Goal: Task Accomplishment & Management: Use online tool/utility

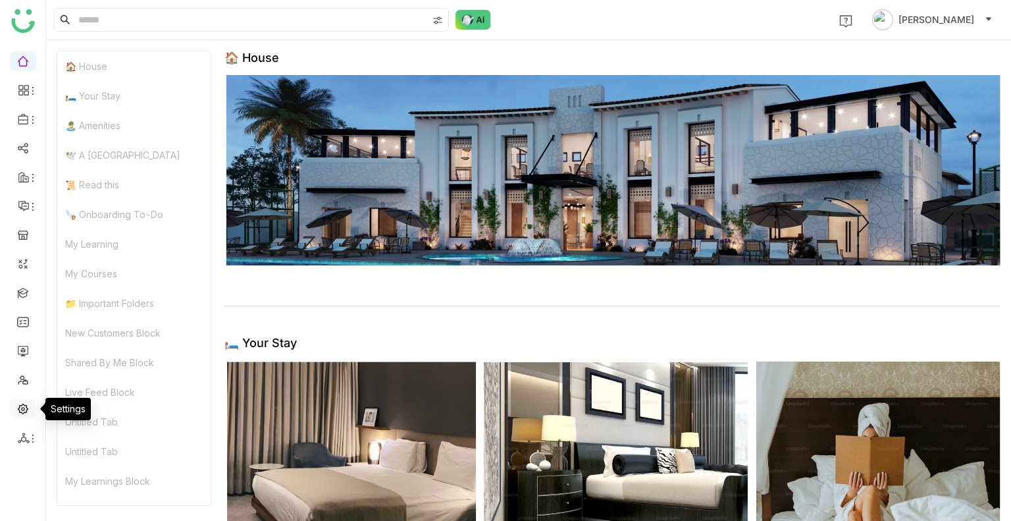
click at [18, 409] on link at bounding box center [23, 407] width 12 height 11
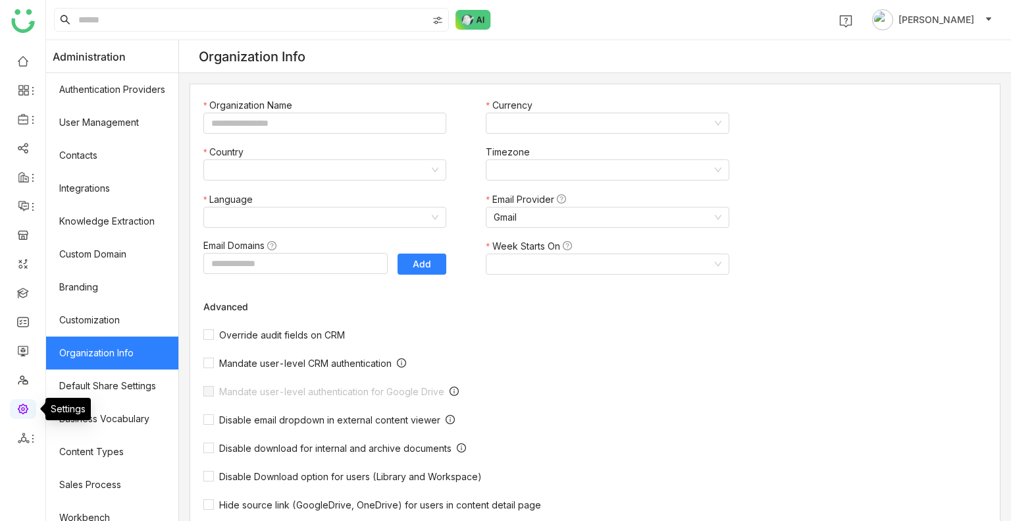
type input "*******"
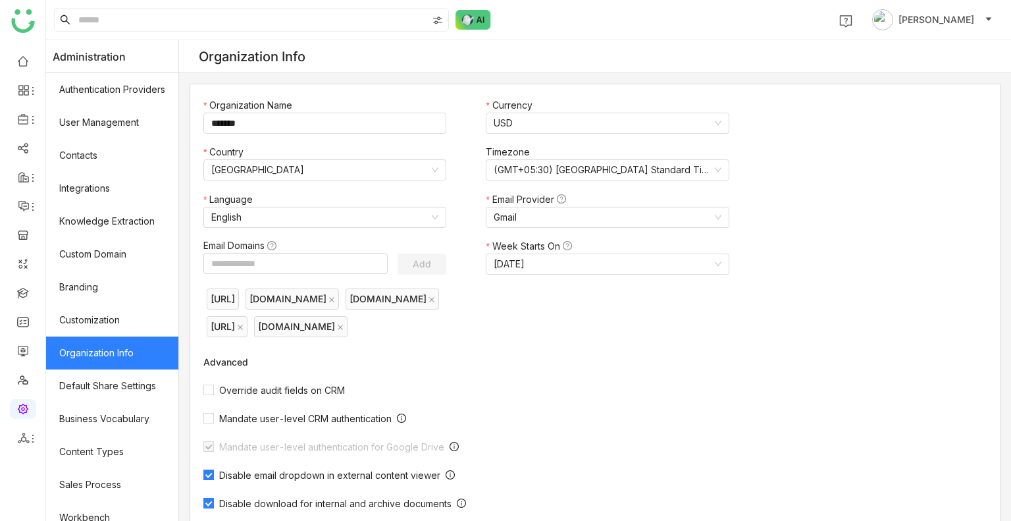
scroll to position [177, 0]
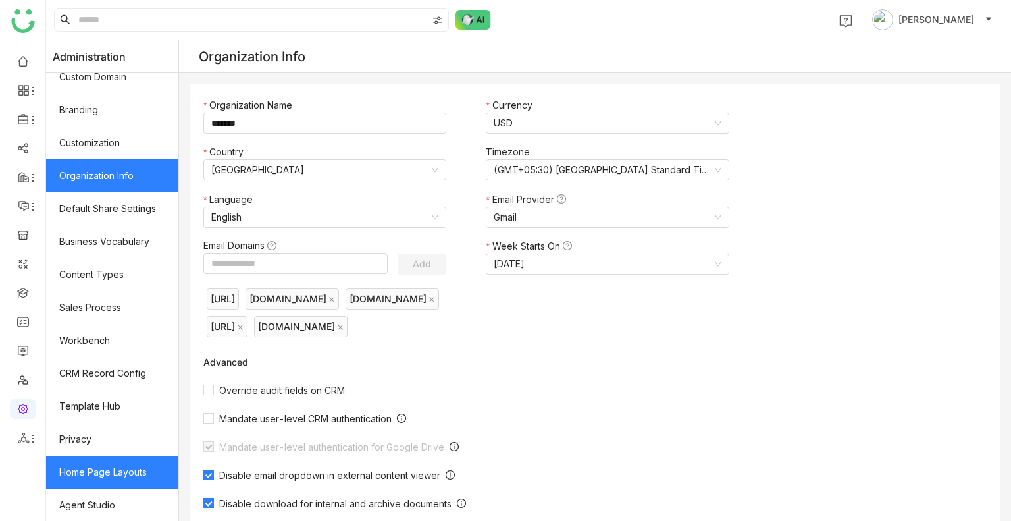
click at [126, 476] on link "Home Page Layouts" at bounding box center [112, 472] width 132 height 33
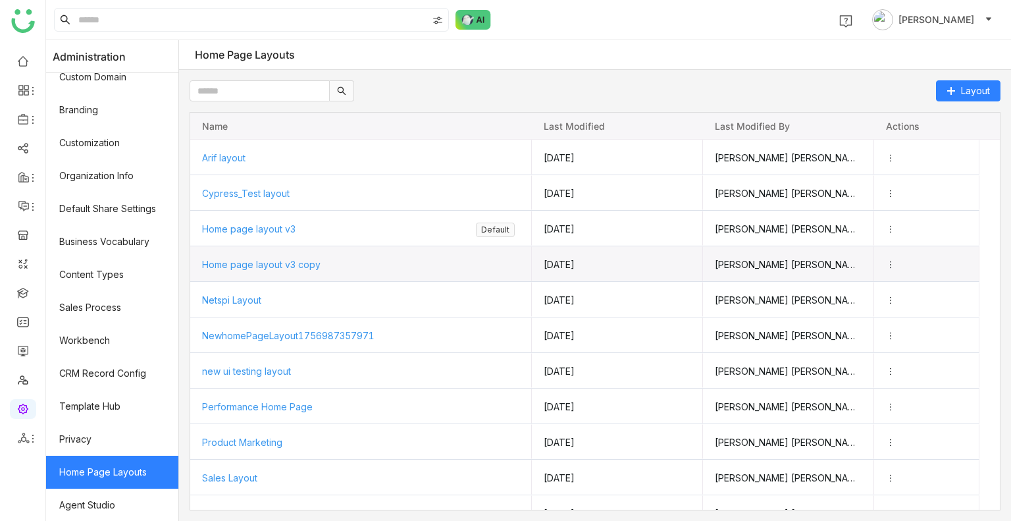
click at [296, 261] on span "Home page layout v3 copy" at bounding box center [261, 264] width 119 height 11
click at [296, 261] on span "Home page layout v3 copy" at bounding box center [261, 263] width 119 height 11
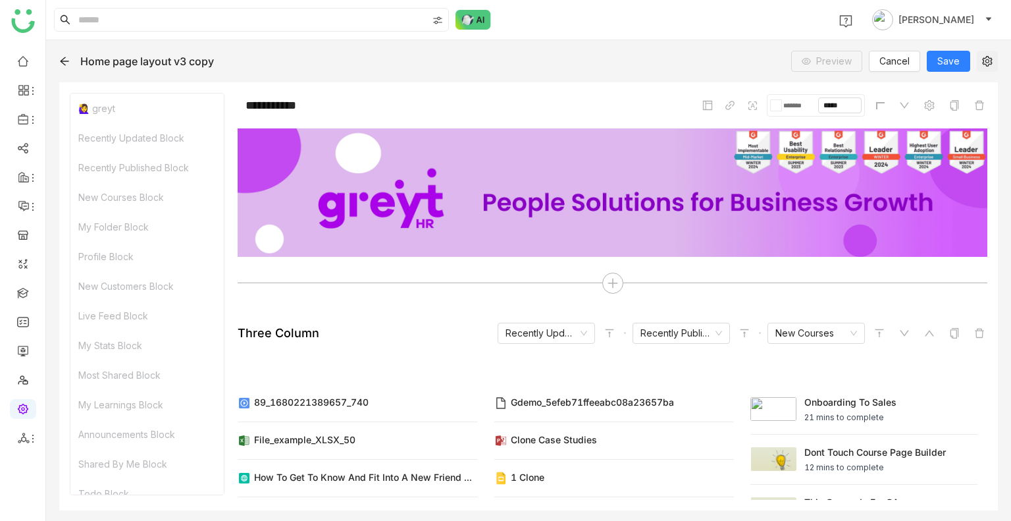
click at [989, 55] on button at bounding box center [987, 61] width 21 height 21
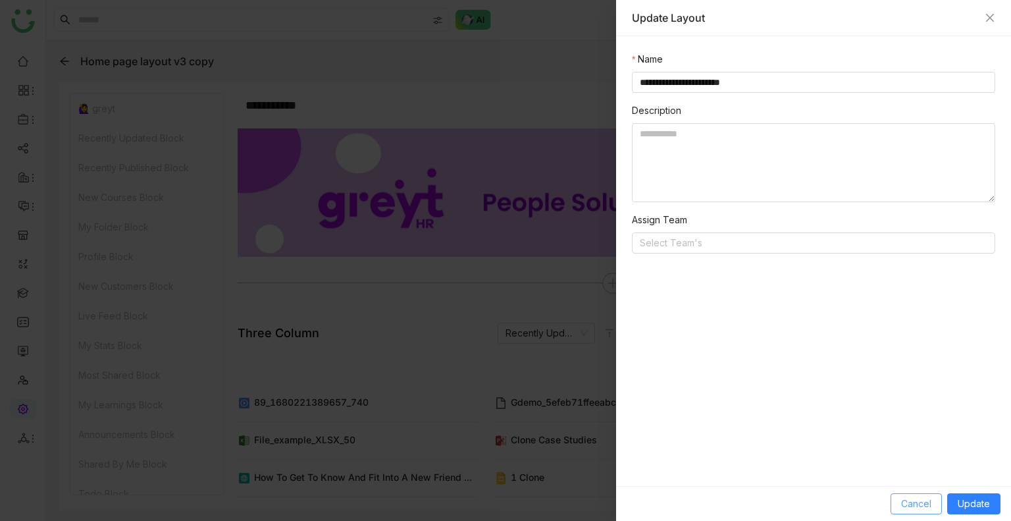
click at [922, 498] on span "Cancel" at bounding box center [916, 504] width 30 height 14
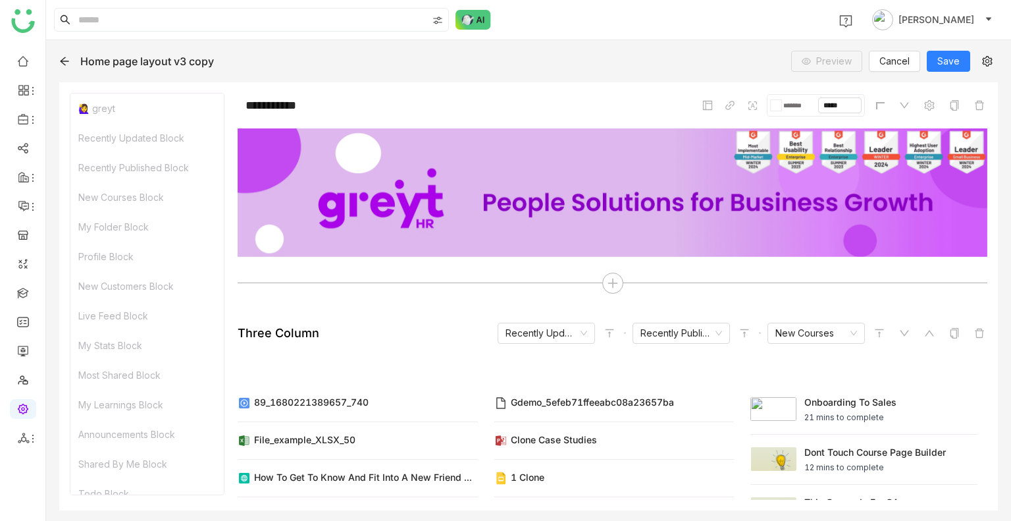
click at [67, 60] on icon at bounding box center [64, 61] width 9 height 9
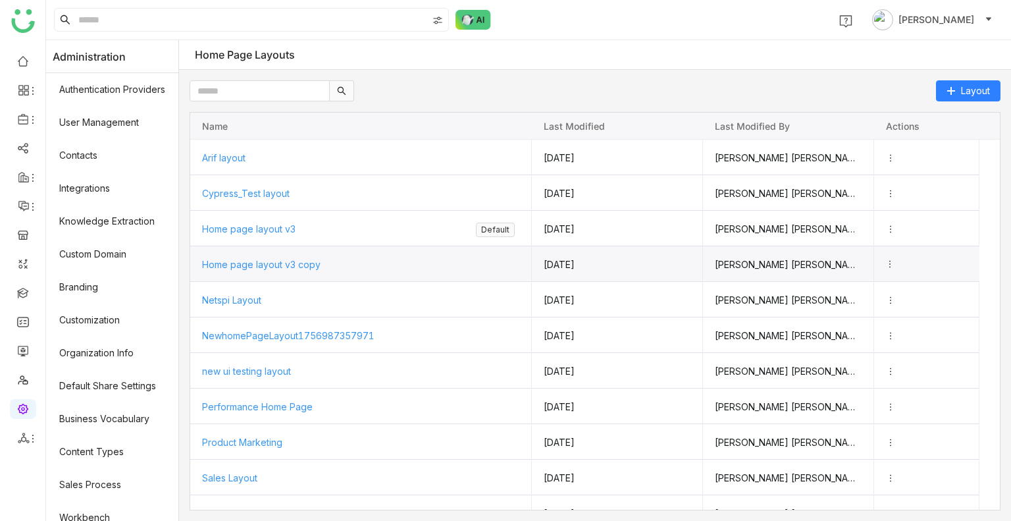
click at [905, 262] on div "Press SPACE to select this row." at bounding box center [927, 263] width 83 height 35
click at [895, 262] on icon "Press SPACE to select this row." at bounding box center [890, 263] width 9 height 9
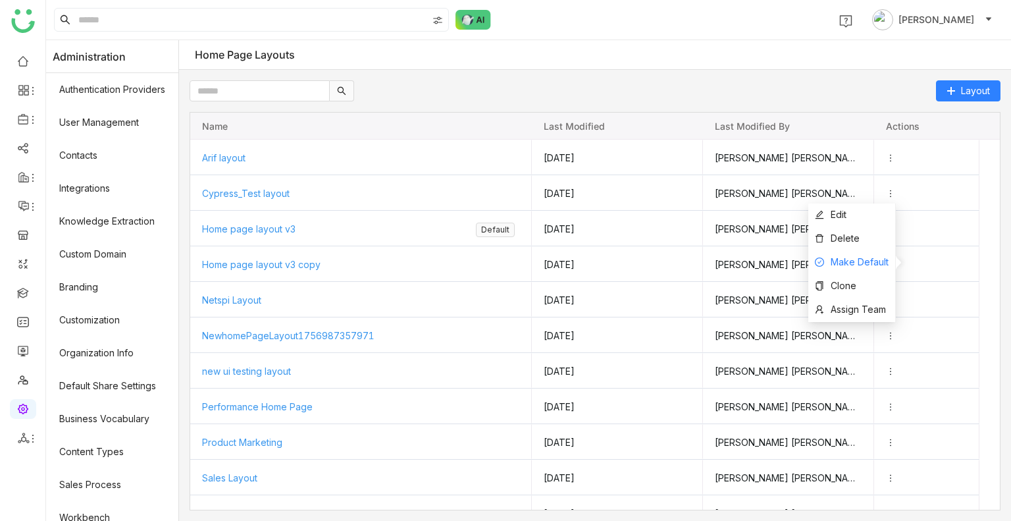
click at [871, 261] on span "Make Default" at bounding box center [860, 261] width 58 height 11
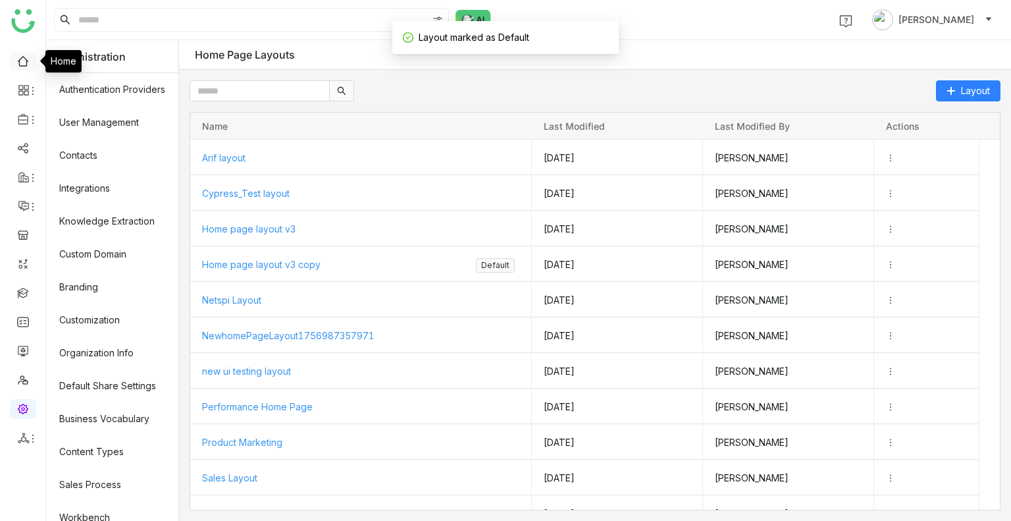
click at [27, 56] on link at bounding box center [23, 60] width 12 height 11
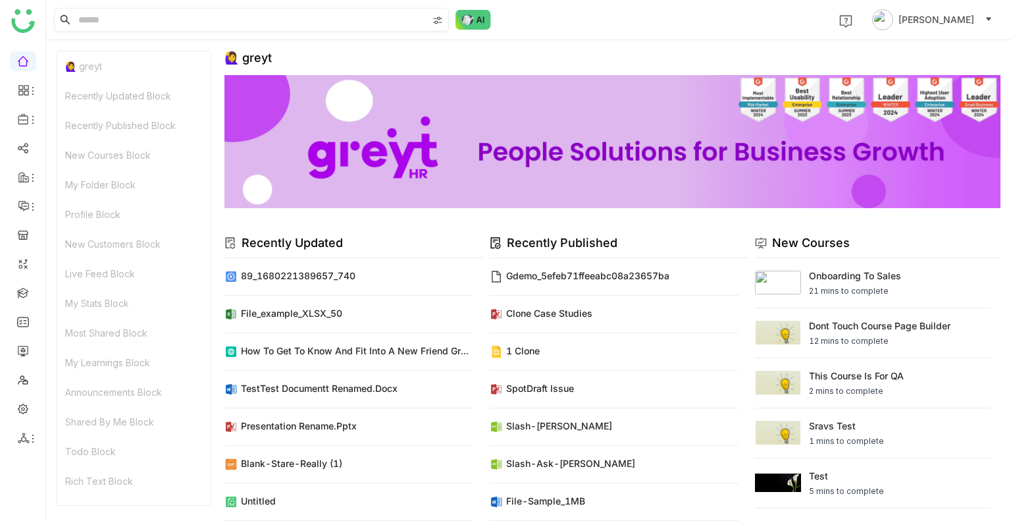
click at [104, 29] on input at bounding box center [252, 20] width 352 height 22
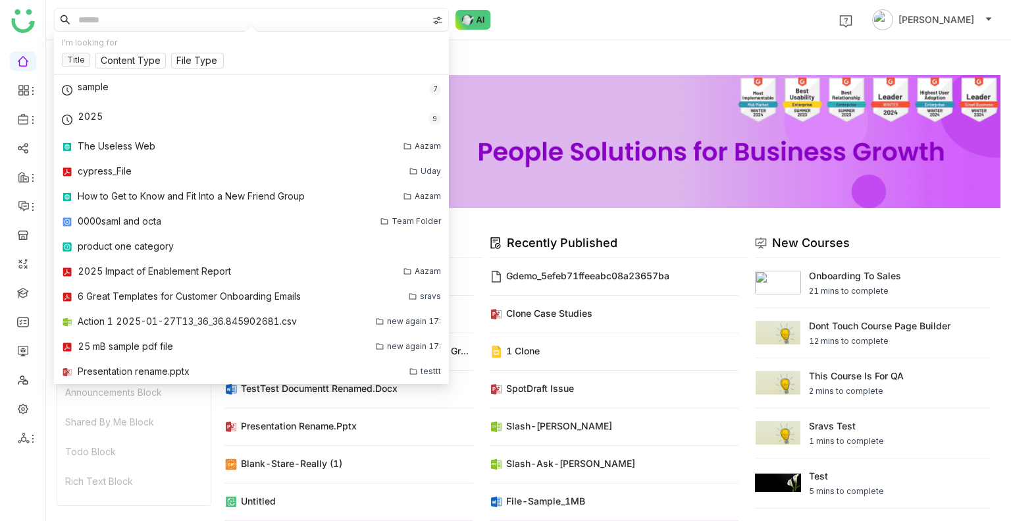
click at [108, 47] on div "I'm looking for" at bounding box center [251, 43] width 379 height 13
click at [115, 51] on div "I'm looking for Title Content Type File Type" at bounding box center [251, 53] width 395 height 43
click at [122, 59] on input at bounding box center [131, 61] width 60 height 14
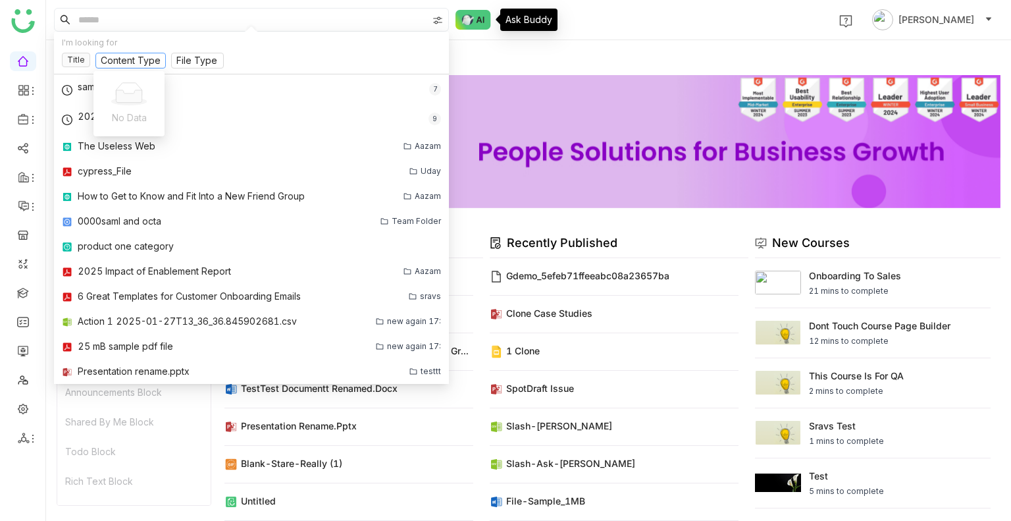
click at [524, 15] on div "Ask Buddy" at bounding box center [528, 20] width 57 height 22
click at [618, 60] on div "🙋‍♀️ greyt" at bounding box center [613, 58] width 776 height 14
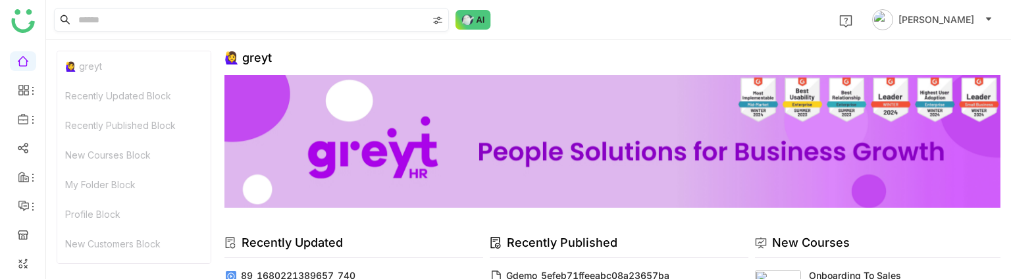
click at [119, 15] on input at bounding box center [252, 20] width 352 height 22
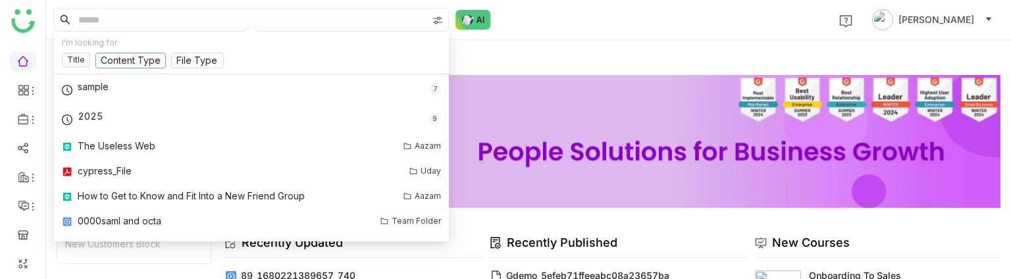
click at [125, 62] on input at bounding box center [131, 61] width 60 height 14
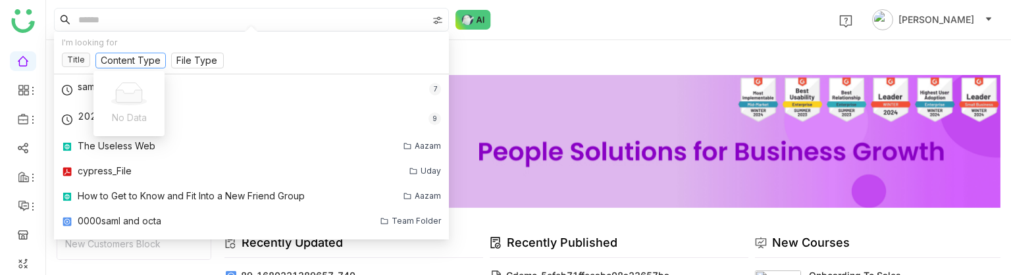
click at [651, 9] on div "1 Uday Bhanu" at bounding box center [528, 20] width 965 height 40
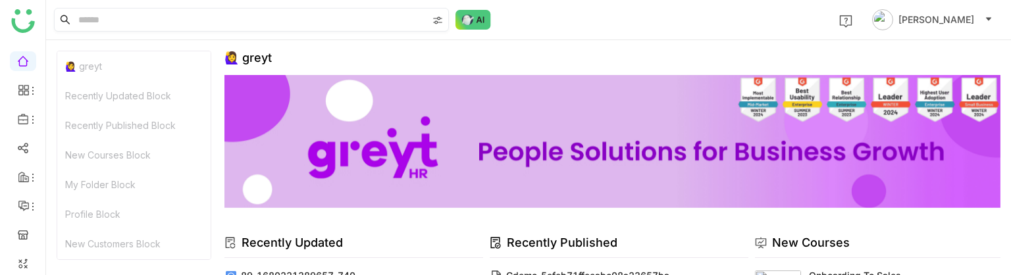
click at [126, 27] on input at bounding box center [252, 20] width 352 height 22
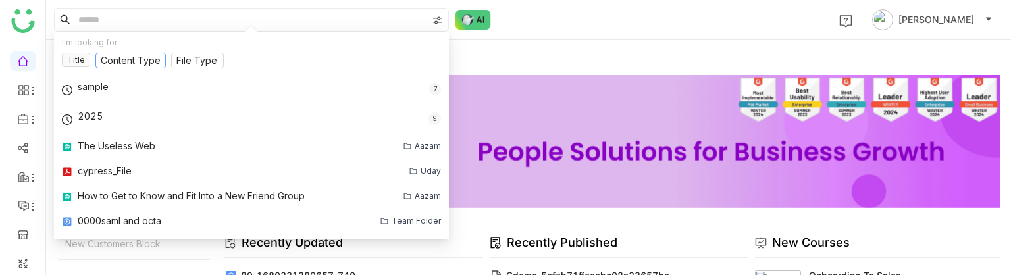
click at [128, 56] on input at bounding box center [131, 61] width 60 height 14
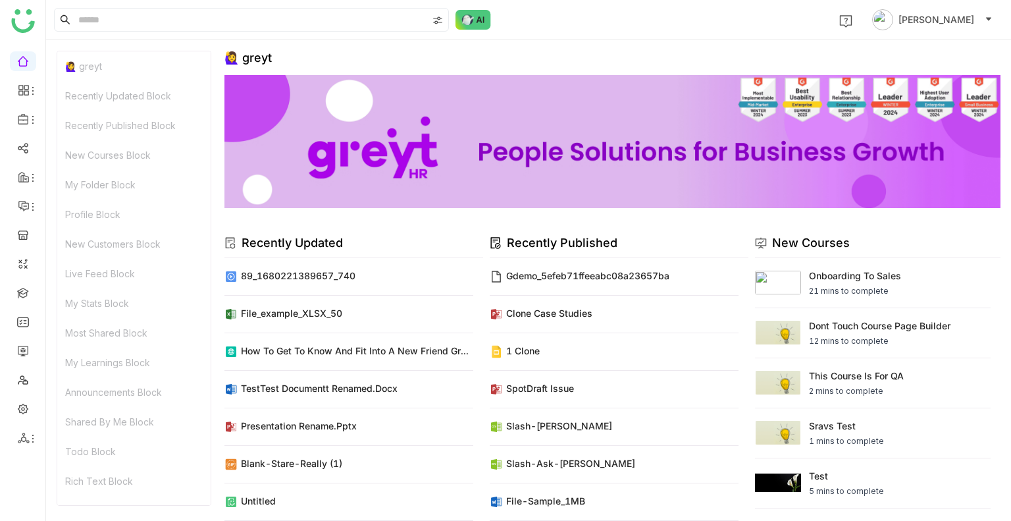
click at [178, 32] on div "1 [PERSON_NAME]" at bounding box center [528, 20] width 965 height 40
click at [163, 14] on input at bounding box center [252, 20] width 352 height 22
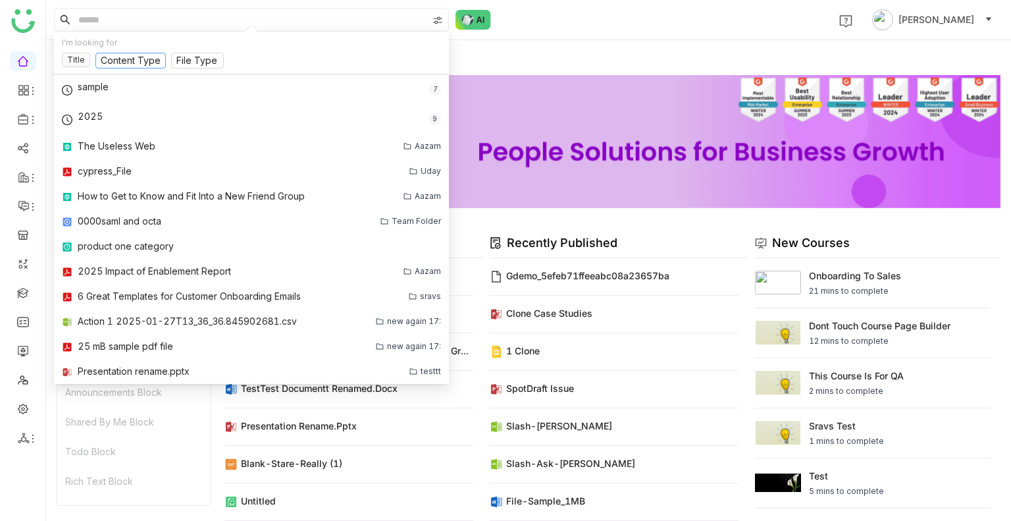
click at [119, 67] on input at bounding box center [131, 61] width 60 height 14
click at [556, 24] on div "1 Uday Bhanu" at bounding box center [528, 20] width 965 height 40
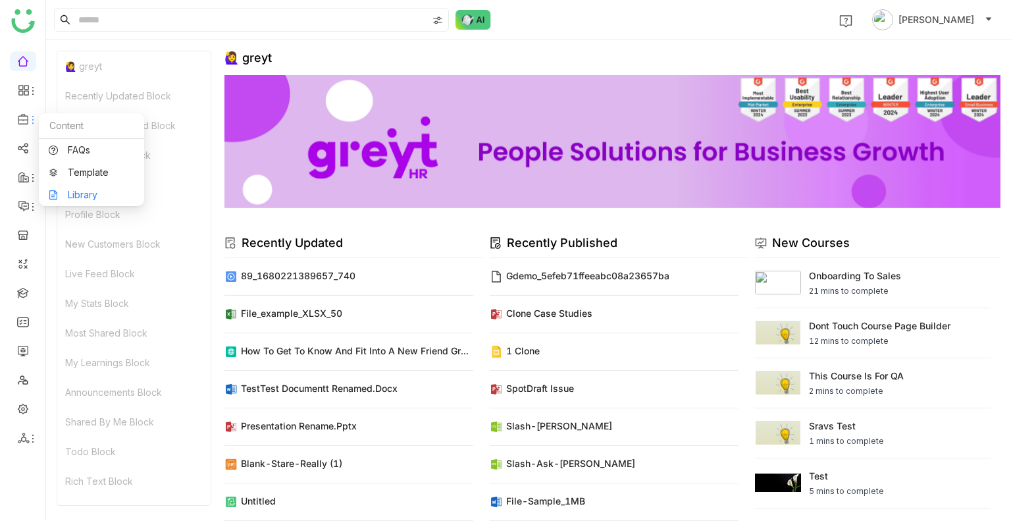
click at [105, 190] on link "Library" at bounding box center [92, 194] width 86 height 9
click at [105, 189] on body "1 Uday Bhanu 🙋‍♀️ greyt Recently Updated Block Recently Published Block New Cou…" at bounding box center [505, 260] width 1011 height 521
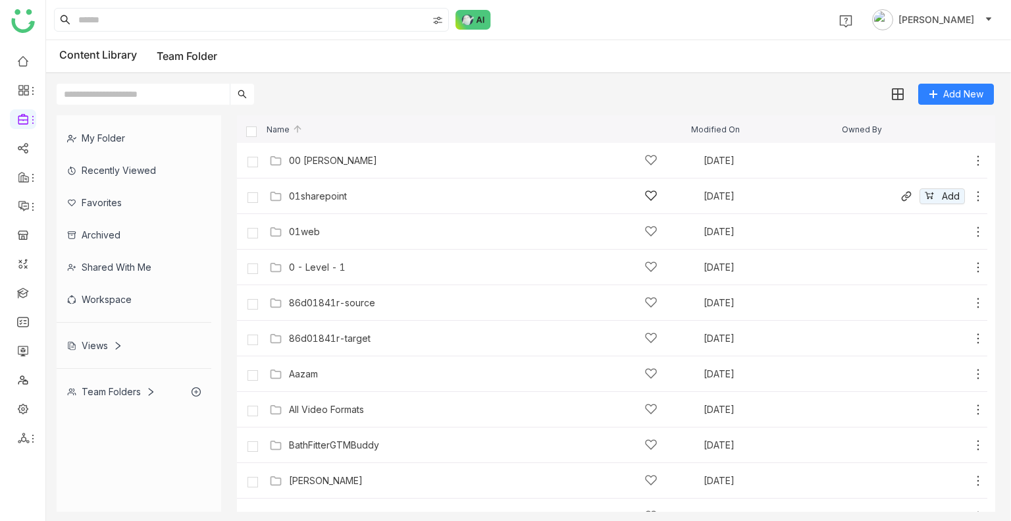
click at [382, 205] on div "01sharepoint Sep 22, 2025 Add" at bounding box center [625, 196] width 719 height 20
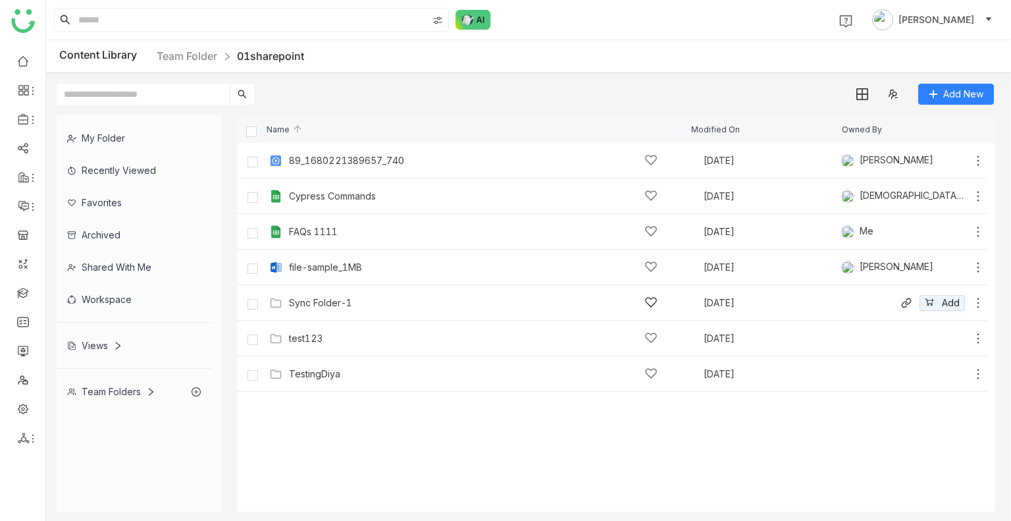
click at [363, 300] on div "Sync Folder-1" at bounding box center [473, 303] width 369 height 14
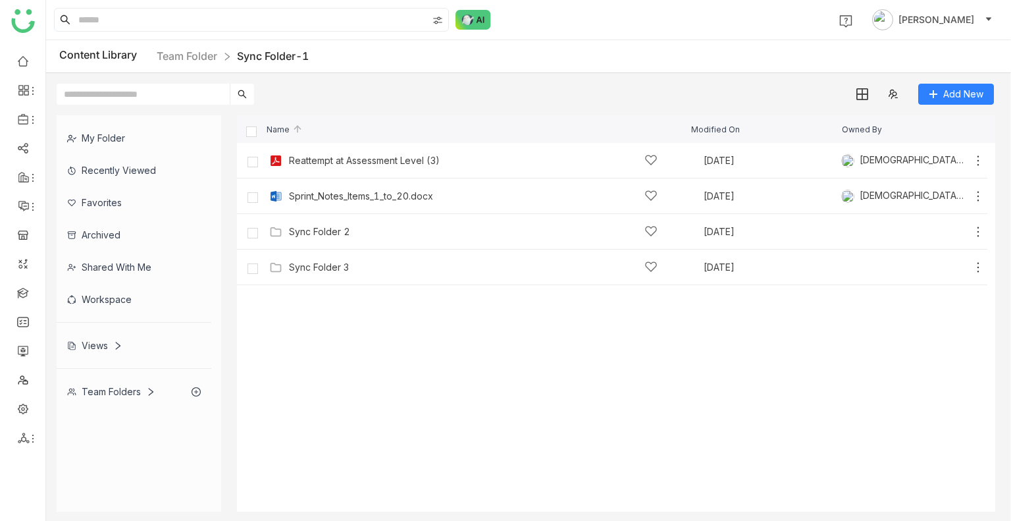
click at [209, 47] on div "Content Library Team Folder Sync Folder-1" at bounding box center [528, 56] width 965 height 33
click at [298, 225] on div "Sync Folder 2" at bounding box center [473, 232] width 369 height 14
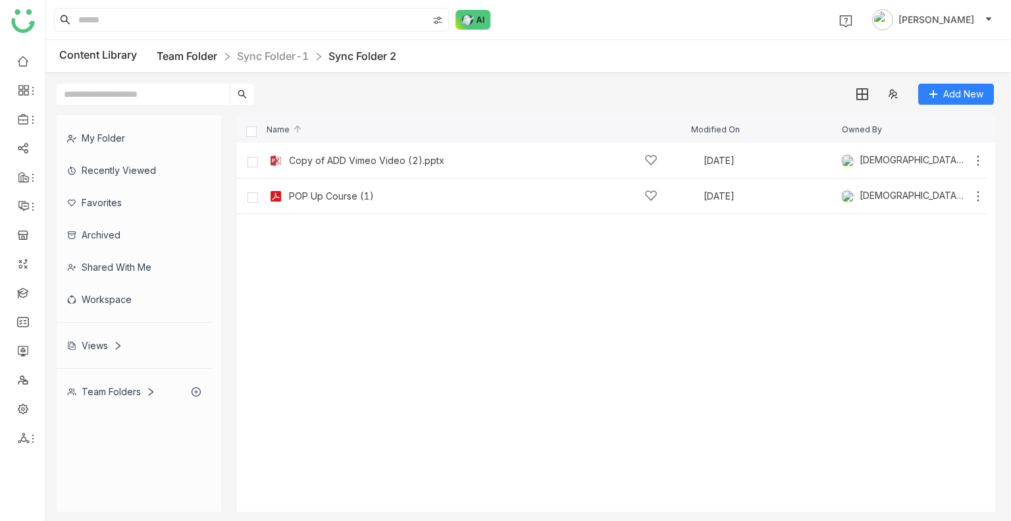
click at [184, 53] on link "Team Folder" at bounding box center [187, 55] width 61 height 13
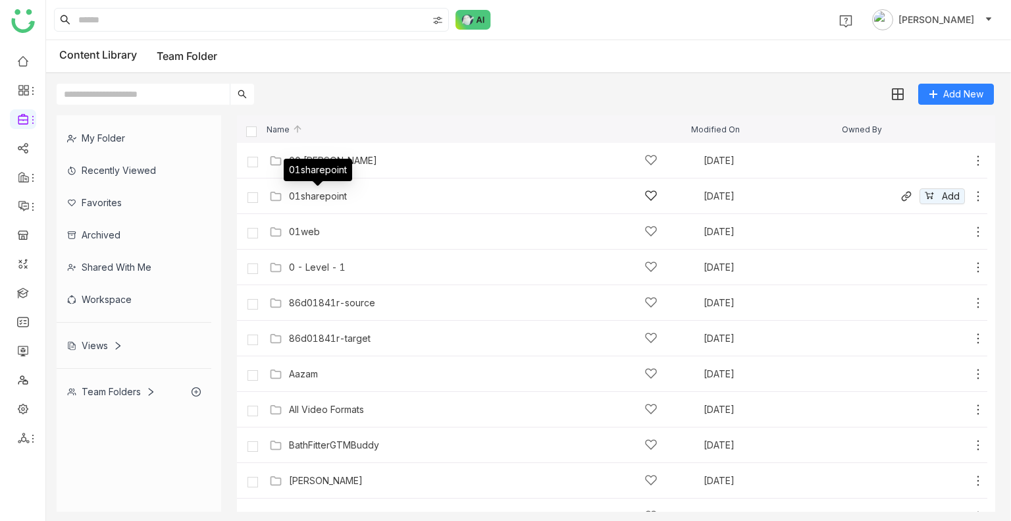
click at [309, 196] on div "01sharepoint" at bounding box center [318, 196] width 58 height 11
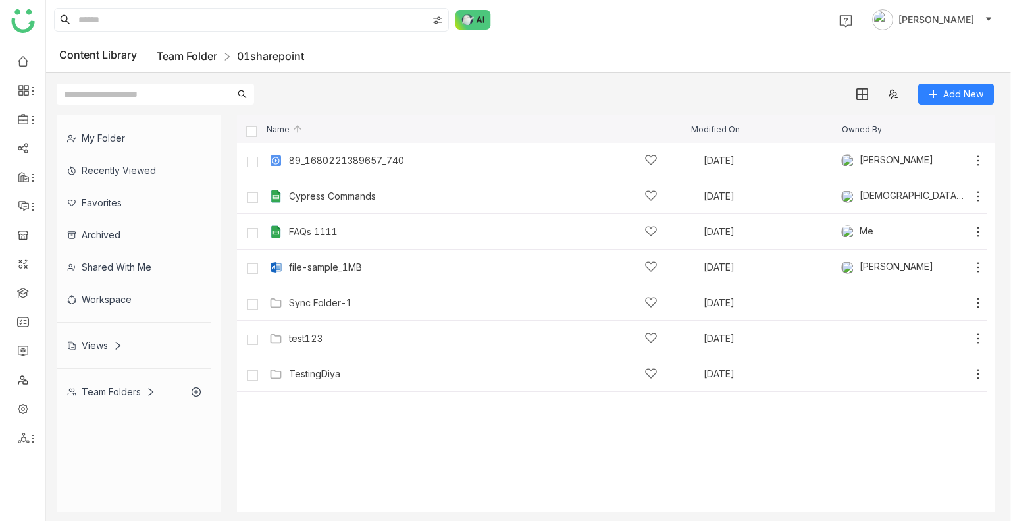
click at [210, 49] on link "Team Folder" at bounding box center [187, 55] width 61 height 13
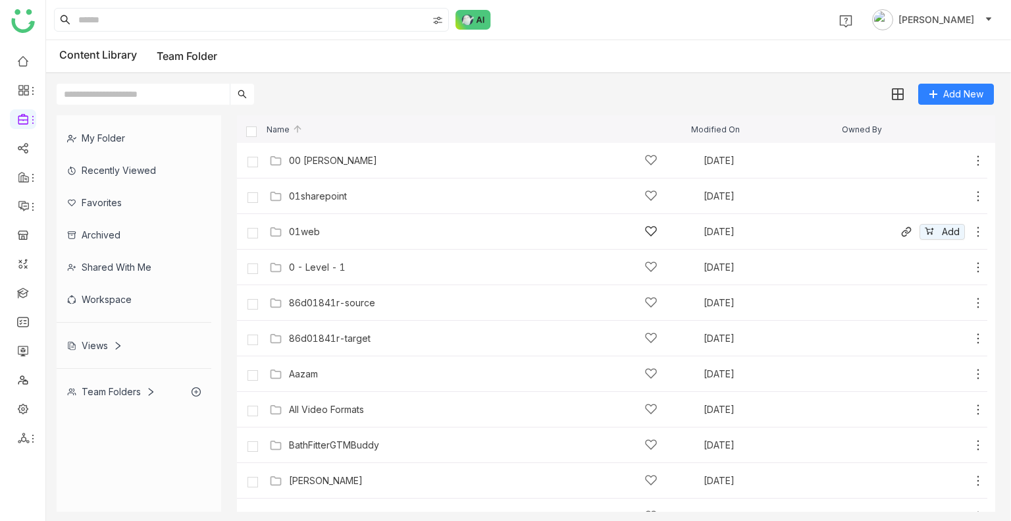
click at [343, 226] on div "01web" at bounding box center [473, 232] width 369 height 14
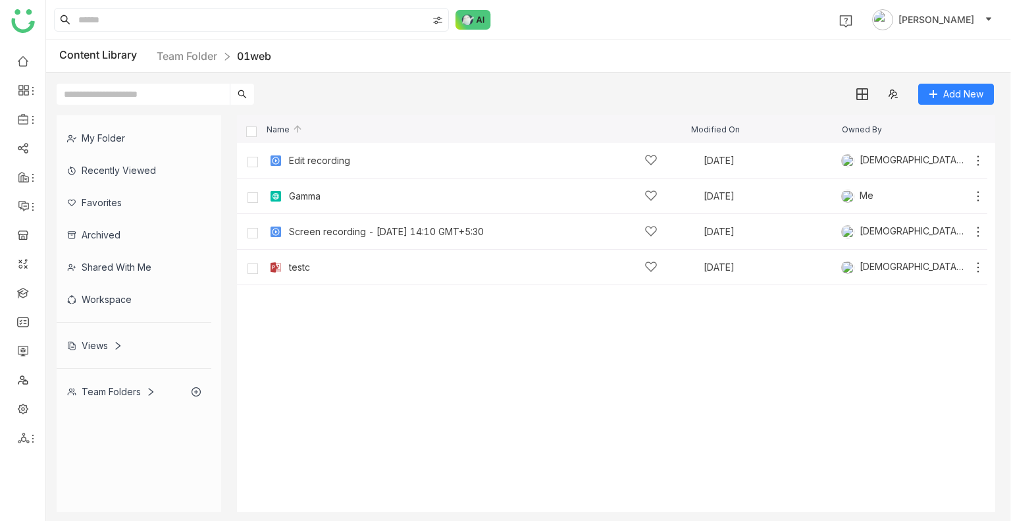
click at [395, 344] on cdk-virtual-scroll-viewport "Edit recording Sep 23, 2025 Vishnu Vardhan Add Gamma Sep 22, 2025 Me Add Screen…" at bounding box center [616, 327] width 759 height 369
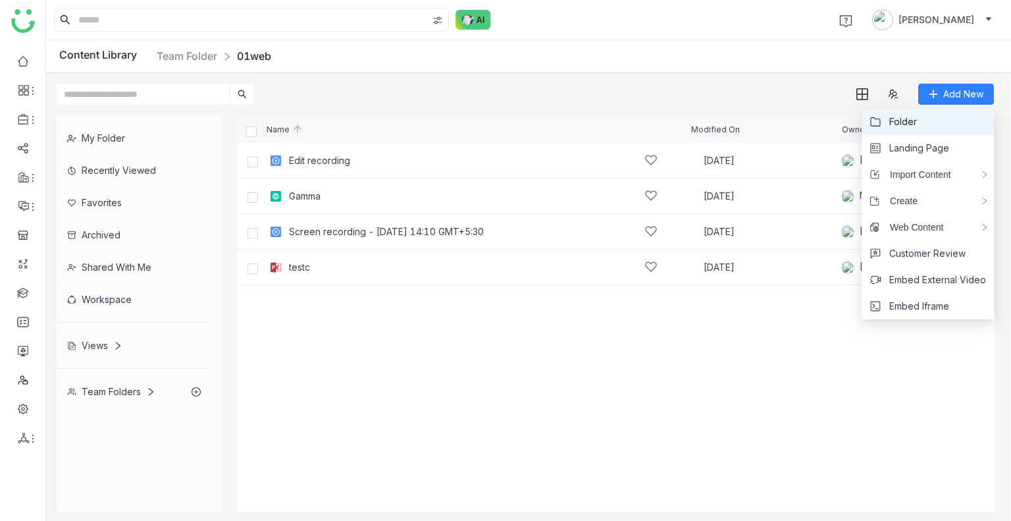
click at [901, 124] on span "Folder" at bounding box center [904, 122] width 28 height 14
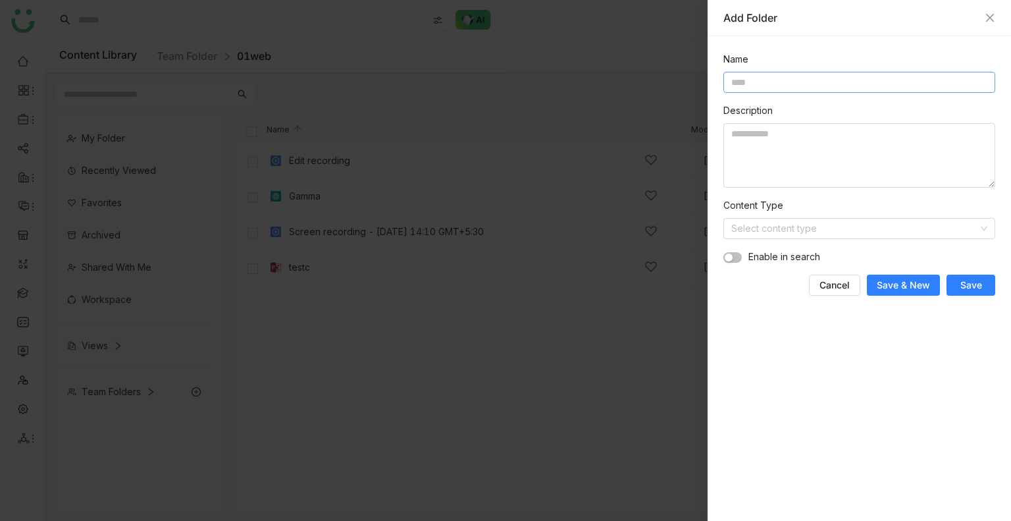
click at [734, 86] on input at bounding box center [860, 82] width 272 height 21
type input "******"
click at [784, 232] on input at bounding box center [855, 229] width 247 height 20
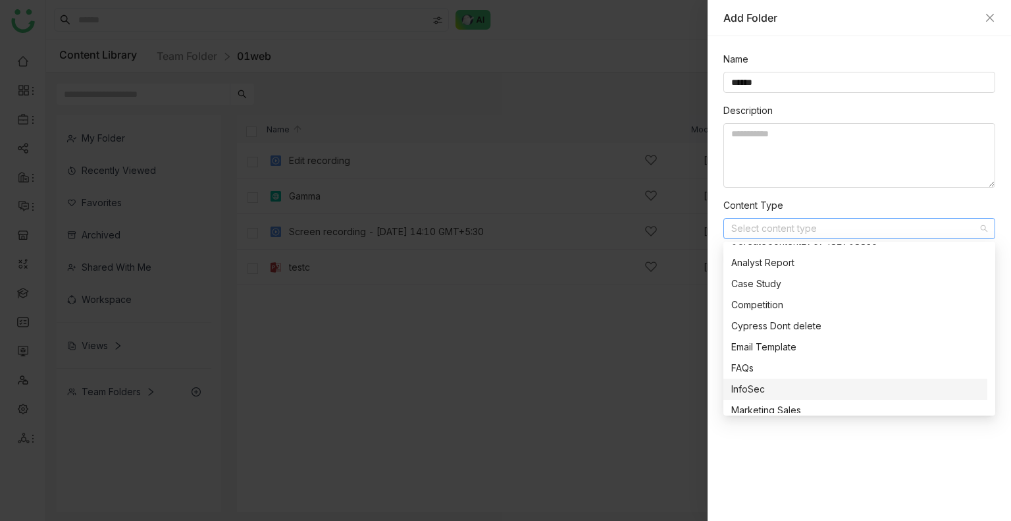
scroll to position [38, 0]
click at [759, 338] on div "Email Template" at bounding box center [856, 343] width 248 height 14
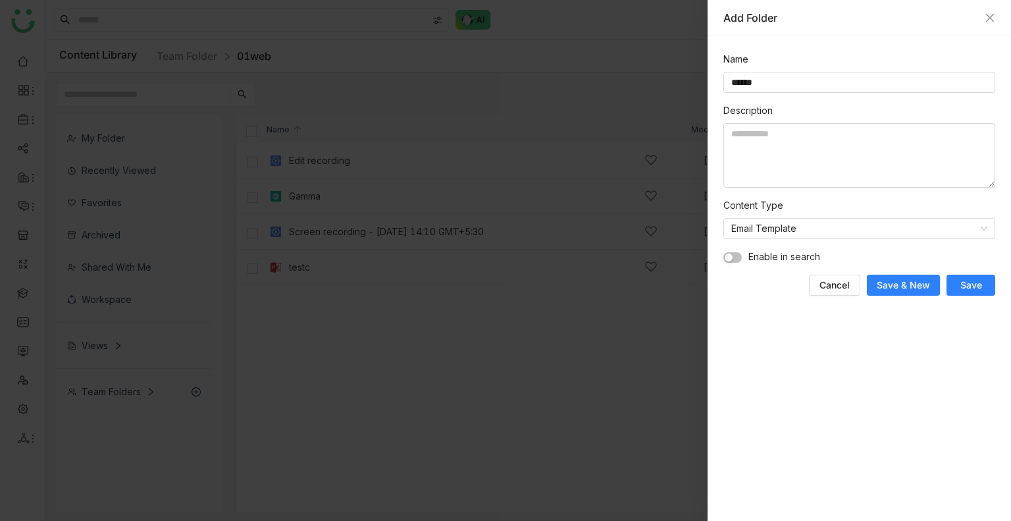
click at [735, 251] on nz-switch at bounding box center [733, 257] width 18 height 14
click at [988, 283] on button "Save" at bounding box center [971, 285] width 49 height 21
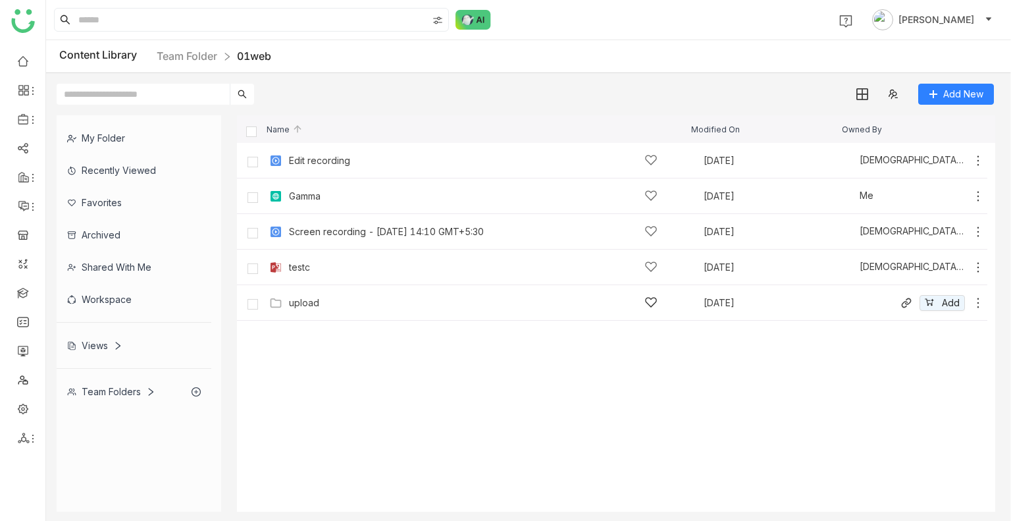
click at [320, 304] on div "upload" at bounding box center [473, 303] width 369 height 14
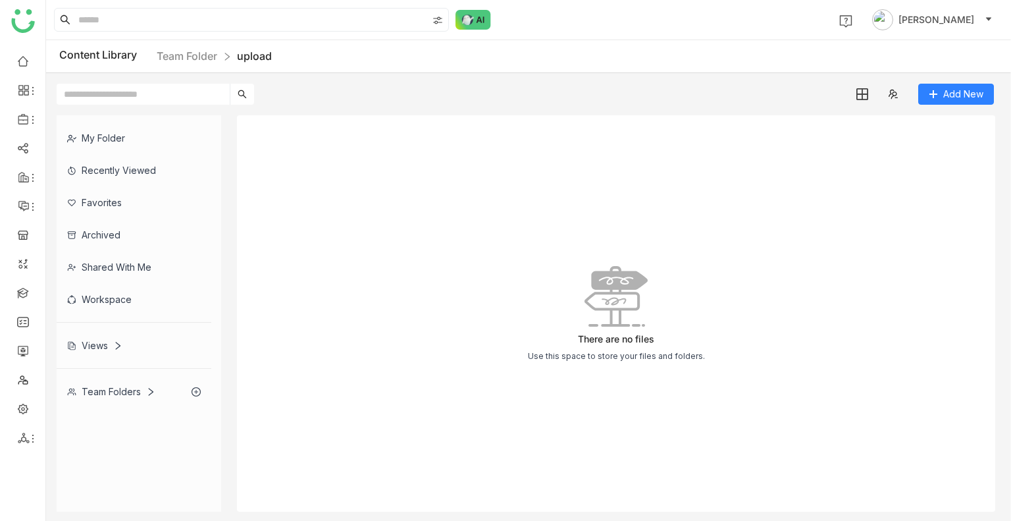
click at [847, 155] on div "There are no files Use this space to store your files and folders." at bounding box center [616, 313] width 759 height 396
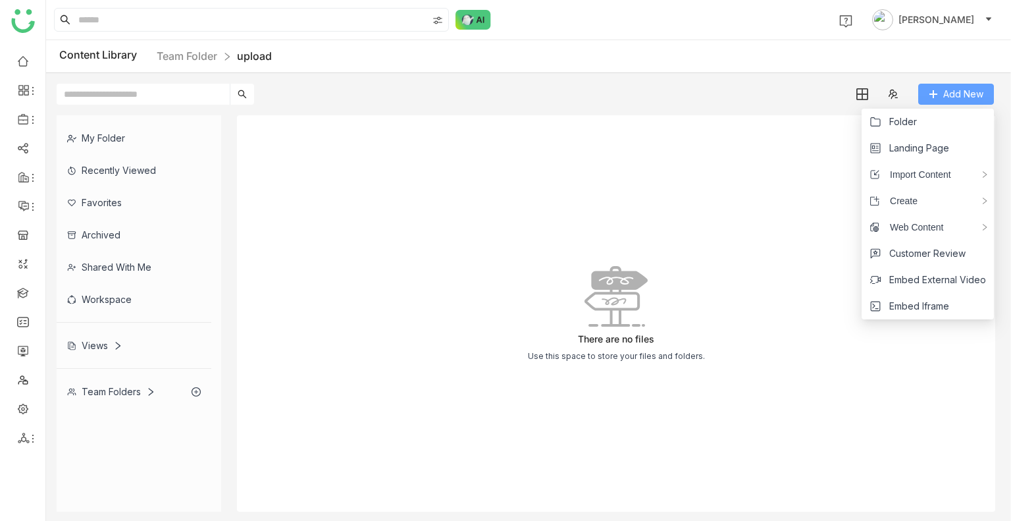
click at [977, 95] on span "Add New" at bounding box center [964, 94] width 40 height 14
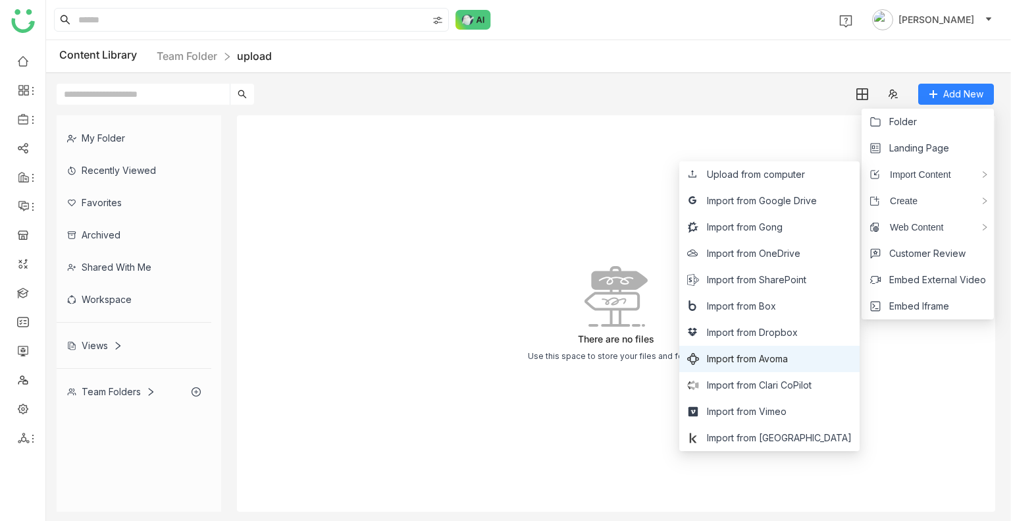
click at [782, 355] on span "Import from Avoma" at bounding box center [747, 359] width 81 height 14
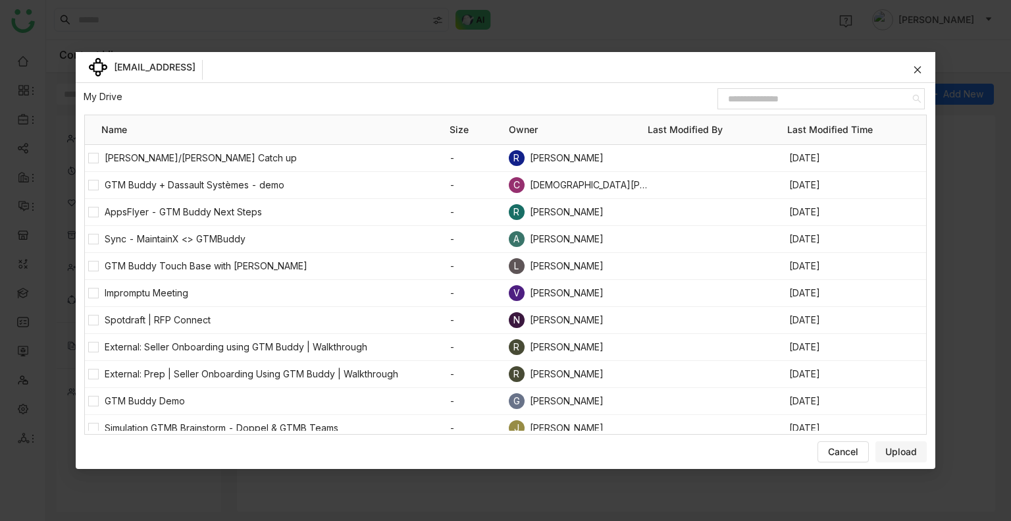
click at [907, 73] on div "[EMAIL_ADDRESS]" at bounding box center [518, 67] width 809 height 25
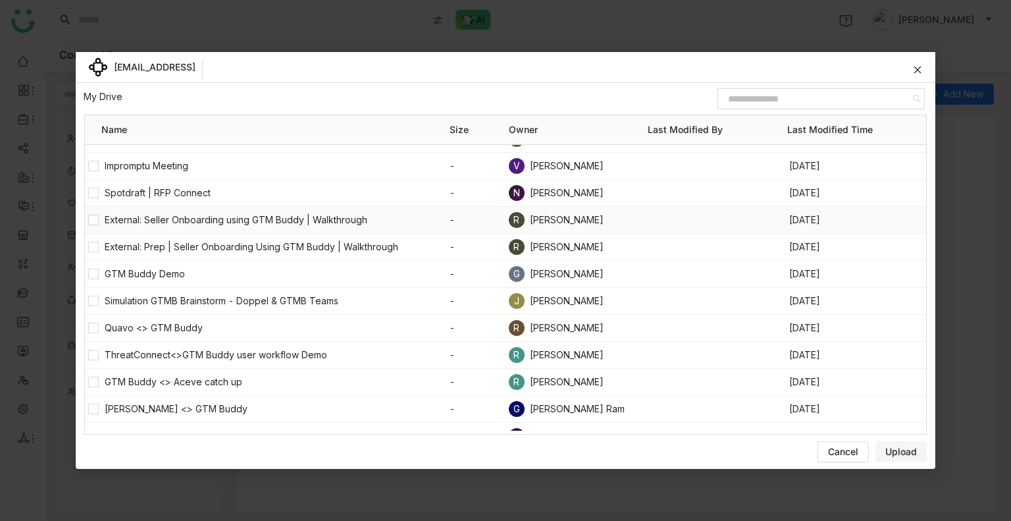
scroll to position [124, 0]
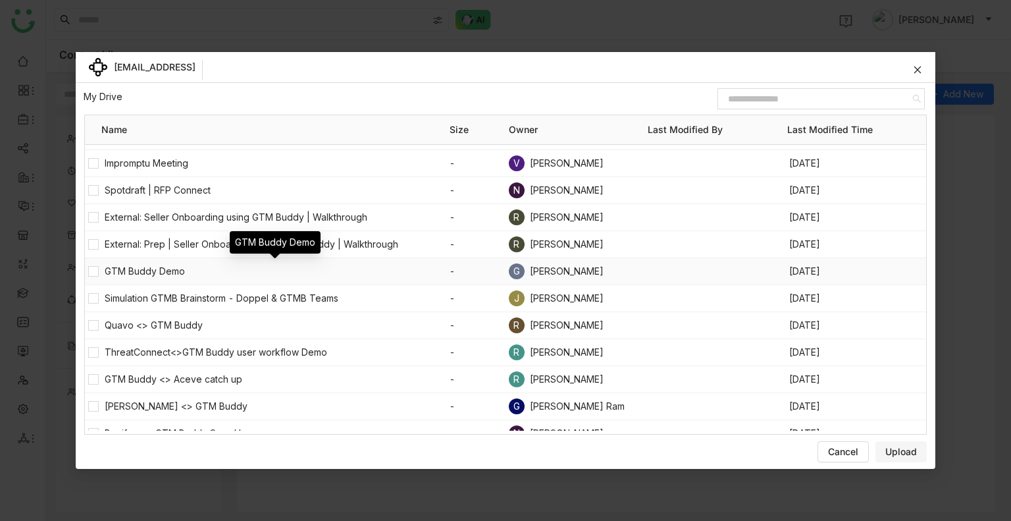
click at [148, 268] on span "GTM Buddy Demo" at bounding box center [277, 271] width 345 height 14
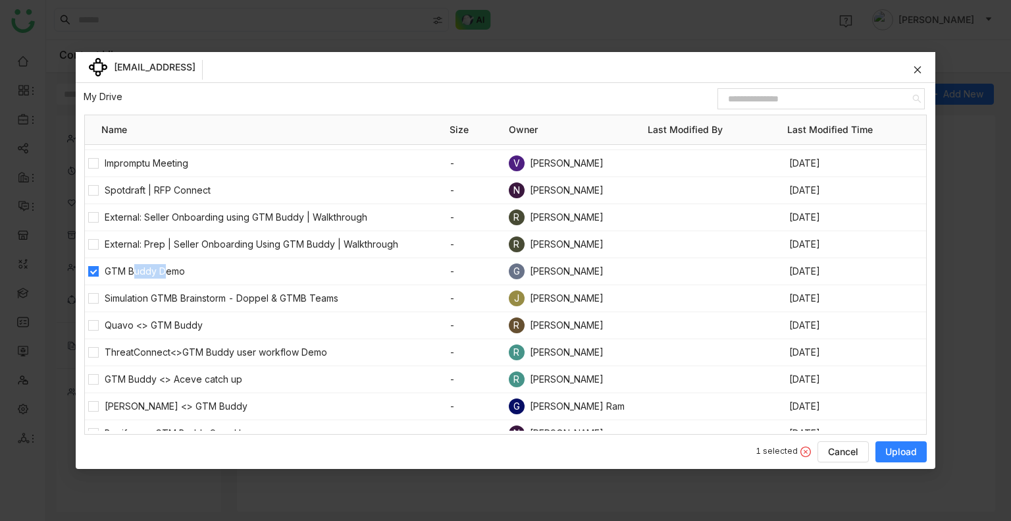
click at [890, 448] on span "Upload" at bounding box center [902, 451] width 32 height 13
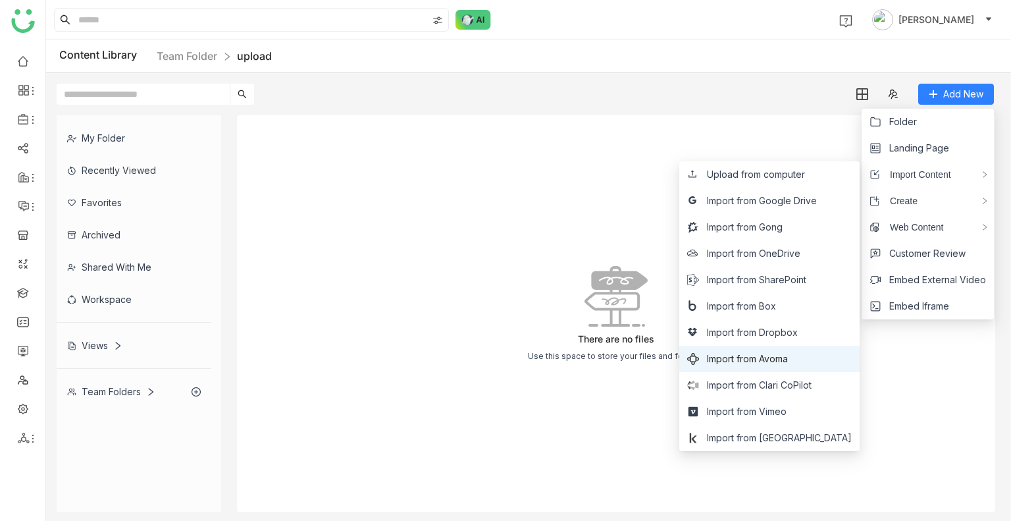
click at [788, 355] on span "Import from Avoma" at bounding box center [747, 359] width 81 height 14
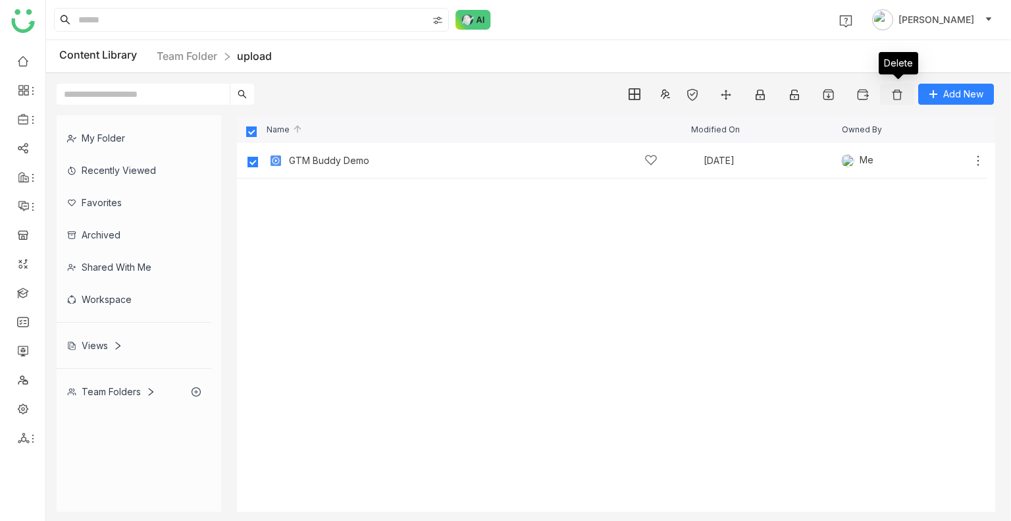
click at [888, 92] on button at bounding box center [897, 94] width 34 height 21
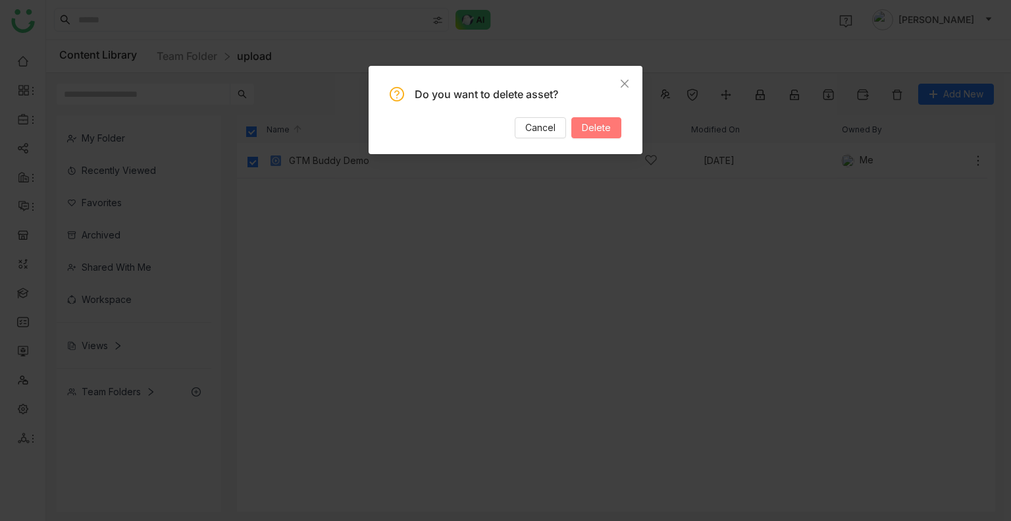
click at [579, 128] on button "Delete" at bounding box center [597, 127] width 50 height 21
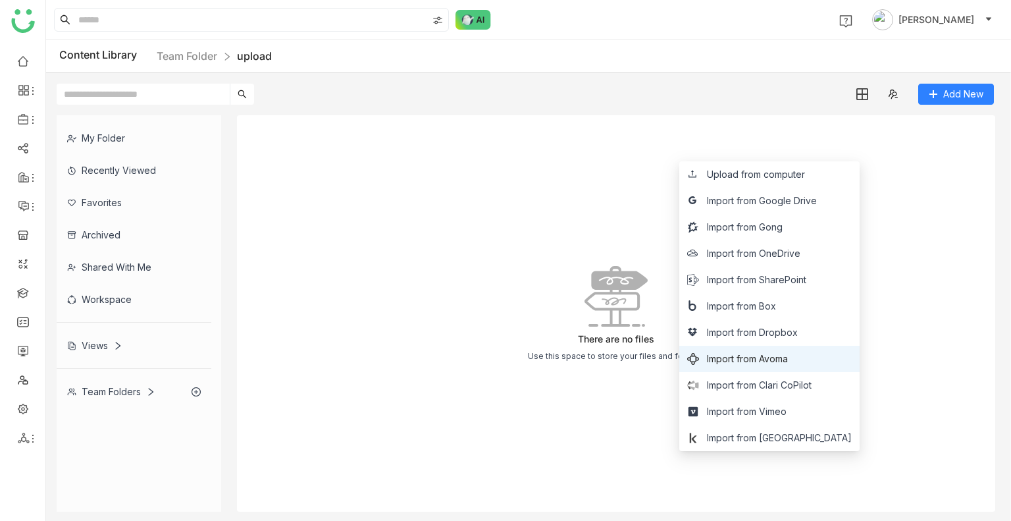
click at [788, 360] on span "Import from Avoma" at bounding box center [747, 359] width 81 height 14
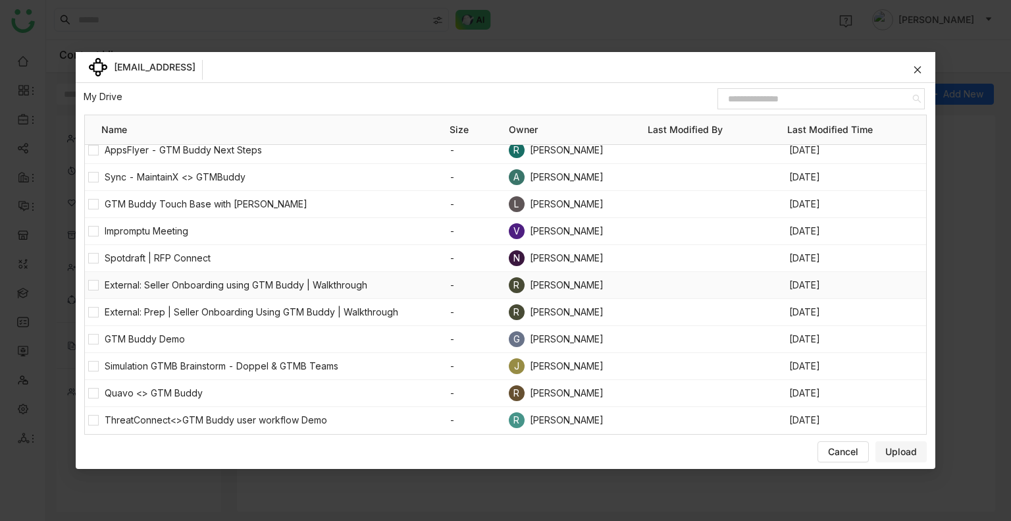
scroll to position [70, 0]
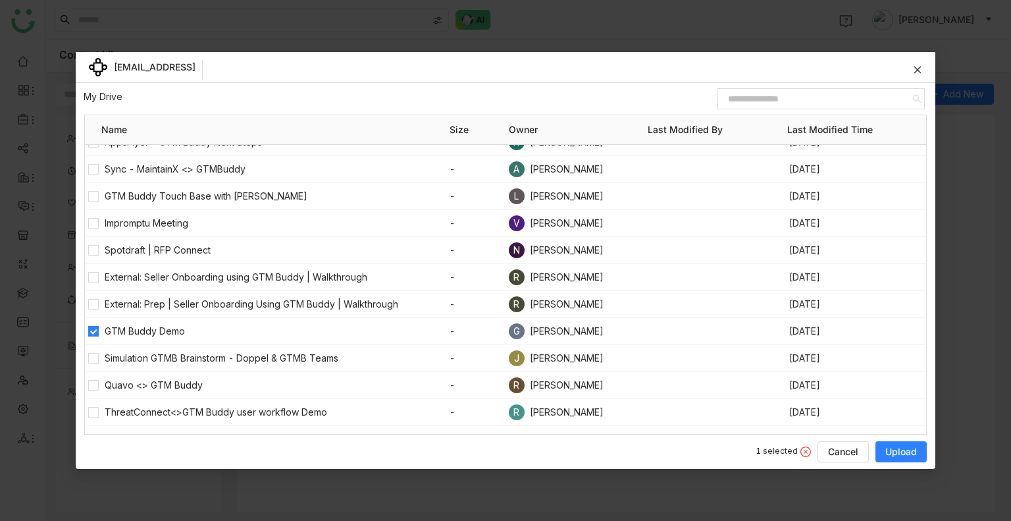
click at [896, 448] on span "Upload" at bounding box center [902, 451] width 32 height 13
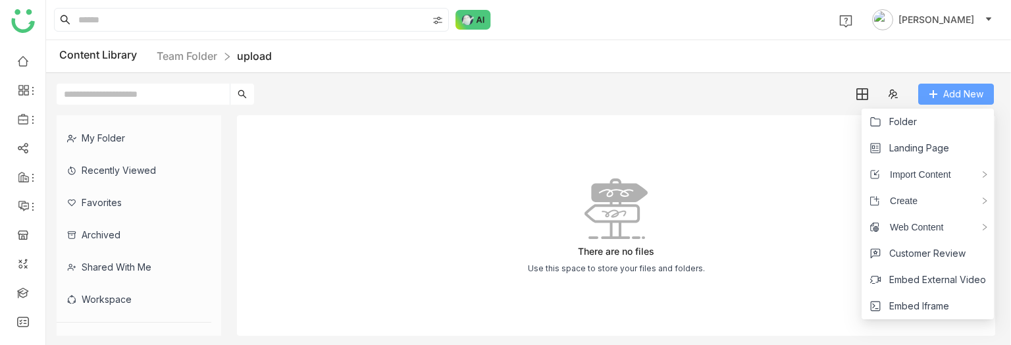
click at [950, 97] on span "Add New" at bounding box center [964, 94] width 40 height 14
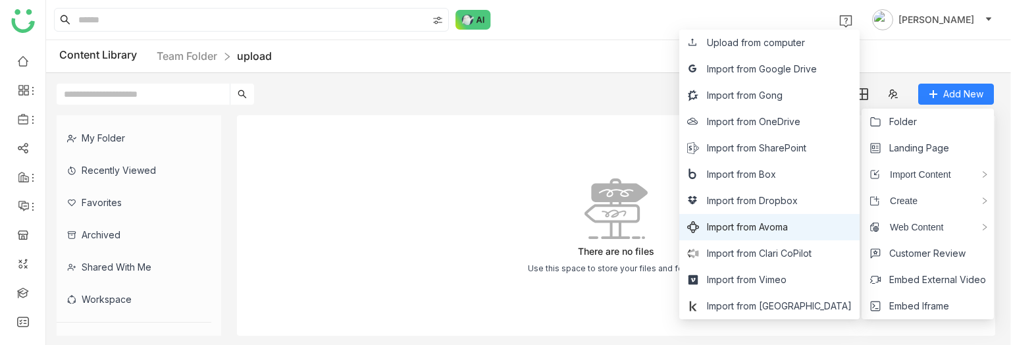
click at [788, 227] on span "Import from Avoma" at bounding box center [747, 227] width 81 height 14
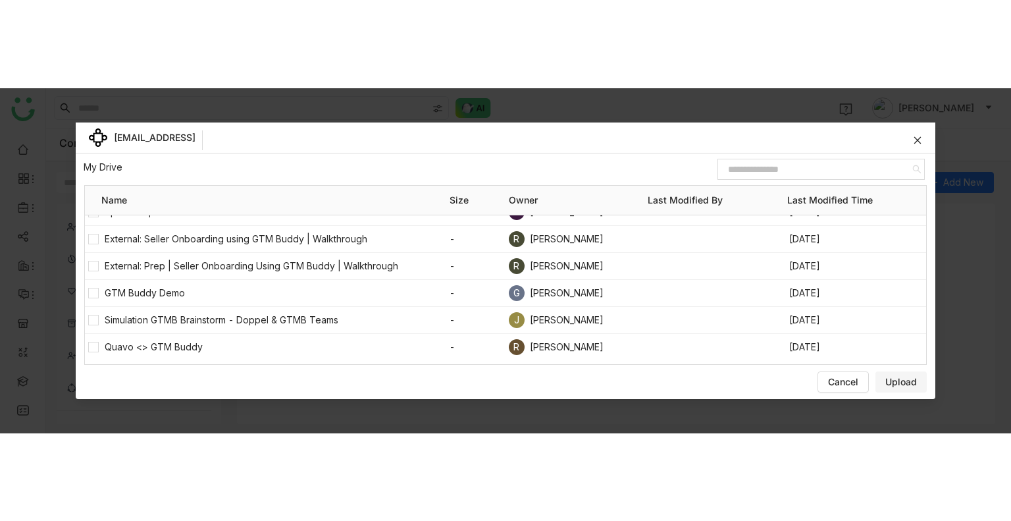
scroll to position [168, 0]
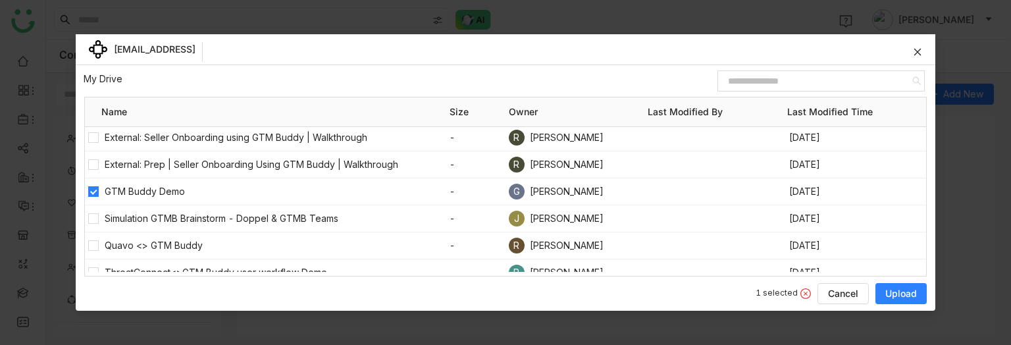
click at [904, 294] on span "Upload" at bounding box center [902, 293] width 32 height 13
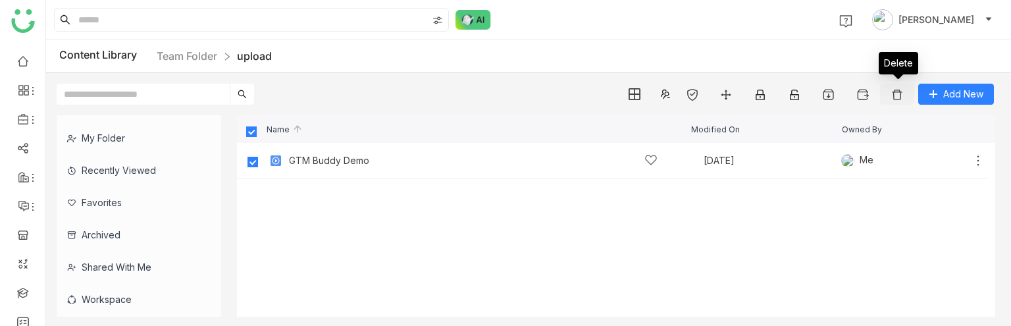
click at [894, 90] on img at bounding box center [897, 94] width 13 height 13
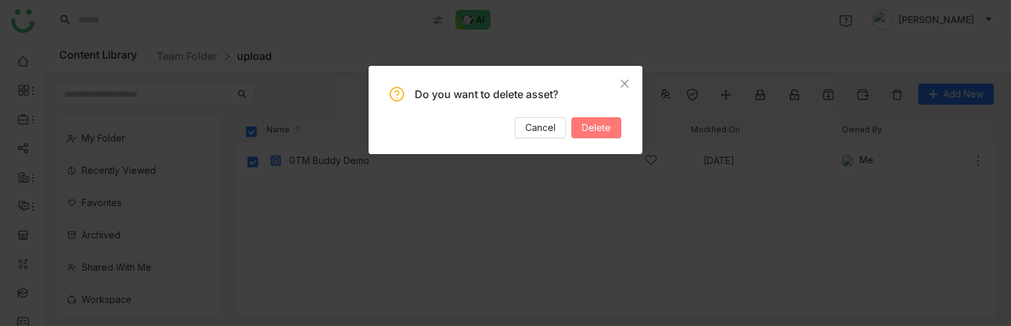
click at [608, 125] on span "Delete" at bounding box center [596, 128] width 29 height 14
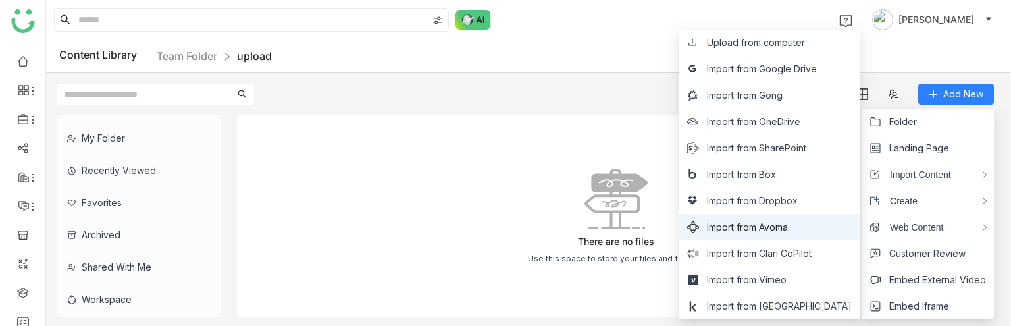
click at [788, 224] on span "Import from Avoma" at bounding box center [747, 227] width 81 height 14
click at [788, 221] on span "Import from Avoma" at bounding box center [747, 227] width 81 height 14
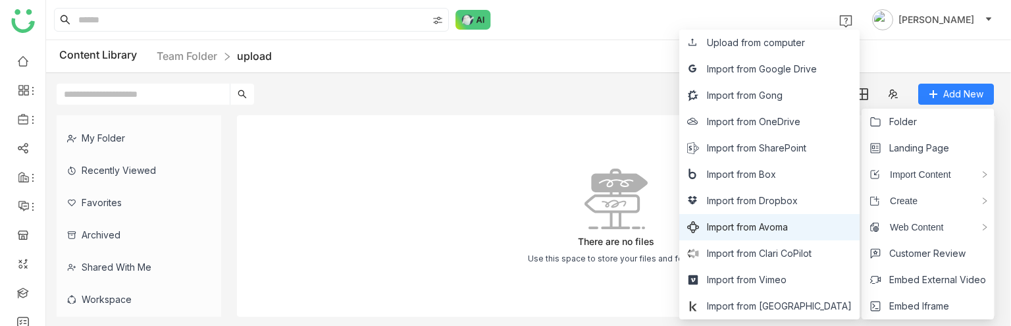
click at [788, 221] on span "Import from Avoma" at bounding box center [747, 227] width 81 height 14
click at [788, 223] on span "Import from Avoma" at bounding box center [747, 227] width 81 height 14
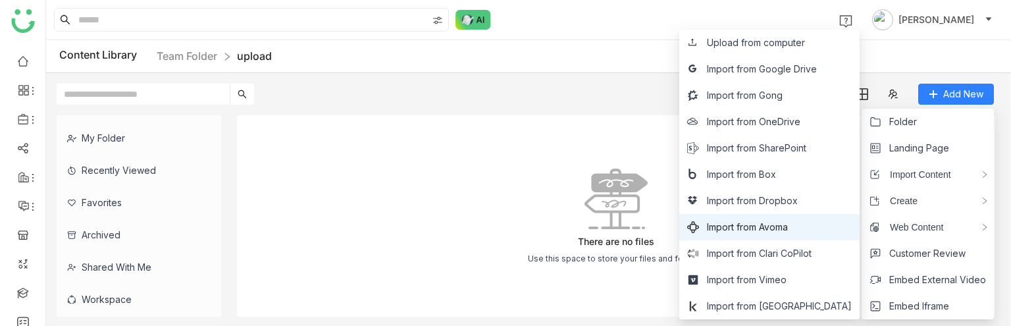
click at [788, 223] on span "Import from Avoma" at bounding box center [747, 227] width 81 height 14
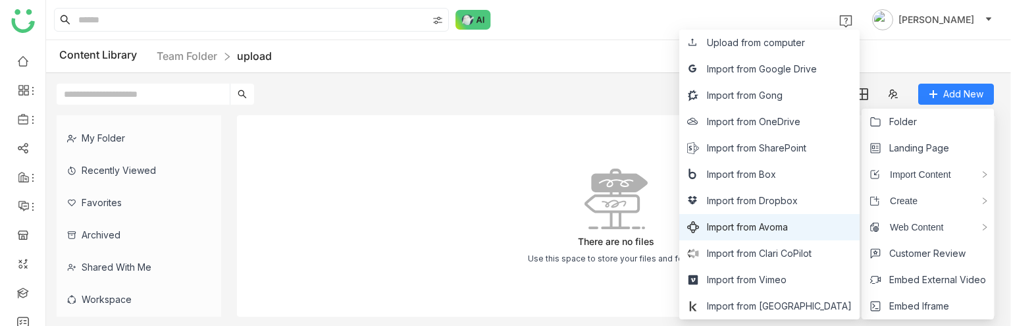
click at [788, 223] on span "Import from Avoma" at bounding box center [747, 227] width 81 height 14
click at [699, 230] on icon at bounding box center [693, 227] width 12 height 12
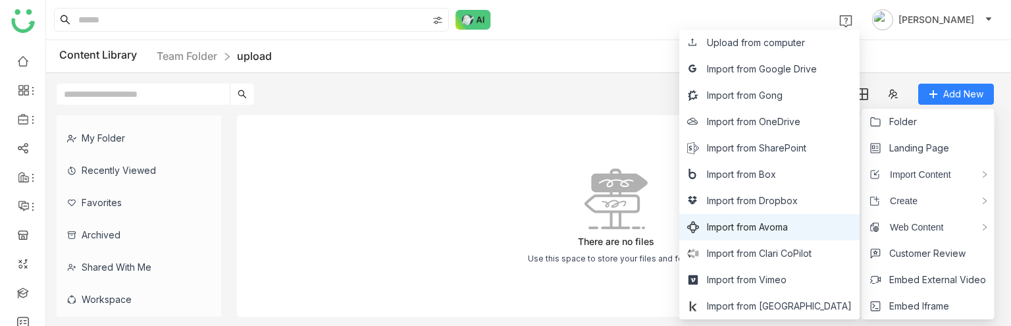
click at [699, 230] on icon at bounding box center [693, 227] width 12 height 12
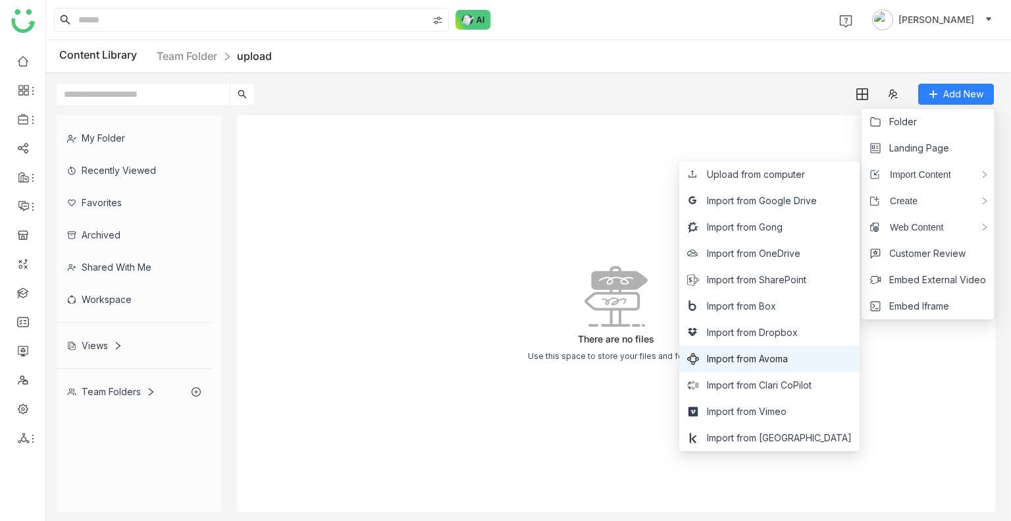
click at [788, 355] on span "Import from Avoma" at bounding box center [747, 359] width 81 height 14
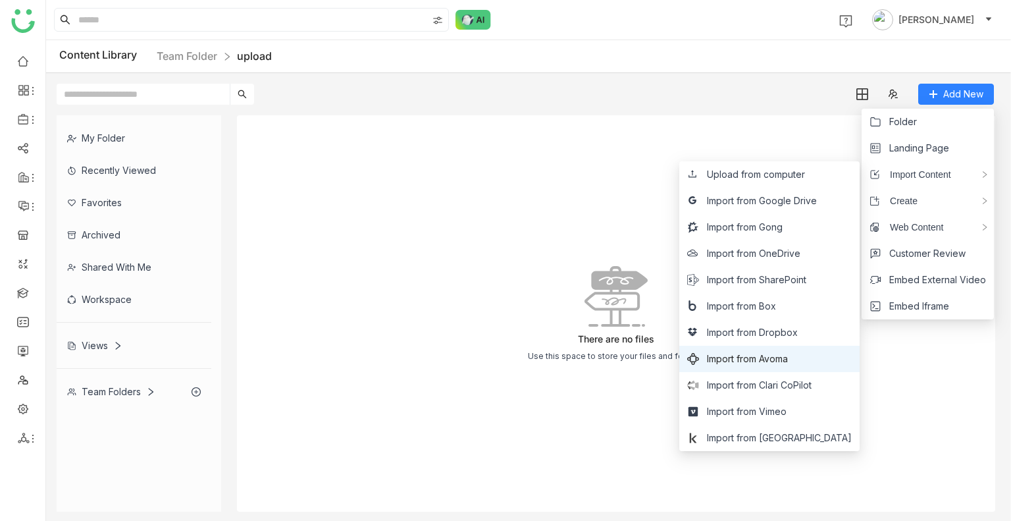
click at [788, 355] on span "Import from Avoma" at bounding box center [747, 359] width 81 height 14
click at [797, 365] on li "Import from Avoma" at bounding box center [770, 359] width 180 height 26
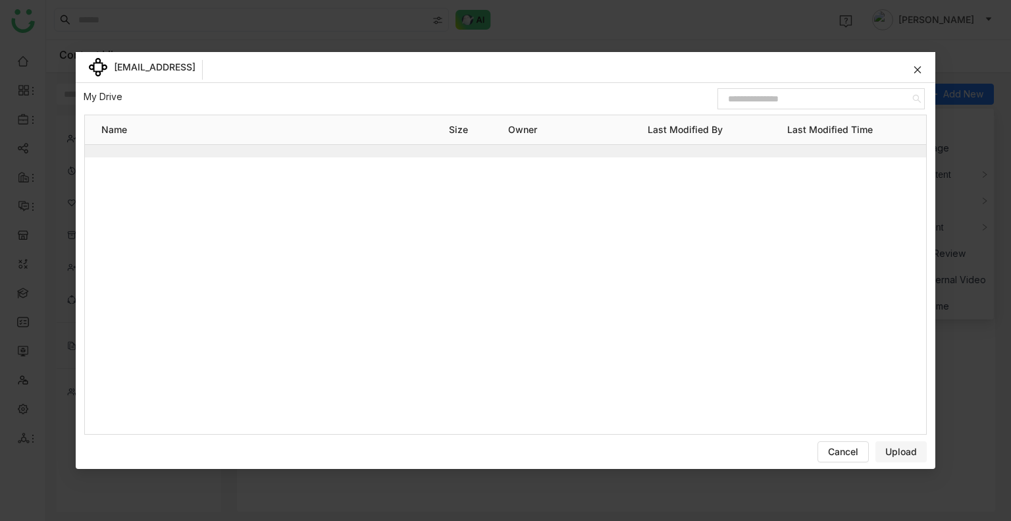
click at [797, 365] on nz-modal-container "[EMAIL_ADDRESS] My Drive / Name Size Owner Last Modified By Last Modified Time …" at bounding box center [505, 260] width 1011 height 521
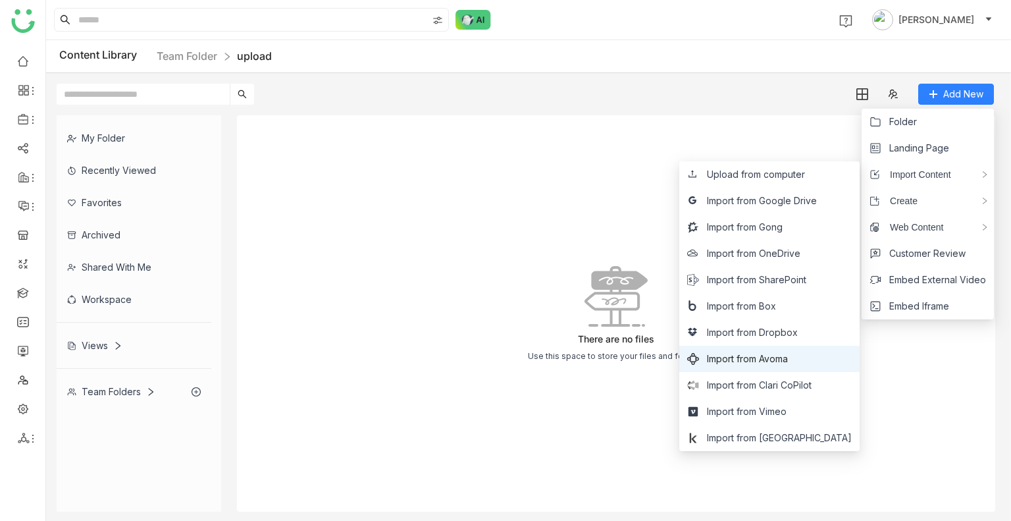
click at [788, 355] on span "Import from Avoma" at bounding box center [747, 359] width 81 height 14
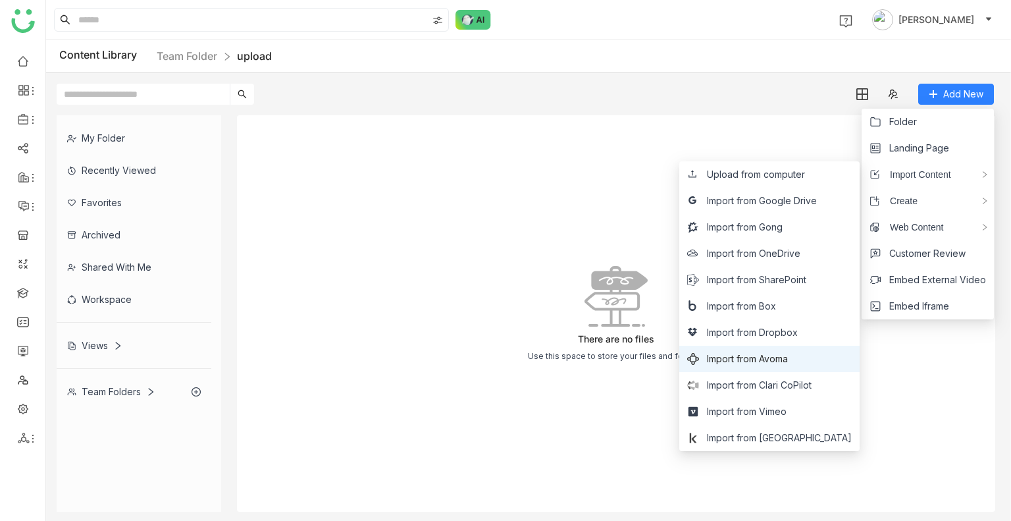
click at [788, 352] on span "Import from Avoma" at bounding box center [747, 359] width 81 height 14
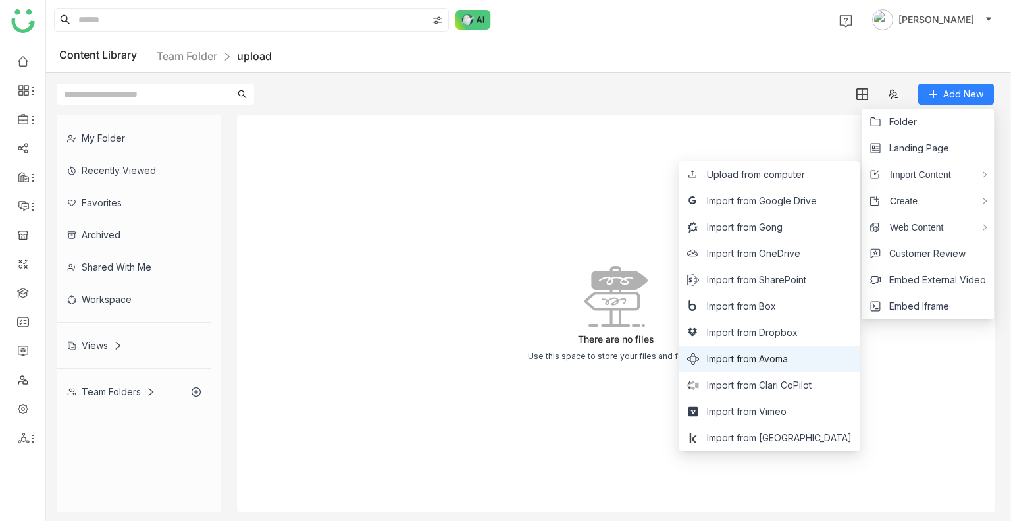
click at [788, 352] on span "Import from Avoma" at bounding box center [747, 359] width 81 height 14
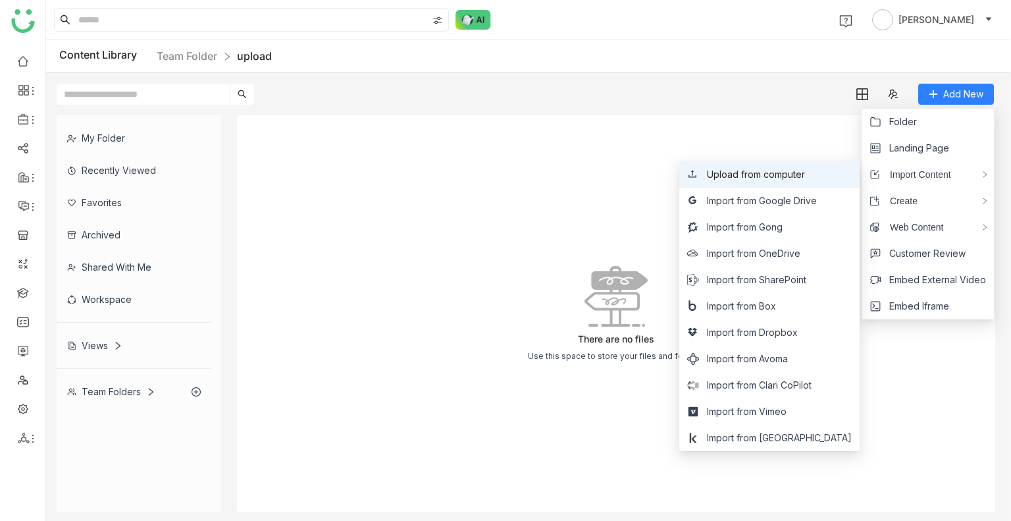
click at [784, 181] on li "Upload from computer" at bounding box center [770, 174] width 180 height 26
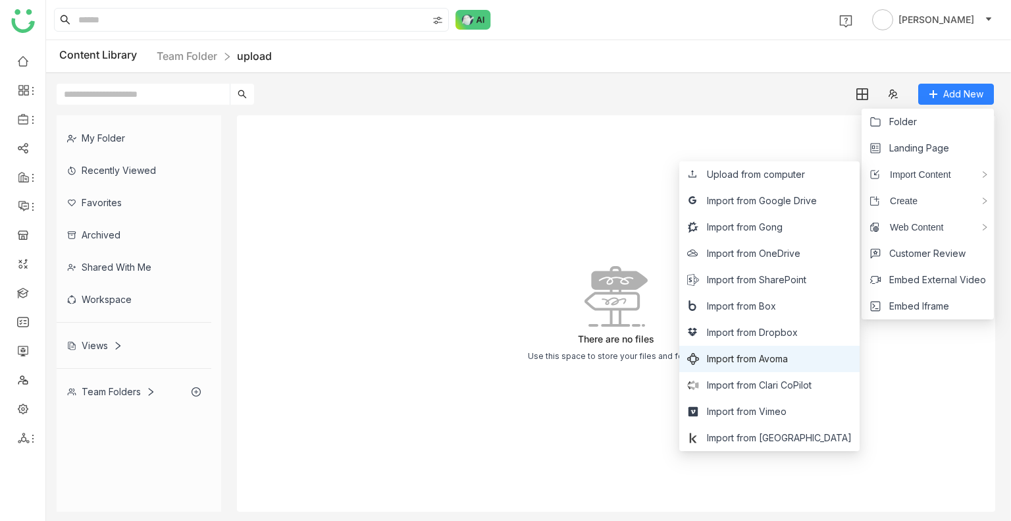
click at [775, 360] on span "Import from Avoma" at bounding box center [747, 359] width 81 height 14
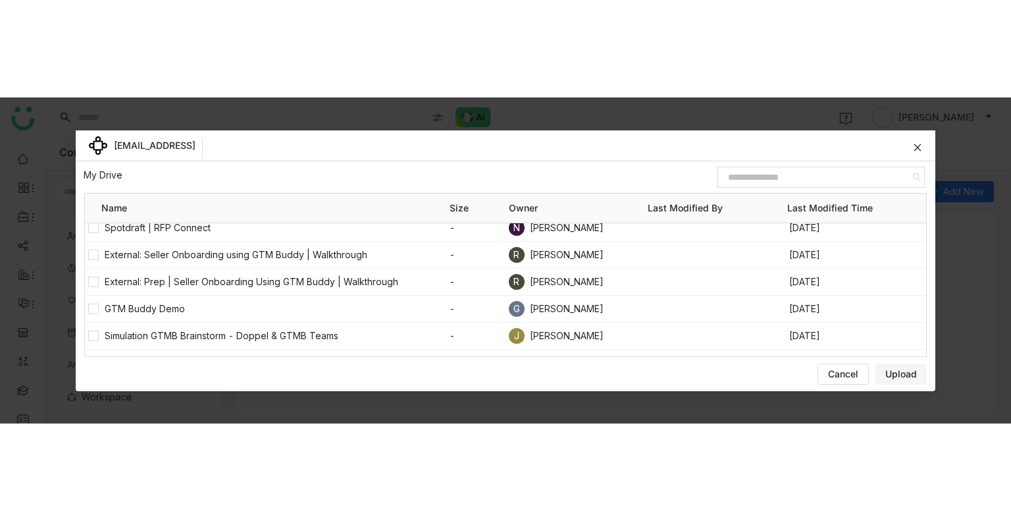
scroll to position [159, 0]
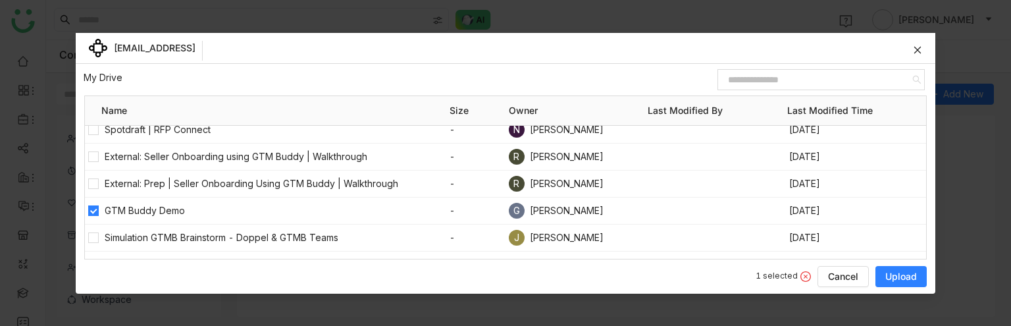
click at [901, 277] on span "Upload" at bounding box center [902, 276] width 32 height 13
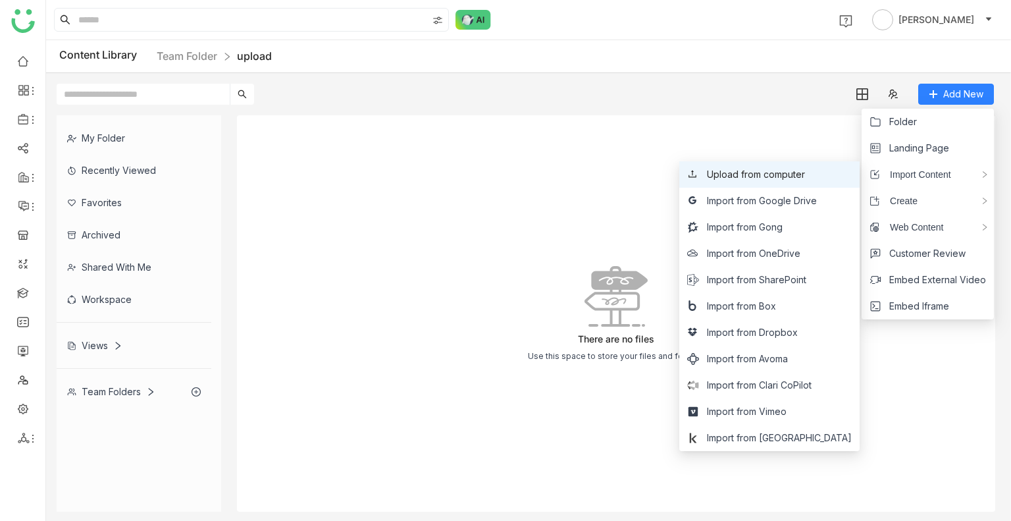
click at [832, 181] on li "Upload from computer" at bounding box center [770, 174] width 180 height 26
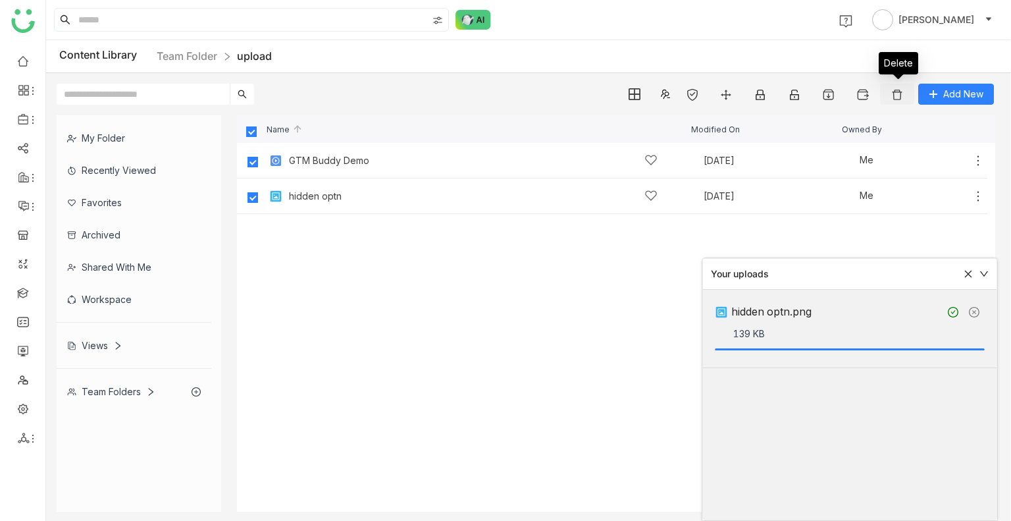
click at [899, 92] on img at bounding box center [897, 94] width 13 height 13
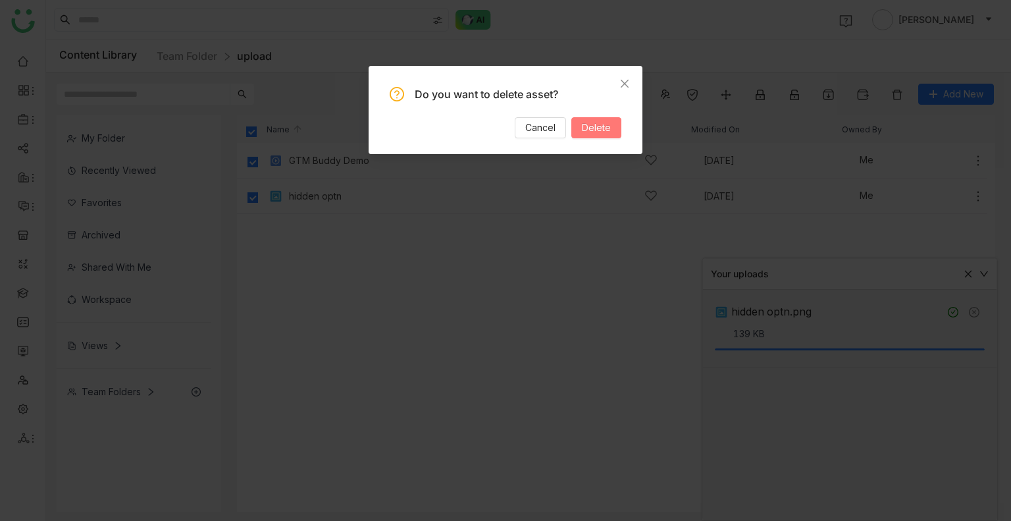
click at [592, 128] on span "Delete" at bounding box center [596, 128] width 29 height 14
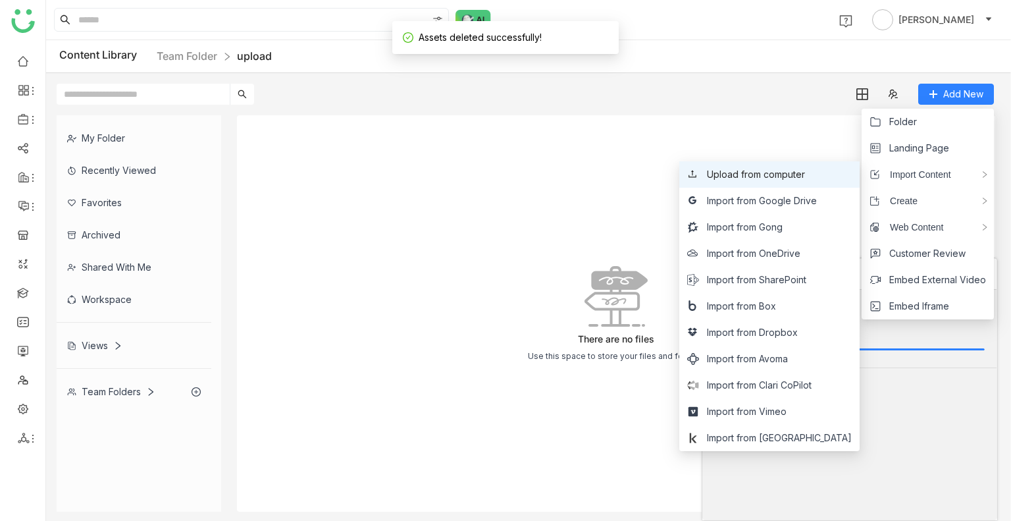
click at [778, 181] on li "Upload from computer" at bounding box center [770, 174] width 180 height 26
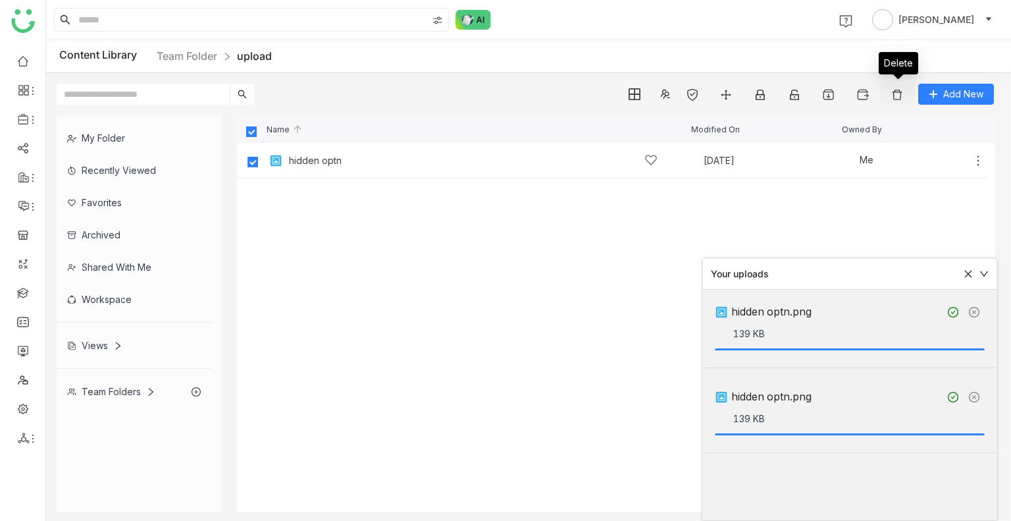
click at [890, 95] on button at bounding box center [897, 94] width 34 height 21
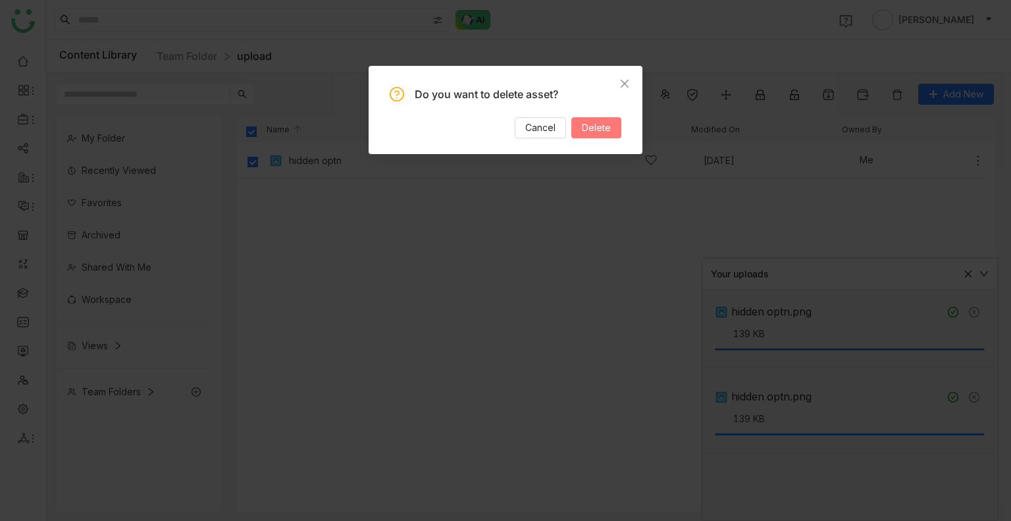
click at [591, 134] on span "Delete" at bounding box center [596, 128] width 29 height 14
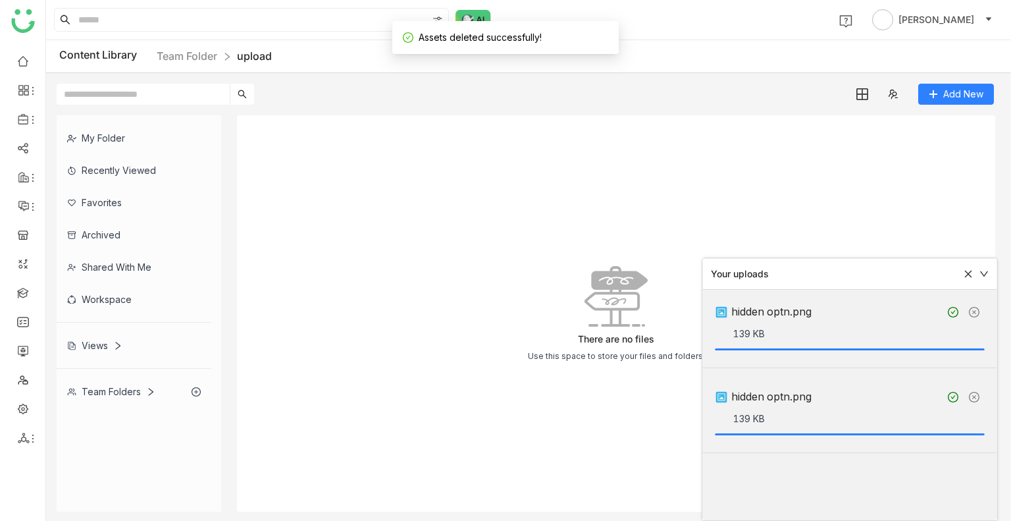
click at [969, 275] on icon at bounding box center [968, 273] width 9 height 9
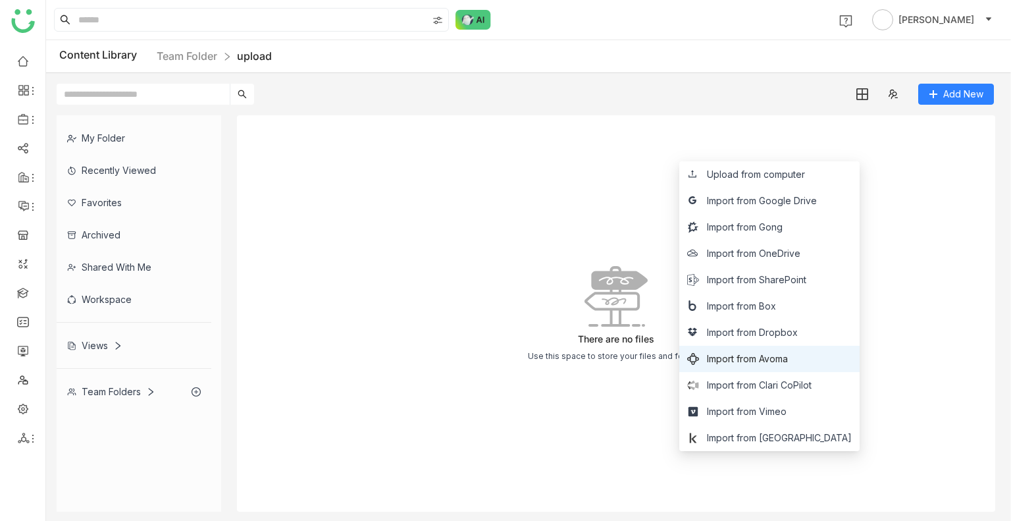
click at [788, 358] on span "Import from Avoma" at bounding box center [747, 359] width 81 height 14
click at [761, 353] on span "Import from Avoma" at bounding box center [747, 359] width 81 height 14
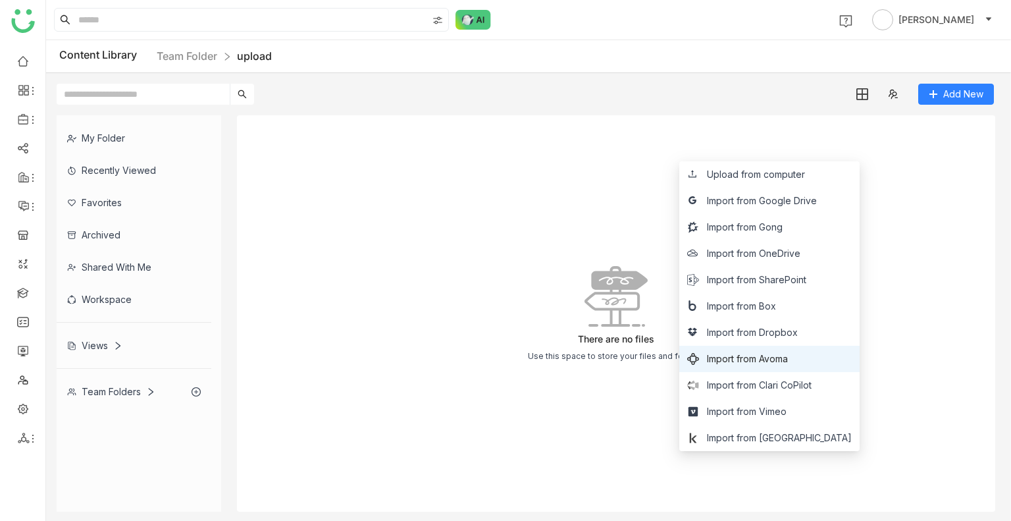
click at [761, 353] on span "Import from Avoma" at bounding box center [747, 359] width 81 height 14
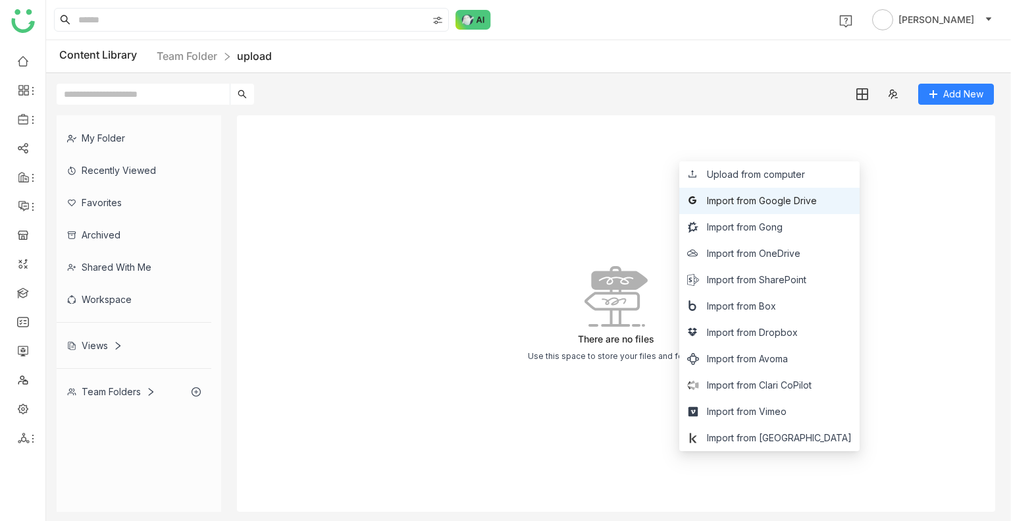
click at [771, 198] on span "Import from Google Drive" at bounding box center [762, 201] width 110 height 14
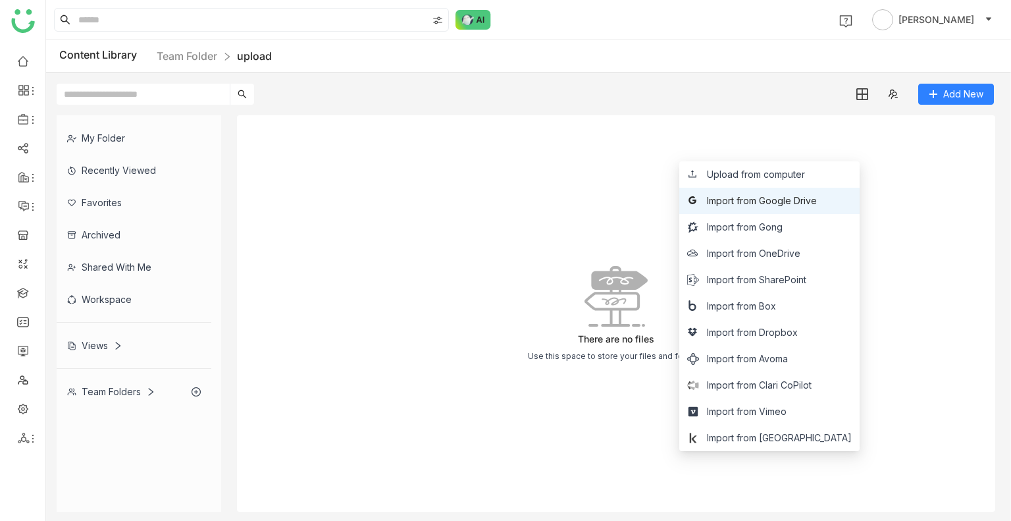
click at [771, 198] on span "Import from Google Drive" at bounding box center [762, 201] width 110 height 14
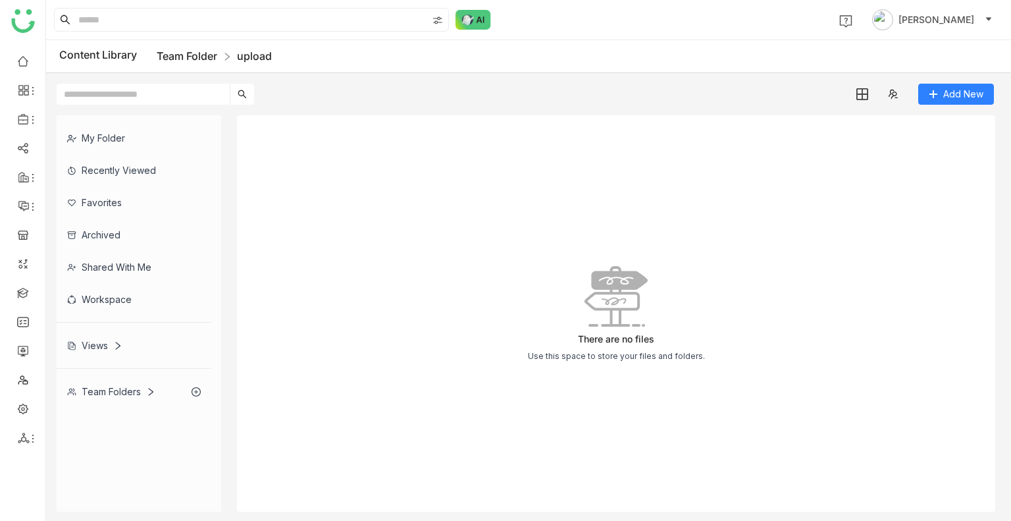
click at [198, 57] on link "Team Folder" at bounding box center [187, 55] width 61 height 13
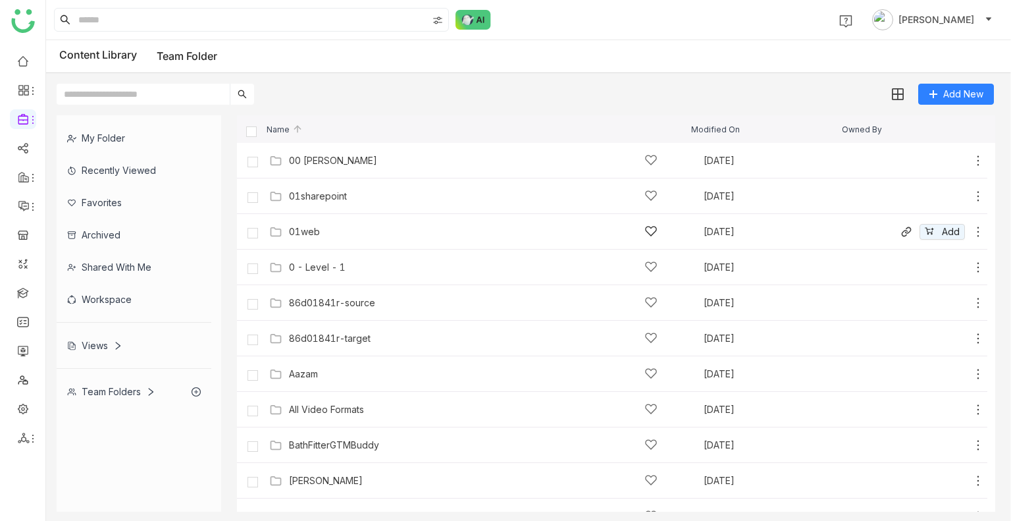
click at [345, 223] on div "01web Sep 22, 2025 Add" at bounding box center [625, 231] width 719 height 20
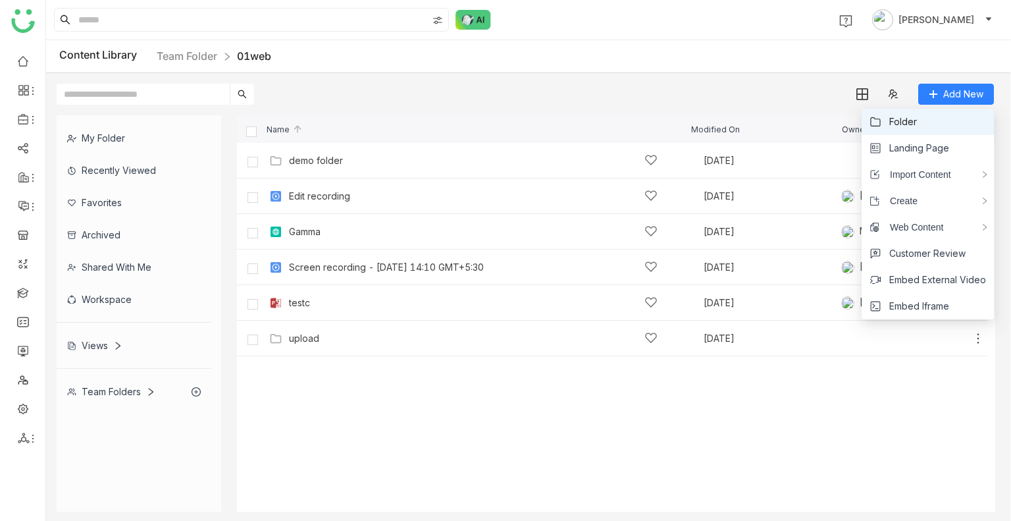
click at [910, 124] on span "Folder" at bounding box center [904, 122] width 28 height 14
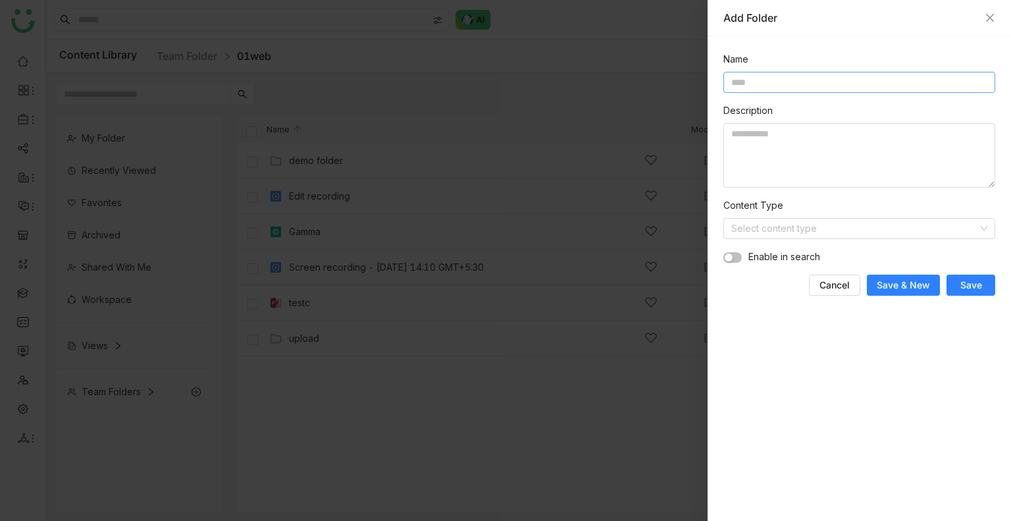
click at [772, 86] on input at bounding box center [860, 82] width 272 height 21
type input "*****"
click at [970, 286] on span "Save" at bounding box center [972, 285] width 22 height 13
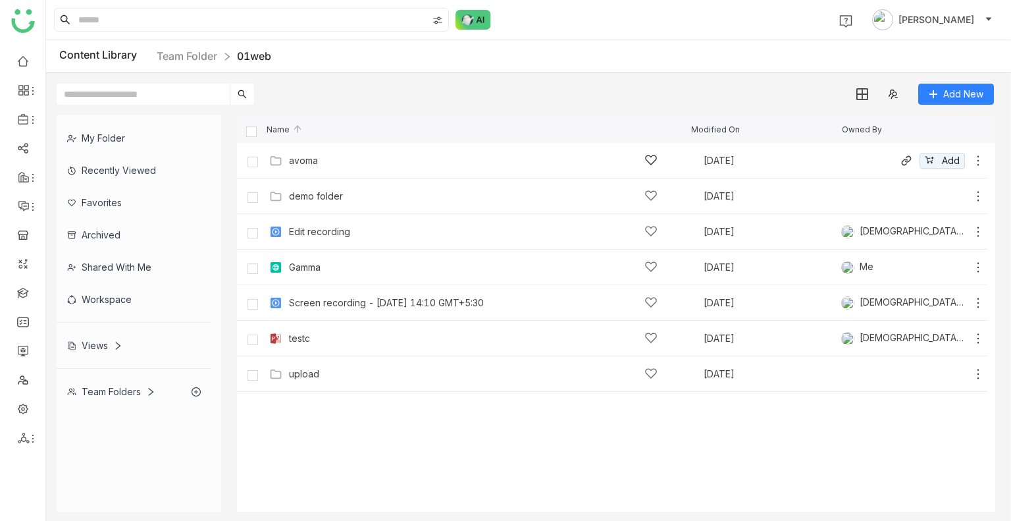
click at [387, 158] on div "avoma" at bounding box center [473, 160] width 369 height 14
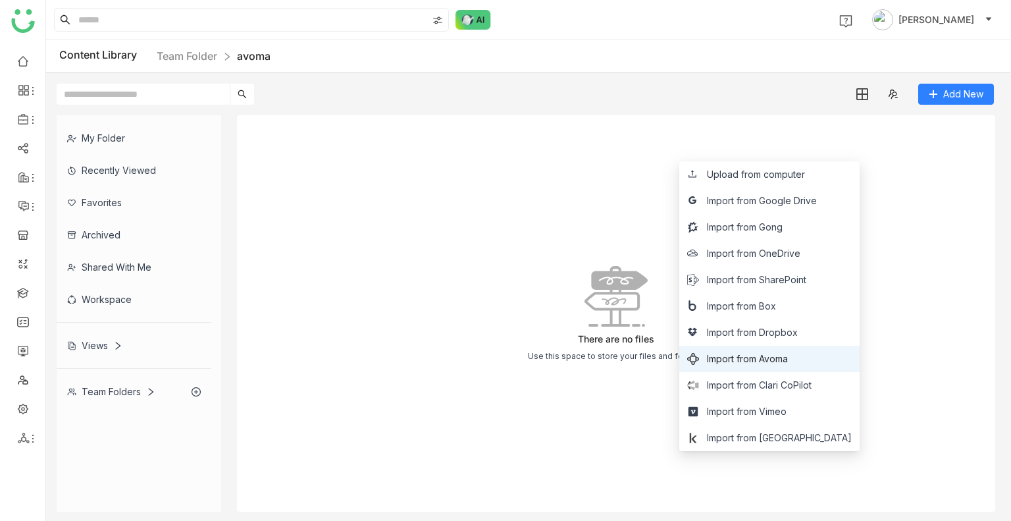
click at [802, 350] on li "Import from Avoma" at bounding box center [770, 359] width 180 height 26
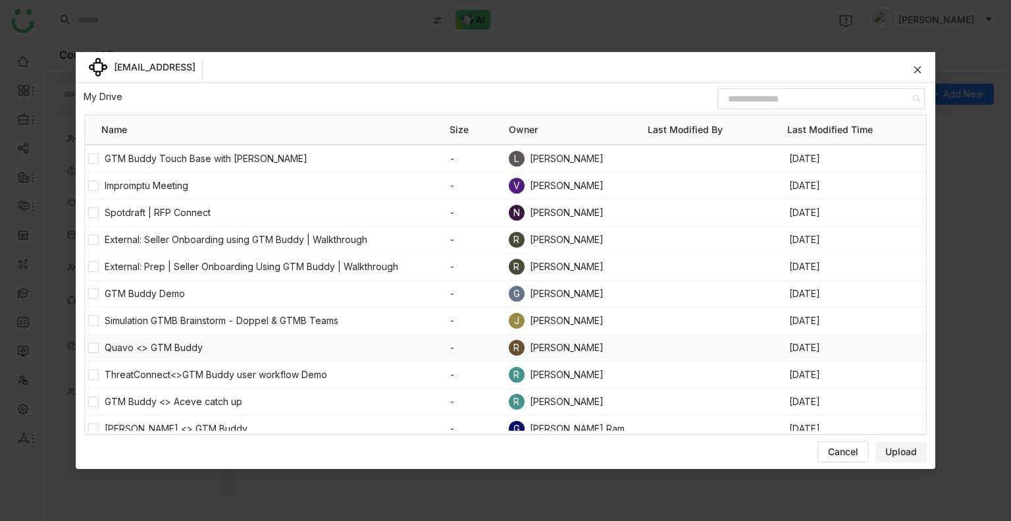
scroll to position [108, 0]
click at [907, 446] on span "Upload" at bounding box center [902, 451] width 32 height 13
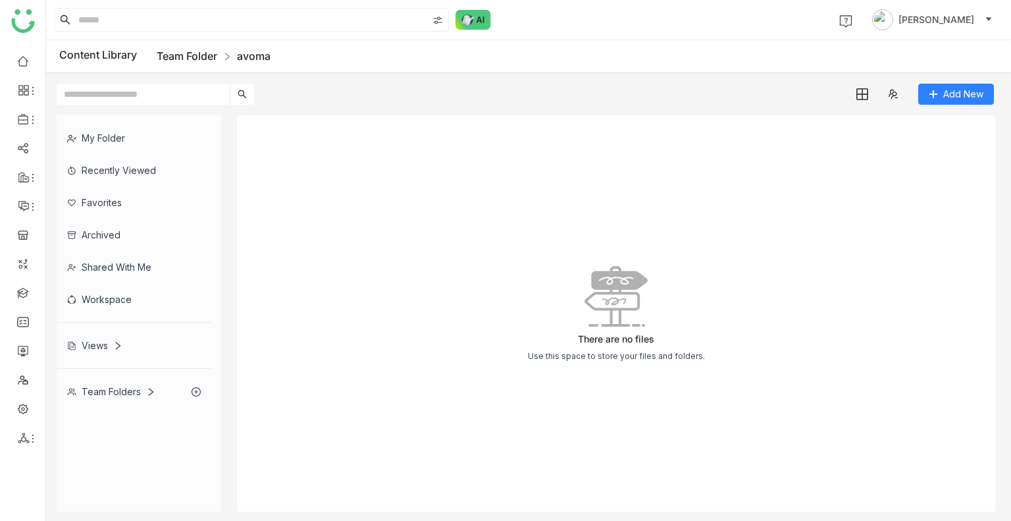
click at [216, 56] on link "Team Folder" at bounding box center [187, 55] width 61 height 13
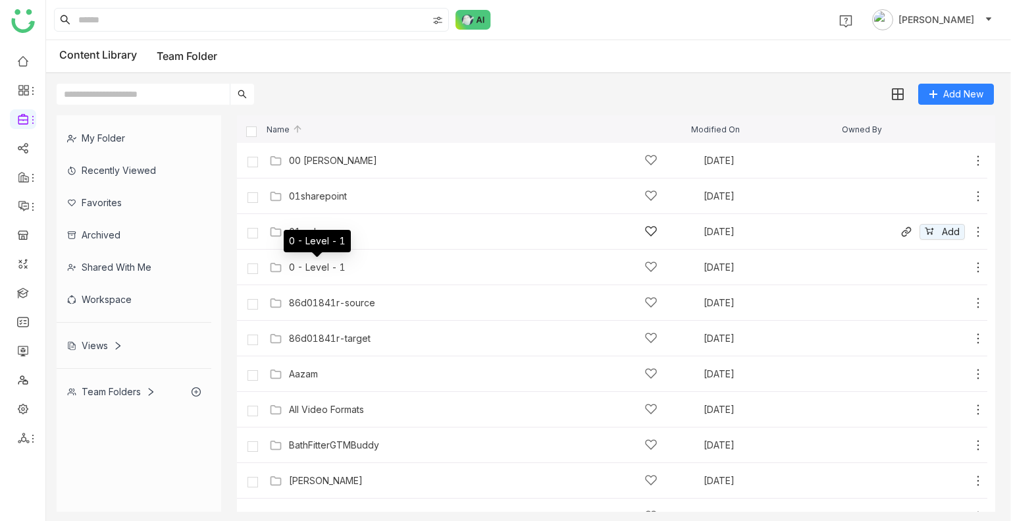
click at [341, 216] on div "01web Sep 22, 2025 Add" at bounding box center [612, 232] width 751 height 36
click at [336, 223] on div "01web Sep 22, 2025 Add" at bounding box center [625, 231] width 719 height 20
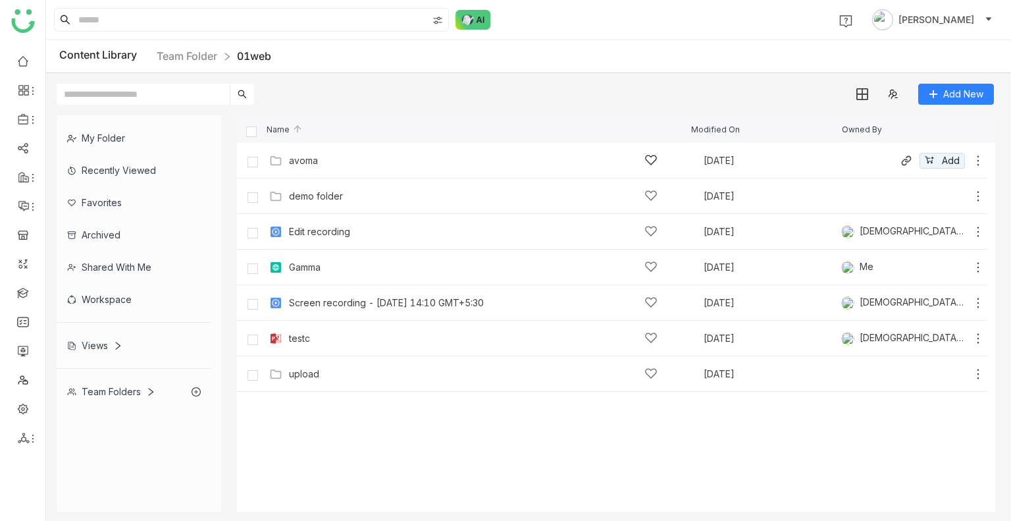
click at [362, 155] on div "avoma" at bounding box center [473, 160] width 369 height 14
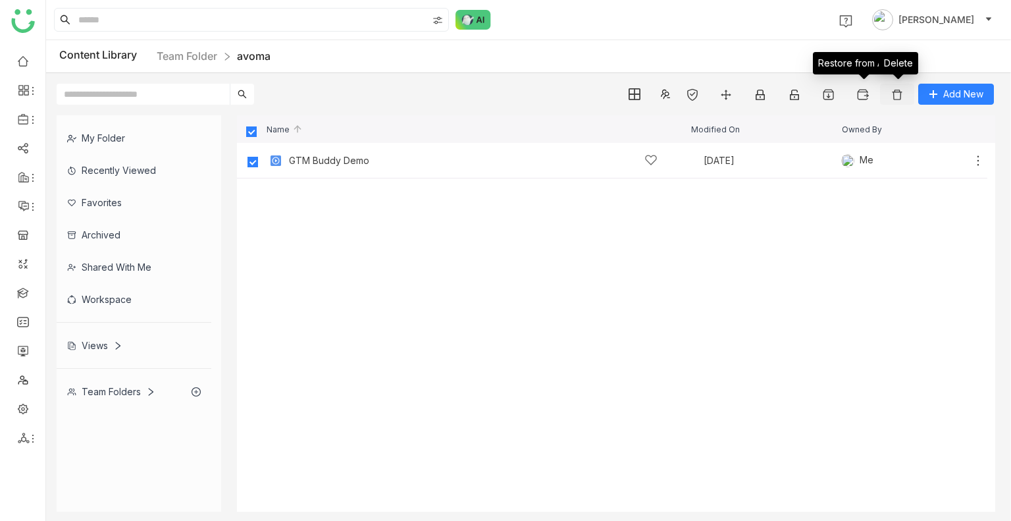
click at [897, 97] on img at bounding box center [897, 94] width 13 height 13
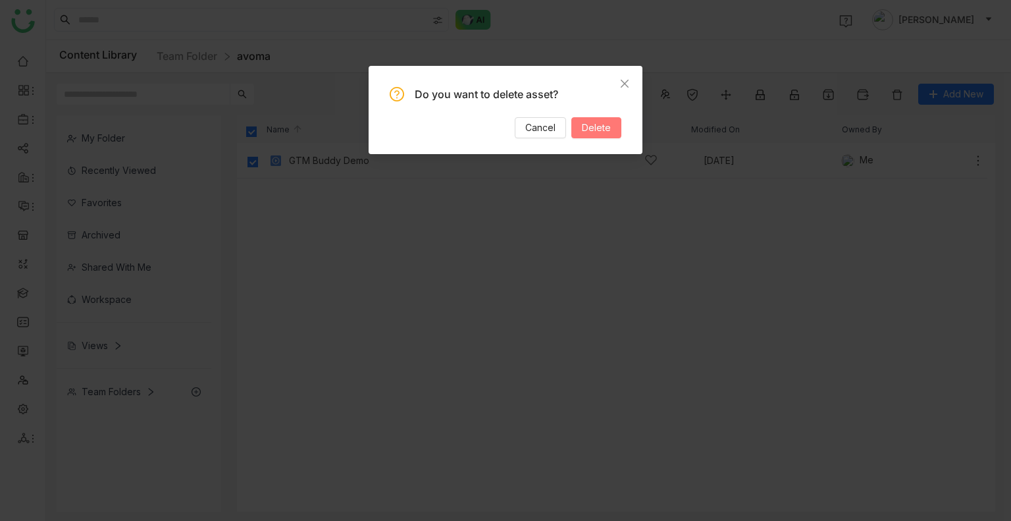
click at [617, 128] on button "Delete" at bounding box center [597, 127] width 50 height 21
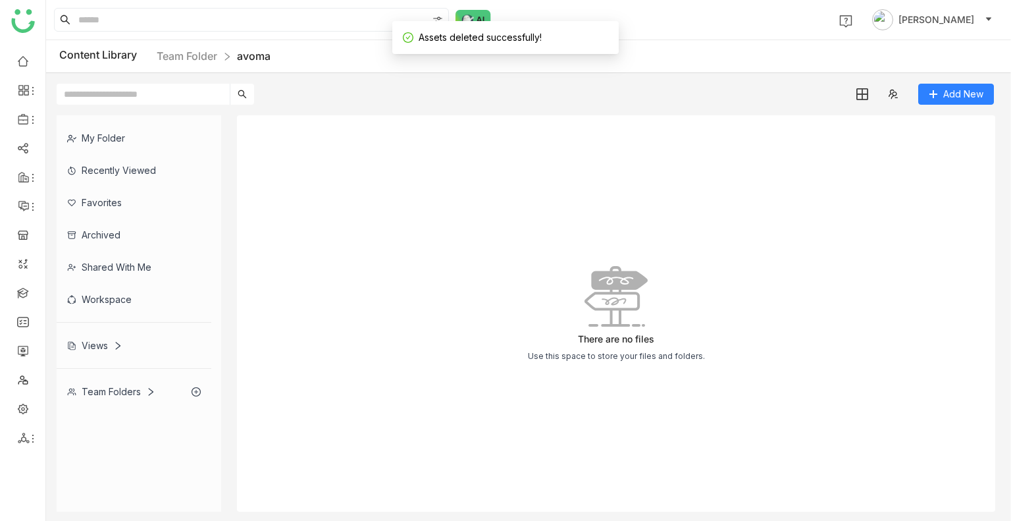
click at [522, 217] on div "There are no files Use this space to store your files and folders." at bounding box center [616, 313] width 759 height 396
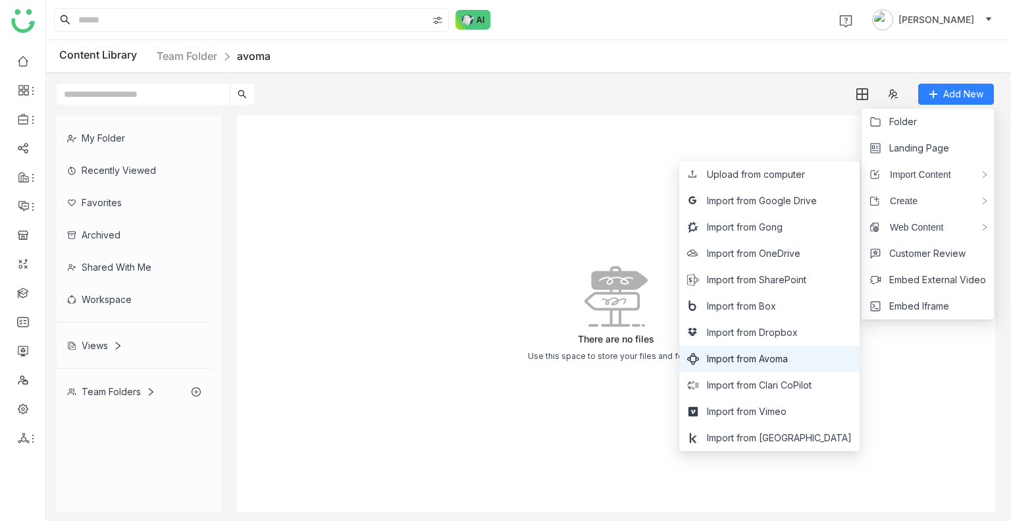
click at [788, 361] on span "Import from Avoma" at bounding box center [747, 359] width 81 height 14
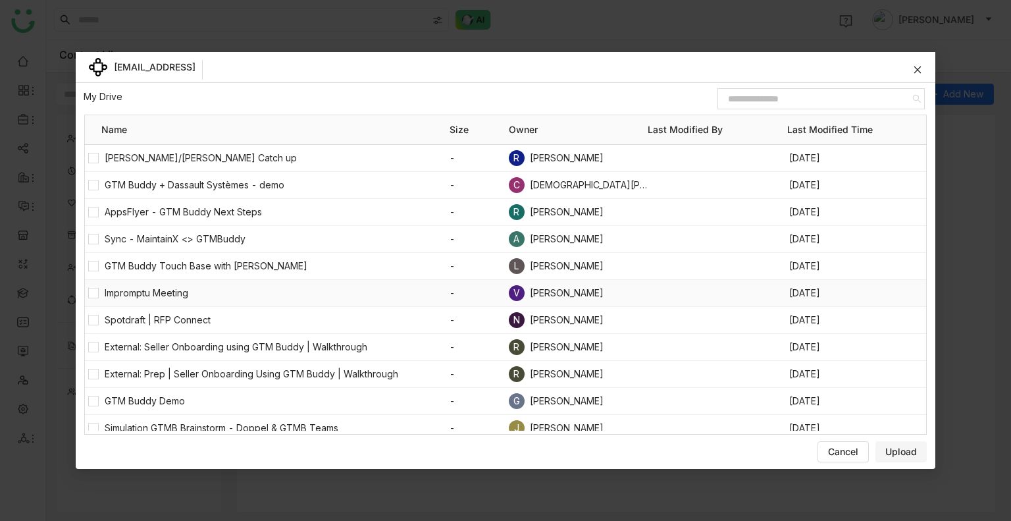
scroll to position [132, 0]
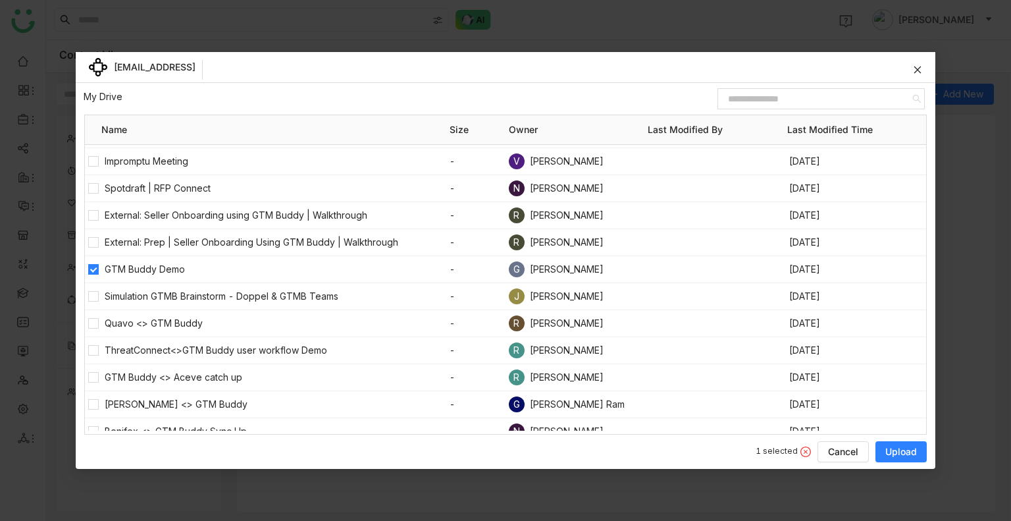
click at [905, 453] on span "Upload" at bounding box center [902, 451] width 32 height 13
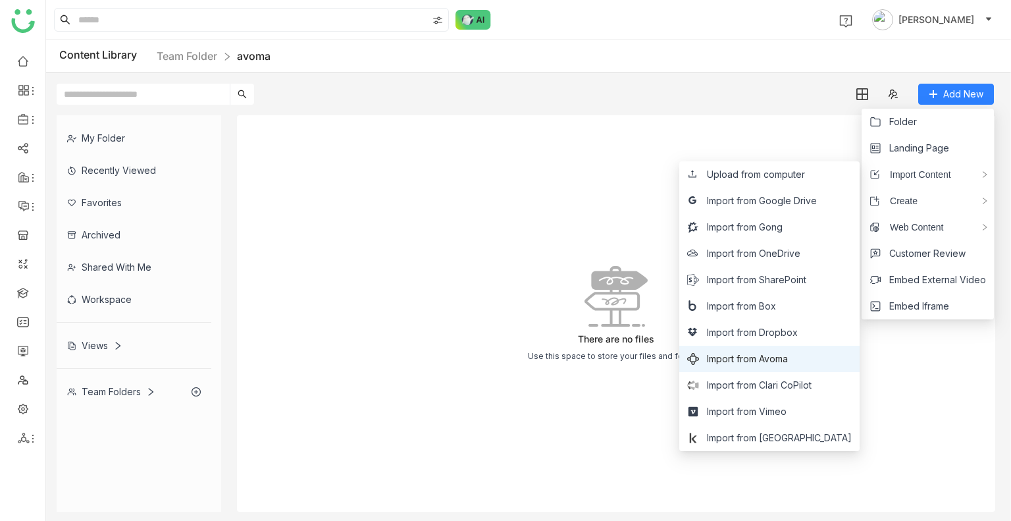
click at [788, 352] on span "Import from Avoma" at bounding box center [747, 359] width 81 height 14
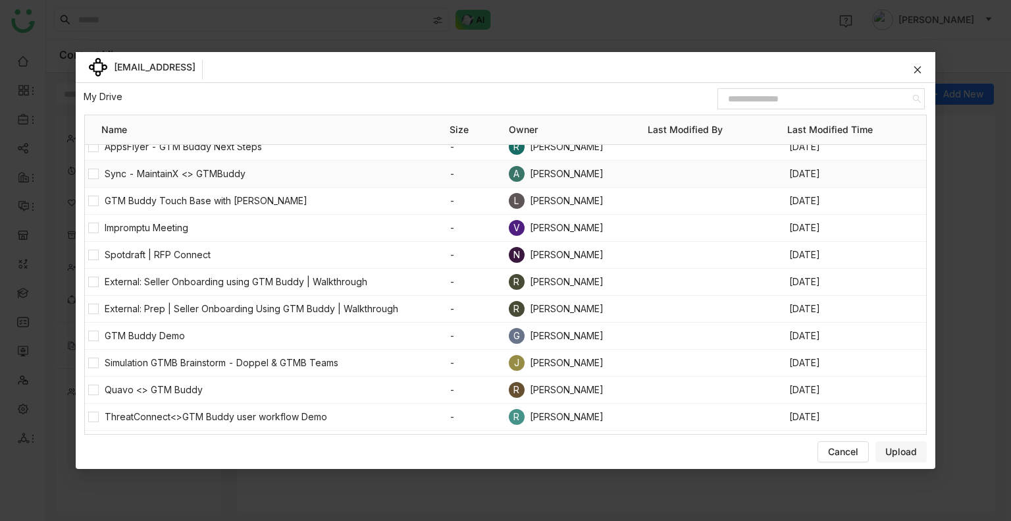
scroll to position [66, 0]
click at [898, 448] on span "Upload" at bounding box center [902, 451] width 32 height 13
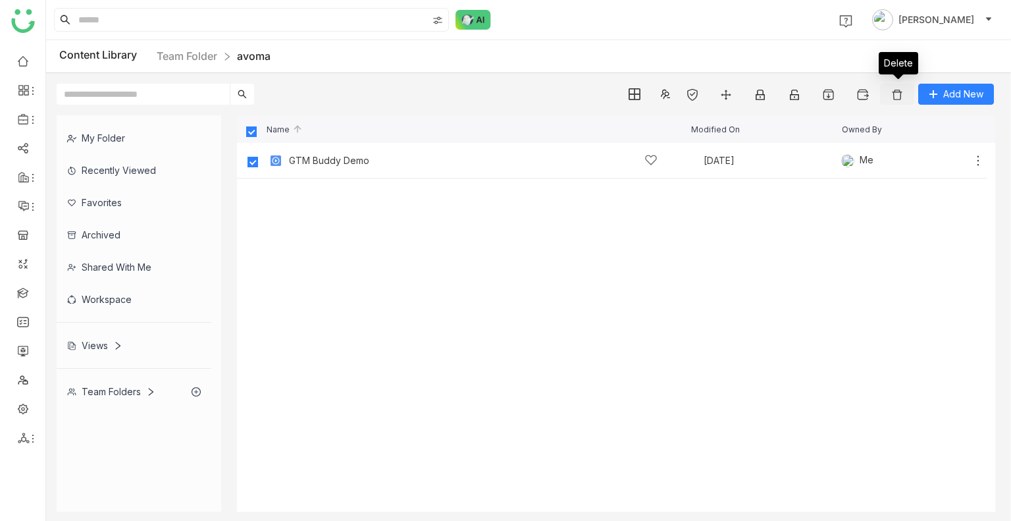
click at [893, 95] on img at bounding box center [897, 94] width 13 height 13
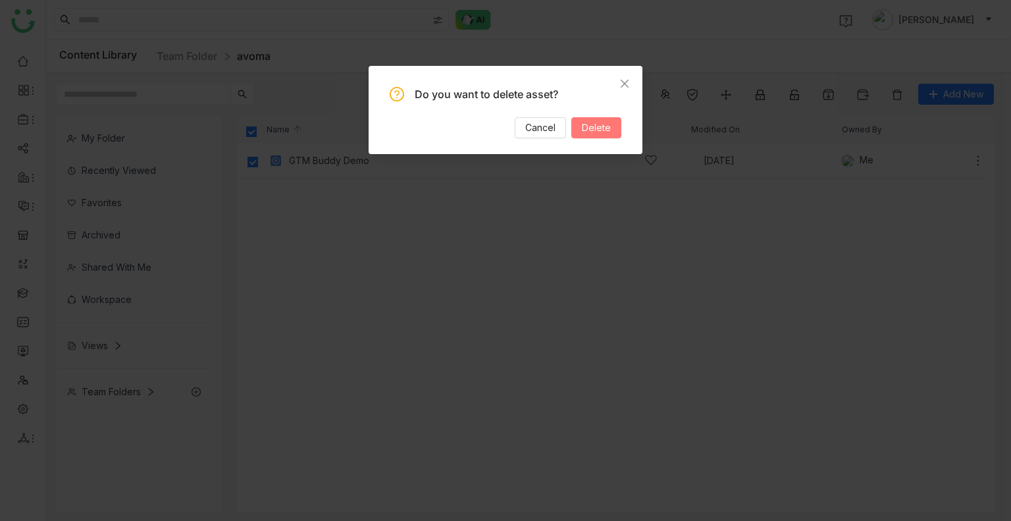
click at [594, 123] on span "Delete" at bounding box center [596, 128] width 29 height 14
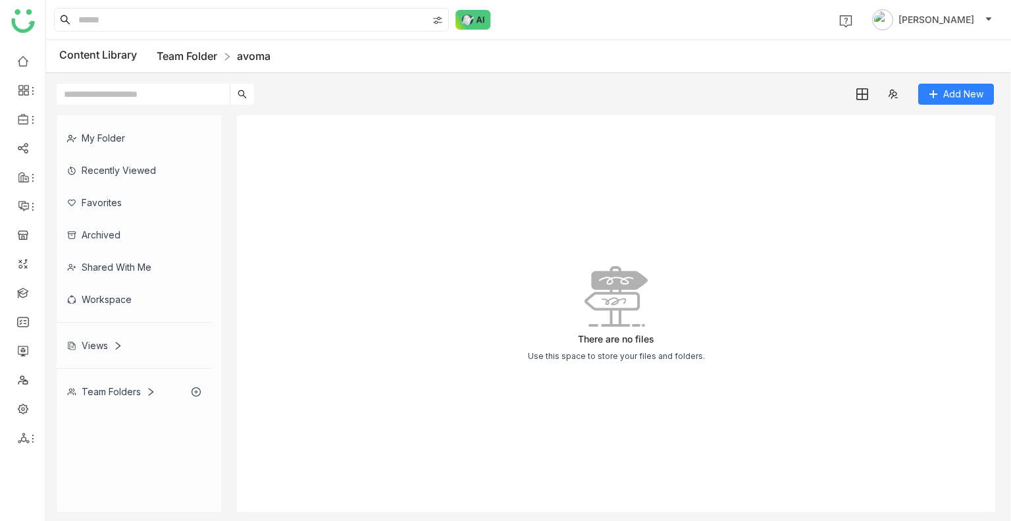
click at [181, 61] on link "Team Folder" at bounding box center [187, 55] width 61 height 13
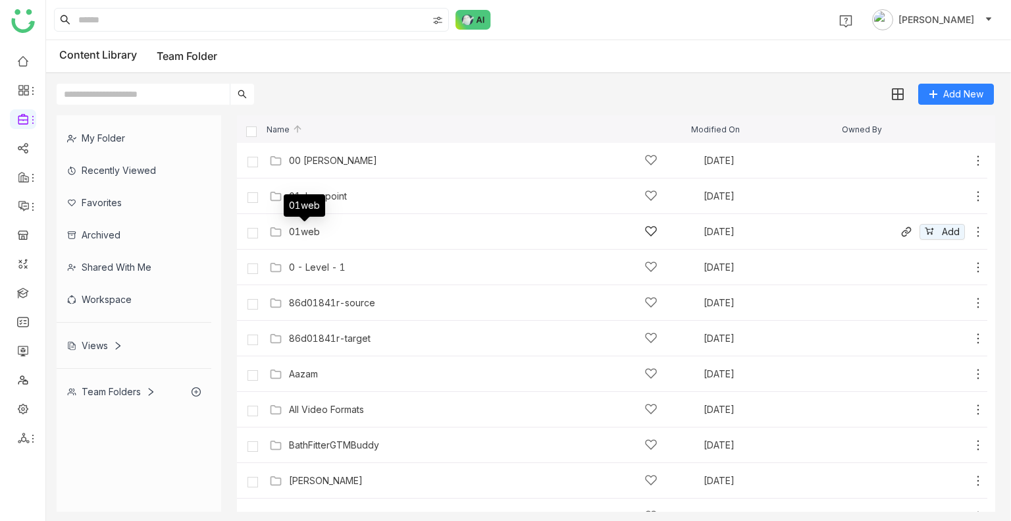
click at [301, 231] on div "01web" at bounding box center [304, 232] width 31 height 11
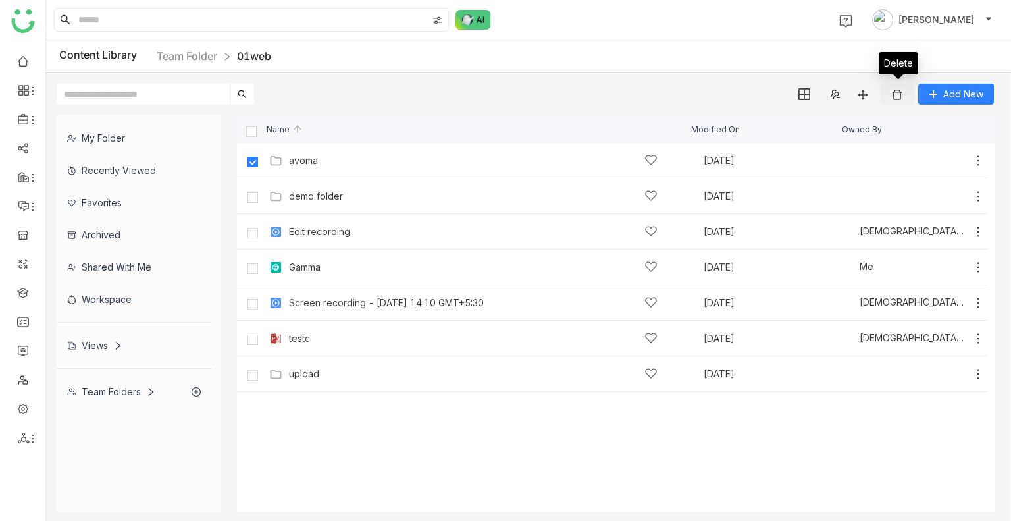
click at [901, 95] on img at bounding box center [897, 94] width 13 height 13
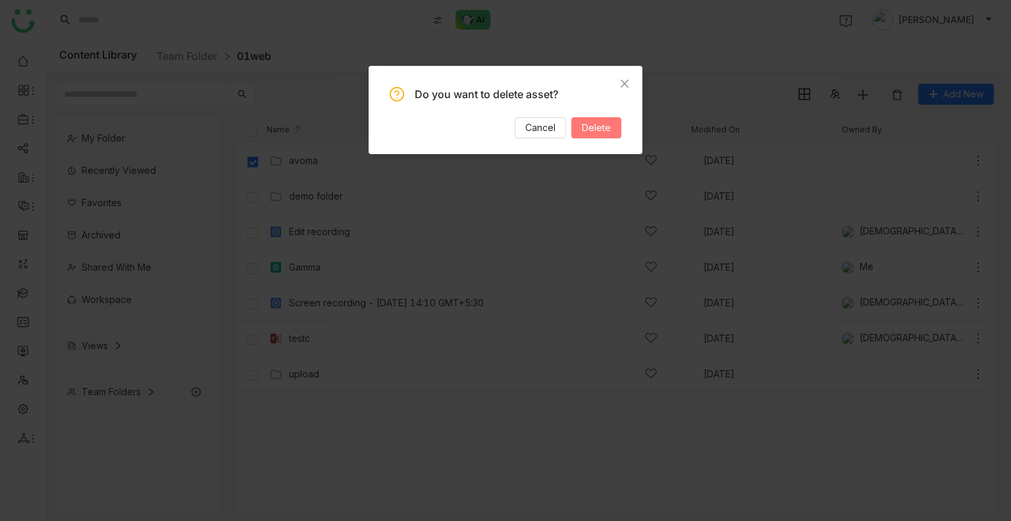
click at [599, 128] on span "Delete" at bounding box center [596, 128] width 29 height 14
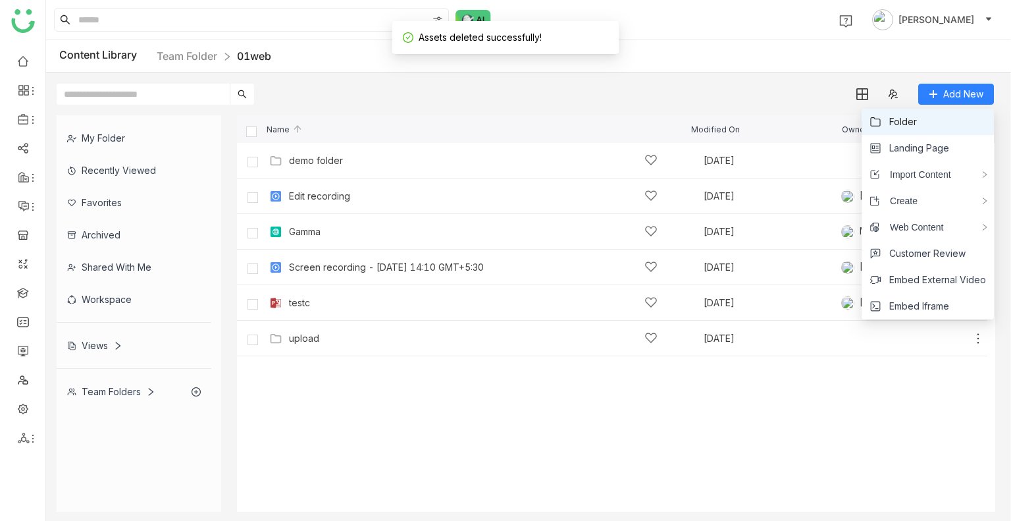
click at [911, 121] on span "Folder" at bounding box center [904, 122] width 28 height 14
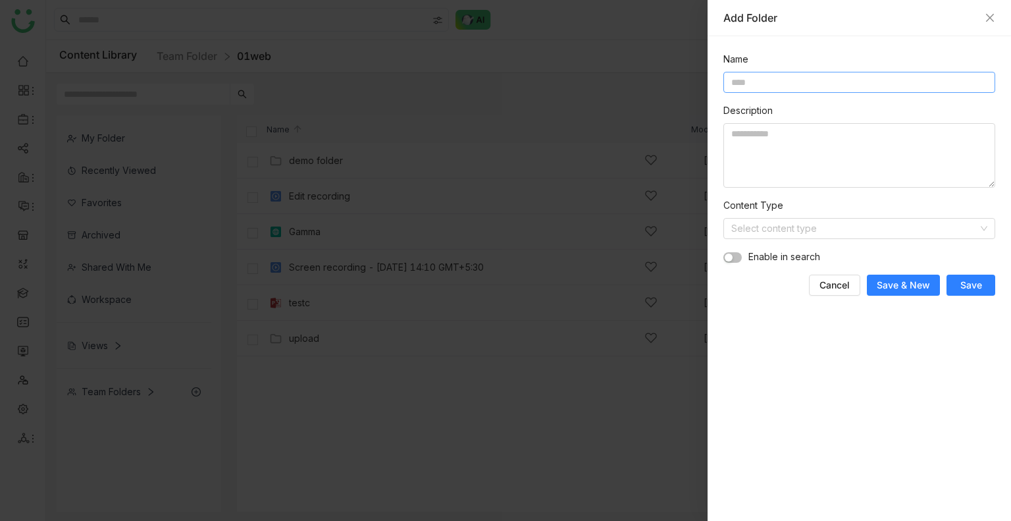
click at [766, 84] on input at bounding box center [860, 82] width 272 height 21
type input "**********"
click at [801, 226] on input at bounding box center [855, 229] width 247 height 20
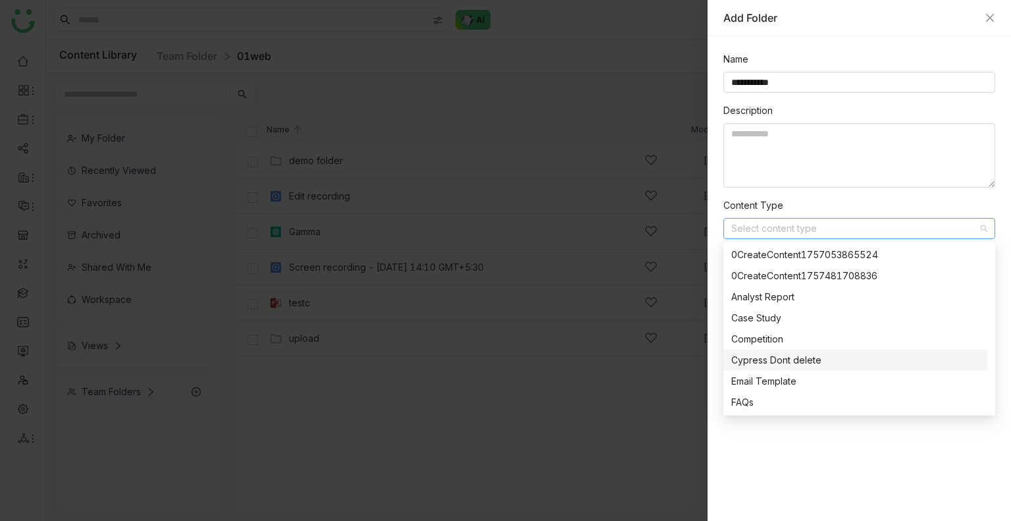
scroll to position [44, 0]
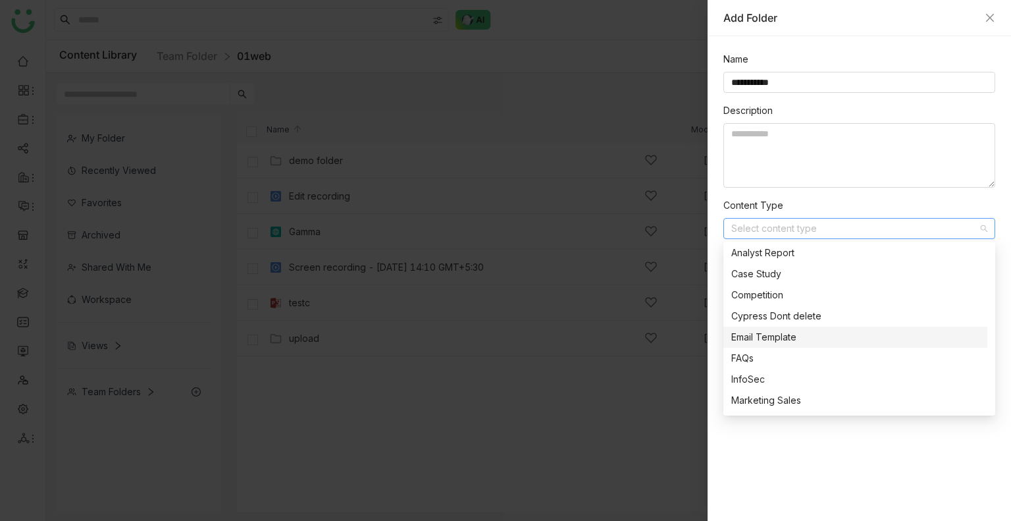
click at [781, 332] on div "Email Template" at bounding box center [856, 337] width 248 height 14
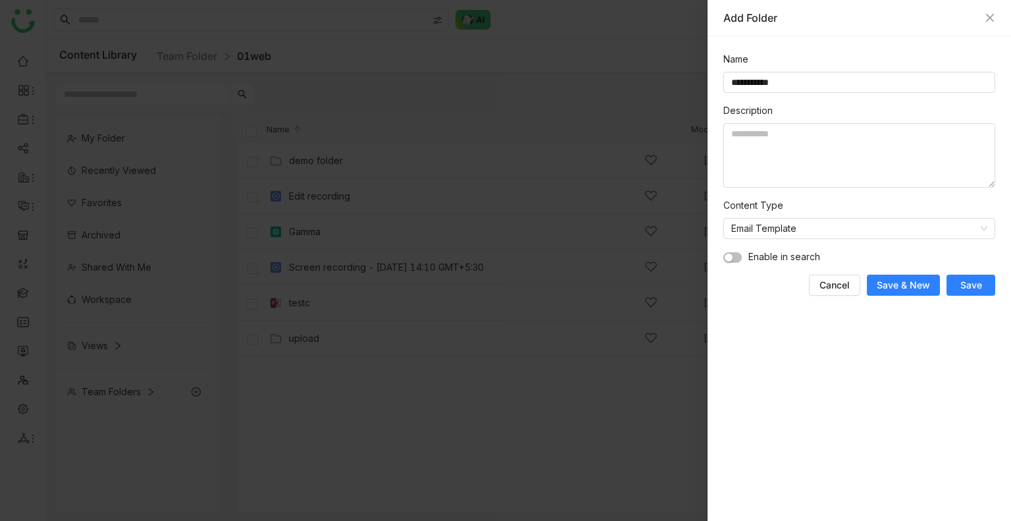
click at [971, 282] on span "Save" at bounding box center [972, 285] width 22 height 13
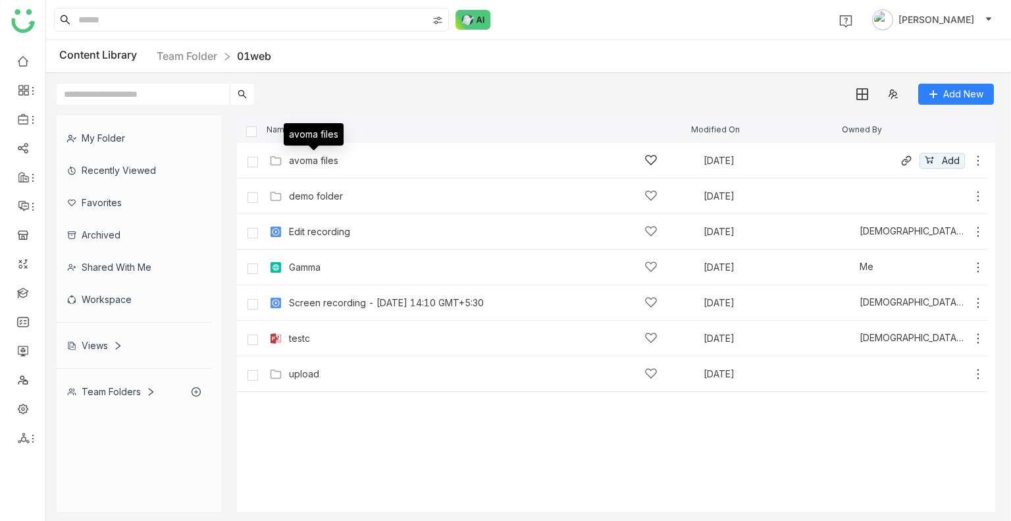
click at [327, 156] on div "avoma files" at bounding box center [313, 160] width 49 height 11
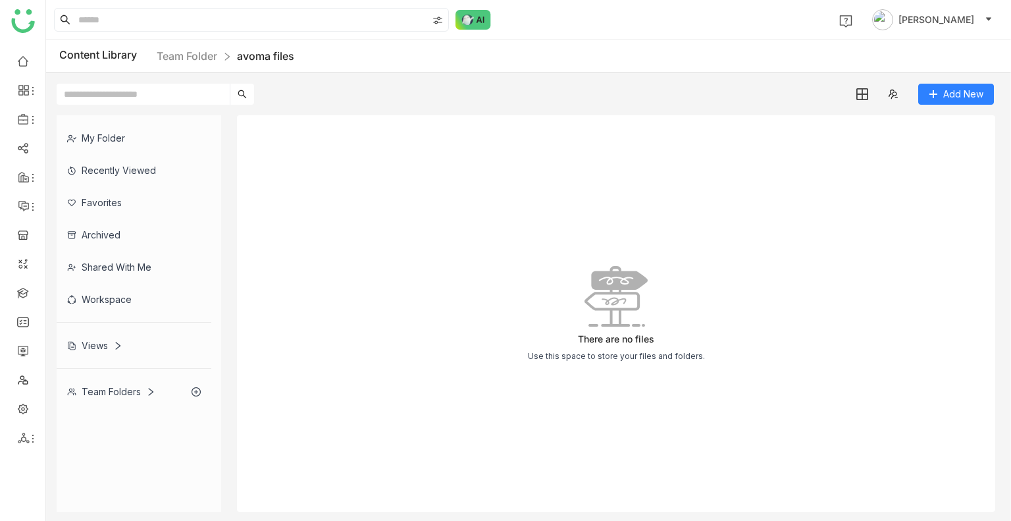
click at [675, 181] on div "There are no files Use this space to store your files and folders." at bounding box center [616, 313] width 759 height 396
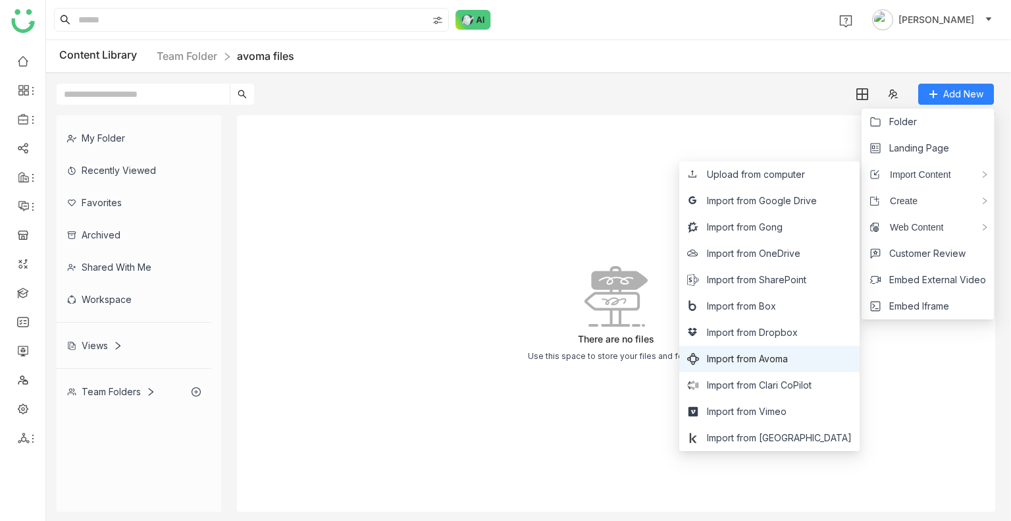
click at [788, 358] on span "Import from Avoma" at bounding box center [747, 359] width 81 height 14
click at [788, 363] on span "Import from Avoma" at bounding box center [747, 359] width 81 height 14
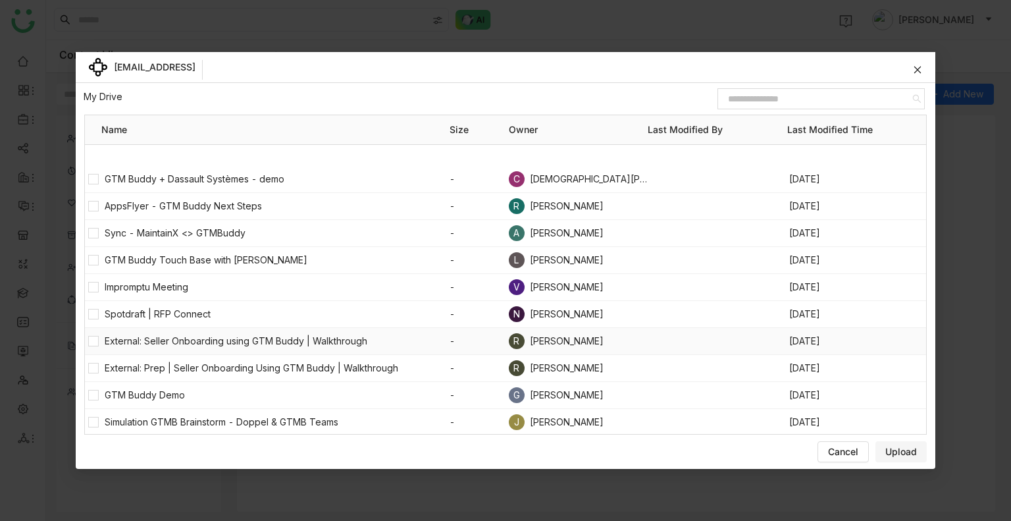
scroll to position [124, 0]
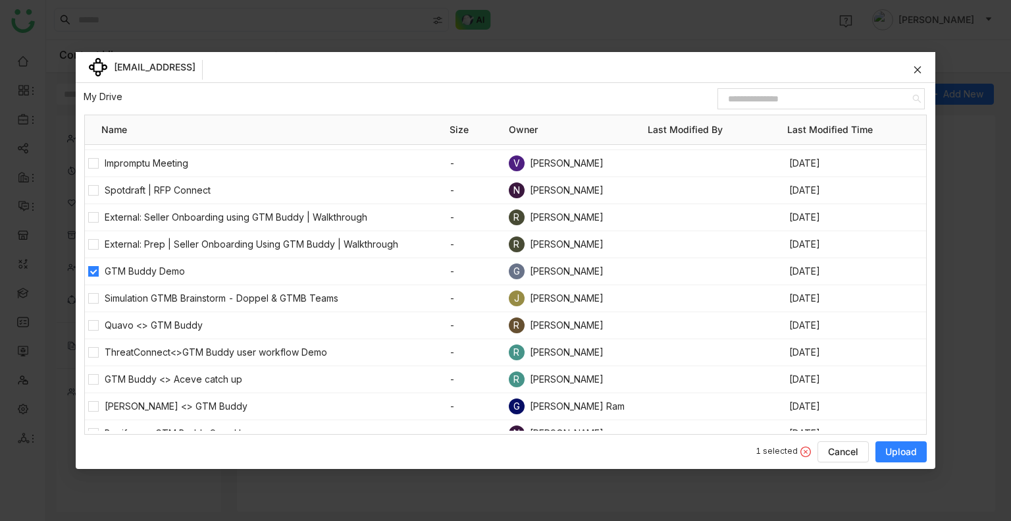
click at [898, 456] on span "Upload" at bounding box center [902, 451] width 32 height 13
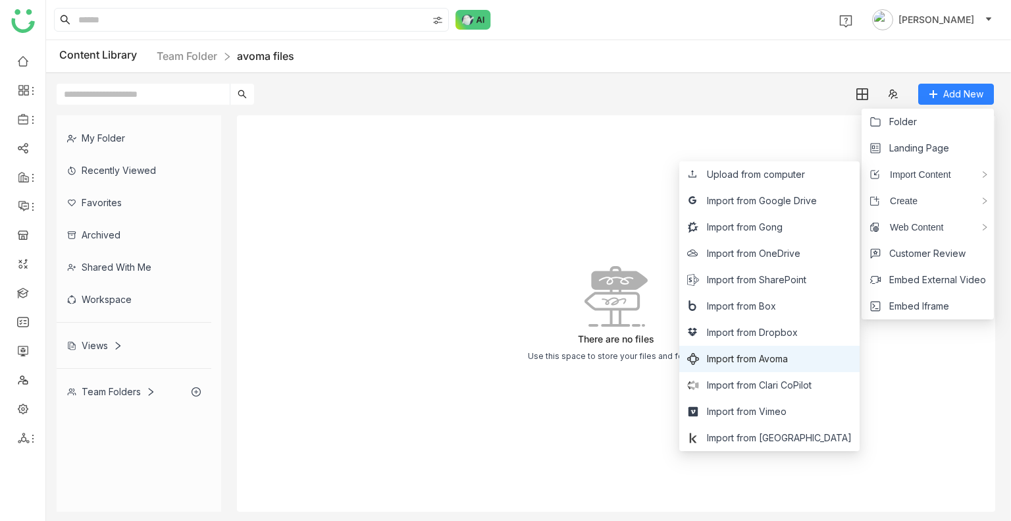
click at [799, 348] on li "Import from Avoma" at bounding box center [770, 359] width 180 height 26
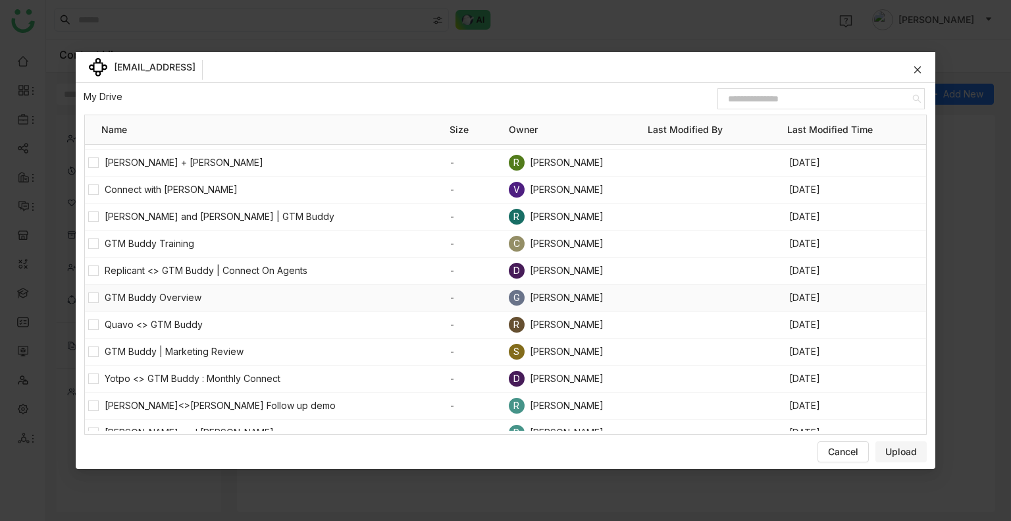
scroll to position [1779, 0]
click at [908, 453] on span "Upload" at bounding box center [902, 451] width 32 height 13
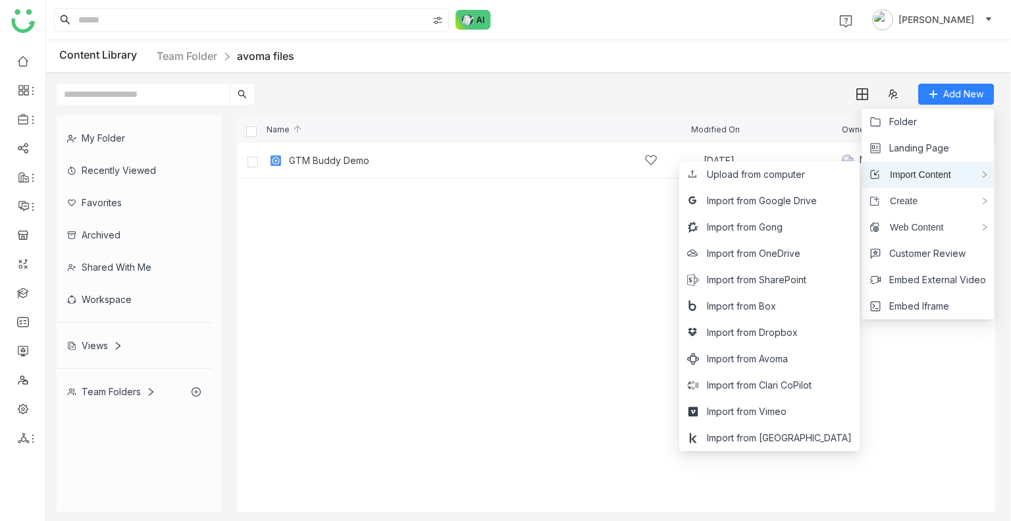
click at [911, 170] on span "Import Content" at bounding box center [915, 174] width 71 height 14
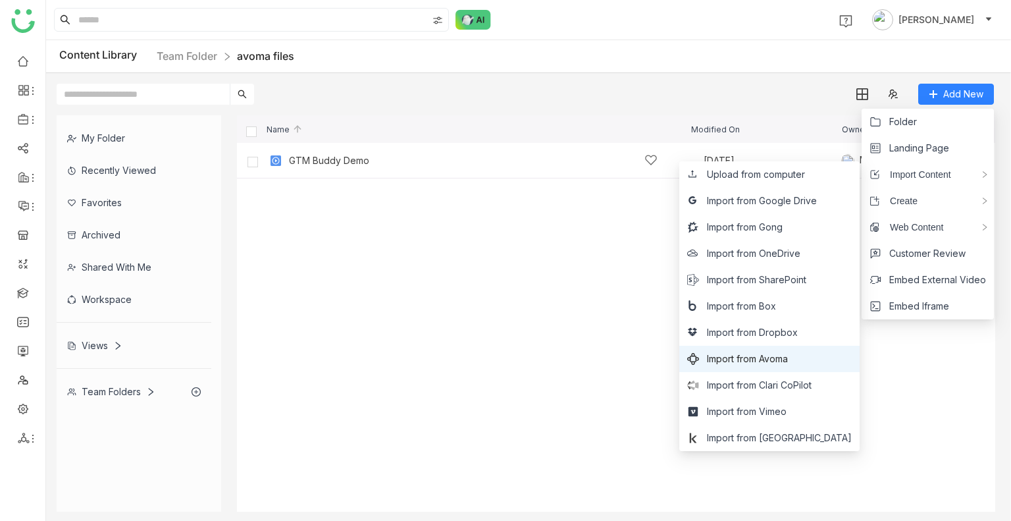
click at [785, 362] on span "Import from Avoma" at bounding box center [747, 359] width 81 height 14
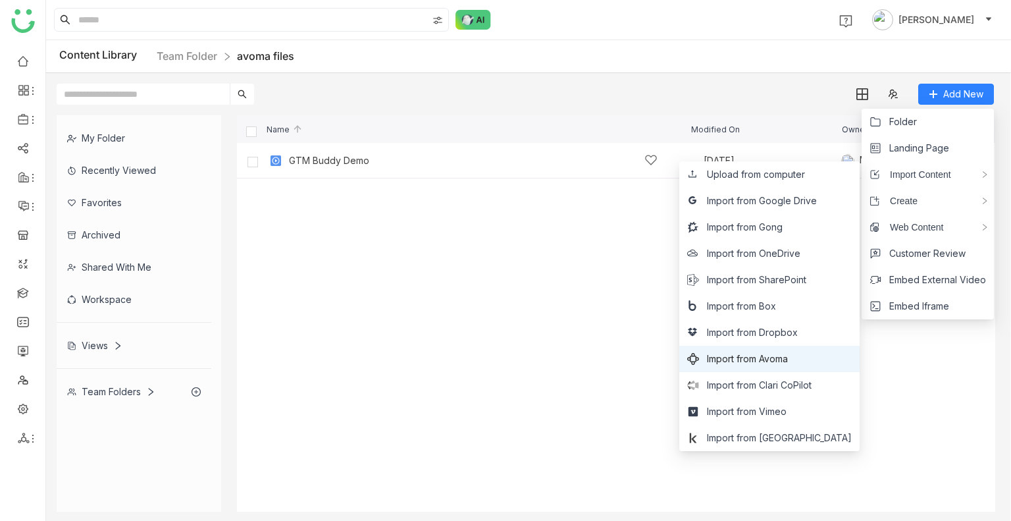
click at [785, 362] on span "Import from Avoma" at bounding box center [747, 359] width 81 height 14
click at [788, 359] on span "Import from Avoma" at bounding box center [747, 359] width 81 height 14
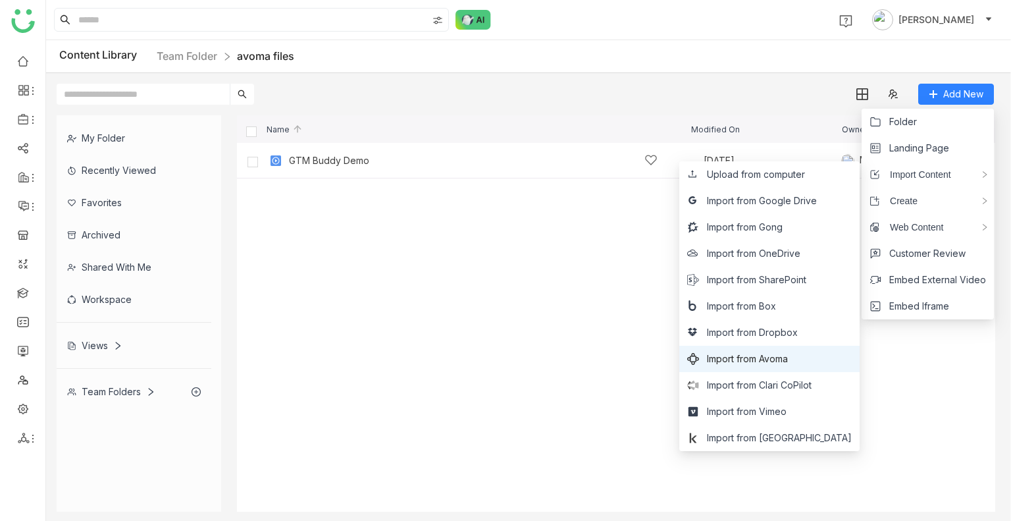
click at [788, 359] on span "Import from Avoma" at bounding box center [747, 359] width 81 height 14
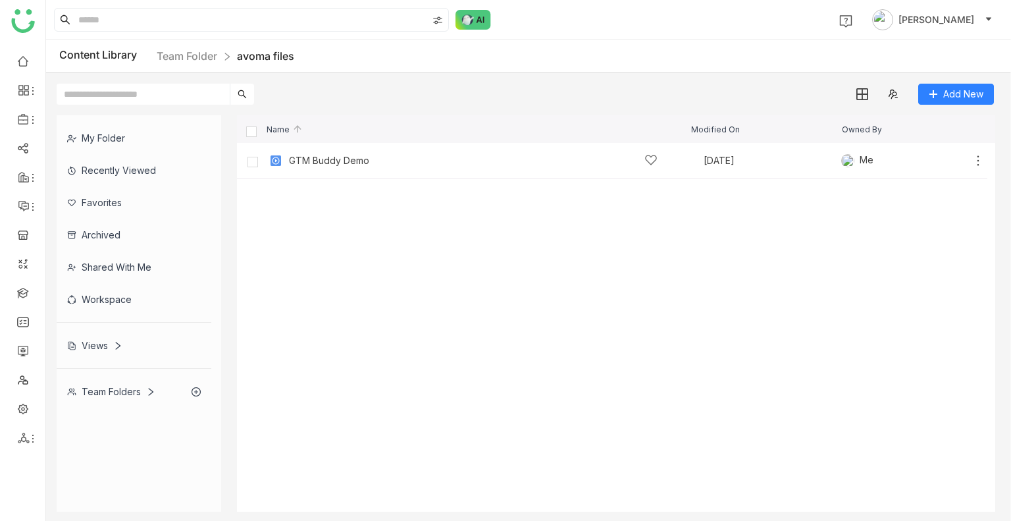
click at [523, 368] on cdk-virtual-scroll-viewport "GTM Buddy Demo Sep 26, 2025 Me Add" at bounding box center [616, 327] width 759 height 369
click at [84, 144] on div "My Folder" at bounding box center [134, 138] width 155 height 32
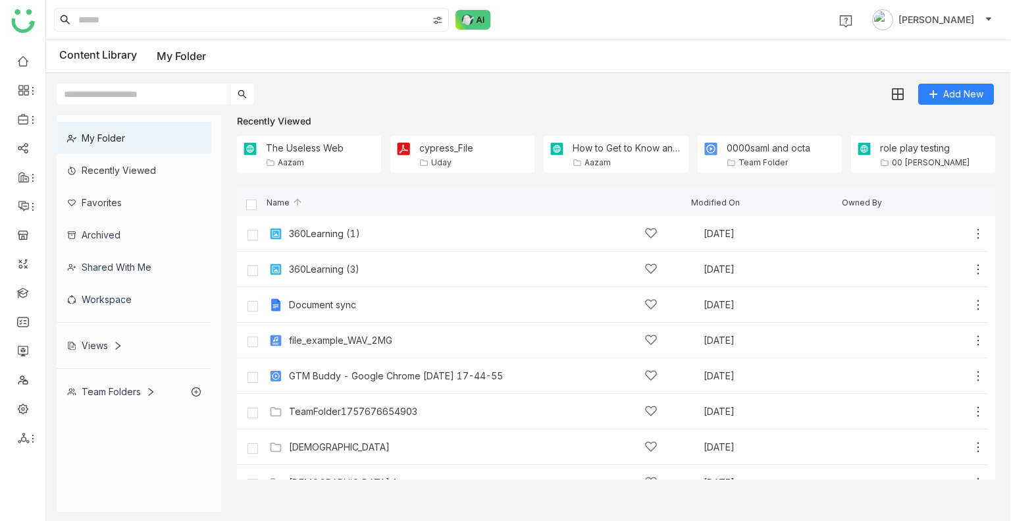
click at [147, 393] on icon at bounding box center [150, 391] width 9 height 9
click at [125, 392] on div "Team Folders" at bounding box center [111, 391] width 88 height 11
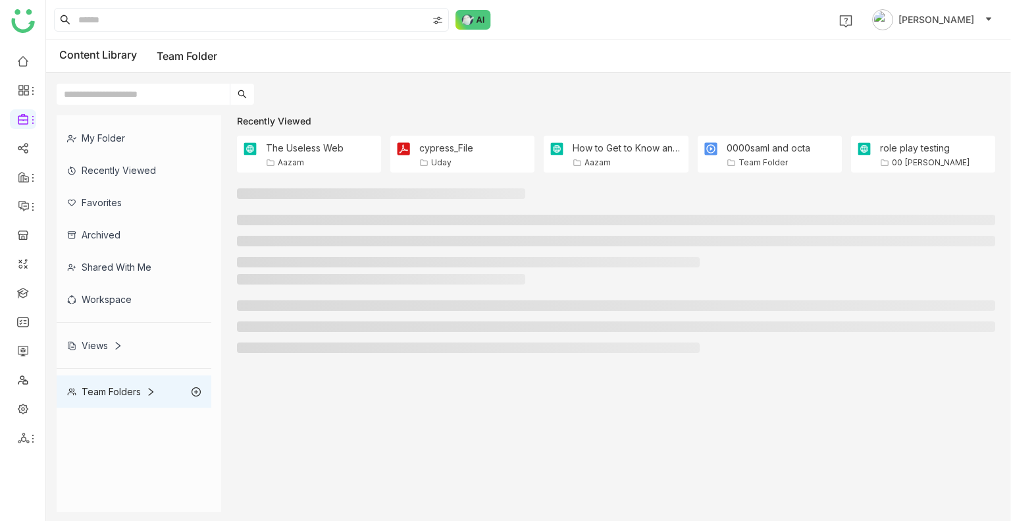
click at [125, 392] on div "Team Folders" at bounding box center [111, 391] width 88 height 11
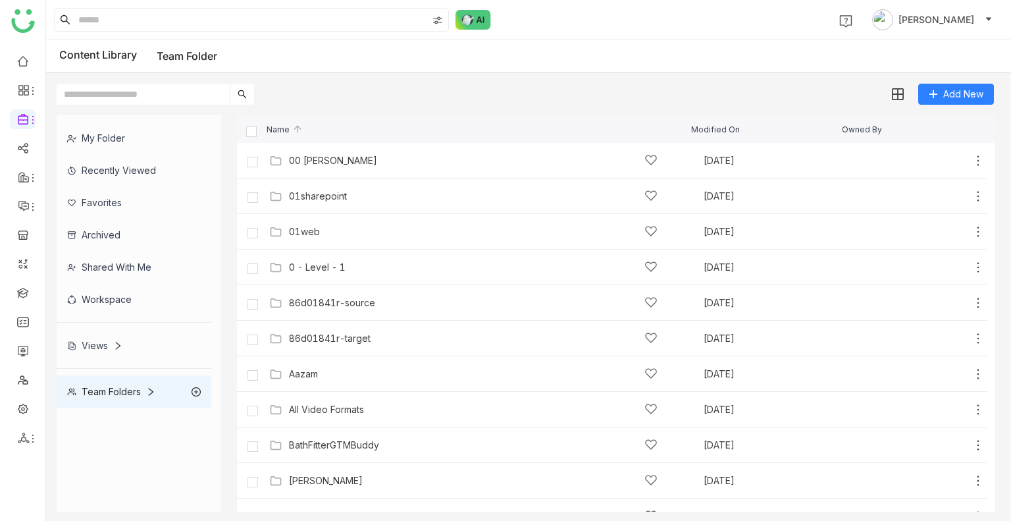
click at [641, 73] on div "Add New" at bounding box center [525, 89] width 959 height 32
click at [340, 63] on div "Content Library Team Folder" at bounding box center [528, 56] width 965 height 33
click at [313, 234] on div "01web" at bounding box center [304, 232] width 31 height 11
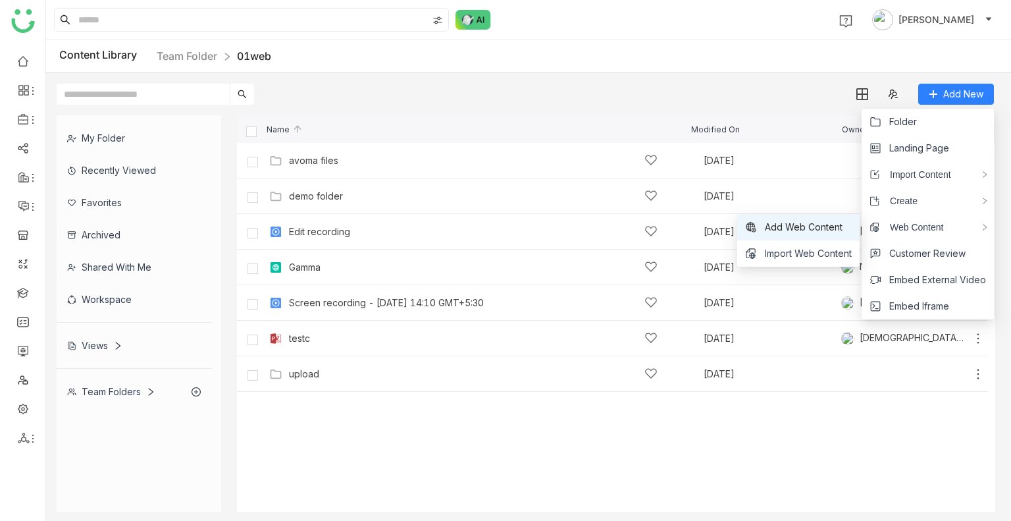
click at [772, 228] on span "Add Web Content" at bounding box center [804, 227] width 78 height 14
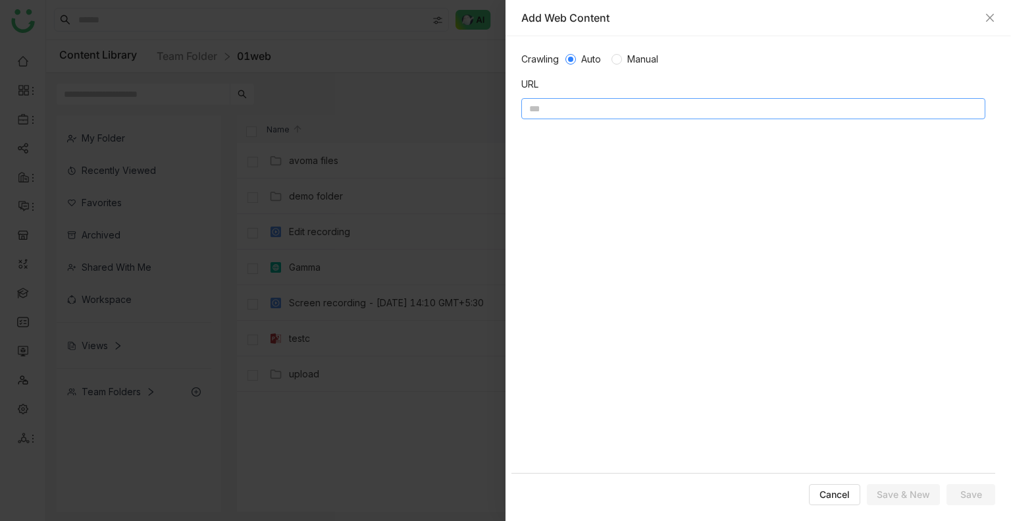
click at [574, 103] on input at bounding box center [754, 108] width 464 height 21
click at [994, 14] on icon "Close" at bounding box center [990, 18] width 11 height 11
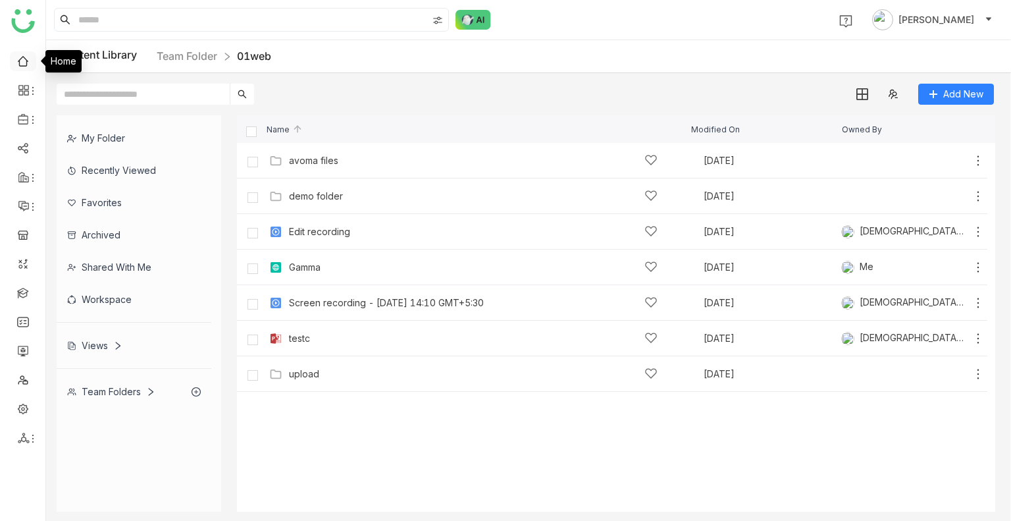
click at [23, 55] on link at bounding box center [23, 60] width 12 height 11
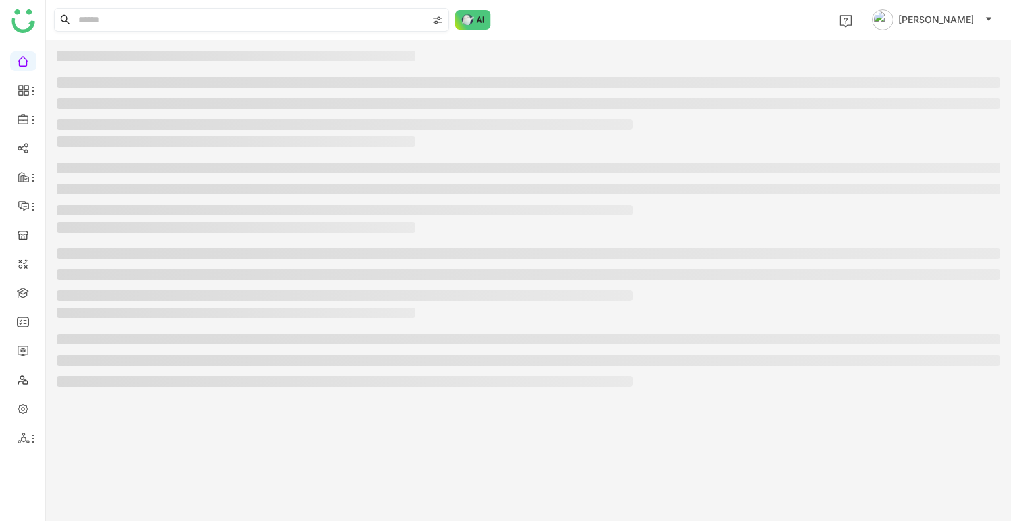
click at [155, 8] on nz-input-group at bounding box center [251, 20] width 395 height 24
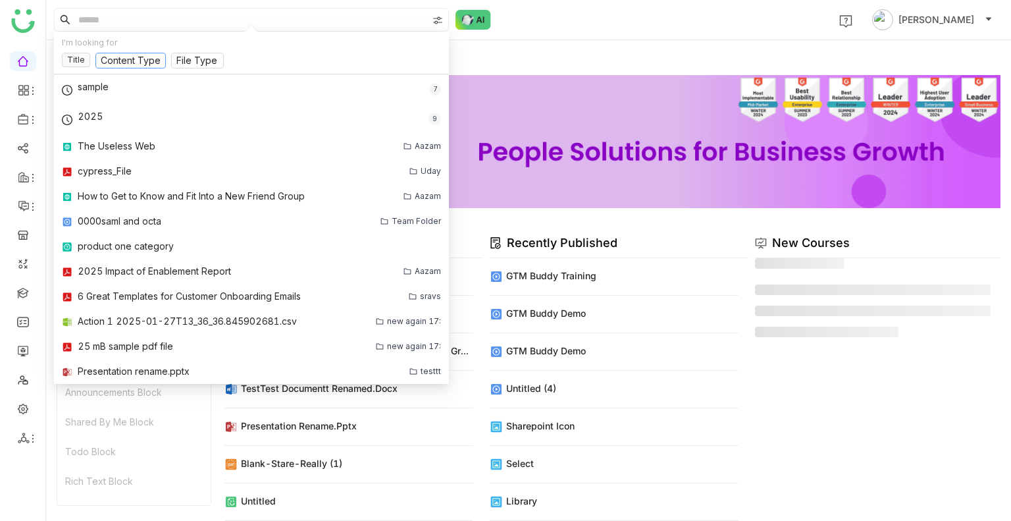
click at [118, 65] on input at bounding box center [131, 61] width 60 height 14
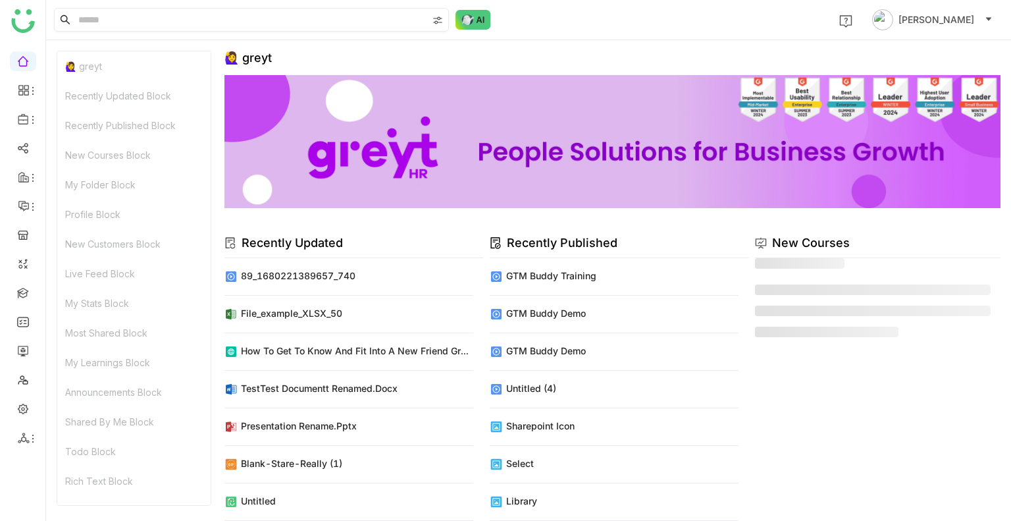
click at [112, 16] on input at bounding box center [252, 20] width 352 height 22
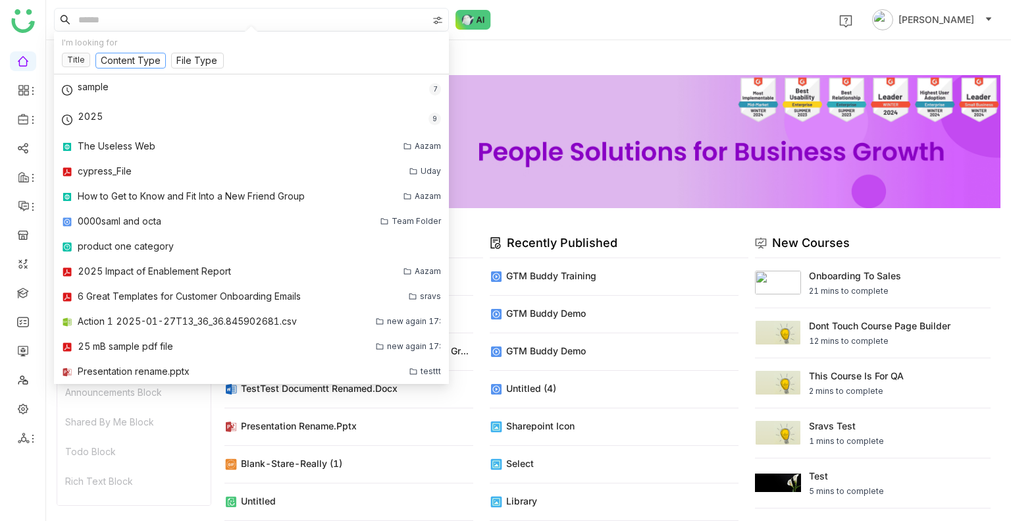
click at [132, 55] on input at bounding box center [131, 61] width 60 height 14
click at [548, 38] on div "1 [PERSON_NAME]" at bounding box center [528, 20] width 965 height 40
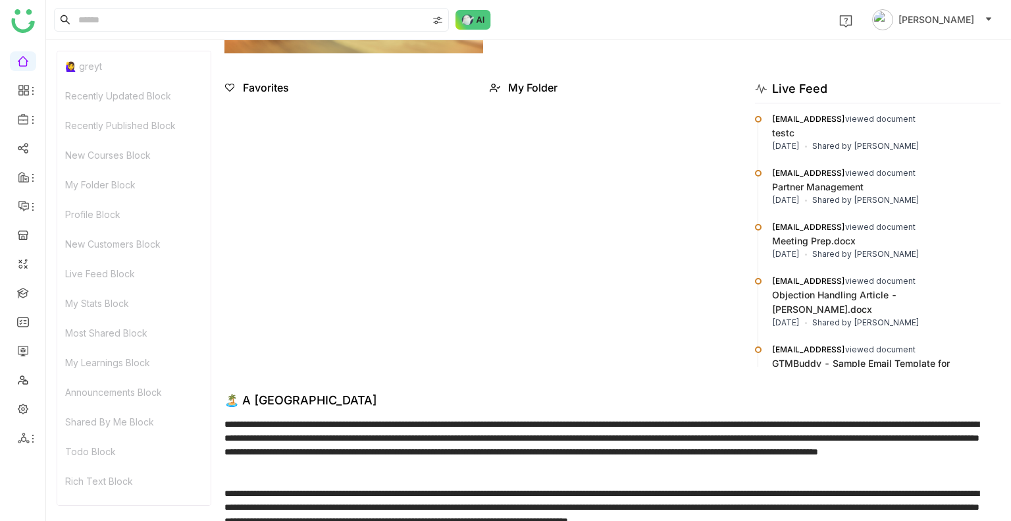
scroll to position [1685, 0]
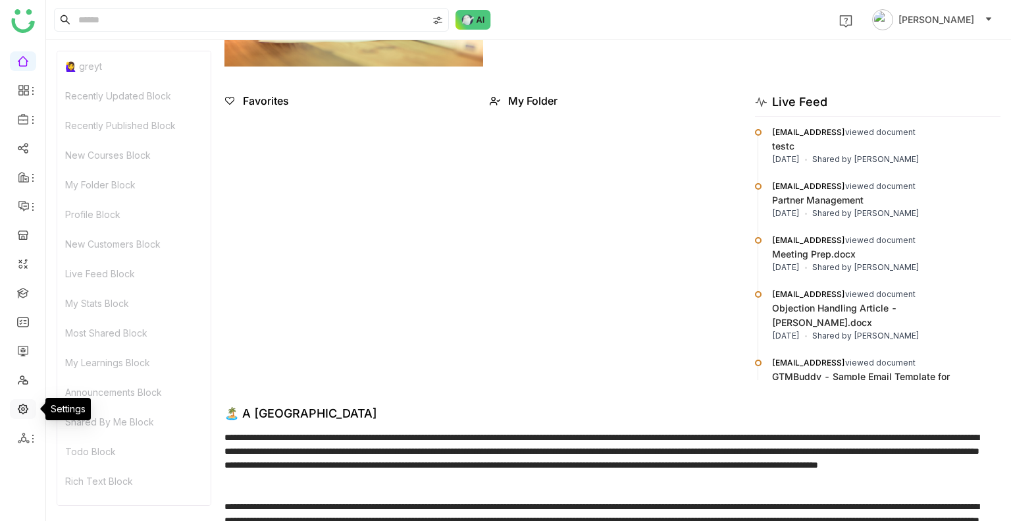
click at [20, 408] on link at bounding box center [23, 407] width 12 height 11
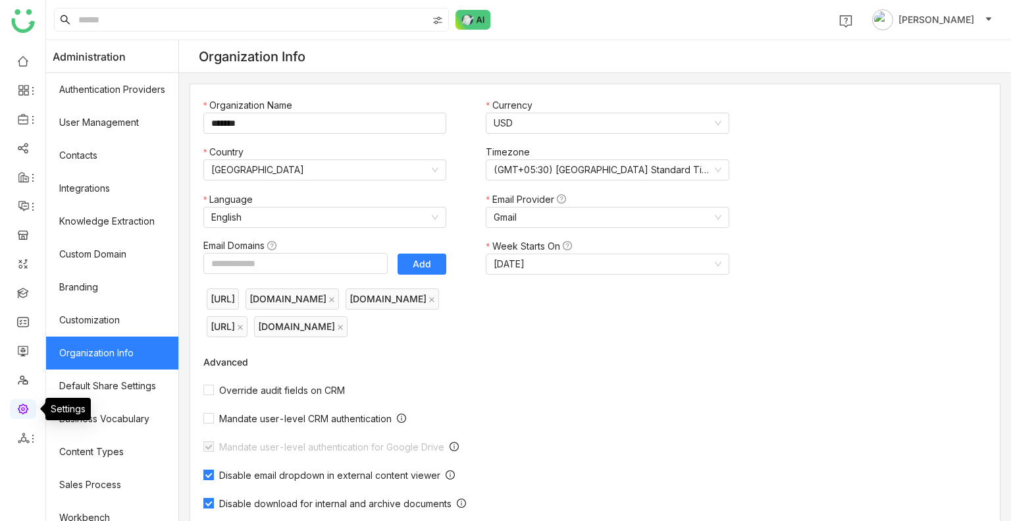
click at [20, 408] on link at bounding box center [23, 407] width 12 height 11
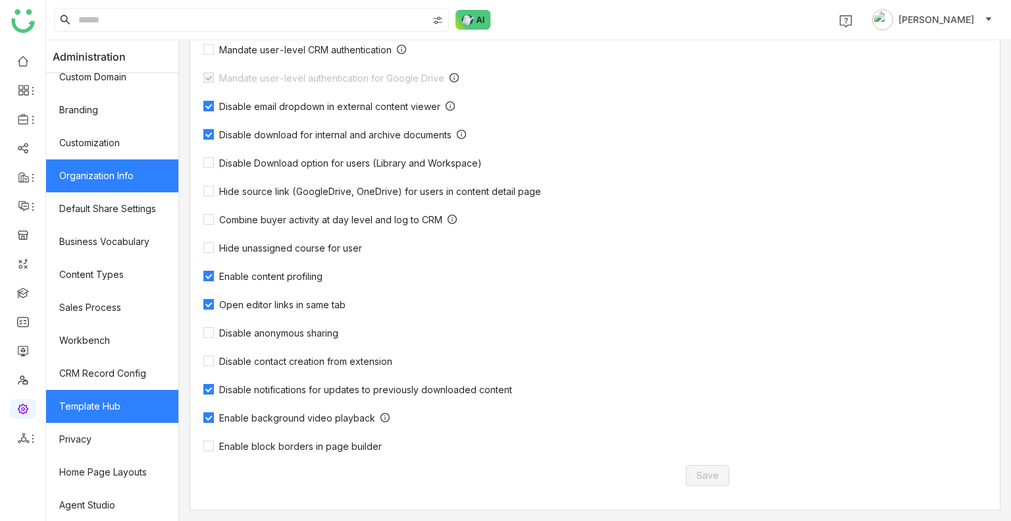
scroll to position [176, 0]
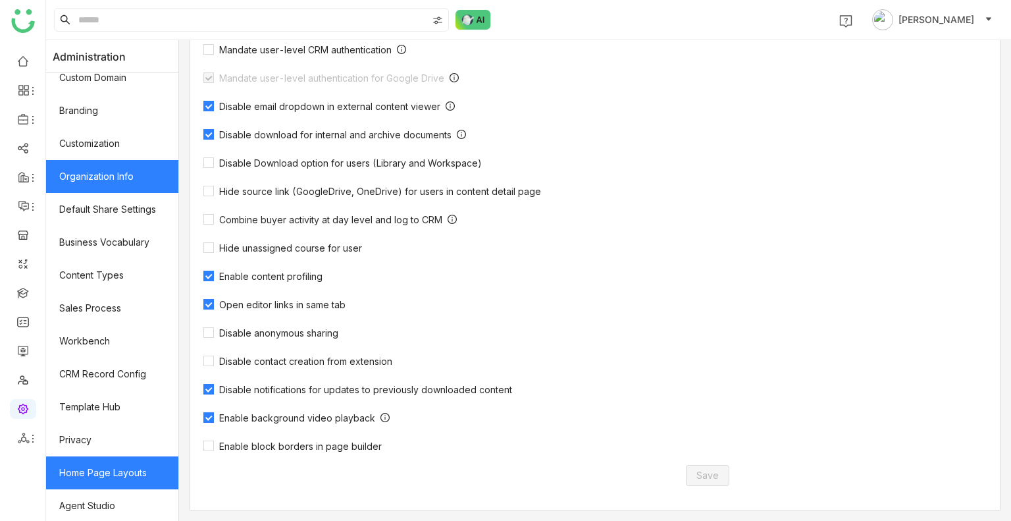
click at [107, 463] on link "Home Page Layouts" at bounding box center [112, 472] width 132 height 33
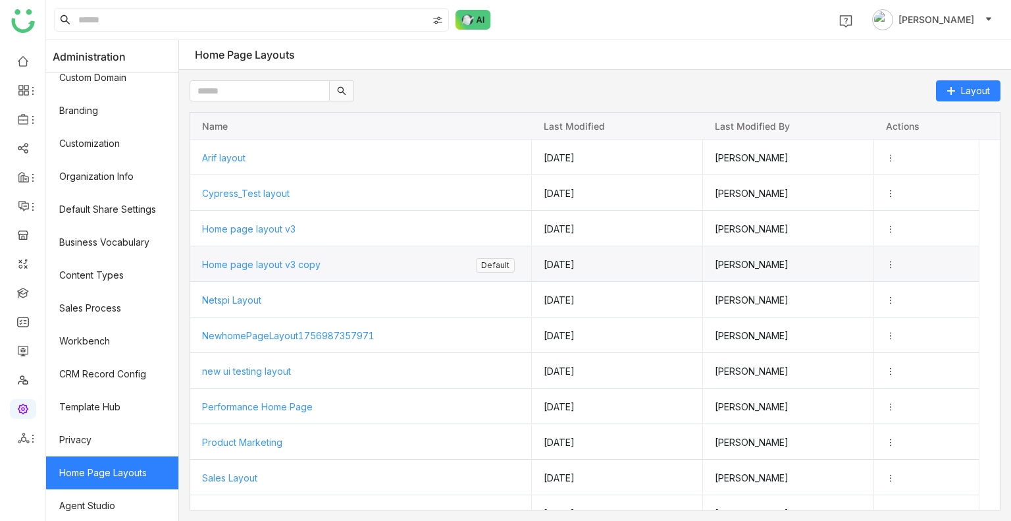
click at [261, 267] on span "Home page layout v3 copy" at bounding box center [261, 264] width 119 height 11
click at [261, 267] on span "Home page layout v3 copy" at bounding box center [261, 263] width 119 height 11
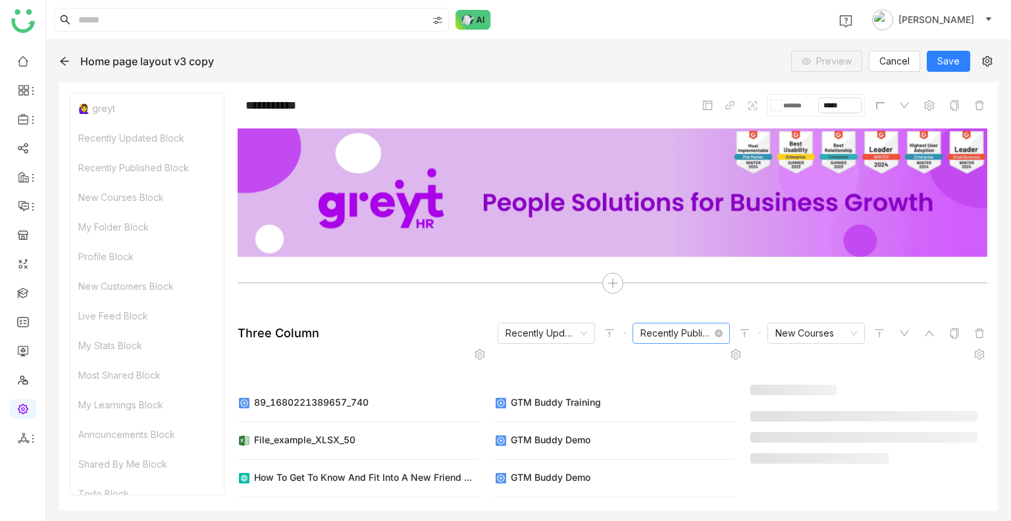
click at [669, 327] on nz-select-item "Recently Published" at bounding box center [682, 333] width 82 height 20
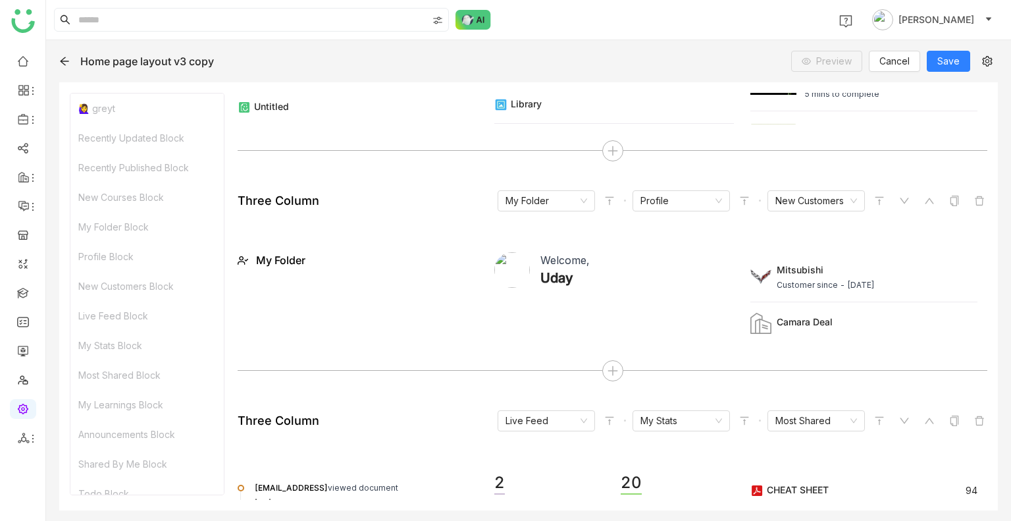
scroll to position [523, 0]
click at [555, 270] on div "Uday" at bounding box center [557, 279] width 33 height 20
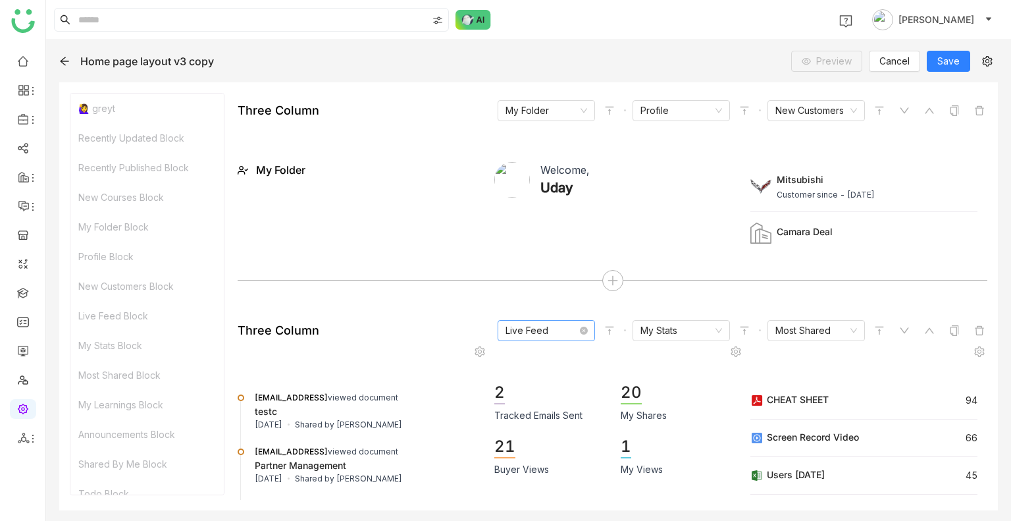
scroll to position [614, 0]
click at [786, 115] on nz-select-item "New Customers" at bounding box center [817, 111] width 82 height 20
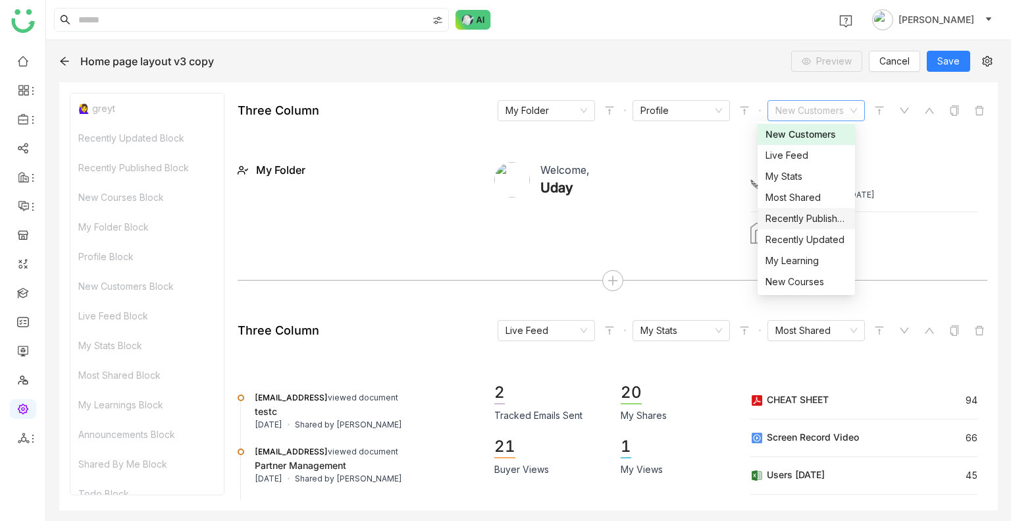
scroll to position [274, 0]
click at [793, 197] on div "New Courses" at bounding box center [807, 197] width 82 height 14
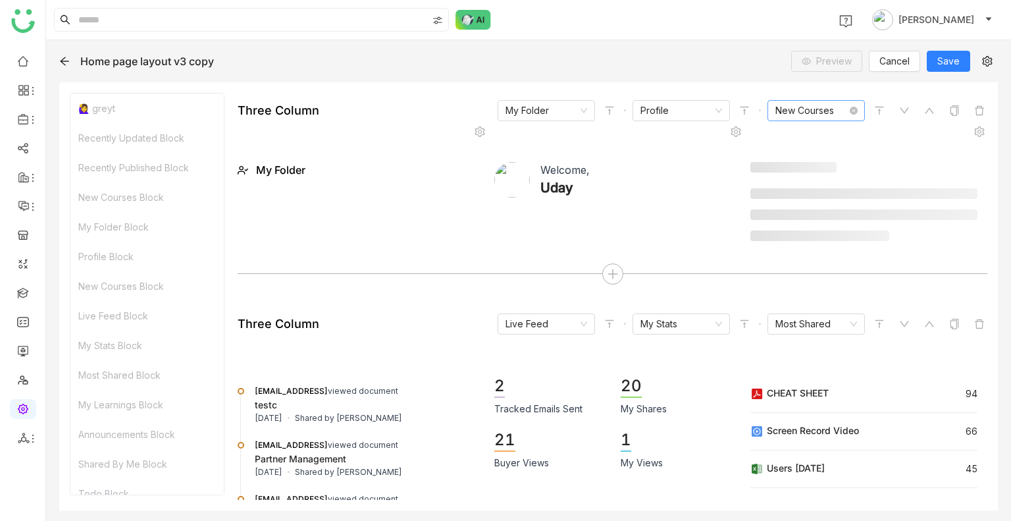
click at [797, 110] on nz-select-item "New Courses" at bounding box center [817, 111] width 82 height 20
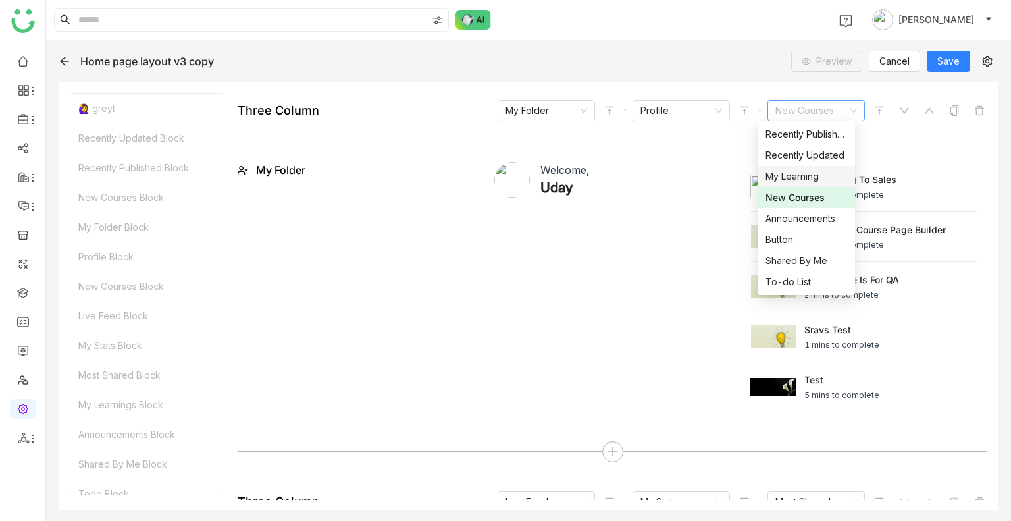
click at [793, 178] on div "My Learning" at bounding box center [807, 176] width 82 height 14
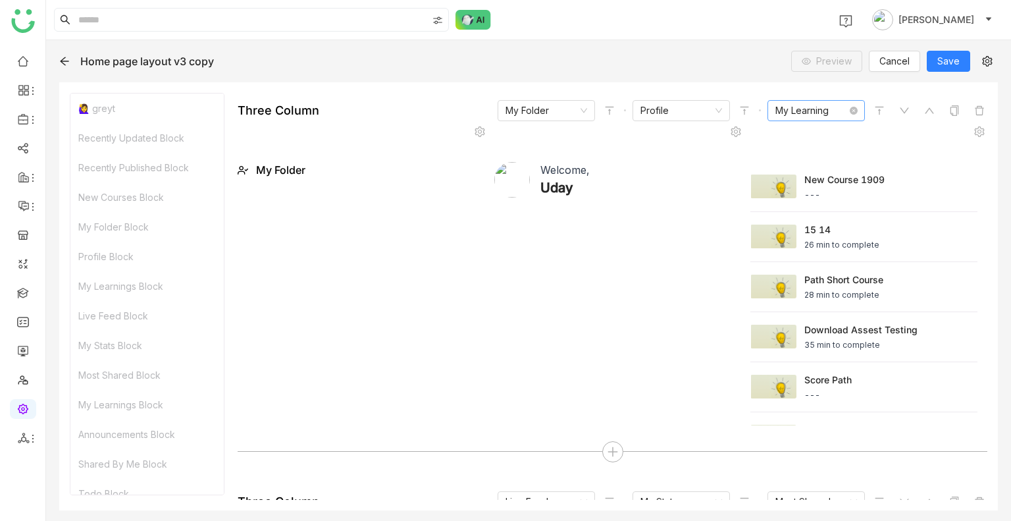
click at [793, 104] on nz-select-item "My Learning" at bounding box center [817, 111] width 82 height 20
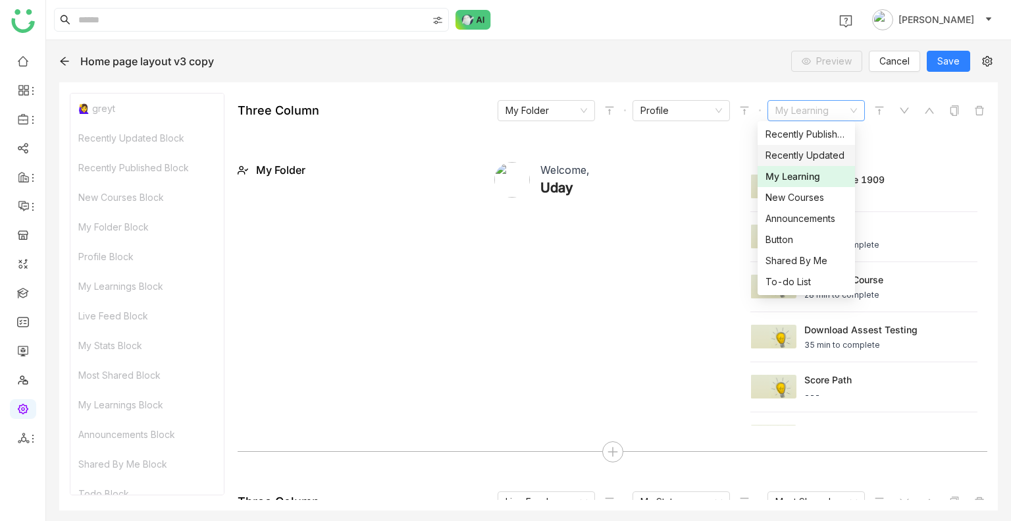
click at [793, 152] on div "Recently Updated" at bounding box center [807, 155] width 82 height 14
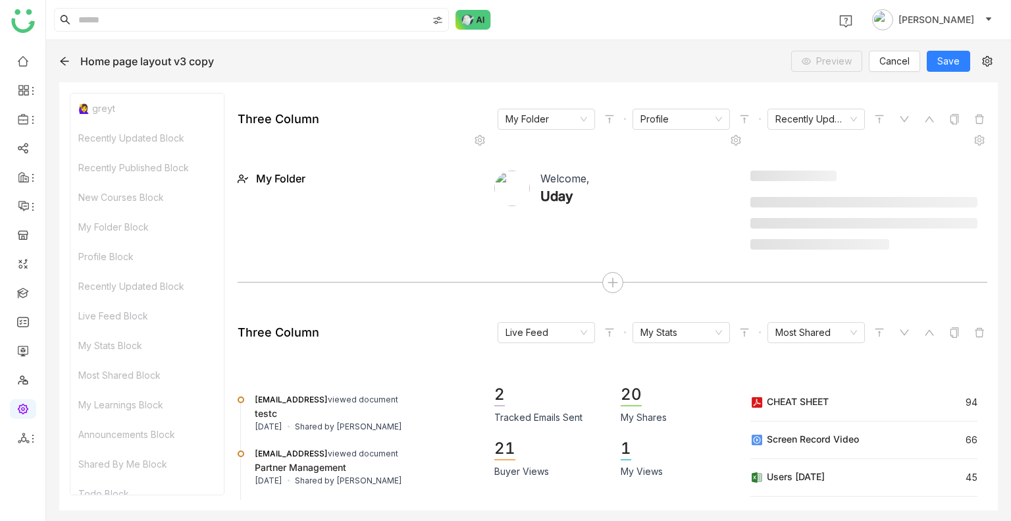
scroll to position [610, 0]
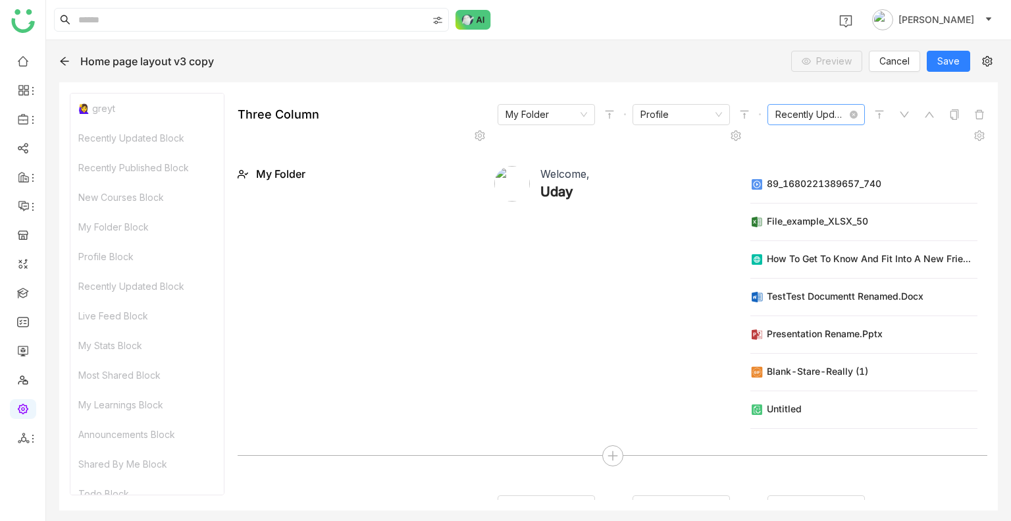
click at [798, 113] on nz-select-item "Recently Updated" at bounding box center [817, 115] width 82 height 20
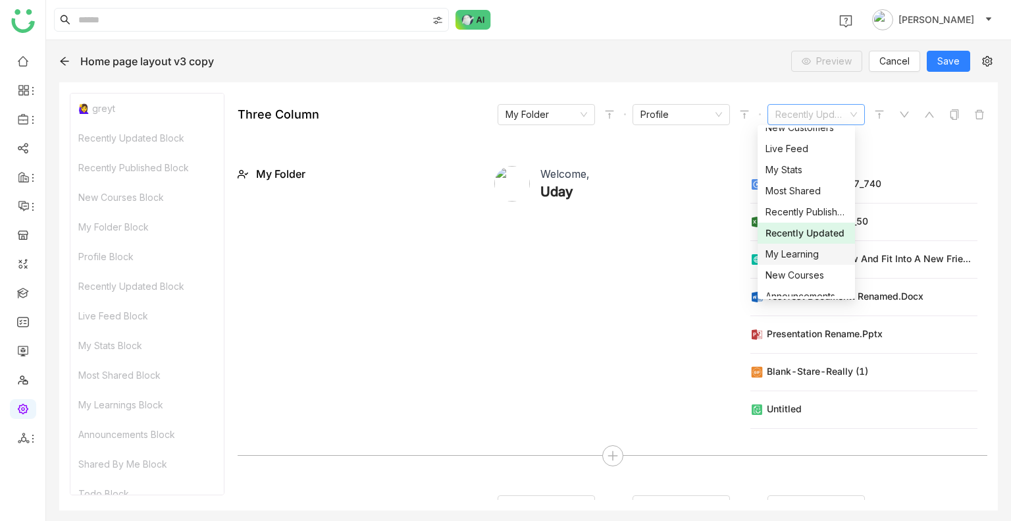
scroll to position [211, 0]
click at [23, 61] on link at bounding box center [23, 60] width 12 height 11
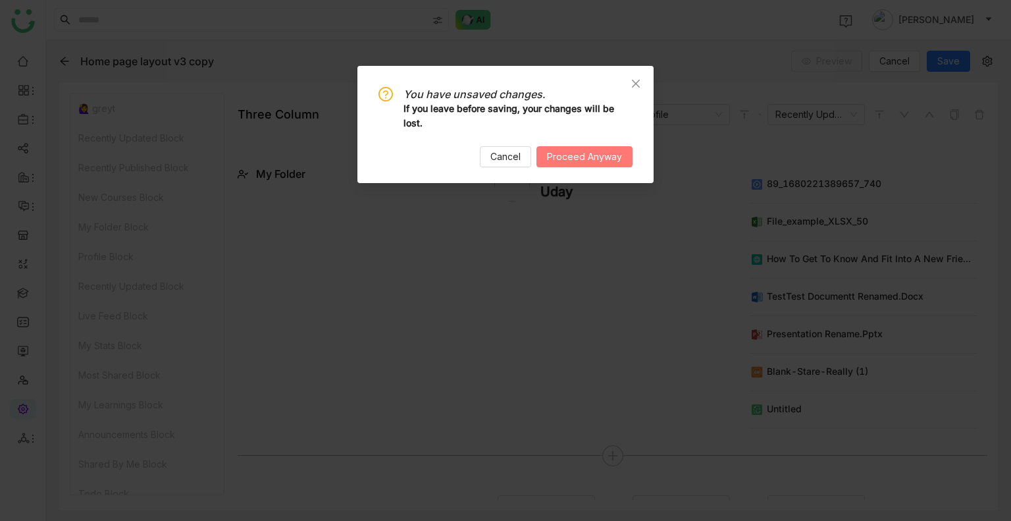
click at [570, 154] on span "Proceed Anyway" at bounding box center [584, 156] width 75 height 14
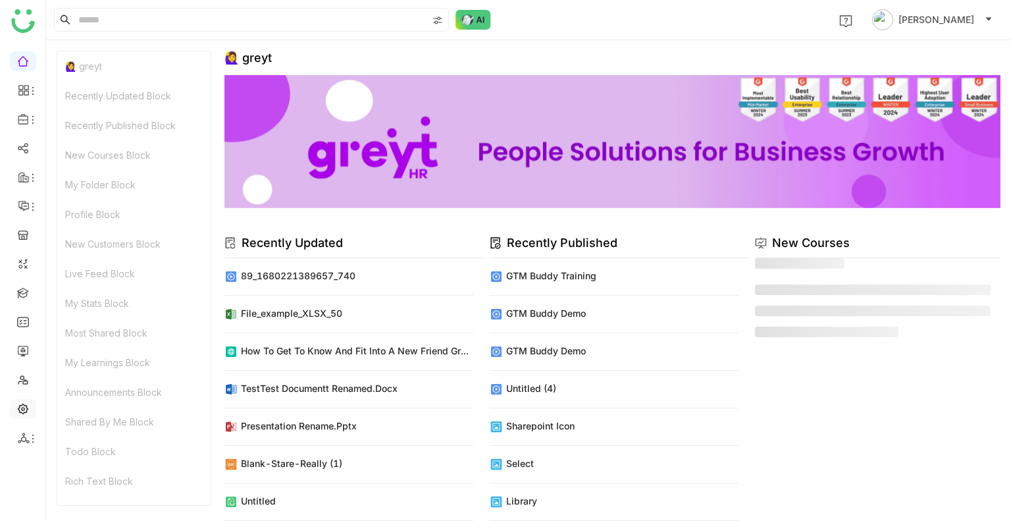
click at [25, 402] on link at bounding box center [23, 407] width 12 height 11
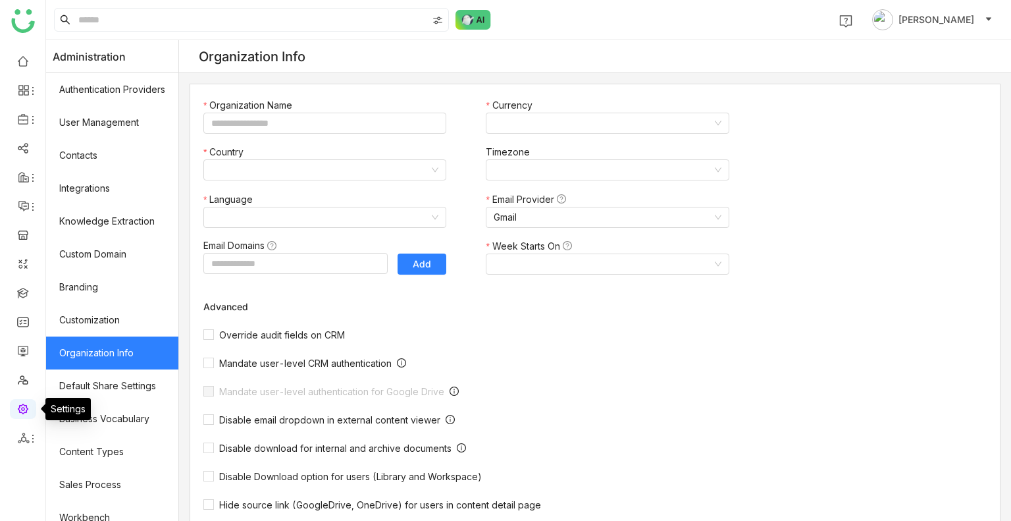
type input "*******"
click at [25, 402] on link at bounding box center [23, 407] width 12 height 11
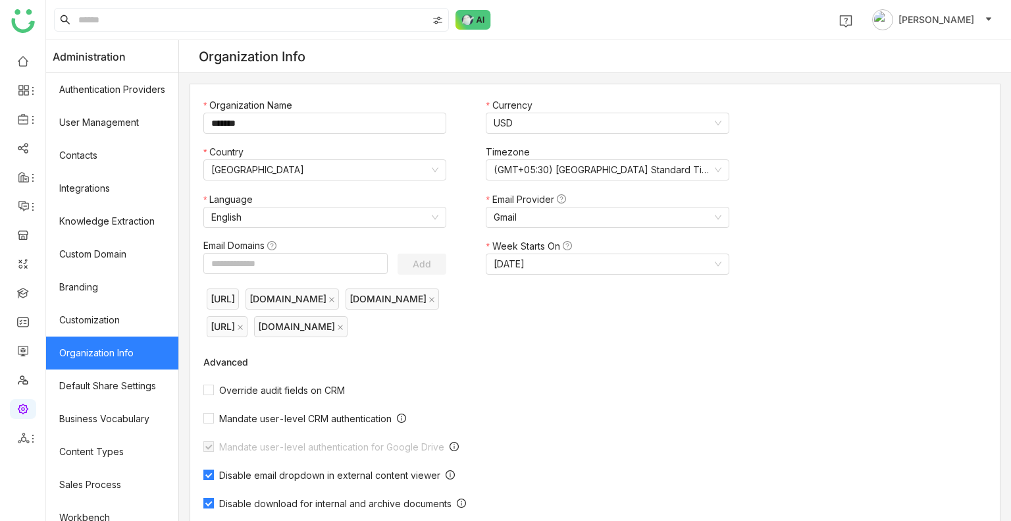
scroll to position [177, 0]
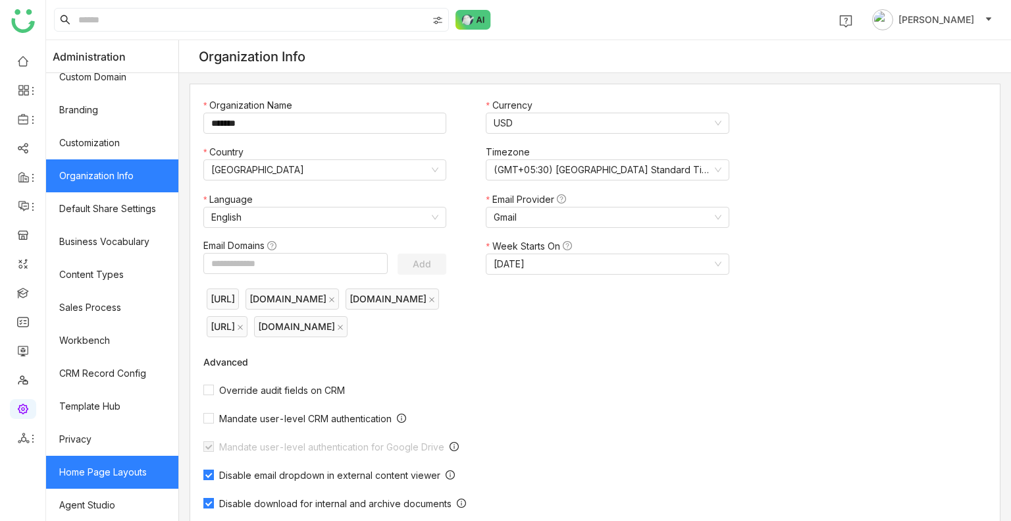
click at [124, 466] on link "Home Page Layouts" at bounding box center [112, 472] width 132 height 33
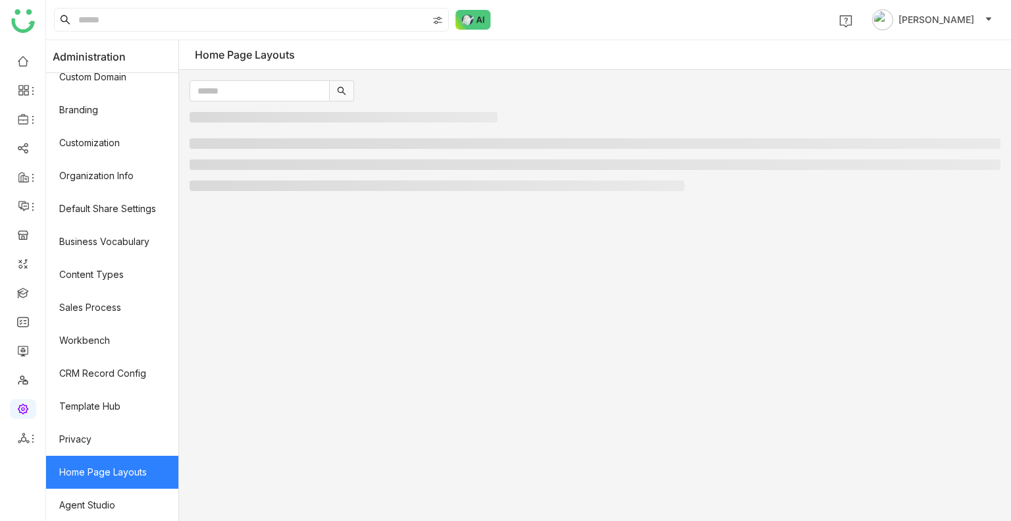
click at [124, 466] on link "Home Page Layouts" at bounding box center [112, 472] width 132 height 33
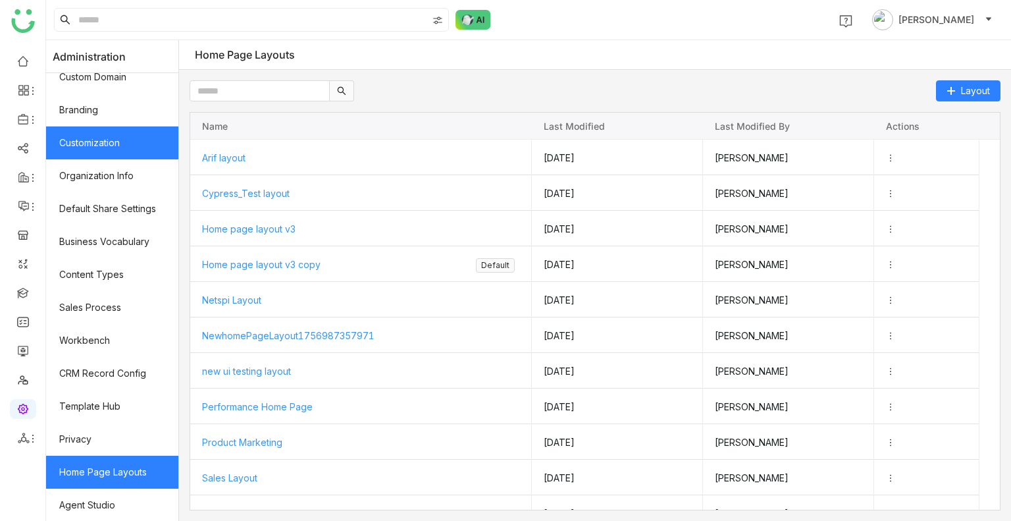
click at [88, 142] on link "Customization" at bounding box center [112, 142] width 132 height 33
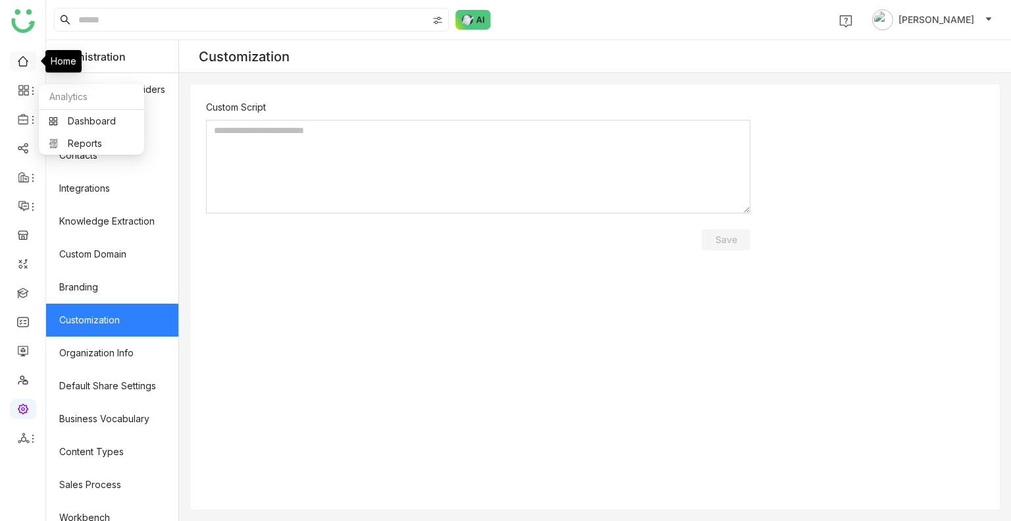
click at [24, 65] on link at bounding box center [23, 60] width 12 height 11
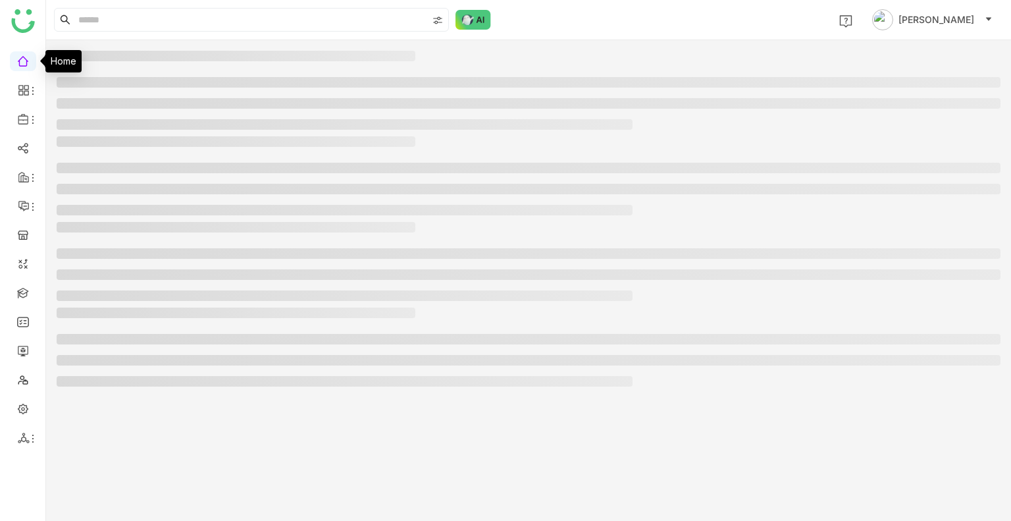
click at [24, 65] on link at bounding box center [23, 60] width 12 height 11
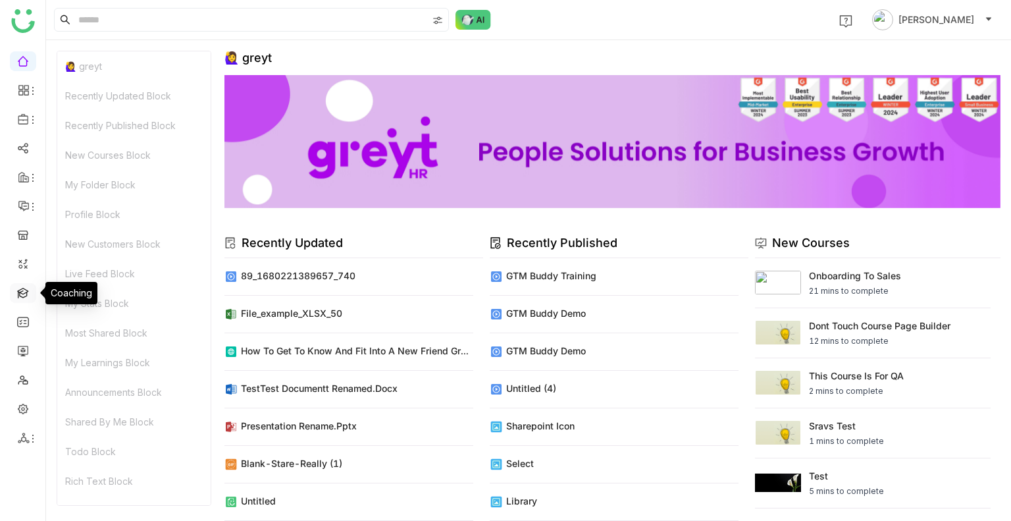
click at [21, 294] on link at bounding box center [23, 291] width 12 height 11
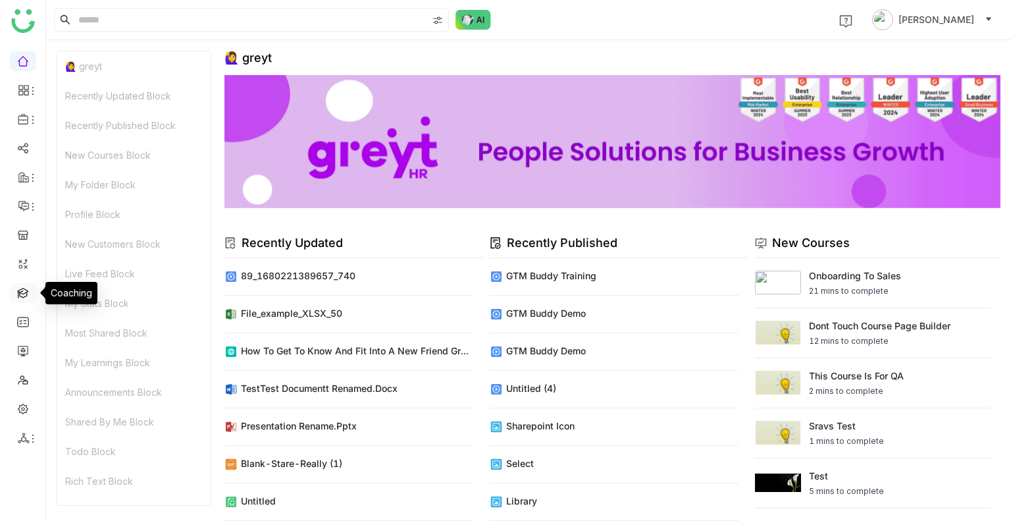
click at [21, 294] on link at bounding box center [23, 291] width 12 height 11
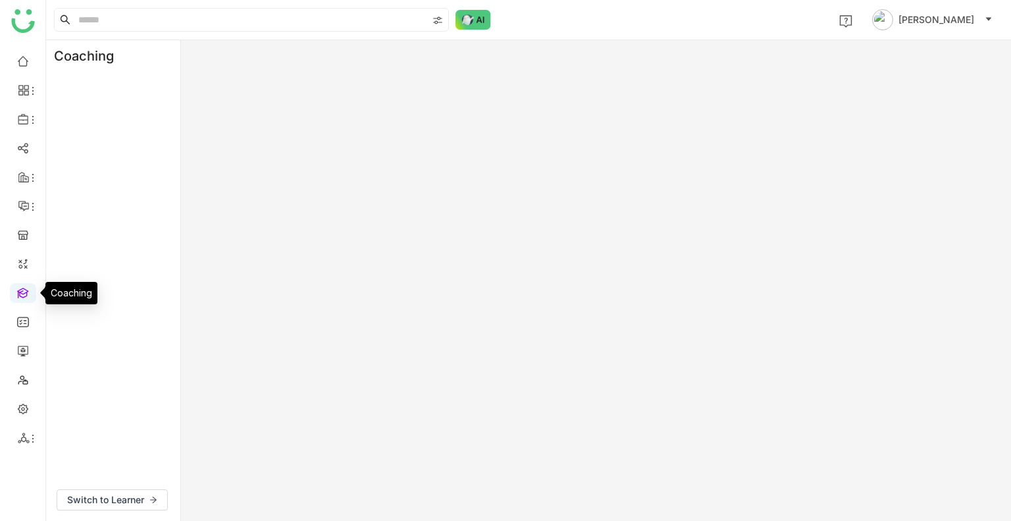
click at [21, 294] on link at bounding box center [23, 291] width 12 height 11
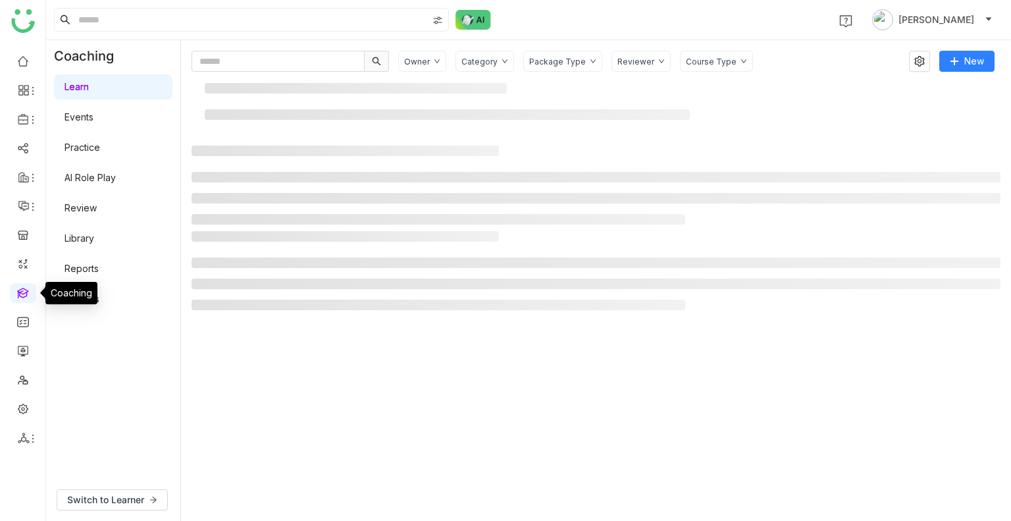
click at [21, 294] on link at bounding box center [23, 291] width 12 height 11
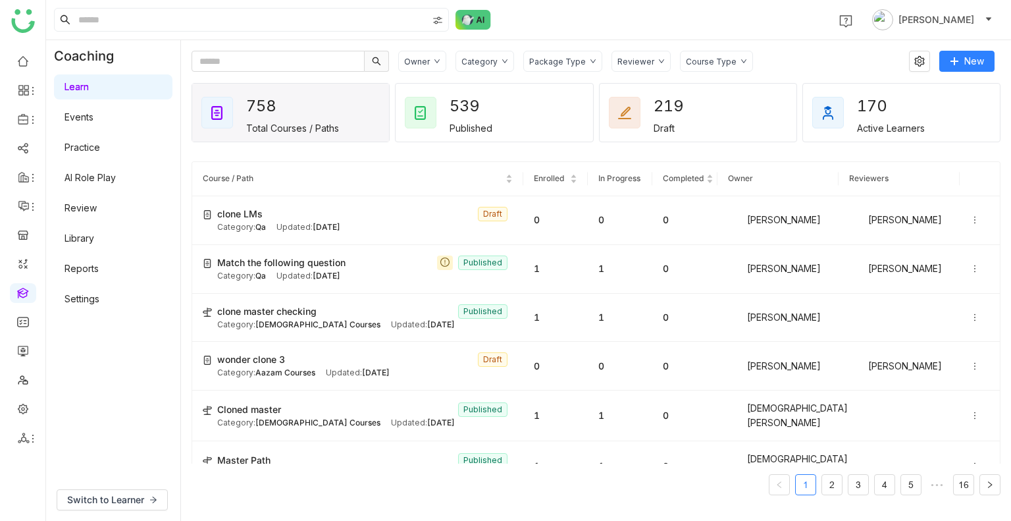
click at [478, 49] on div "Owner Category Package Type Reviewer Course Type New 758 Total Courses / Paths …" at bounding box center [596, 280] width 830 height 481
click at [481, 57] on div "Category" at bounding box center [480, 62] width 36 height 10
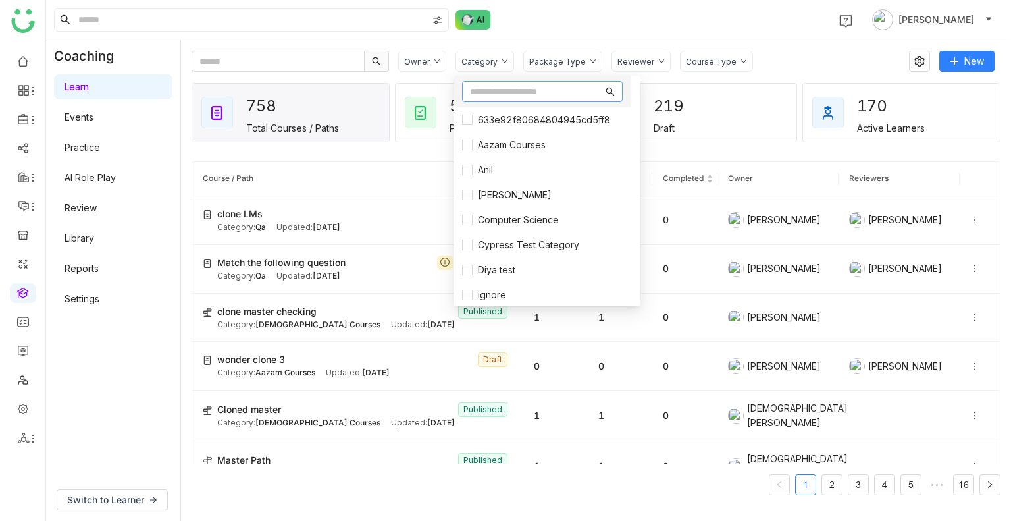
click at [493, 94] on input "text" at bounding box center [536, 91] width 133 height 14
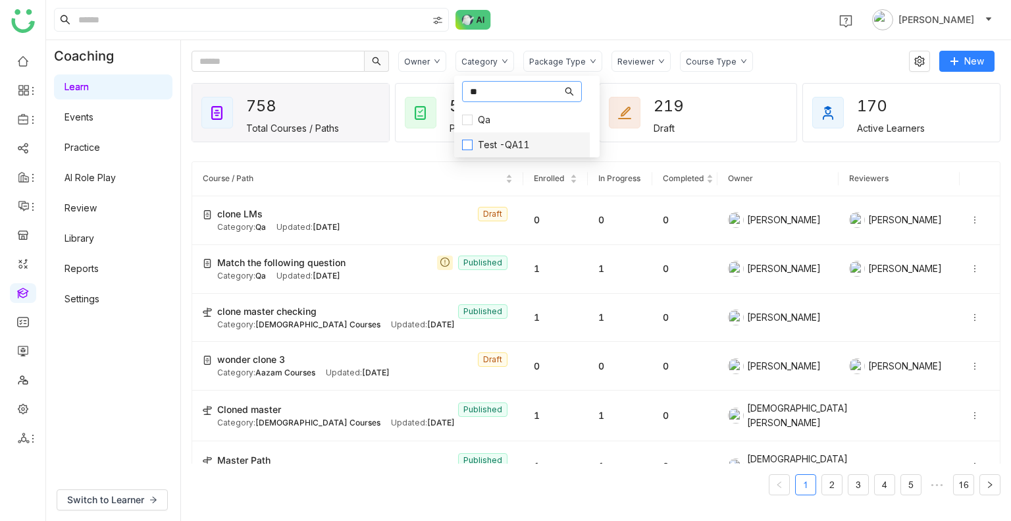
type input "**"
click at [500, 151] on span "Test -QA11" at bounding box center [504, 145] width 63 height 14
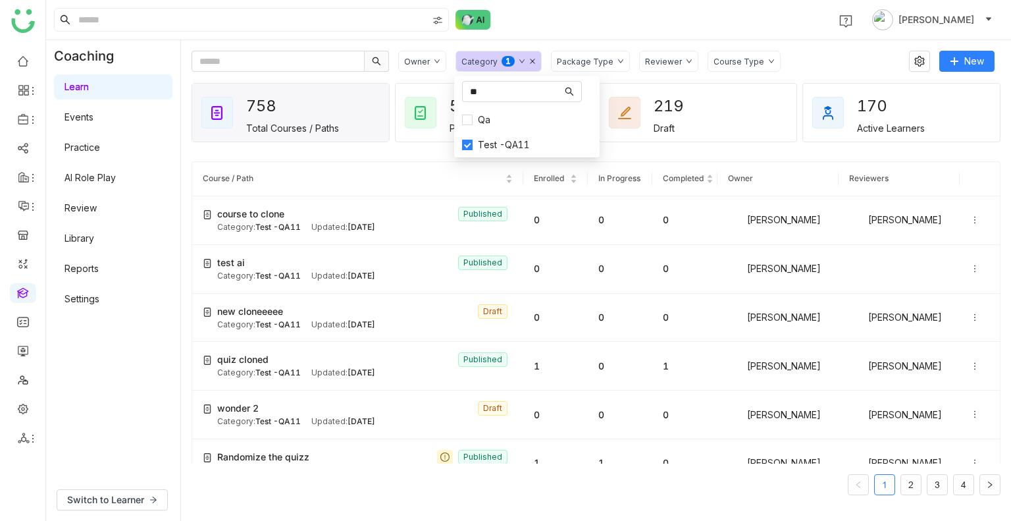
click at [562, 19] on div "1 Uday Bhanu" at bounding box center [528, 20] width 965 height 40
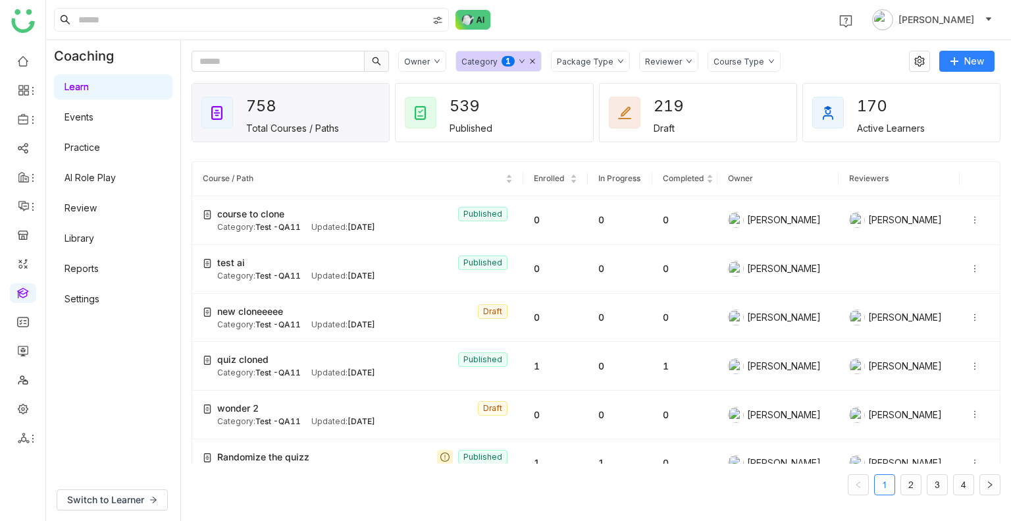
click at [529, 59] on icon at bounding box center [532, 61] width 7 height 7
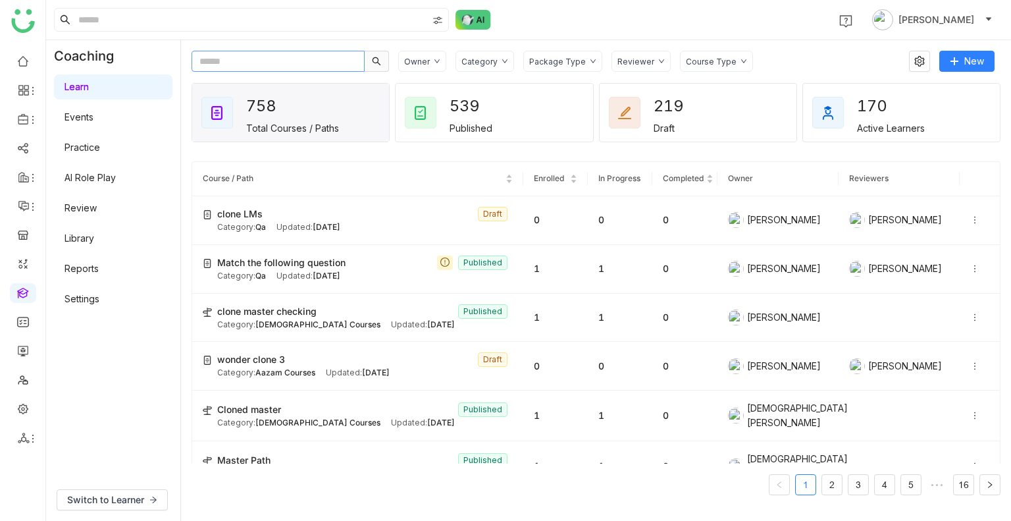
click at [247, 63] on input "text" at bounding box center [278, 61] width 173 height 21
click at [17, 349] on link at bounding box center [23, 349] width 12 height 11
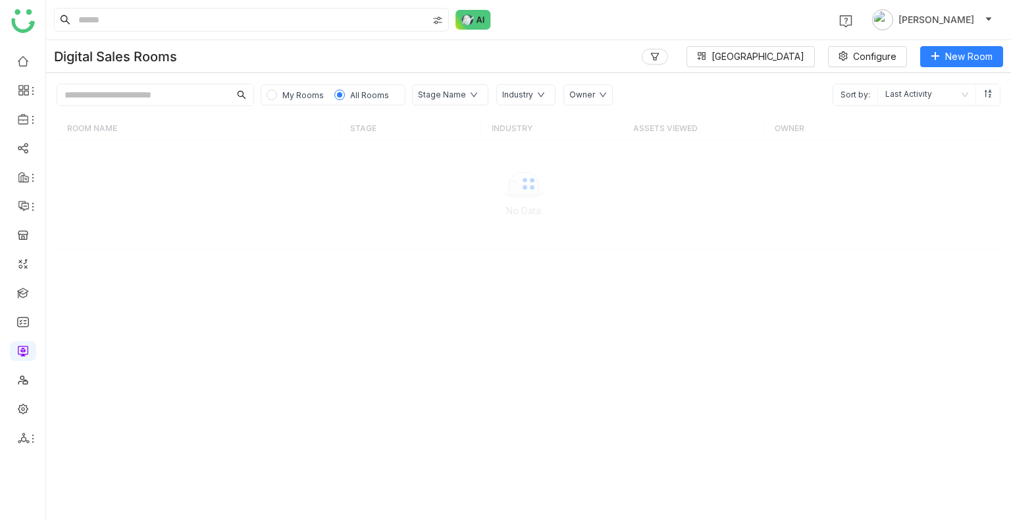
drag, startPoint x: 456, startPoint y: 8, endPoint x: 470, endPoint y: 12, distance: 13.7
click at [470, 12] on div "1 Uday Bhanu" at bounding box center [528, 20] width 965 height 40
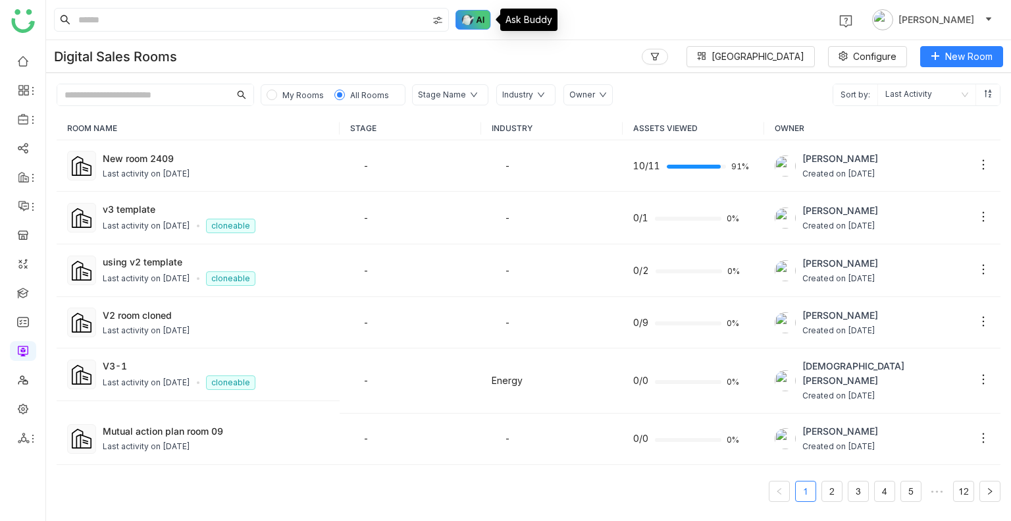
click at [470, 12] on img at bounding box center [474, 20] width 36 height 20
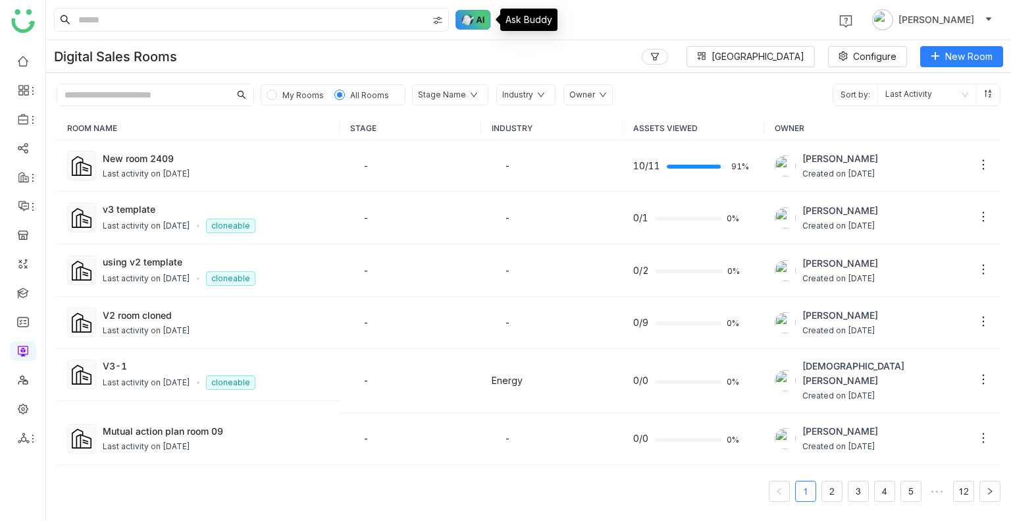
click at [470, 12] on img at bounding box center [474, 20] width 36 height 20
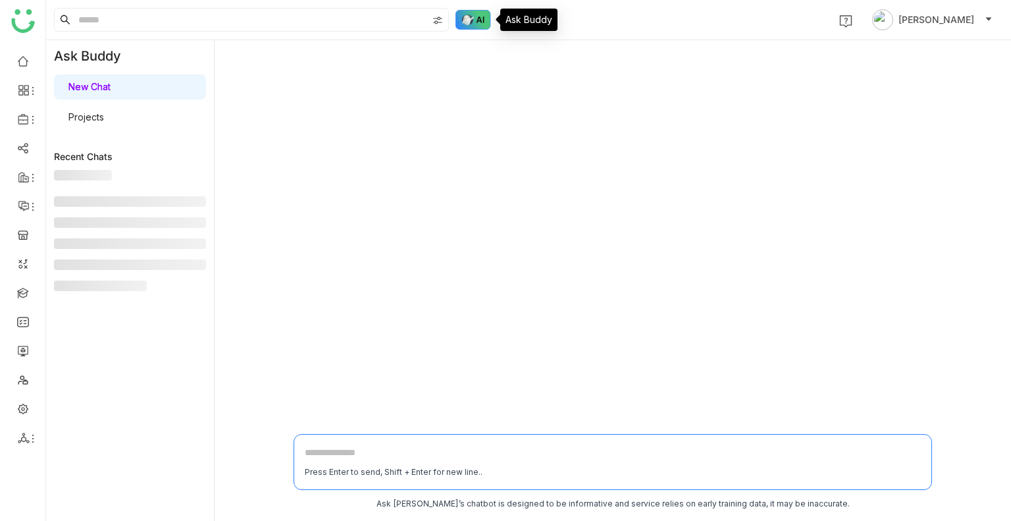
click at [470, 12] on img at bounding box center [474, 20] width 36 height 20
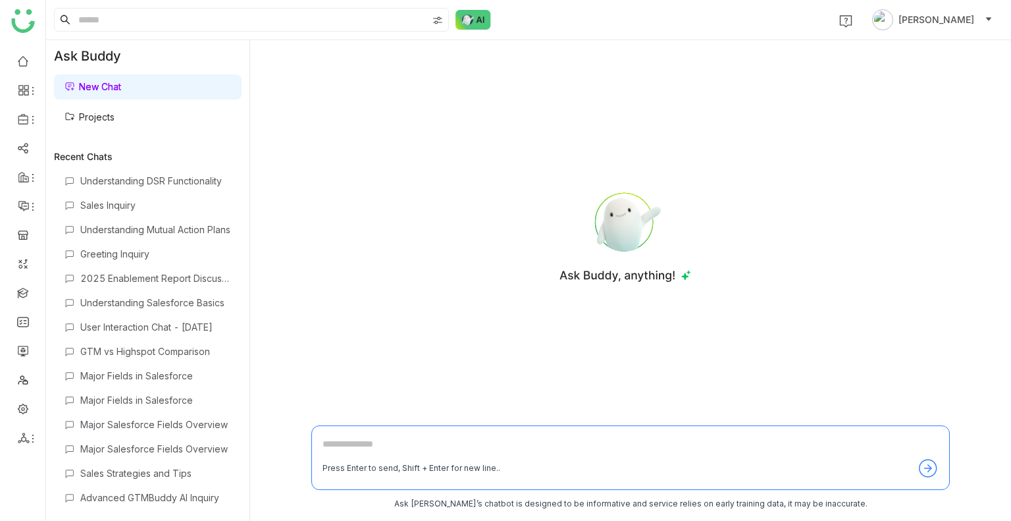
click at [115, 117] on link "Projects" at bounding box center [90, 116] width 50 height 11
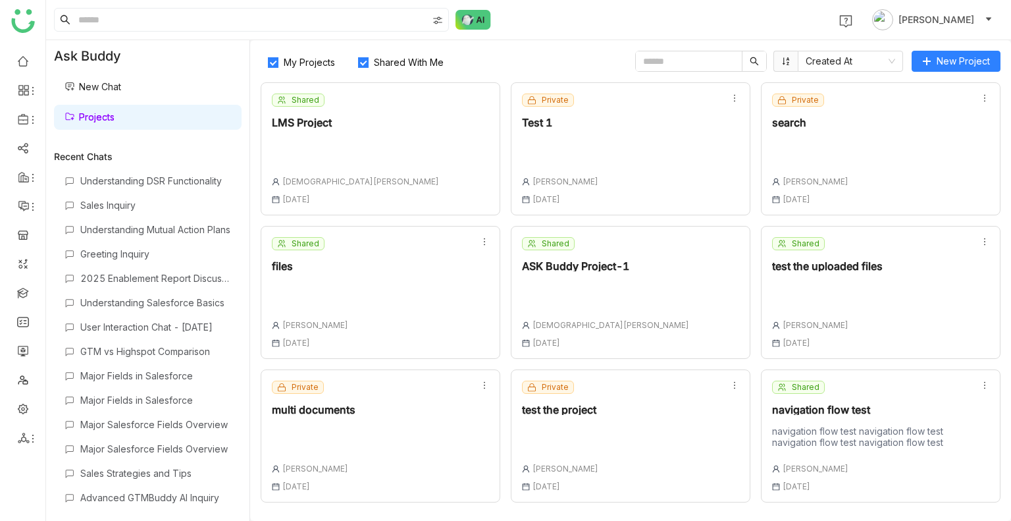
click at [390, 59] on span "Shared With Me" at bounding box center [409, 62] width 80 height 11
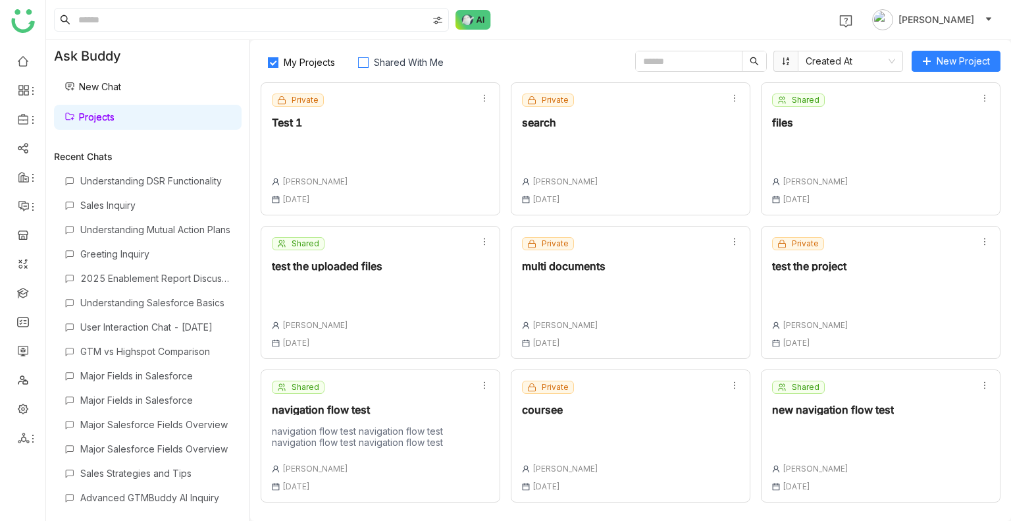
scroll to position [204, 0]
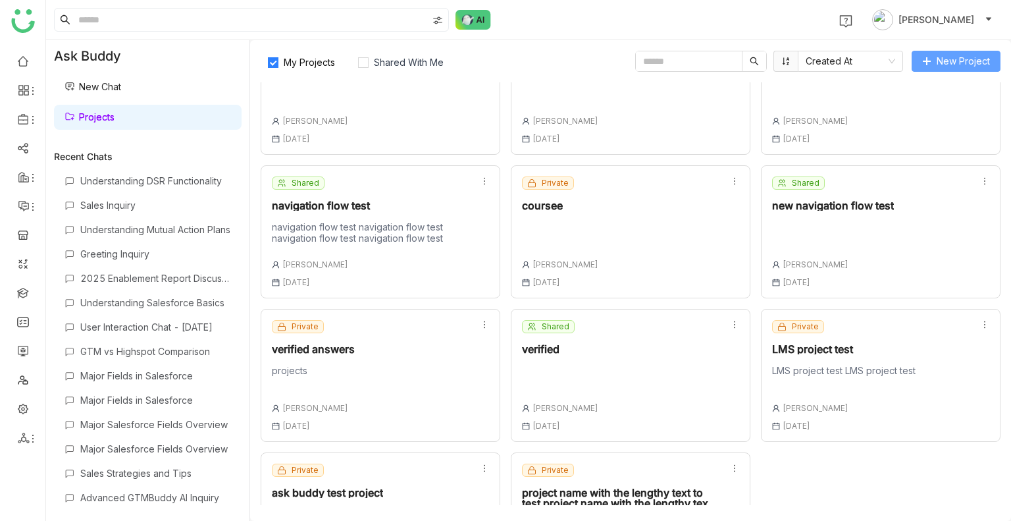
click at [934, 67] on button "New Project" at bounding box center [956, 61] width 89 height 21
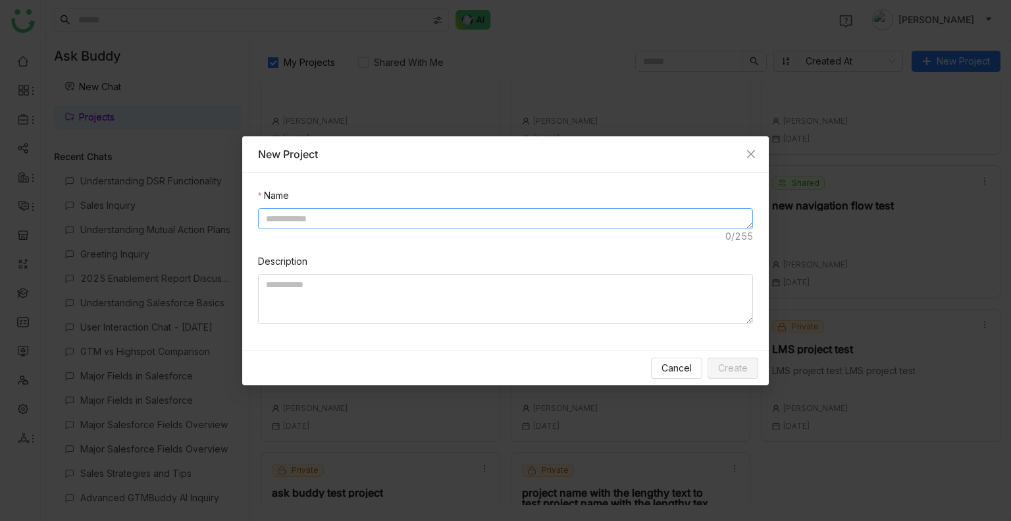
click at [337, 216] on textarea at bounding box center [505, 218] width 495 height 21
type textarea "**********"
drag, startPoint x: 774, startPoint y: 383, endPoint x: 736, endPoint y: 371, distance: 39.6
click at [736, 371] on nz-modal-container "**********" at bounding box center [505, 260] width 1011 height 521
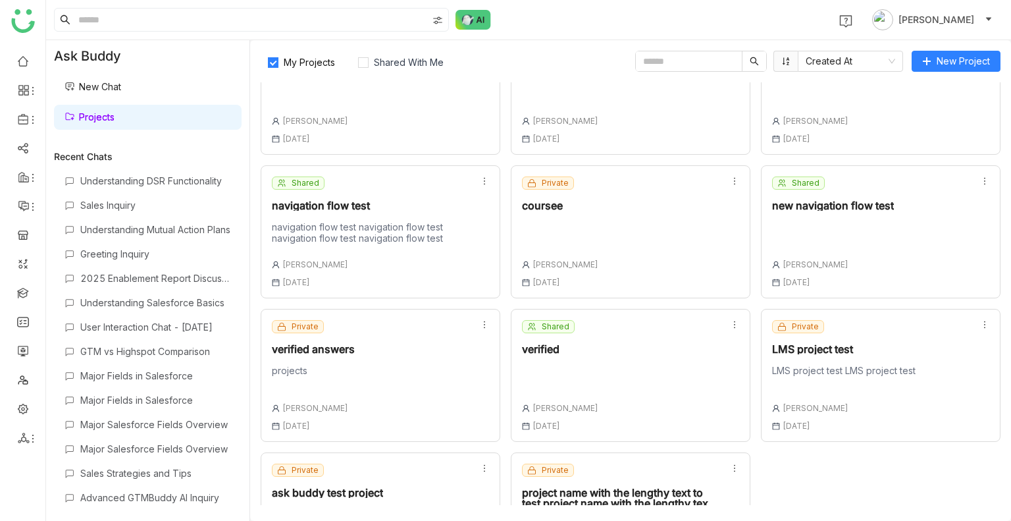
click at [934, 72] on div "My Projects Shared With Me Created At New Project Private Test 1 Uday Bhanu 16 …" at bounding box center [630, 280] width 761 height 481
click at [917, 57] on button "New Project" at bounding box center [956, 61] width 89 height 21
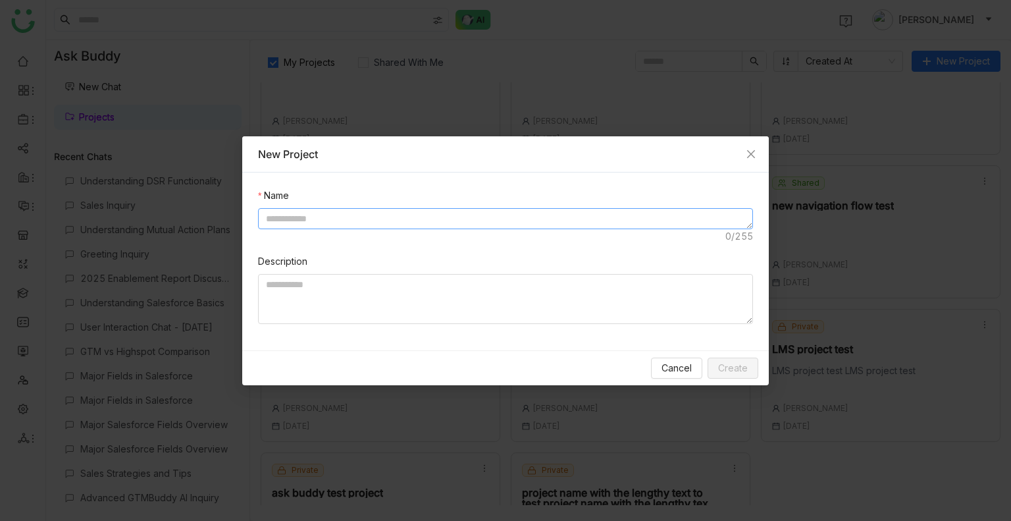
click at [390, 214] on textarea at bounding box center [505, 218] width 495 height 21
drag, startPoint x: 338, startPoint y: 292, endPoint x: 335, endPoint y: 277, distance: 16.1
click at [338, 292] on textarea at bounding box center [505, 299] width 495 height 50
click at [316, 223] on textarea "**********" at bounding box center [505, 218] width 495 height 21
type textarea "**********"
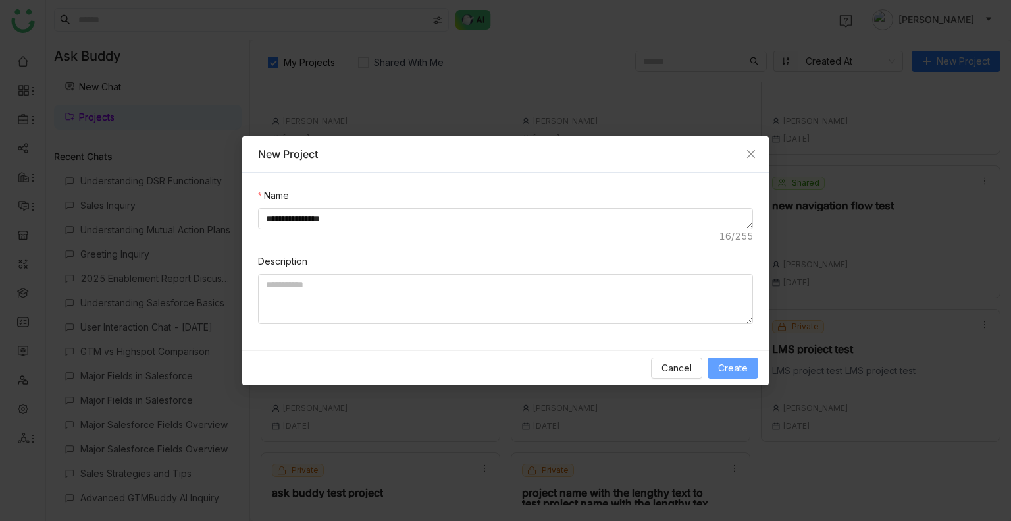
click at [732, 368] on span "Create" at bounding box center [733, 368] width 30 height 14
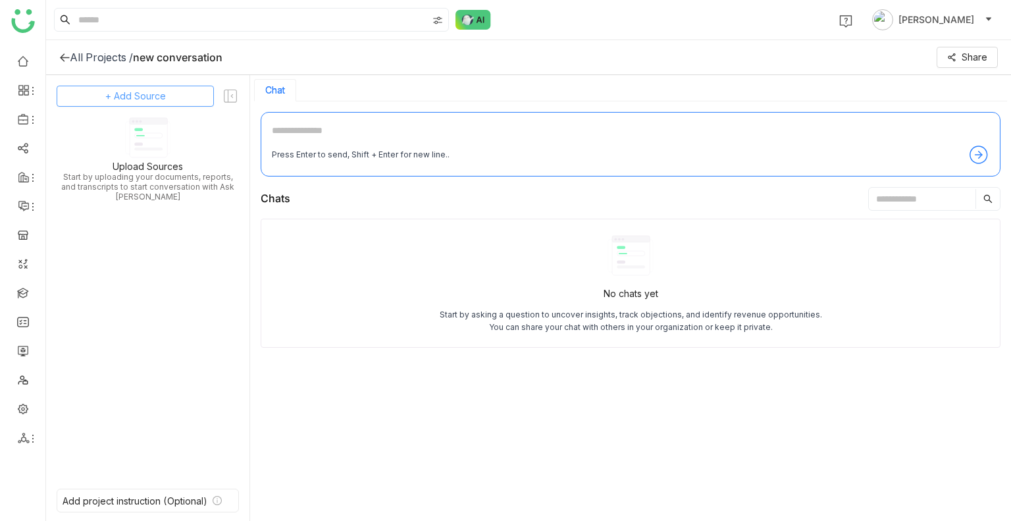
click at [108, 89] on span "+ Add Source" at bounding box center [135, 96] width 61 height 14
click at [124, 128] on span "GTM Buddy Content" at bounding box center [146, 132] width 76 height 12
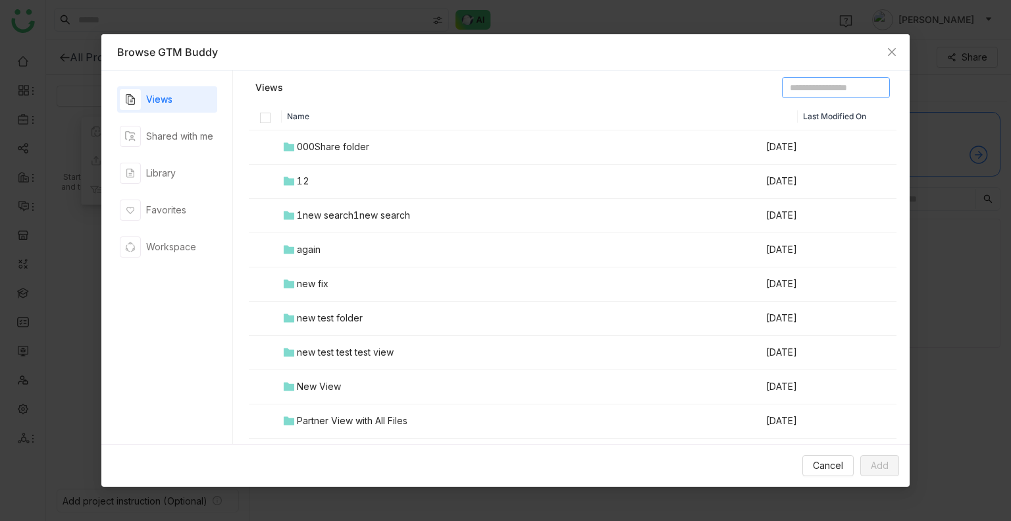
click at [782, 94] on input at bounding box center [836, 87] width 108 height 21
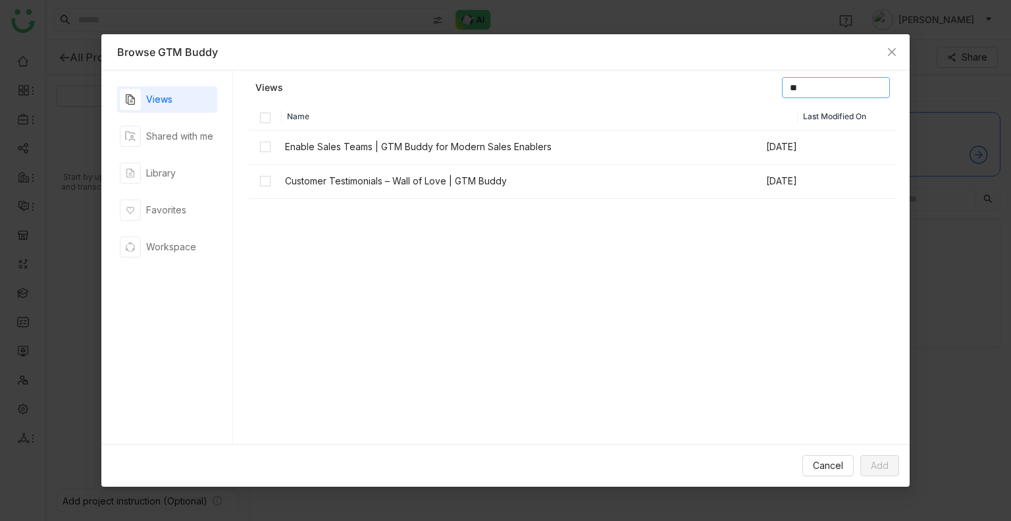
type input "*"
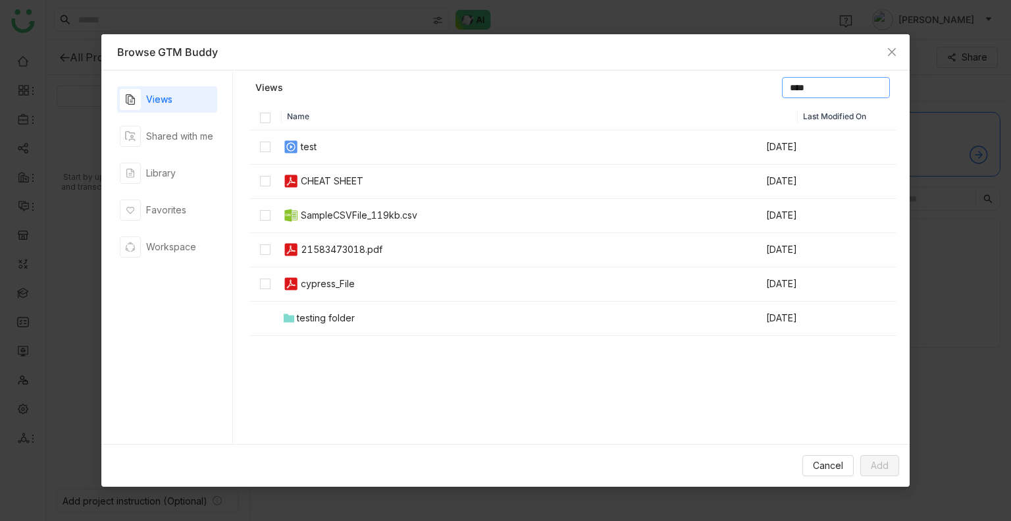
type input "****"
click at [259, 110] on th at bounding box center [265, 116] width 33 height 27
click at [263, 174] on label at bounding box center [265, 181] width 11 height 14
click at [882, 470] on span "Add" at bounding box center [880, 465] width 18 height 14
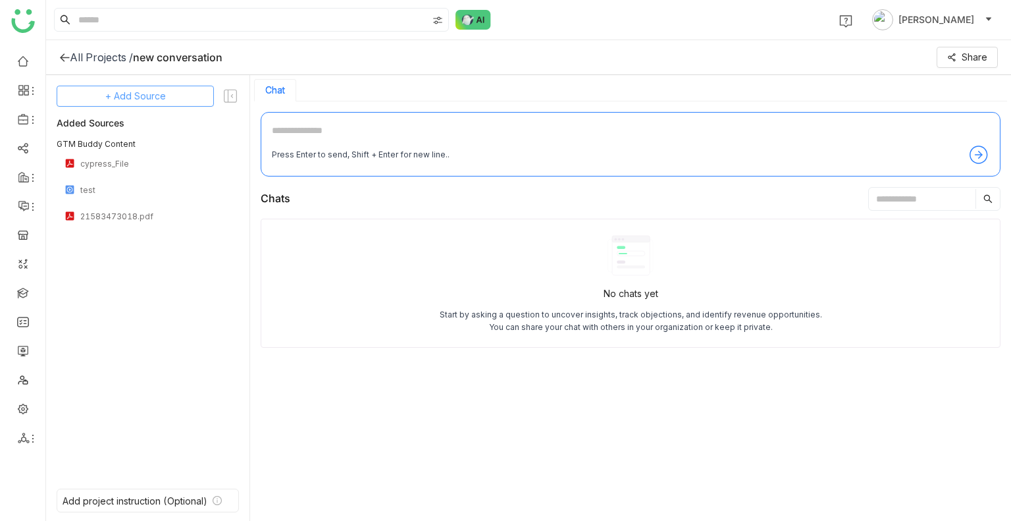
click at [160, 95] on span "+ Add Source" at bounding box center [135, 96] width 61 height 14
click at [142, 132] on span "GTM Buddy Content" at bounding box center [139, 132] width 76 height 12
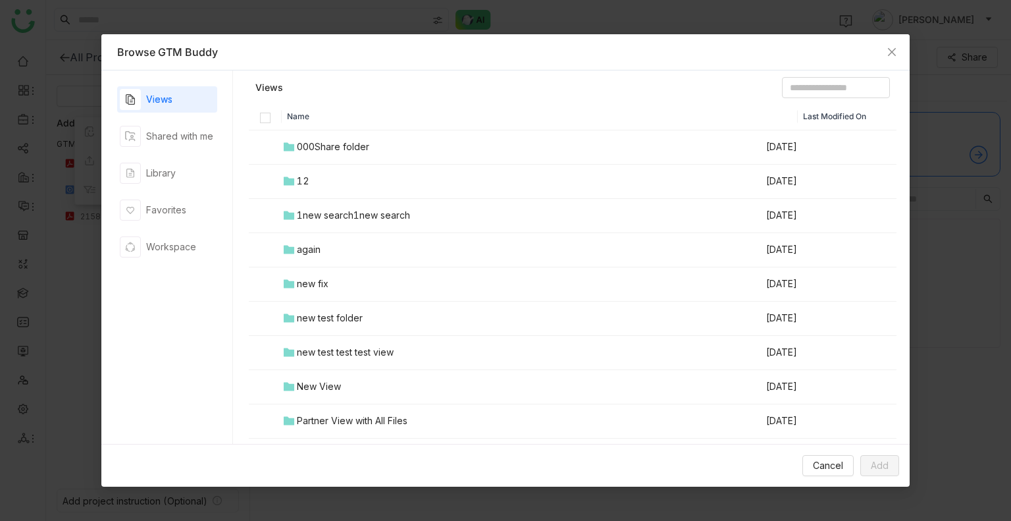
click at [345, 144] on div "000Share folder" at bounding box center [333, 147] width 72 height 14
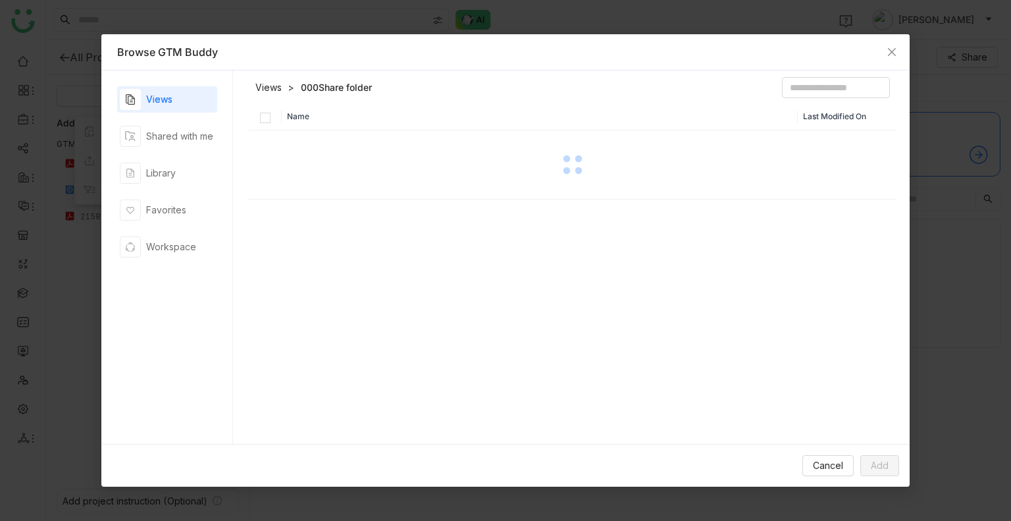
click at [345, 144] on div at bounding box center [573, 165] width 646 height 66
click at [273, 86] on link "Views" at bounding box center [268, 87] width 26 height 13
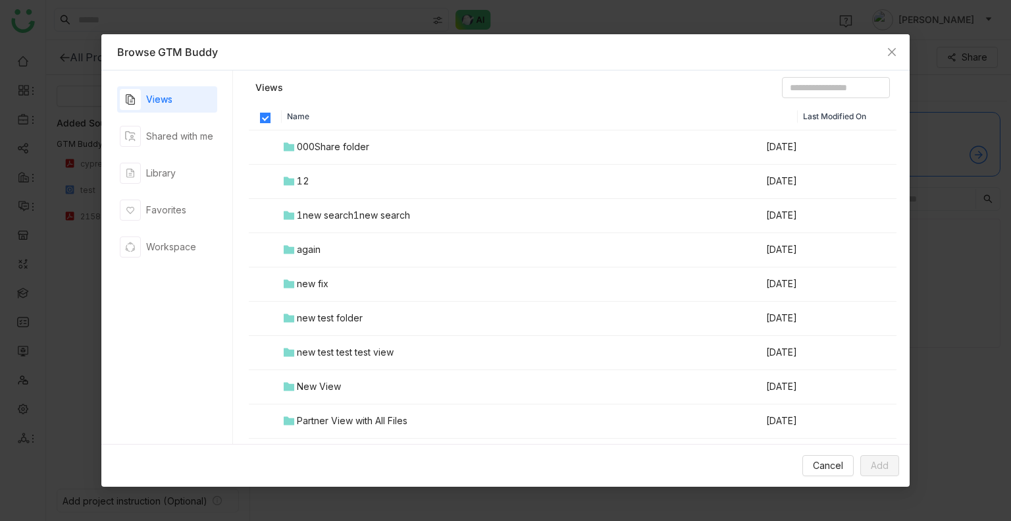
click at [313, 142] on div "000Share folder" at bounding box center [333, 147] width 72 height 14
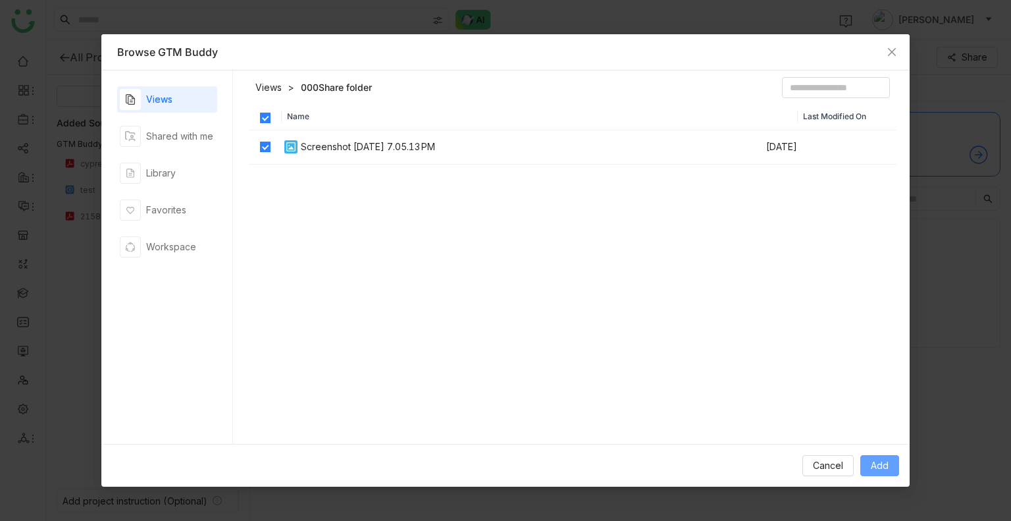
click at [882, 464] on span "Add" at bounding box center [880, 465] width 18 height 14
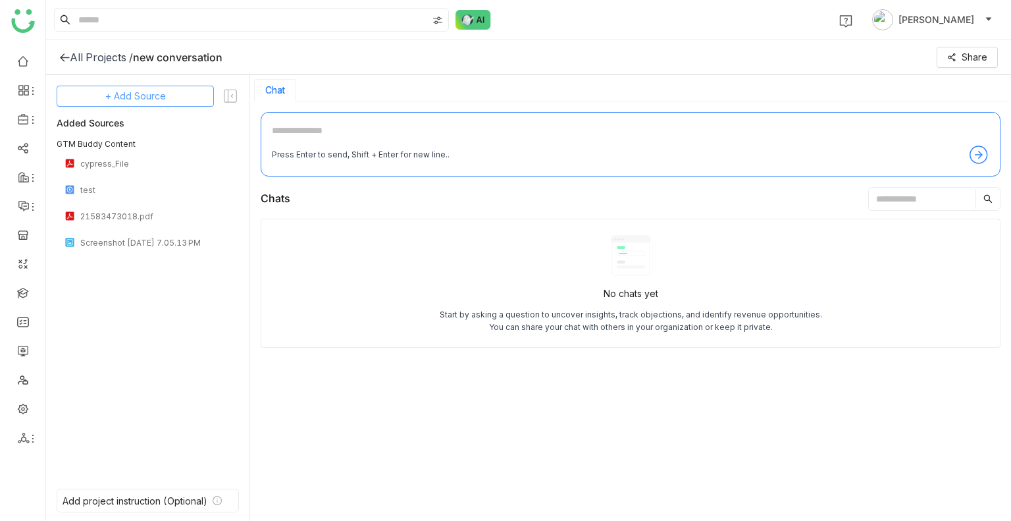
click at [158, 97] on span "+ Add Source" at bounding box center [135, 96] width 61 height 14
click at [152, 131] on span "GTM Buddy Content" at bounding box center [139, 132] width 76 height 12
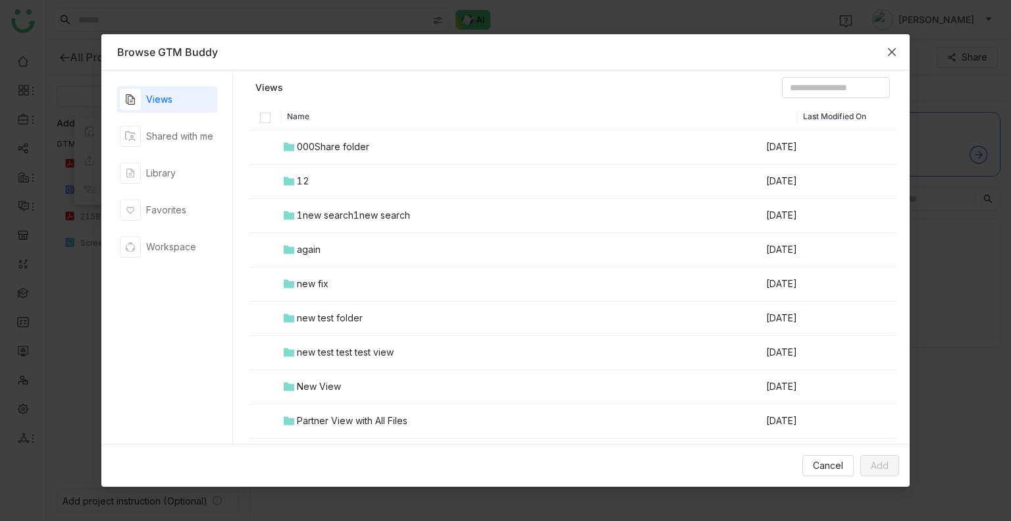
scroll to position [105, 0]
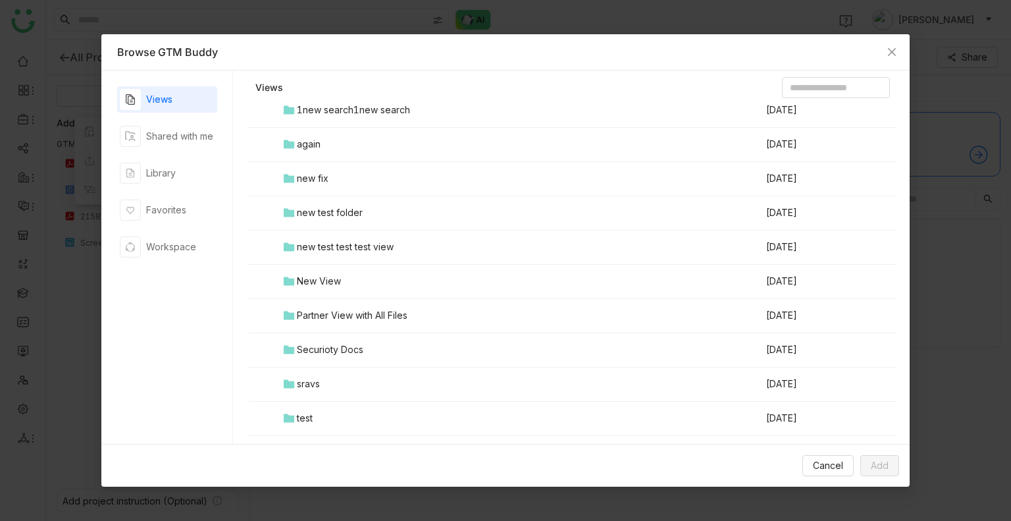
click at [311, 139] on div "again" at bounding box center [309, 144] width 24 height 14
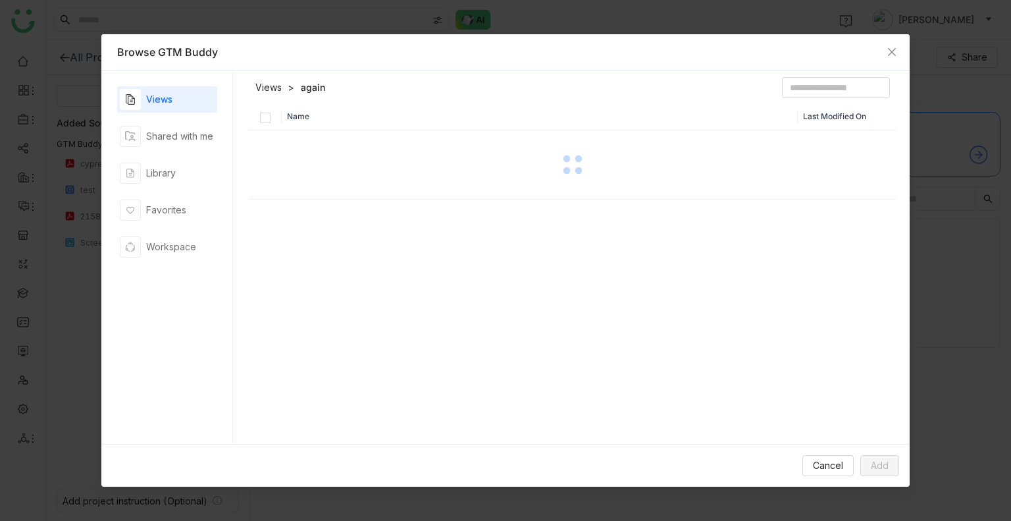
scroll to position [0, 0]
click at [315, 147] on div "00 Arif Folder" at bounding box center [341, 147] width 88 height 14
click at [315, 147] on div at bounding box center [573, 165] width 646 height 66
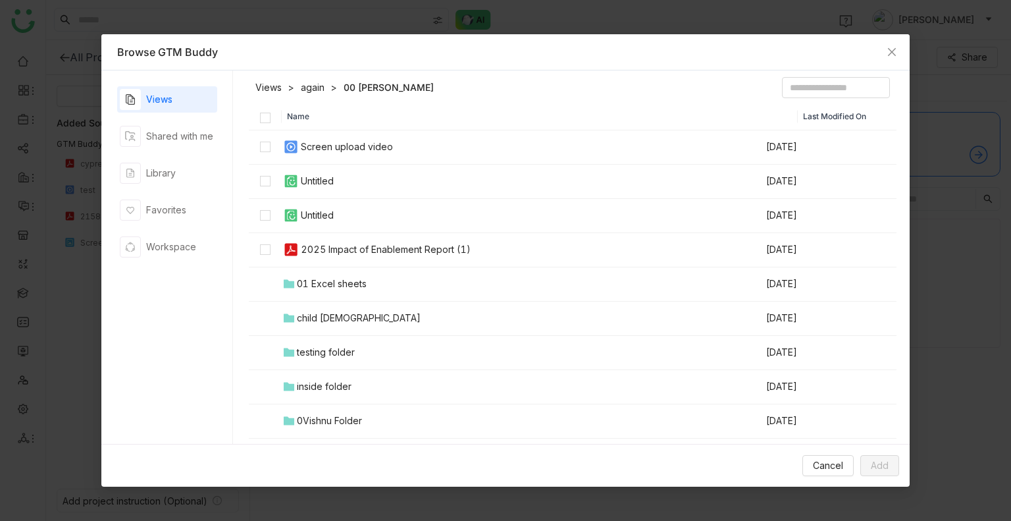
click at [258, 180] on td at bounding box center [265, 182] width 33 height 34
click at [305, 282] on div "01 Excel sheets" at bounding box center [332, 284] width 70 height 14
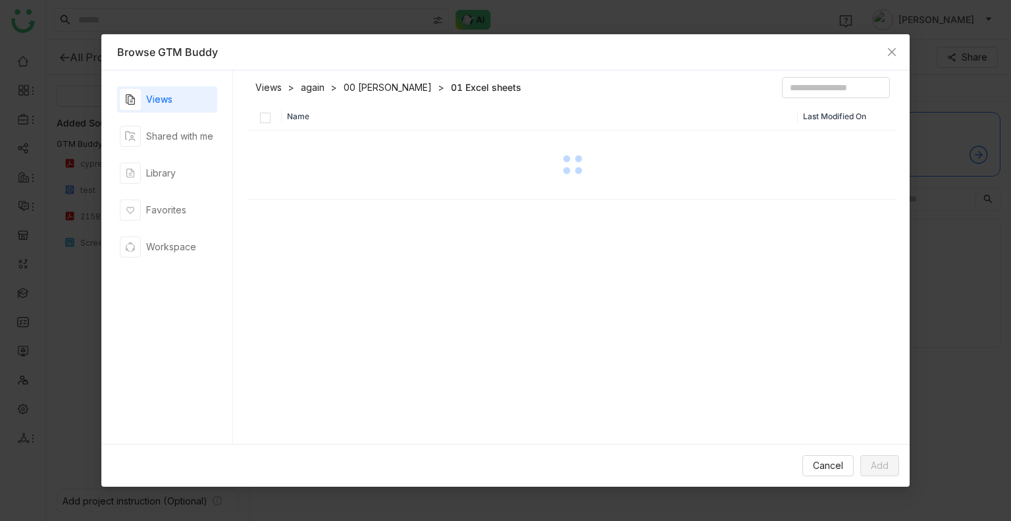
click at [305, 282] on div "Name Last Modified On" at bounding box center [573, 277] width 649 height 348
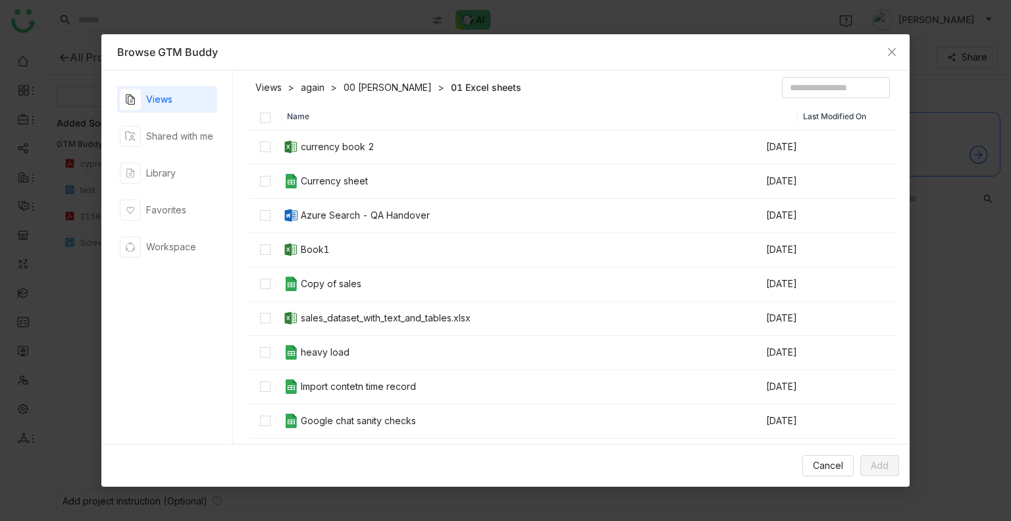
click at [356, 94] on link "00 Arif Folder" at bounding box center [388, 87] width 88 height 13
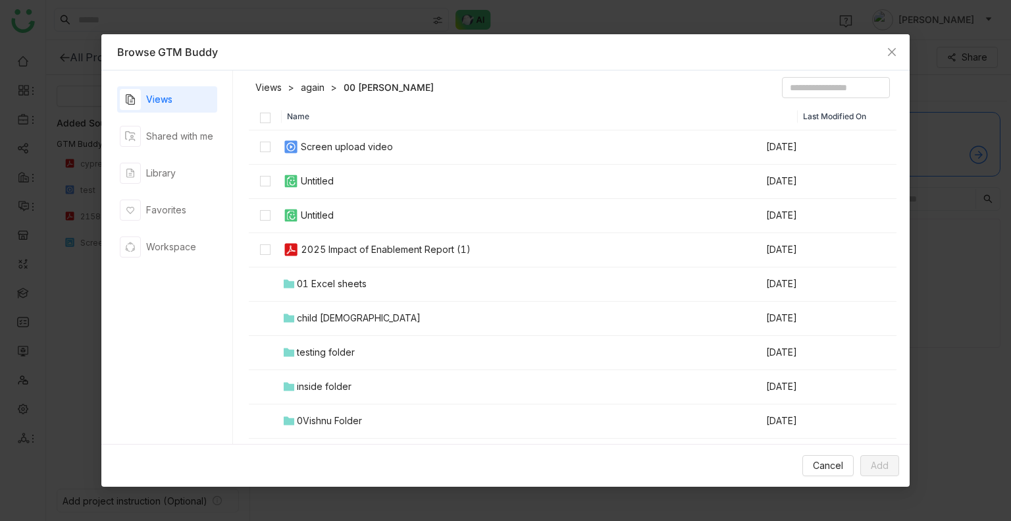
scroll to position [58, 0]
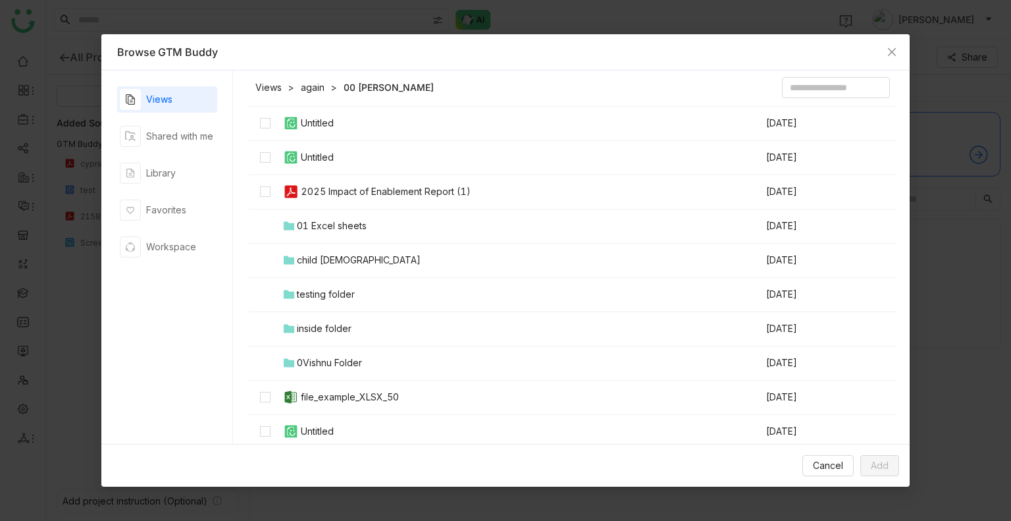
click at [307, 257] on div "child 1" at bounding box center [359, 260] width 124 height 14
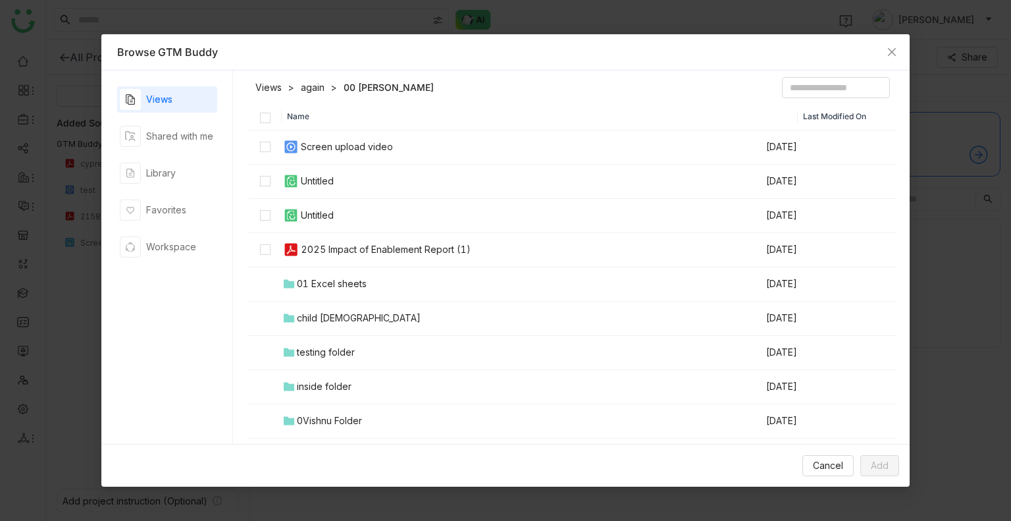
click at [307, 257] on div "Name Last Modified On Screen upload video Sep 26, 2025 Untitled Sep 25, 2025 Un…" at bounding box center [573, 277] width 649 height 348
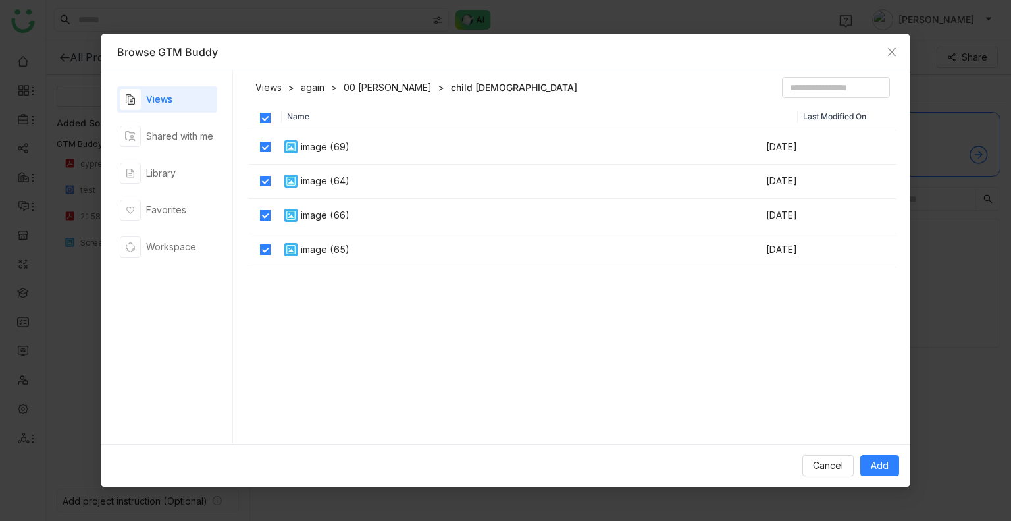
click at [456, 328] on div "Name Last Modified On image (69) Sep 17, 2025 image (64) Sep 10, 2025 image (66…" at bounding box center [573, 277] width 649 height 348
click at [364, 83] on link "00 Arif Folder" at bounding box center [388, 87] width 88 height 13
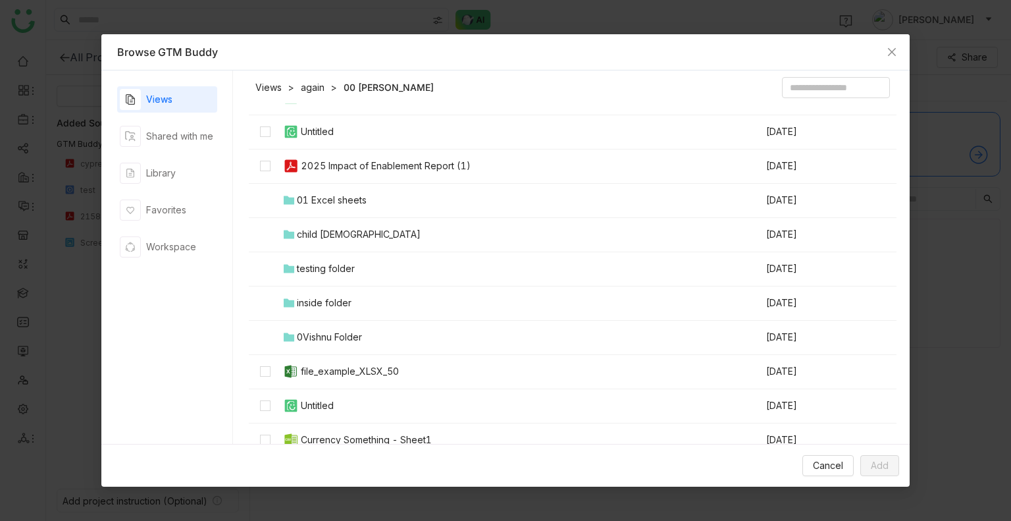
scroll to position [84, 0]
click at [337, 273] on div "testing folder" at bounding box center [326, 268] width 58 height 14
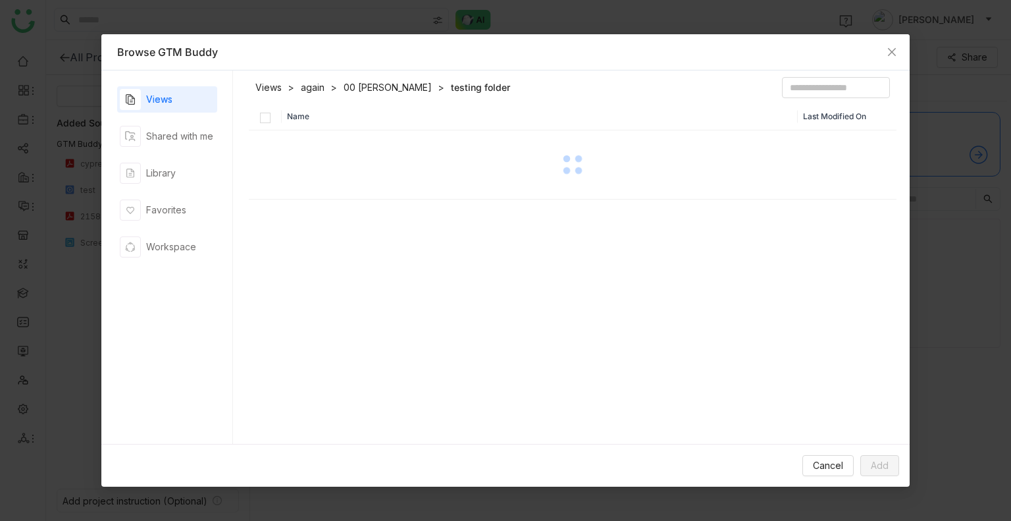
click at [337, 273] on div "Name Last Modified On" at bounding box center [573, 277] width 649 height 348
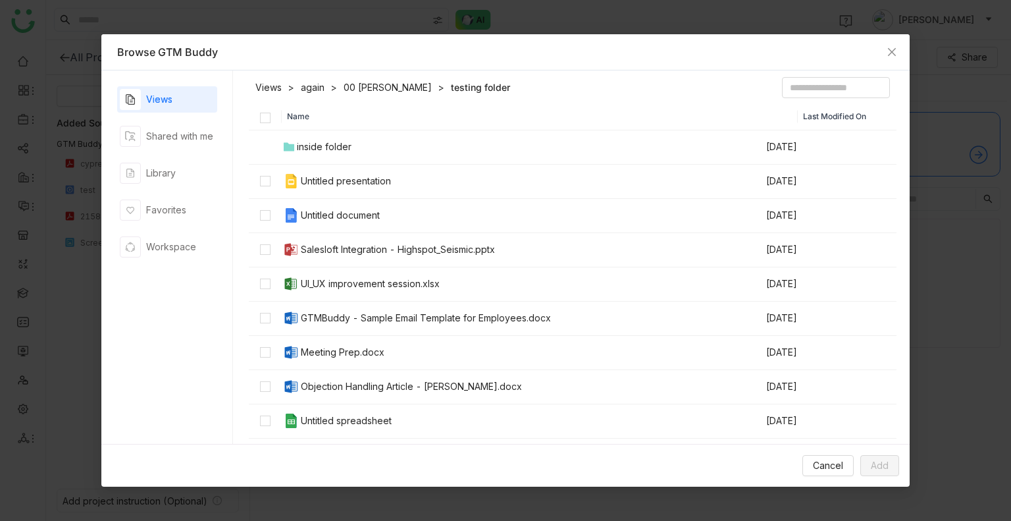
click at [372, 114] on th "Name" at bounding box center [540, 116] width 517 height 27
click at [313, 153] on div "inside folder" at bounding box center [324, 147] width 55 height 14
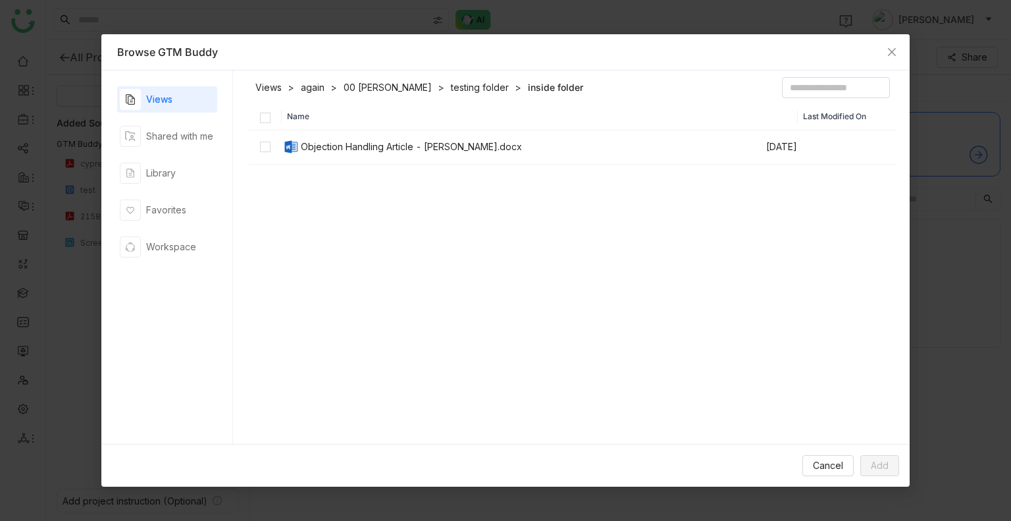
click at [451, 84] on link "testing folder" at bounding box center [480, 87] width 58 height 13
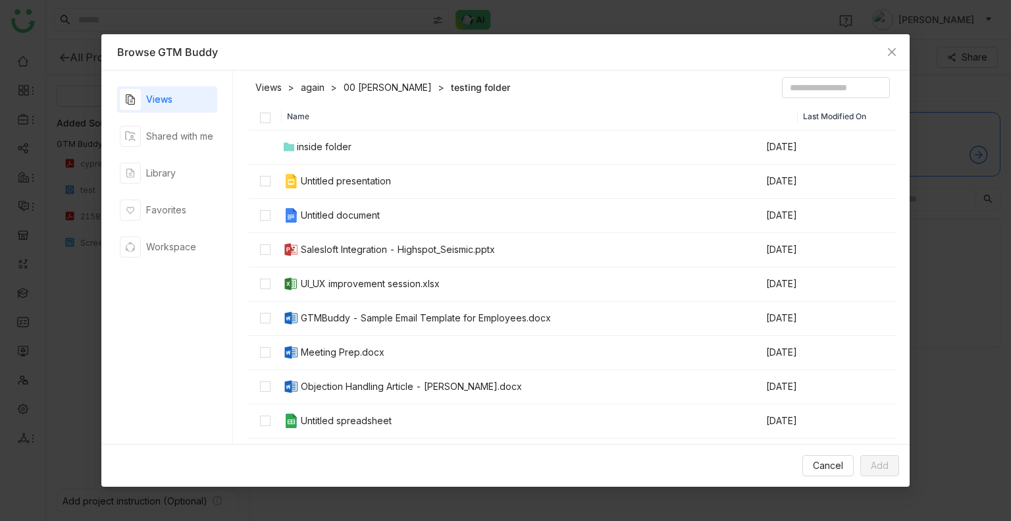
click at [381, 86] on link "00 Arif Folder" at bounding box center [388, 87] width 88 height 13
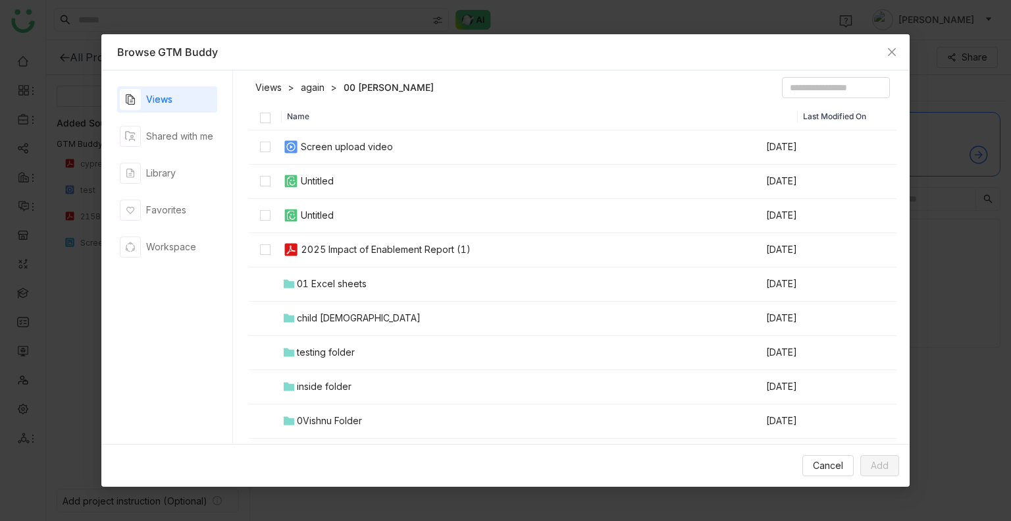
scroll to position [82, 0]
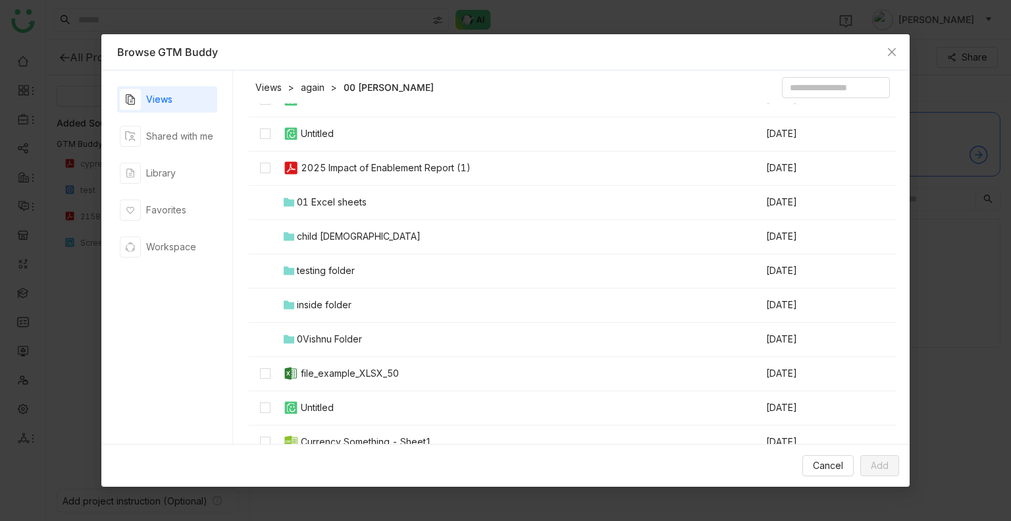
click at [325, 343] on div "0Vishnu Folder" at bounding box center [329, 339] width 65 height 14
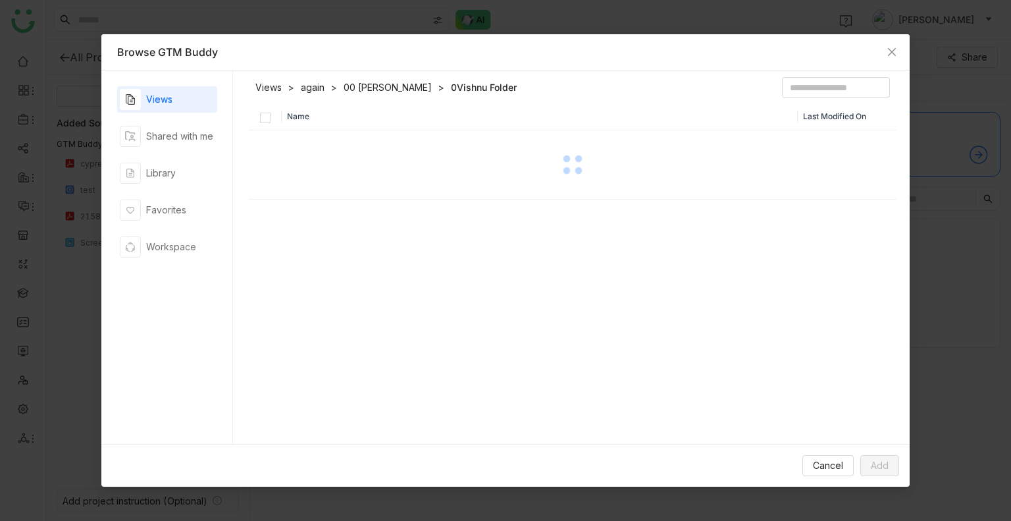
scroll to position [0, 0]
click at [325, 343] on div "Name Last Modified On" at bounding box center [573, 277] width 649 height 348
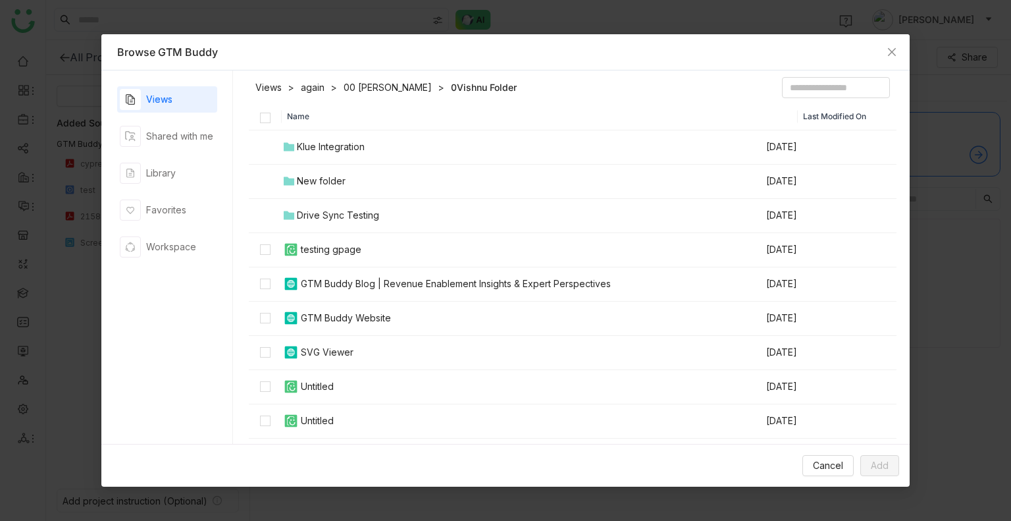
click at [448, 115] on th "Name" at bounding box center [540, 116] width 517 height 27
click at [338, 213] on div "Drive Sync Testing" at bounding box center [338, 215] width 82 height 14
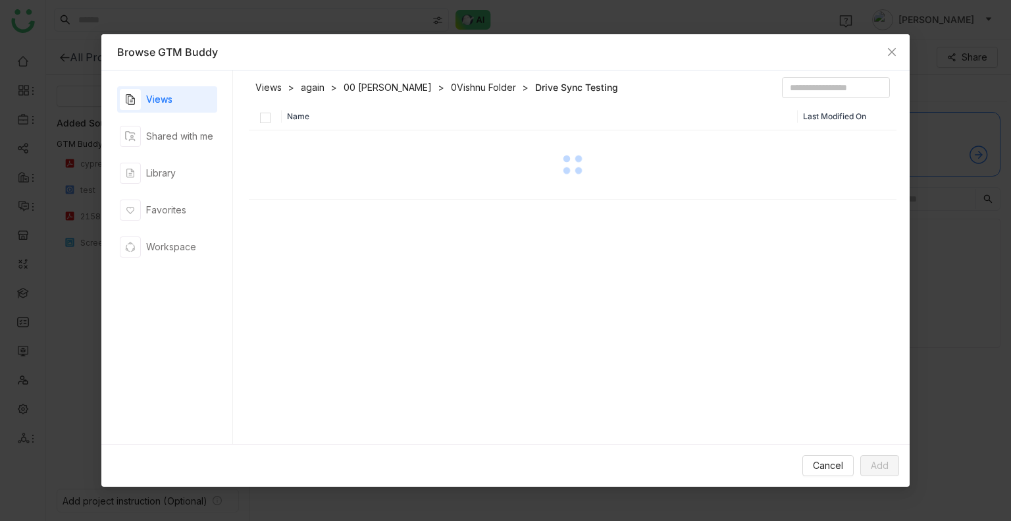
click at [338, 213] on div "Name Last Modified On" at bounding box center [573, 277] width 649 height 348
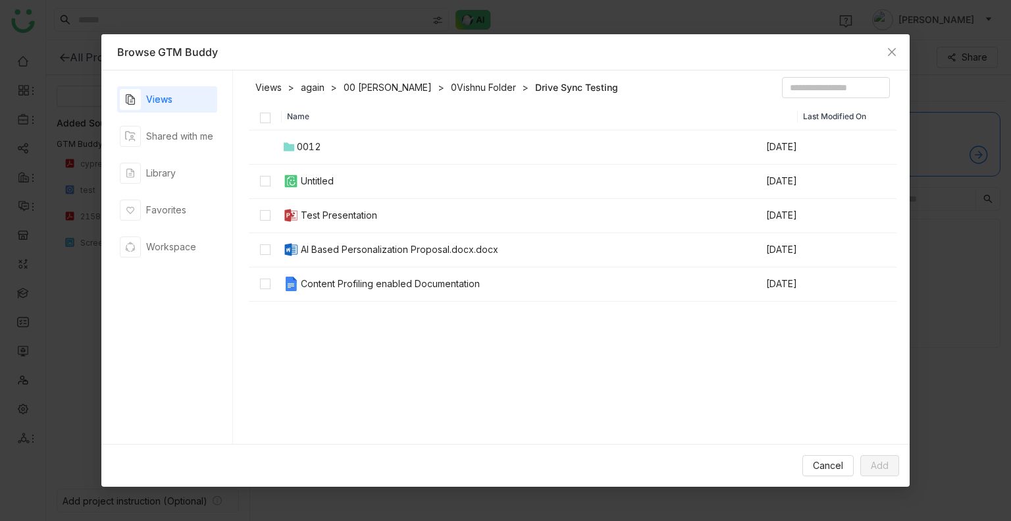
click at [365, 323] on div "Name Last Modified On 0012 Sep 24, 2025 Untitled Sep 8, 2025 Test Presentation …" at bounding box center [573, 277] width 649 height 348
click at [315, 149] on div "0012" at bounding box center [309, 147] width 24 height 14
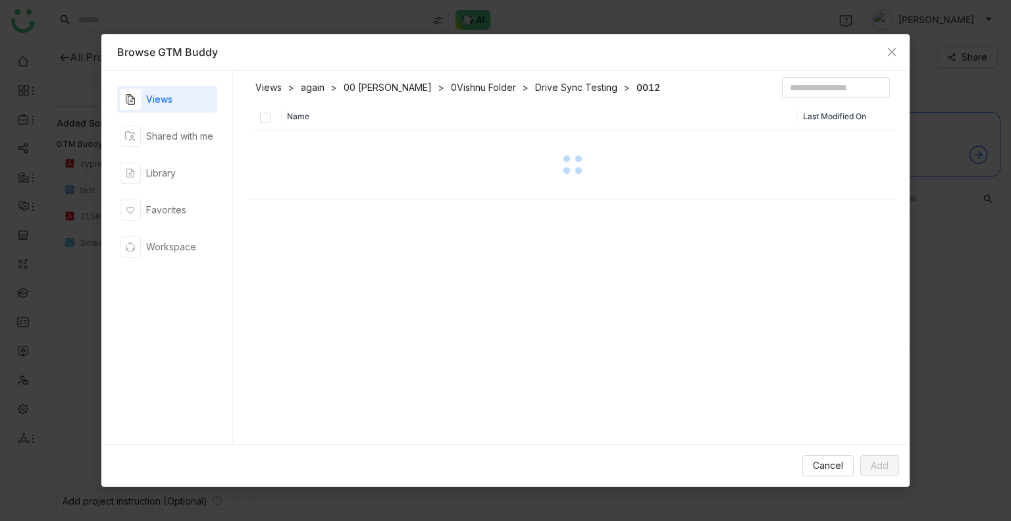
click at [315, 149] on div at bounding box center [573, 165] width 646 height 66
click at [543, 93] on link "Drive Sync Testing" at bounding box center [576, 87] width 82 height 13
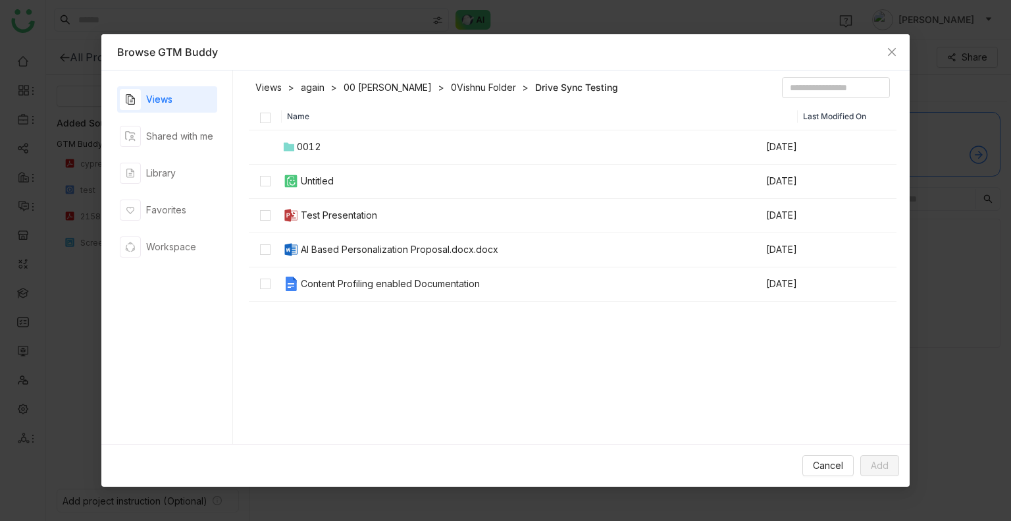
click at [463, 84] on link "0Vishnu Folder" at bounding box center [483, 87] width 65 height 13
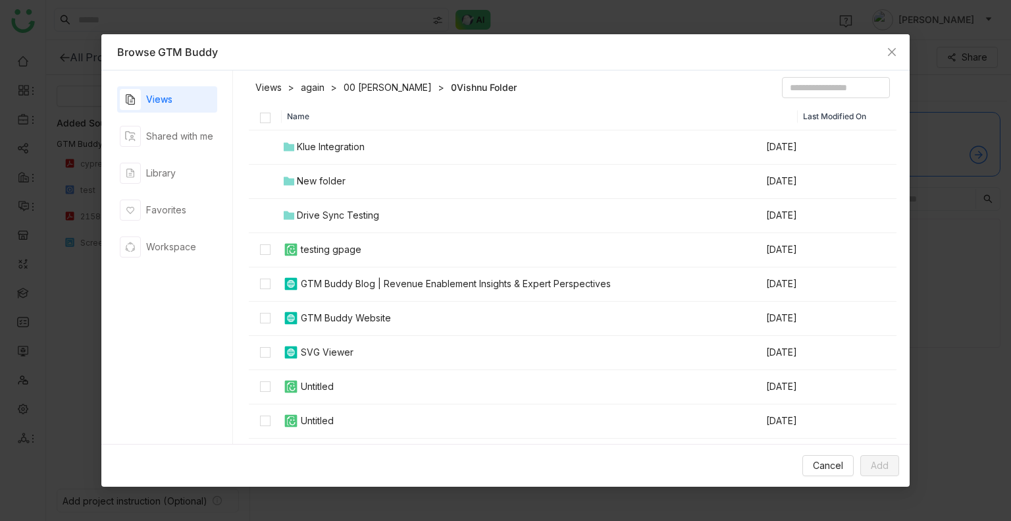
click at [327, 178] on div "New folder" at bounding box center [321, 181] width 49 height 14
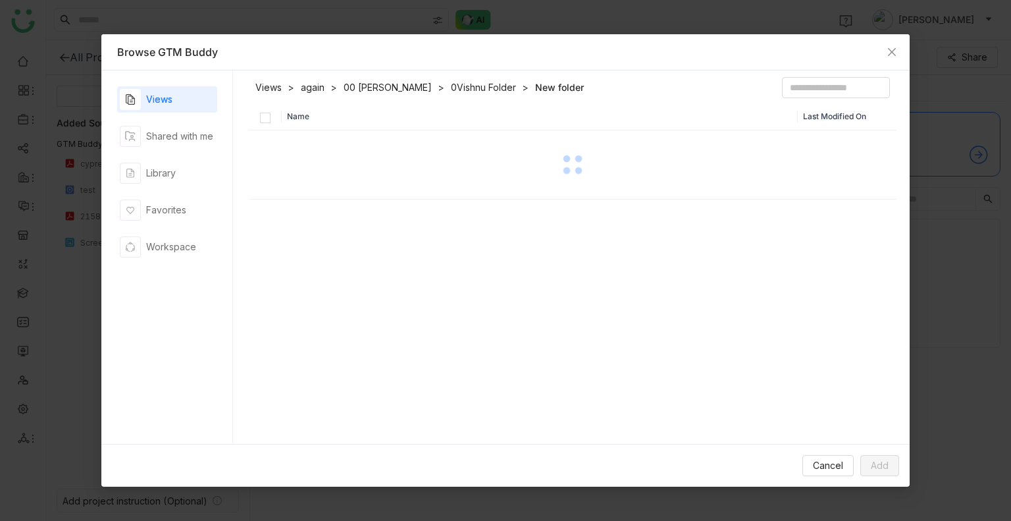
click at [327, 178] on div at bounding box center [573, 165] width 646 height 66
click at [464, 94] on link "0Vishnu Folder" at bounding box center [483, 87] width 65 height 13
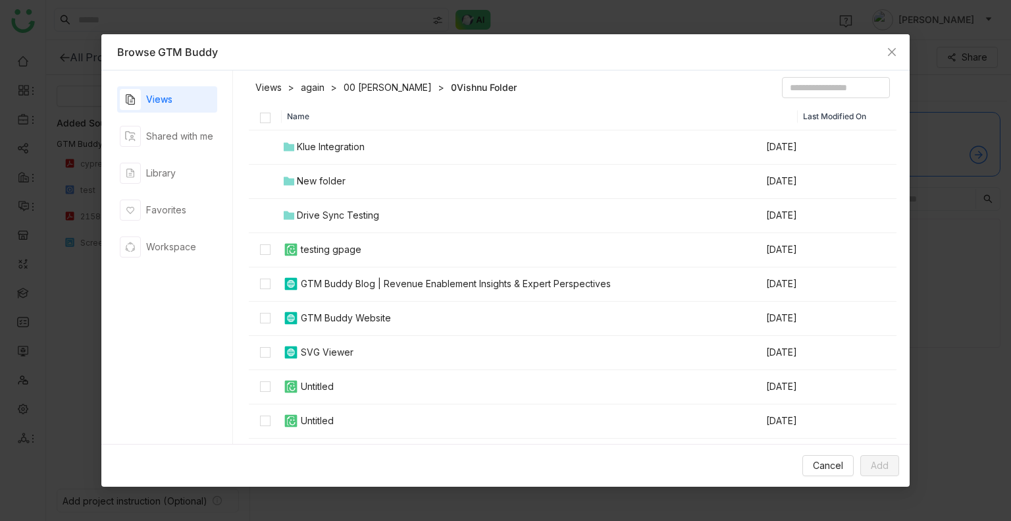
click at [373, 221] on div "Drive Sync Testing" at bounding box center [338, 215] width 82 height 14
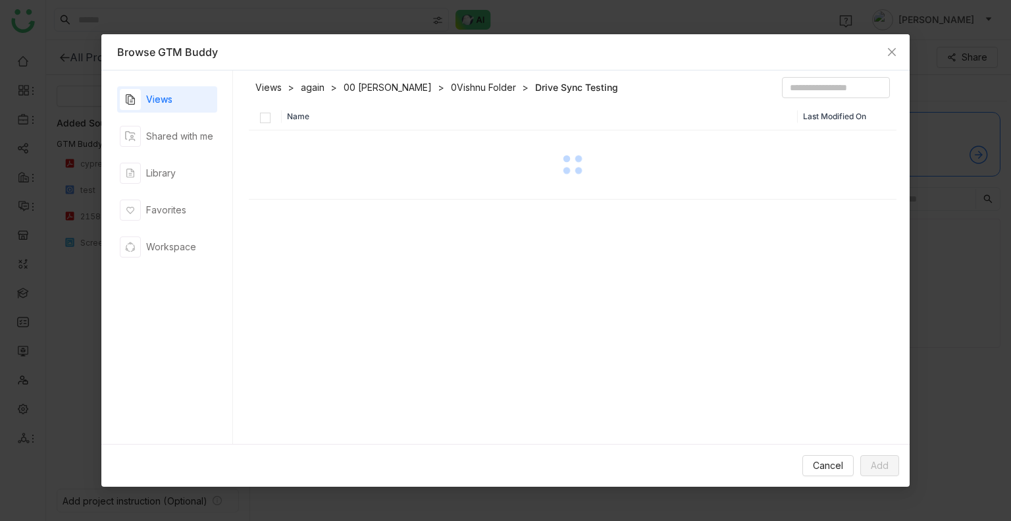
click at [373, 221] on div "Name Last Modified On" at bounding box center [573, 277] width 649 height 348
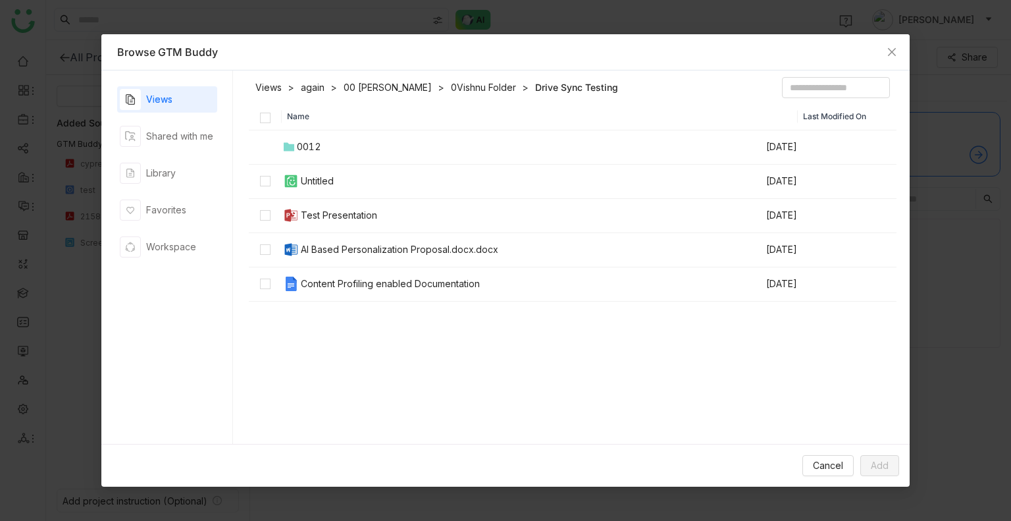
click at [382, 355] on div "Name Last Modified On 0012 Sep 24, 2025 Untitled Sep 8, 2025 Test Presentation …" at bounding box center [573, 277] width 649 height 348
click at [294, 144] on icon at bounding box center [289, 147] width 11 height 9
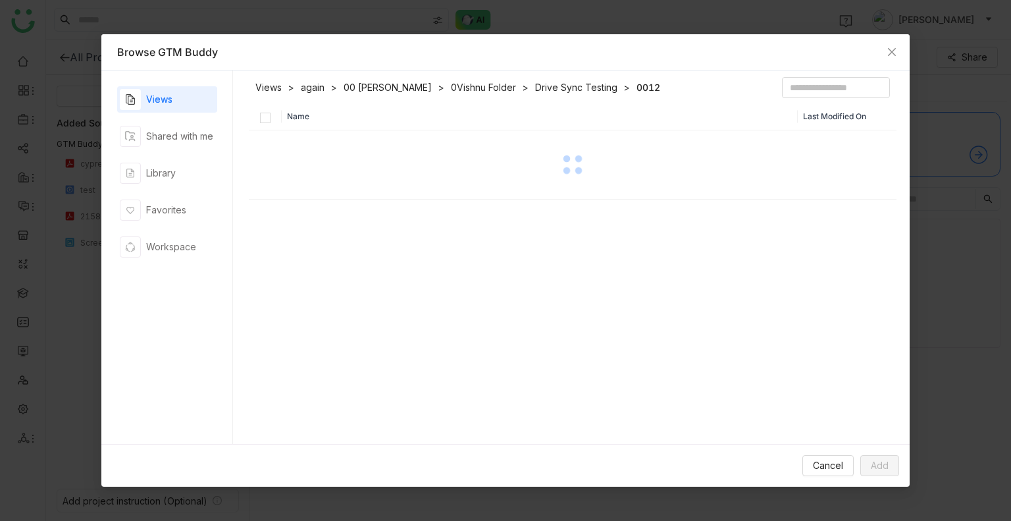
click at [294, 144] on div at bounding box center [573, 165] width 646 height 66
click at [535, 91] on link "Drive Sync Testing" at bounding box center [576, 87] width 82 height 13
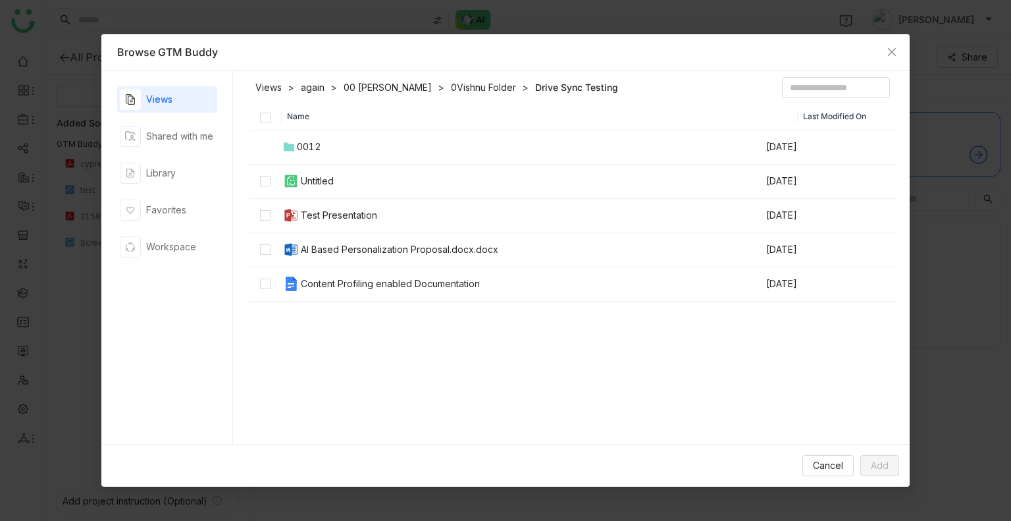
click at [471, 80] on header "Views again 00 Arif Folder 0Vishnu Folder Drive Sync Testing" at bounding box center [573, 90] width 649 height 26
click at [471, 88] on link "0Vishnu Folder" at bounding box center [483, 87] width 65 height 13
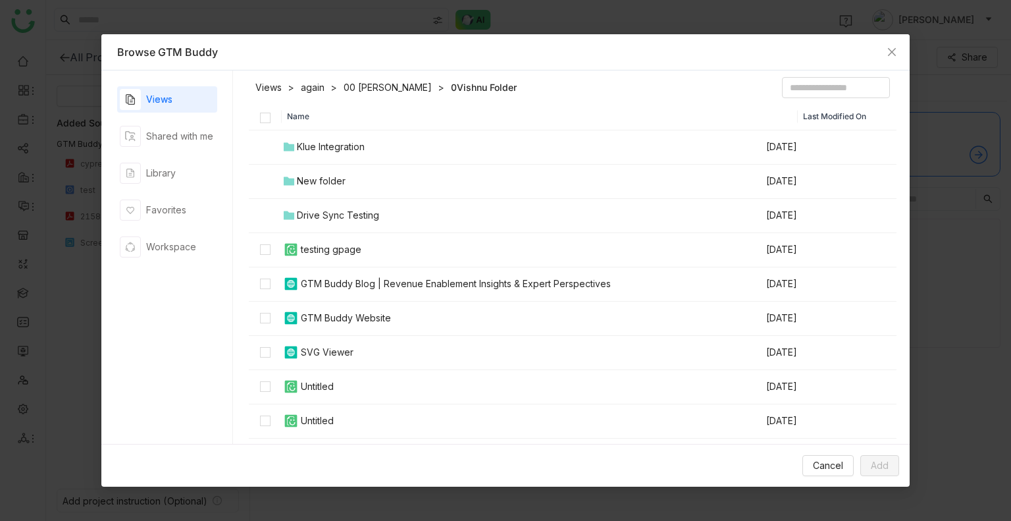
click at [353, 86] on link "00 Arif Folder" at bounding box center [388, 87] width 88 height 13
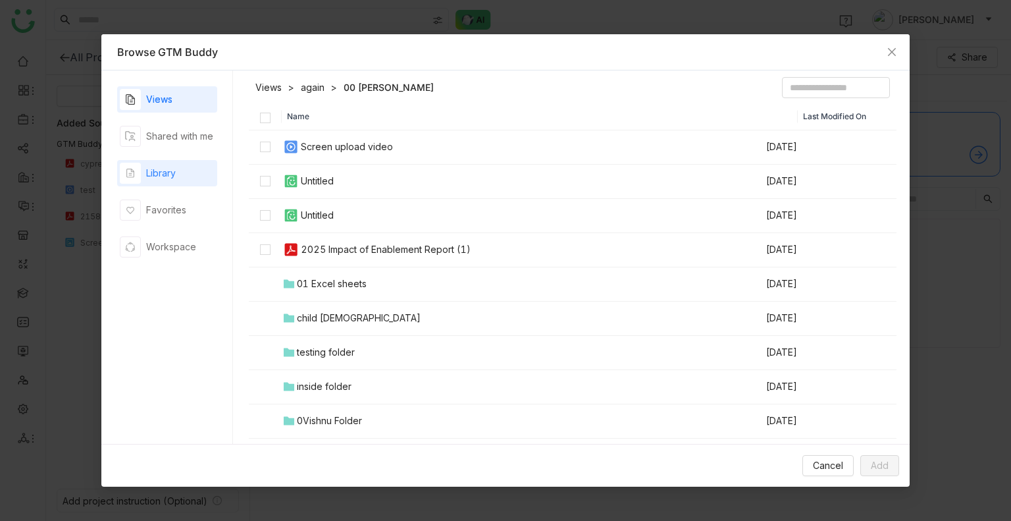
click at [151, 165] on div "Library" at bounding box center [148, 173] width 56 height 21
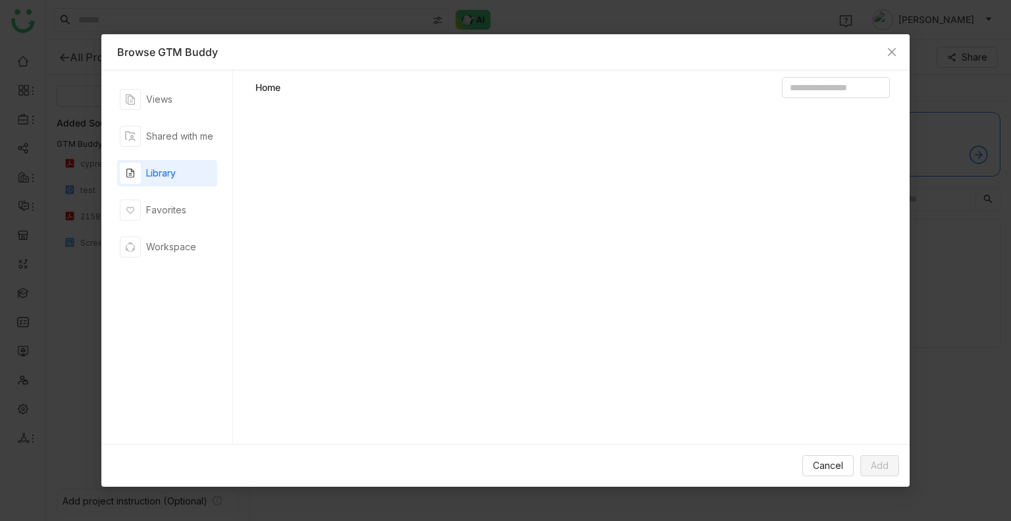
click at [151, 165] on div "Library" at bounding box center [148, 173] width 56 height 21
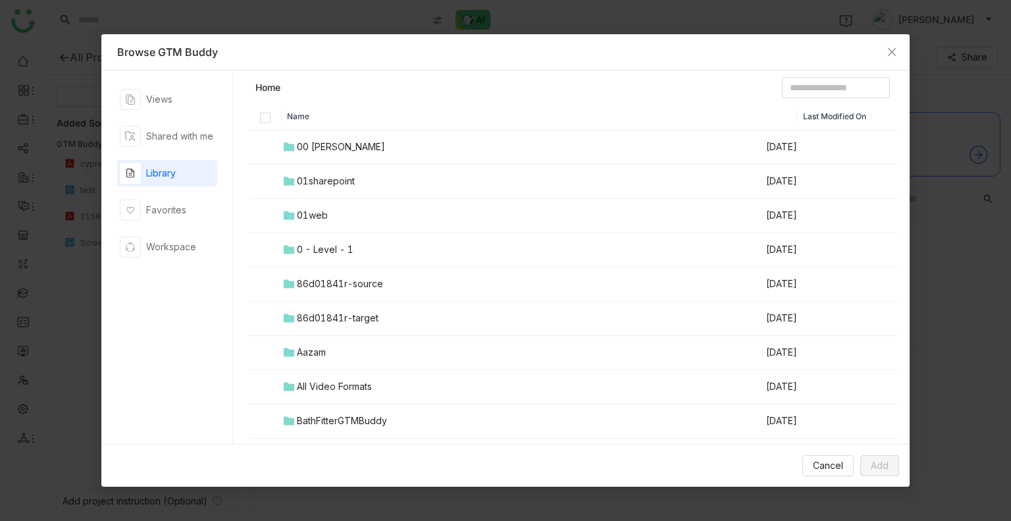
click at [341, 211] on td "01web" at bounding box center [524, 216] width 484 height 34
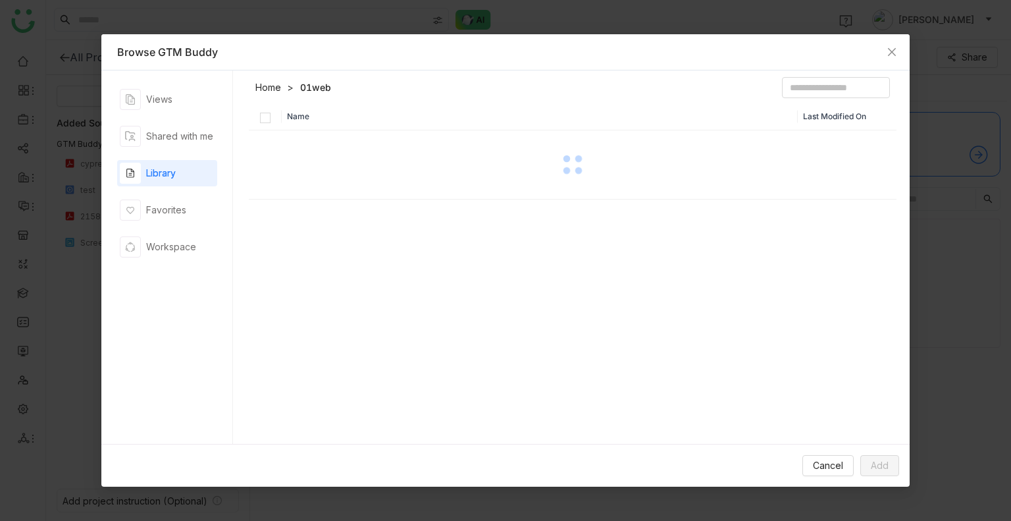
click at [341, 211] on div "Name Last Modified On" at bounding box center [573, 277] width 649 height 348
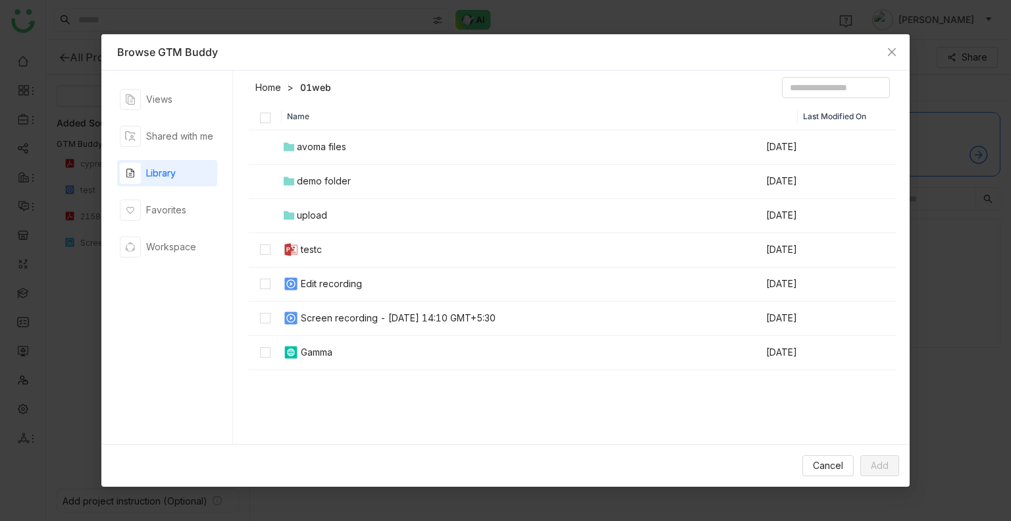
click at [424, 89] on header "Home 01web" at bounding box center [573, 90] width 649 height 26
click at [884, 456] on button "Add" at bounding box center [880, 465] width 39 height 21
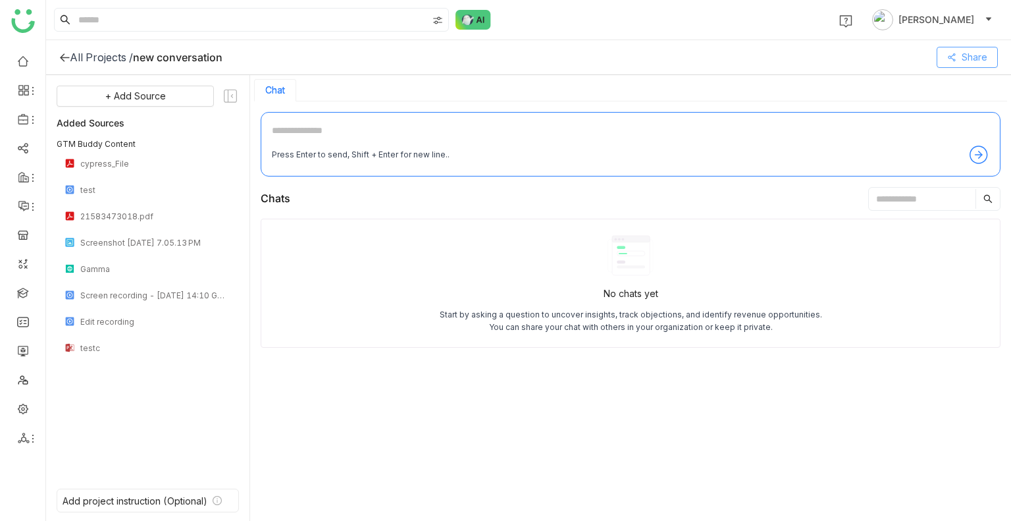
click at [951, 53] on icon at bounding box center [952, 57] width 9 height 9
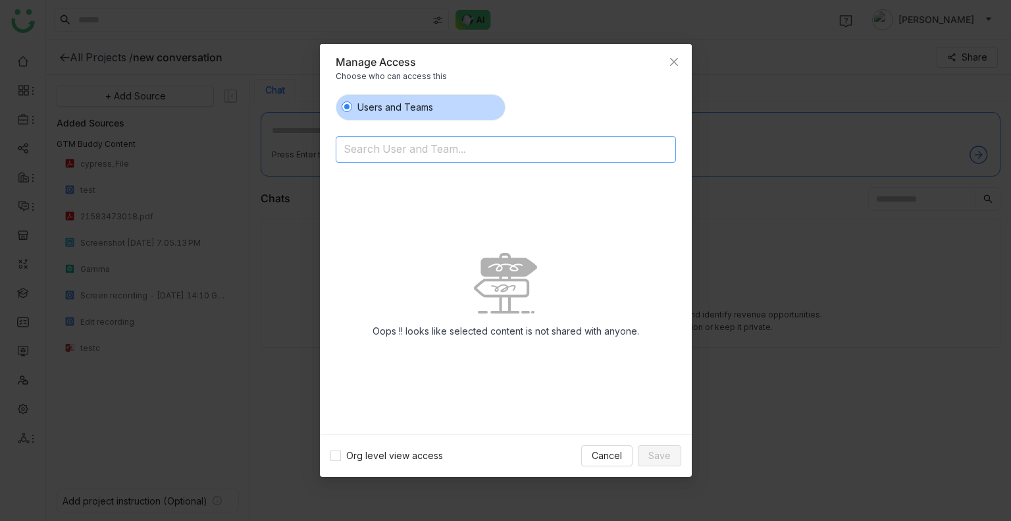
click at [414, 153] on input at bounding box center [472, 150] width 257 height 21
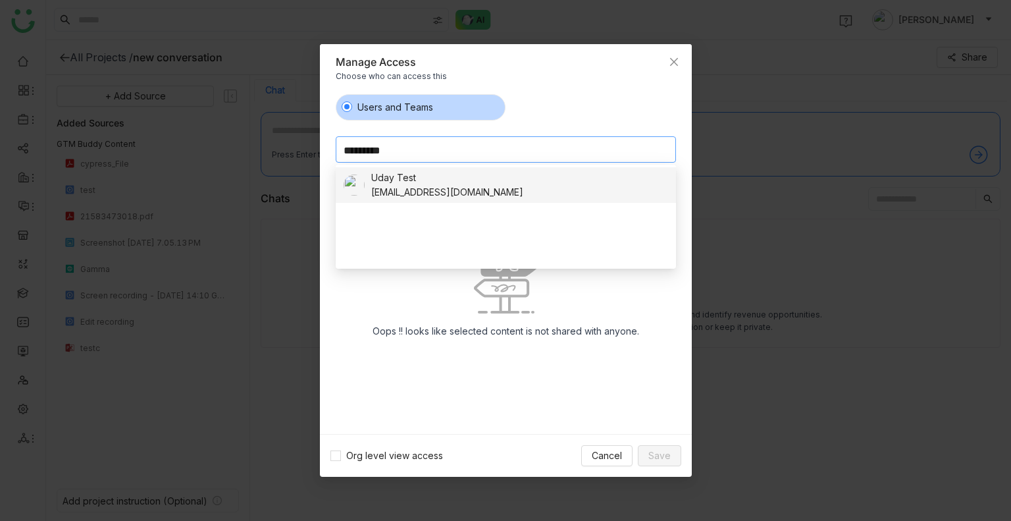
type input "*********"
click at [439, 184] on div "Uday Test" at bounding box center [447, 178] width 152 height 14
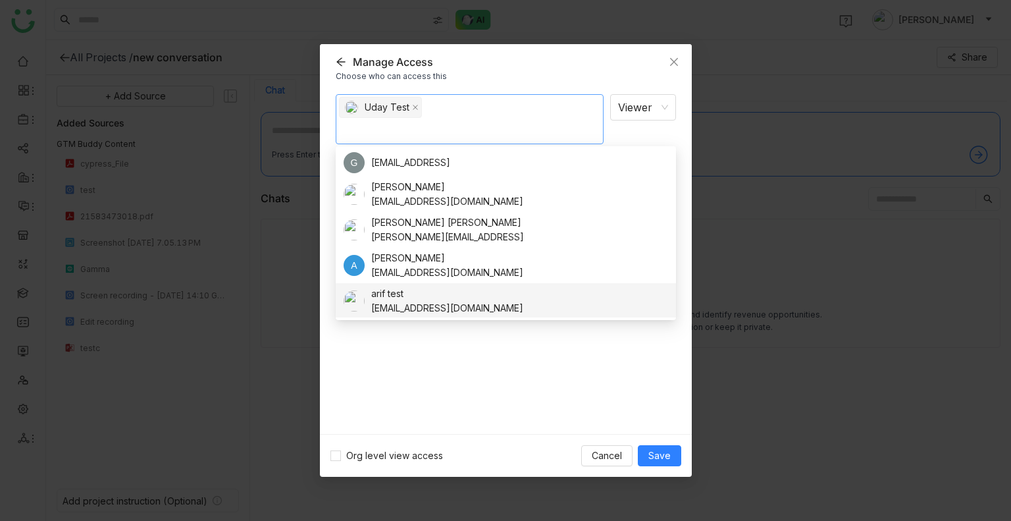
click at [457, 336] on div "Uday Test Viewer Notify people" at bounding box center [506, 259] width 340 height 330
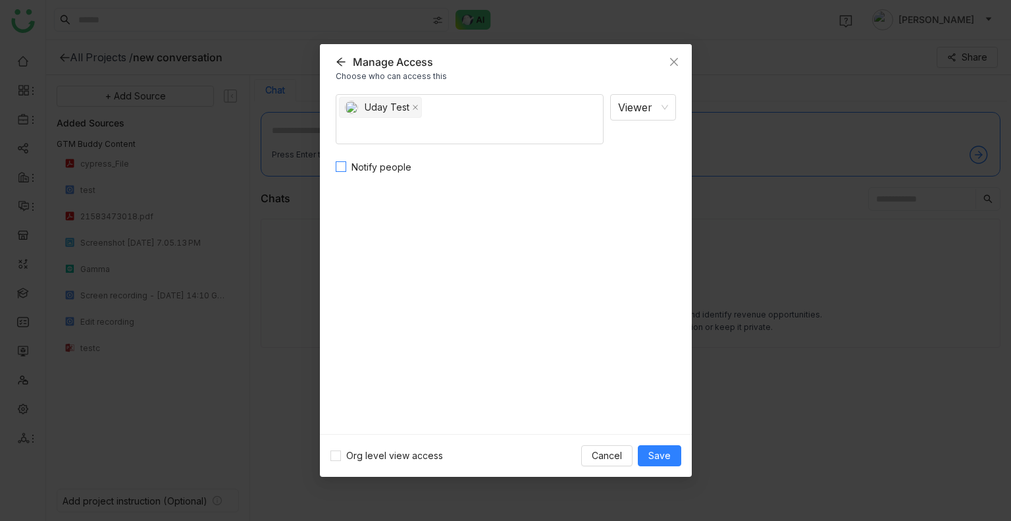
click at [352, 167] on span "Notify people" at bounding box center [381, 167] width 70 height 14
click at [414, 222] on textarea at bounding box center [506, 213] width 340 height 65
type textarea "**********"
click at [649, 454] on span "Save" at bounding box center [660, 455] width 22 height 14
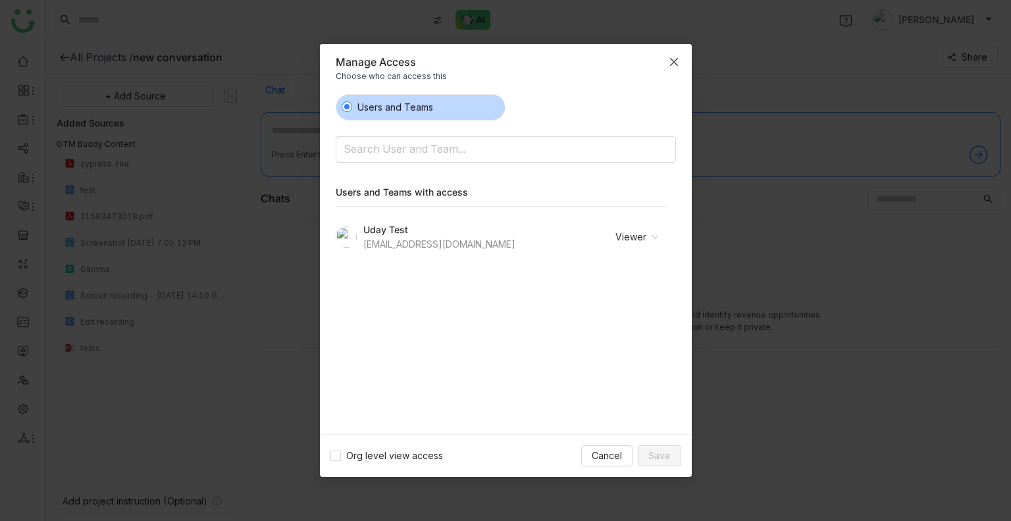
click at [677, 60] on icon "Close" at bounding box center [674, 62] width 11 height 11
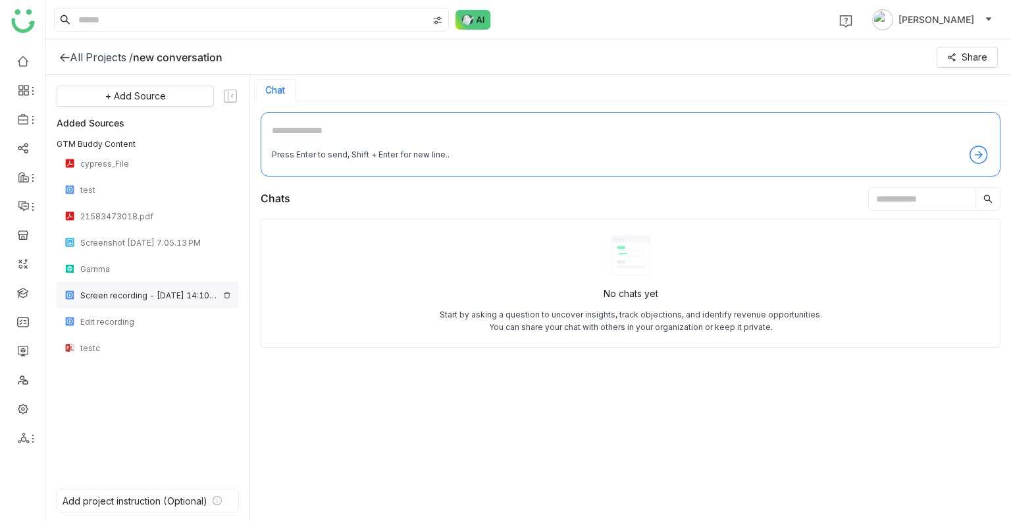
click at [142, 299] on div "Screen recording - 23 September 2025 at 14:10 GMT+5:30" at bounding box center [149, 295] width 138 height 10
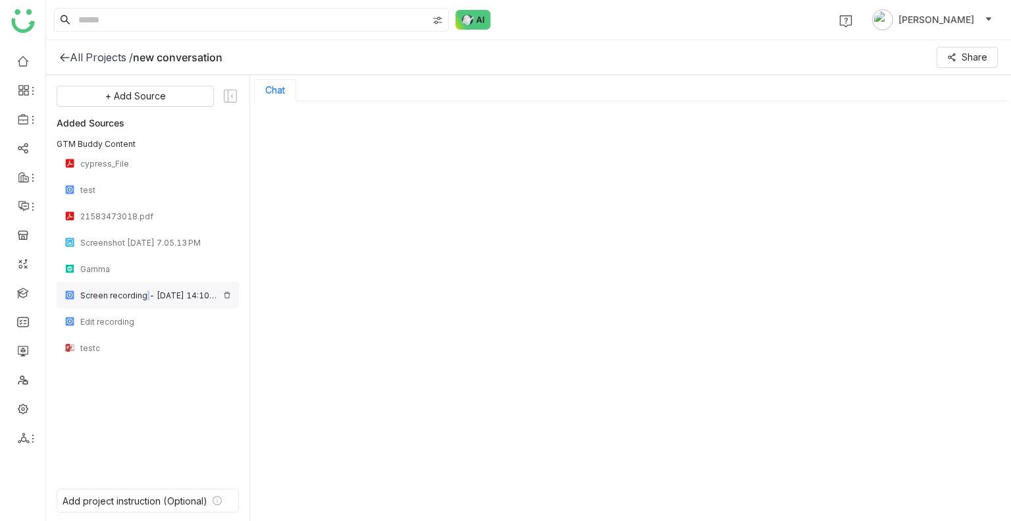
click at [142, 299] on div "Screen recording - 23 September 2025 at 14:10 GMT+5:30" at bounding box center [149, 295] width 138 height 10
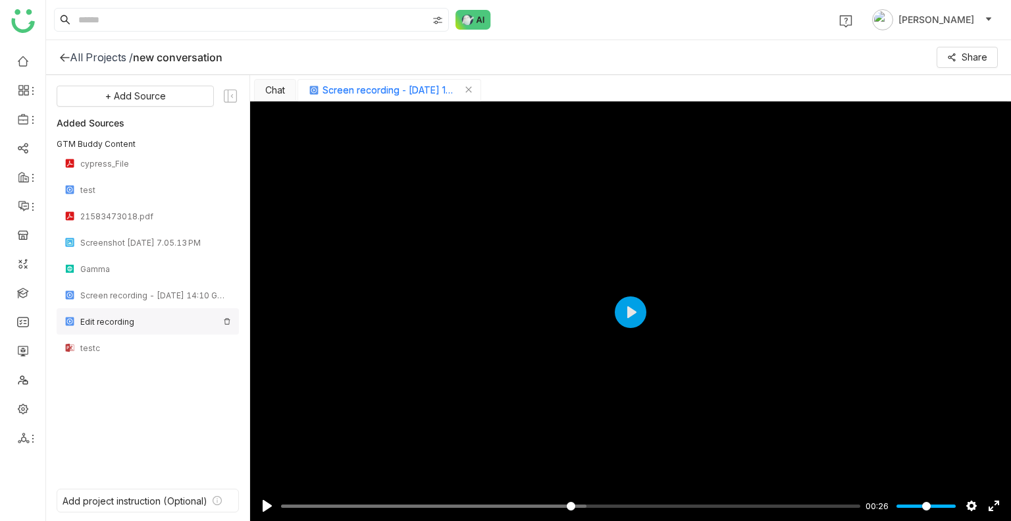
click at [109, 323] on div "Edit recording" at bounding box center [149, 322] width 138 height 10
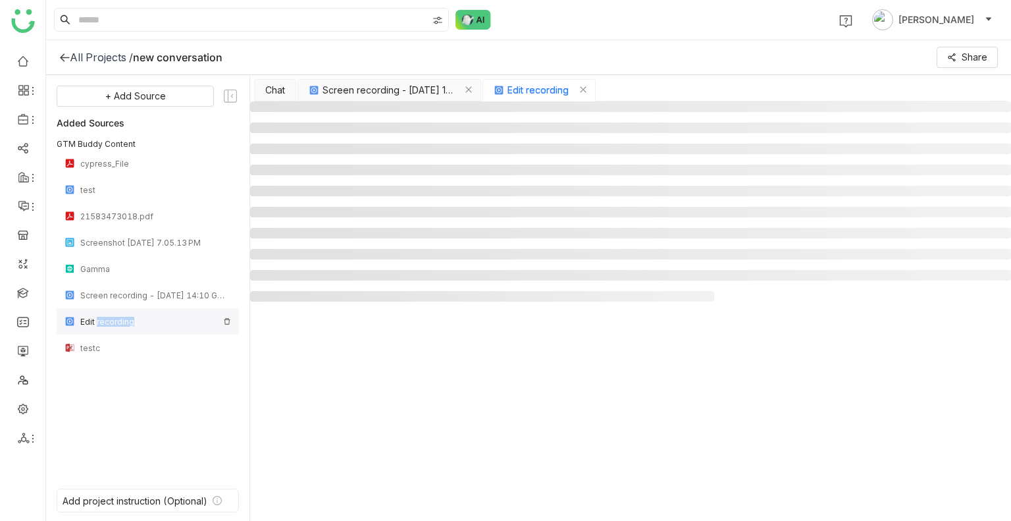
click at [109, 323] on div "Edit recording" at bounding box center [149, 322] width 138 height 10
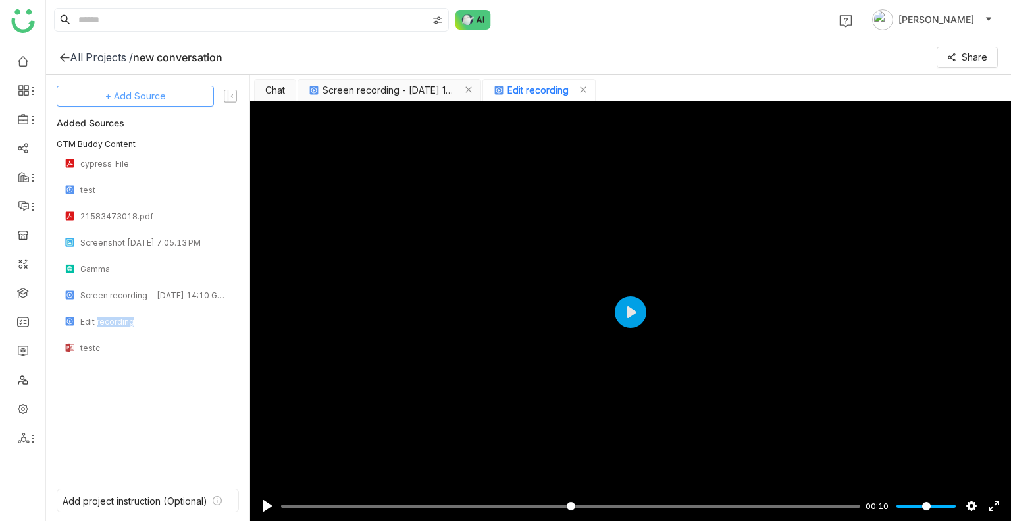
click at [153, 89] on span "+ Add Source" at bounding box center [135, 96] width 61 height 14
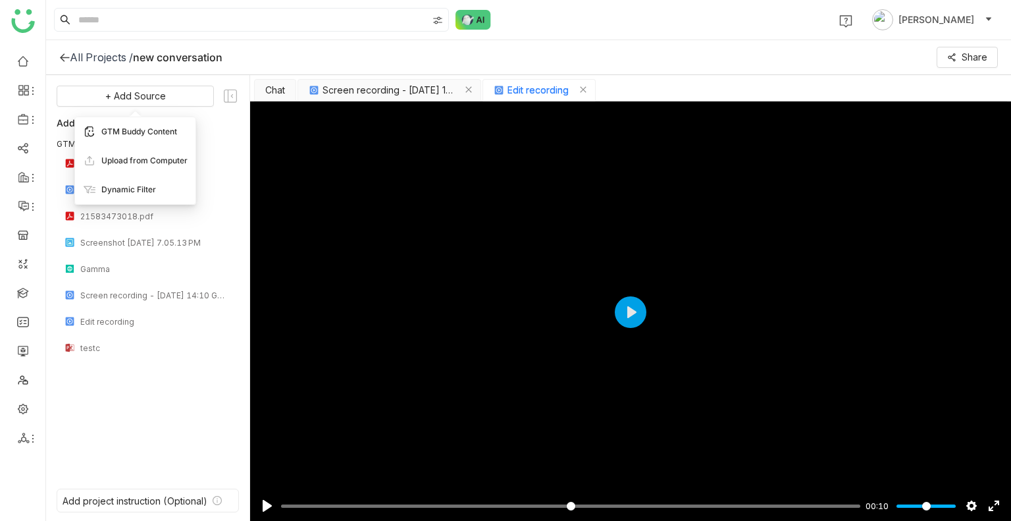
click at [154, 118] on div "GTM Buddy Content" at bounding box center [135, 131] width 121 height 29
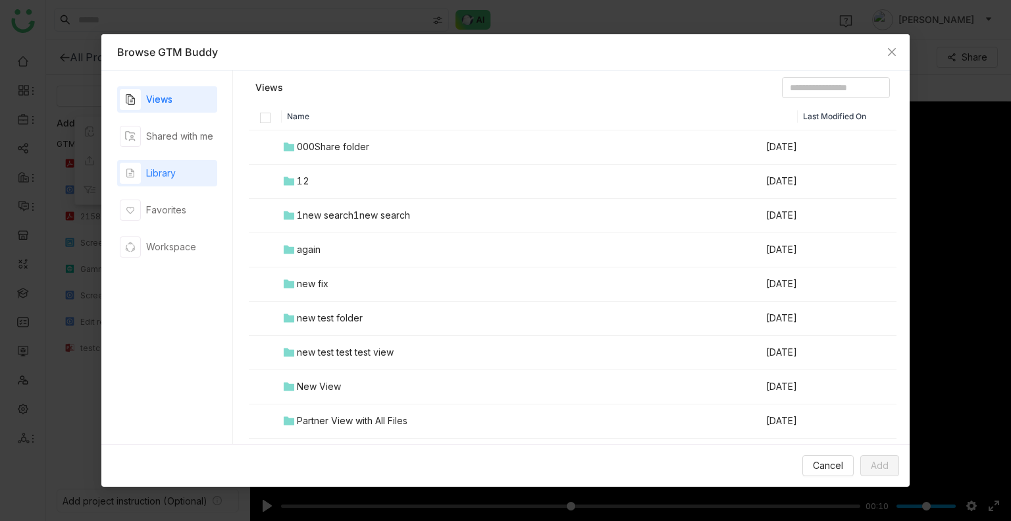
click at [170, 167] on div "Library" at bounding box center [161, 173] width 30 height 14
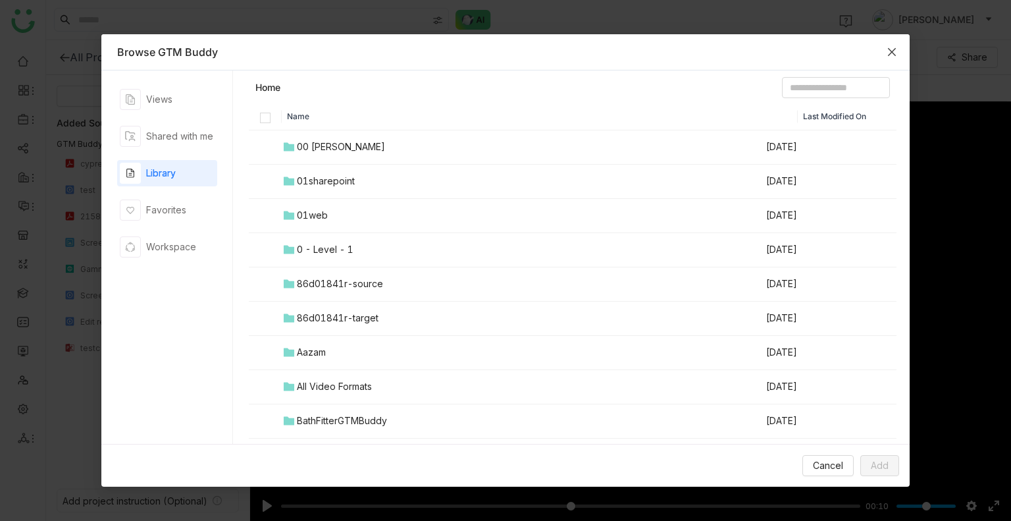
click at [893, 54] on icon "Close" at bounding box center [892, 52] width 11 height 11
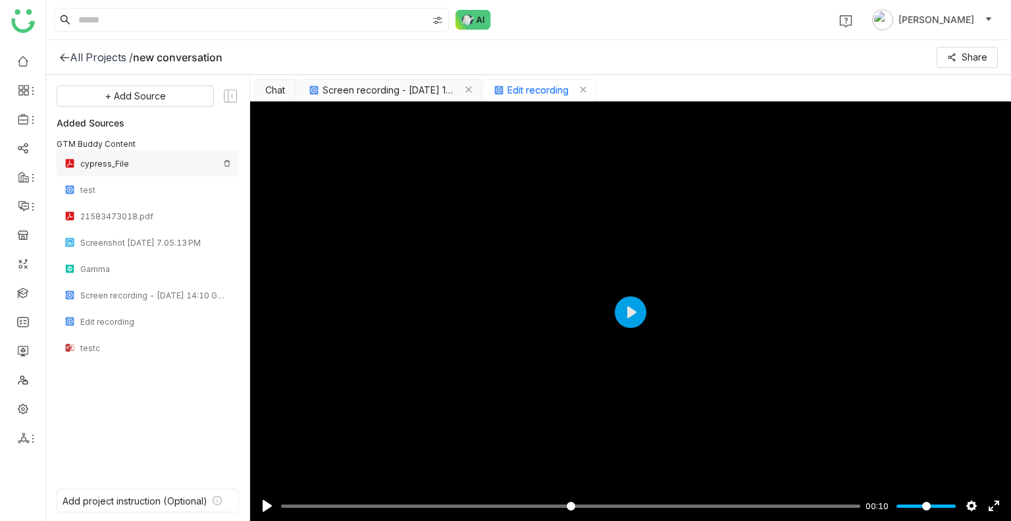
click at [226, 161] on img at bounding box center [227, 163] width 8 height 8
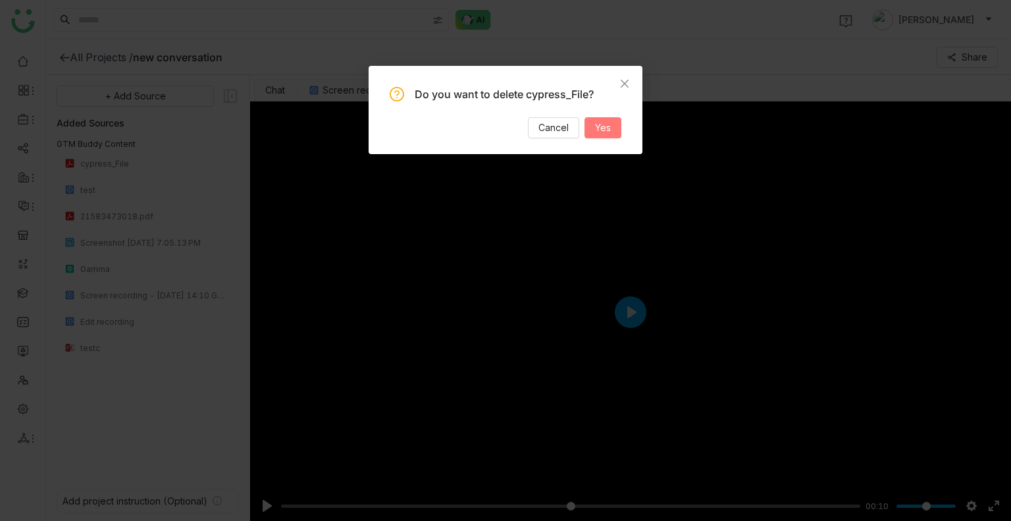
click at [587, 131] on button "Yes" at bounding box center [603, 127] width 37 height 21
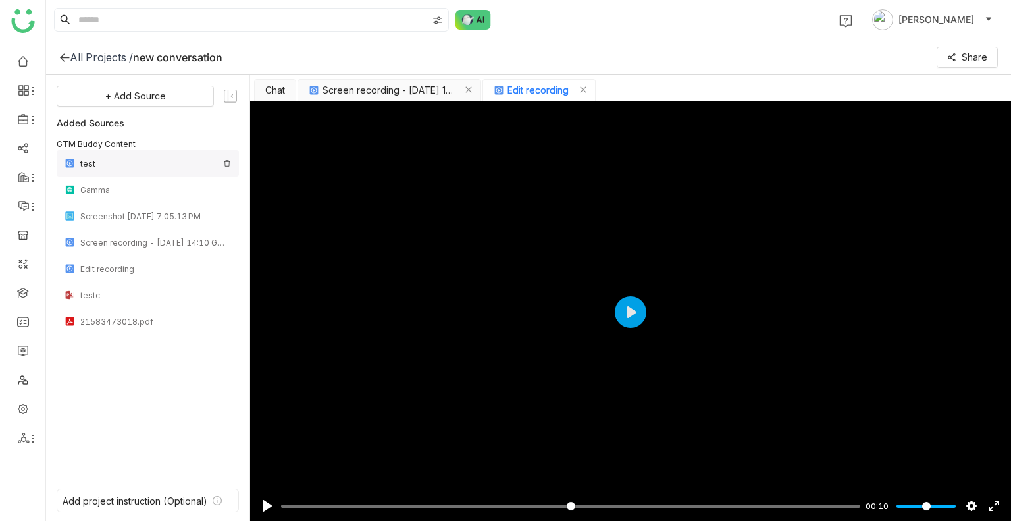
click at [228, 163] on img at bounding box center [227, 163] width 8 height 8
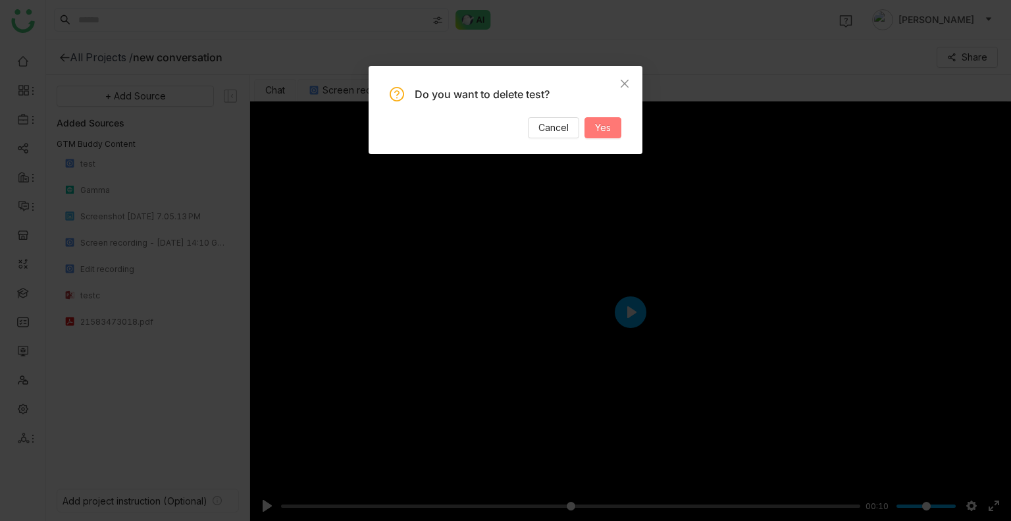
click at [591, 127] on button "Yes" at bounding box center [603, 127] width 37 height 21
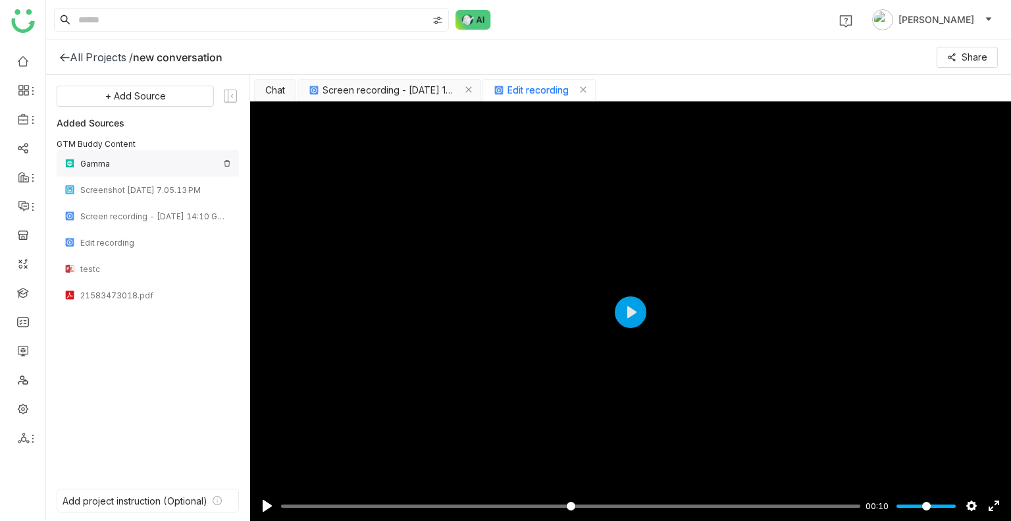
click at [227, 162] on img at bounding box center [227, 163] width 8 height 8
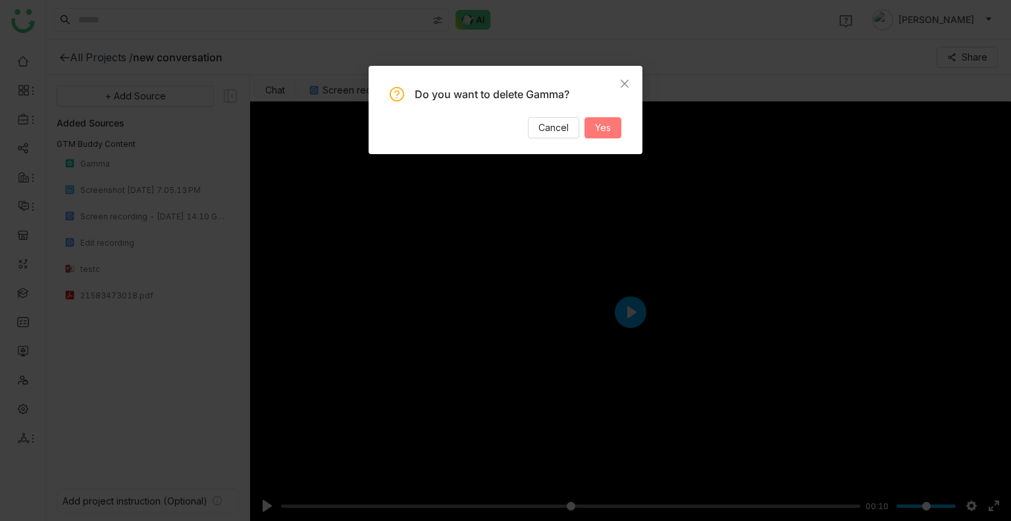
click at [606, 127] on span "Yes" at bounding box center [603, 128] width 16 height 14
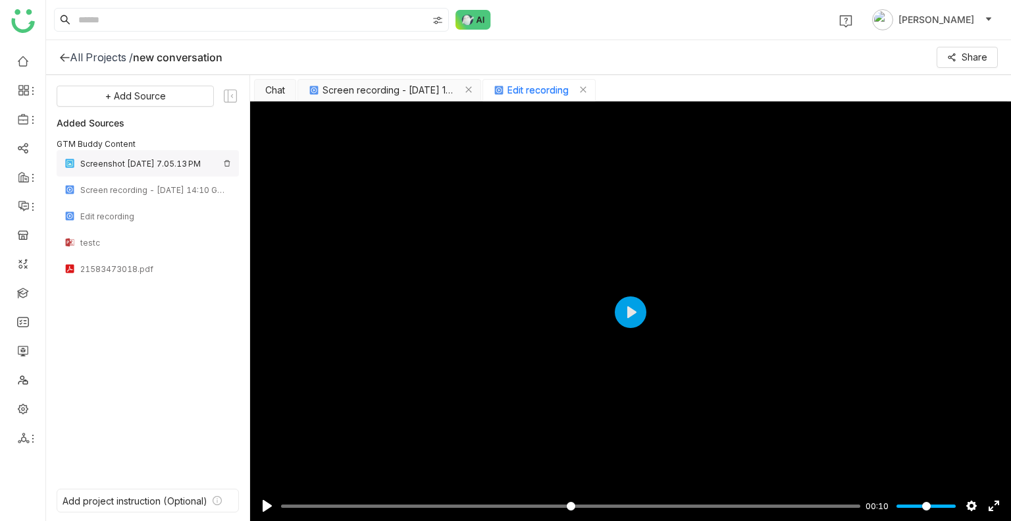
click at [230, 163] on img at bounding box center [227, 163] width 8 height 8
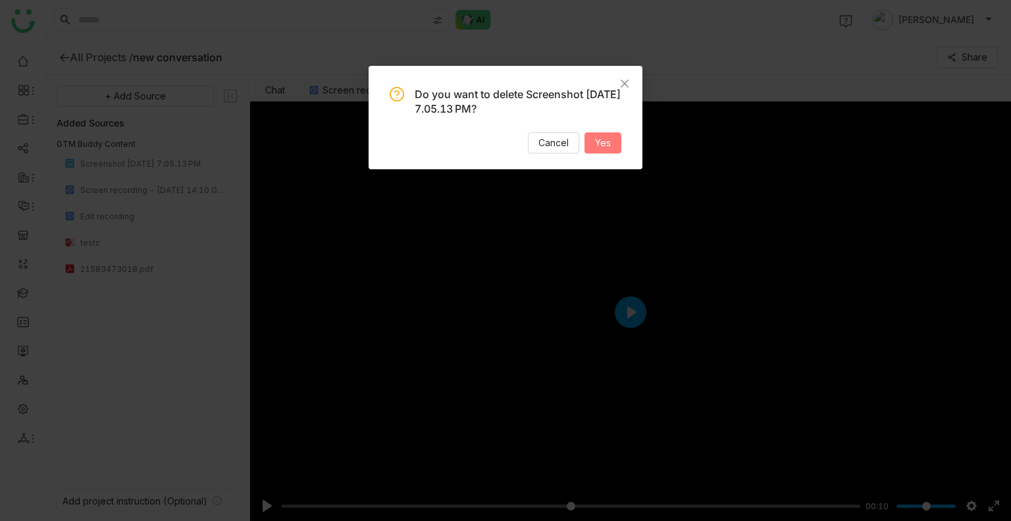
click at [607, 142] on span "Yes" at bounding box center [603, 143] width 16 height 14
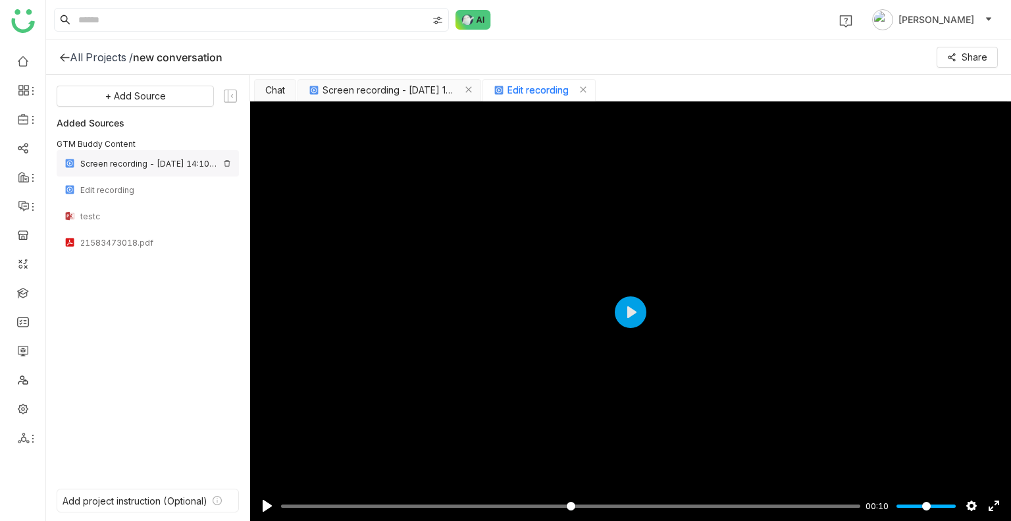
click at [230, 163] on img at bounding box center [227, 163] width 8 height 8
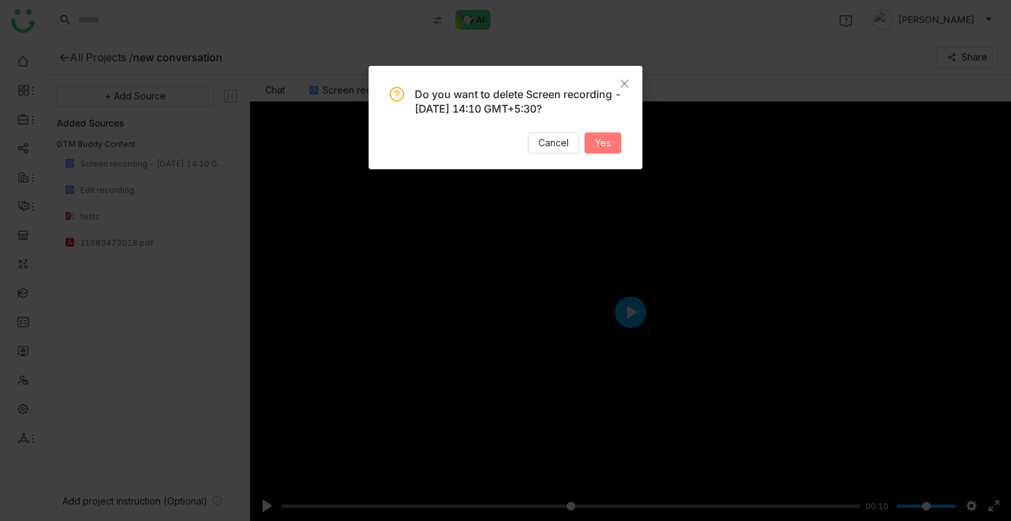
click at [602, 149] on button "Yes" at bounding box center [603, 142] width 37 height 21
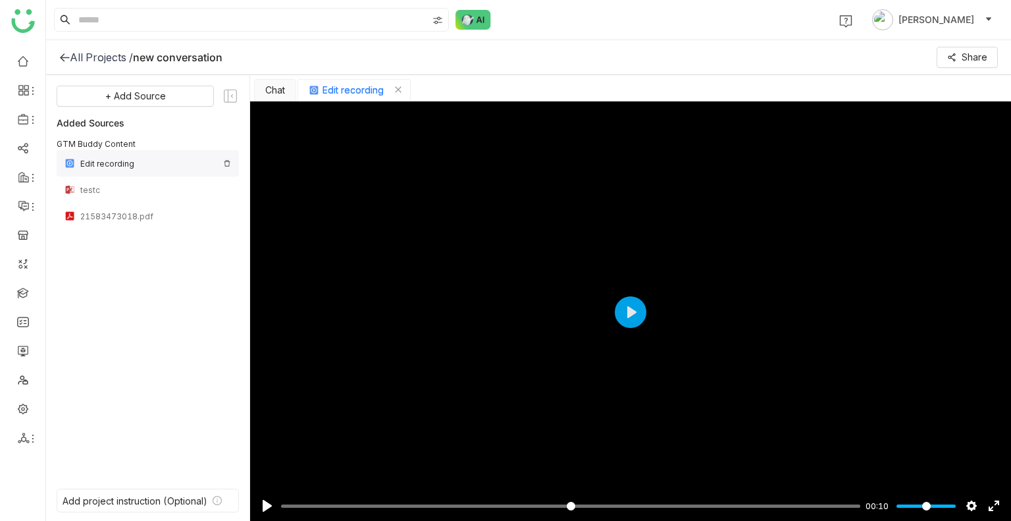
click at [226, 161] on img at bounding box center [227, 163] width 8 height 8
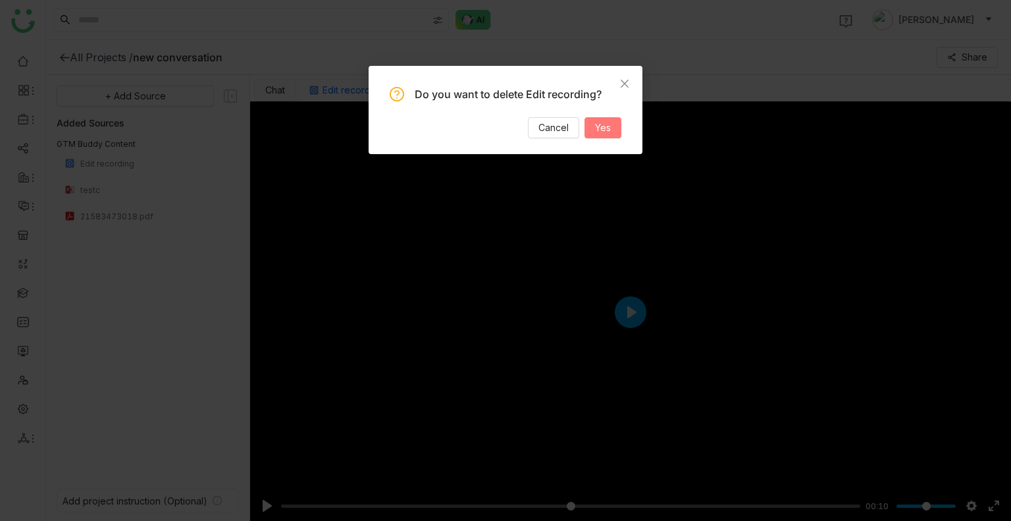
click at [595, 126] on span "Yes" at bounding box center [603, 128] width 16 height 14
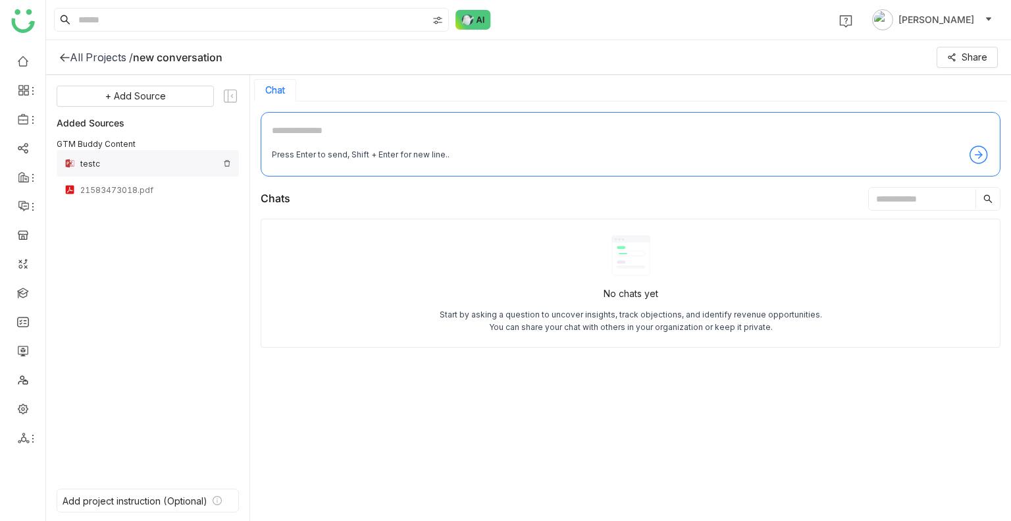
click at [231, 162] on div "testc" at bounding box center [148, 163] width 182 height 26
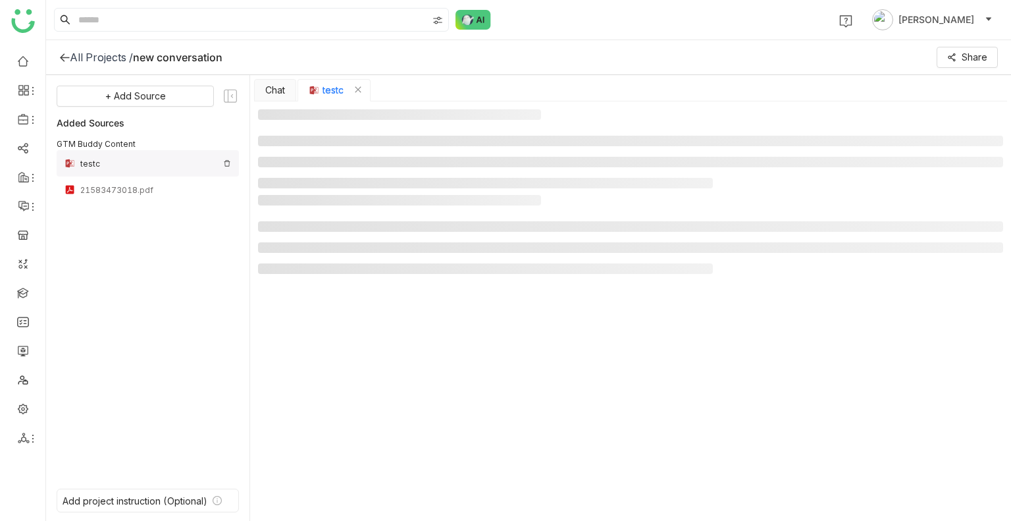
click at [229, 162] on img at bounding box center [227, 163] width 8 height 8
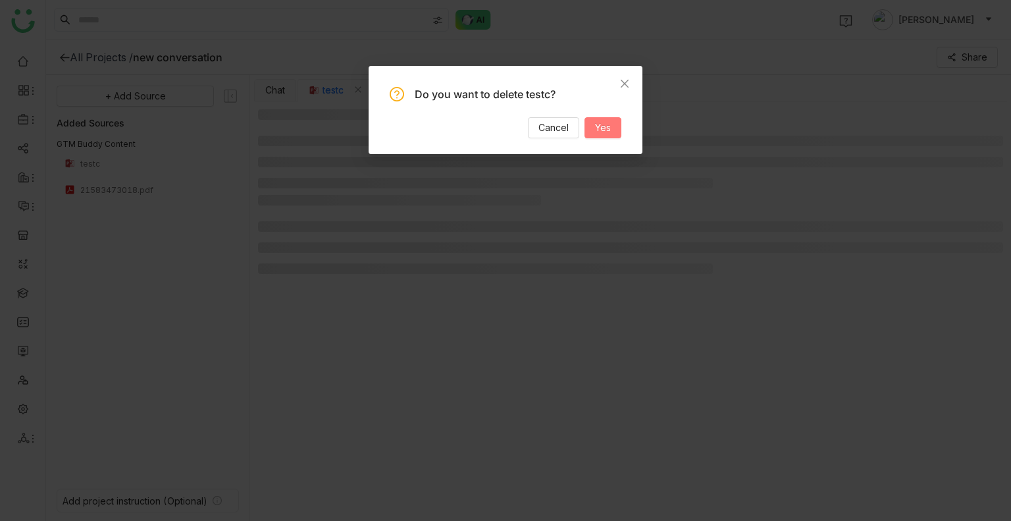
click at [608, 132] on span "Yes" at bounding box center [603, 128] width 16 height 14
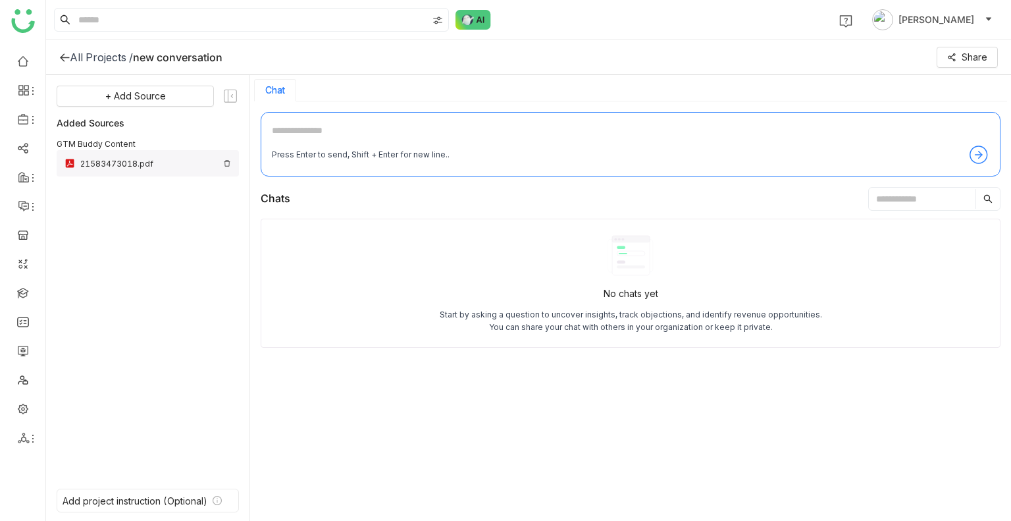
click at [228, 165] on img at bounding box center [227, 163] width 8 height 8
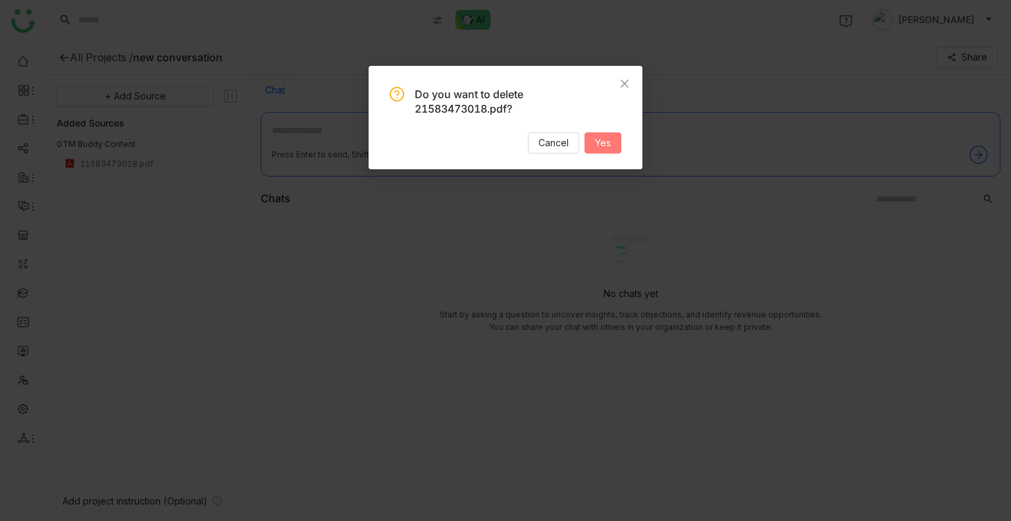
click at [606, 140] on span "Yes" at bounding box center [603, 143] width 16 height 14
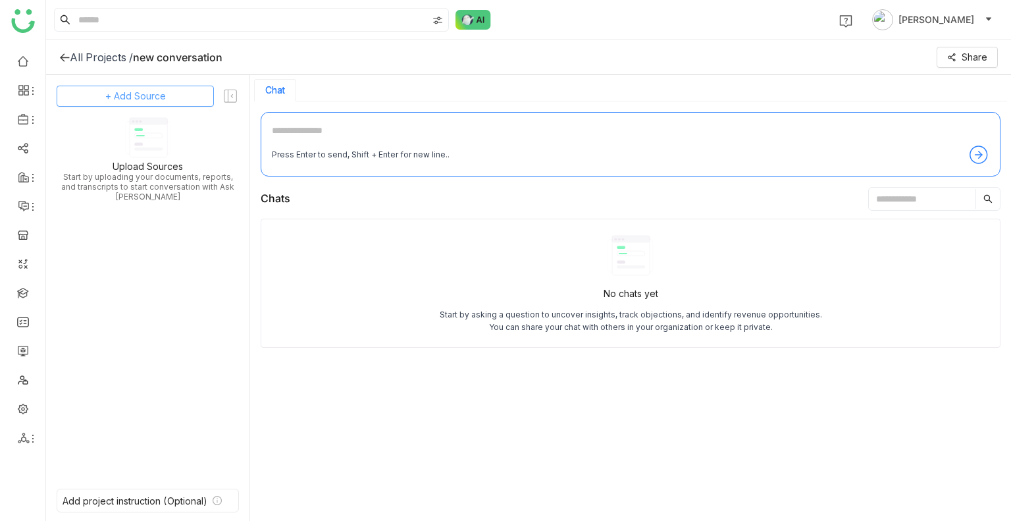
click at [111, 102] on span "+ Add Source" at bounding box center [135, 96] width 61 height 14
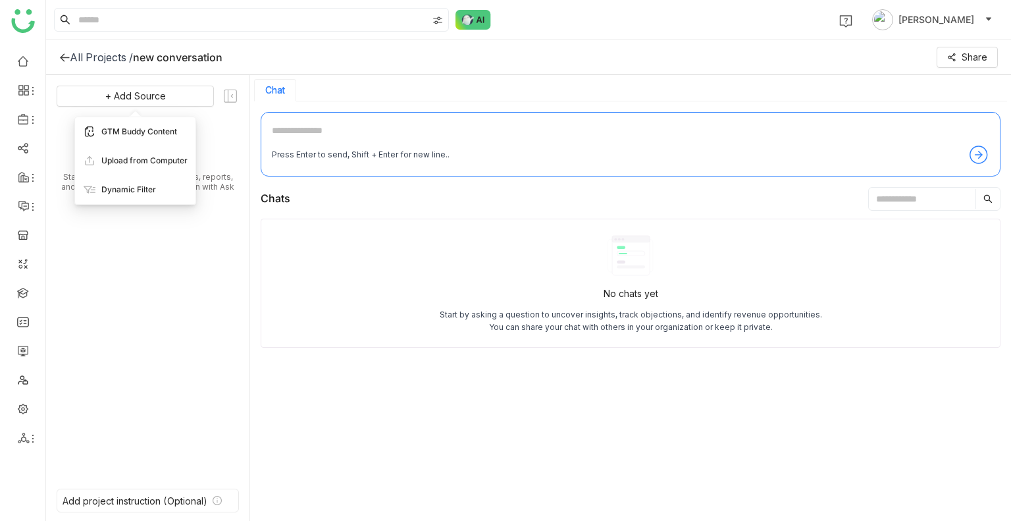
click at [136, 122] on div "GTM Buddy Content" at bounding box center [135, 131] width 121 height 29
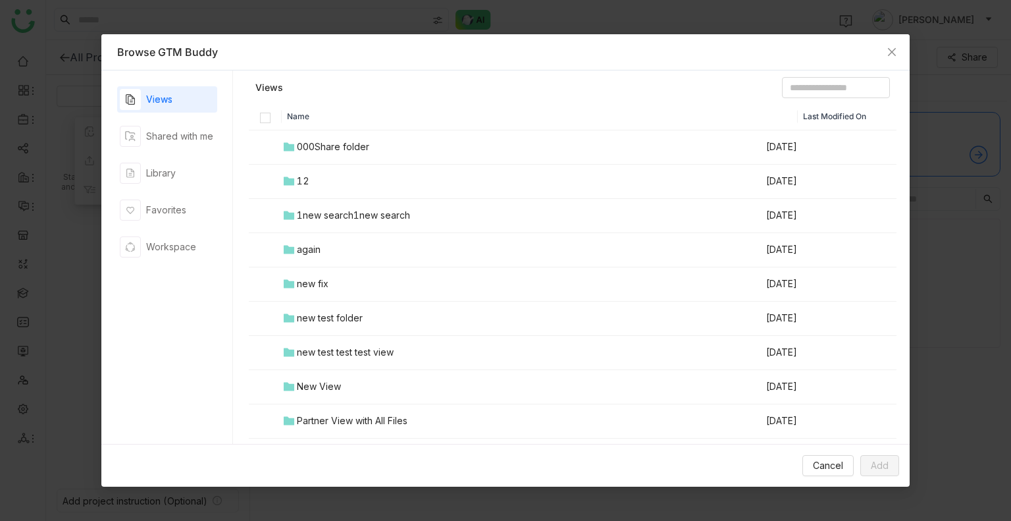
click at [300, 241] on td "again" at bounding box center [524, 250] width 484 height 34
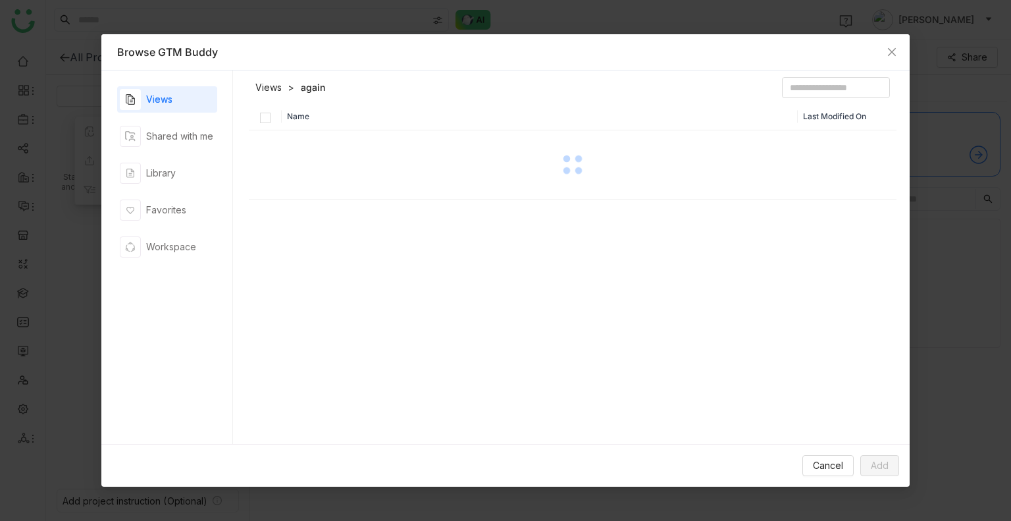
click at [300, 241] on div "Name Last Modified On" at bounding box center [573, 277] width 649 height 348
click at [311, 184] on div "01sharepoint" at bounding box center [326, 181] width 58 height 14
click at [311, 184] on div at bounding box center [573, 165] width 646 height 66
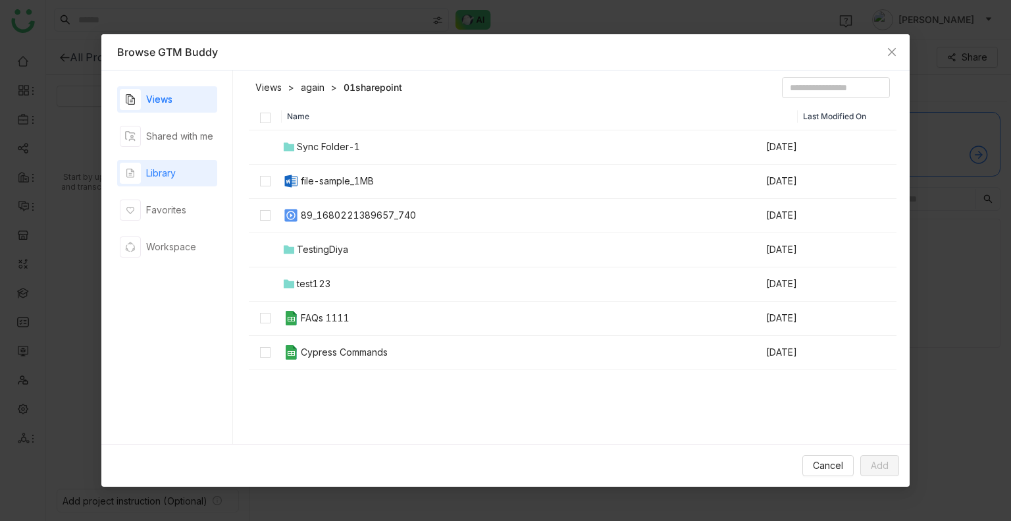
click at [164, 177] on div "Library" at bounding box center [161, 173] width 30 height 14
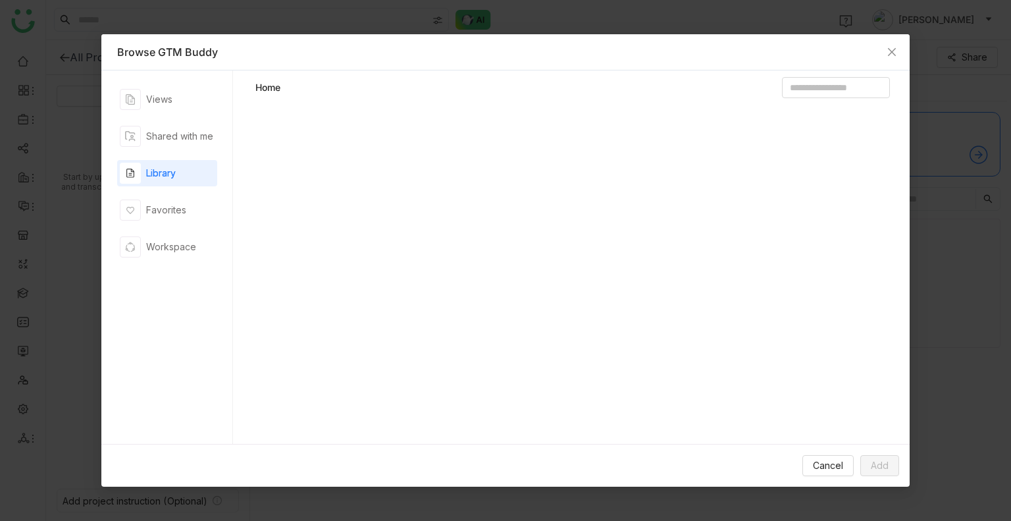
click at [164, 177] on div "Library" at bounding box center [161, 173] width 30 height 14
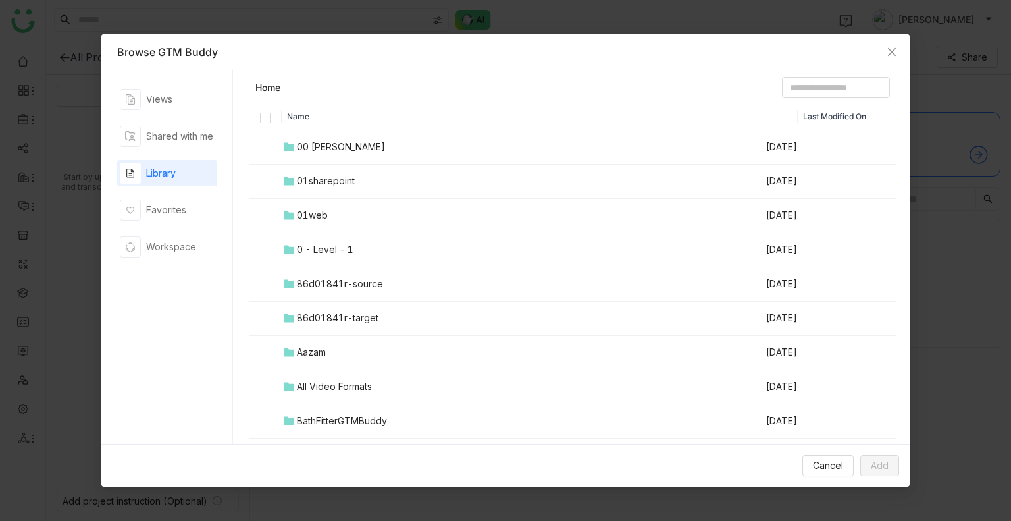
click at [323, 221] on div "01web" at bounding box center [312, 215] width 31 height 14
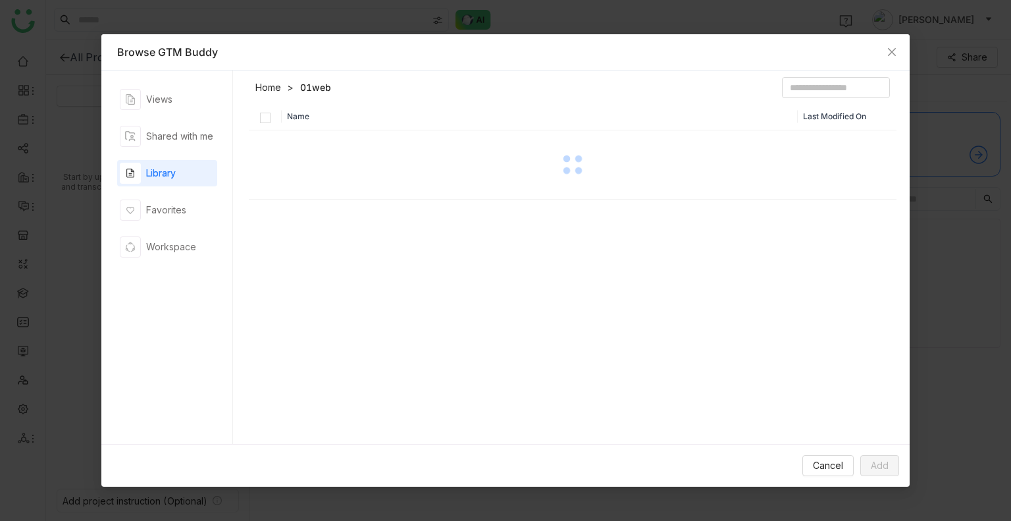
click at [323, 221] on div "Name Last Modified On" at bounding box center [573, 277] width 649 height 348
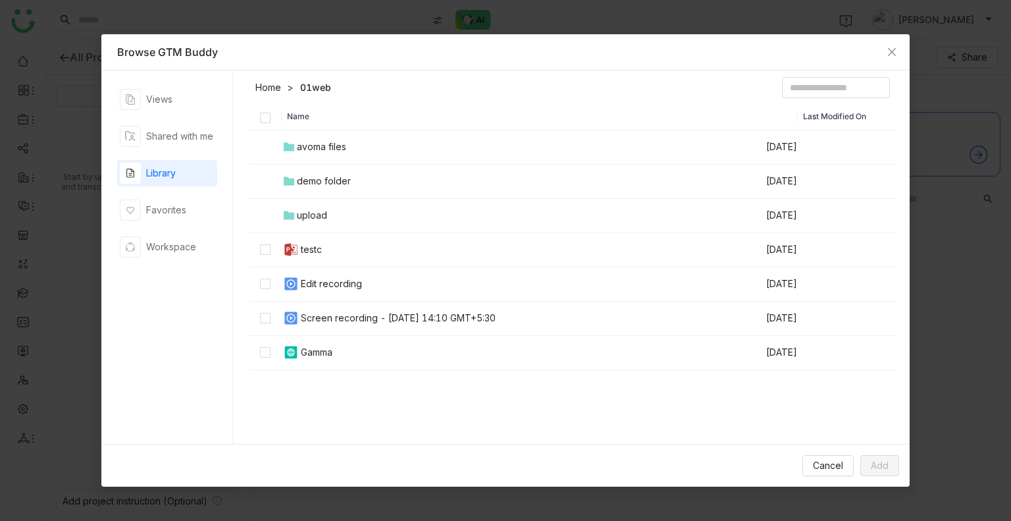
click at [444, 115] on th "Name" at bounding box center [540, 116] width 517 height 27
click at [873, 459] on span "Add" at bounding box center [880, 465] width 18 height 14
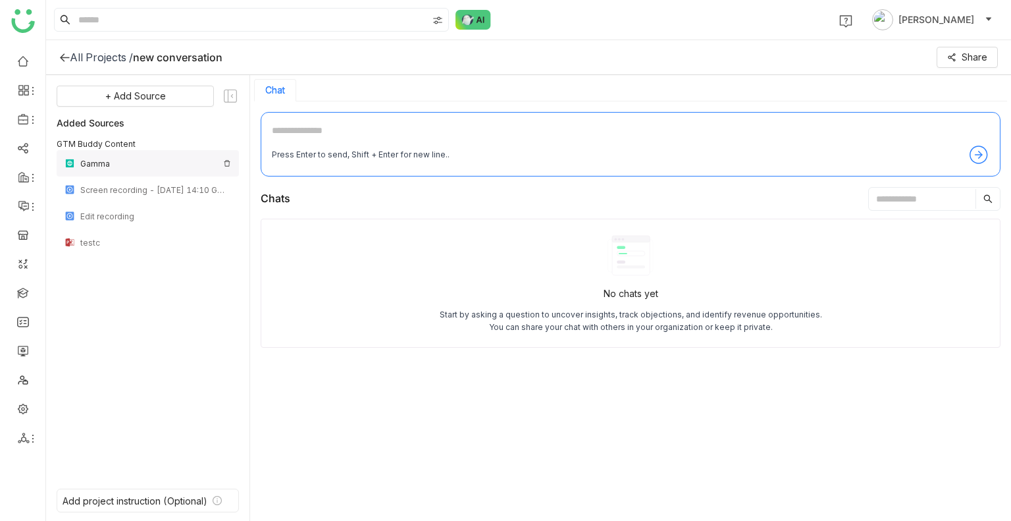
click at [227, 159] on img at bounding box center [227, 163] width 8 height 8
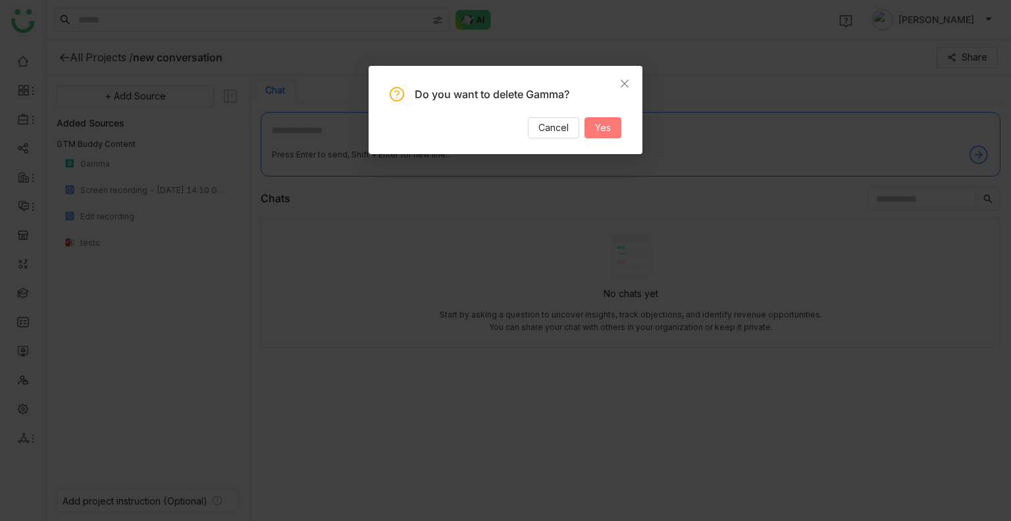
click at [605, 135] on button "Yes" at bounding box center [603, 127] width 37 height 21
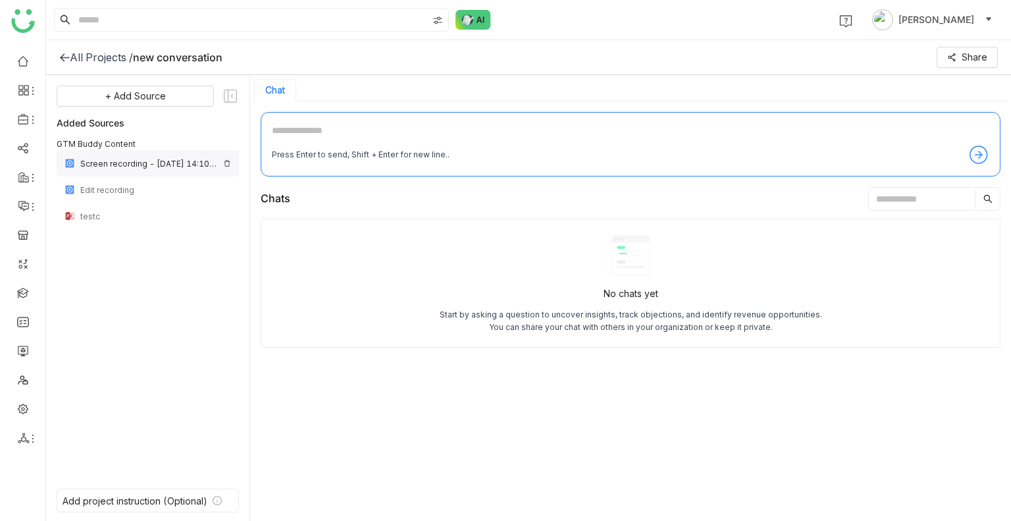
click at [226, 163] on img at bounding box center [227, 163] width 8 height 8
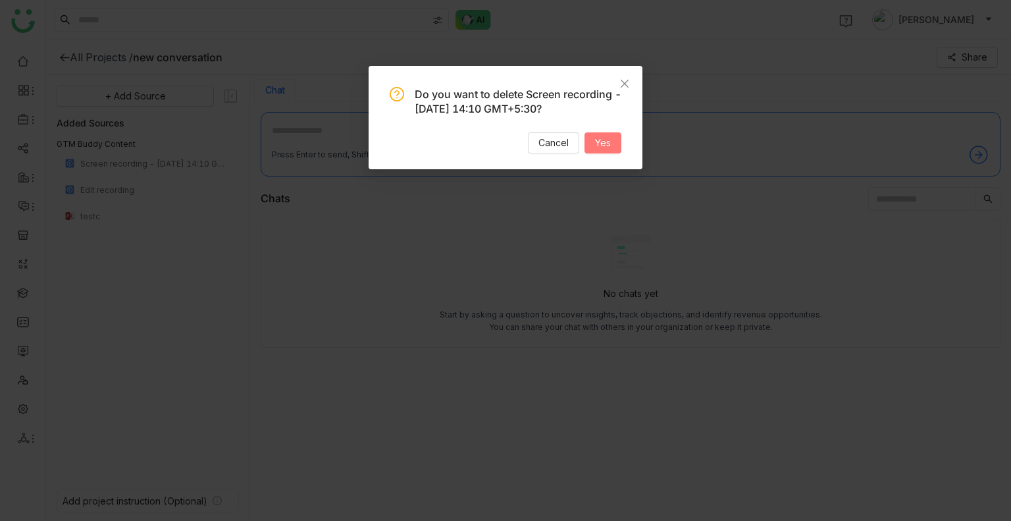
click at [599, 153] on button "Yes" at bounding box center [603, 142] width 37 height 21
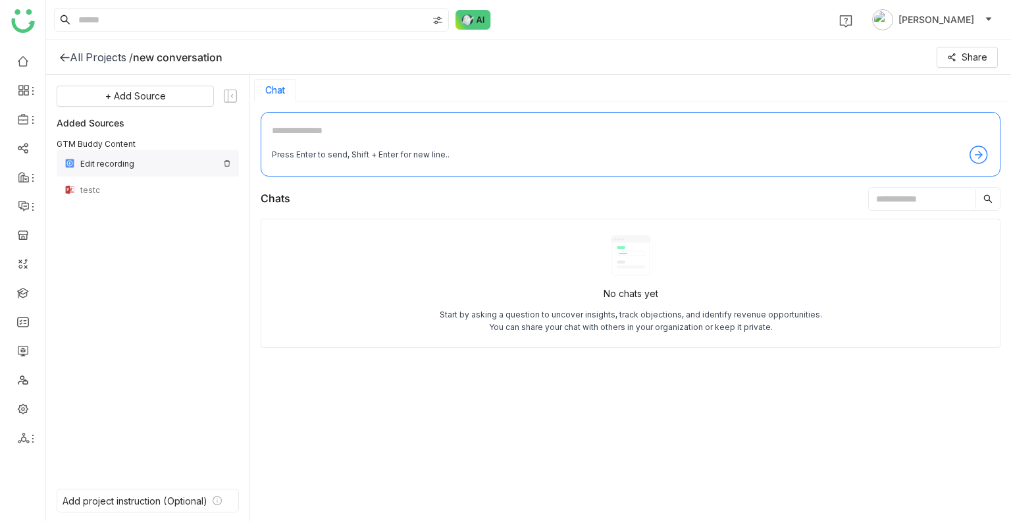
click at [223, 165] on img at bounding box center [227, 163] width 8 height 8
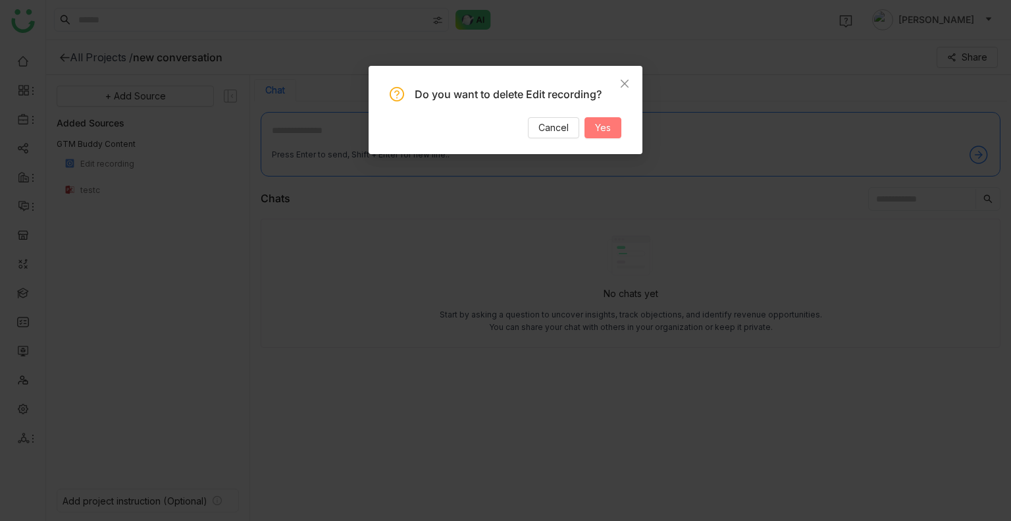
click at [597, 128] on span "Yes" at bounding box center [603, 128] width 16 height 14
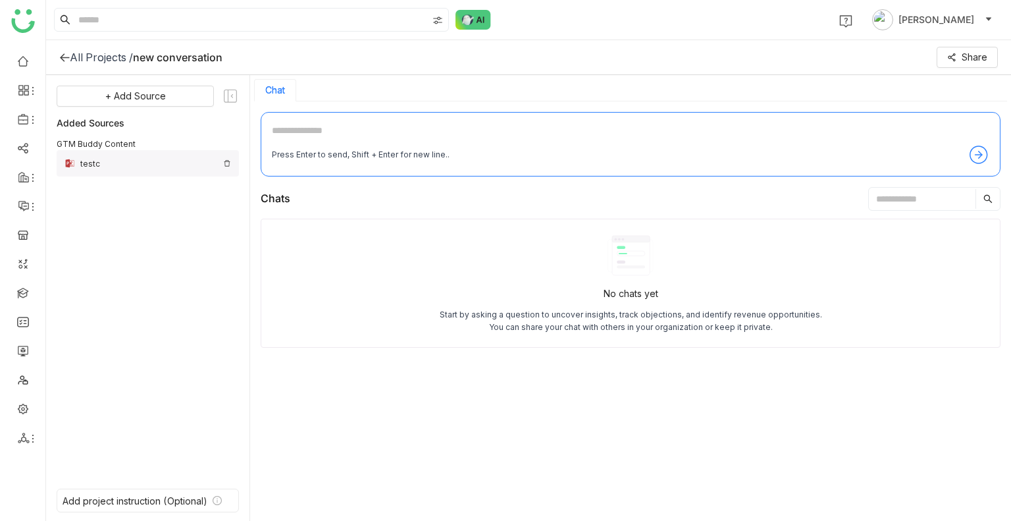
click at [227, 162] on img at bounding box center [227, 163] width 8 height 8
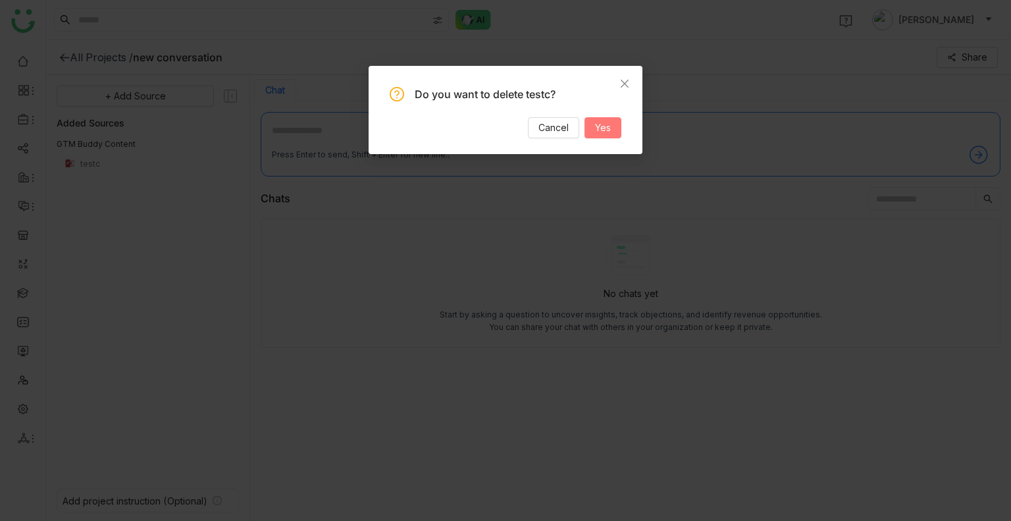
click at [602, 129] on span "Yes" at bounding box center [603, 128] width 16 height 14
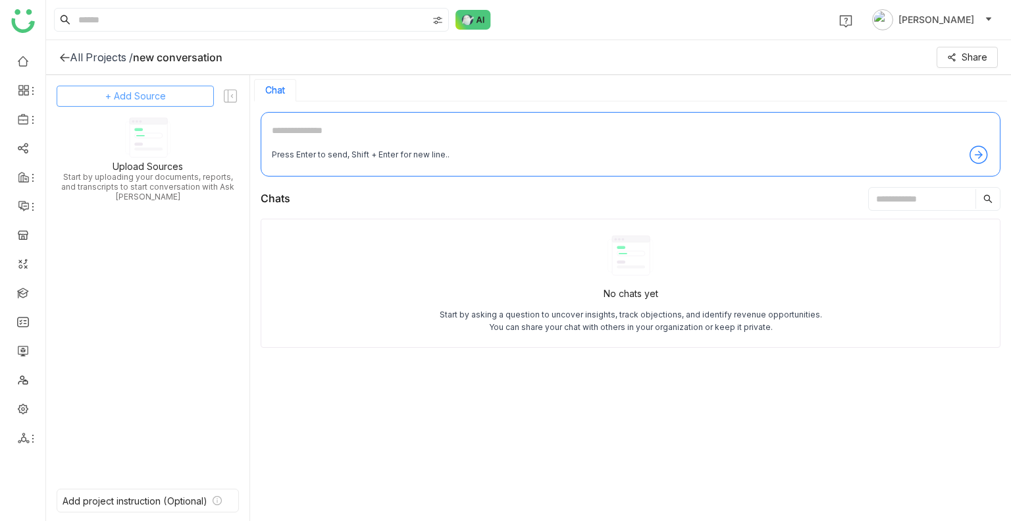
click at [111, 98] on span "+ Add Source" at bounding box center [135, 96] width 61 height 14
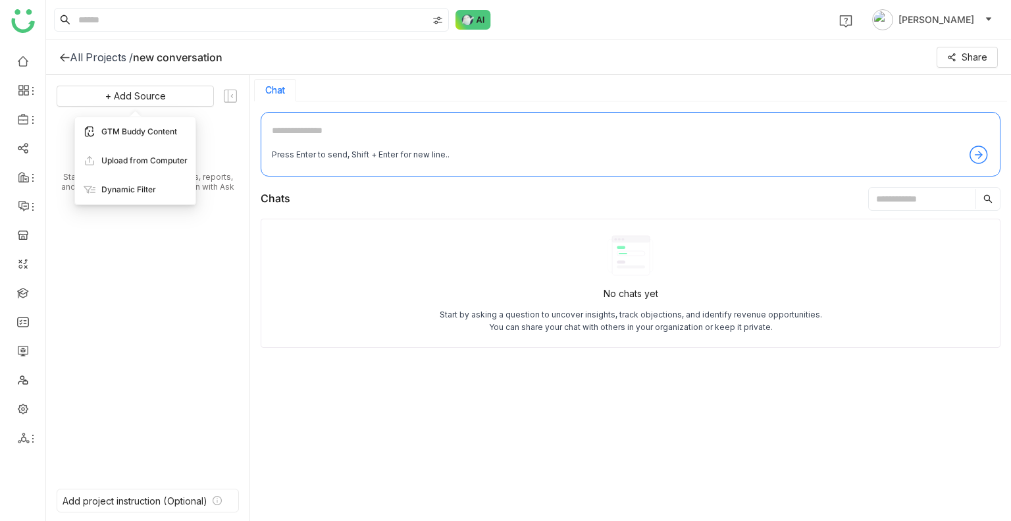
click at [126, 138] on div "GTM Buddy Content" at bounding box center [135, 131] width 121 height 29
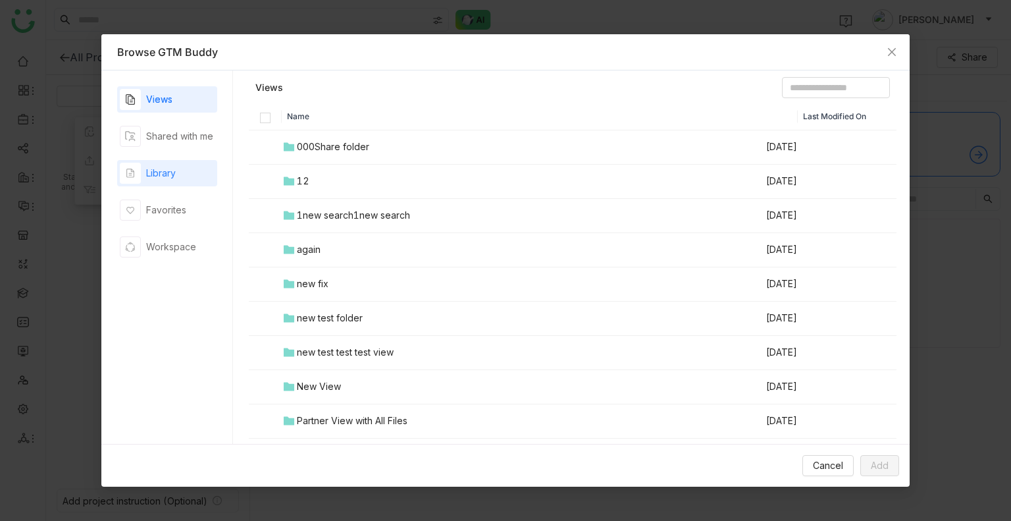
click at [181, 180] on div "Library" at bounding box center [167, 173] width 100 height 26
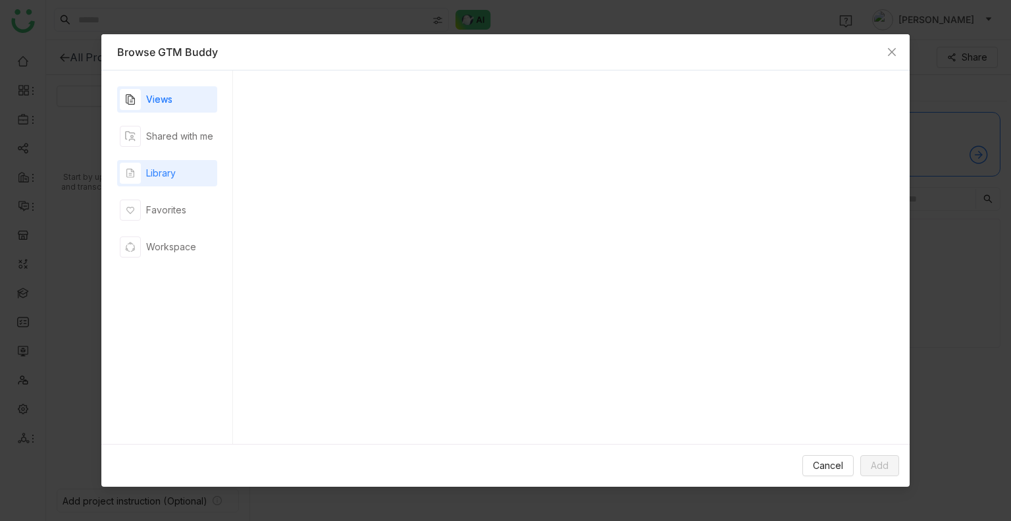
click at [181, 180] on div "Library" at bounding box center [167, 173] width 100 height 26
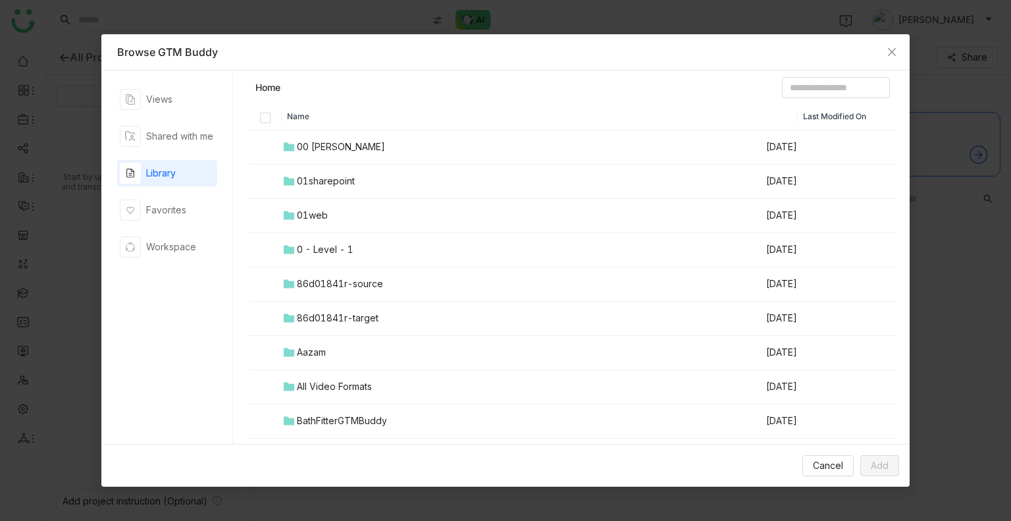
click at [338, 211] on td "01web" at bounding box center [524, 216] width 484 height 34
click at [338, 211] on div "Name Last Modified On 00 Arif Folder Sep 24, 2025 01sharepoint Sep 22, 2025 01w…" at bounding box center [573, 277] width 649 height 348
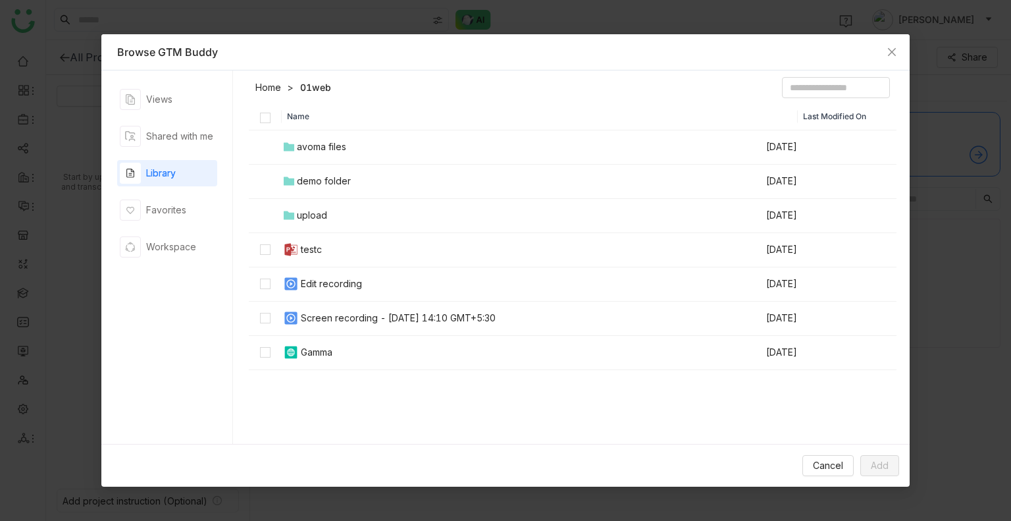
click at [374, 390] on div "Name Last Modified On avoma files Sep 26, 2025 demo folder Sep 26, 2025 upload …" at bounding box center [573, 277] width 649 height 348
click at [876, 464] on span "Add" at bounding box center [880, 465] width 18 height 14
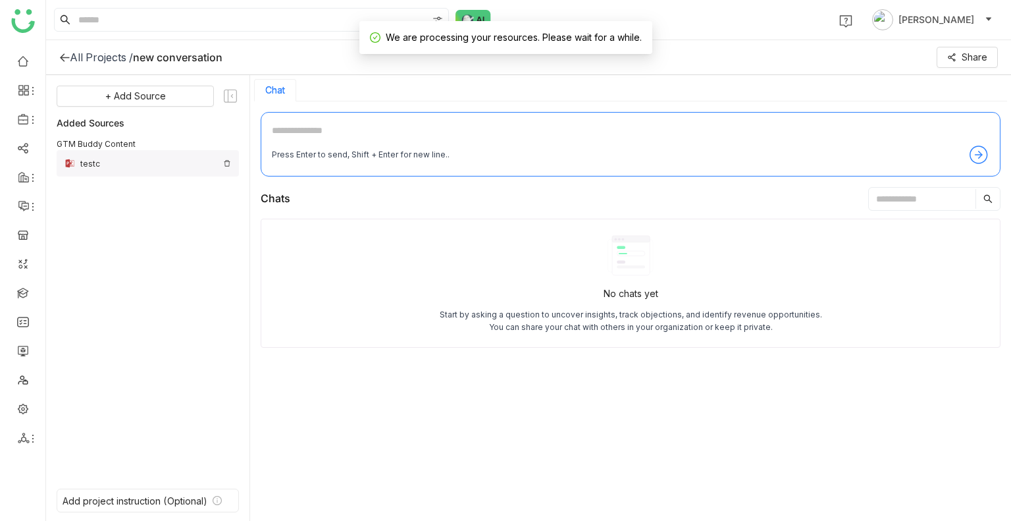
click at [86, 164] on div "testc" at bounding box center [149, 164] width 138 height 10
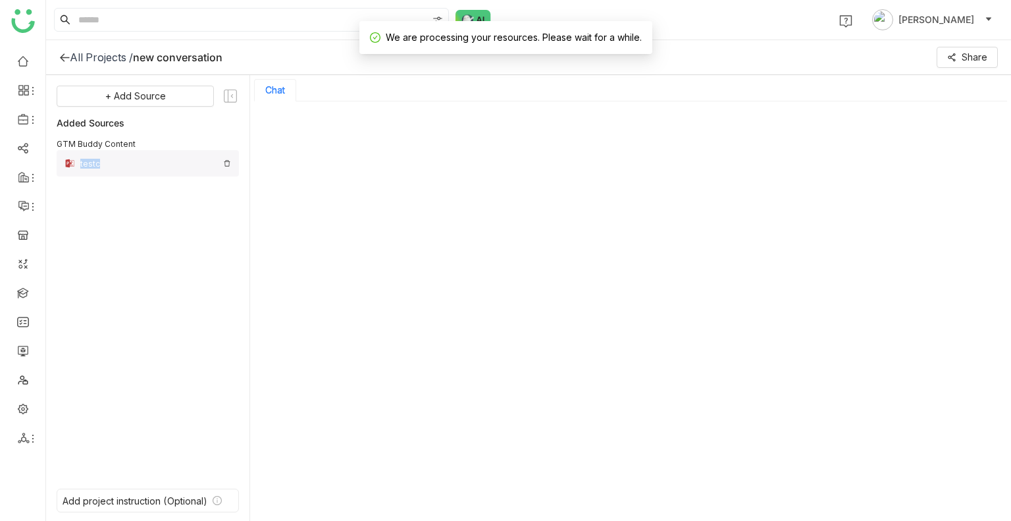
click at [86, 164] on div "testc" at bounding box center [149, 164] width 138 height 10
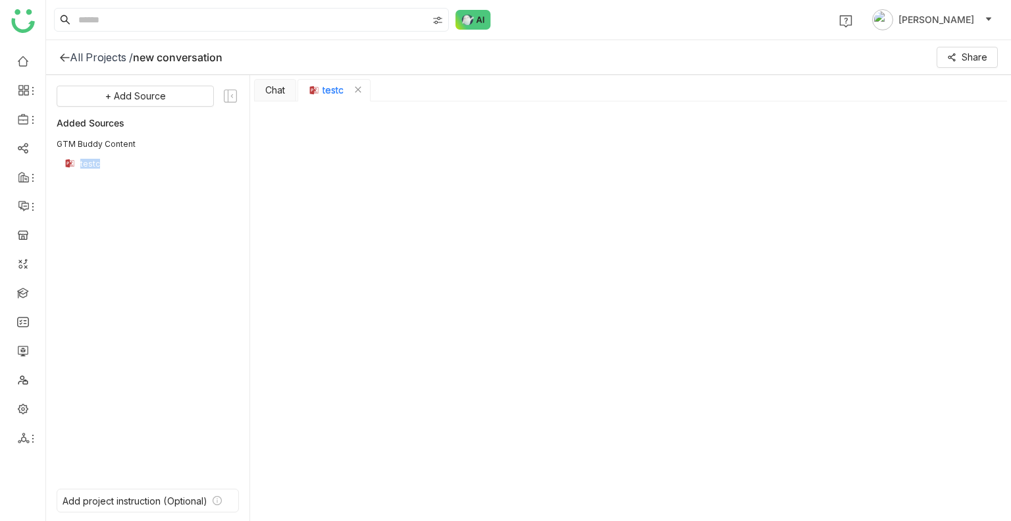
click at [142, 244] on div "+ Add Source Added Sources GTM Buddy Content testc" at bounding box center [148, 279] width 182 height 387
type input "*"
click at [23, 408] on link at bounding box center [23, 407] width 12 height 11
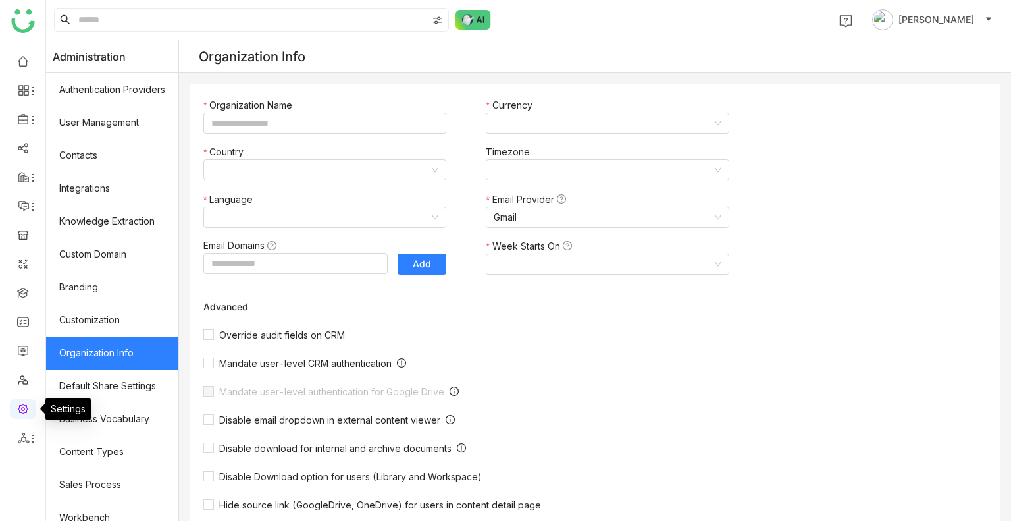
type input "*******"
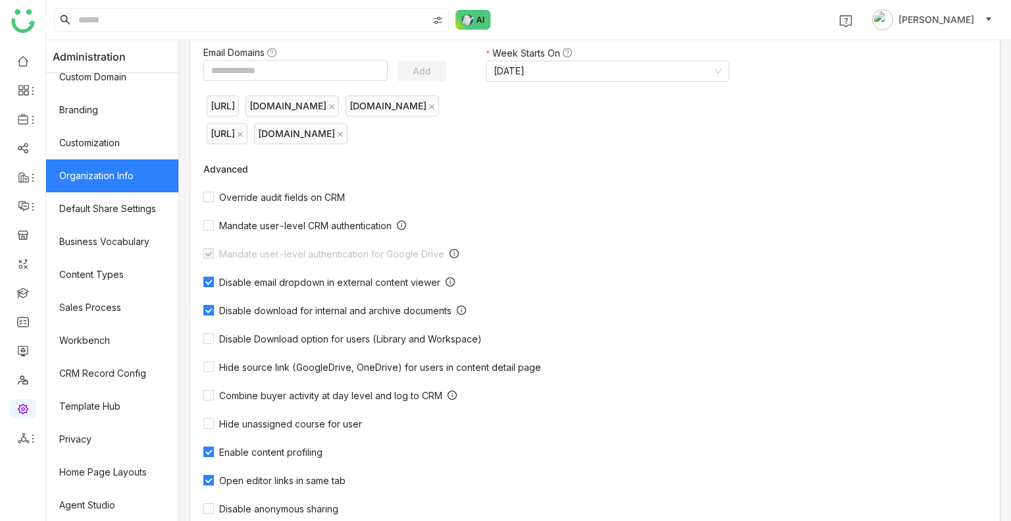
scroll to position [200, 0]
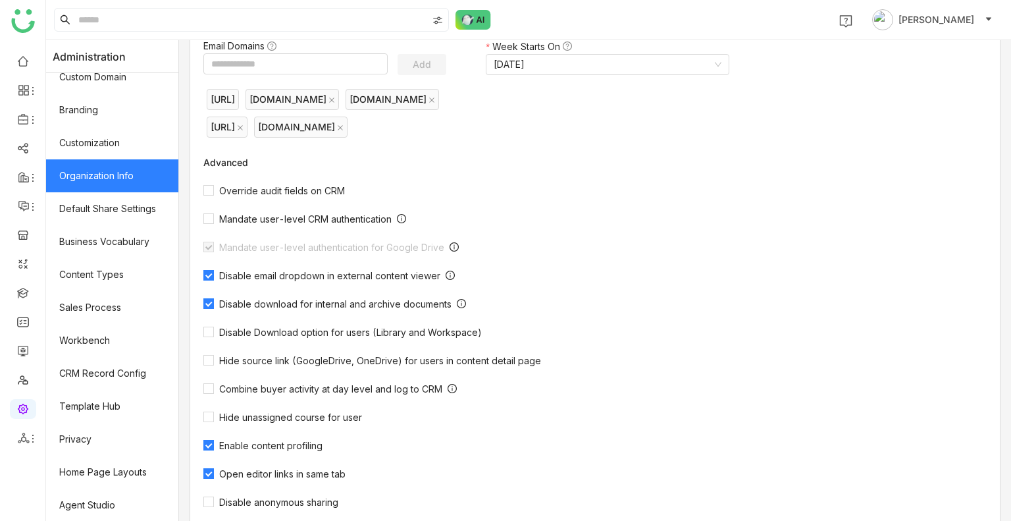
click at [290, 444] on span "Enable content profiling" at bounding box center [271, 445] width 114 height 11
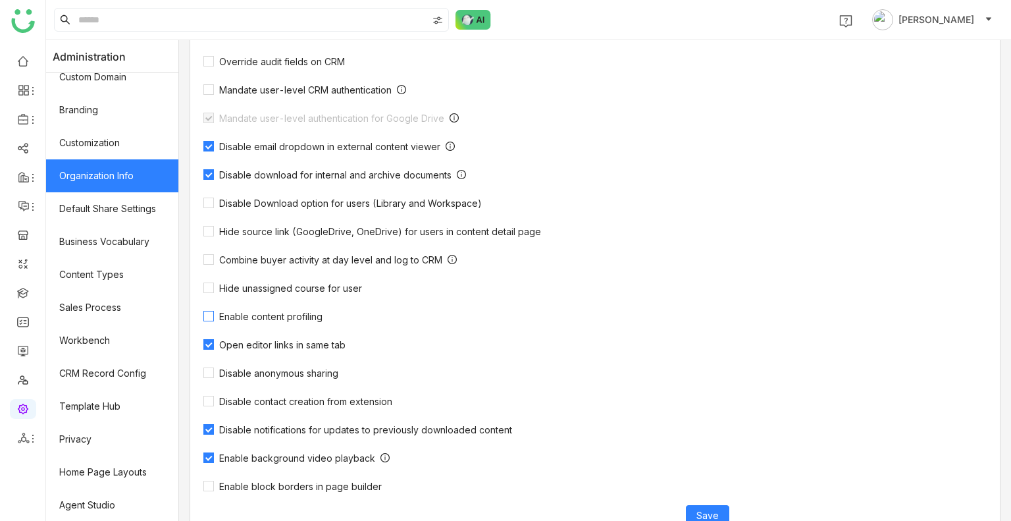
scroll to position [345, 0]
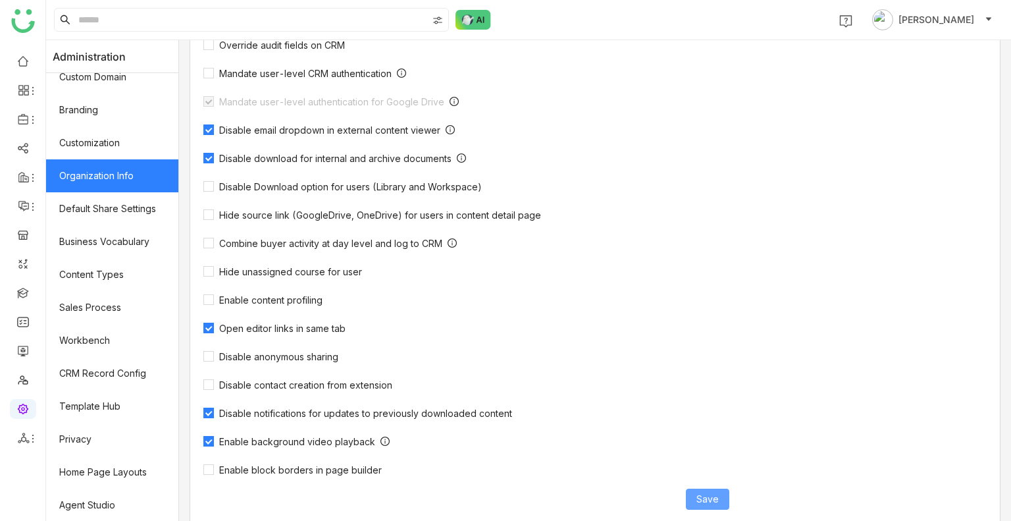
click at [699, 495] on span "Save" at bounding box center [708, 499] width 22 height 14
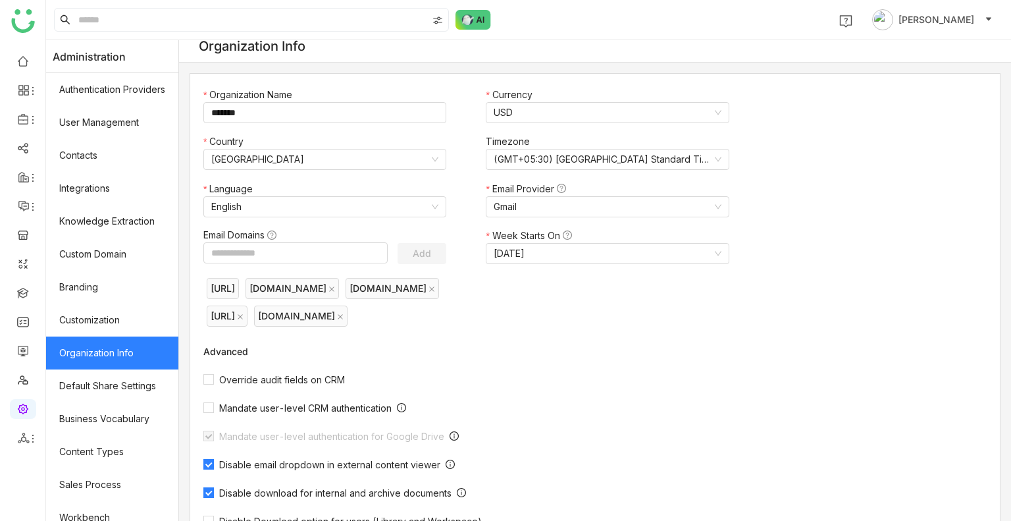
scroll to position [0, 0]
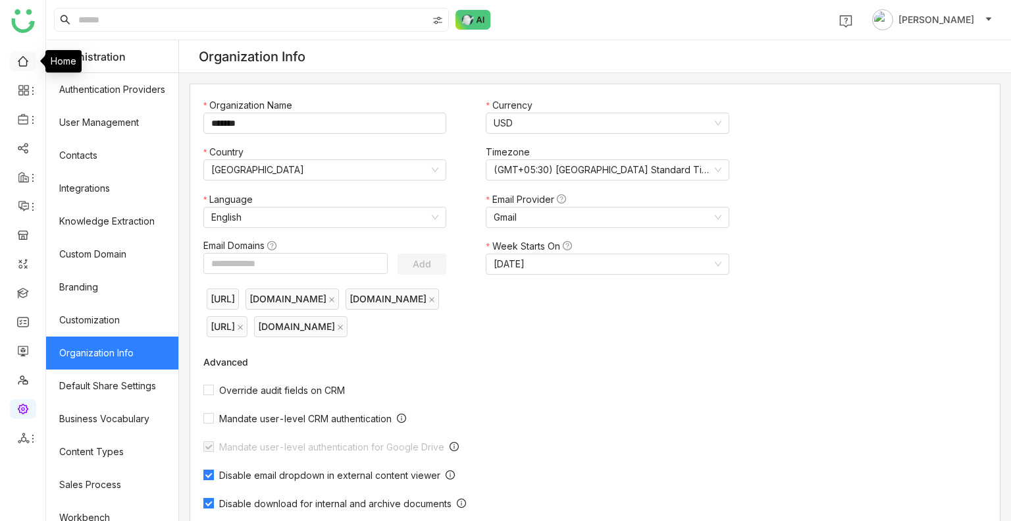
click at [17, 58] on link at bounding box center [23, 60] width 12 height 11
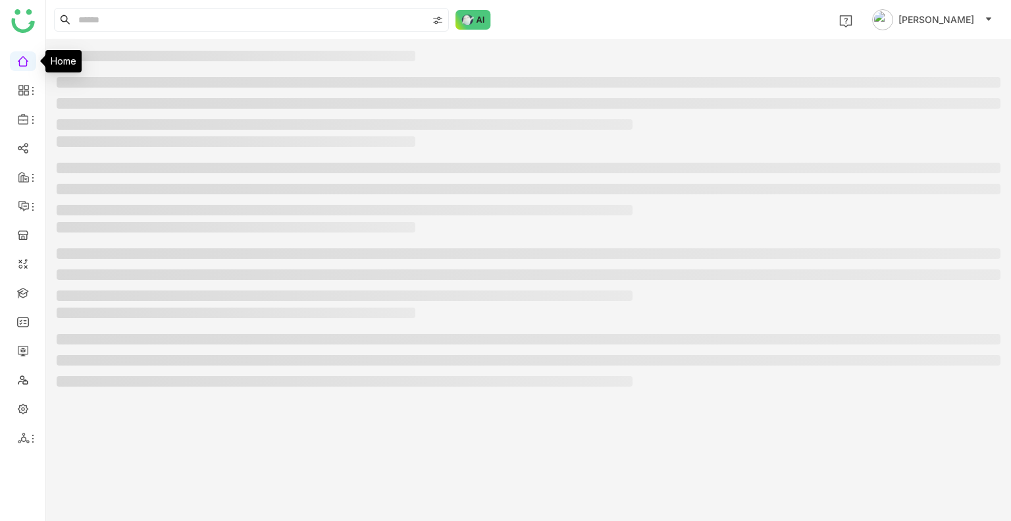
click at [17, 58] on link at bounding box center [23, 60] width 12 height 11
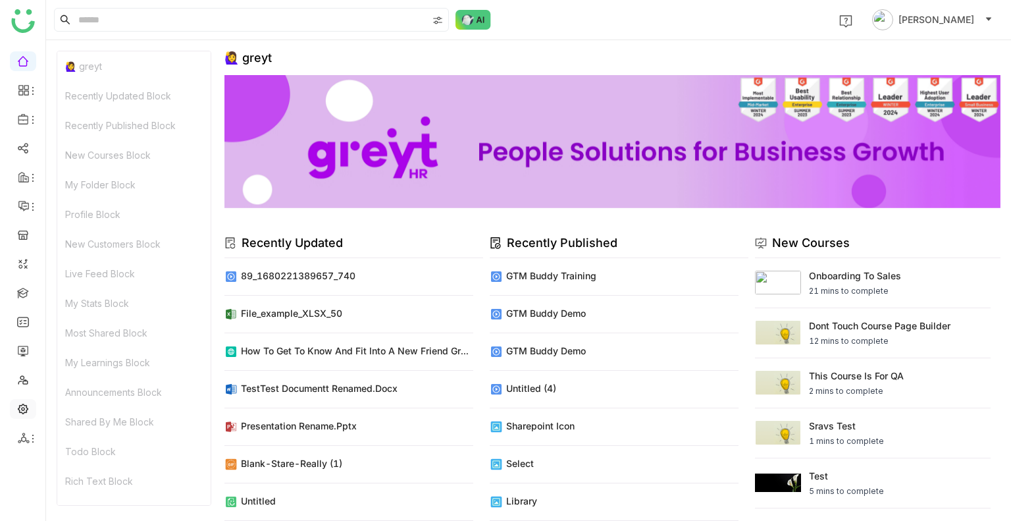
click at [17, 402] on link at bounding box center [23, 407] width 12 height 11
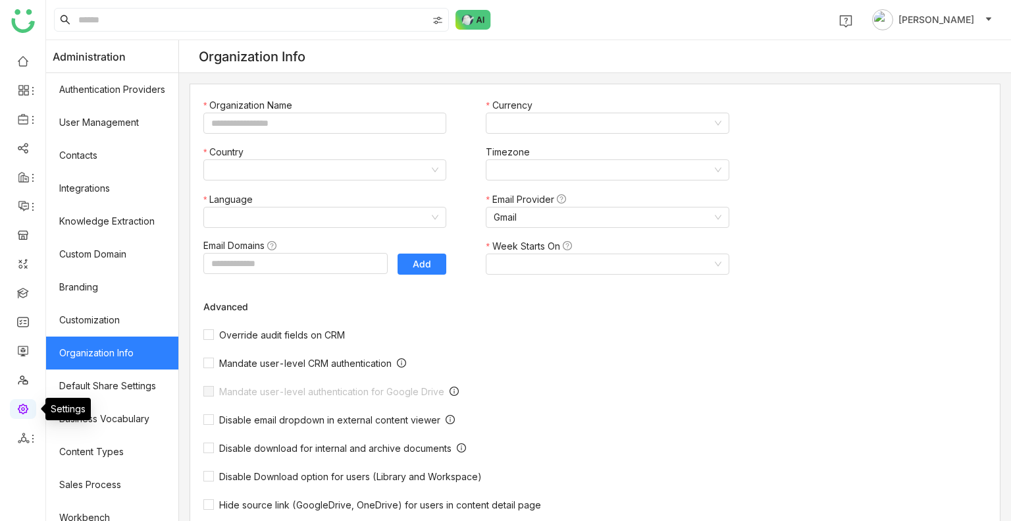
click at [17, 402] on link at bounding box center [23, 407] width 12 height 11
type input "*******"
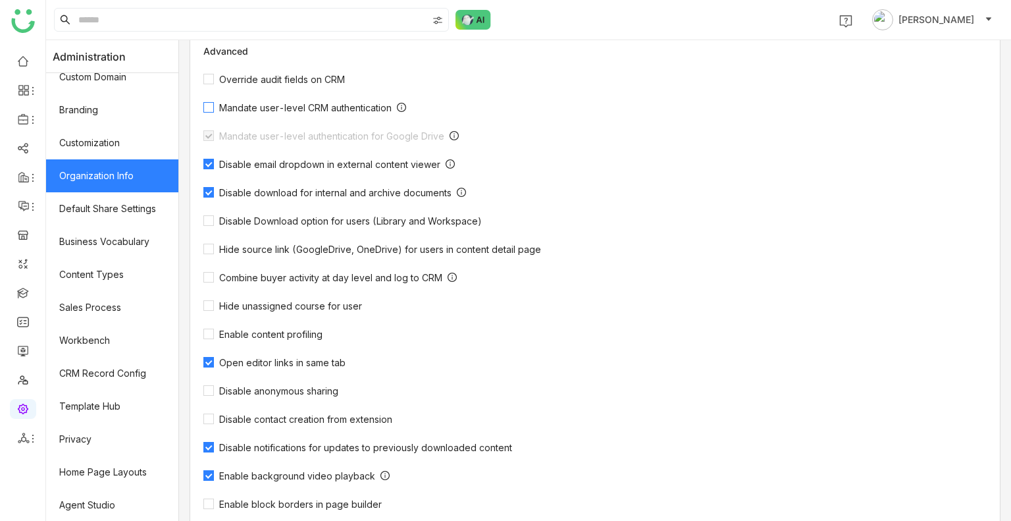
scroll to position [369, 0]
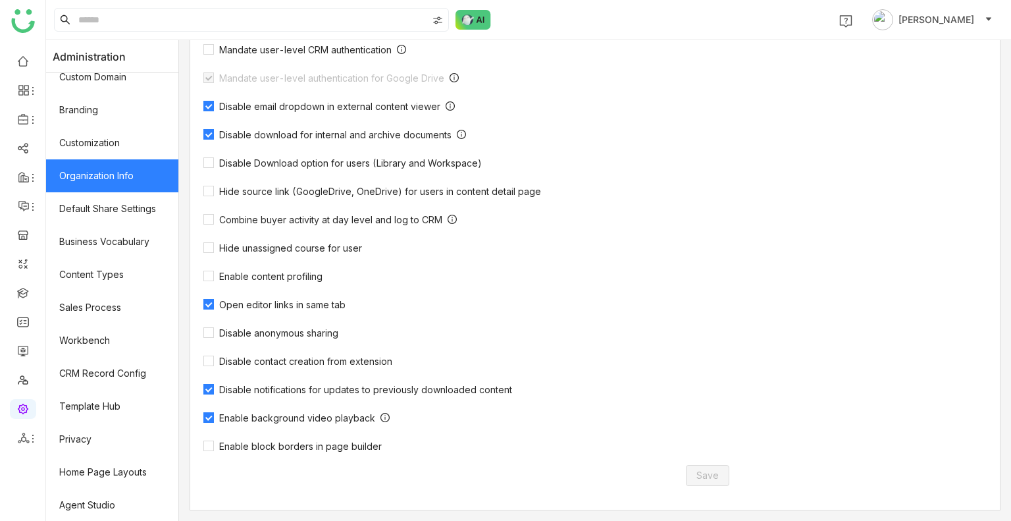
click at [261, 267] on div "Override audit fields on CRM Mandate user-level CRM authentication Mandate user…" at bounding box center [473, 219] width 541 height 425
click at [275, 281] on span "Enable content profiling" at bounding box center [271, 276] width 114 height 11
click at [710, 479] on span "Save" at bounding box center [708, 475] width 22 height 14
click at [105, 192] on link "Library" at bounding box center [92, 194] width 86 height 9
click at [105, 192] on body "1 Uday Bhanu Administration Authentication Providers User Management Contacts I…" at bounding box center [505, 260] width 1011 height 521
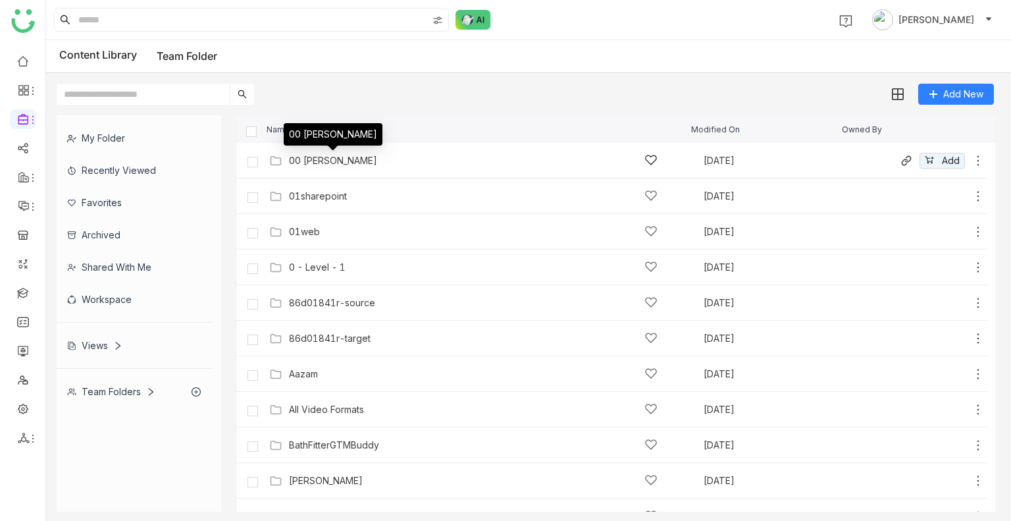
click at [307, 164] on div "00 Arif Folder" at bounding box center [333, 160] width 88 height 11
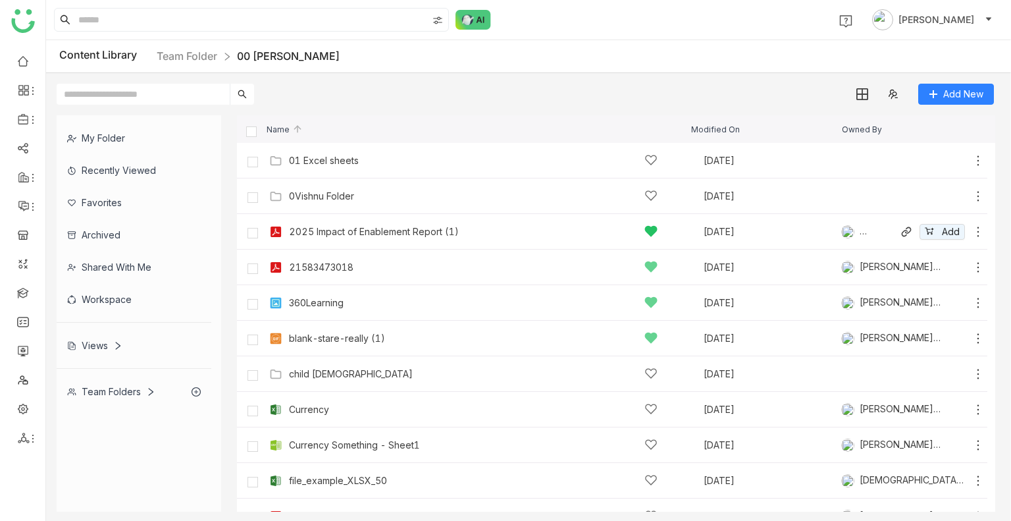
click at [346, 239] on div "2025 Impact of Enablement Report (1) Sep 24, 2025 Azhar Uddin Add" at bounding box center [625, 231] width 719 height 20
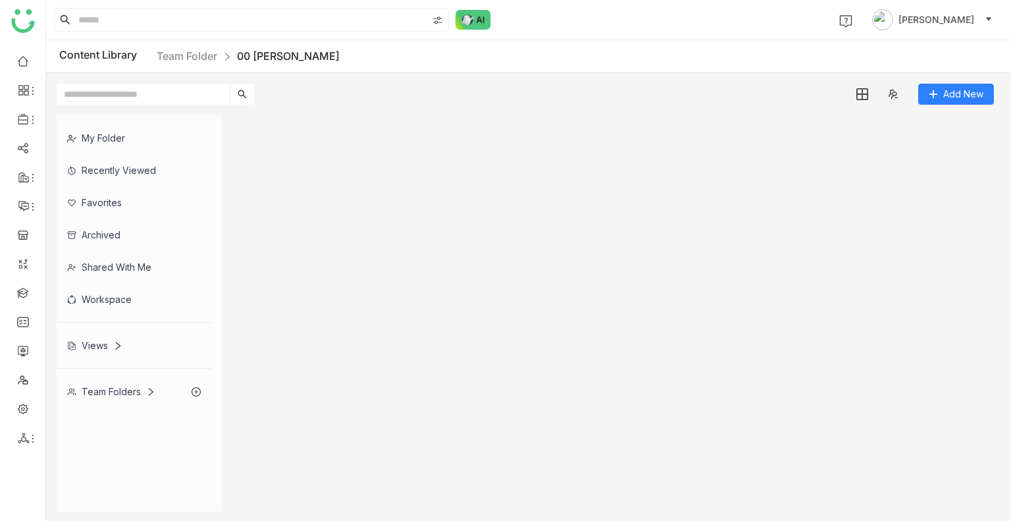
click at [346, 239] on gtmb-list-view at bounding box center [616, 313] width 759 height 396
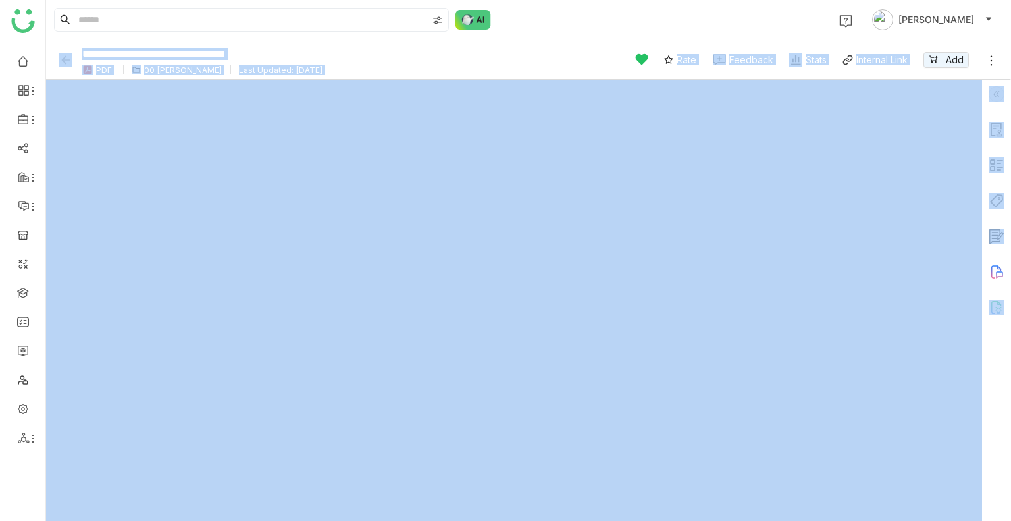
click at [989, 94] on img at bounding box center [997, 94] width 16 height 16
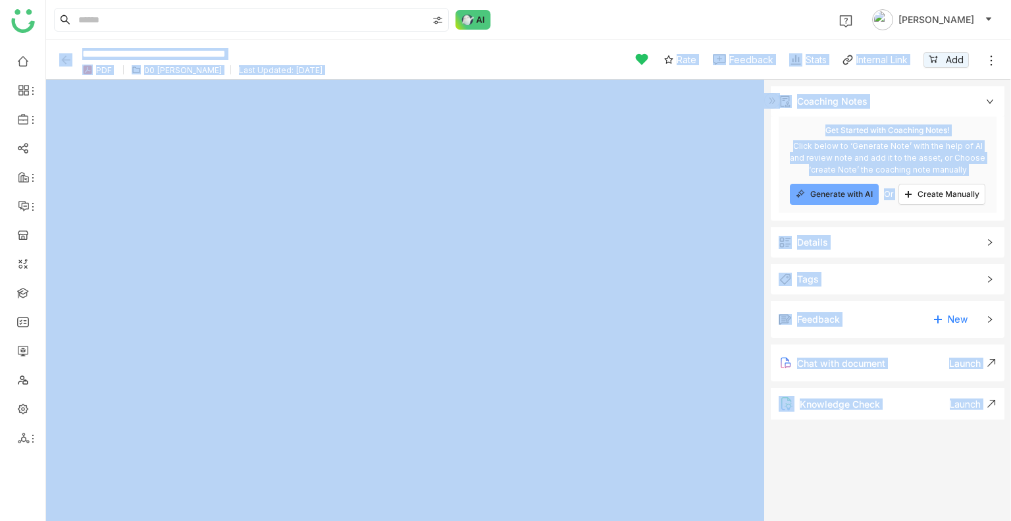
click at [844, 215] on div "remove Get Started with Coaching Notes! Click below to ‘Generate Note’ with the…" at bounding box center [888, 169] width 234 height 104
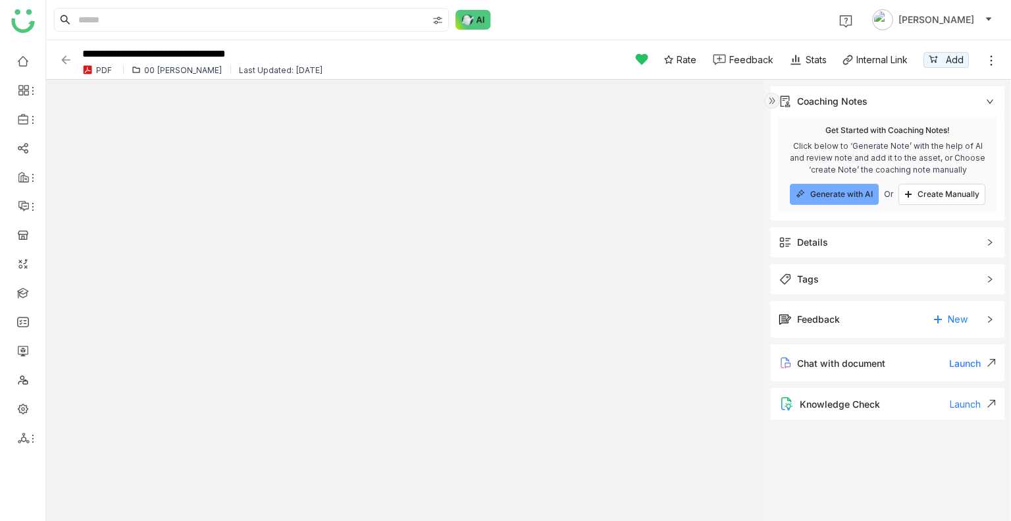
click at [838, 250] on div "Details" at bounding box center [888, 242] width 234 height 30
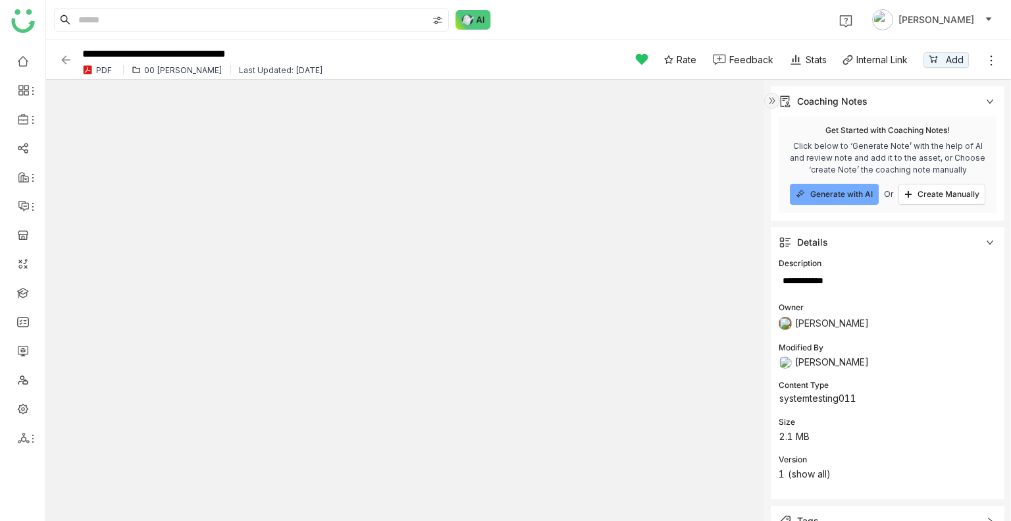
click at [838, 250] on div "Details" at bounding box center [888, 242] width 234 height 30
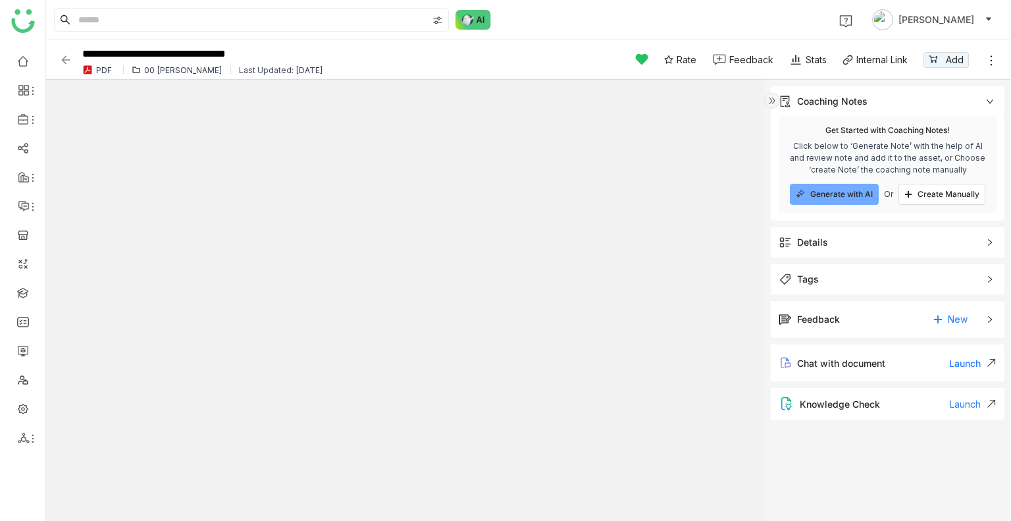
click at [895, 315] on div "Feedback New" at bounding box center [879, 319] width 200 height 21
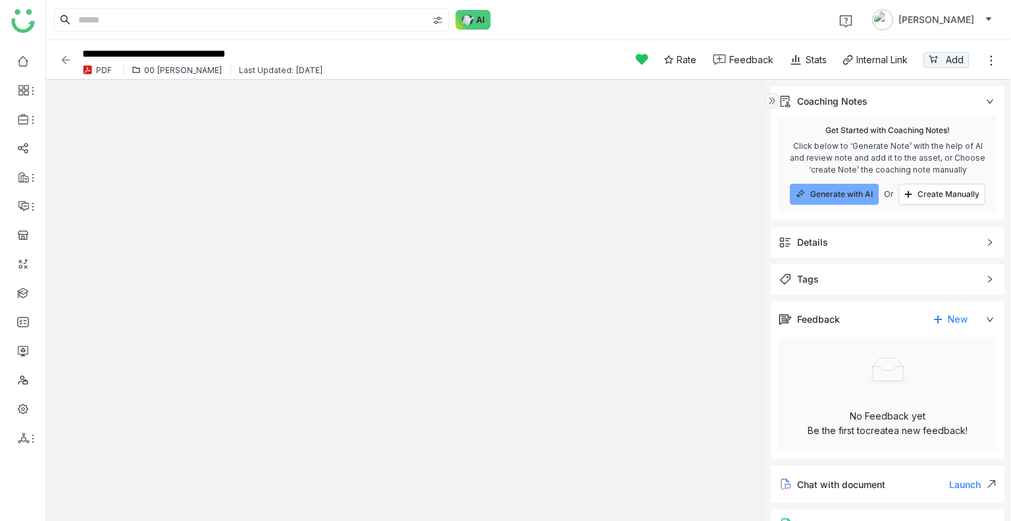
click at [71, 56] on img at bounding box center [65, 59] width 13 height 13
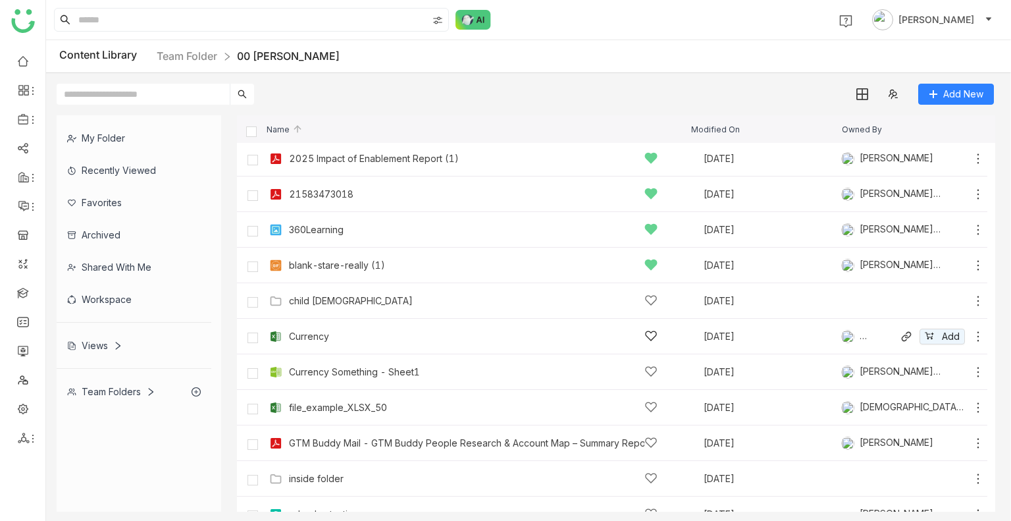
scroll to position [71, 0]
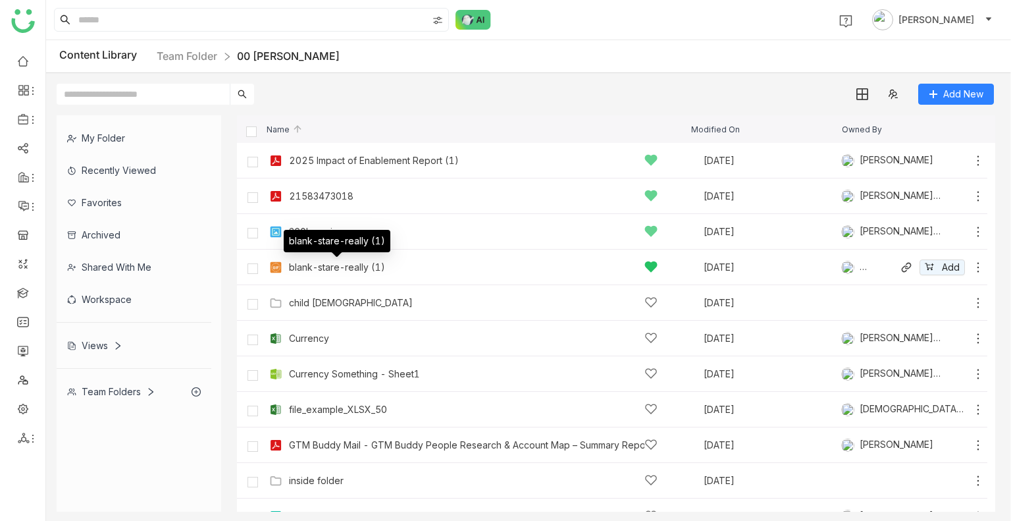
click at [326, 263] on div "blank-stare-really (1)" at bounding box center [337, 267] width 96 height 11
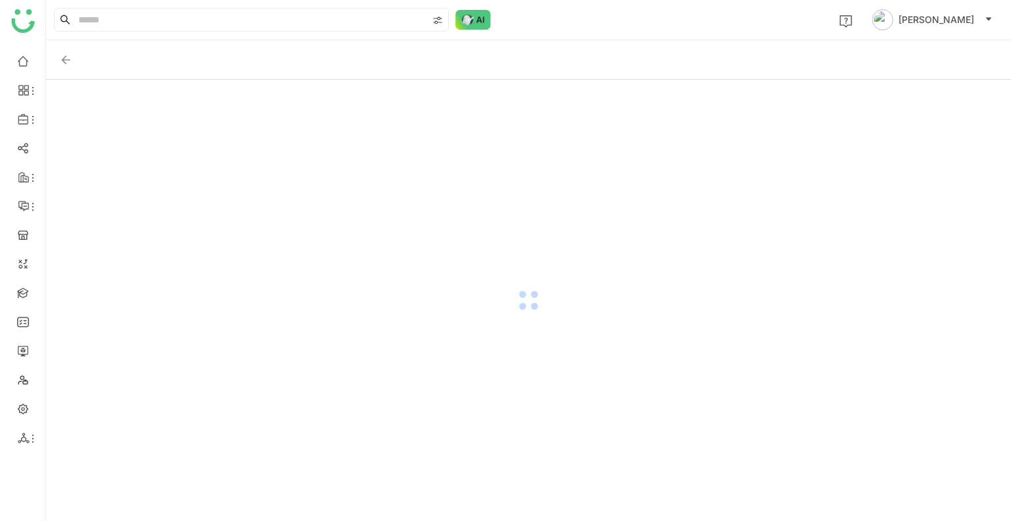
click at [326, 263] on div at bounding box center [528, 300] width 965 height 441
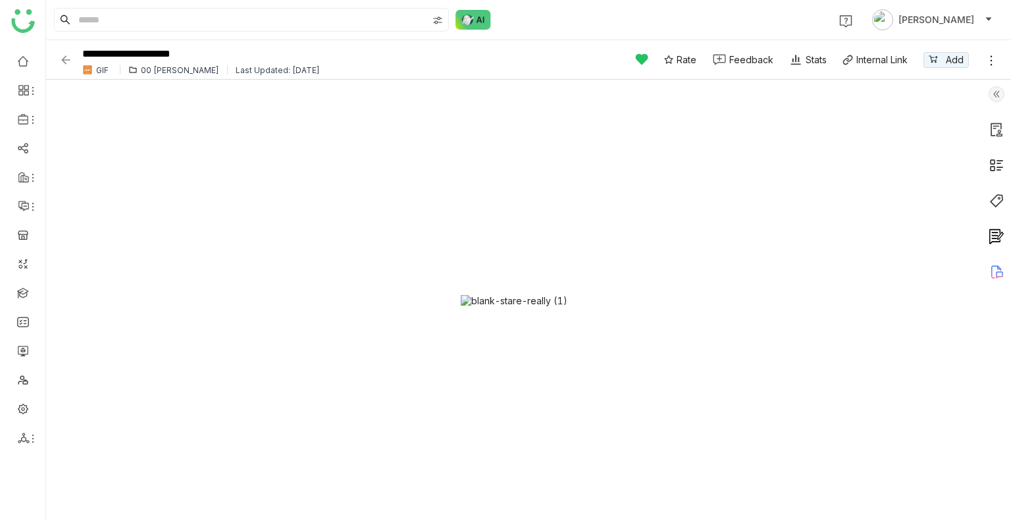
click at [68, 57] on img at bounding box center [65, 59] width 13 height 13
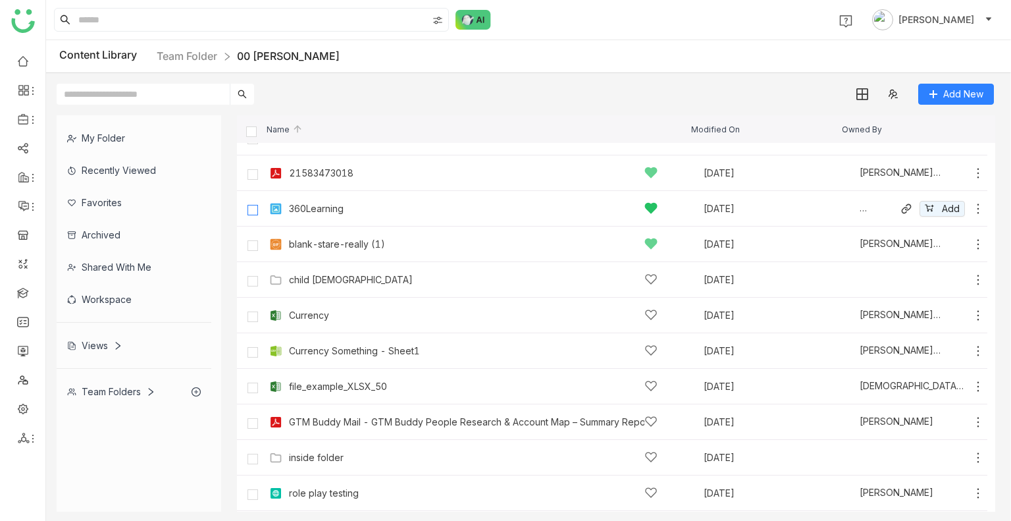
scroll to position [90, 0]
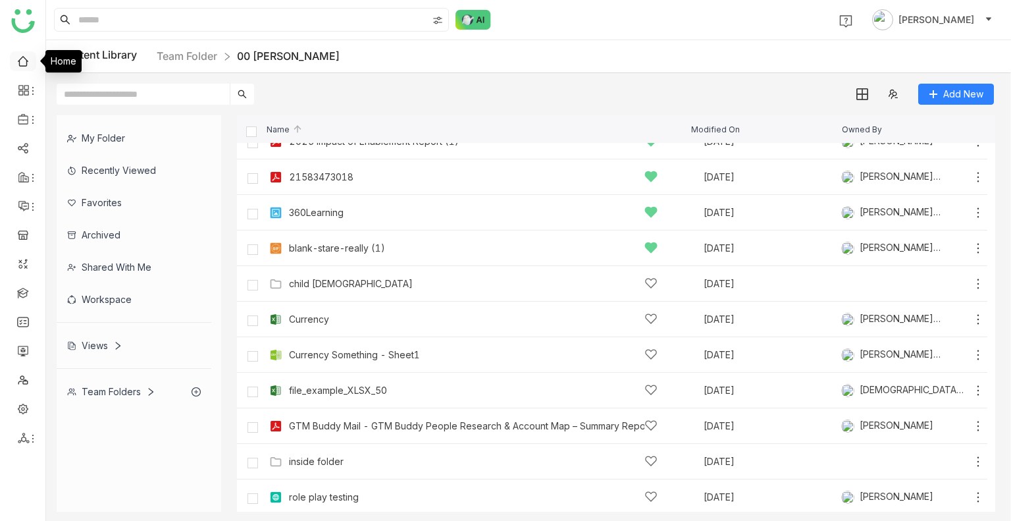
click at [22, 55] on link at bounding box center [23, 60] width 12 height 11
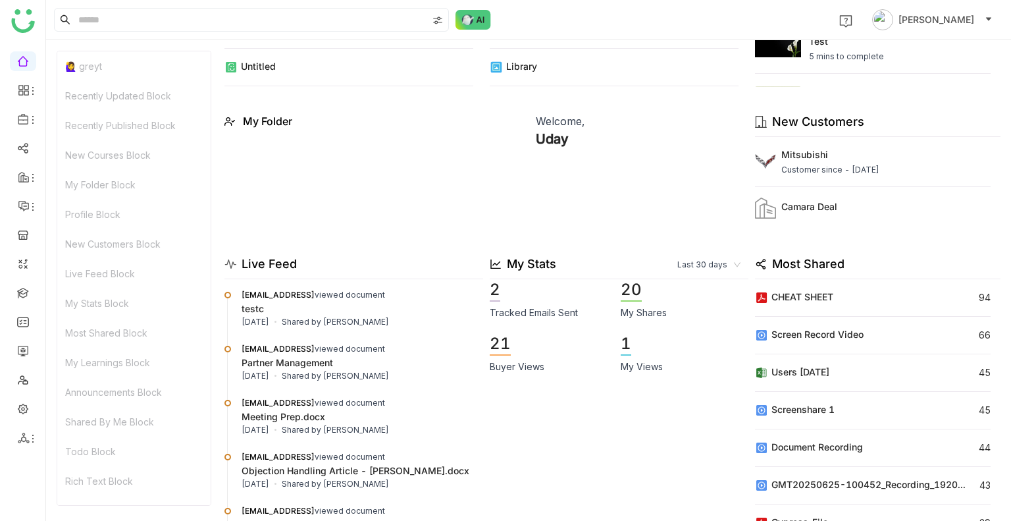
scroll to position [432, 0]
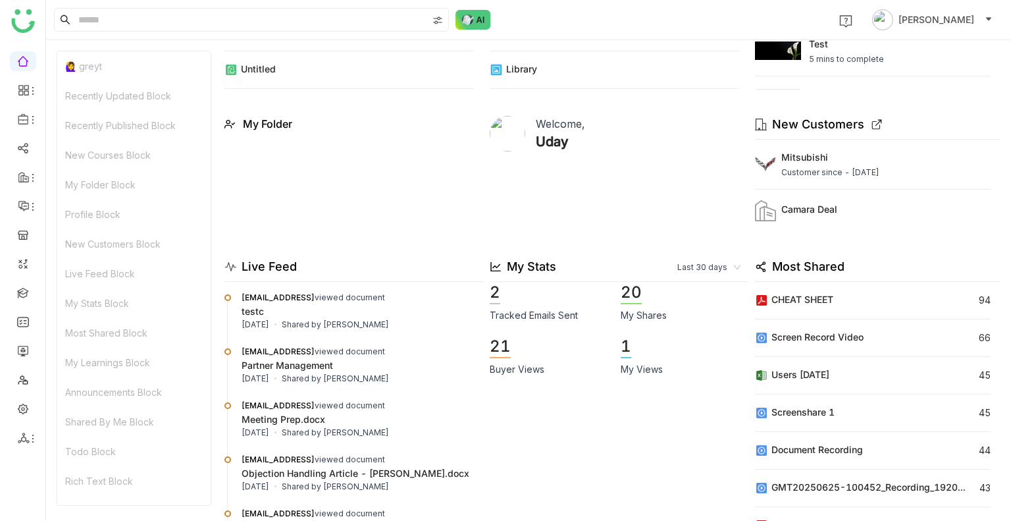
click at [873, 126] on icon at bounding box center [876, 125] width 7 height 7
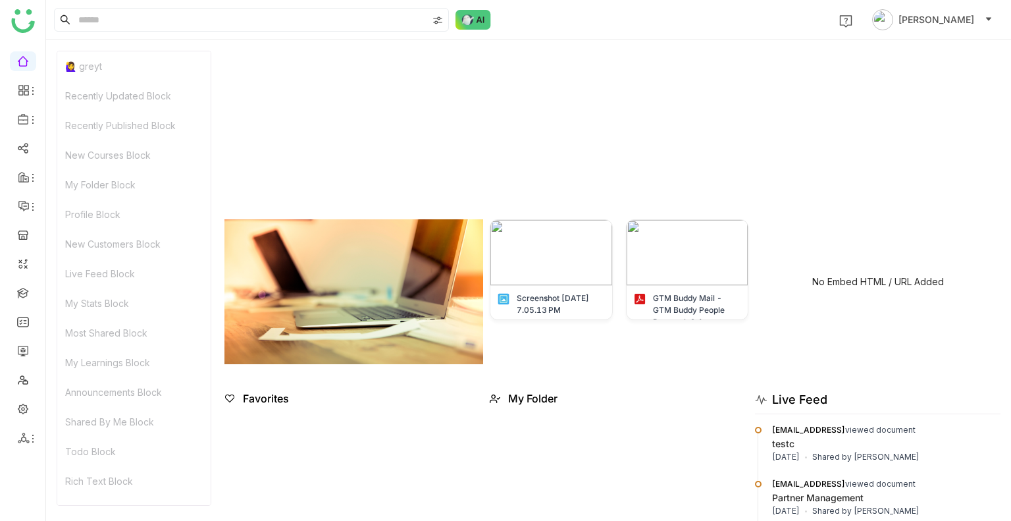
scroll to position [1388, 0]
click at [17, 63] on link at bounding box center [23, 60] width 12 height 11
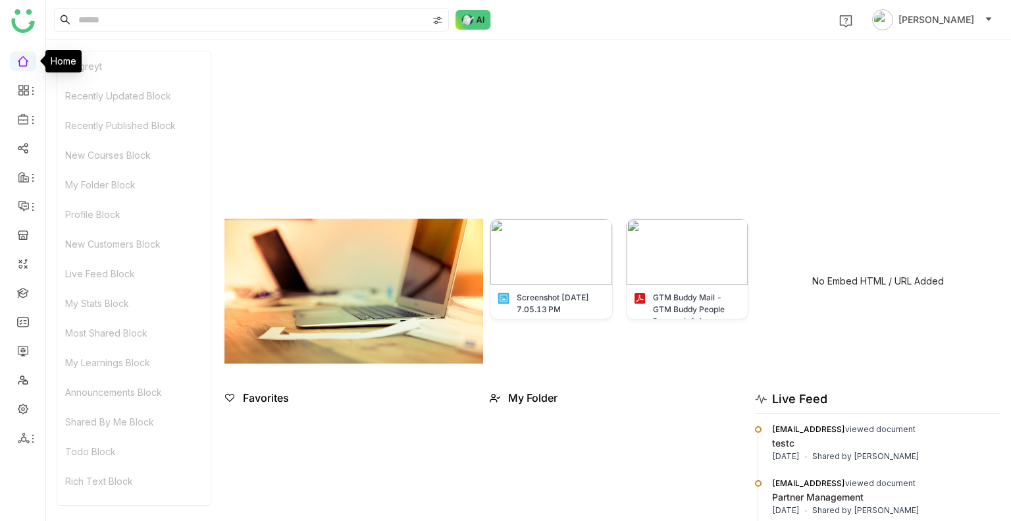
click at [17, 63] on link at bounding box center [23, 60] width 12 height 11
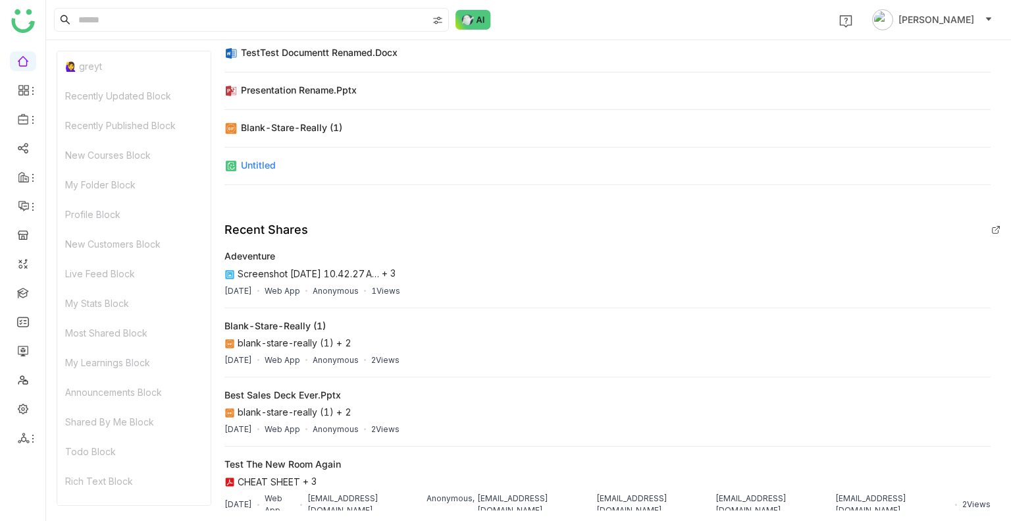
scroll to position [99, 0]
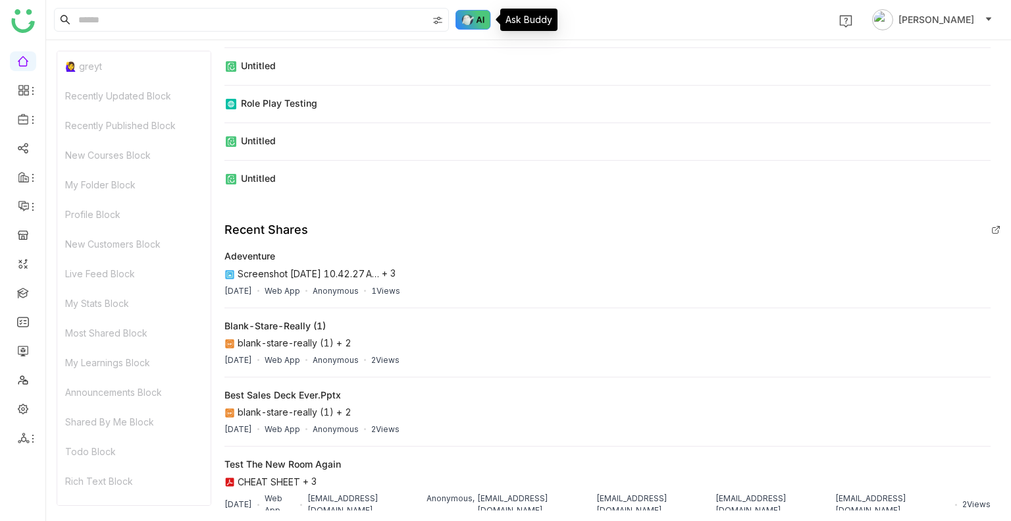
click at [466, 21] on img at bounding box center [474, 20] width 36 height 20
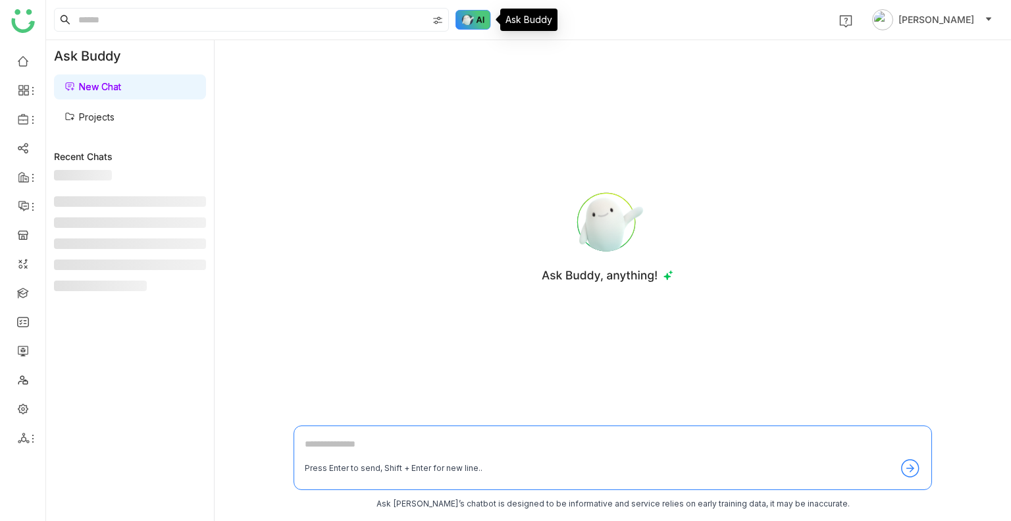
click at [466, 21] on img at bounding box center [474, 20] width 36 height 20
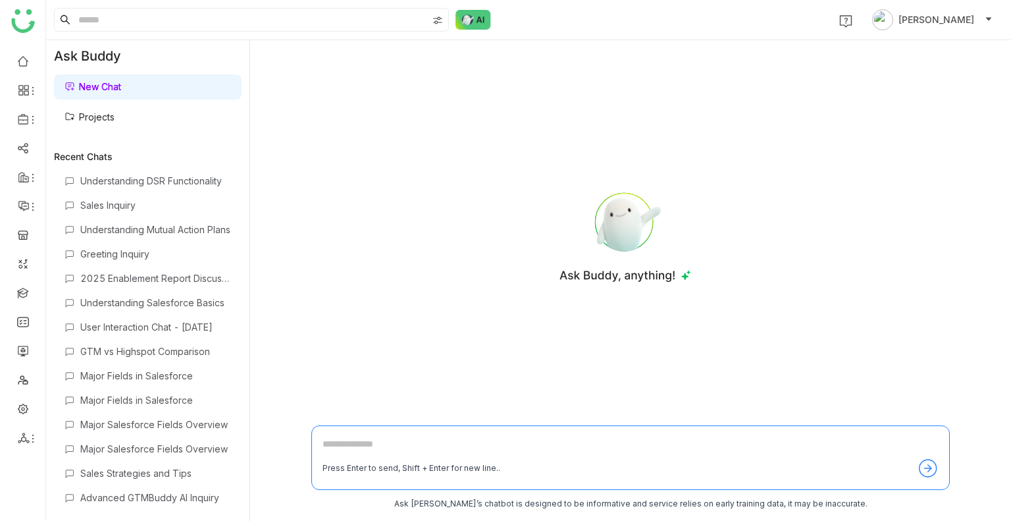
click at [115, 115] on link "Projects" at bounding box center [90, 116] width 50 height 11
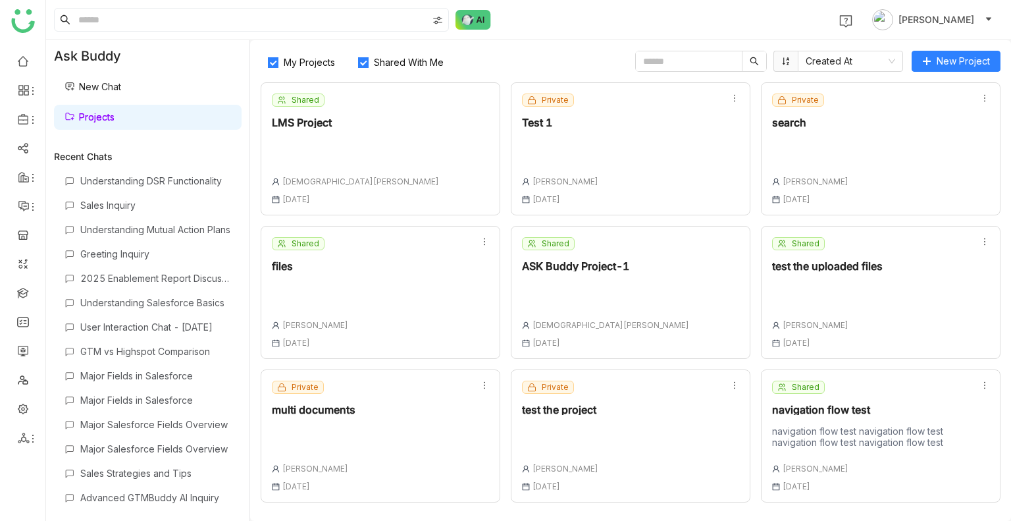
click at [115, 115] on link "Projects" at bounding box center [90, 116] width 50 height 11
click at [394, 68] on label "Shared With Me" at bounding box center [403, 61] width 105 height 21
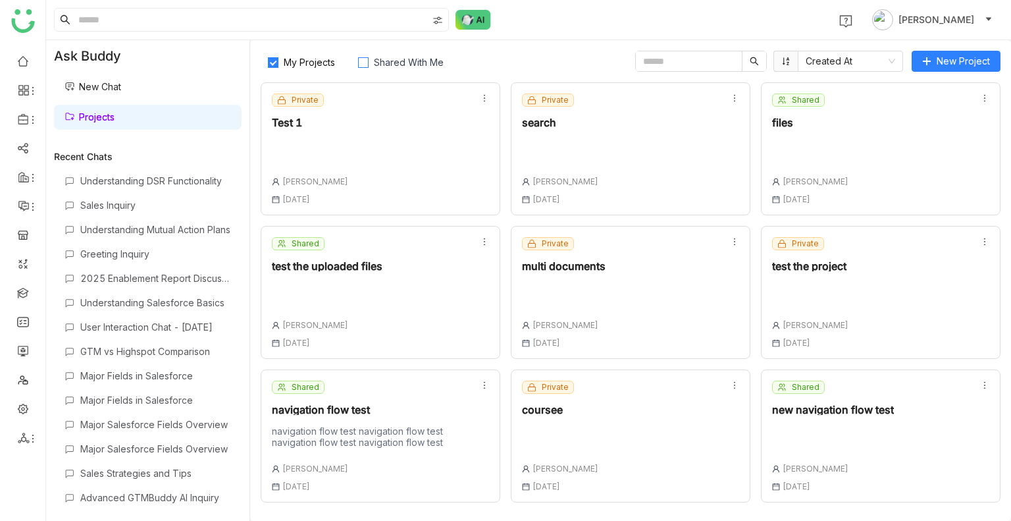
scroll to position [284, 0]
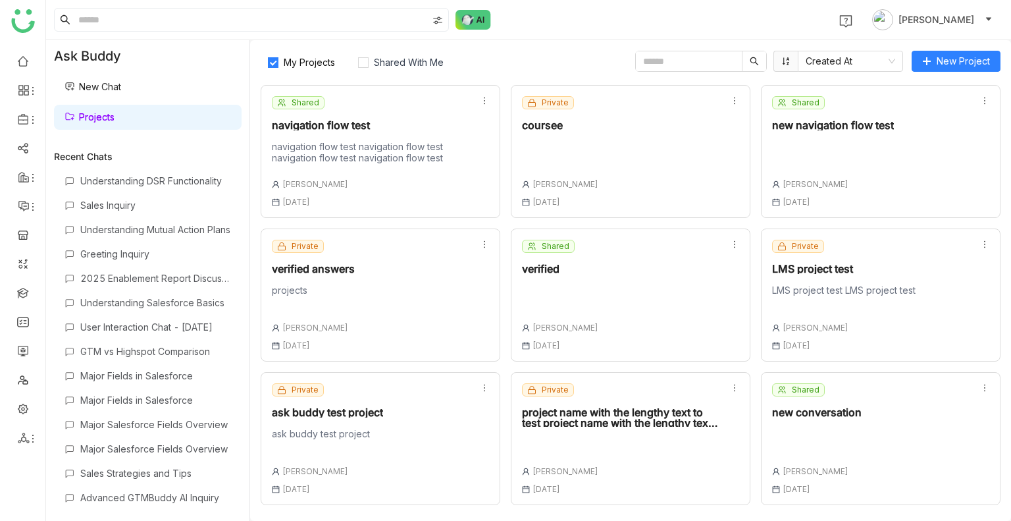
click at [808, 428] on div at bounding box center [817, 437] width 90 height 18
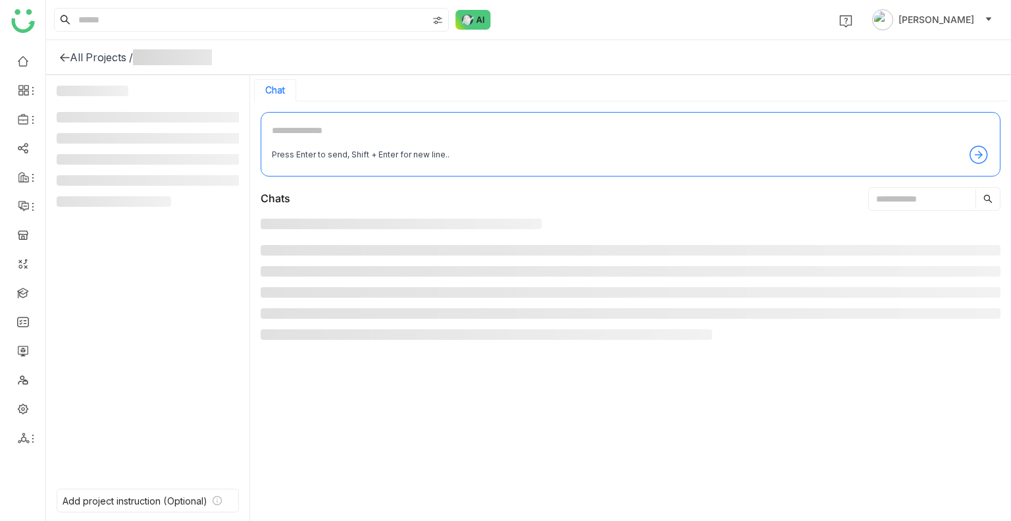
click at [808, 427] on div at bounding box center [631, 366] width 740 height 294
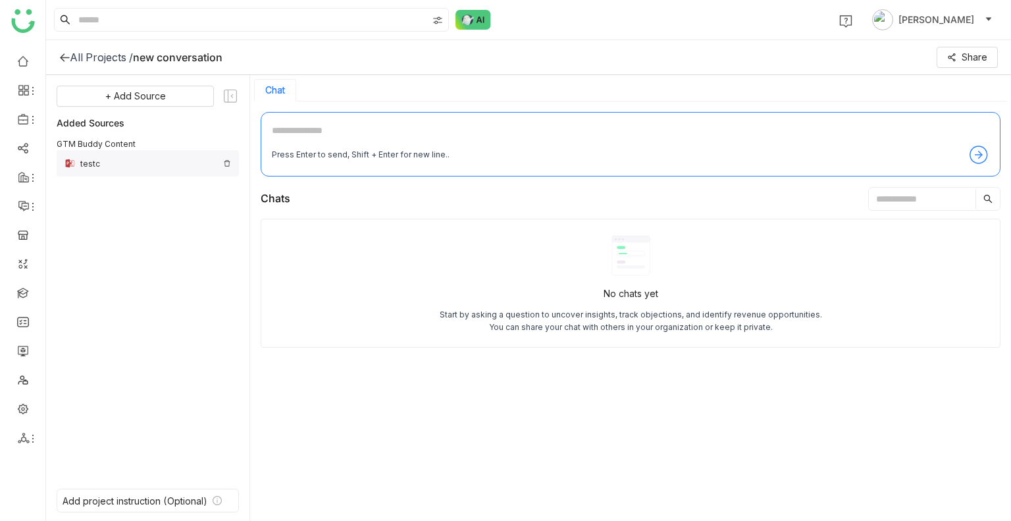
click at [229, 157] on div "testc" at bounding box center [148, 163] width 182 height 26
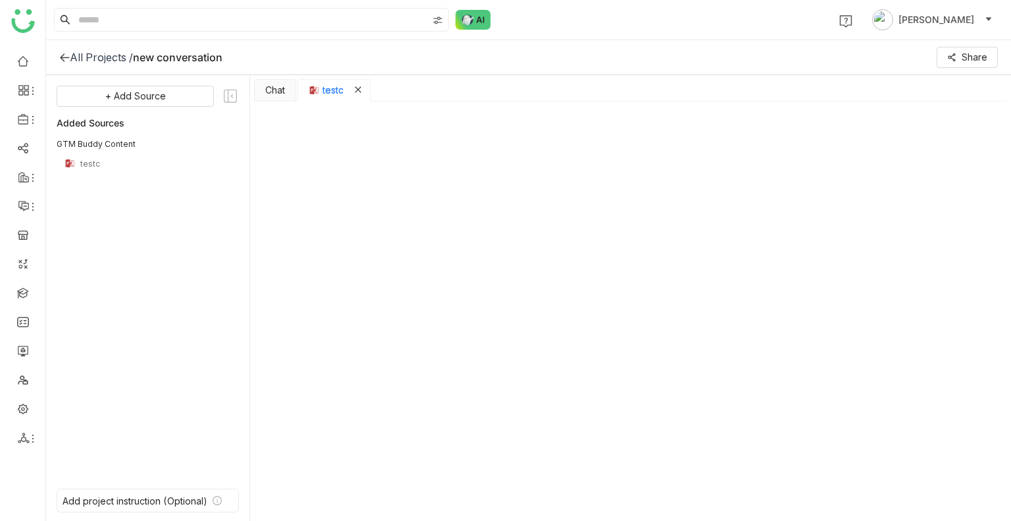
click at [358, 86] on icon "Close tab" at bounding box center [358, 90] width 8 height 8
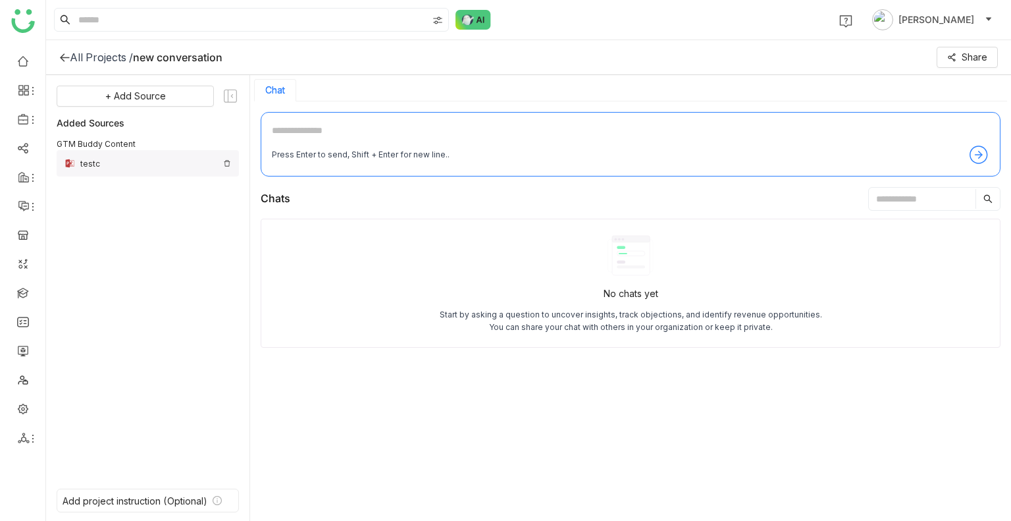
click at [229, 165] on img at bounding box center [227, 163] width 8 height 8
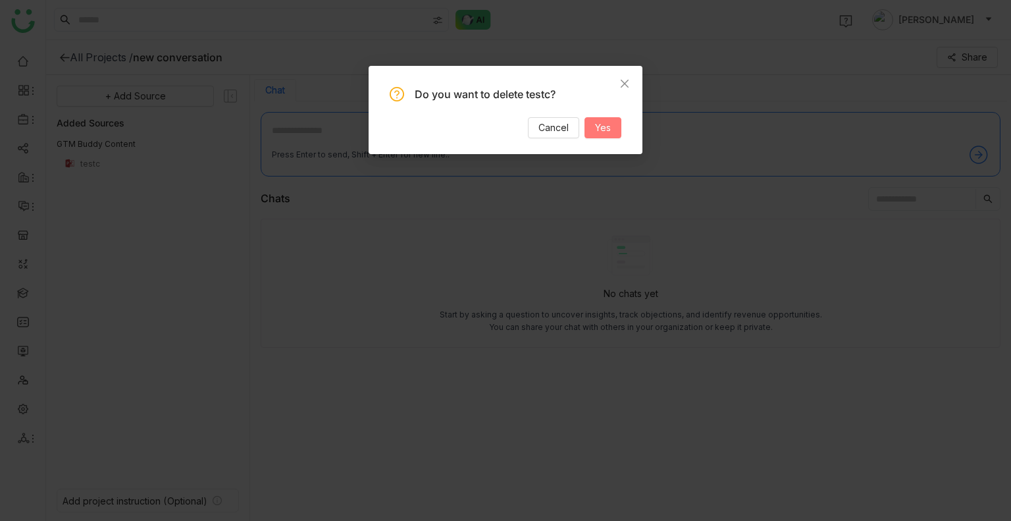
click at [603, 134] on span "Yes" at bounding box center [603, 128] width 16 height 14
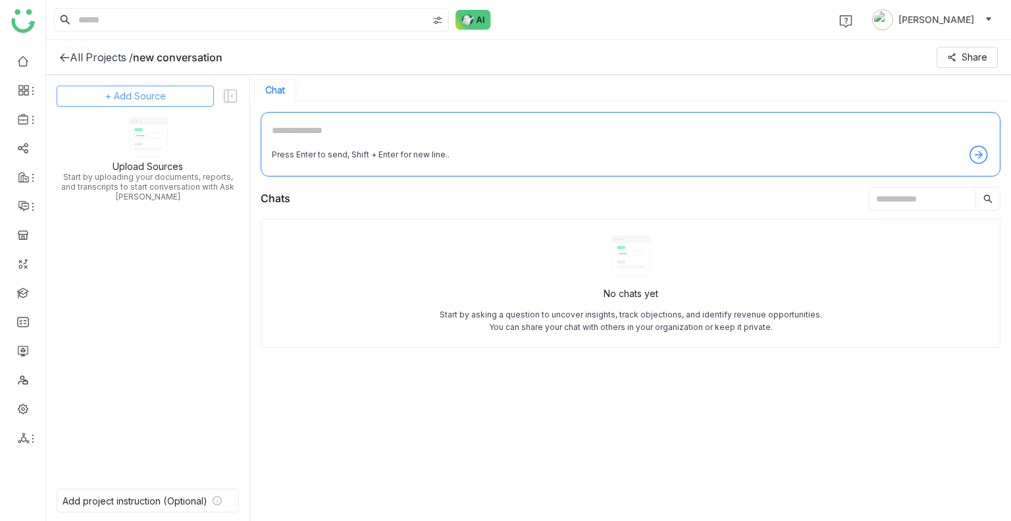
click at [138, 89] on span "+ Add Source" at bounding box center [135, 96] width 61 height 14
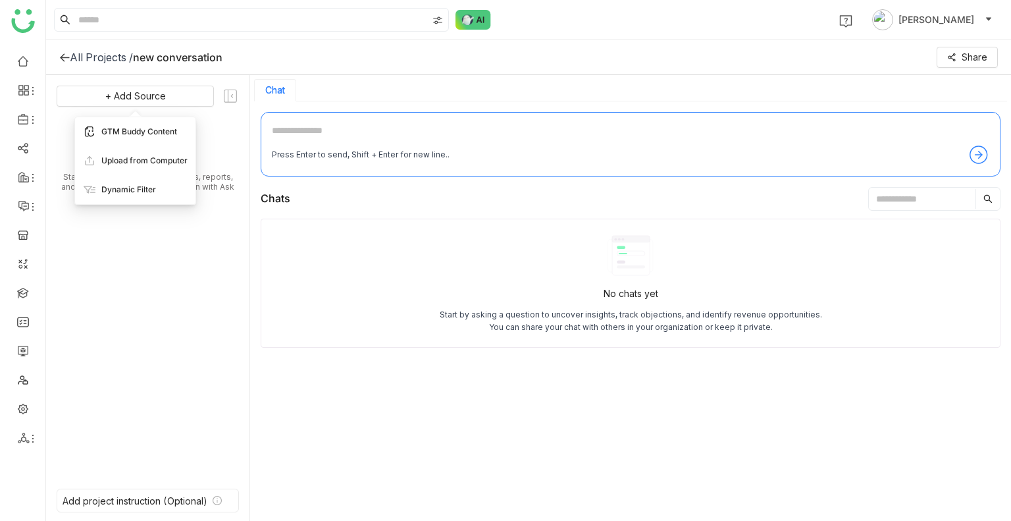
click at [144, 124] on div "GTM Buddy Content" at bounding box center [135, 131] width 121 height 29
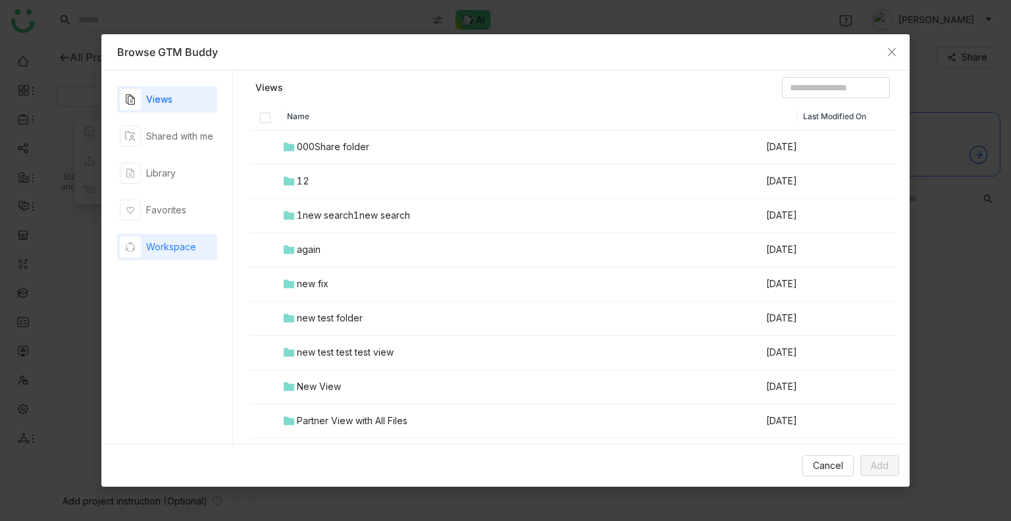
click at [176, 249] on div "Workspace" at bounding box center [171, 247] width 50 height 14
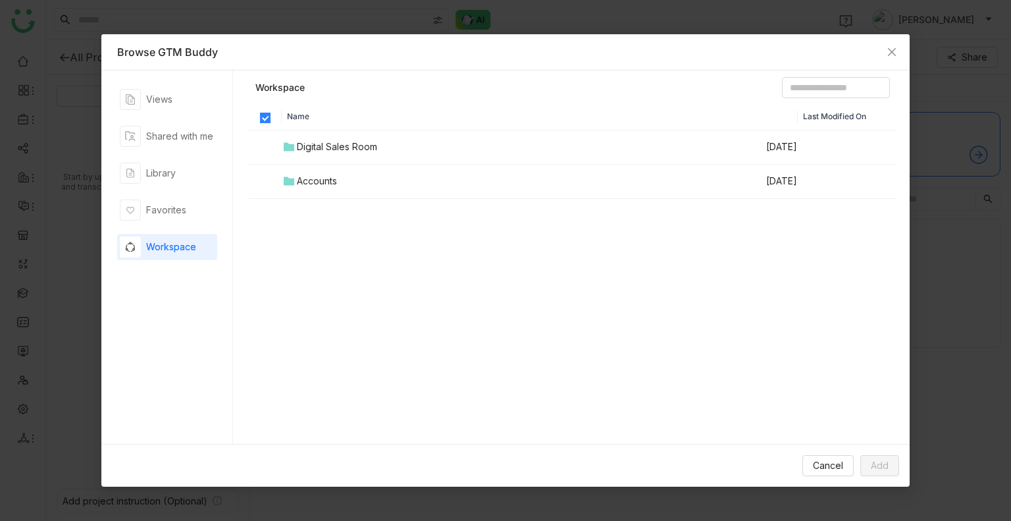
click at [311, 142] on div "Digital Sales Room" at bounding box center [337, 147] width 80 height 14
click at [311, 142] on div at bounding box center [573, 165] width 646 height 66
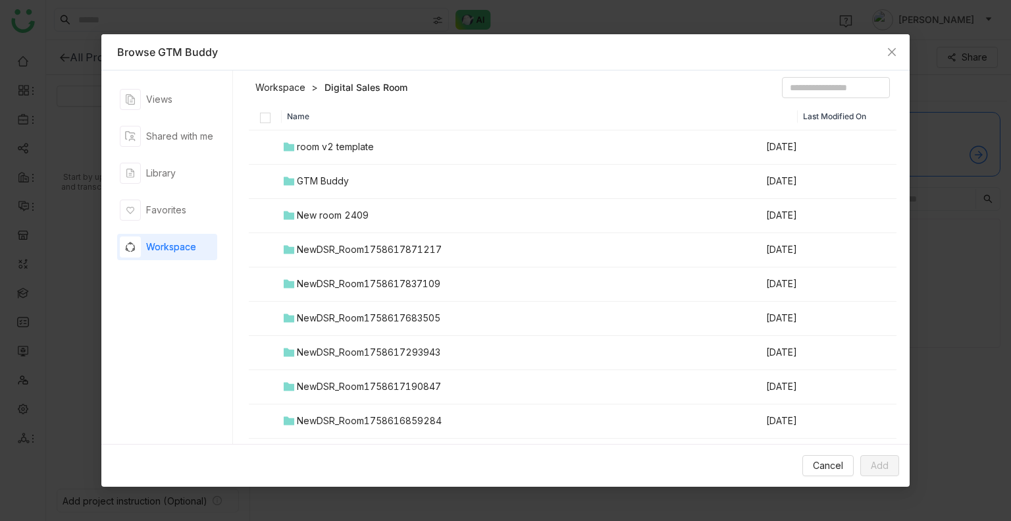
click at [311, 152] on div "room v2 template" at bounding box center [335, 147] width 77 height 14
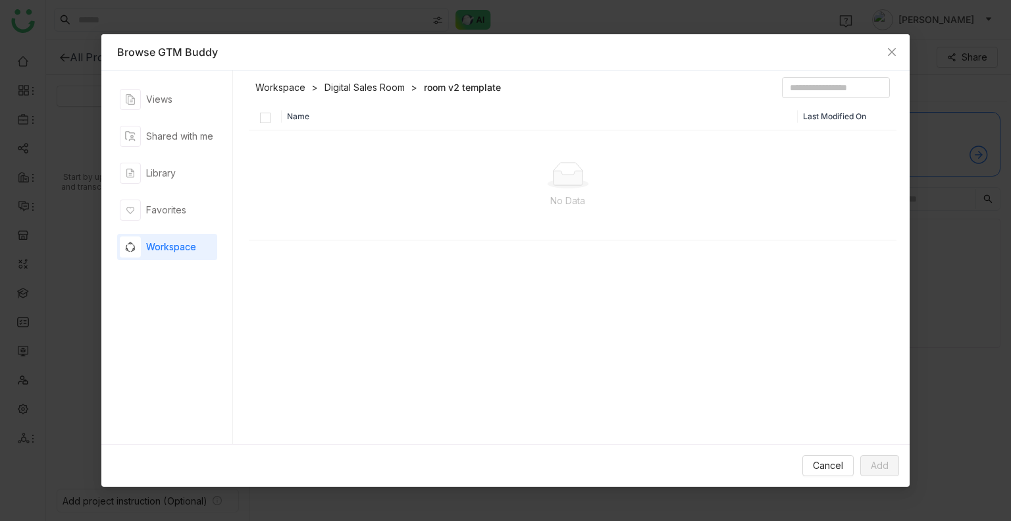
click at [369, 78] on header "Workspace Digital Sales Room room v2 template" at bounding box center [573, 90] width 649 height 26
click at [370, 80] on header "Workspace Digital Sales Room room v2 template" at bounding box center [573, 90] width 649 height 26
click at [374, 86] on link "Digital Sales Room" at bounding box center [365, 87] width 80 height 13
click at [374, 86] on link "Digital Sales Room" at bounding box center [366, 87] width 83 height 13
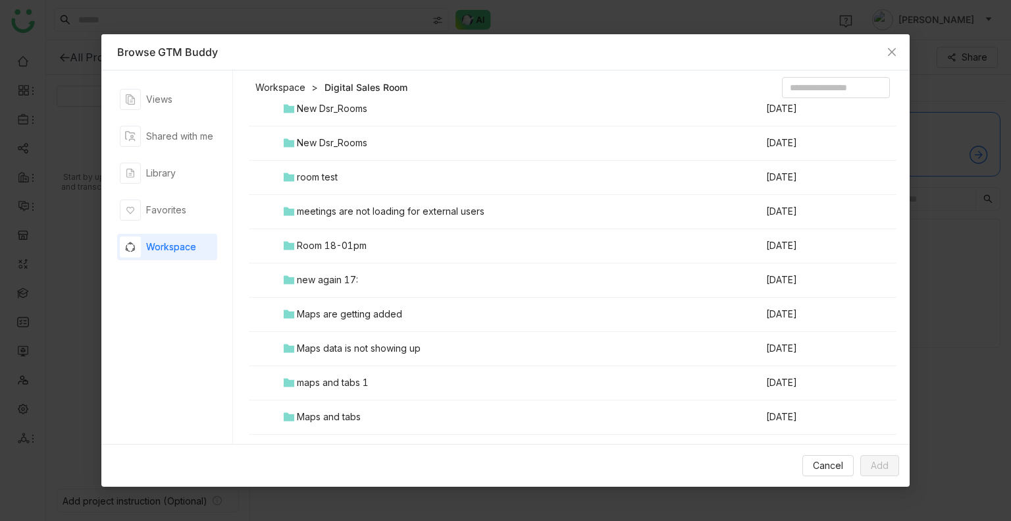
scroll to position [4012, 0]
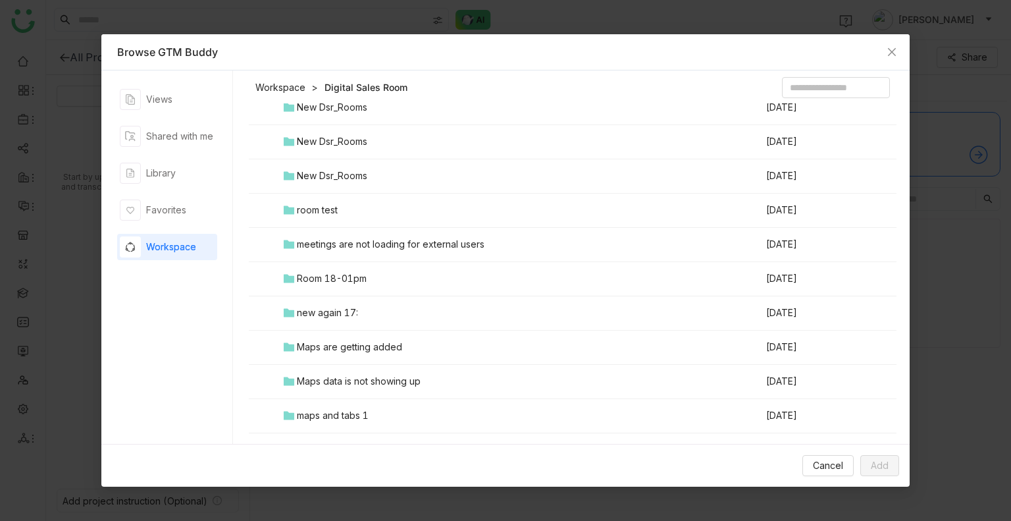
click at [348, 164] on td "New Dsr_Rooms" at bounding box center [524, 176] width 484 height 34
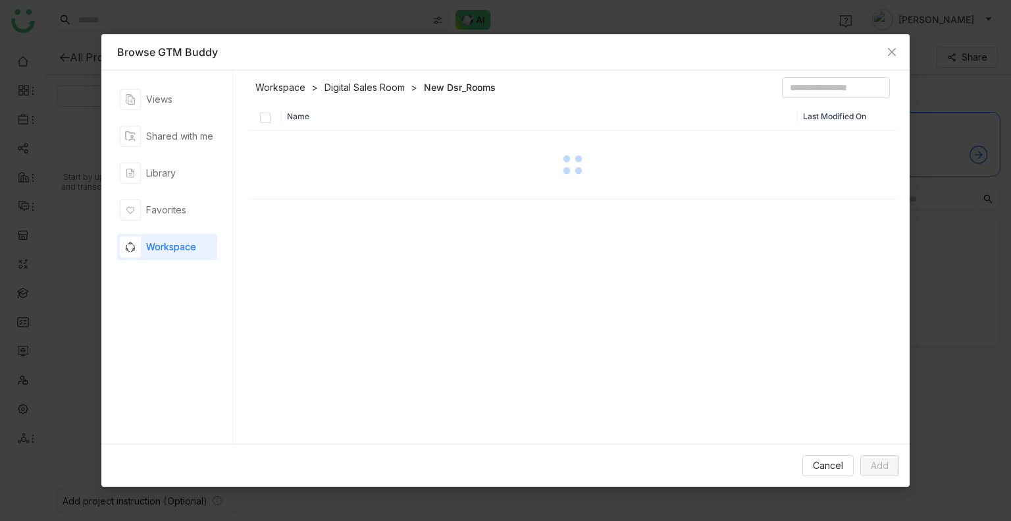
scroll to position [0, 0]
click at [348, 164] on div at bounding box center [573, 165] width 646 height 66
click at [352, 92] on link "Digital Sales Room" at bounding box center [365, 87] width 80 height 13
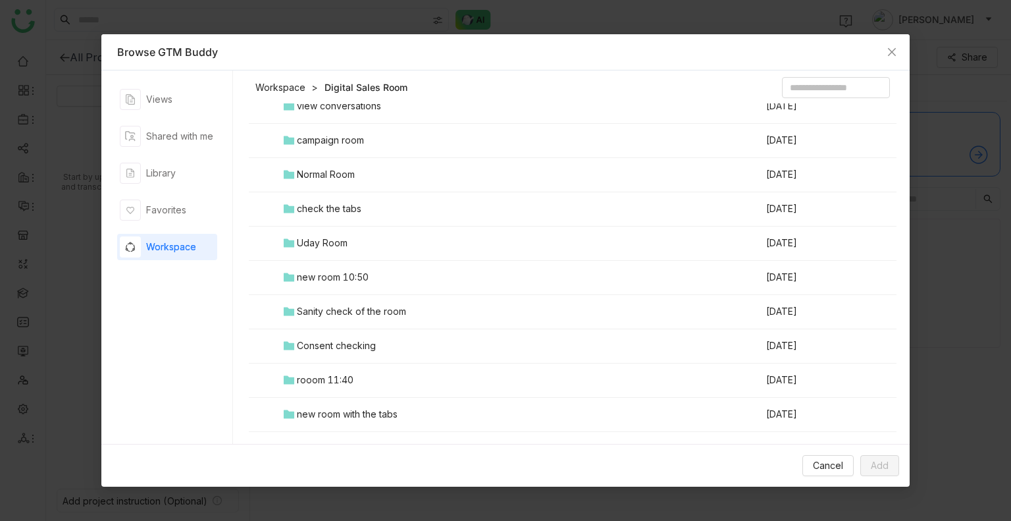
scroll to position [8044, 0]
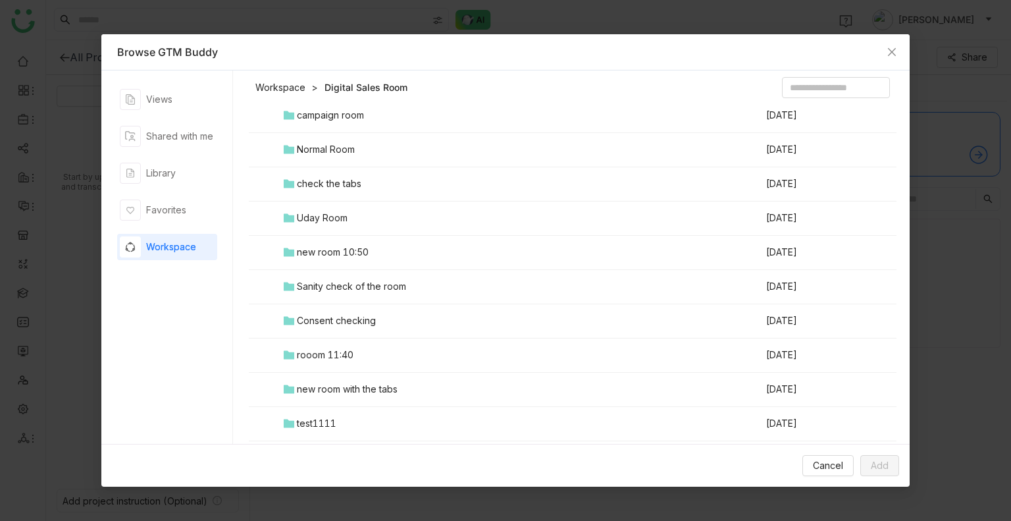
click at [313, 218] on div "Uday Room" at bounding box center [322, 218] width 51 height 14
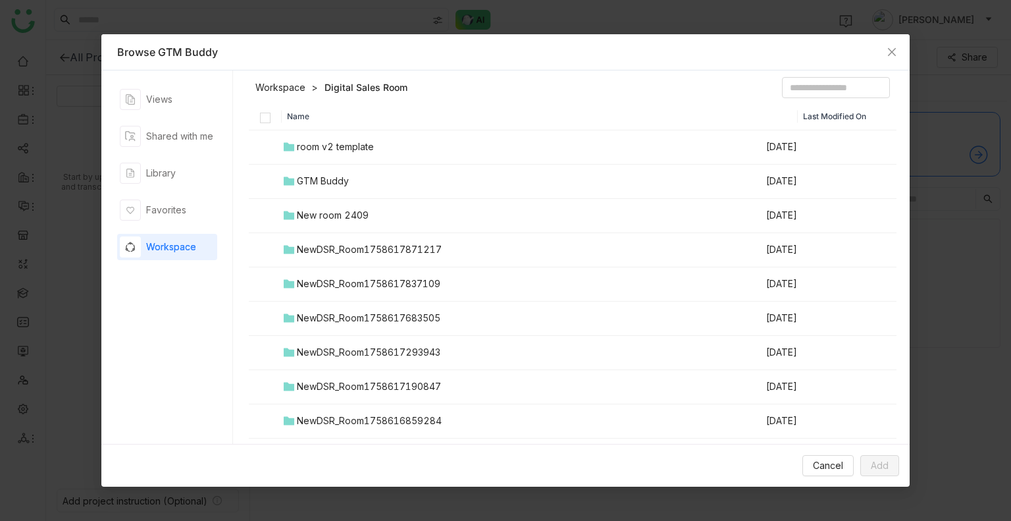
click at [313, 218] on div "Name Last Modified On room v2 template Sep 26, 2025 GTM Buddy Sep 24, 2025 New …" at bounding box center [573, 277] width 649 height 348
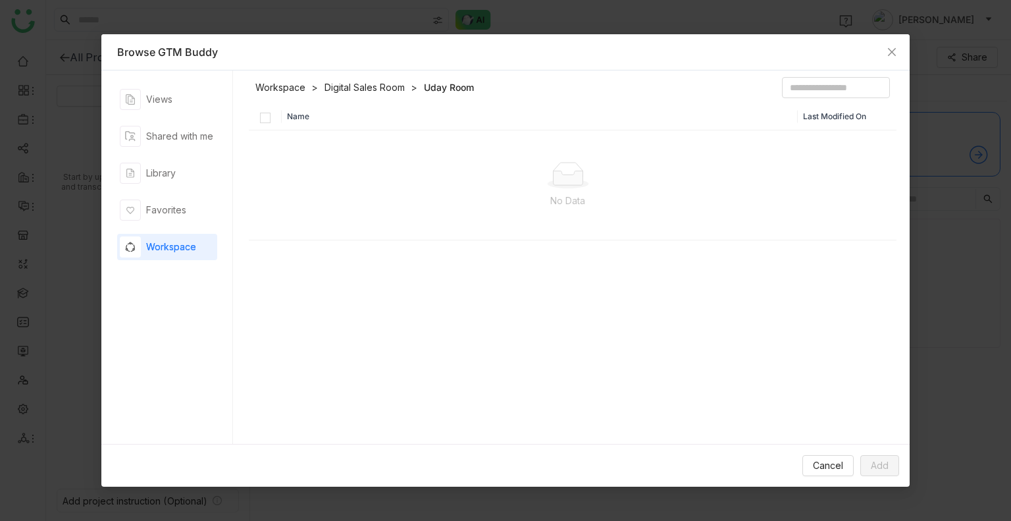
click at [357, 86] on link "Digital Sales Room" at bounding box center [365, 87] width 80 height 13
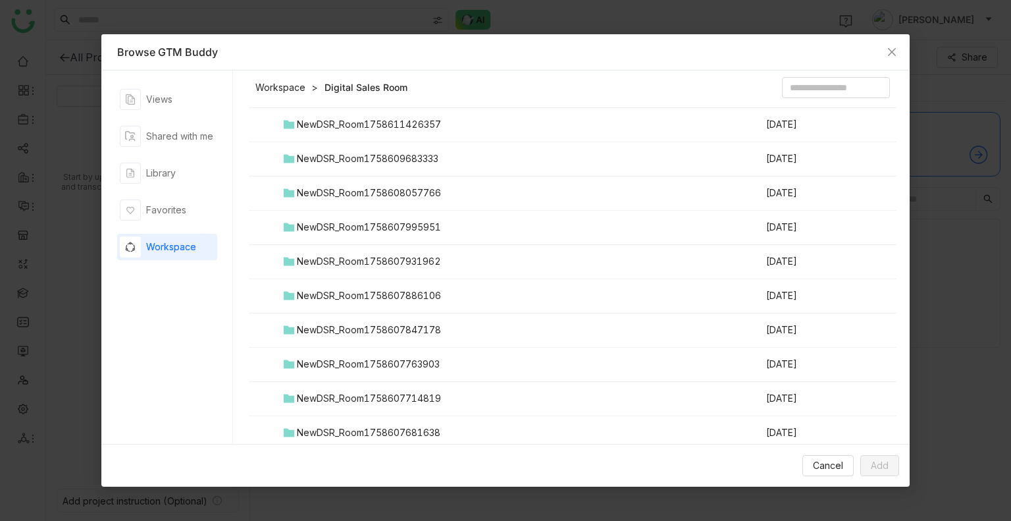
scroll to position [606, 0]
click at [551, 149] on td "NewDSR_Room1758609683333" at bounding box center [524, 158] width 484 height 34
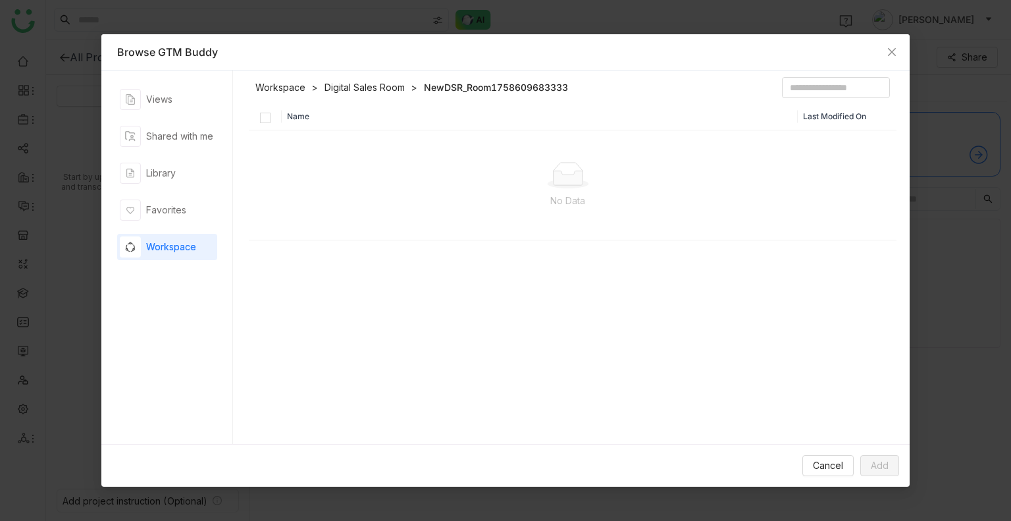
click at [374, 86] on link "Digital Sales Room" at bounding box center [365, 87] width 80 height 13
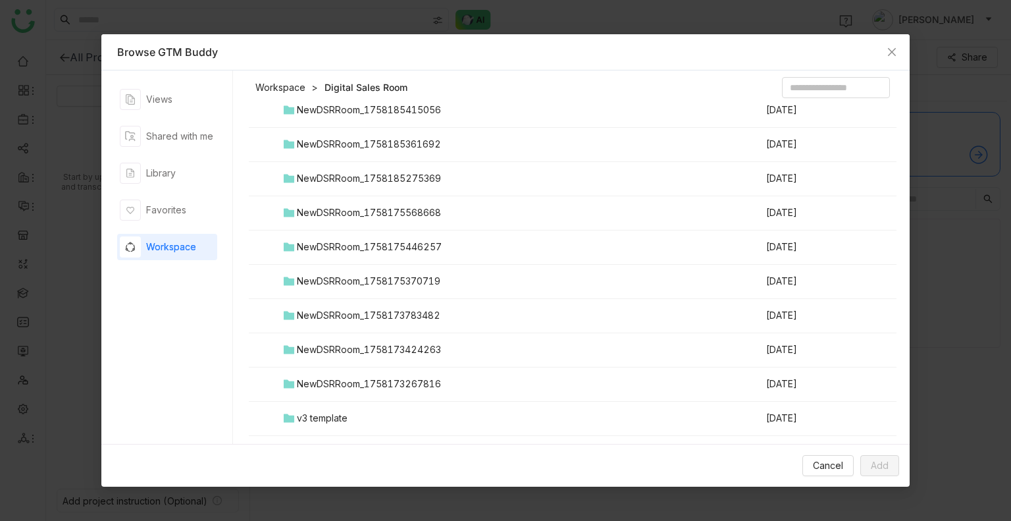
scroll to position [2302, 0]
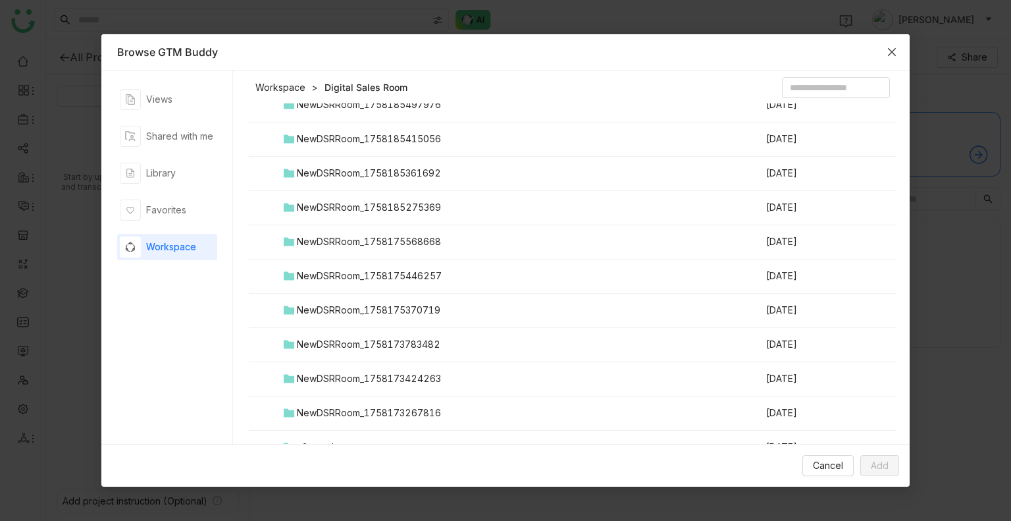
click at [901, 52] on span "Close" at bounding box center [892, 52] width 36 height 36
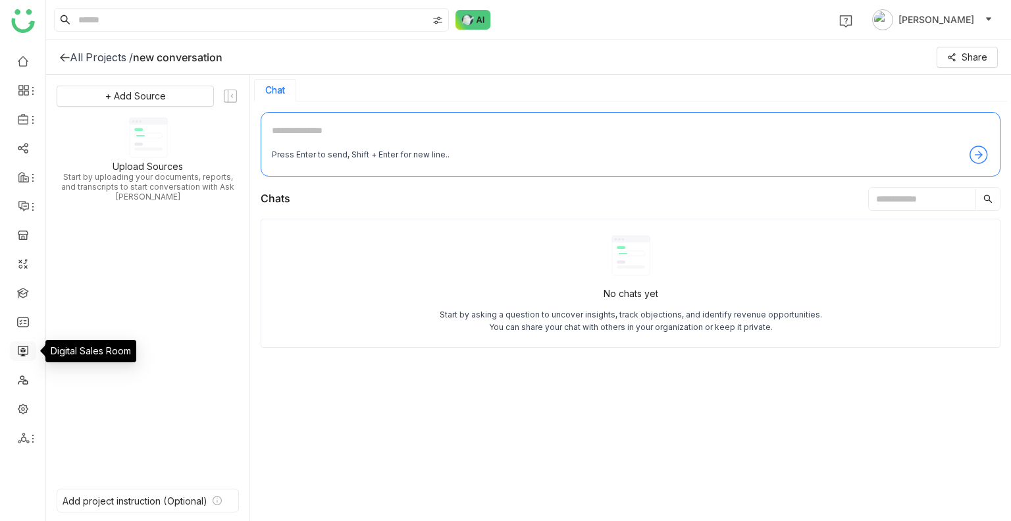
click at [25, 352] on link at bounding box center [23, 349] width 12 height 11
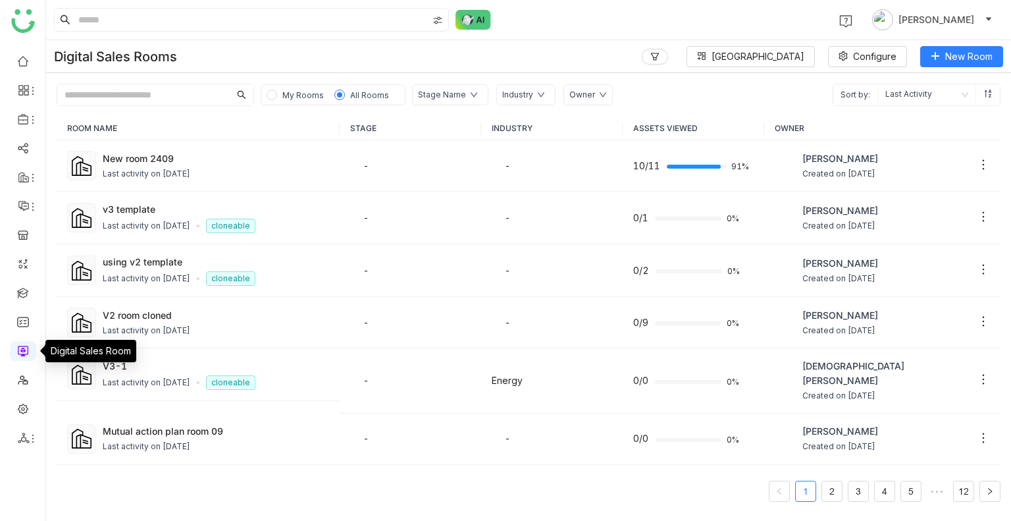
click at [25, 352] on link at bounding box center [23, 349] width 12 height 11
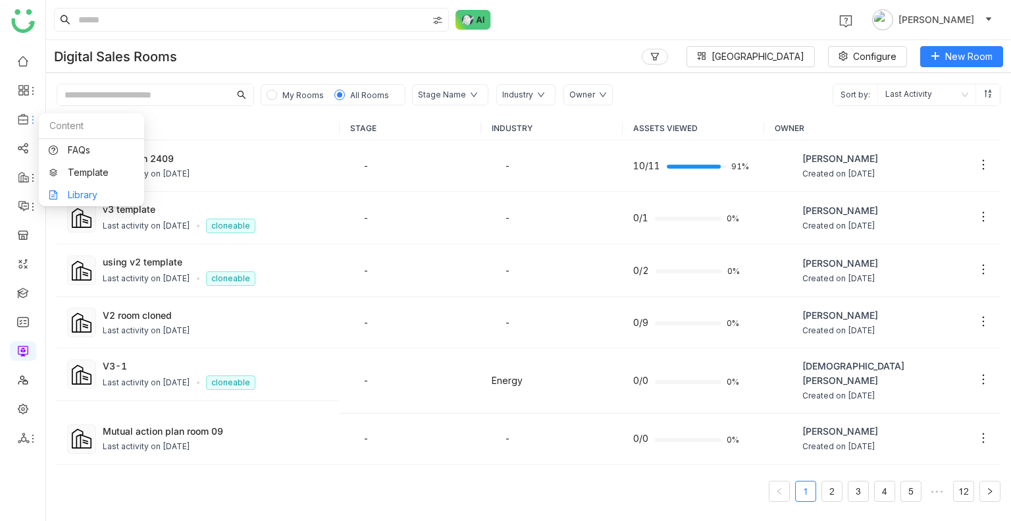
click at [85, 199] on link "Library" at bounding box center [92, 194] width 86 height 9
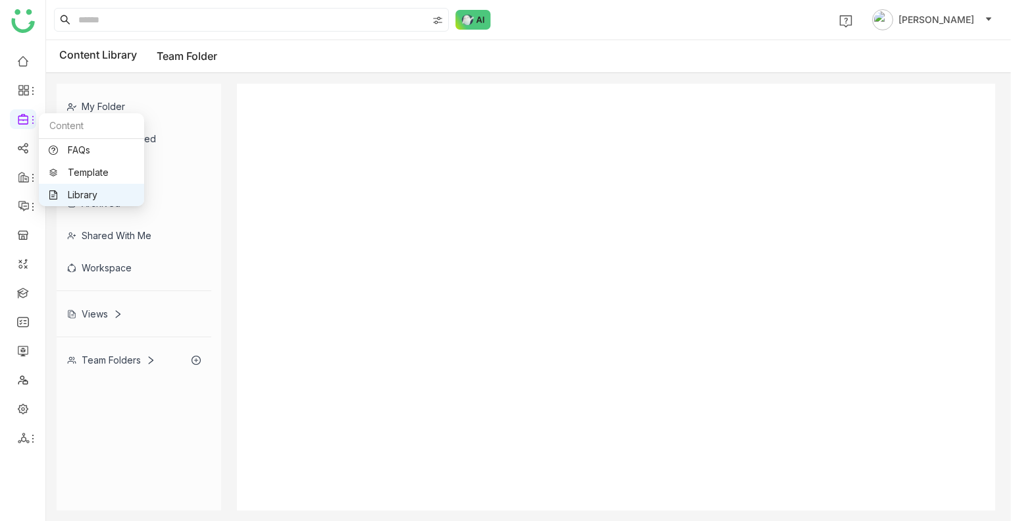
click at [85, 199] on link "Library" at bounding box center [92, 194] width 86 height 9
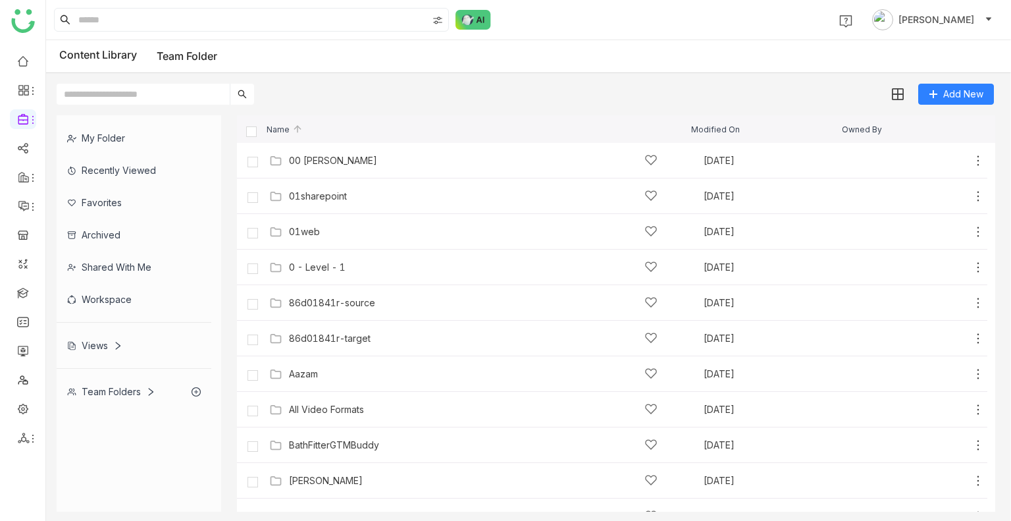
click at [95, 299] on div "Workspace" at bounding box center [134, 299] width 155 height 32
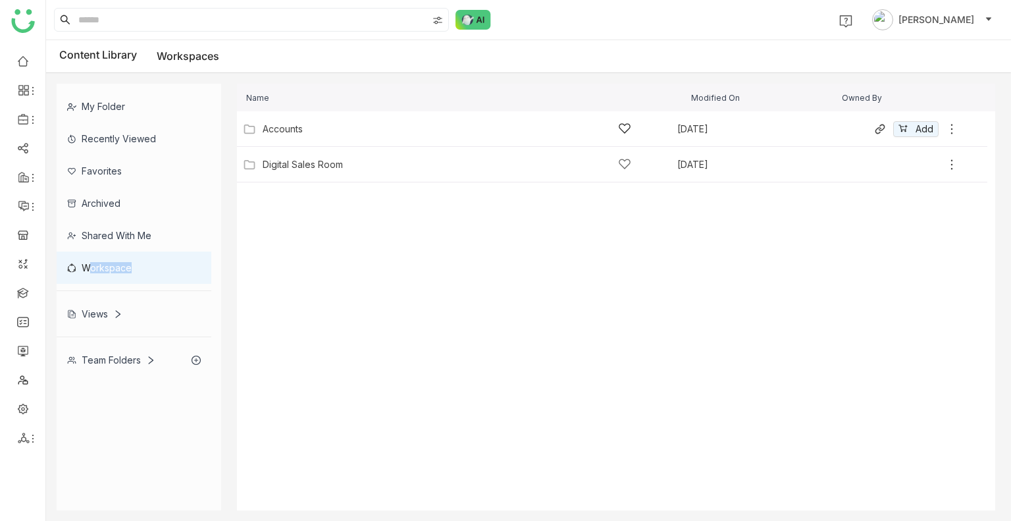
click at [294, 137] on div "Accounts Aug 16, 2025 Add" at bounding box center [599, 129] width 719 height 20
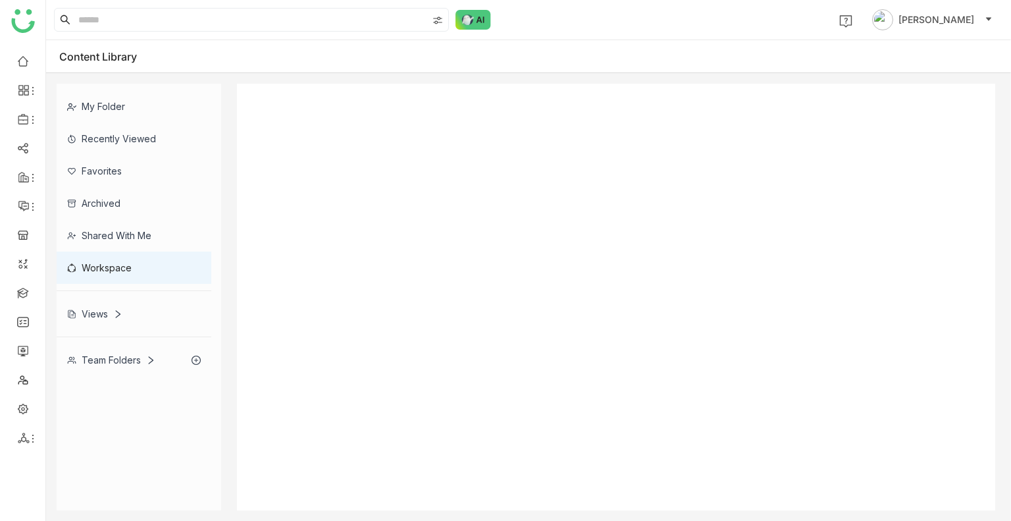
click at [294, 137] on div at bounding box center [616, 297] width 759 height 427
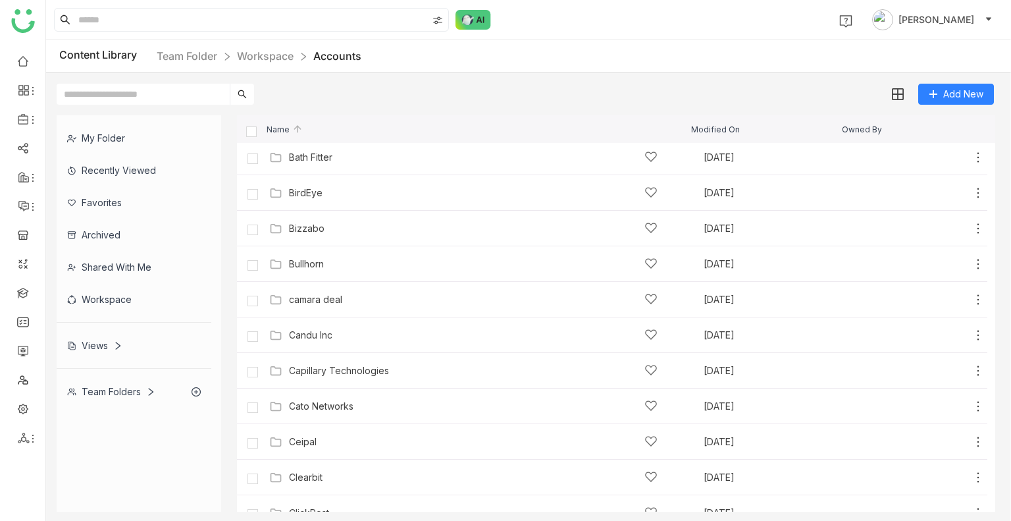
scroll to position [263, 0]
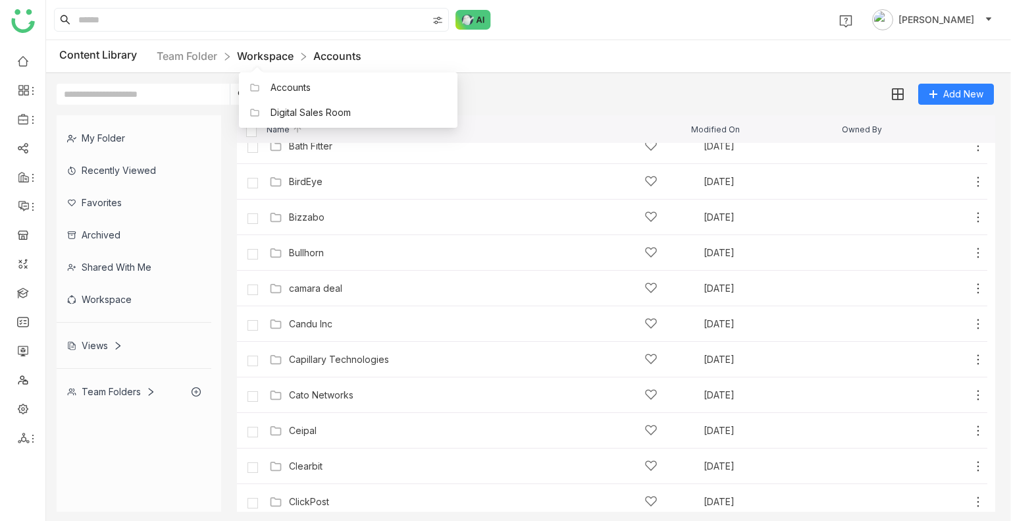
click at [271, 57] on link "Workspace" at bounding box center [265, 55] width 57 height 13
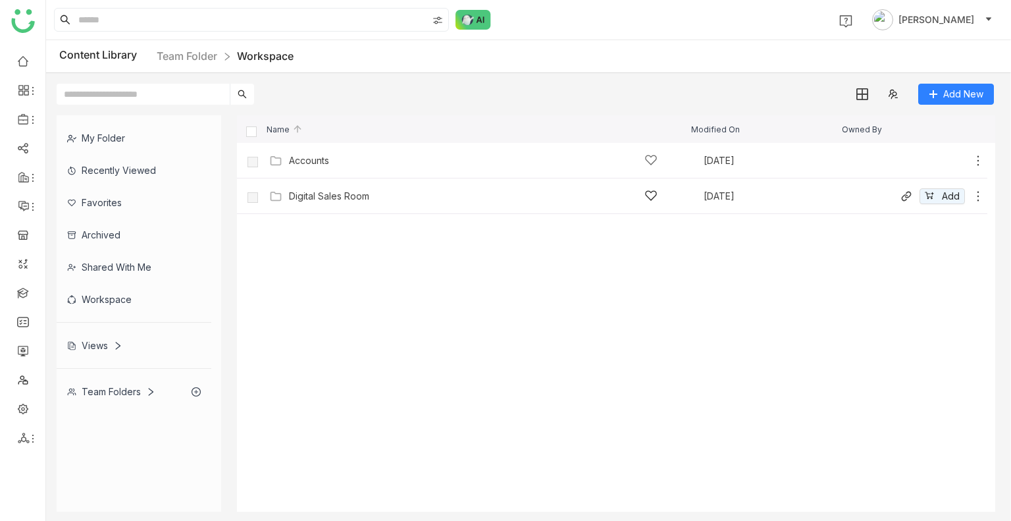
click at [283, 192] on div "Digital Sales Room" at bounding box center [474, 196] width 410 height 14
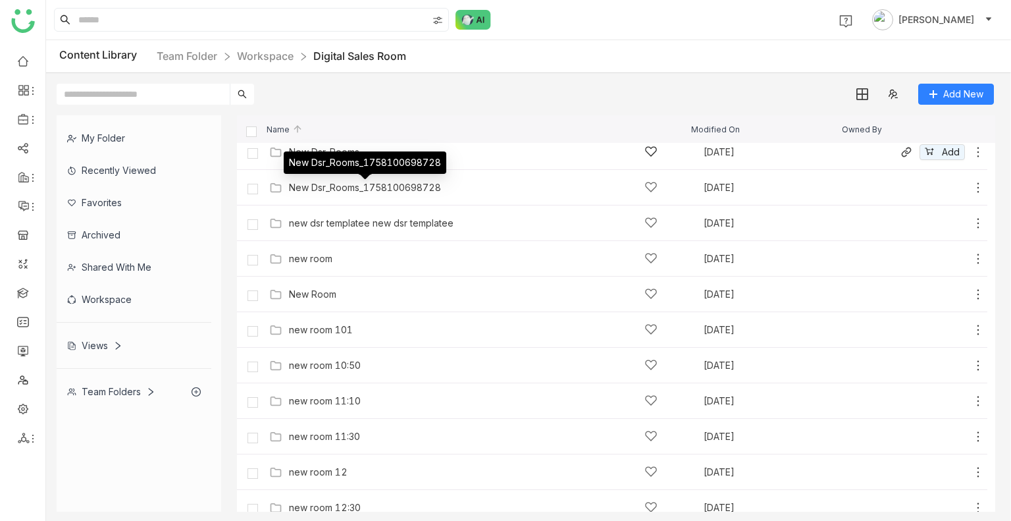
scroll to position [7652, 0]
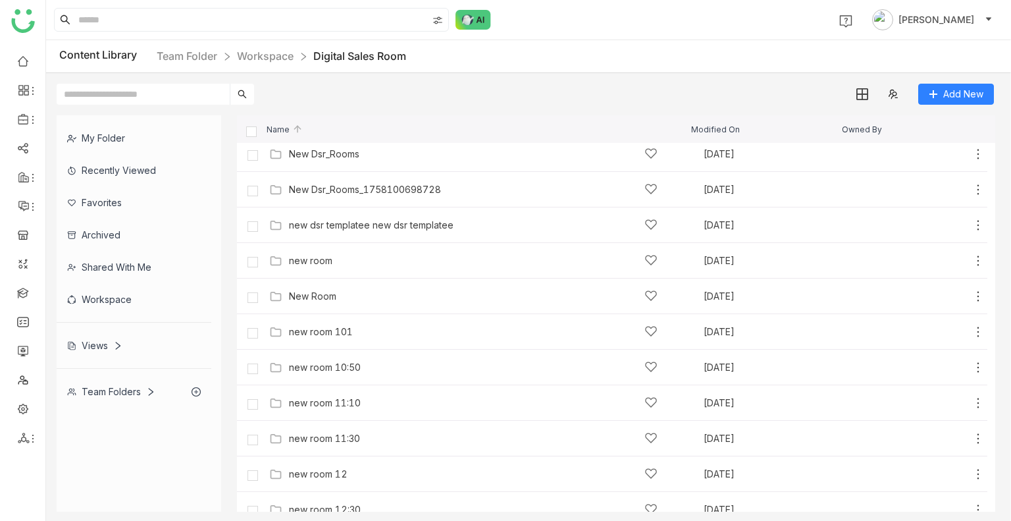
click at [112, 93] on input "text" at bounding box center [143, 94] width 173 height 21
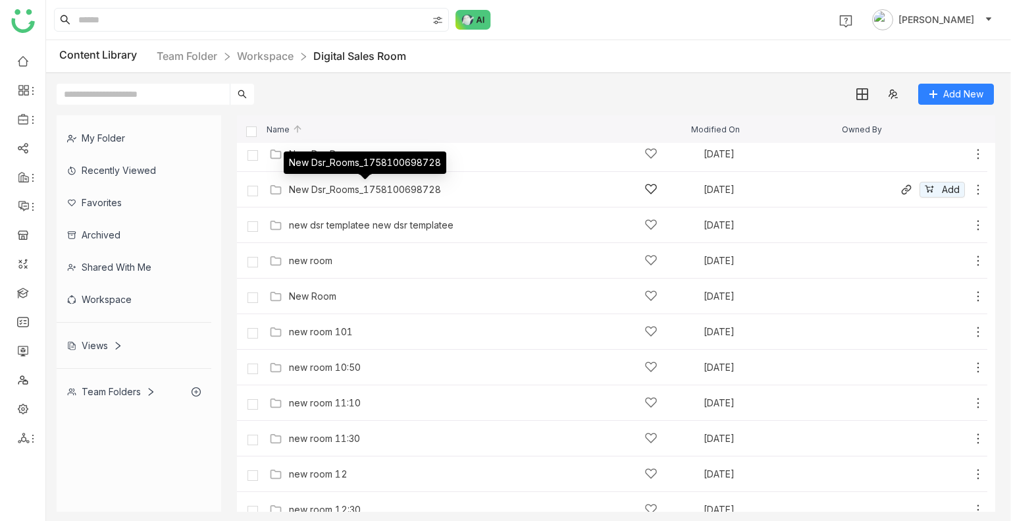
click at [335, 188] on div "New Dsr_Rooms_1758100698728" at bounding box center [365, 189] width 152 height 11
click at [335, 188] on gtmb-list-view "Name Modified On Owned By 1010 room Aug 16, 2025 Add 101 room Aug 16, 2025 Add …" at bounding box center [616, 313] width 759 height 396
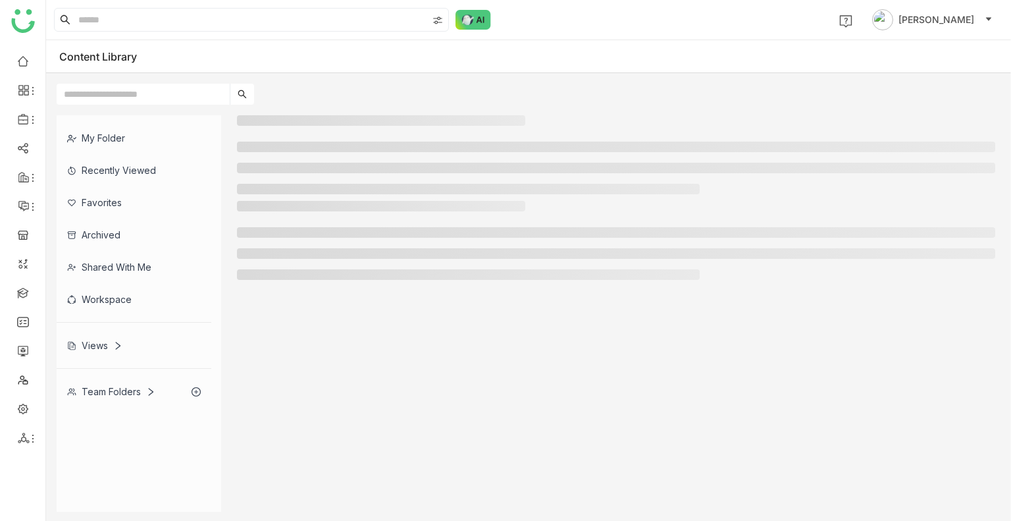
click at [335, 188] on li at bounding box center [468, 189] width 463 height 11
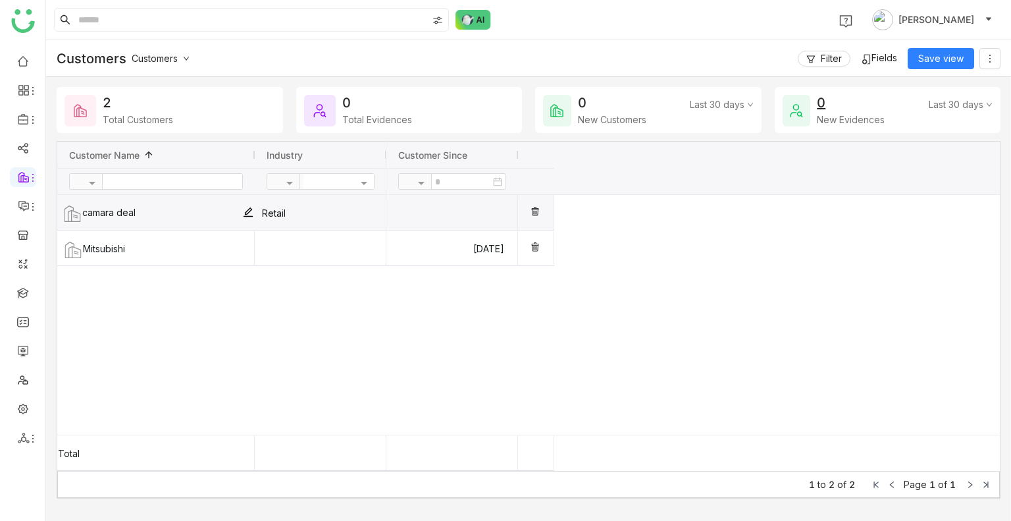
click at [103, 220] on div "camara deal" at bounding box center [156, 212] width 198 height 35
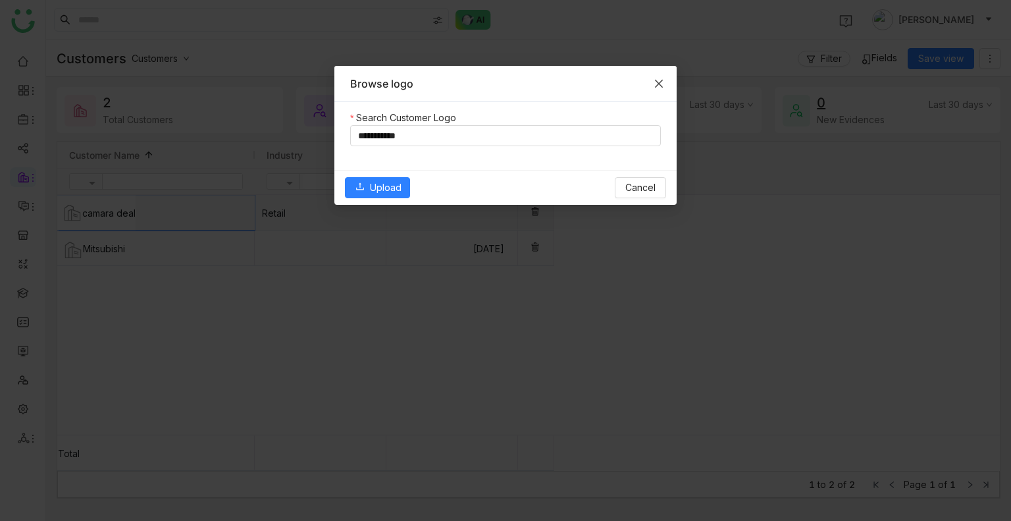
click at [662, 92] on span "Close" at bounding box center [659, 84] width 36 height 36
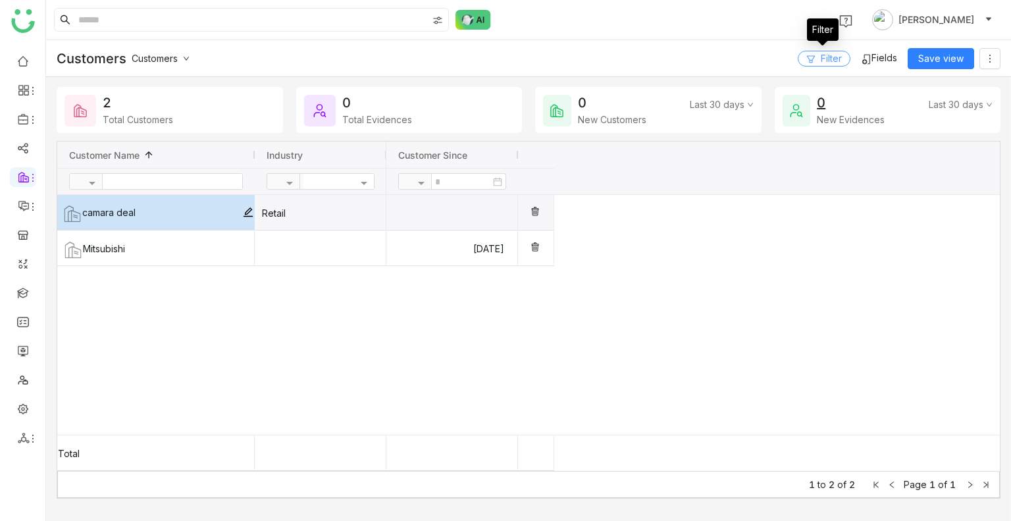
click at [817, 59] on button "Filter" at bounding box center [824, 59] width 53 height 16
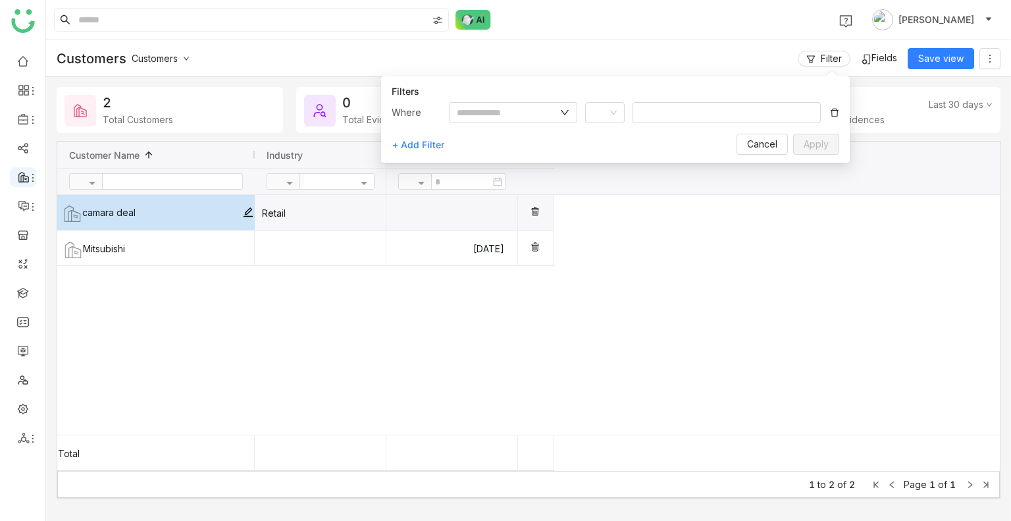
click at [21, 170] on li at bounding box center [23, 177] width 26 height 20
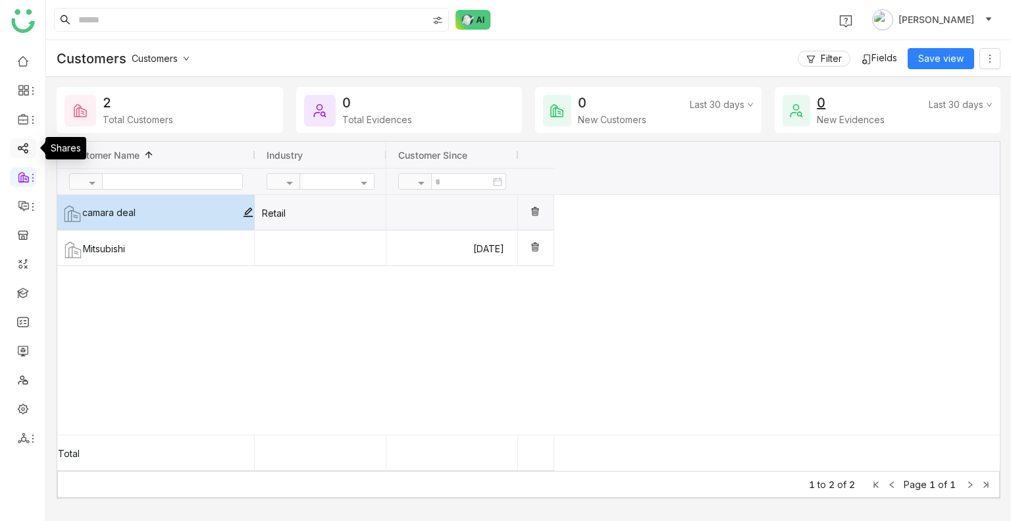
drag, startPoint x: 21, startPoint y: 135, endPoint x: 21, endPoint y: 149, distance: 13.8
click at [21, 149] on ul at bounding box center [22, 249] width 45 height 415
click at [21, 149] on link at bounding box center [23, 147] width 12 height 11
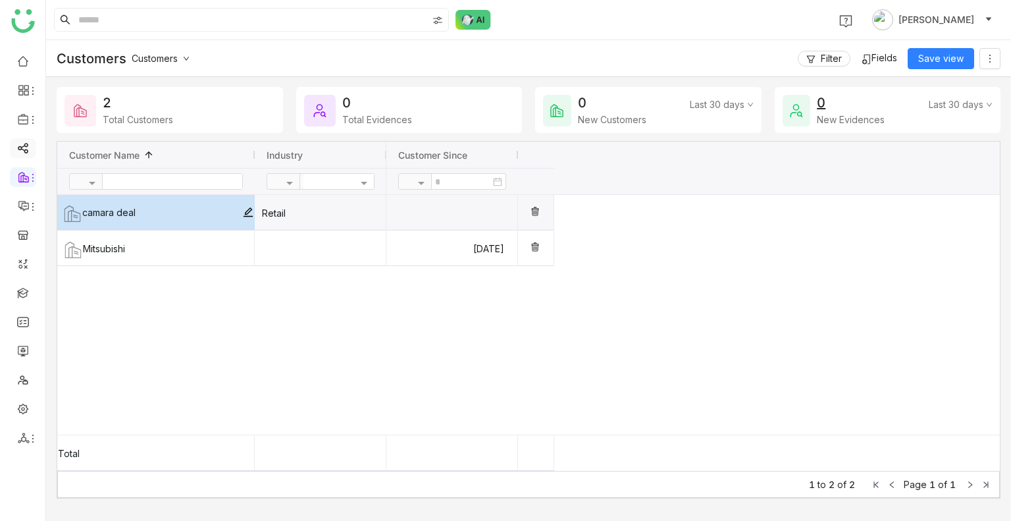
click at [21, 149] on link at bounding box center [23, 147] width 12 height 11
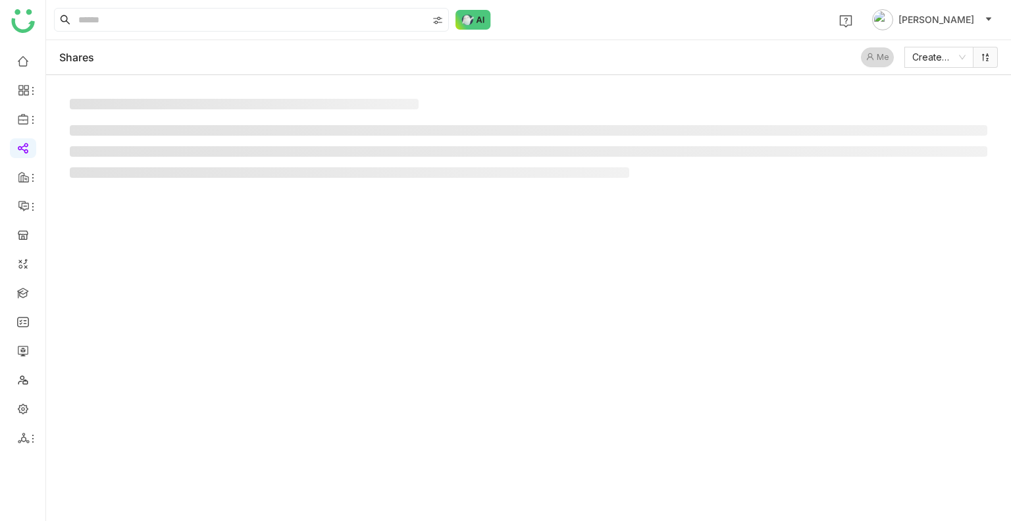
click at [21, 149] on link at bounding box center [23, 147] width 12 height 11
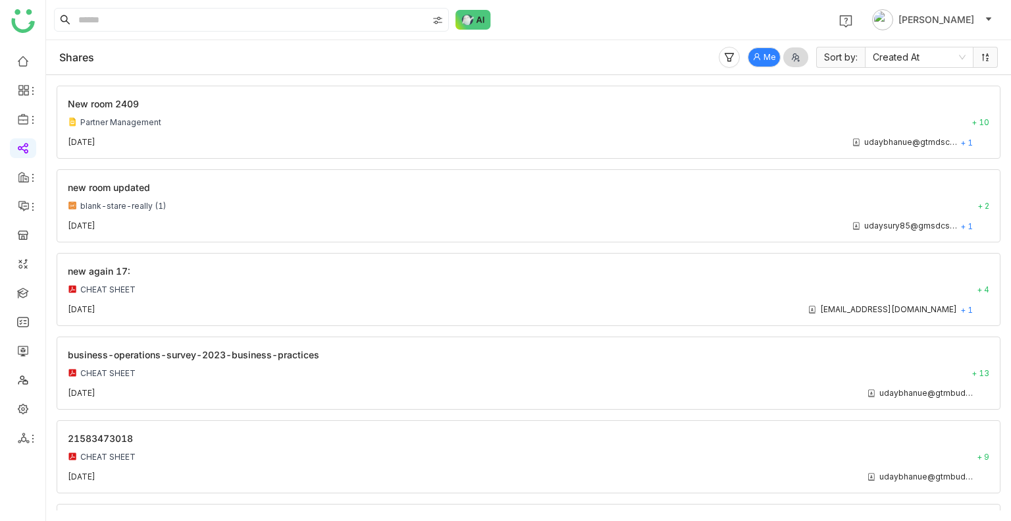
click at [21, 149] on link at bounding box center [23, 147] width 12 height 11
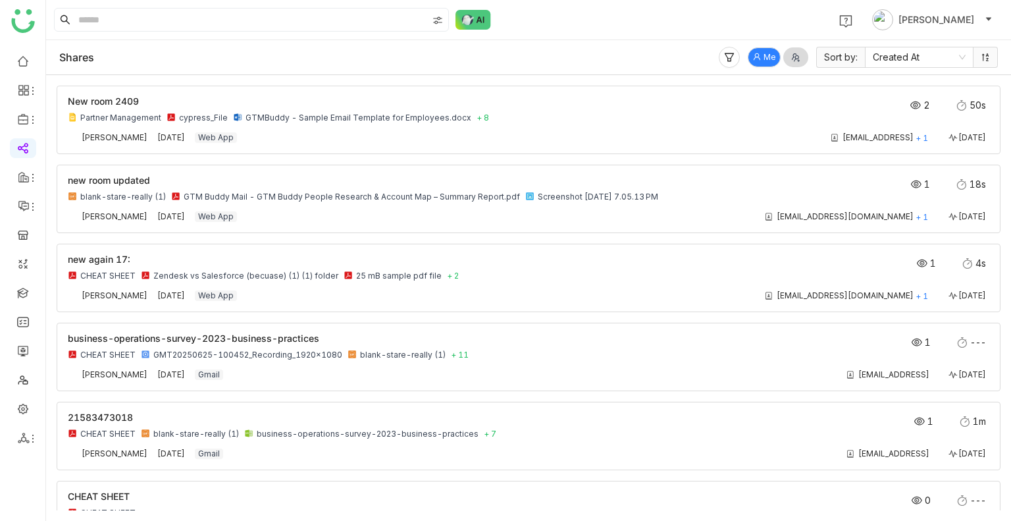
click at [21, 149] on link at bounding box center [23, 147] width 12 height 11
click at [21, 297] on link at bounding box center [23, 291] width 12 height 11
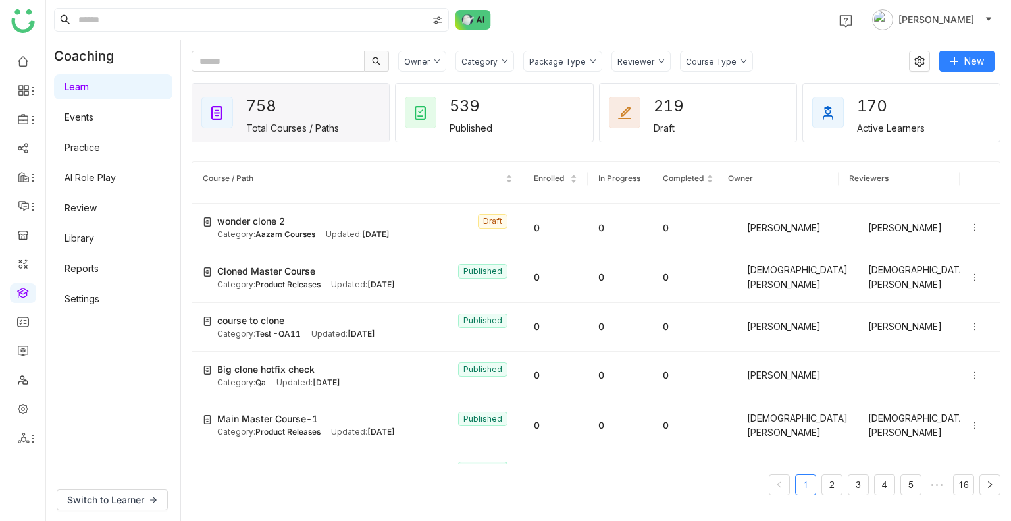
scroll to position [290, 0]
click at [292, 327] on span "Test -QA11" at bounding box center [277, 332] width 45 height 10
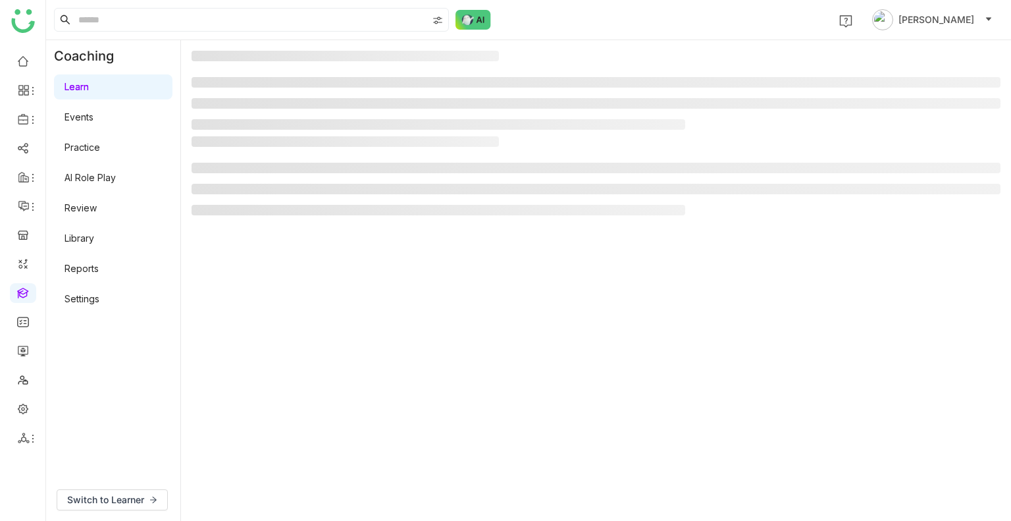
click at [292, 324] on gtmb-manage-detail-wrapper at bounding box center [596, 281] width 809 height 460
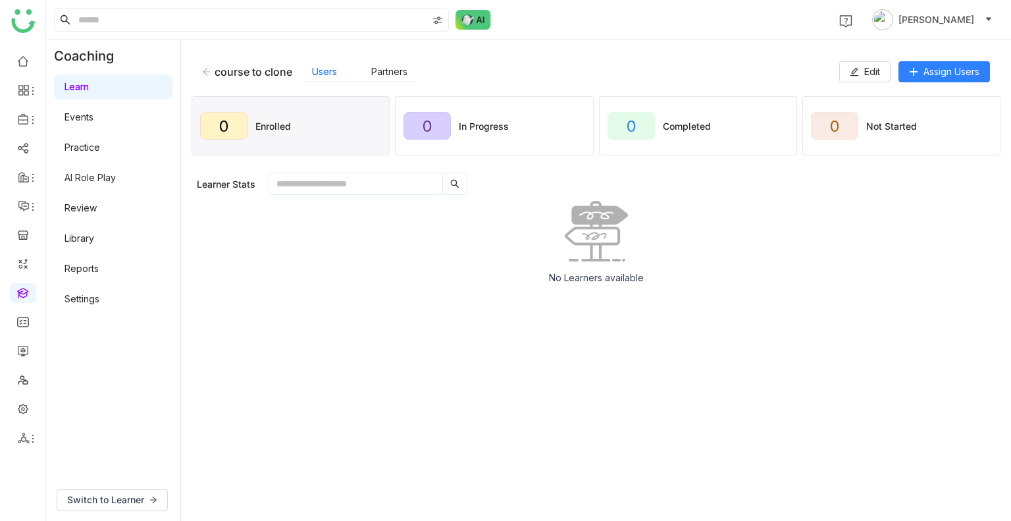
click at [856, 84] on div "course to clone Users Partners Edit Assign Users" at bounding box center [596, 72] width 809 height 42
click at [860, 78] on button "Edit" at bounding box center [865, 71] width 51 height 21
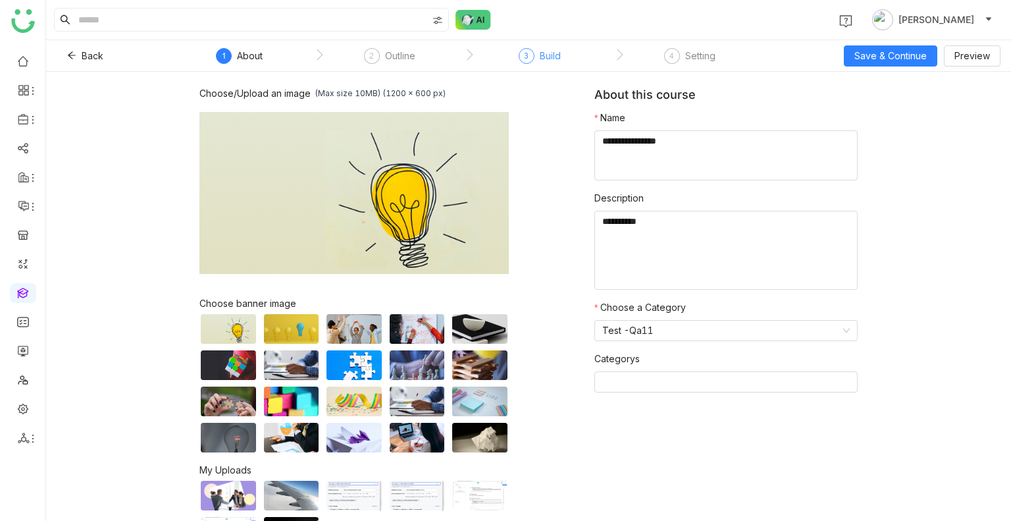
click at [539, 68] on div "3 Build" at bounding box center [540, 60] width 42 height 24
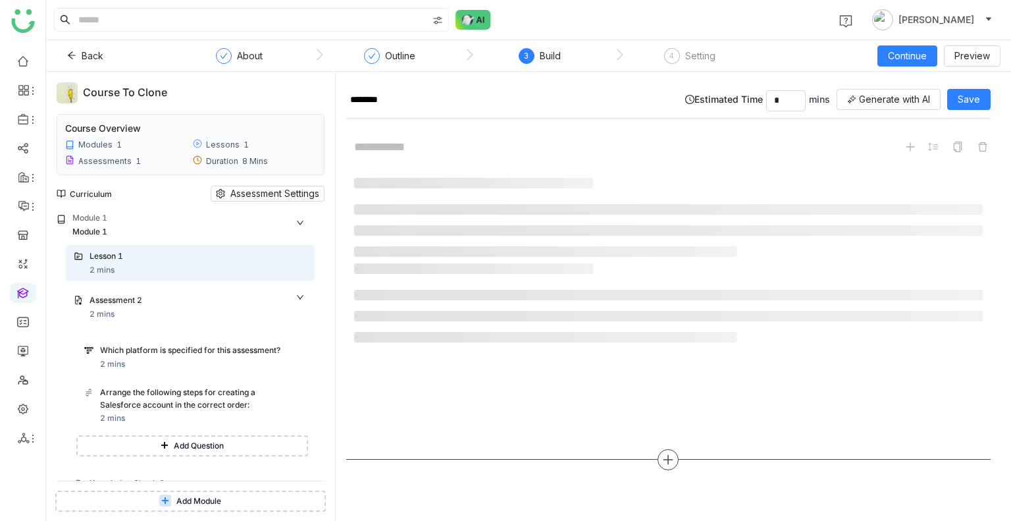
click at [659, 452] on div at bounding box center [668, 459] width 21 height 21
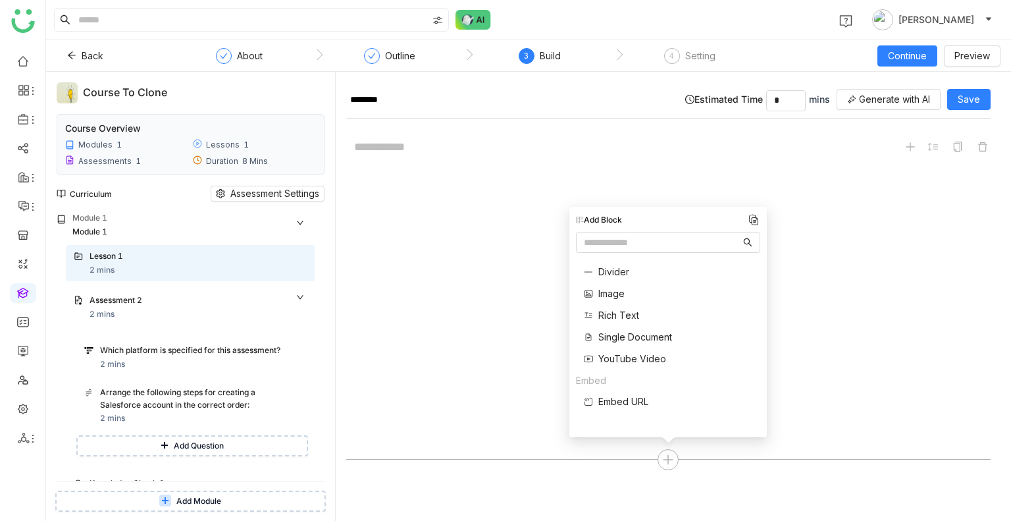
click at [630, 338] on span "Single Document" at bounding box center [636, 337] width 74 height 14
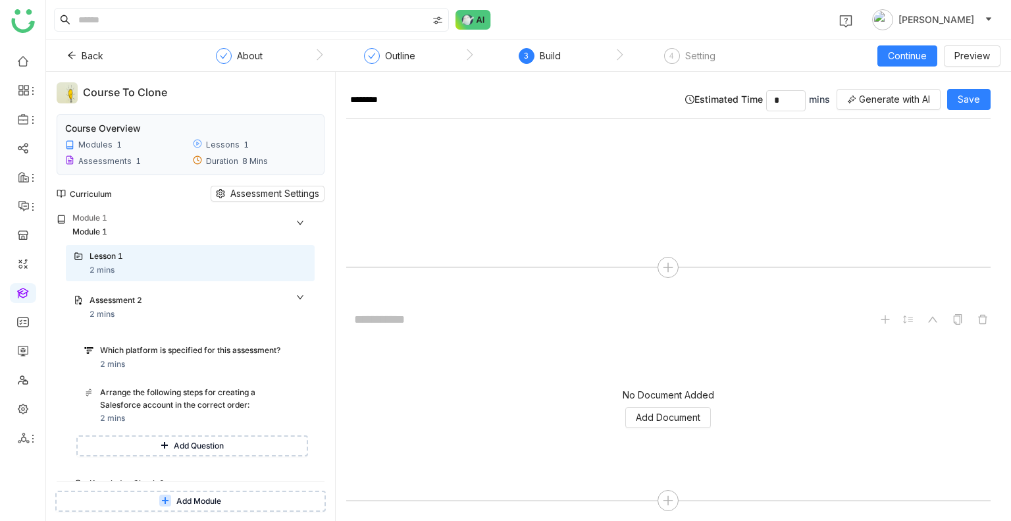
scroll to position [199, 0]
drag, startPoint x: 666, startPoint y: 396, endPoint x: 674, endPoint y: 410, distance: 15.4
click at [674, 410] on div "No Document Added Add Document" at bounding box center [668, 402] width 645 height 132
click at [674, 410] on span "Add Document" at bounding box center [668, 411] width 65 height 14
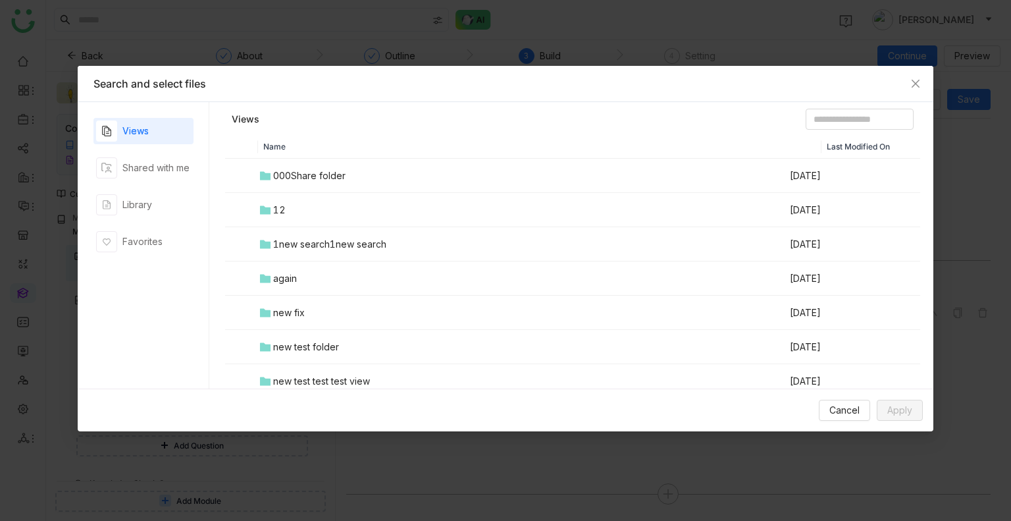
click at [160, 152] on div "Views Shared with me Library Favorites" at bounding box center [144, 245] width 100 height 255
click at [137, 184] on div "Views Shared with me Library Favorites" at bounding box center [144, 245] width 100 height 255
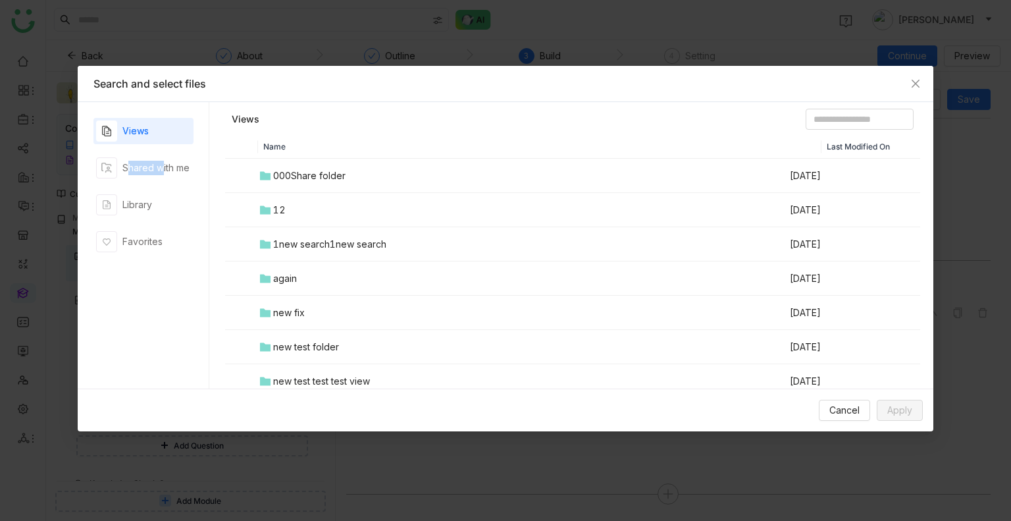
click at [137, 184] on div "Views Shared with me Library Favorites" at bounding box center [144, 245] width 100 height 255
click at [143, 205] on div "Library" at bounding box center [137, 205] width 30 height 14
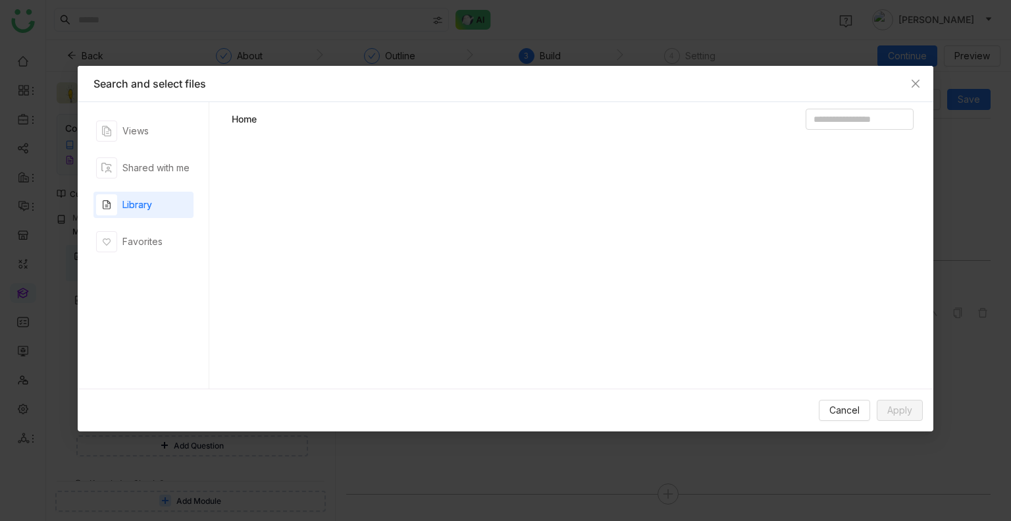
click at [143, 205] on div "Library" at bounding box center [137, 205] width 30 height 14
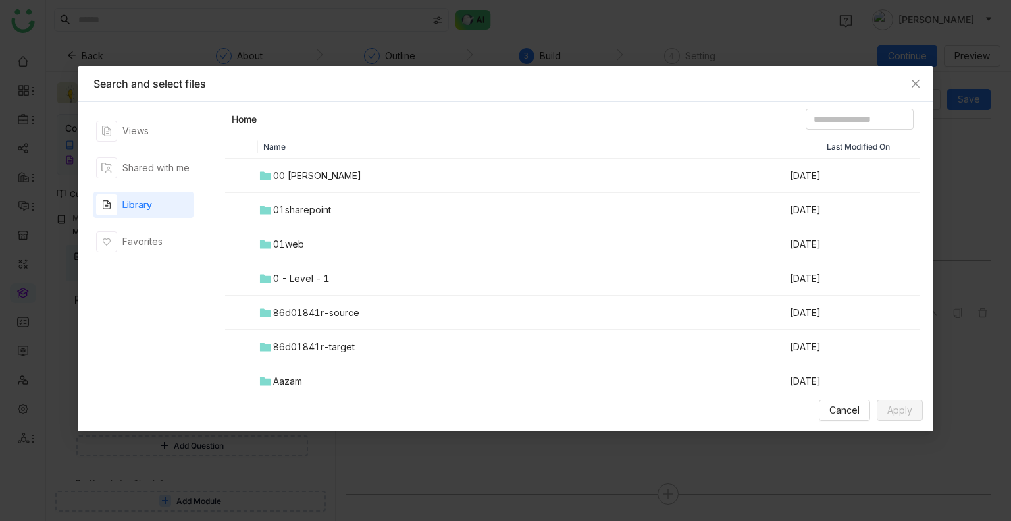
click at [255, 181] on td at bounding box center [241, 176] width 33 height 34
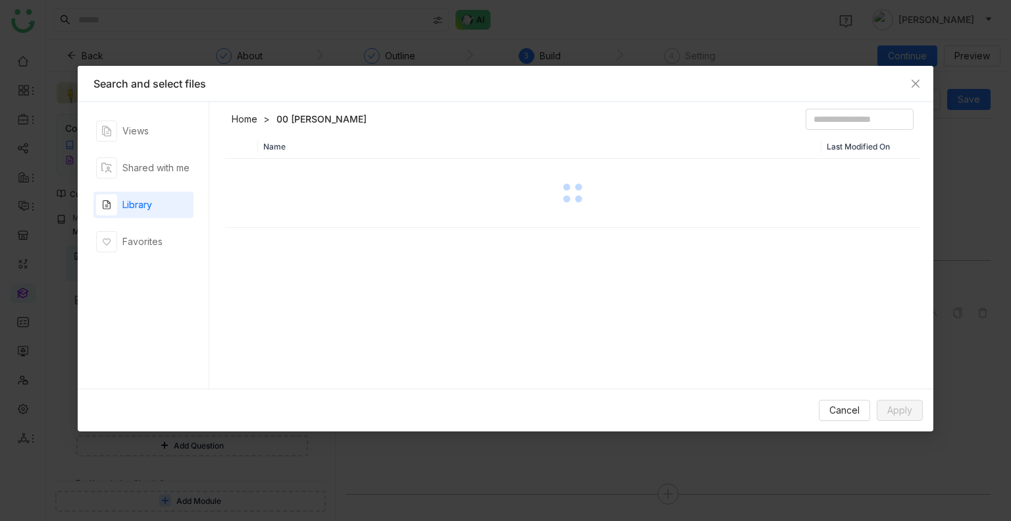
click at [255, 181] on div at bounding box center [573, 193] width 693 height 66
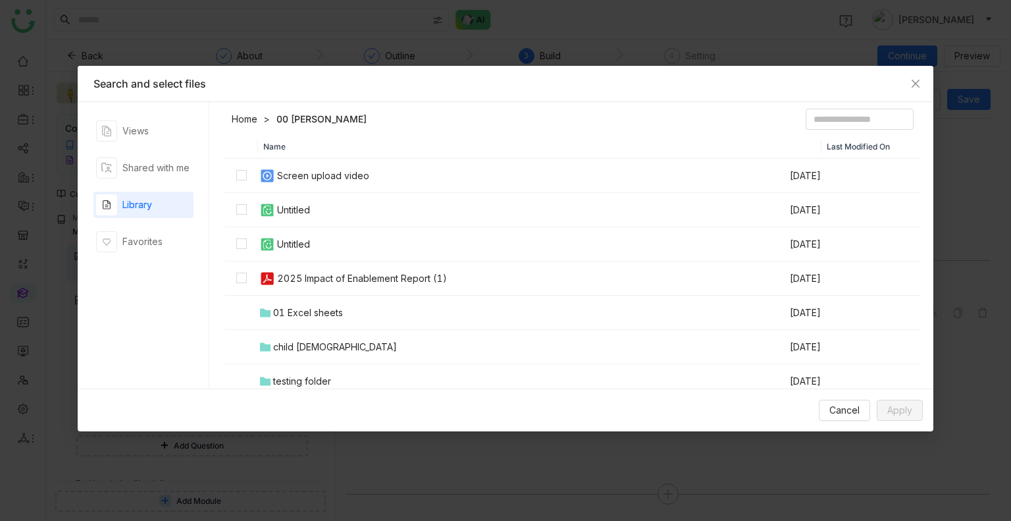
drag, startPoint x: 234, startPoint y: 157, endPoint x: 234, endPoint y: 136, distance: 20.4
click at [234, 136] on th at bounding box center [241, 147] width 33 height 24
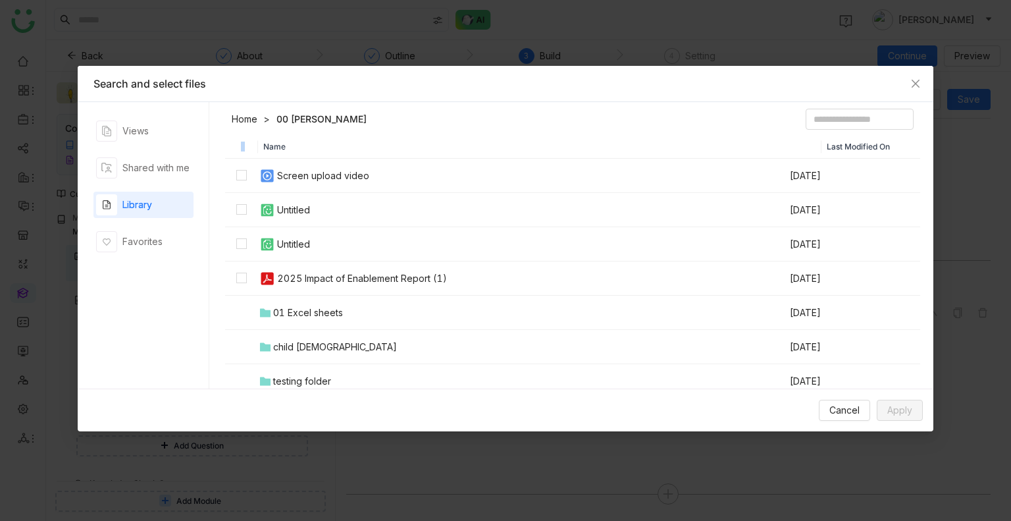
click at [234, 136] on th at bounding box center [241, 147] width 33 height 24
click at [240, 136] on th at bounding box center [241, 147] width 33 height 24
click at [244, 147] on th at bounding box center [241, 147] width 33 height 24
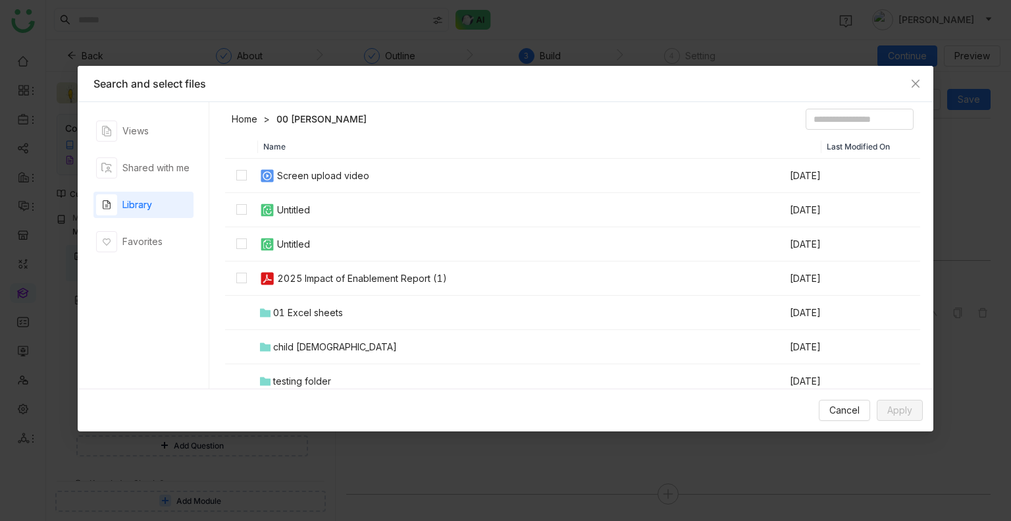
click at [244, 147] on th at bounding box center [241, 147] width 33 height 24
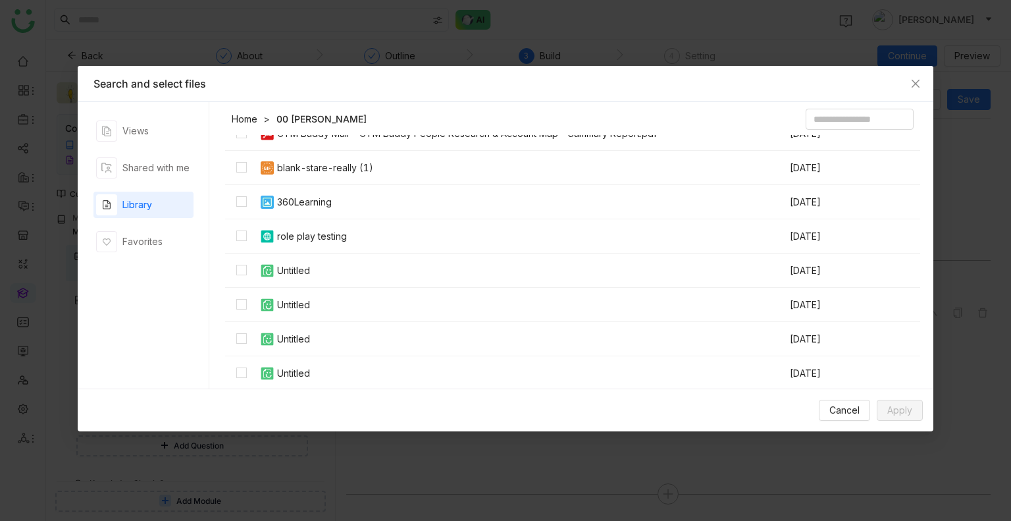
scroll to position [523, 0]
click at [307, 240] on div "role play testing" at bounding box center [312, 235] width 70 height 14
click at [895, 420] on button "Apply" at bounding box center [900, 410] width 46 height 21
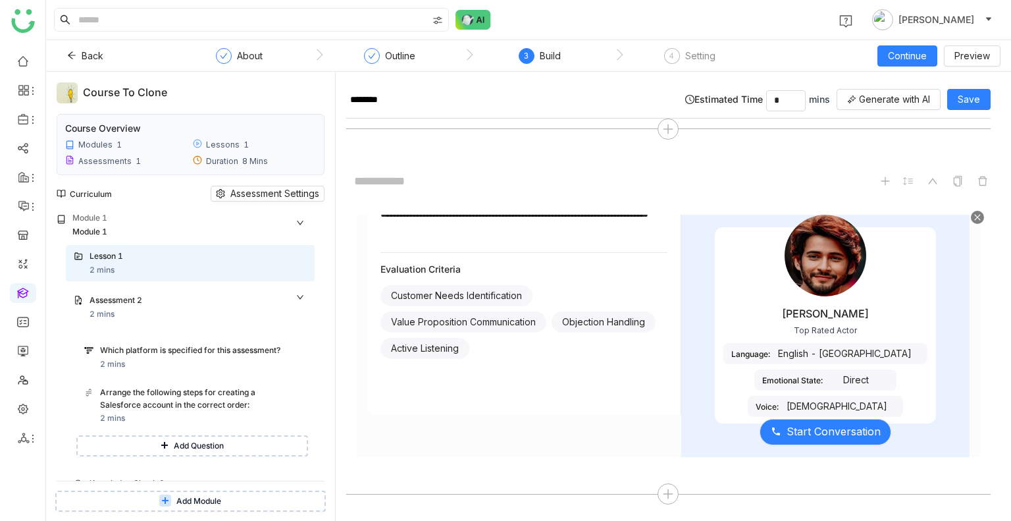
scroll to position [0, 0]
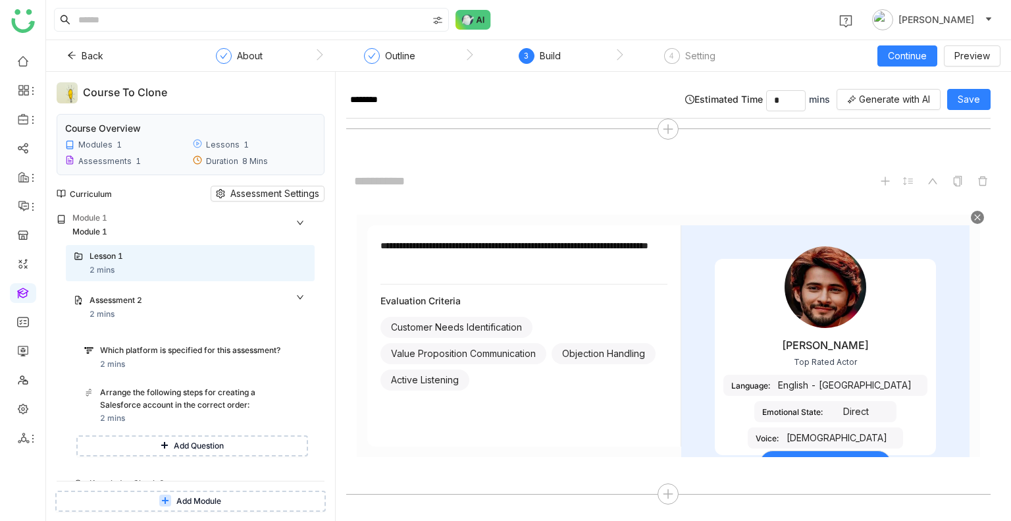
click at [974, 215] on icon at bounding box center [978, 217] width 8 height 8
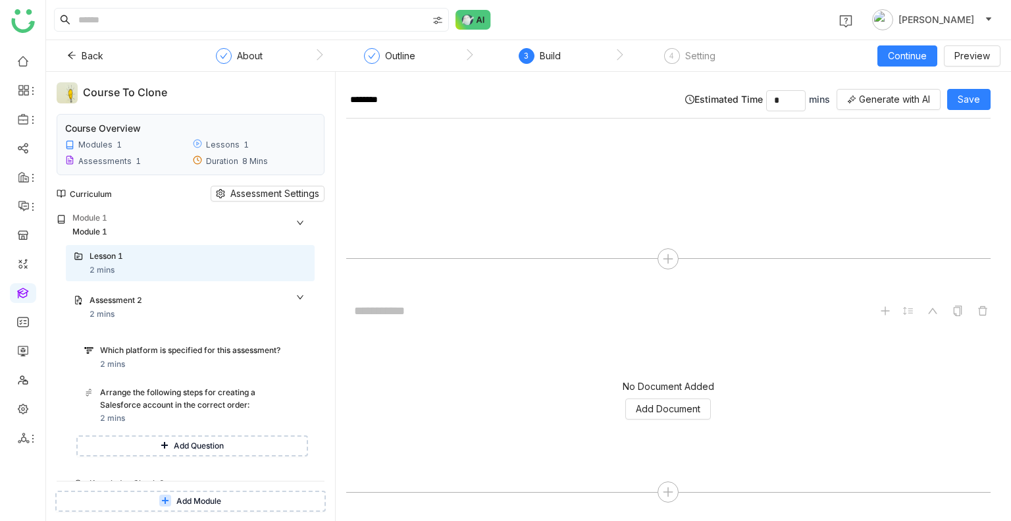
scroll to position [199, 0]
click at [0, 0] on div "first_page chevron_left * /1 chevron_right last_page zoom_in zoom_out fullscreen" at bounding box center [0, 0] width 0 height 0
click at [954, 100] on button "Save" at bounding box center [969, 99] width 43 height 21
click at [907, 52] on span "Continue" at bounding box center [907, 56] width 39 height 14
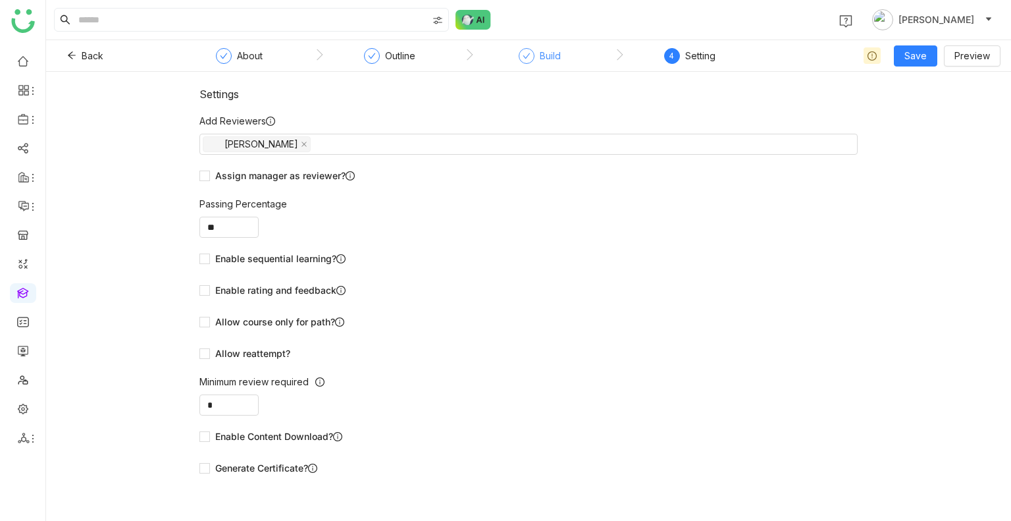
click at [540, 53] on div "Build" at bounding box center [550, 56] width 21 height 16
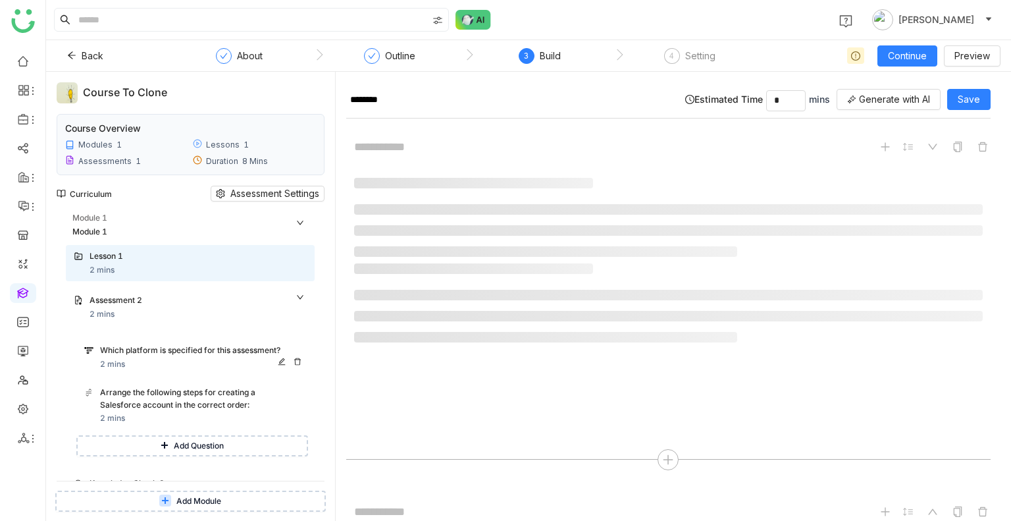
scroll to position [73, 0]
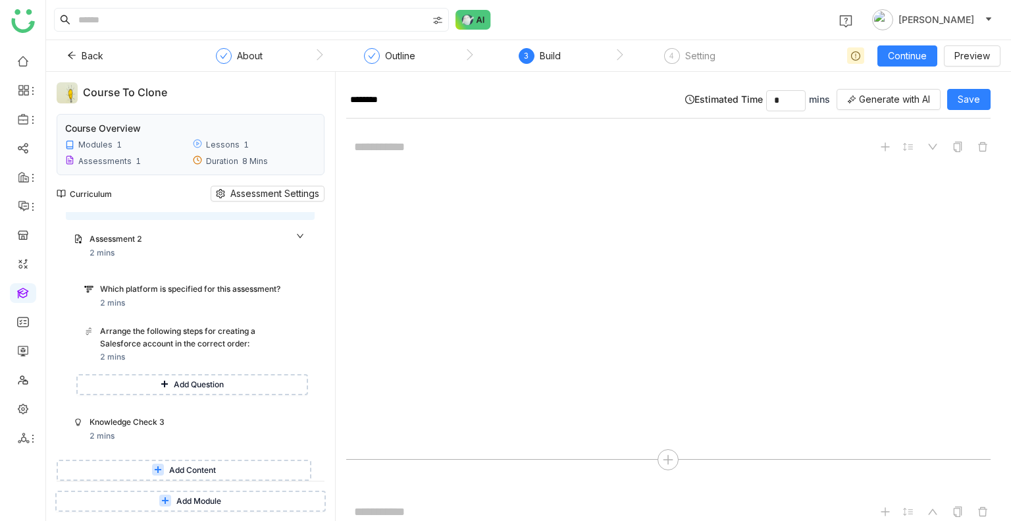
click at [197, 466] on span "Add Content" at bounding box center [192, 470] width 47 height 13
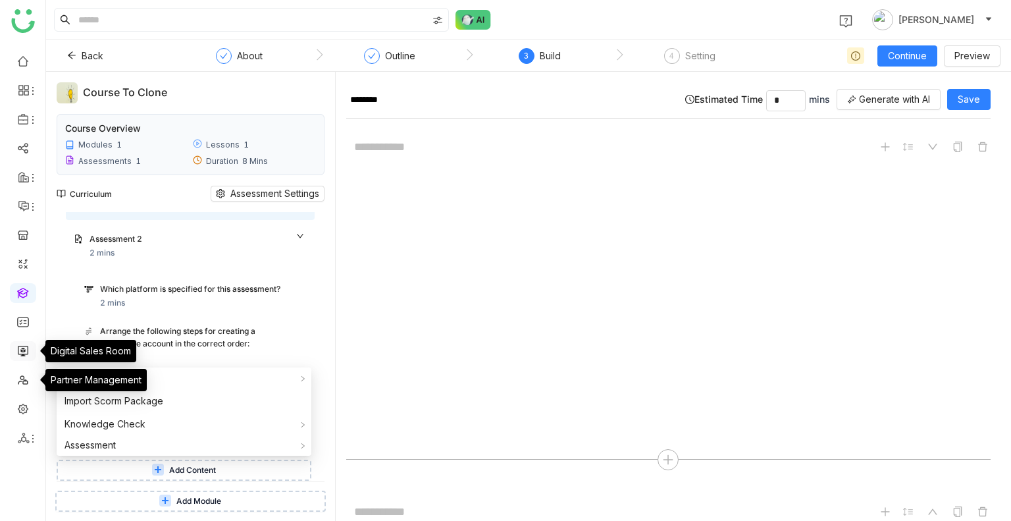
click at [22, 350] on link at bounding box center [23, 349] width 12 height 11
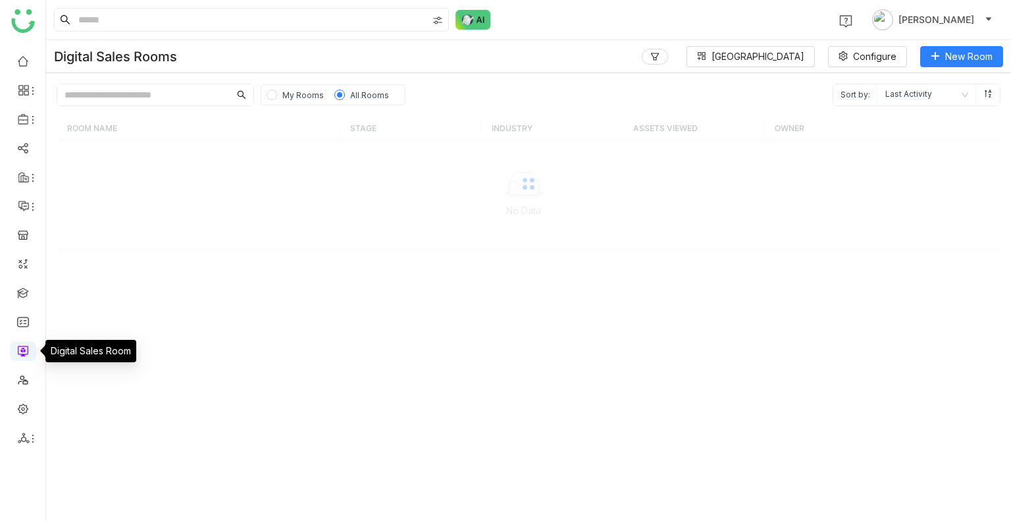
click at [22, 350] on link at bounding box center [23, 349] width 12 height 11
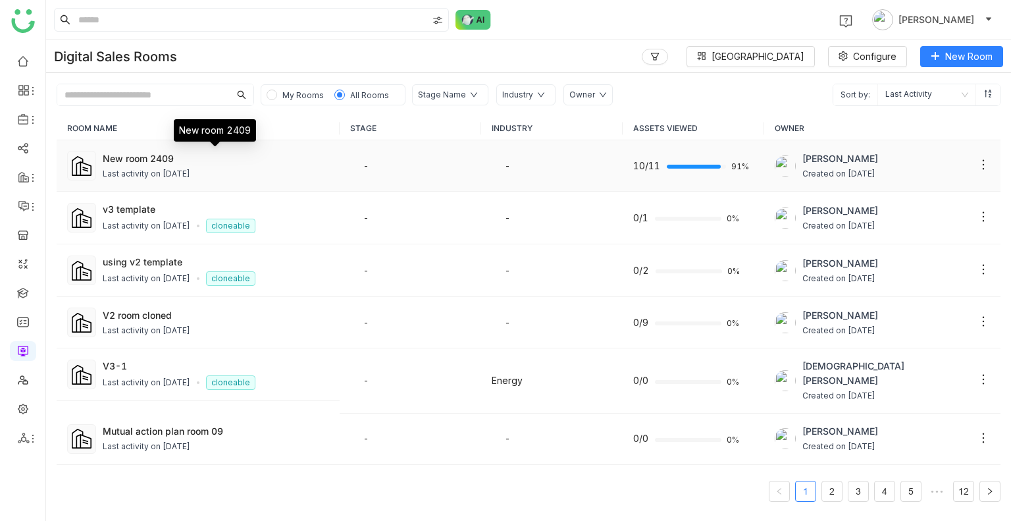
click at [146, 160] on div "New room 2409" at bounding box center [216, 158] width 227 height 14
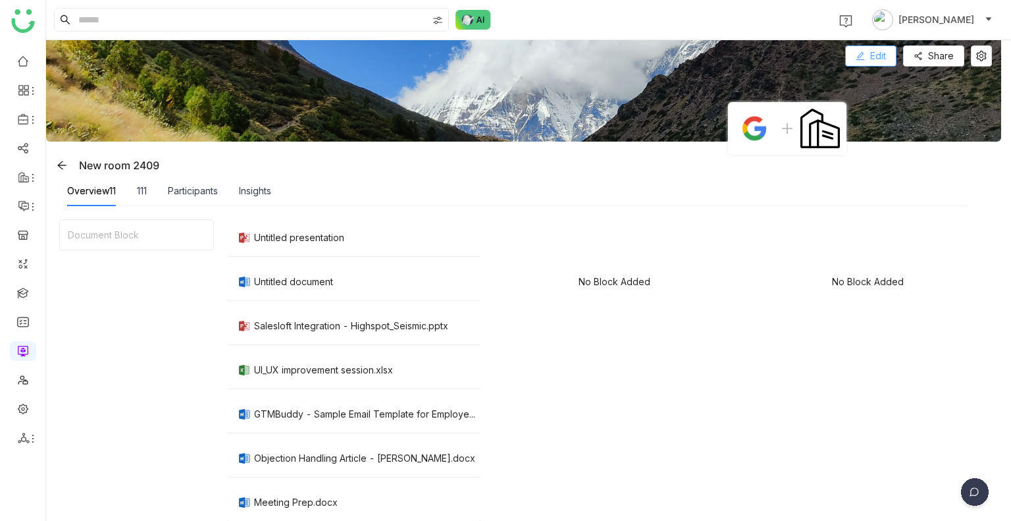
click at [874, 50] on span "Edit" at bounding box center [879, 56] width 16 height 14
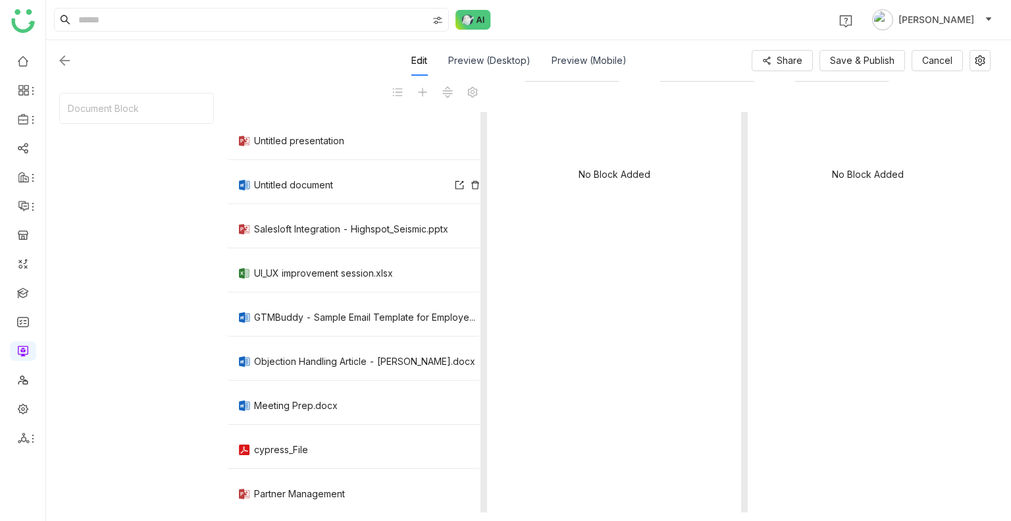
scroll to position [234, 0]
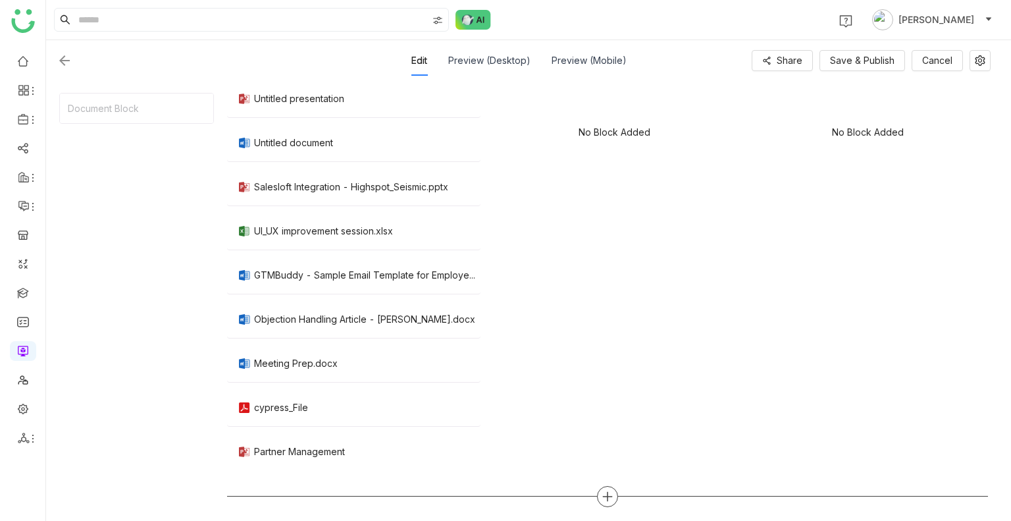
click at [601, 497] on div at bounding box center [607, 496] width 21 height 21
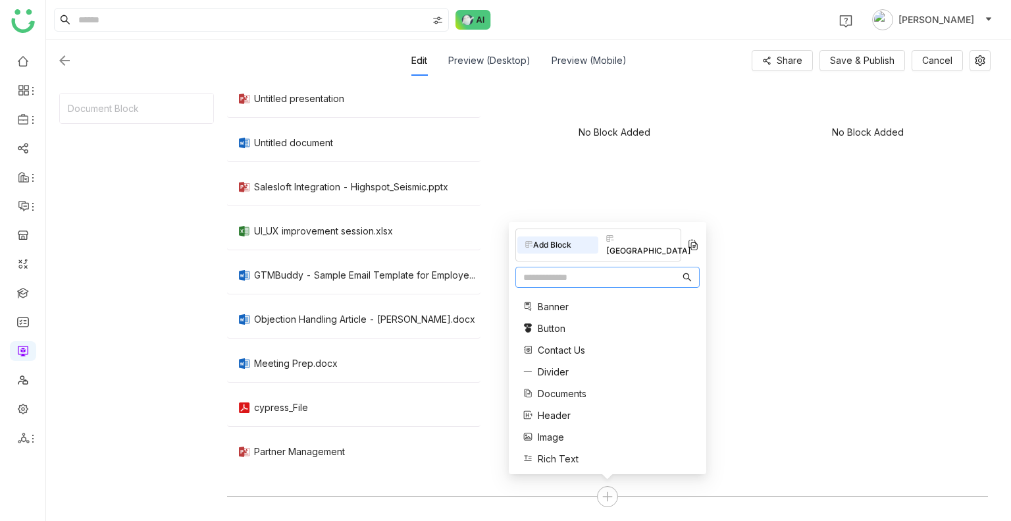
click at [538, 284] on input "text" at bounding box center [602, 277] width 157 height 14
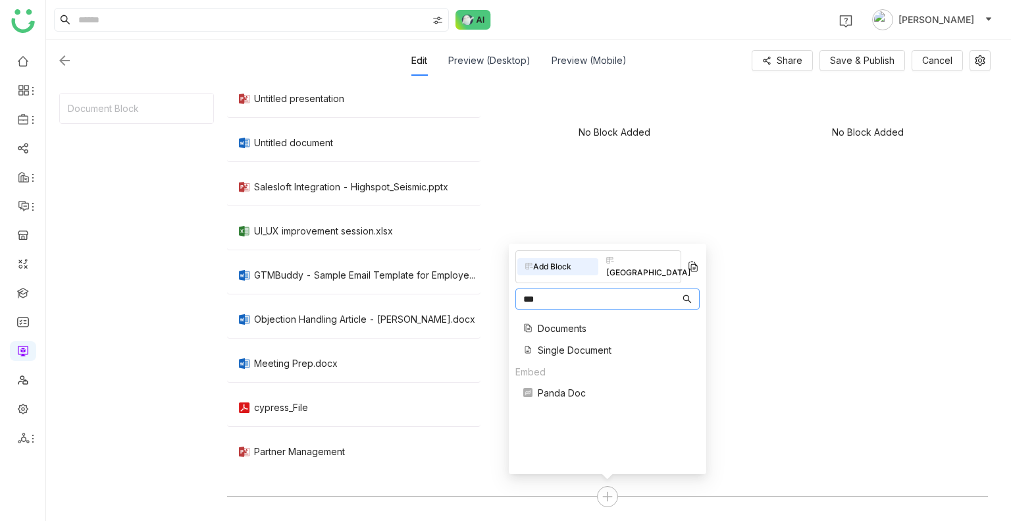
type input "***"
click at [553, 321] on span "Documents" at bounding box center [562, 328] width 49 height 14
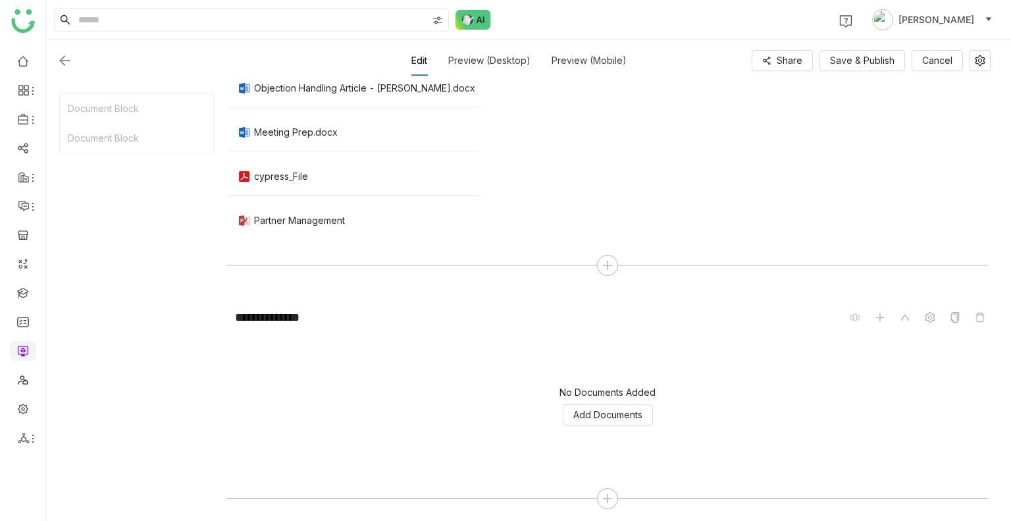
scroll to position [466, 0]
click at [601, 400] on div "No Documents Added Add Documents" at bounding box center [607, 405] width 761 height 132
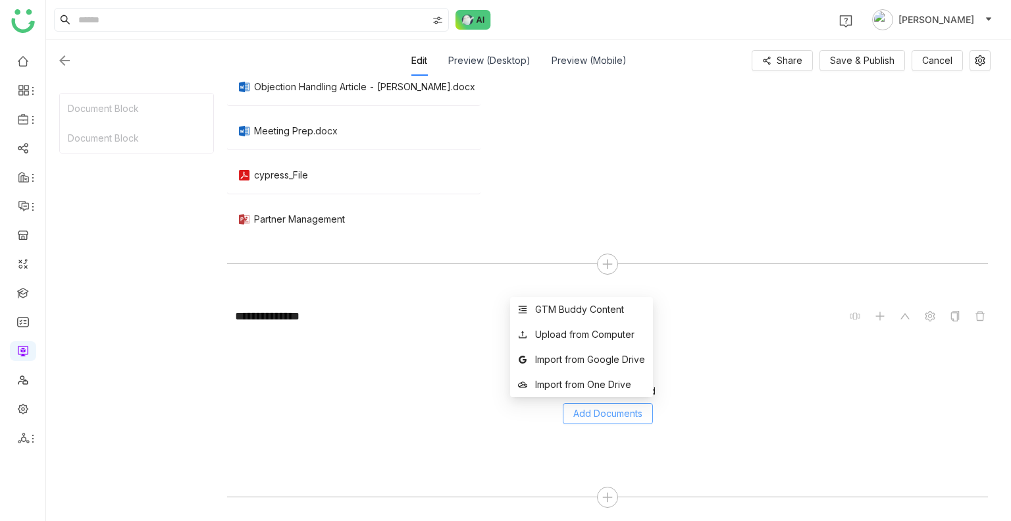
click at [604, 403] on button "Add Documents" at bounding box center [608, 413] width 90 height 21
click at [566, 315] on div "GTM Buddy Content" at bounding box center [579, 309] width 89 height 14
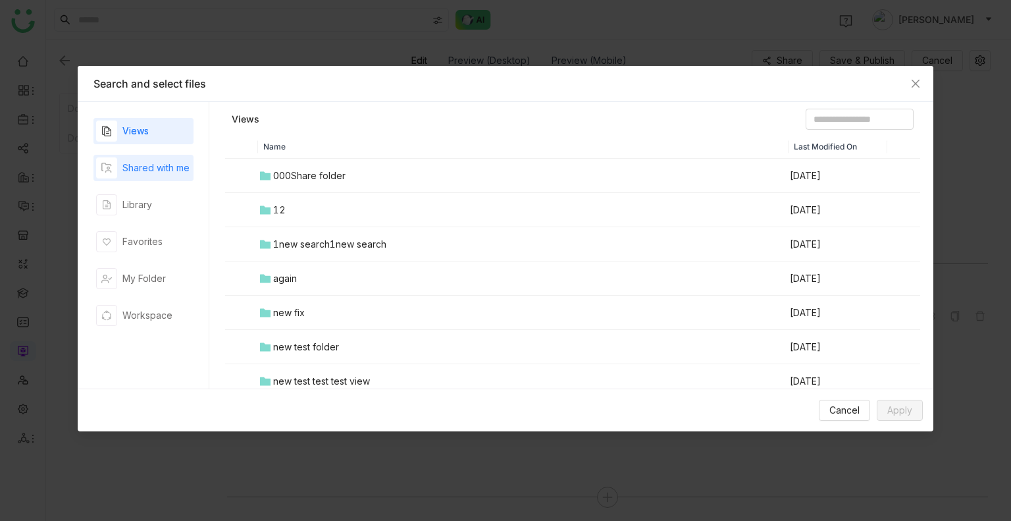
click at [135, 161] on div "Shared with me" at bounding box center [155, 168] width 67 height 14
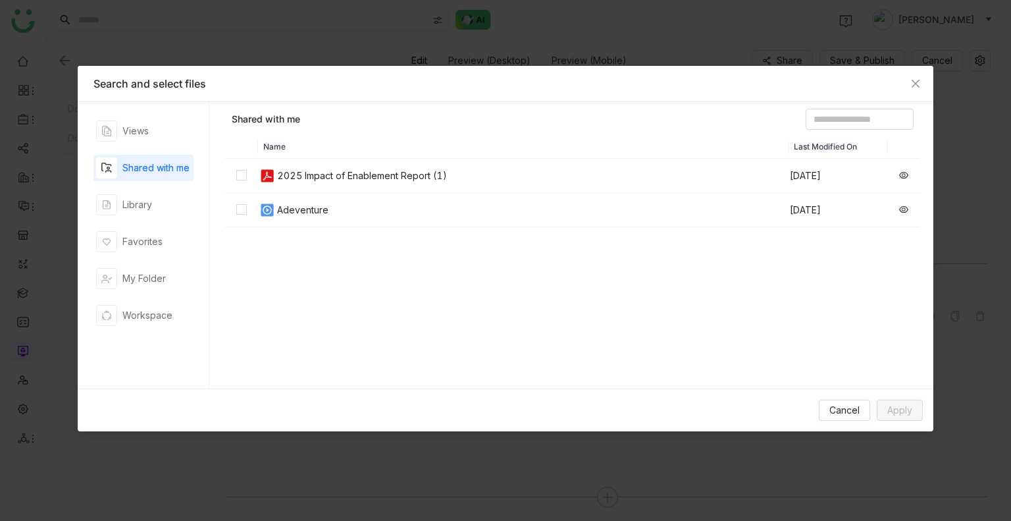
click at [135, 161] on div "Shared with me" at bounding box center [155, 168] width 67 height 14
drag, startPoint x: 244, startPoint y: 151, endPoint x: 254, endPoint y: 142, distance: 13.1
click at [254, 142] on th at bounding box center [241, 147] width 33 height 24
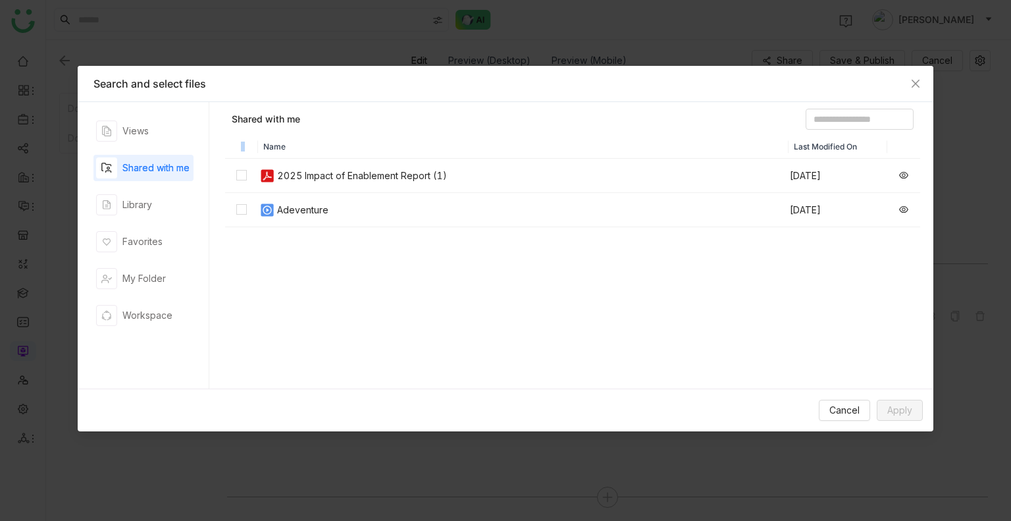
click at [254, 142] on th at bounding box center [241, 147] width 33 height 24
click at [167, 202] on div "Library" at bounding box center [144, 205] width 100 height 26
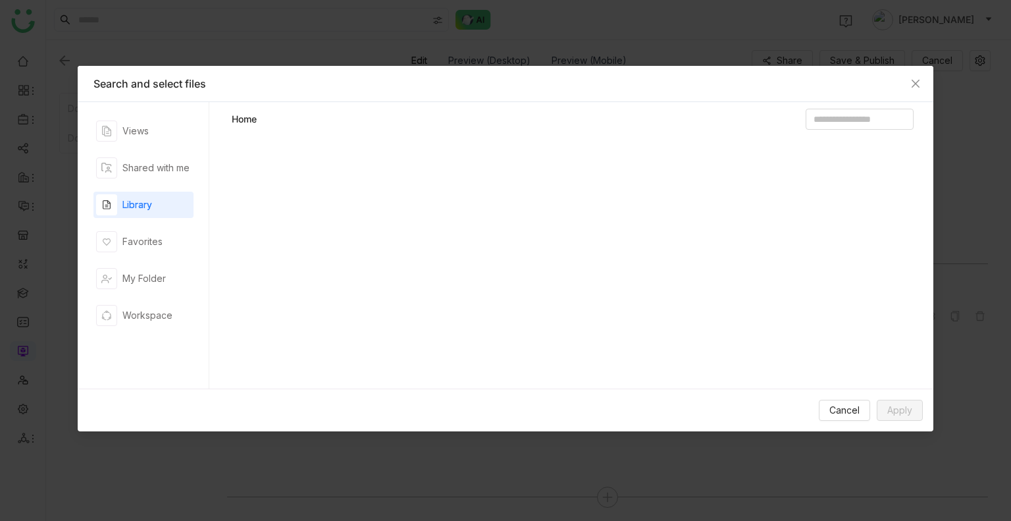
click at [167, 202] on div "Library" at bounding box center [144, 205] width 100 height 26
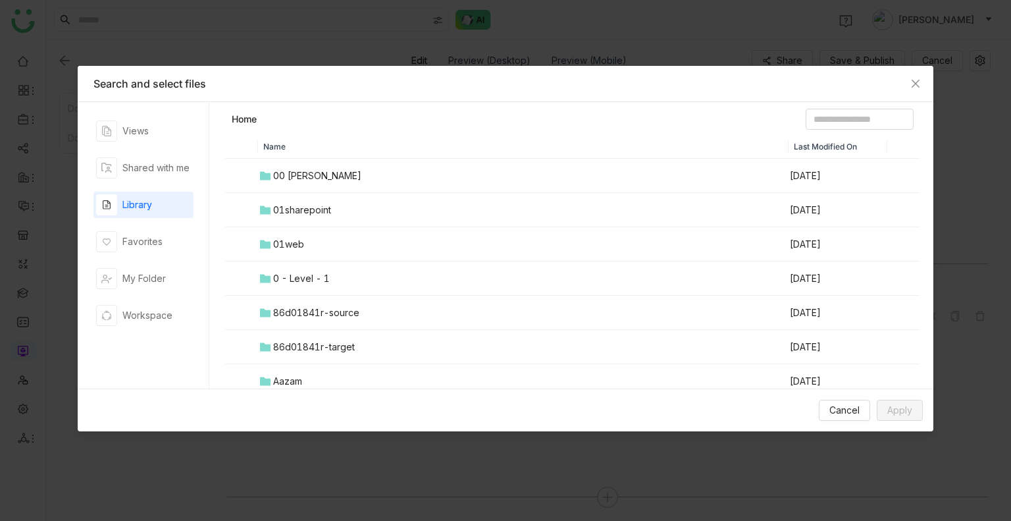
click at [291, 173] on div "00 [PERSON_NAME]" at bounding box center [317, 176] width 88 height 14
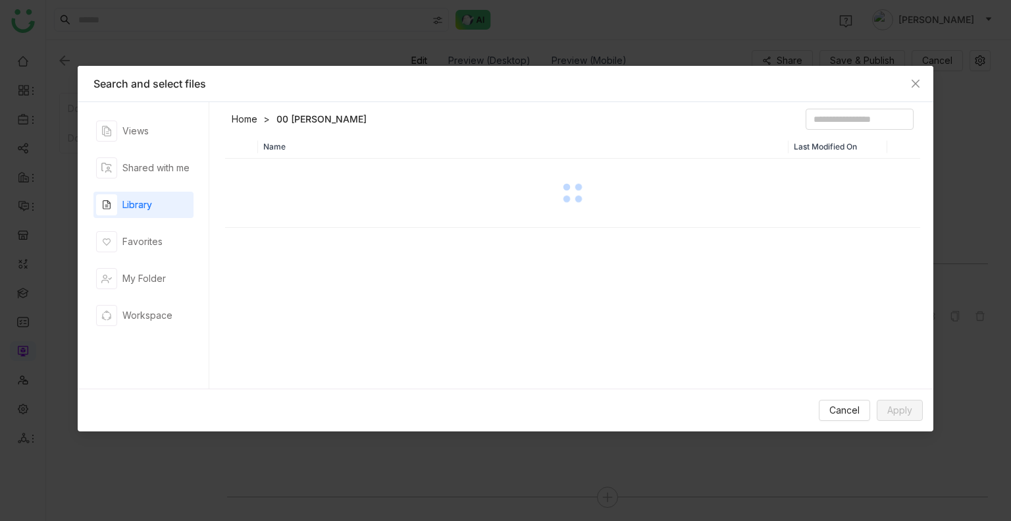
click at [291, 173] on div at bounding box center [573, 193] width 693 height 66
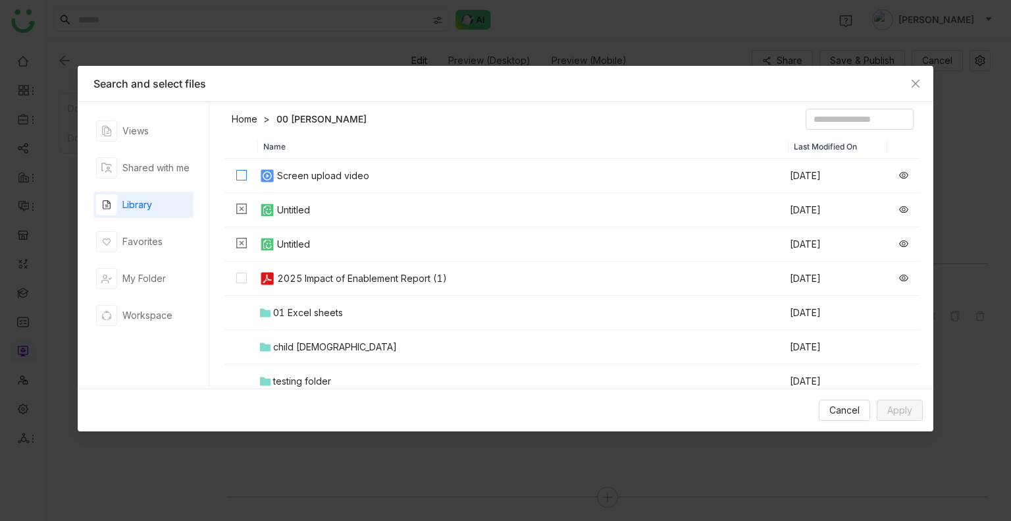
click at [237, 169] on label at bounding box center [241, 176] width 11 height 14
click at [240, 126] on header "Home 00 Arif Folder" at bounding box center [572, 122] width 695 height 26
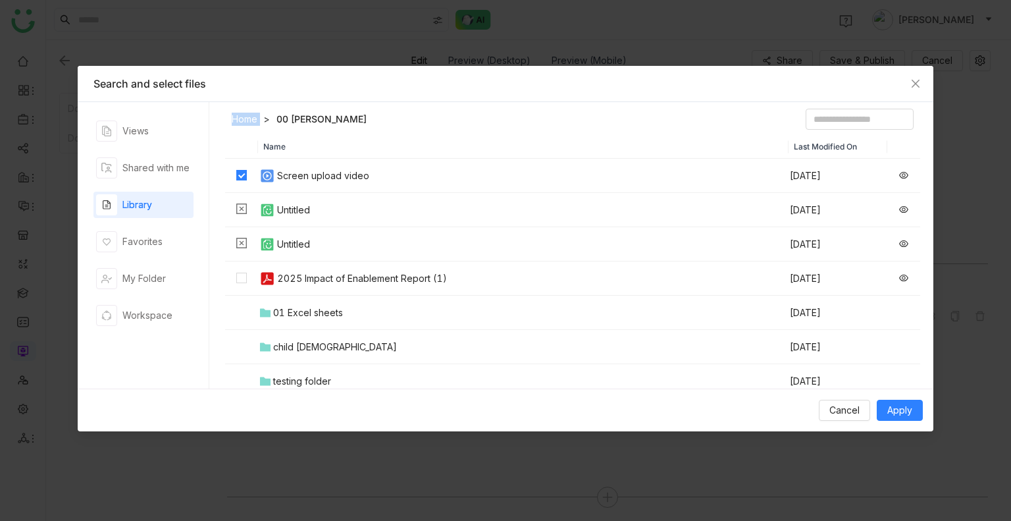
click at [240, 126] on header "Home 00 Arif Folder" at bounding box center [572, 122] width 695 height 26
click at [143, 250] on div "Favorites" at bounding box center [129, 241] width 67 height 21
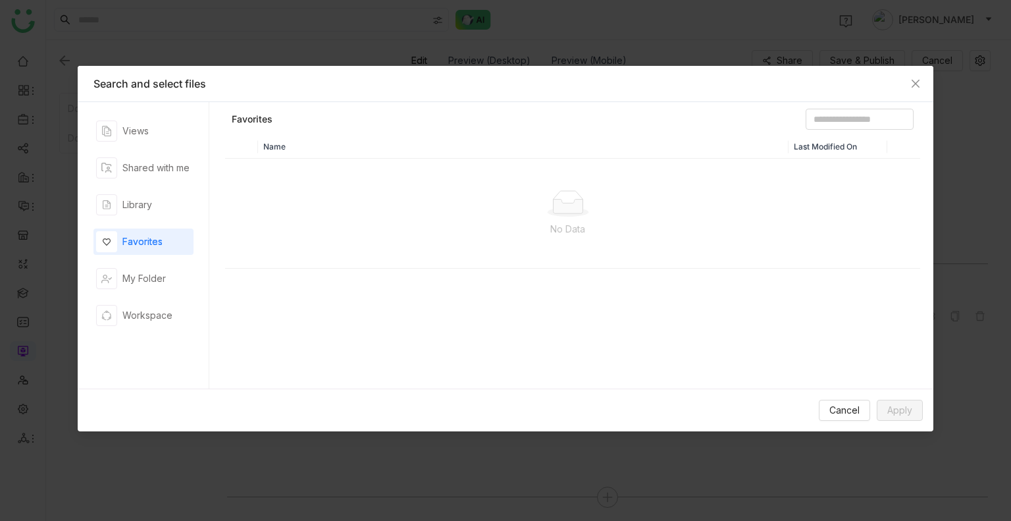
click at [143, 250] on div "Favorites" at bounding box center [129, 241] width 67 height 21
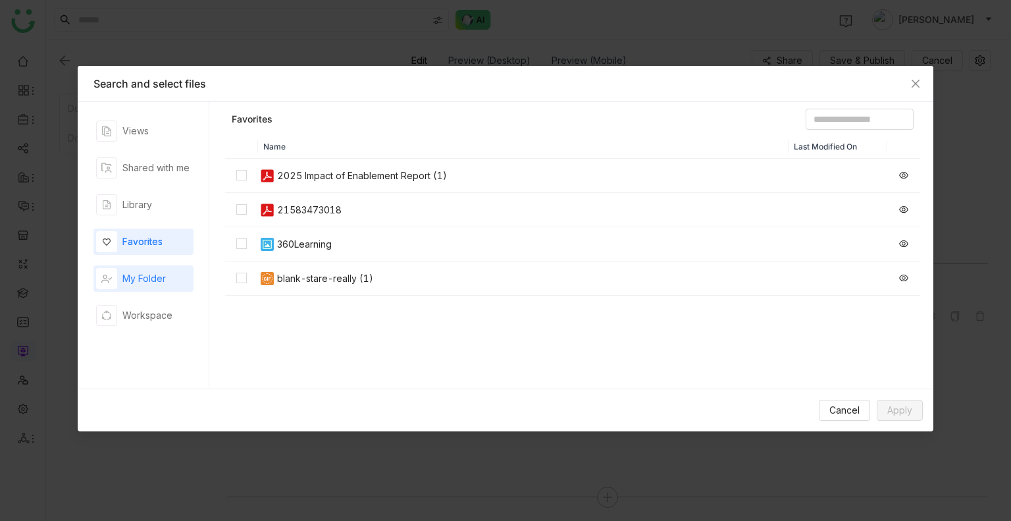
click at [149, 271] on div "My Folder" at bounding box center [143, 278] width 43 height 14
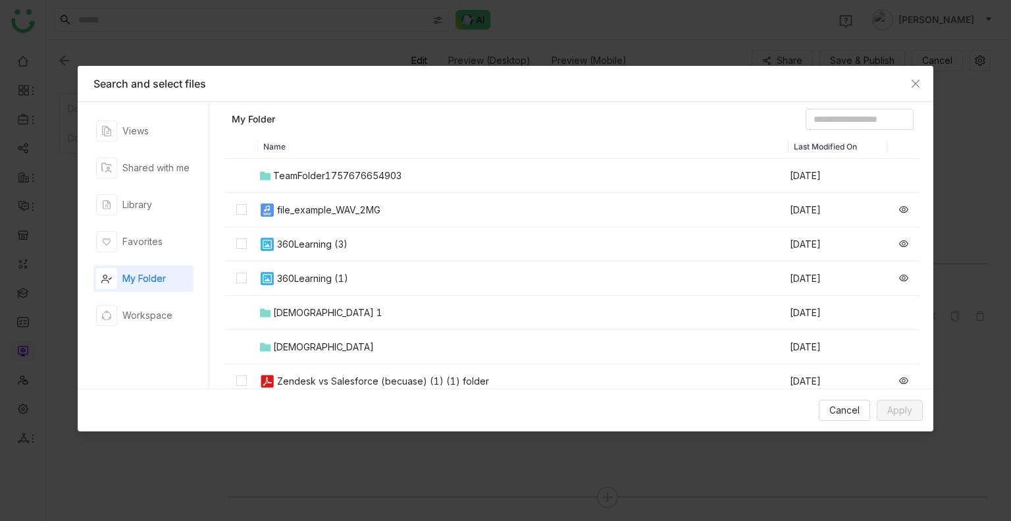
click at [130, 261] on div "Views Shared with me Library Favorites My Folder Workspace" at bounding box center [144, 245] width 100 height 255
click at [134, 253] on div "Favorites" at bounding box center [144, 241] width 100 height 26
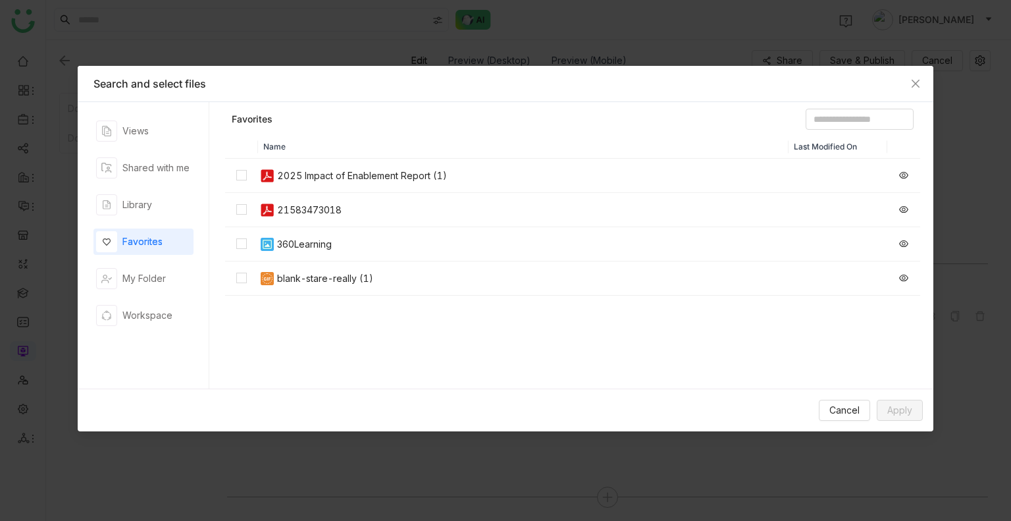
click at [250, 169] on td at bounding box center [241, 176] width 33 height 34
click at [245, 200] on td at bounding box center [241, 210] width 33 height 34
click at [254, 246] on td at bounding box center [241, 244] width 33 height 34
click at [244, 268] on td at bounding box center [241, 278] width 33 height 34
click at [159, 260] on div "Views Shared with me Library Favorites My Folder Workspace" at bounding box center [144, 245] width 100 height 255
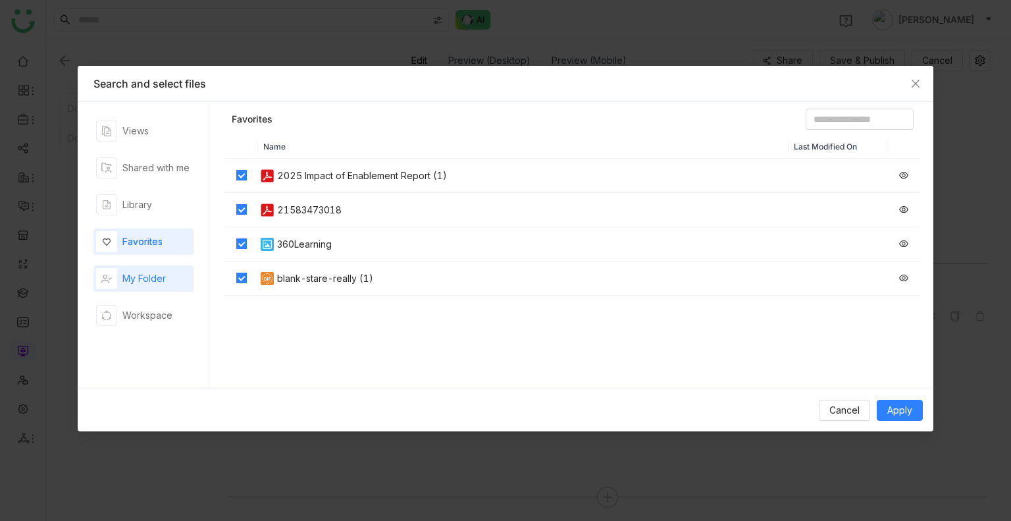
click at [158, 268] on div "My Folder" at bounding box center [131, 278] width 70 height 21
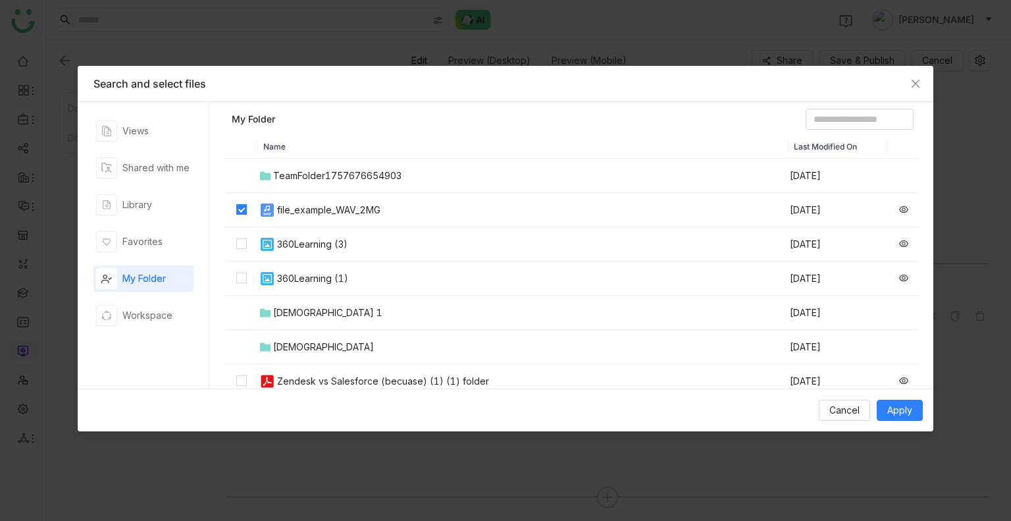
click at [243, 232] on td at bounding box center [241, 244] width 33 height 34
click at [263, 281] on img at bounding box center [267, 279] width 16 height 16
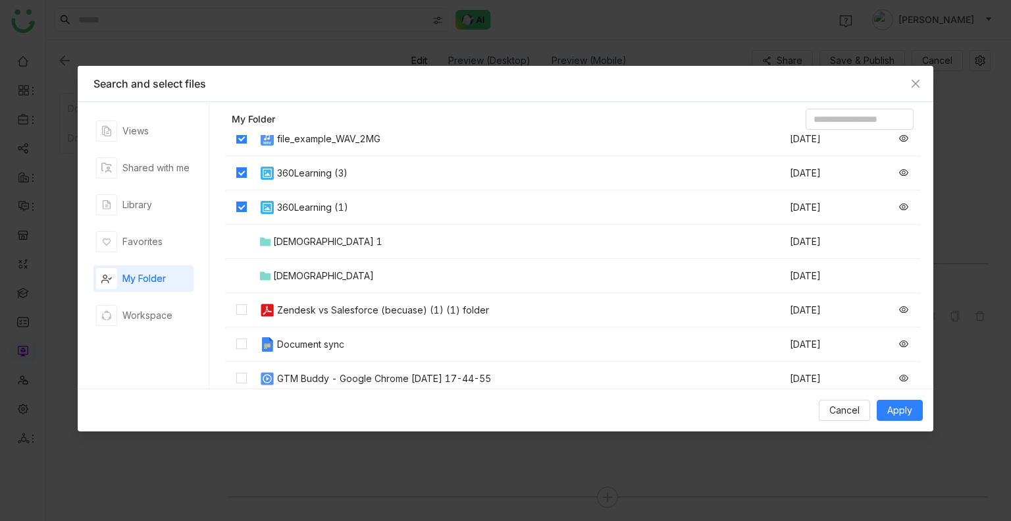
click at [266, 273] on icon at bounding box center [265, 275] width 11 height 9
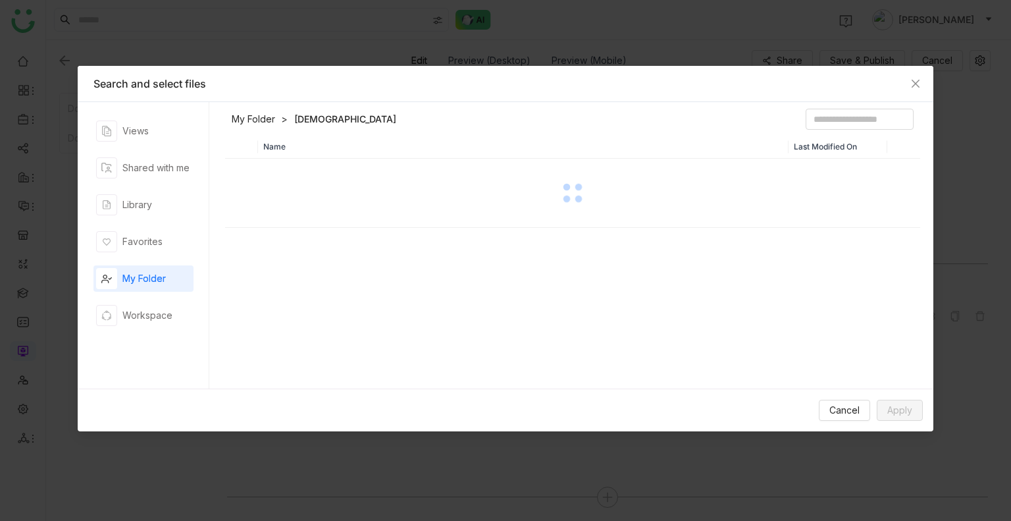
click at [266, 273] on div "Name Last Modified On" at bounding box center [572, 265] width 695 height 260
click at [249, 115] on link "My Folder" at bounding box center [253, 119] width 43 height 13
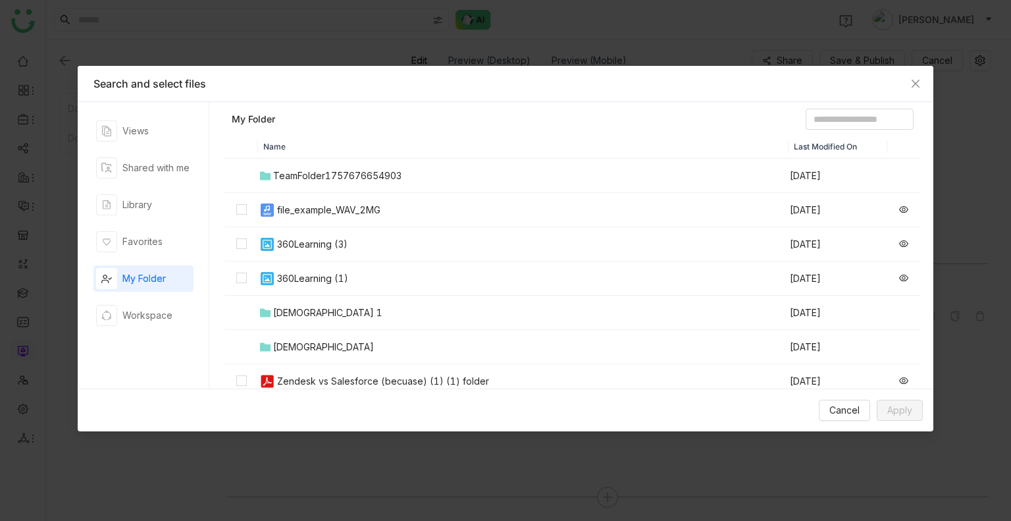
scroll to position [71, 0]
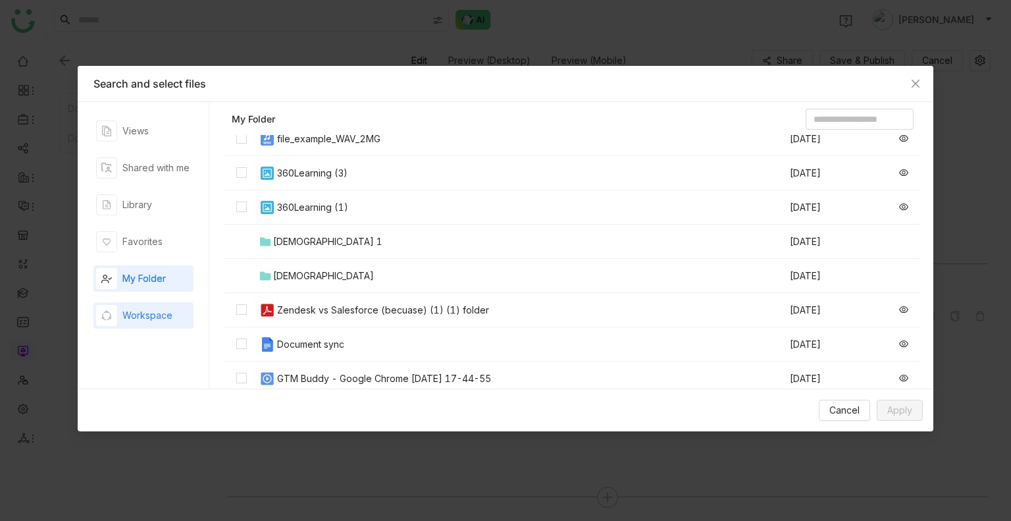
click at [159, 315] on div "Workspace" at bounding box center [147, 315] width 50 height 14
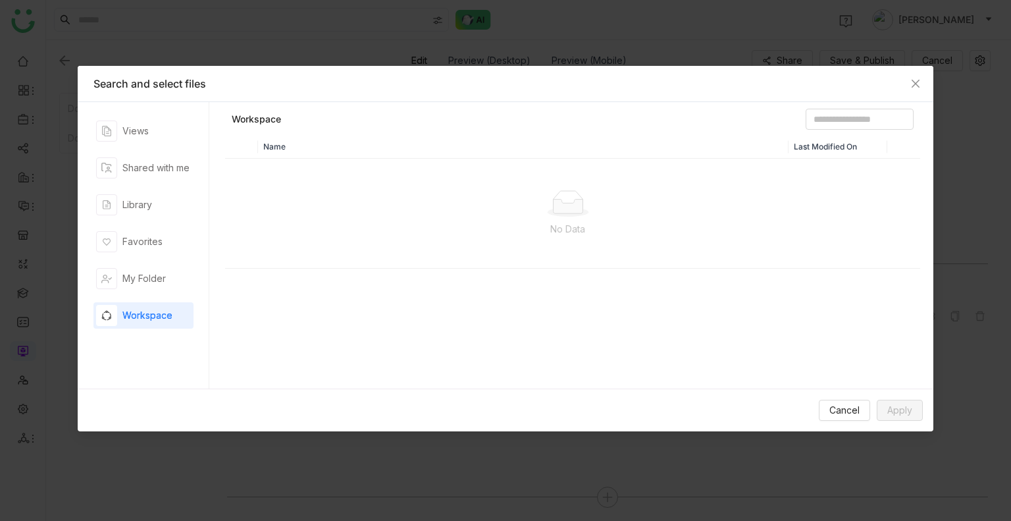
click at [159, 315] on div "Workspace" at bounding box center [147, 315] width 50 height 14
click at [313, 66] on div "Search and select files" at bounding box center [506, 84] width 856 height 36
click at [923, 88] on span "Close" at bounding box center [916, 84] width 36 height 36
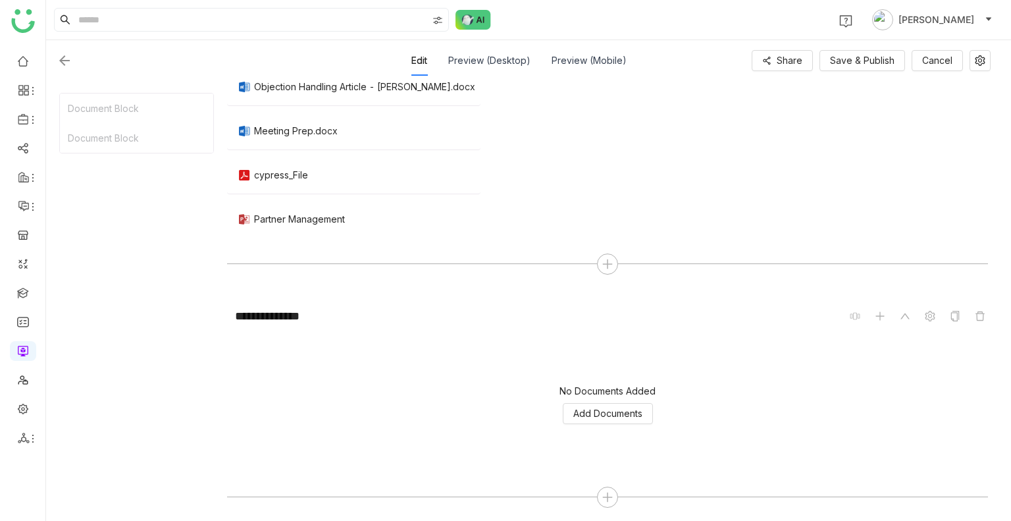
click at [868, 48] on div "Edit Preview (Desktop) Preview (Mobile) Share Save & Publish Cancel" at bounding box center [524, 60] width 934 height 30
click at [859, 60] on span "Save & Publish" at bounding box center [862, 60] width 65 height 14
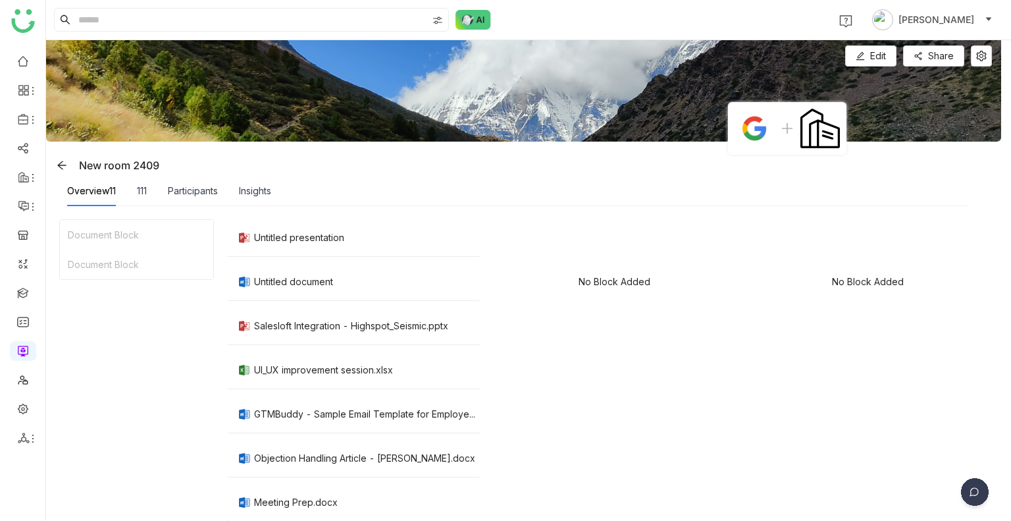
scroll to position [0, 0]
click at [878, 49] on span "Edit" at bounding box center [879, 56] width 16 height 14
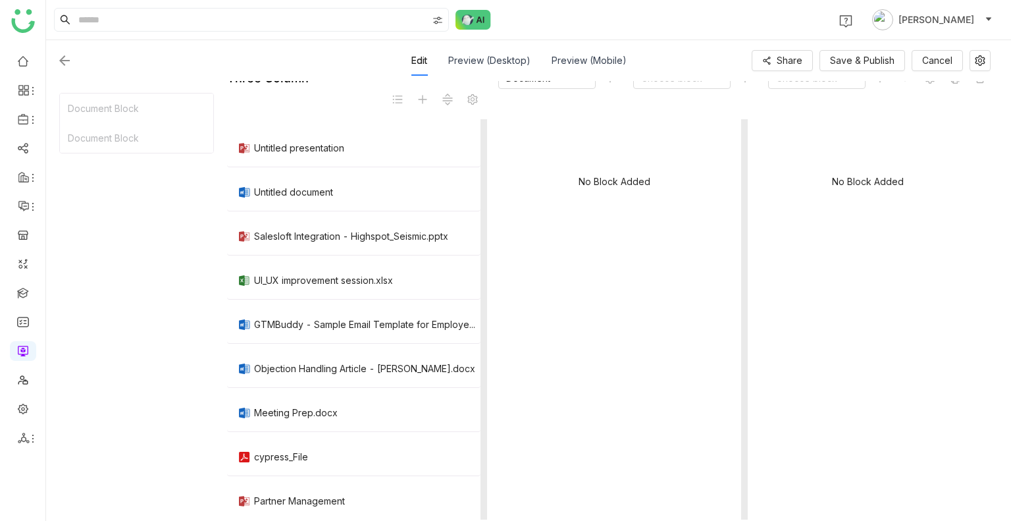
scroll to position [466, 0]
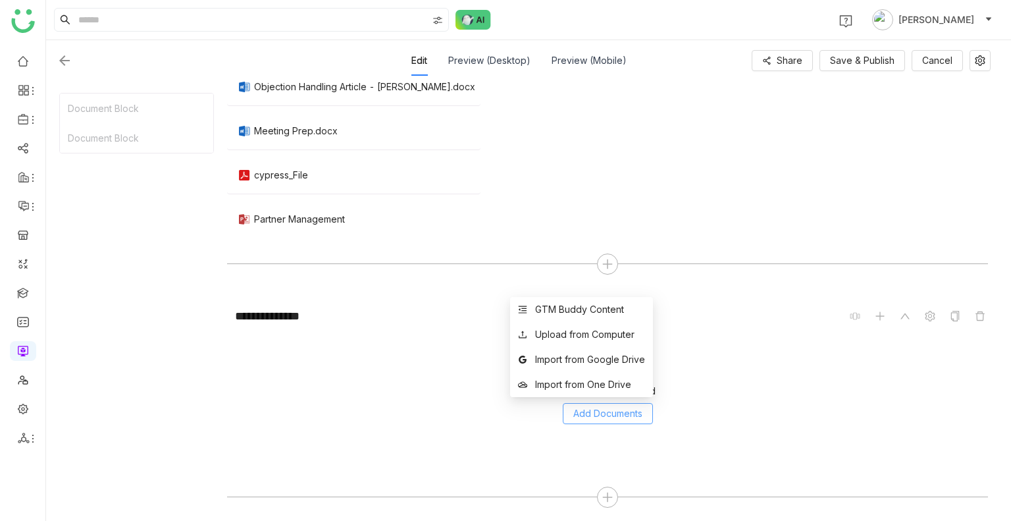
click at [603, 416] on span "Add Documents" at bounding box center [608, 413] width 69 height 14
click at [574, 381] on div "Import from One Drive" at bounding box center [583, 384] width 96 height 14
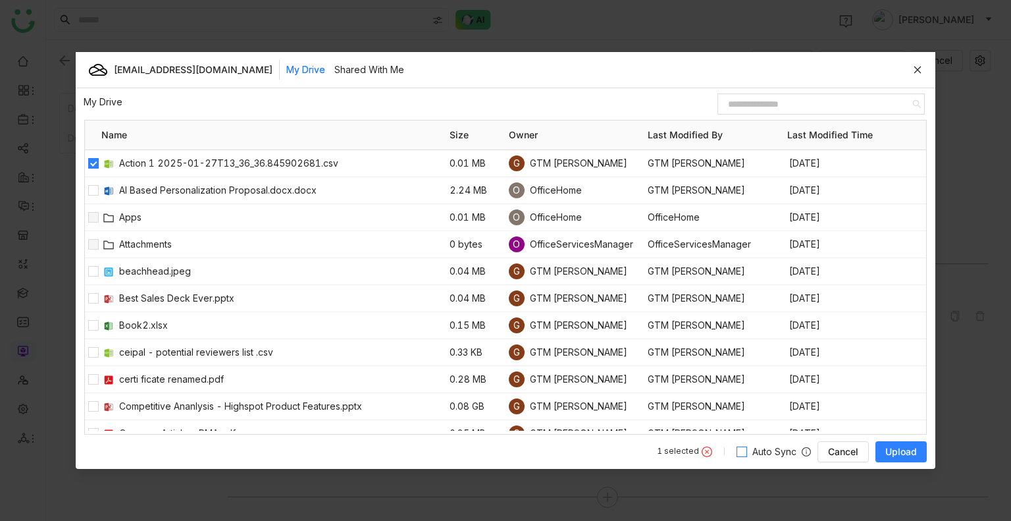
click at [749, 447] on span "Auto Sync" at bounding box center [774, 451] width 55 height 14
click at [896, 454] on span "Upload" at bounding box center [902, 451] width 32 height 13
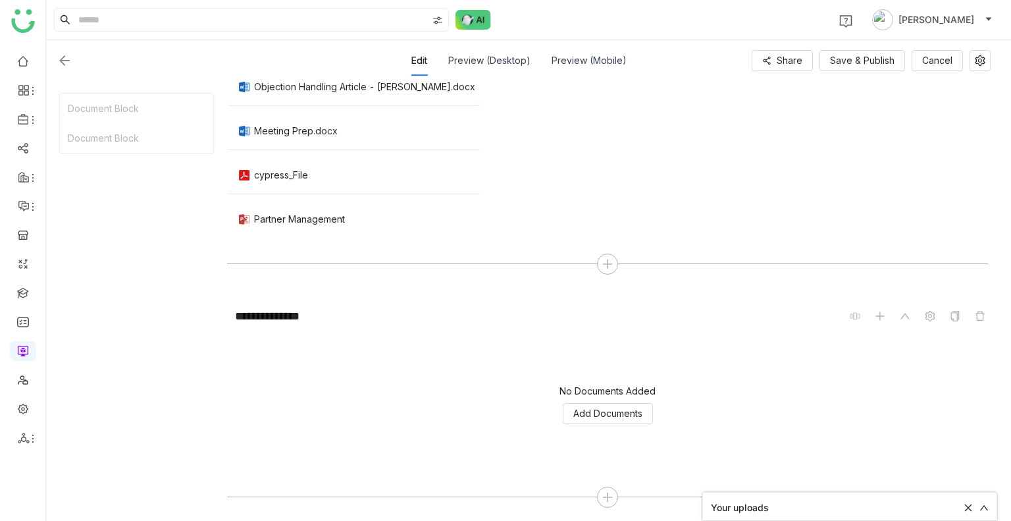
click at [890, 499] on div "Your uploads" at bounding box center [850, 508] width 294 height 31
click at [847, 504] on div "Your uploads" at bounding box center [833, 507] width 245 height 14
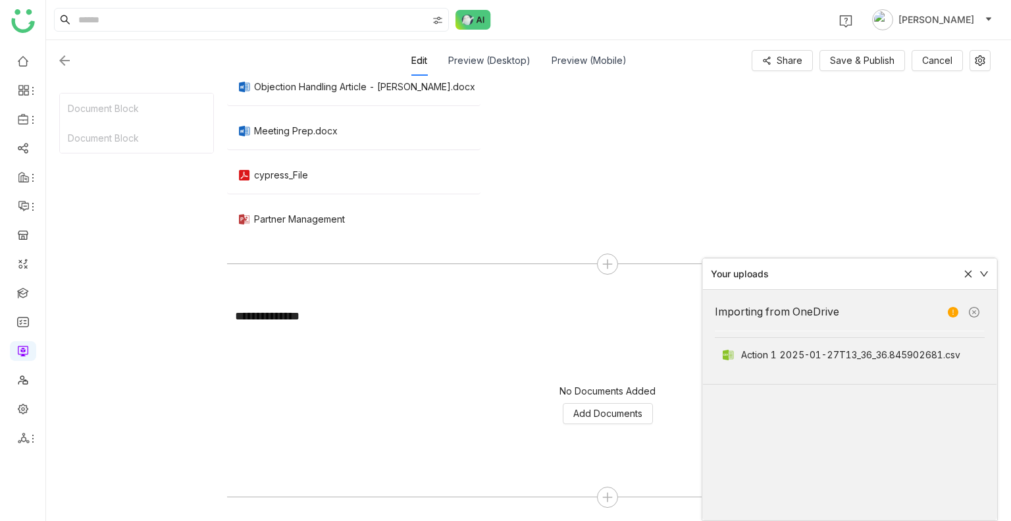
click at [847, 504] on div "Importing from OneDrive Action 1 2025-01-27T13_36_36.845902681.csv" at bounding box center [850, 405] width 294 height 230
click at [748, 167] on div "No Block Added" at bounding box center [868, 37] width 240 height 400
click at [972, 309] on icon at bounding box center [974, 312] width 11 height 11
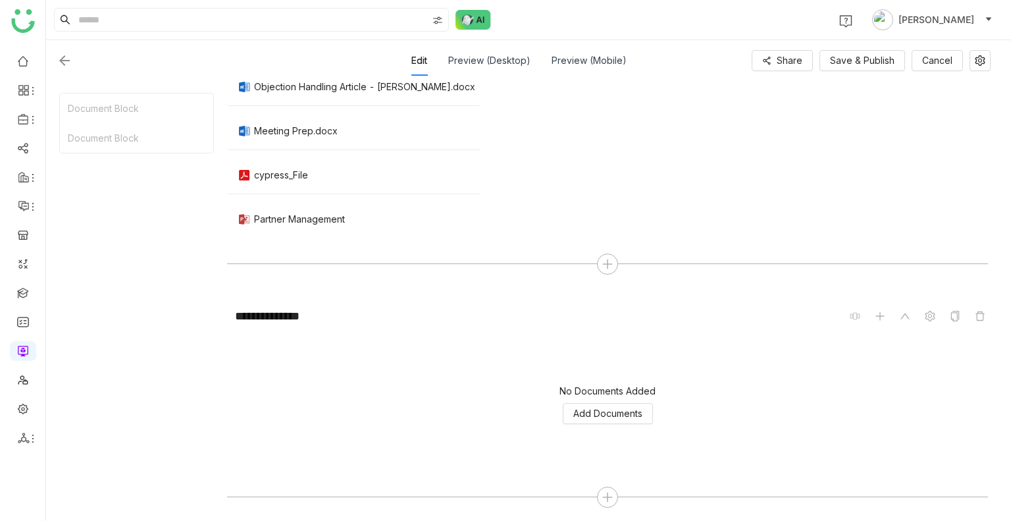
click at [682, 413] on div "No Documents Added Add Documents" at bounding box center [607, 405] width 761 height 132
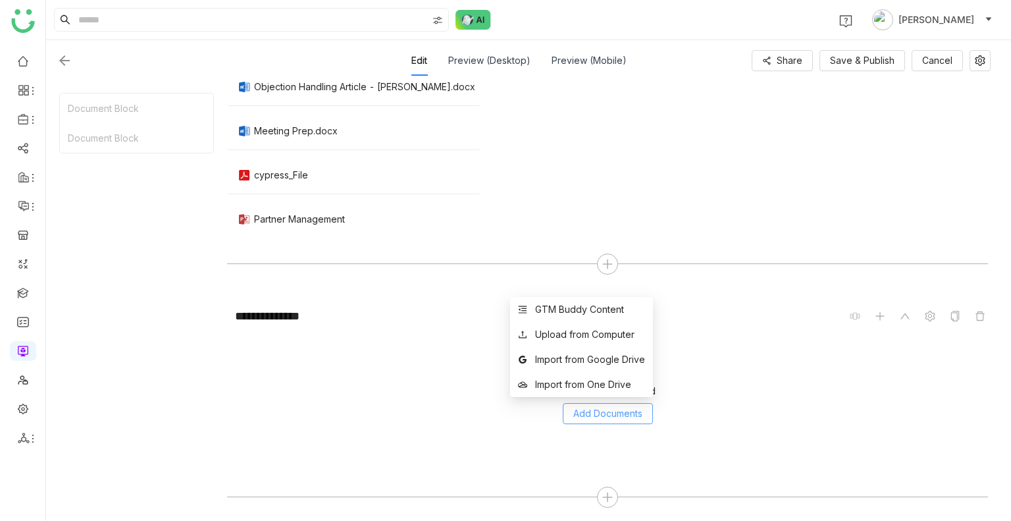
click at [610, 413] on span "Add Documents" at bounding box center [608, 413] width 69 height 14
click at [579, 310] on div "GTM Buddy Content" at bounding box center [579, 309] width 89 height 14
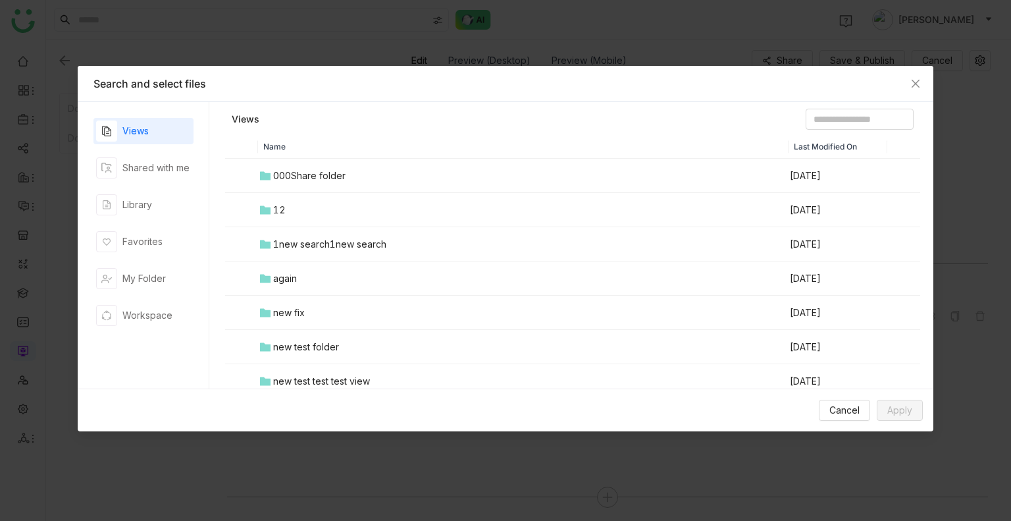
click at [303, 202] on td "12" at bounding box center [523, 210] width 531 height 34
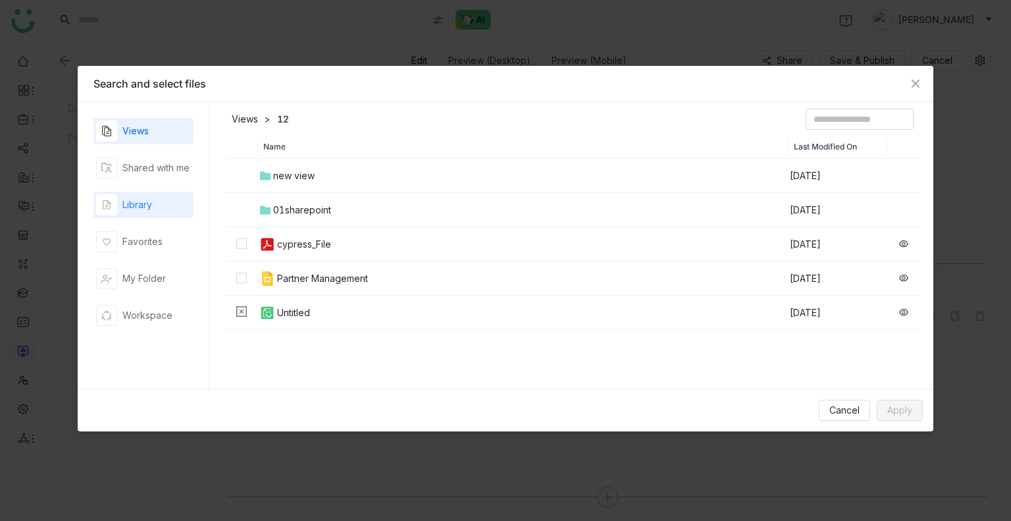
click at [135, 196] on div "Library" at bounding box center [124, 204] width 56 height 21
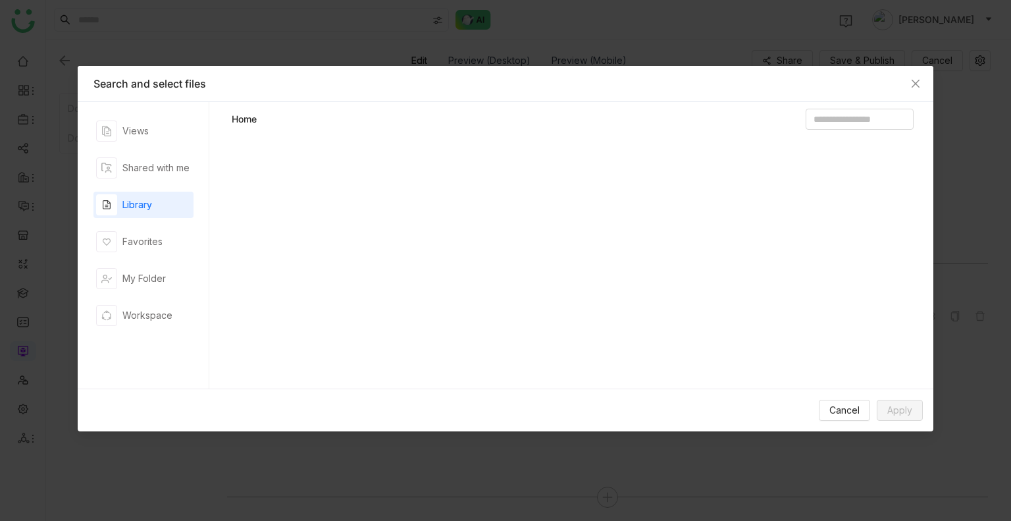
click at [135, 196] on div "Library" at bounding box center [124, 204] width 56 height 21
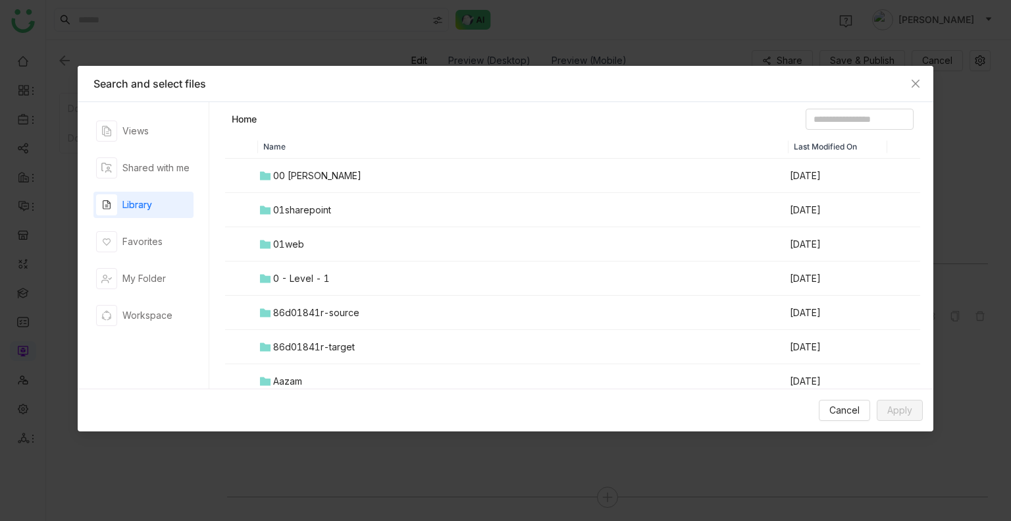
click at [287, 184] on td "00 [PERSON_NAME]" at bounding box center [523, 176] width 531 height 34
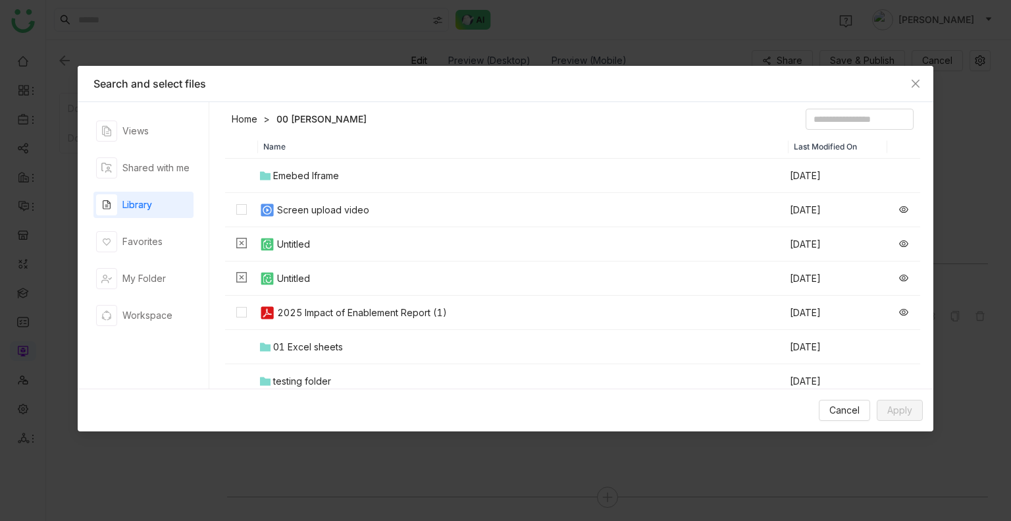
click at [286, 203] on div "Screen upload video" at bounding box center [323, 210] width 92 height 14
click at [887, 411] on button "Apply" at bounding box center [900, 410] width 46 height 21
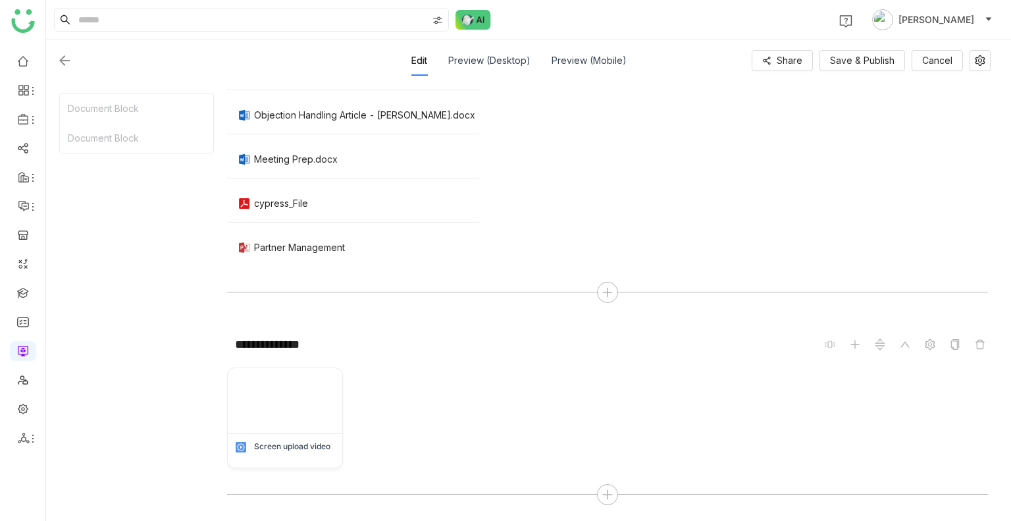
scroll to position [435, 0]
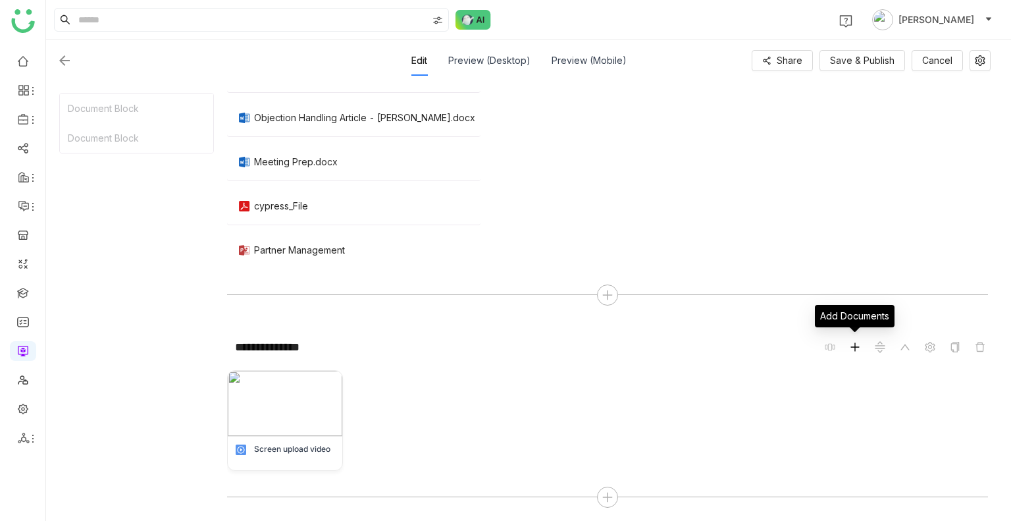
click at [854, 347] on icon at bounding box center [855, 347] width 11 height 11
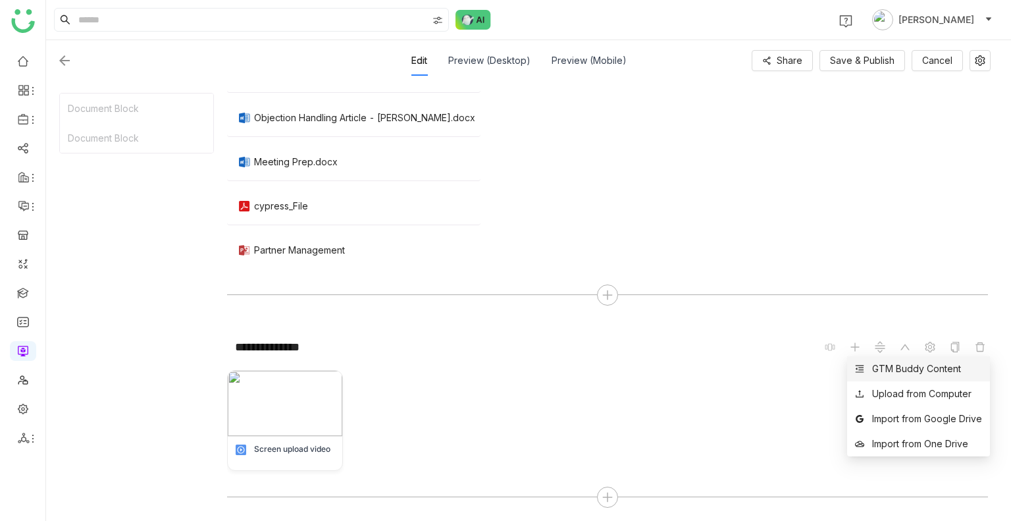
click at [873, 373] on div "GTM Buddy Content" at bounding box center [917, 369] width 89 height 14
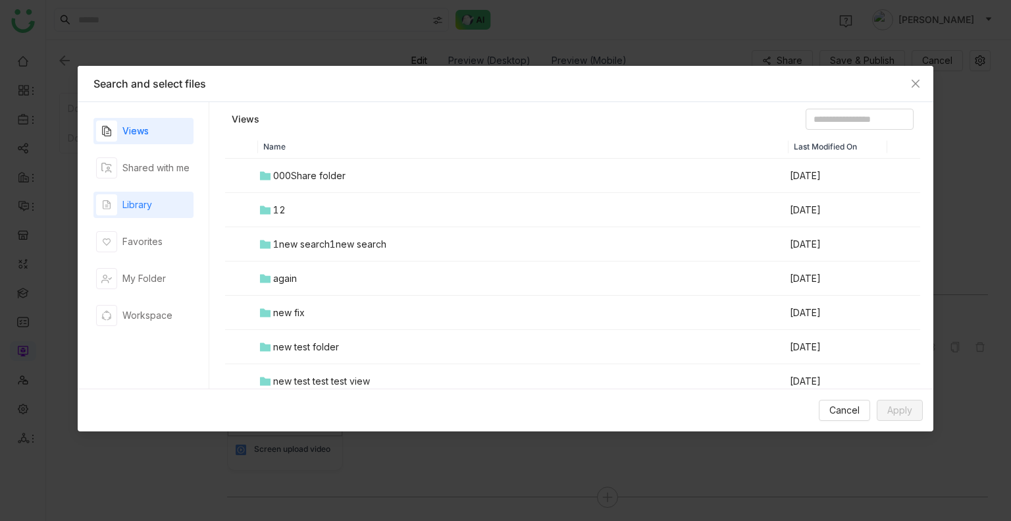
click at [148, 206] on div "Library" at bounding box center [137, 205] width 30 height 14
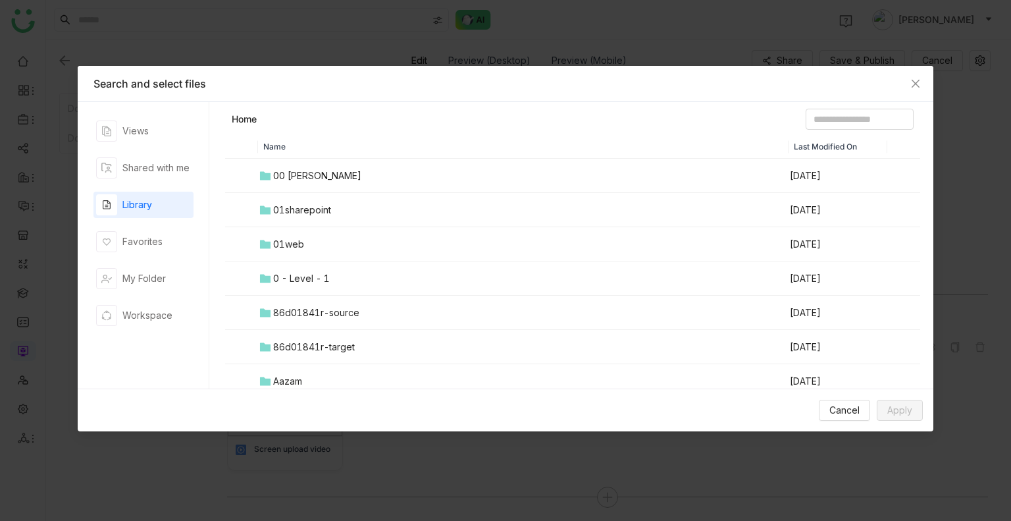
click at [296, 203] on div "01sharepoint" at bounding box center [302, 210] width 58 height 14
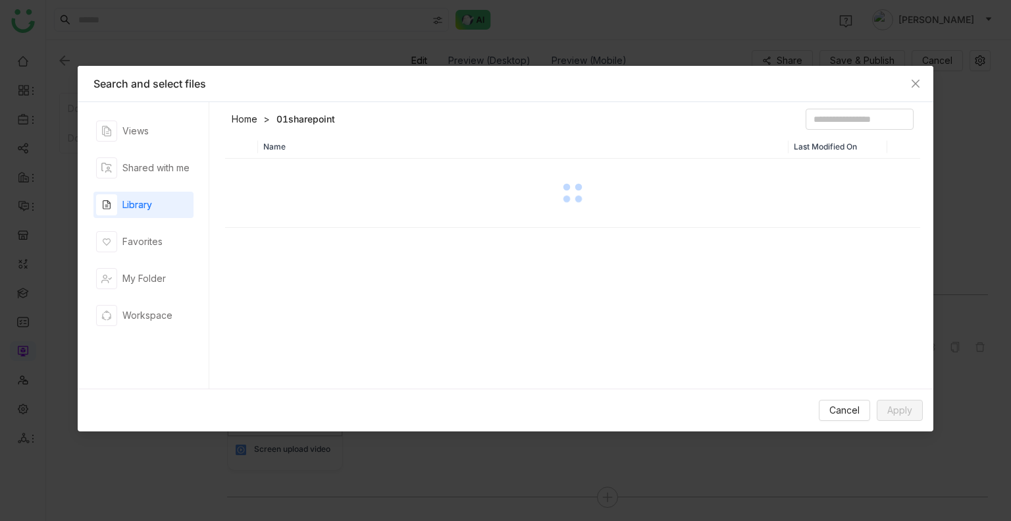
click at [296, 203] on div at bounding box center [573, 193] width 693 height 66
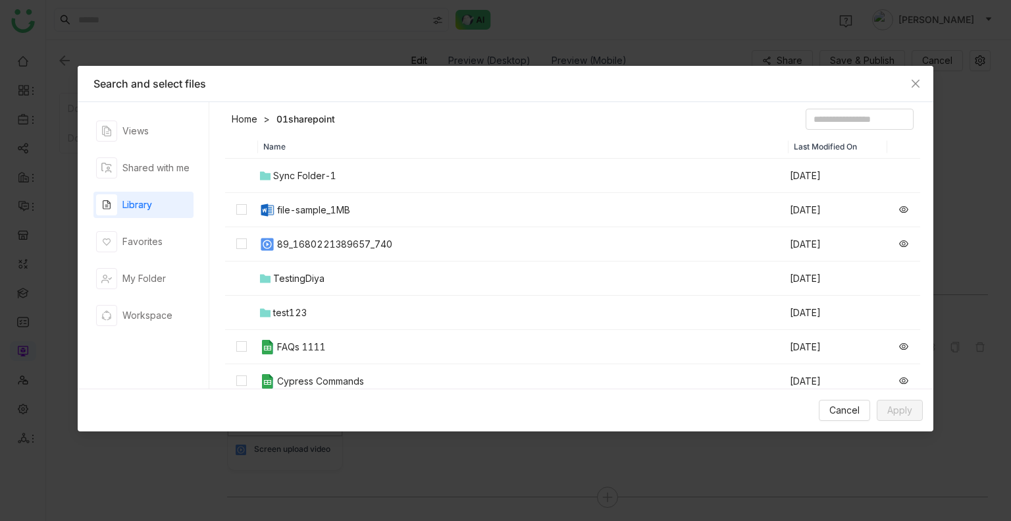
click at [295, 211] on div "file-sample_1MB" at bounding box center [313, 210] width 73 height 14
click at [292, 234] on td "89_1680221389657_740" at bounding box center [523, 244] width 531 height 34
click at [888, 414] on span "Apply" at bounding box center [900, 410] width 25 height 14
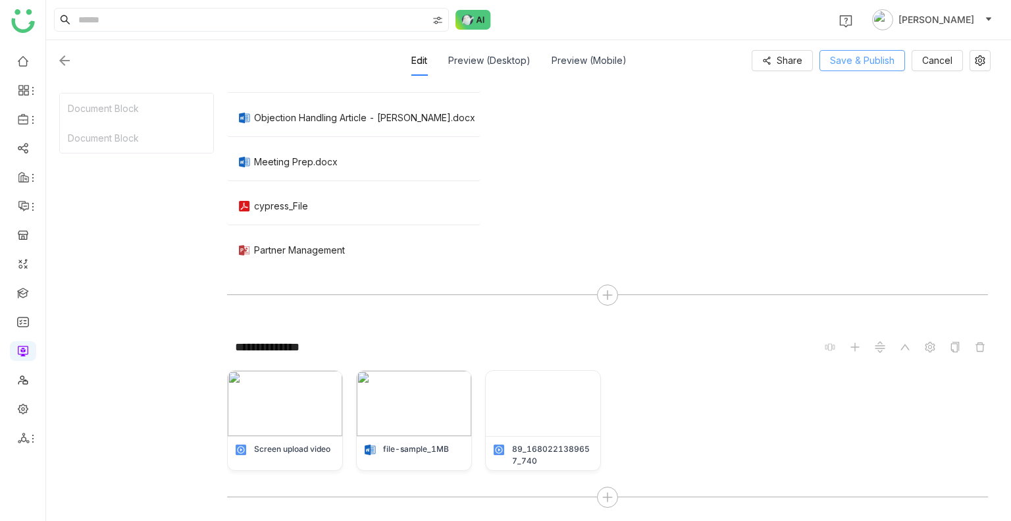
click at [845, 68] on button "Save & Publish" at bounding box center [863, 60] width 86 height 21
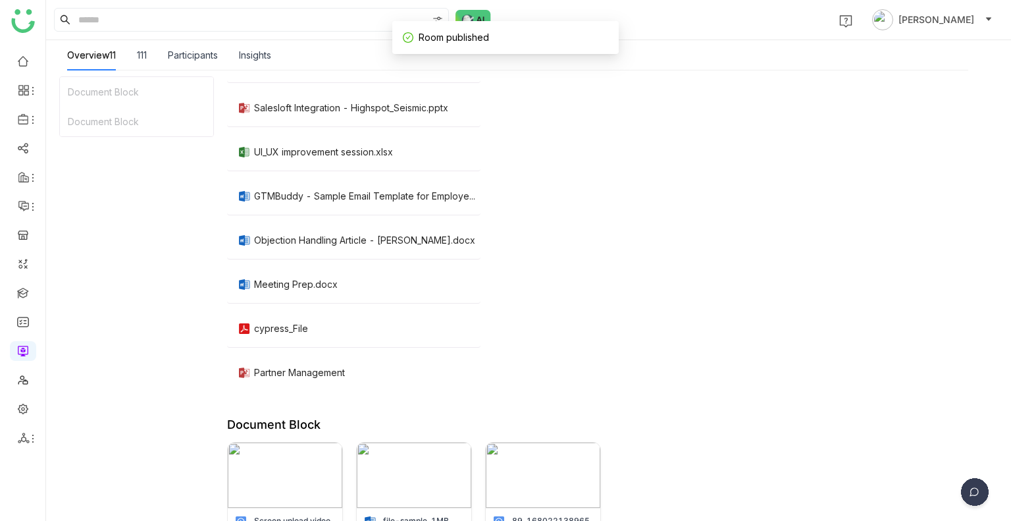
scroll to position [252, 0]
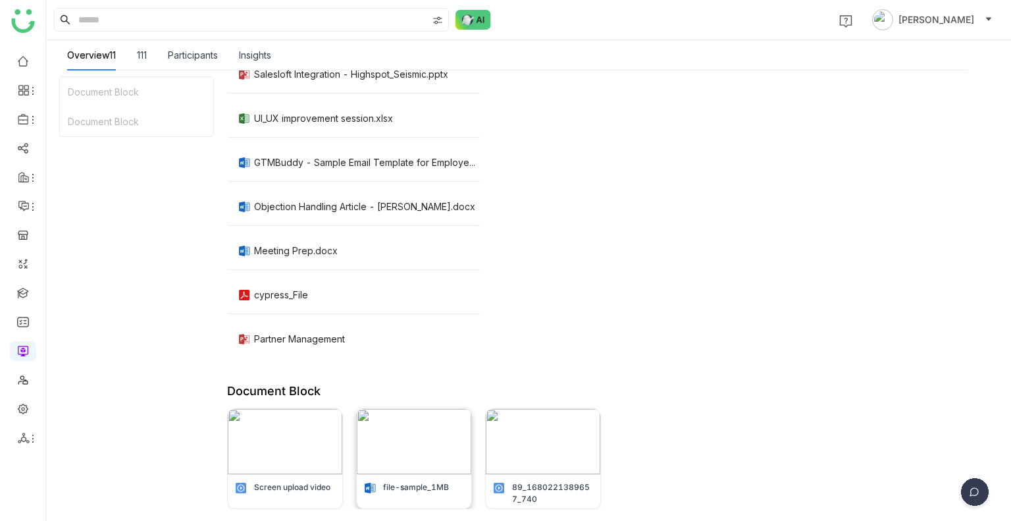
click at [377, 445] on img at bounding box center [414, 441] width 115 height 65
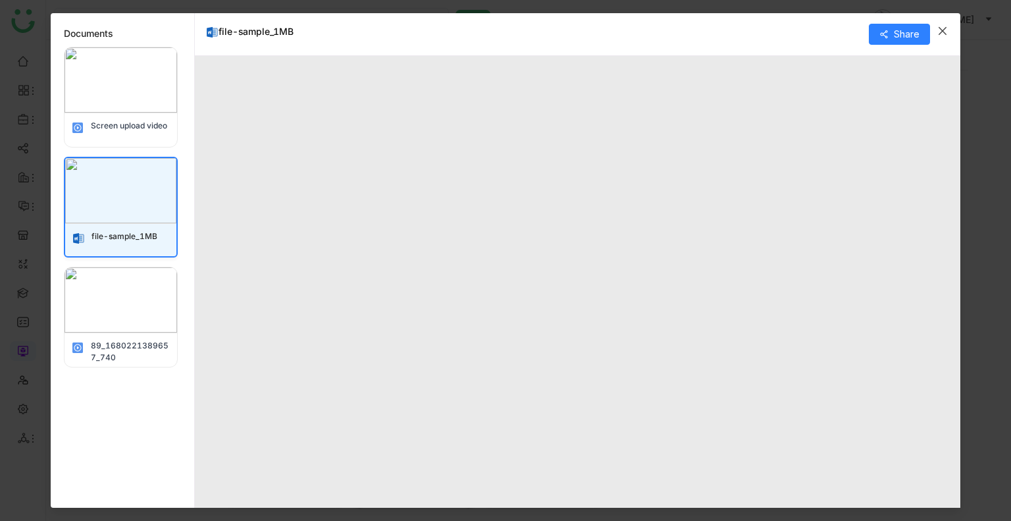
type input "*"
click at [123, 110] on div "Screen upload video" at bounding box center [131, 99] width 103 height 22
click at [144, 64] on img at bounding box center [121, 79] width 113 height 65
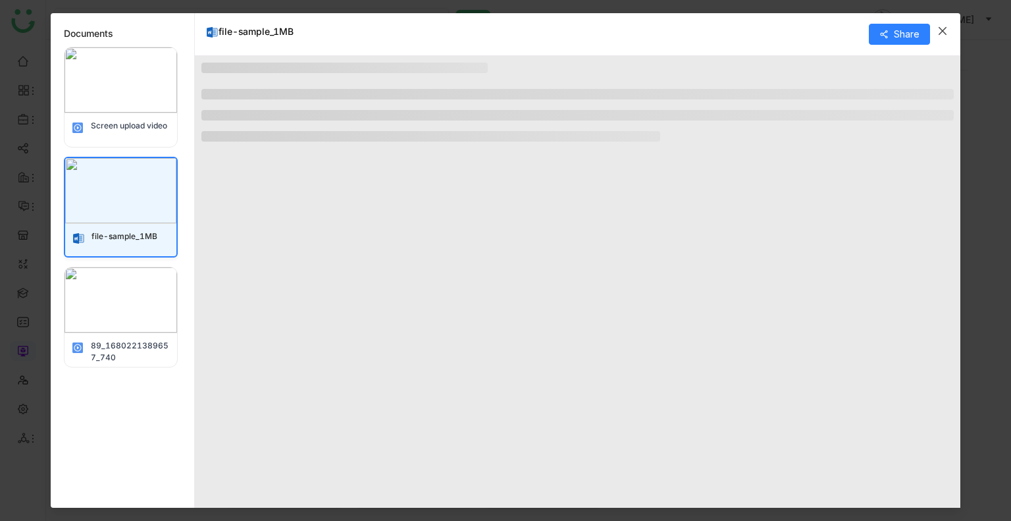
click at [144, 64] on img at bounding box center [121, 79] width 113 height 65
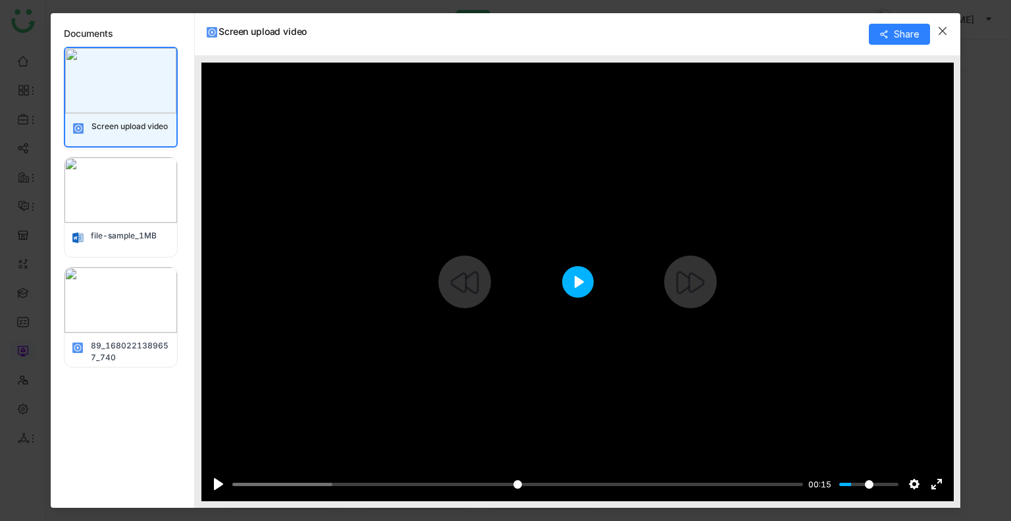
click at [591, 285] on button "Play" at bounding box center [578, 282] width 32 height 32
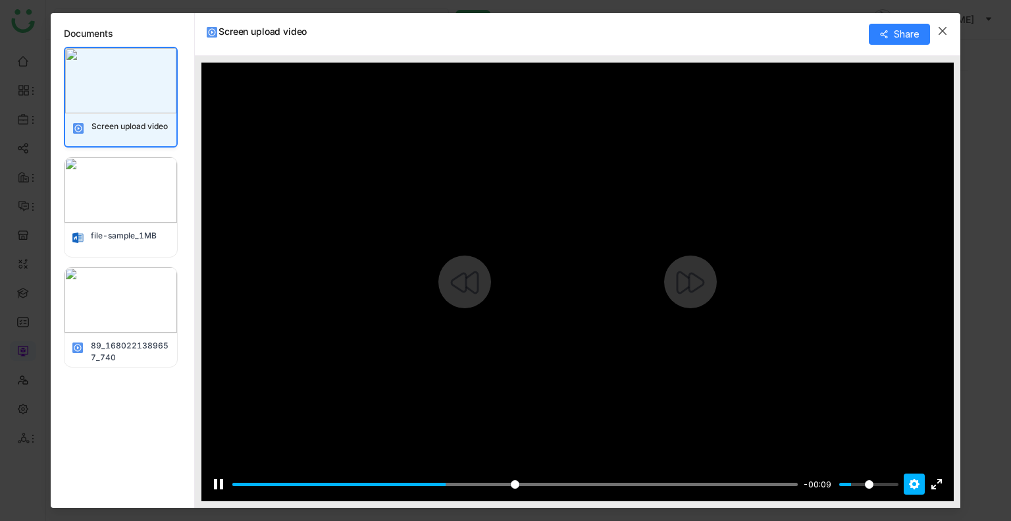
click at [907, 479] on button "Settings" at bounding box center [914, 483] width 21 height 21
click at [896, 458] on span "Speed Normal" at bounding box center [870, 451] width 68 height 14
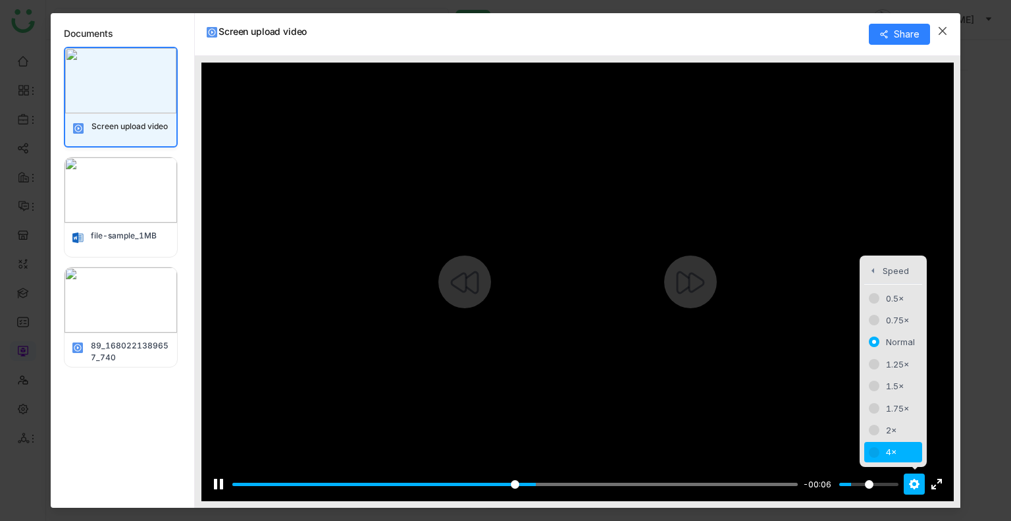
click at [896, 450] on span "4×" at bounding box center [900, 451] width 29 height 14
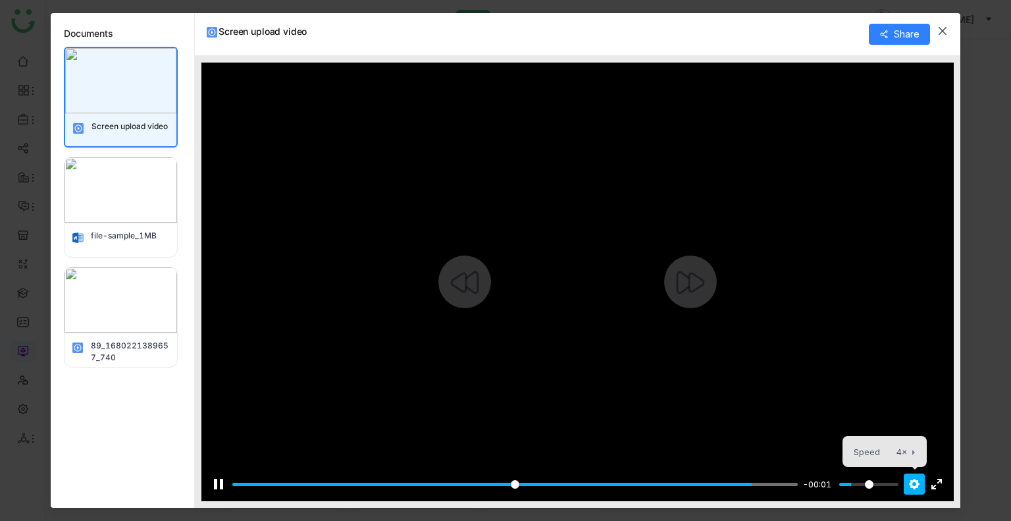
type input "***"
click at [882, 450] on span "Speed 4×" at bounding box center [879, 451] width 50 height 14
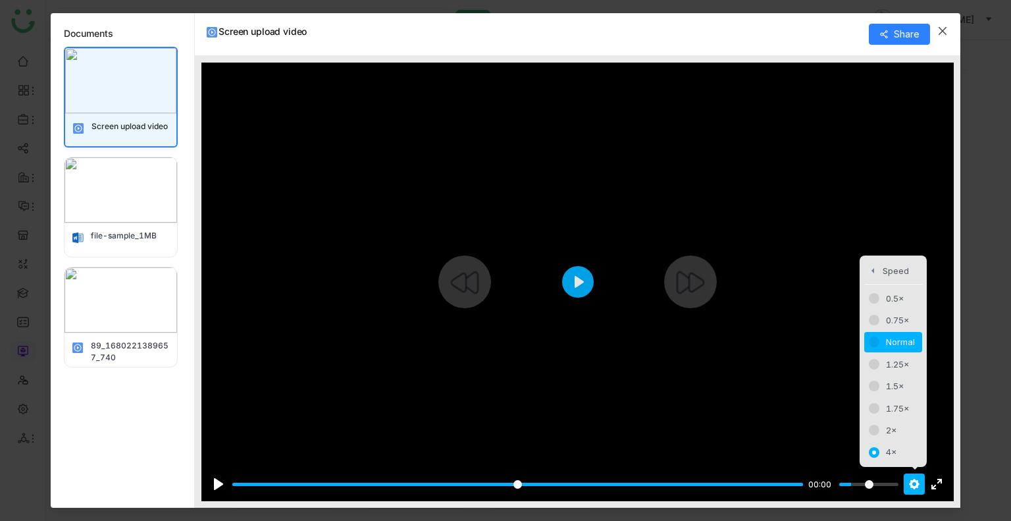
click at [885, 339] on button "Normal" at bounding box center [894, 342] width 58 height 20
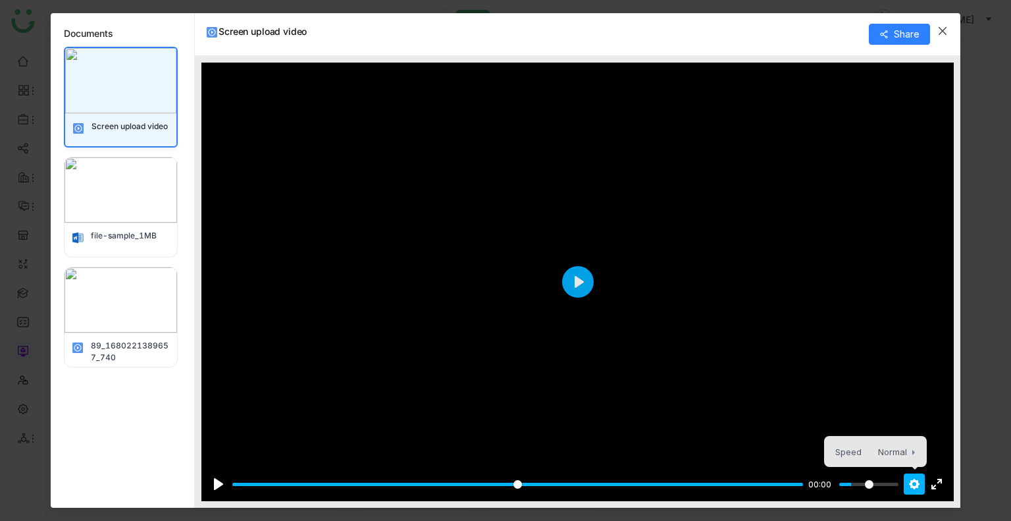
click at [938, 32] on icon "Close" at bounding box center [943, 31] width 11 height 11
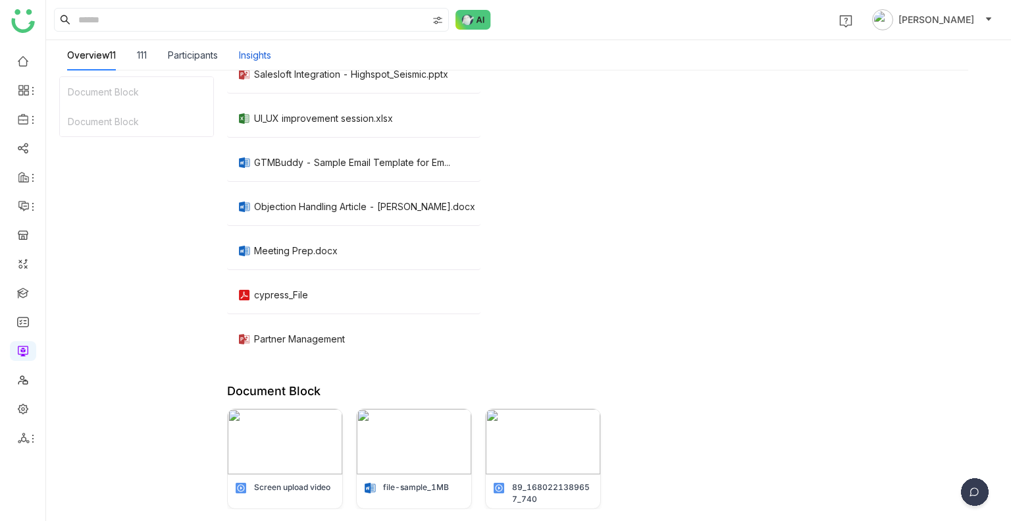
click at [266, 58] on div "Insights" at bounding box center [255, 55] width 32 height 14
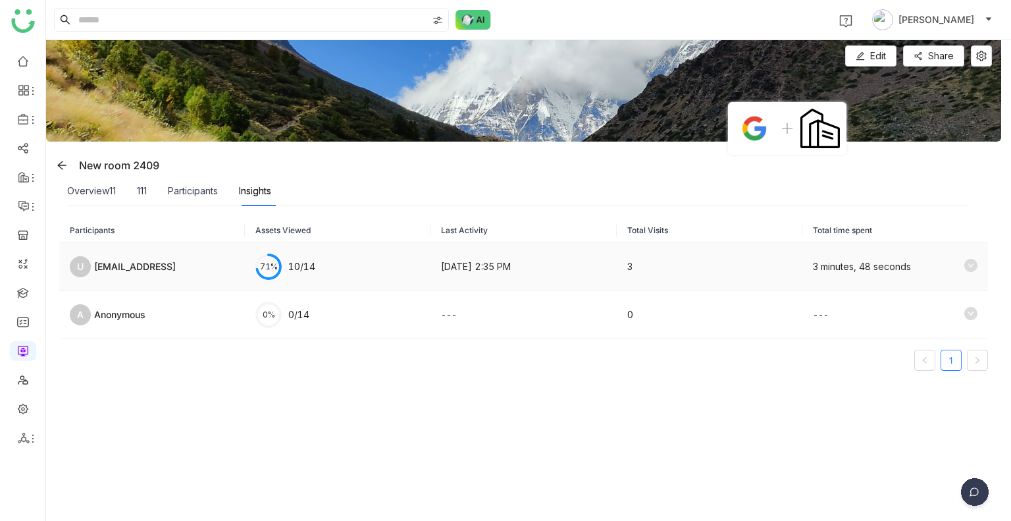
click at [470, 277] on td "Sep 24, 2025, 2:35 PM" at bounding box center [524, 267] width 186 height 48
click at [958, 257] on td "3 minutes, 48 seconds" at bounding box center [896, 267] width 186 height 48
click at [965, 268] on icon at bounding box center [971, 265] width 13 height 13
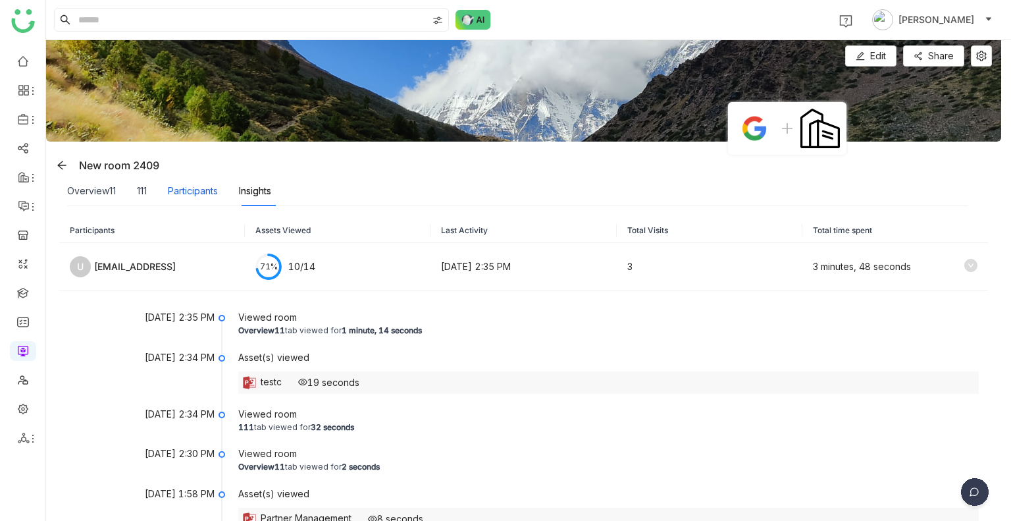
click at [180, 196] on div "Participants" at bounding box center [193, 191] width 50 height 14
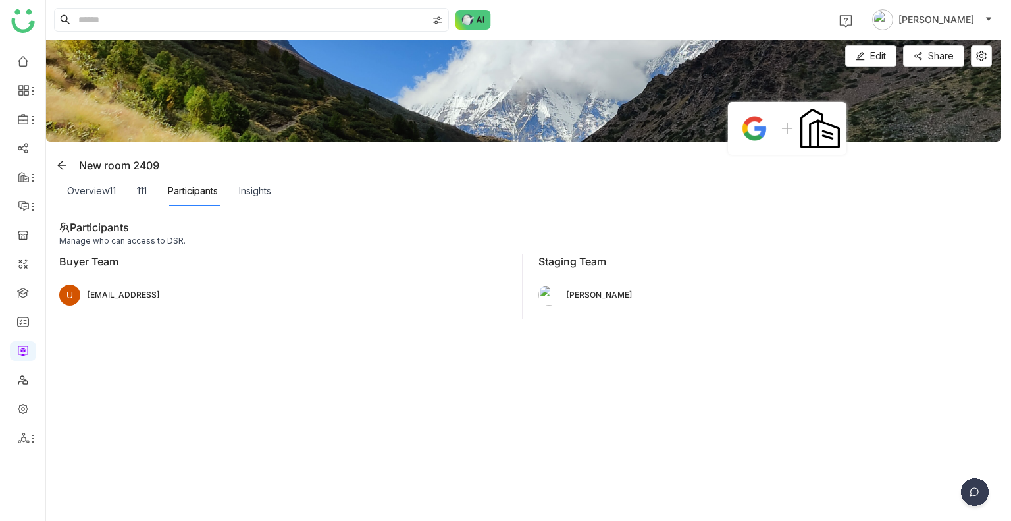
click at [117, 194] on div "Overview11 111 Participants Insights" at bounding box center [169, 191] width 204 height 30
click at [122, 190] on div "Overview11 111 Participants Insights" at bounding box center [169, 191] width 204 height 30
click at [150, 192] on div "Overview11 111 Participants Insights" at bounding box center [169, 191] width 204 height 30
click at [146, 192] on div "111" at bounding box center [142, 191] width 10 height 14
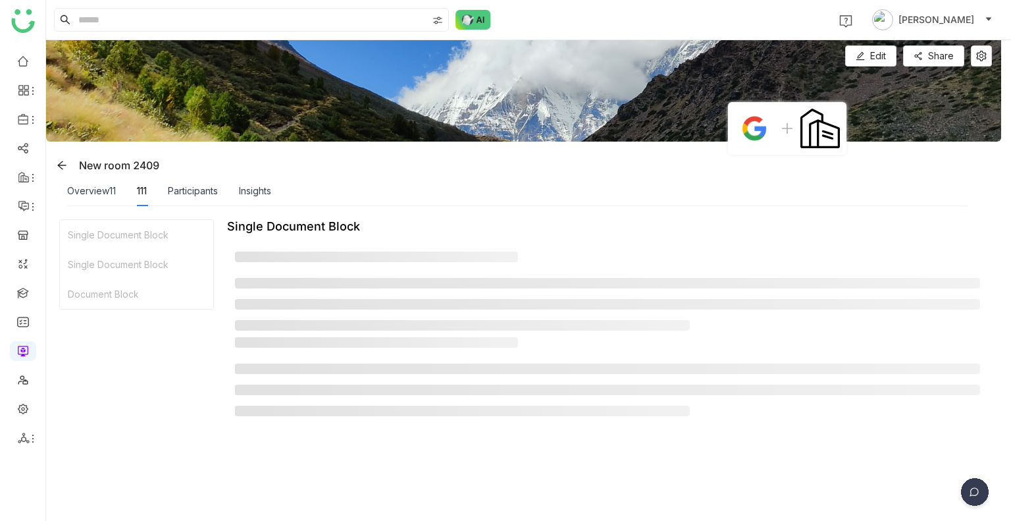
click at [96, 189] on div "Overview11" at bounding box center [91, 191] width 49 height 14
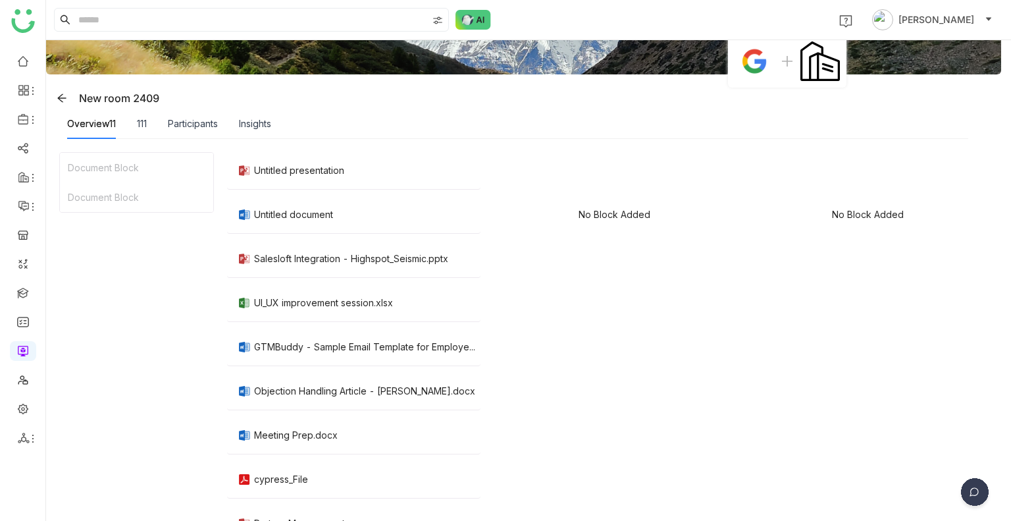
scroll to position [92, 0]
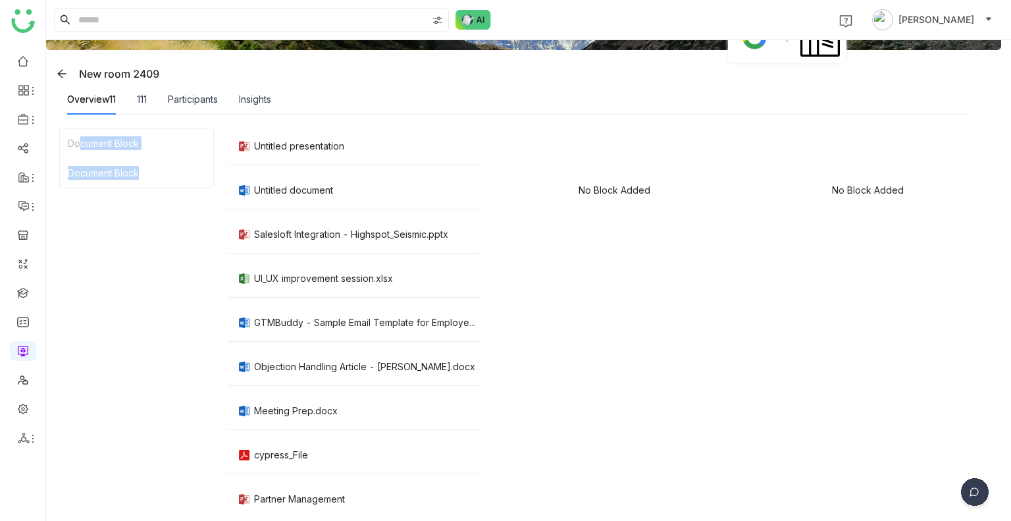
drag, startPoint x: 140, startPoint y: 228, endPoint x: 72, endPoint y: 121, distance: 127.9
click at [72, 121] on div "Document Block Document Block Untitled presentation Untitled document Salesloft…" at bounding box center [523, 399] width 955 height 568
click at [54, 72] on span at bounding box center [62, 73] width 20 height 11
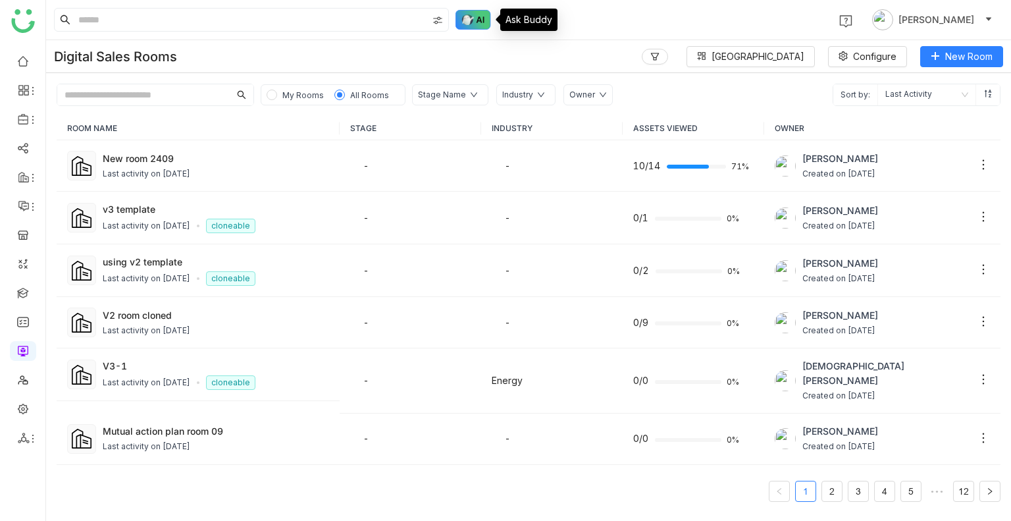
click at [466, 18] on img at bounding box center [474, 20] width 36 height 20
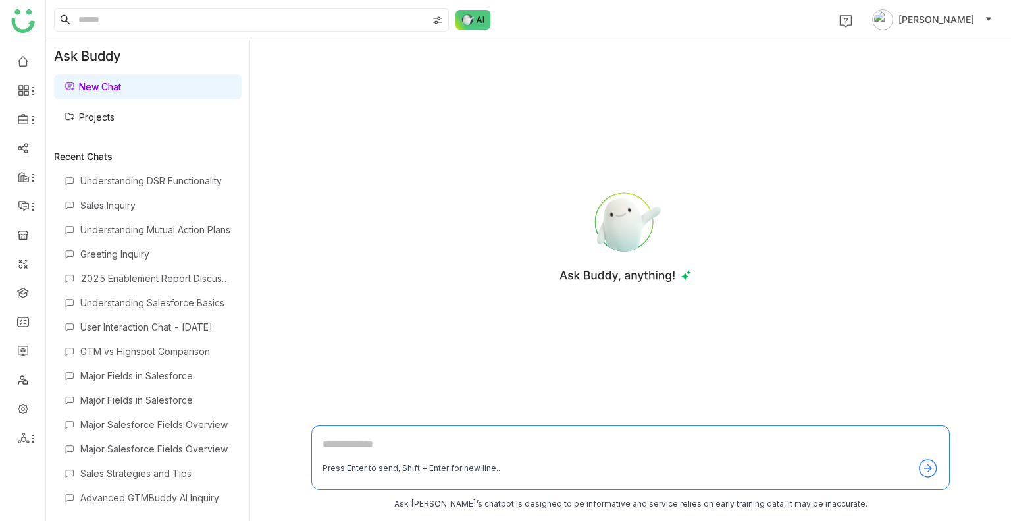
click at [115, 119] on link "Projects" at bounding box center [90, 116] width 50 height 11
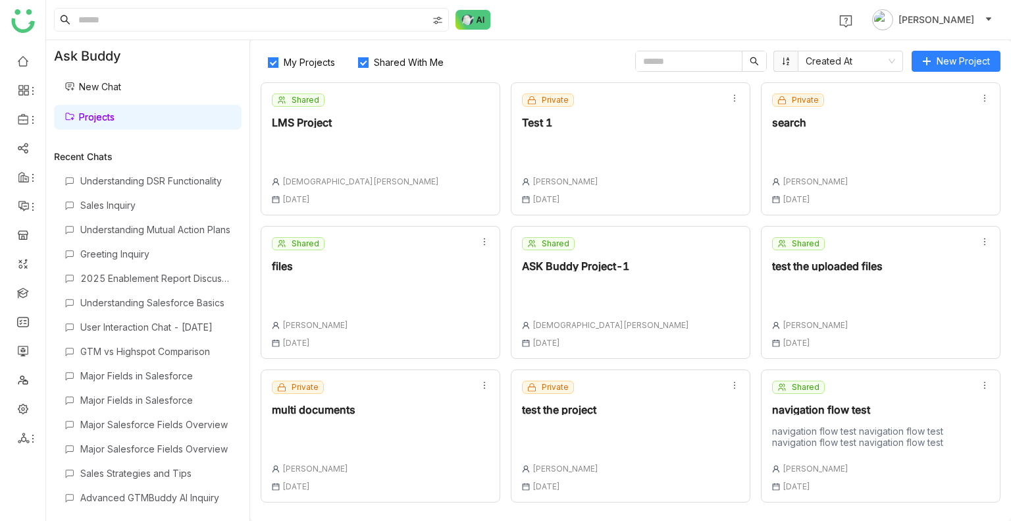
click at [115, 119] on link "Projects" at bounding box center [90, 116] width 50 height 11
click at [389, 60] on span "Shared With Me" at bounding box center [409, 62] width 80 height 11
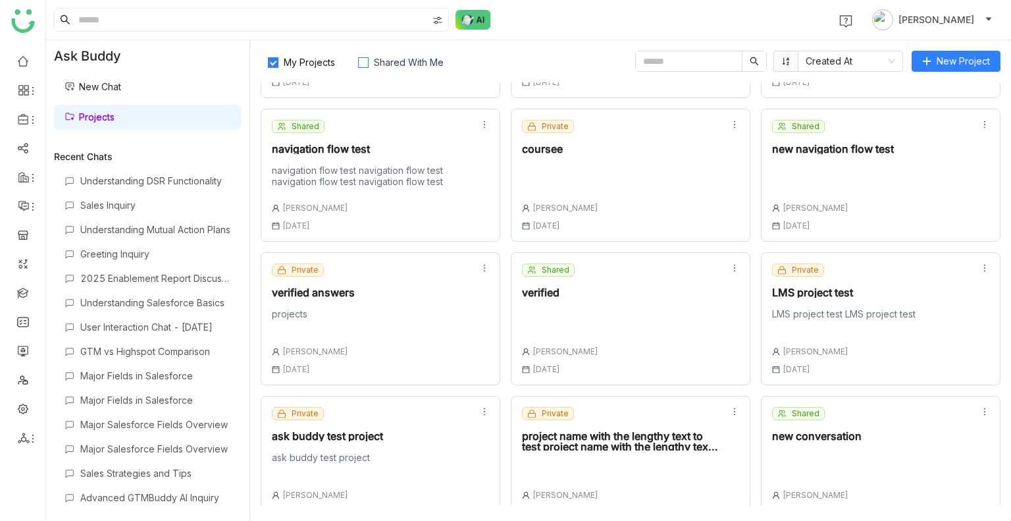
scroll to position [284, 0]
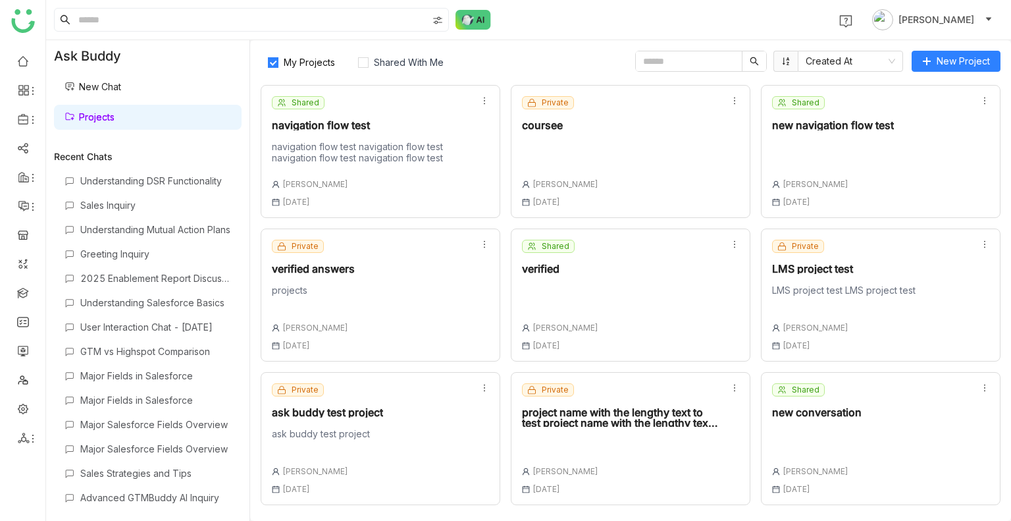
click at [833, 425] on div "Shared new conversation Uday Bhanu 26 Sep , 2025" at bounding box center [817, 438] width 90 height 111
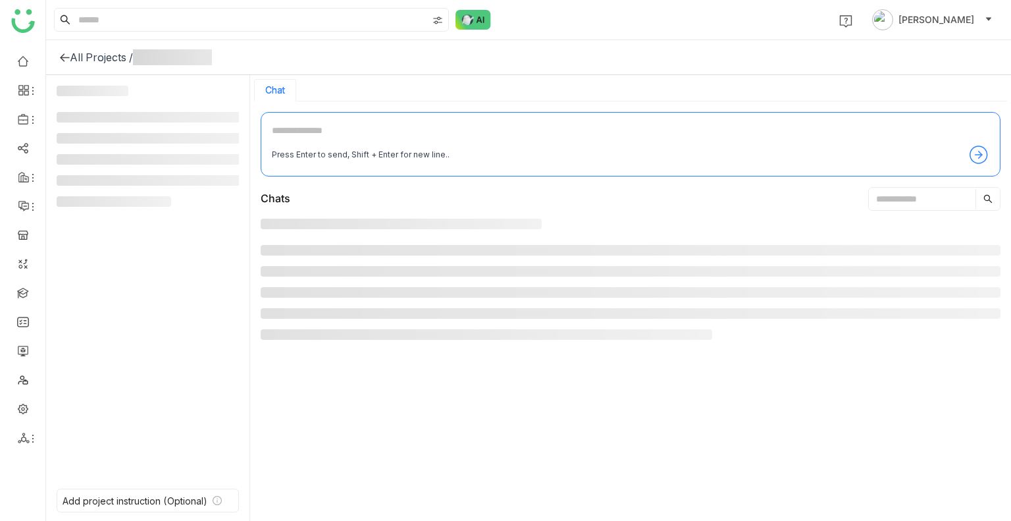
click at [833, 425] on div at bounding box center [631, 366] width 740 height 294
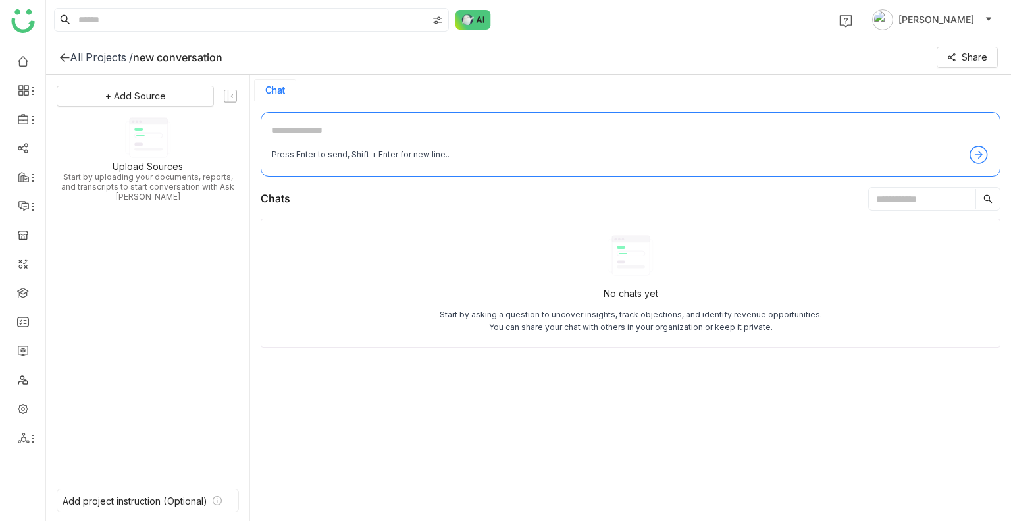
click at [320, 126] on textarea at bounding box center [631, 133] width 718 height 21
click at [174, 502] on div "Add project instruction (Optional)" at bounding box center [135, 500] width 145 height 11
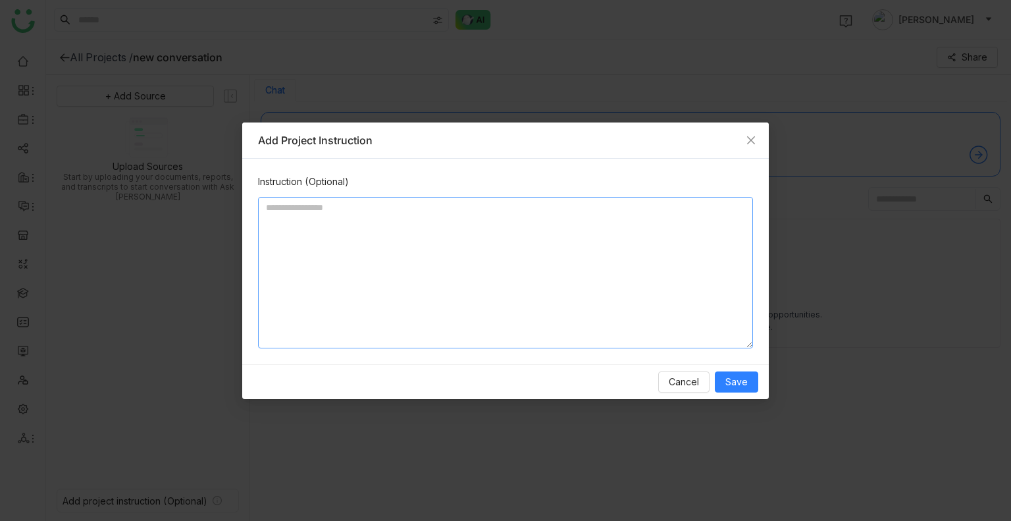
click at [306, 267] on textarea at bounding box center [505, 272] width 495 height 151
click at [735, 375] on span "Save" at bounding box center [737, 382] width 22 height 14
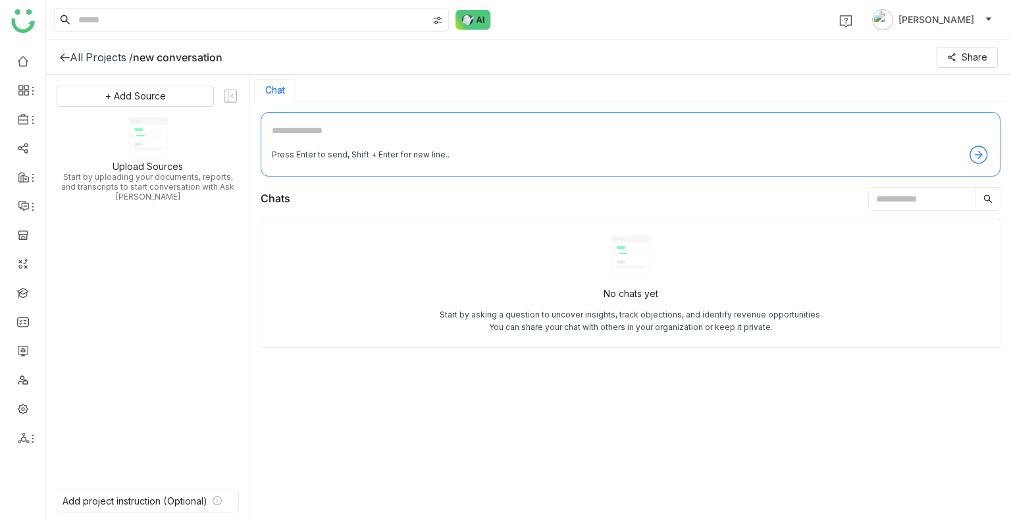
type textarea "**********"
click at [206, 495] on div "Instruction: test the instructions" at bounding box center [148, 502] width 182 height 22
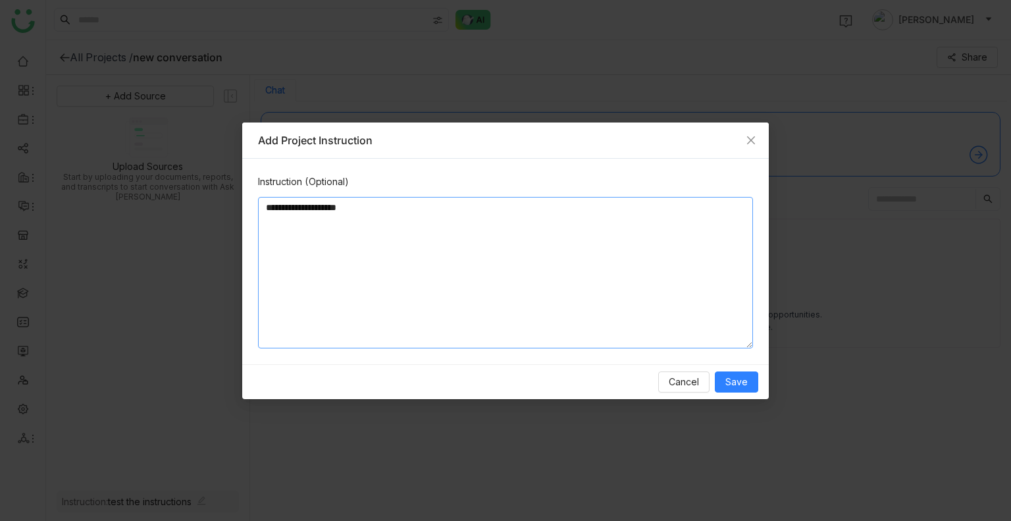
click at [365, 215] on textarea "**********" at bounding box center [505, 272] width 495 height 151
type textarea "**********"
click at [748, 382] on button "Save" at bounding box center [736, 381] width 43 height 21
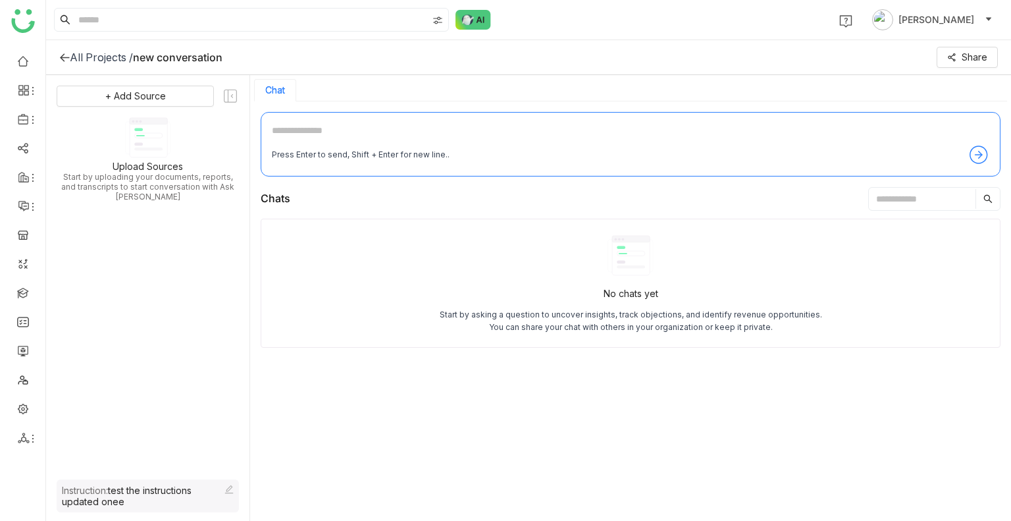
click at [887, 206] on input "text" at bounding box center [922, 199] width 107 height 20
click at [675, 134] on textarea at bounding box center [631, 133] width 718 height 21
click at [126, 100] on span "+ Add Source" at bounding box center [135, 96] width 61 height 14
click at [131, 119] on div "GTM Buddy Content" at bounding box center [142, 131] width 121 height 29
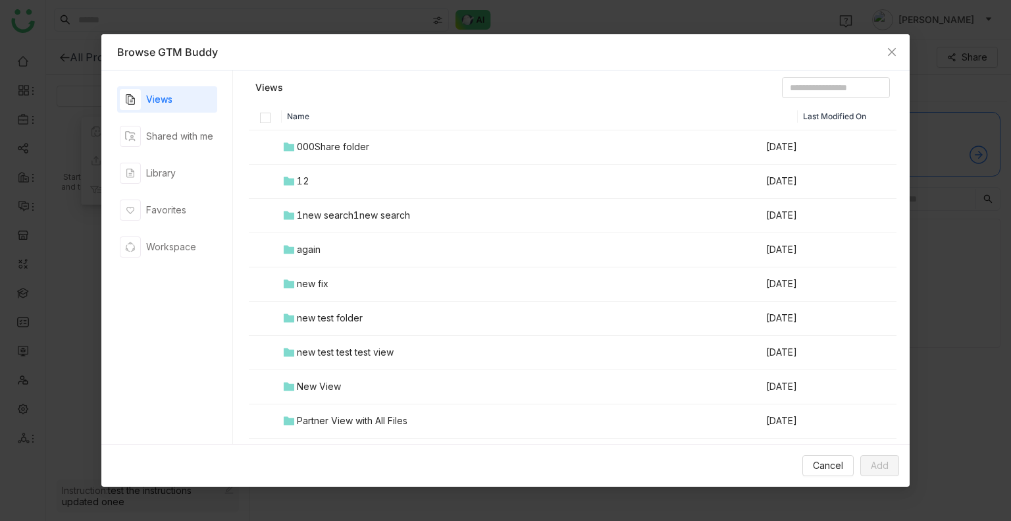
click at [191, 157] on div "Views Shared with me Library Favorites Workspace" at bounding box center [167, 257] width 100 height 342
click at [381, 219] on div "1new search1new search" at bounding box center [353, 215] width 113 height 14
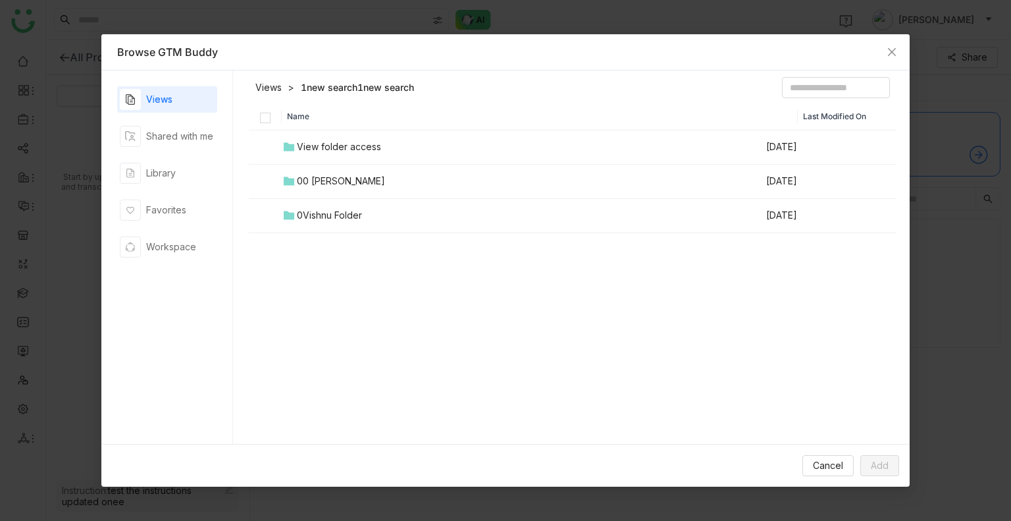
click at [275, 81] on link "Views" at bounding box center [268, 87] width 26 height 13
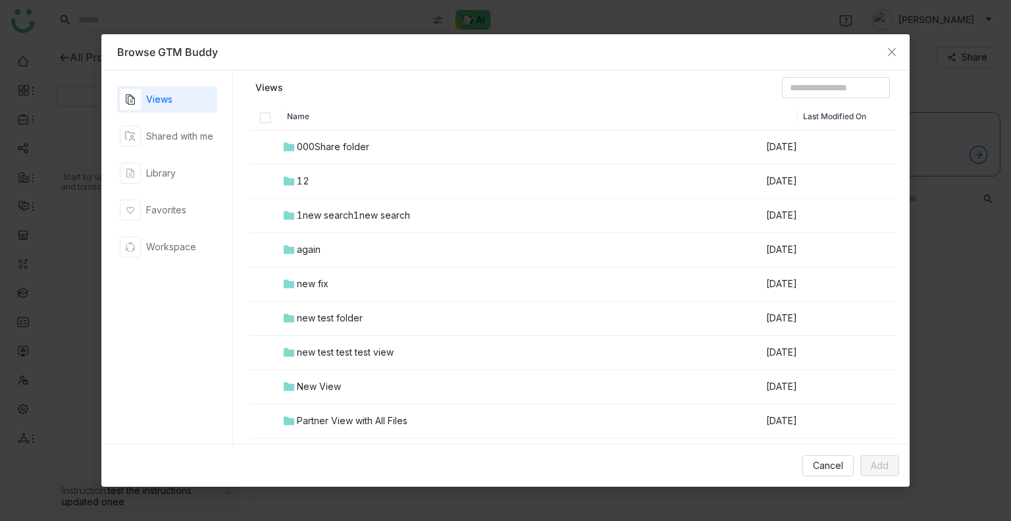
click at [387, 86] on header "Views" at bounding box center [573, 90] width 649 height 26
click at [782, 91] on input at bounding box center [836, 87] width 108 height 21
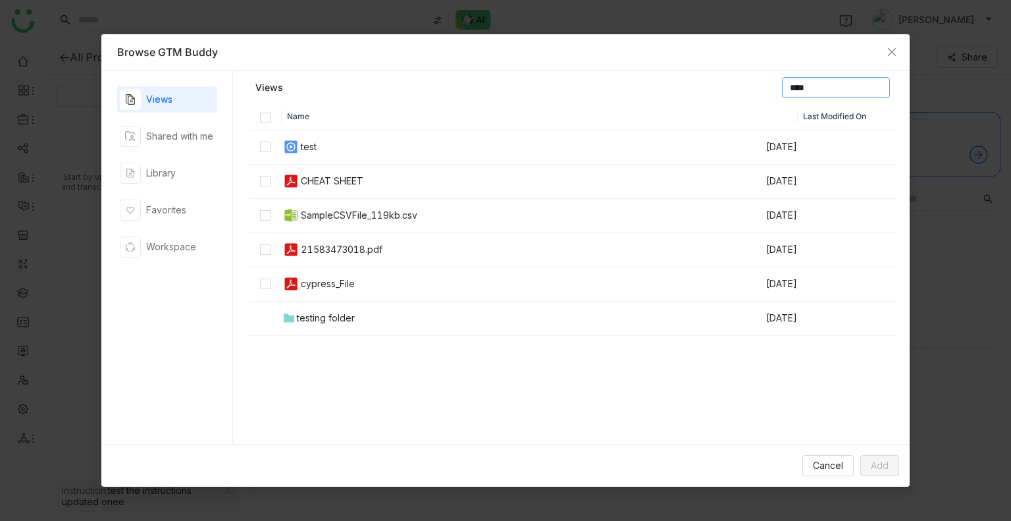
type input "****"
click at [260, 109] on th at bounding box center [265, 116] width 33 height 27
click at [261, 111] on label at bounding box center [265, 116] width 11 height 11
click at [886, 466] on span "Add" at bounding box center [880, 465] width 18 height 14
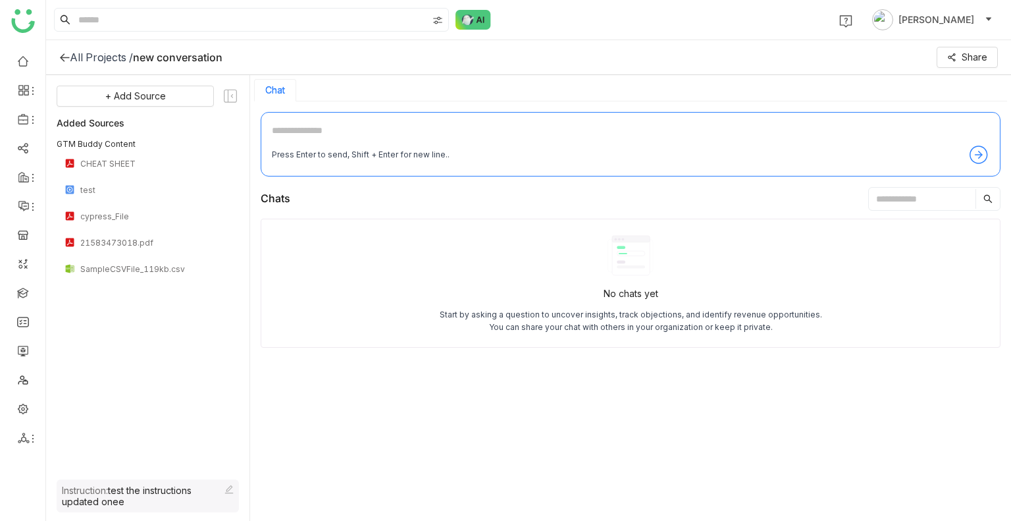
drag, startPoint x: 374, startPoint y: 142, endPoint x: 307, endPoint y: 146, distance: 67.3
click at [307, 146] on div "Press Enter to send, Shift + Enter for new line.." at bounding box center [631, 154] width 718 height 21
click at [294, 140] on textarea at bounding box center [631, 133] width 718 height 21
type textarea "*"
type textarea "**********"
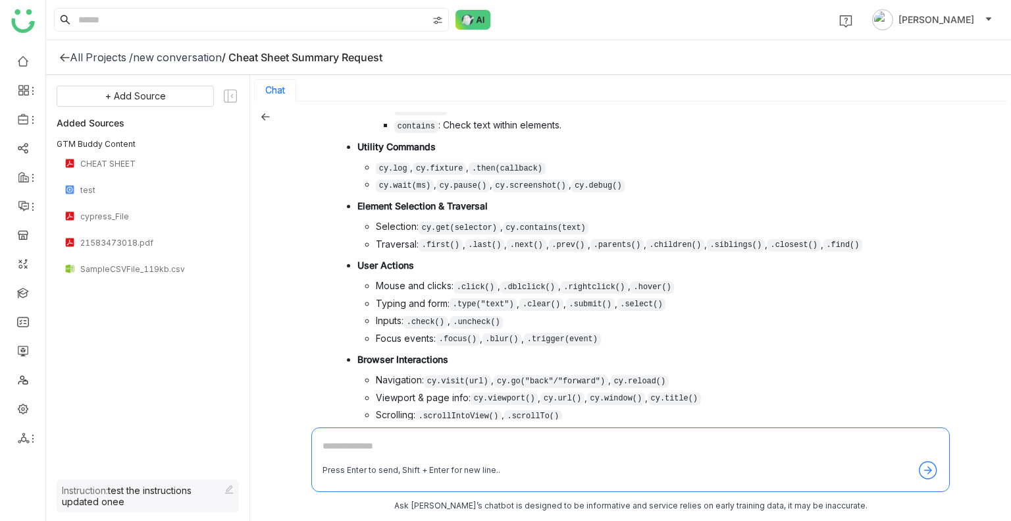
scroll to position [305, 0]
click at [137, 171] on div "CHEAT SHEET" at bounding box center [148, 163] width 182 height 26
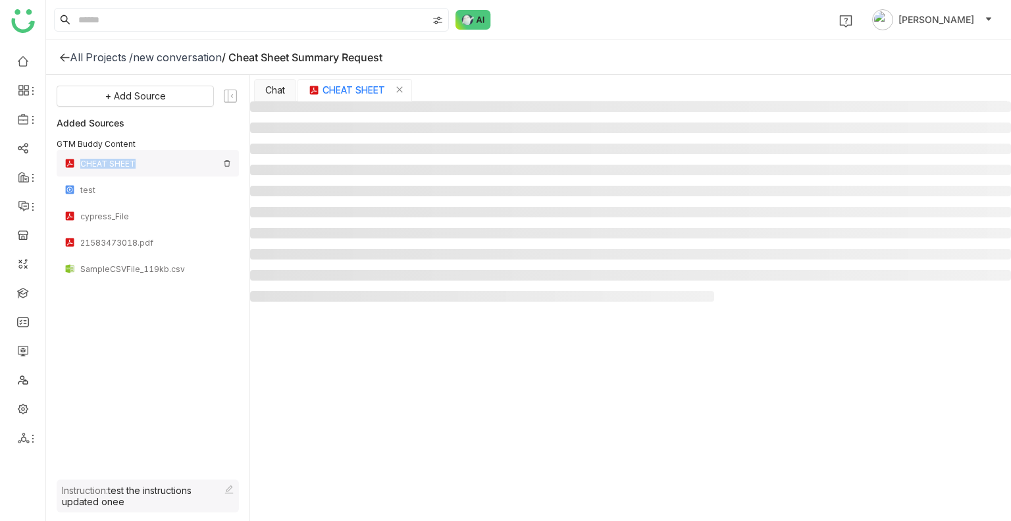
click at [137, 171] on div "CHEAT SHEET" at bounding box center [148, 163] width 182 height 26
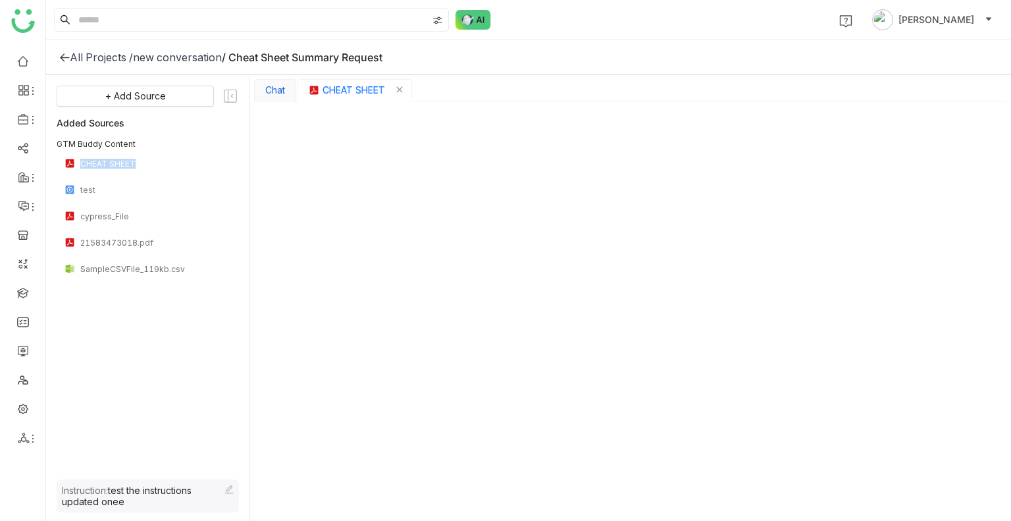
click at [270, 95] on button "Chat" at bounding box center [275, 90] width 20 height 11
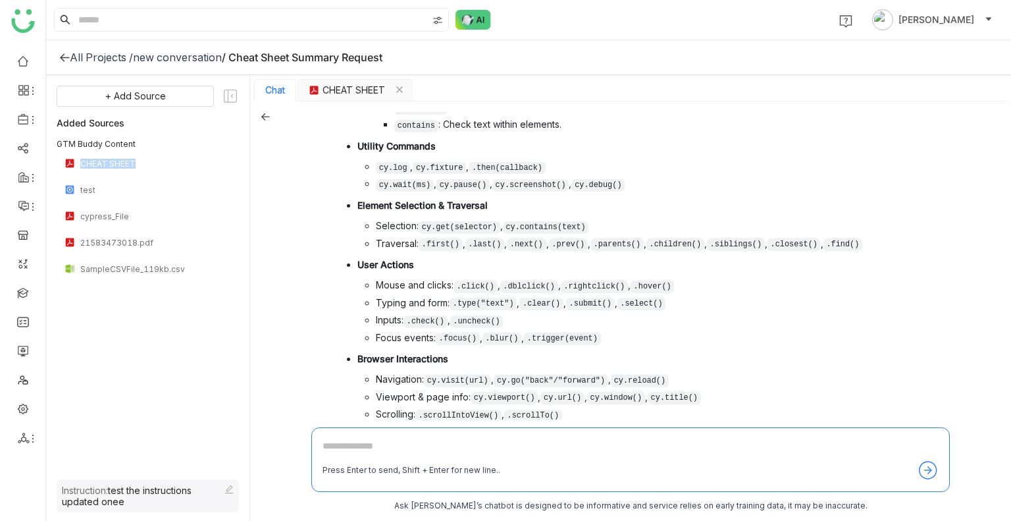
click at [270, 95] on button "Chat" at bounding box center [275, 90] width 20 height 11
click at [342, 95] on span "CHEAT SHEET" at bounding box center [354, 90] width 63 height 14
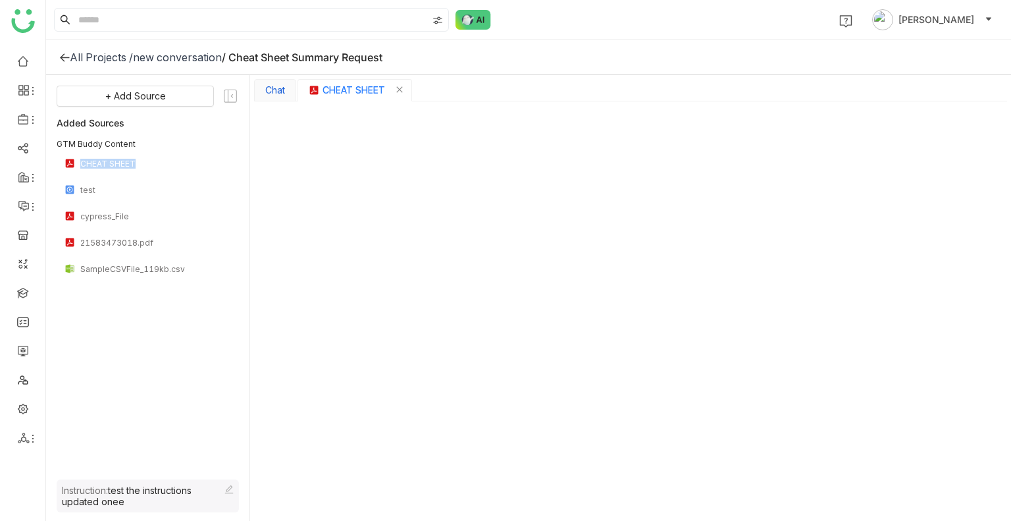
click at [277, 95] on button "Chat" at bounding box center [275, 90] width 20 height 11
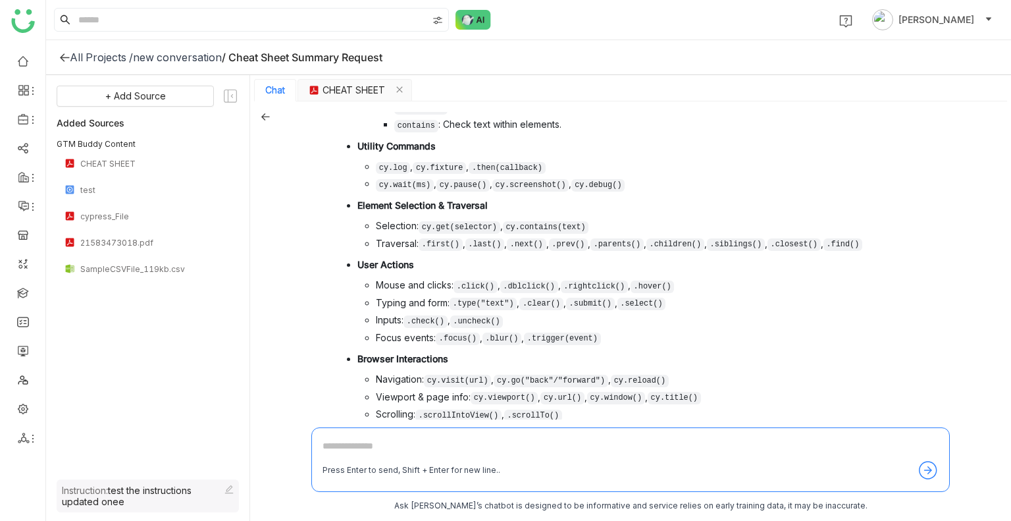
click at [259, 117] on div "sumarize the cheat sheet Summary of the Cypress.io Cheat Sheet Test Structure &…" at bounding box center [630, 311] width 761 height 421
click at [262, 117] on icon at bounding box center [265, 116] width 9 height 7
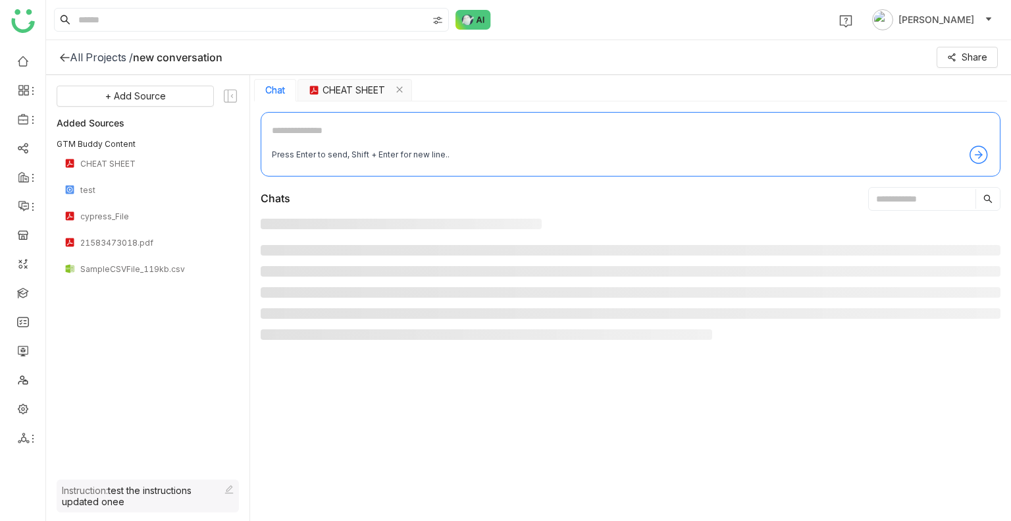
click at [262, 117] on div "Press Enter to send, Shift + Enter for new line.." at bounding box center [631, 144] width 740 height 65
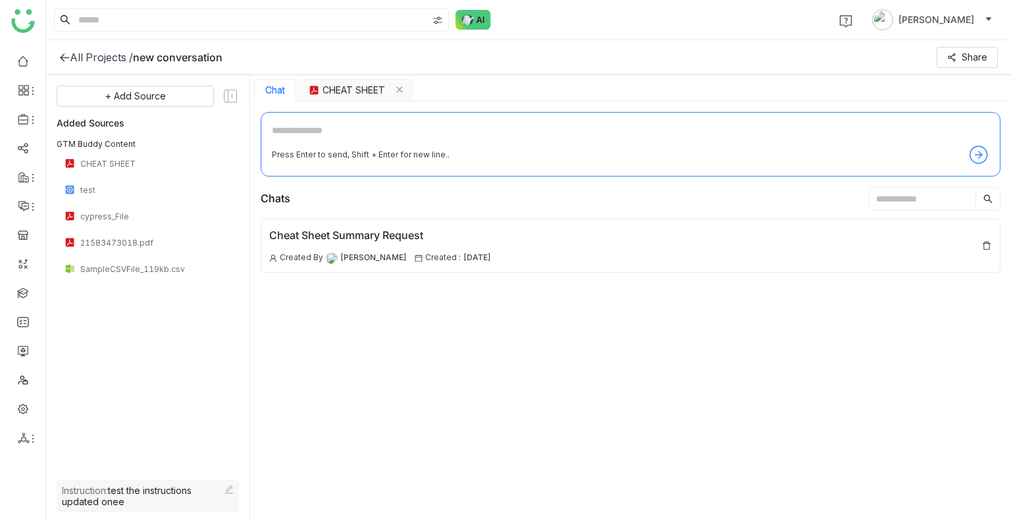
click at [869, 192] on input "text" at bounding box center [922, 199] width 107 height 20
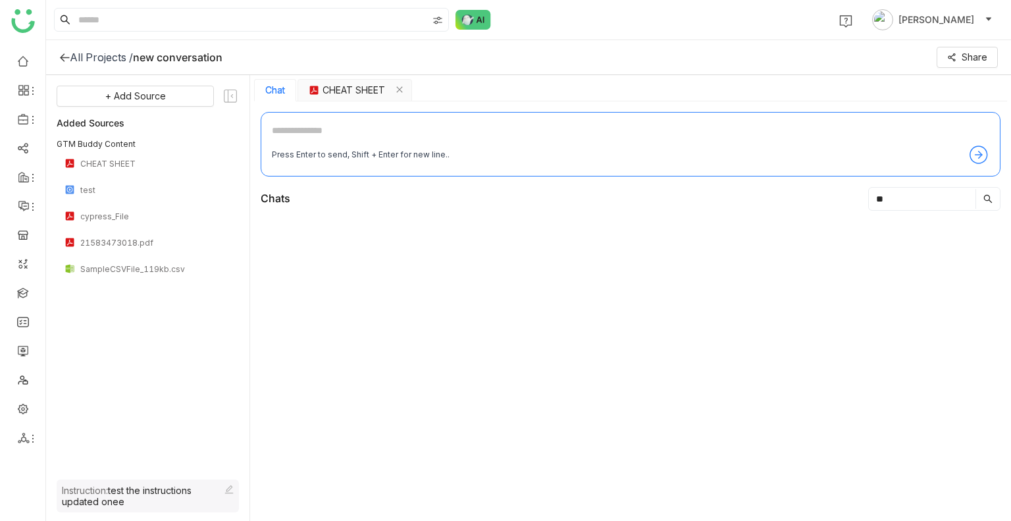
type input "*"
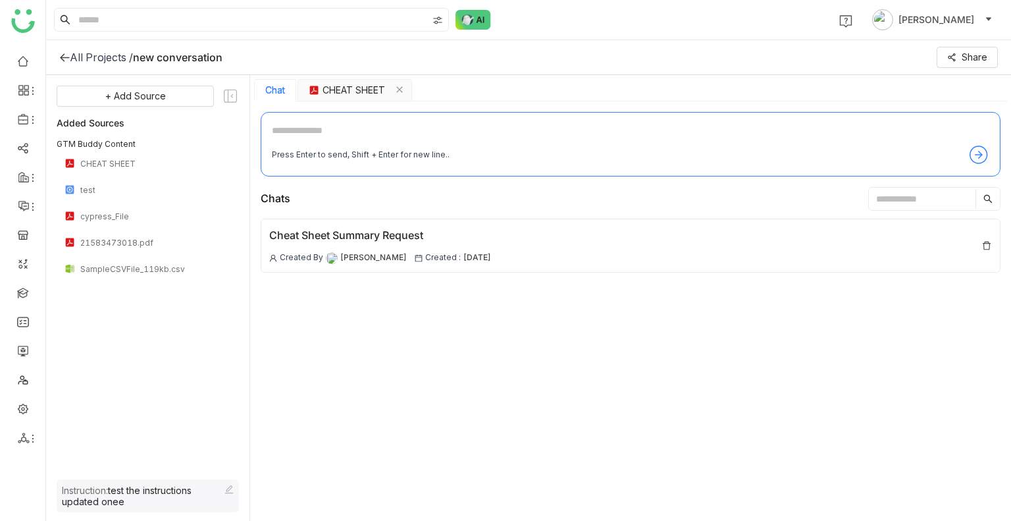
click at [311, 129] on textarea at bounding box center [631, 133] width 718 height 21
type textarea "**********"
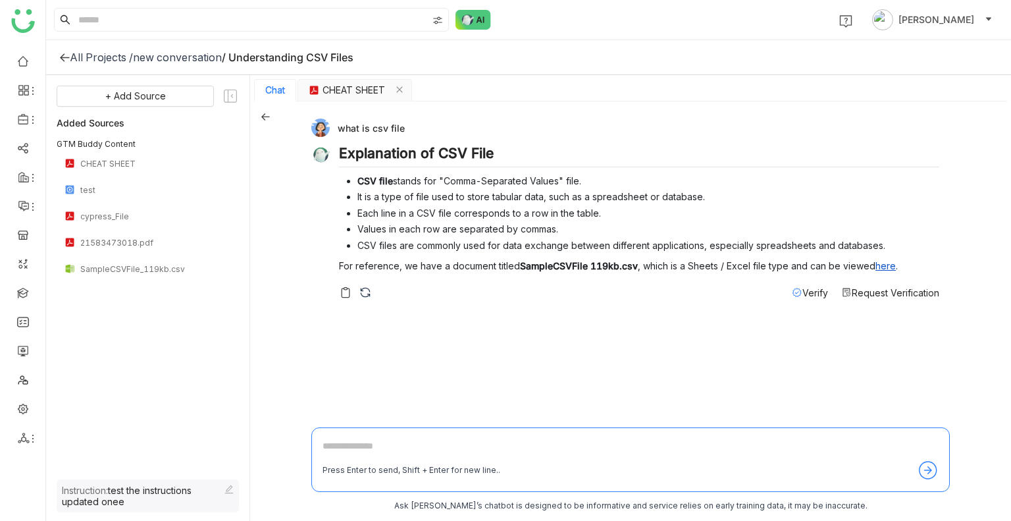
click at [259, 116] on div "what is csv file Explanation of CSV File CSV file stands for "Comma-Separated V…" at bounding box center [630, 311] width 761 height 421
click at [265, 118] on icon at bounding box center [265, 116] width 9 height 9
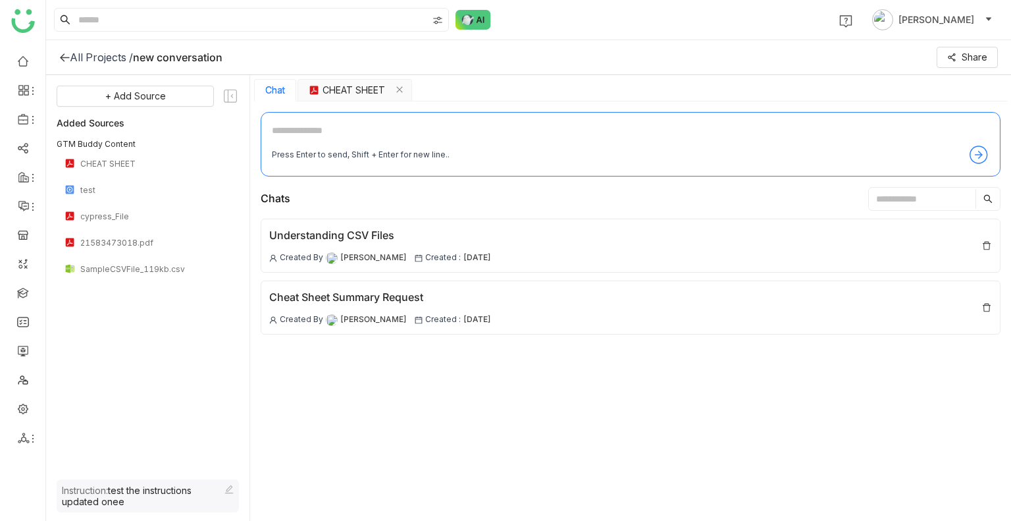
click at [888, 190] on input "text" at bounding box center [922, 199] width 107 height 20
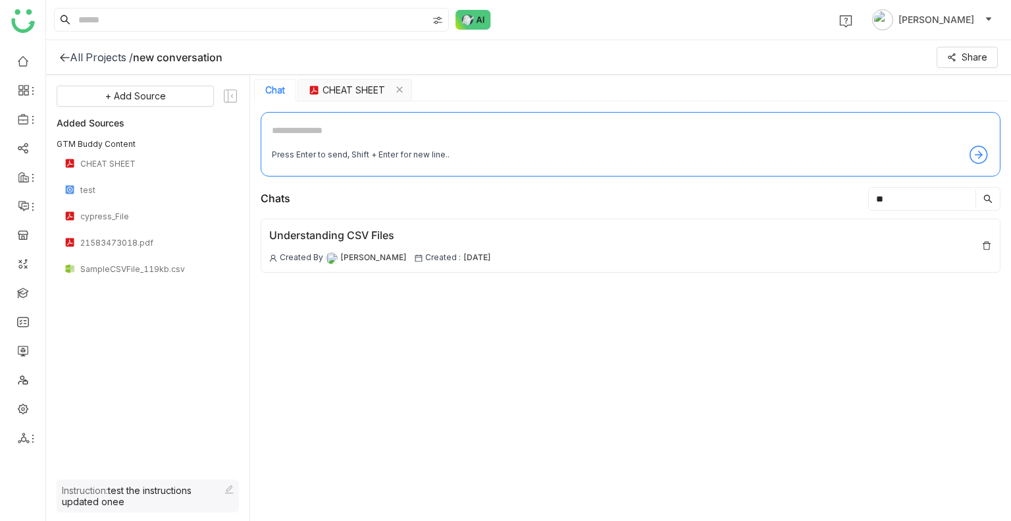
type input "*"
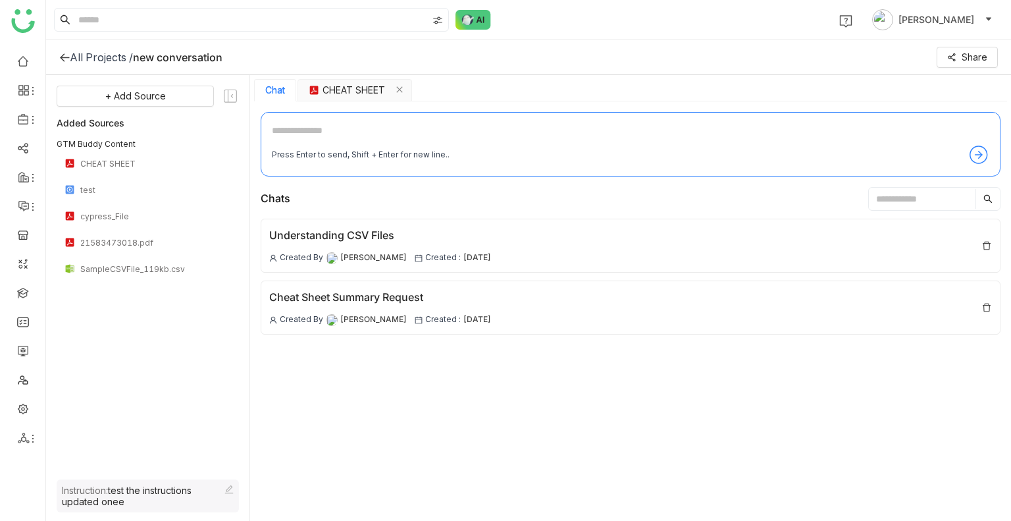
click at [288, 131] on textarea at bounding box center [631, 133] width 718 height 21
type textarea "**********"
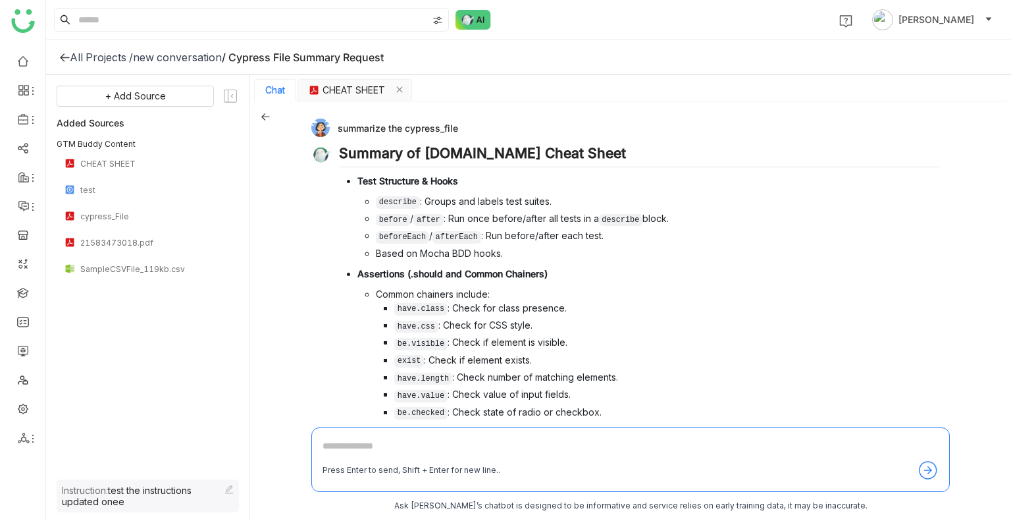
scroll to position [411, 0]
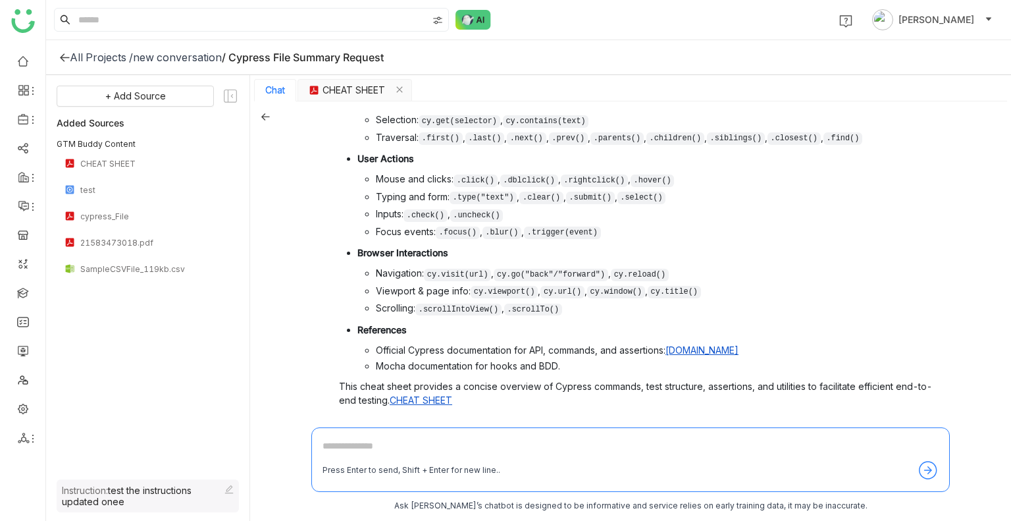
click at [356, 420] on div "Verify Request Verification" at bounding box center [639, 427] width 601 height 14
click at [348, 421] on img at bounding box center [345, 427] width 13 height 13
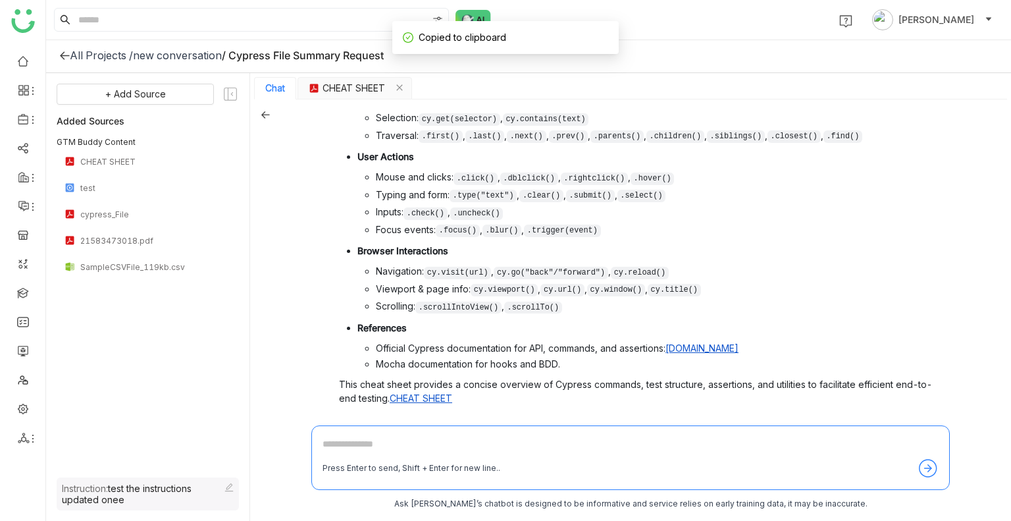
click at [261, 117] on icon at bounding box center [265, 114] width 9 height 9
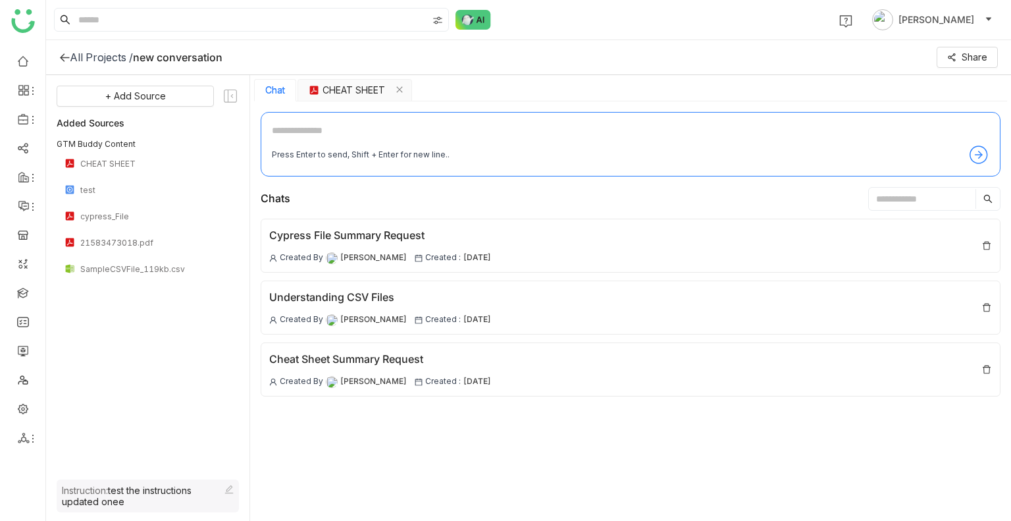
click at [286, 138] on textarea at bounding box center [631, 133] width 718 height 21
type textarea "****"
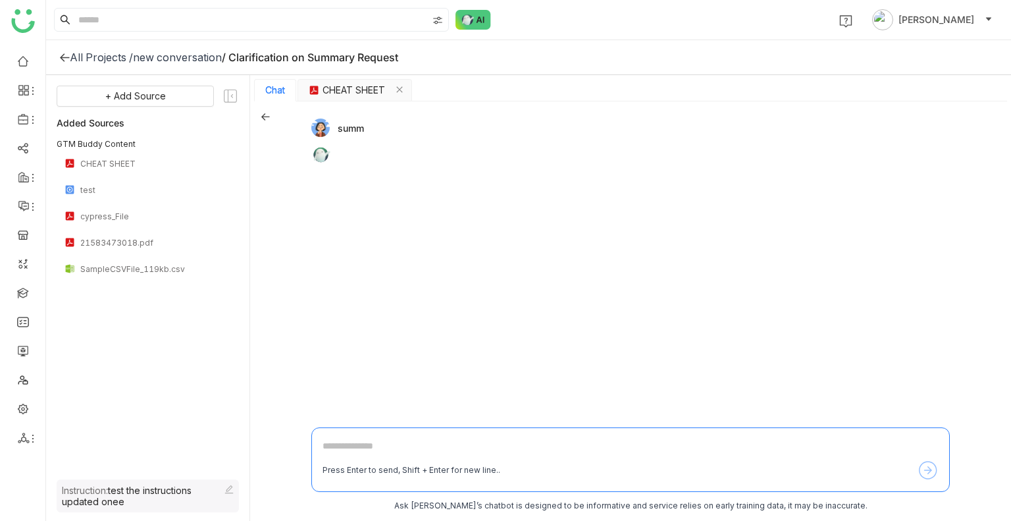
click at [856, 205] on div "summ" at bounding box center [630, 266] width 639 height 308
click at [274, 115] on div "summ Press Enter to send, Shift + Enter for new line.. Ask Buddy’s chatbot is d…" at bounding box center [630, 311] width 761 height 421
click at [270, 115] on div "summ Press Enter to send, Shift + Enter for new line.. Ask Buddy’s chatbot is d…" at bounding box center [630, 311] width 761 height 421
click at [263, 117] on icon at bounding box center [265, 116] width 9 height 7
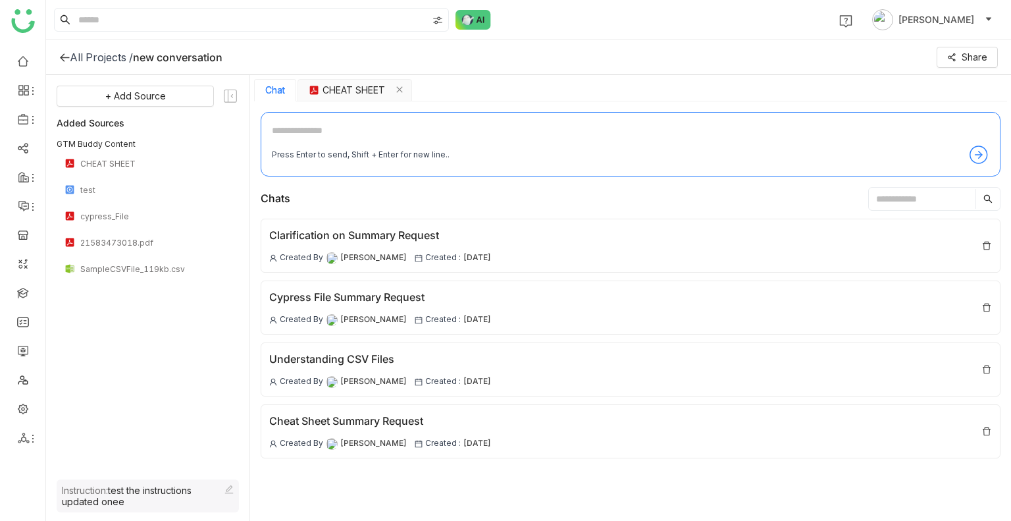
click at [910, 197] on input "text" at bounding box center [922, 199] width 107 height 20
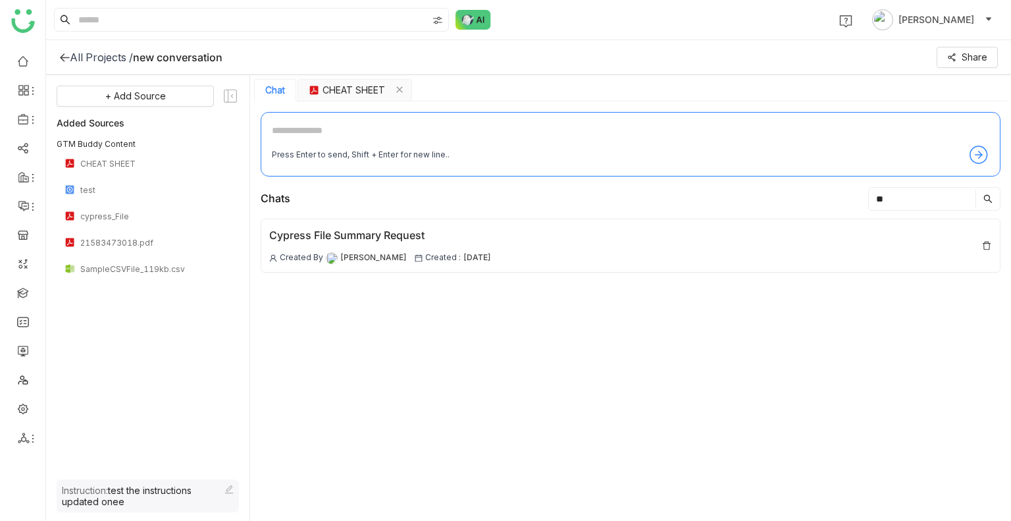
type input "*"
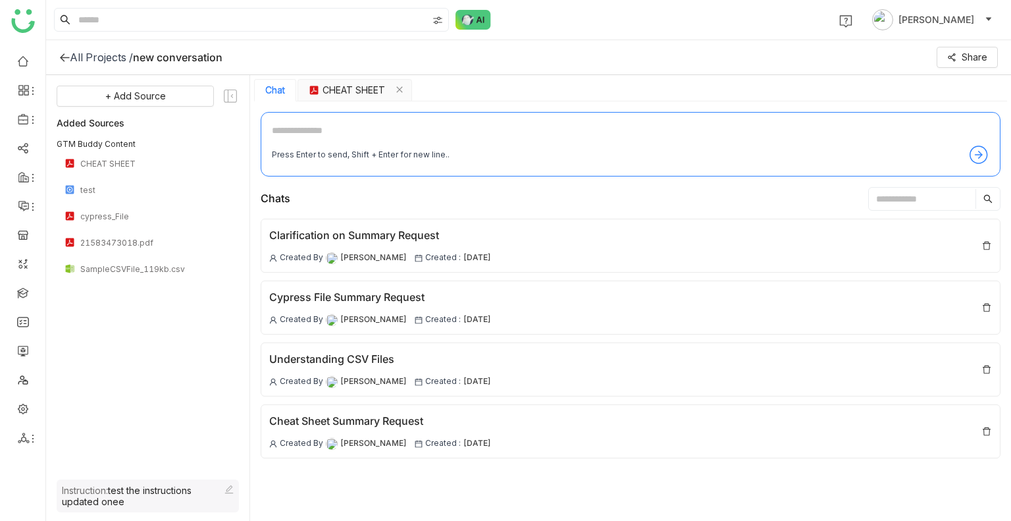
click at [434, 82] on div "Chat CHEAT SHEET" at bounding box center [630, 90] width 753 height 22
click at [124, 260] on div "SampleCSVFile_119kb.csv" at bounding box center [148, 268] width 182 height 26
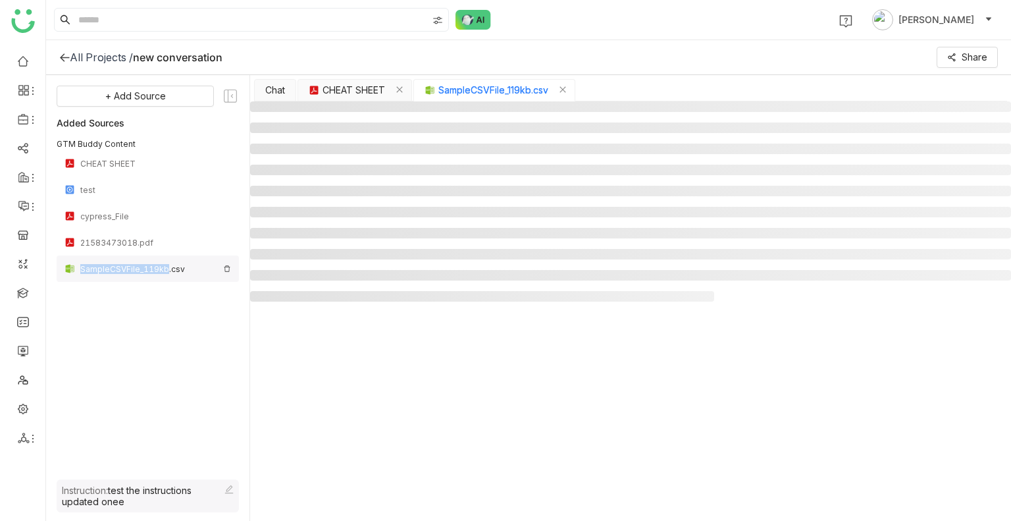
click at [124, 260] on div "SampleCSVFile_119kb.csv" at bounding box center [148, 268] width 182 height 26
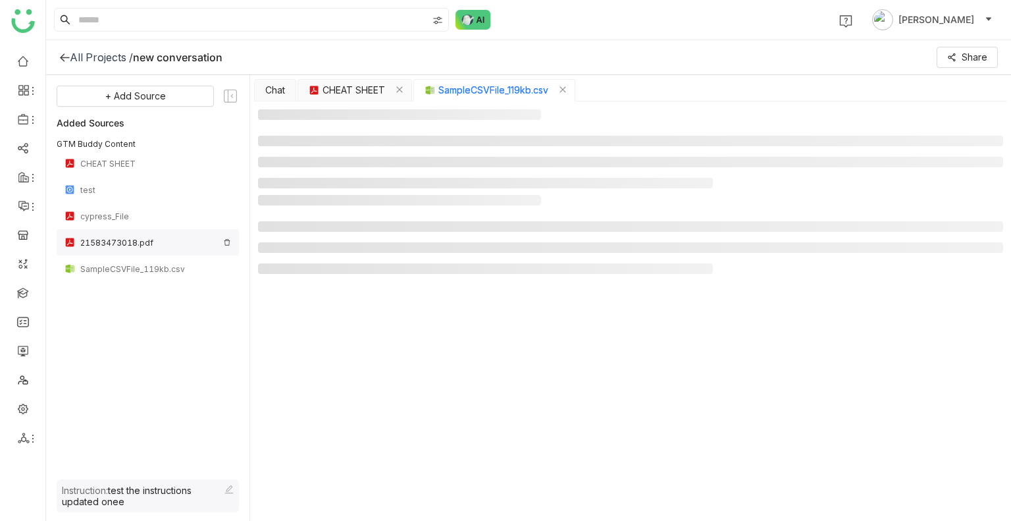
click at [119, 234] on div "21583473018.pdf" at bounding box center [148, 242] width 182 height 26
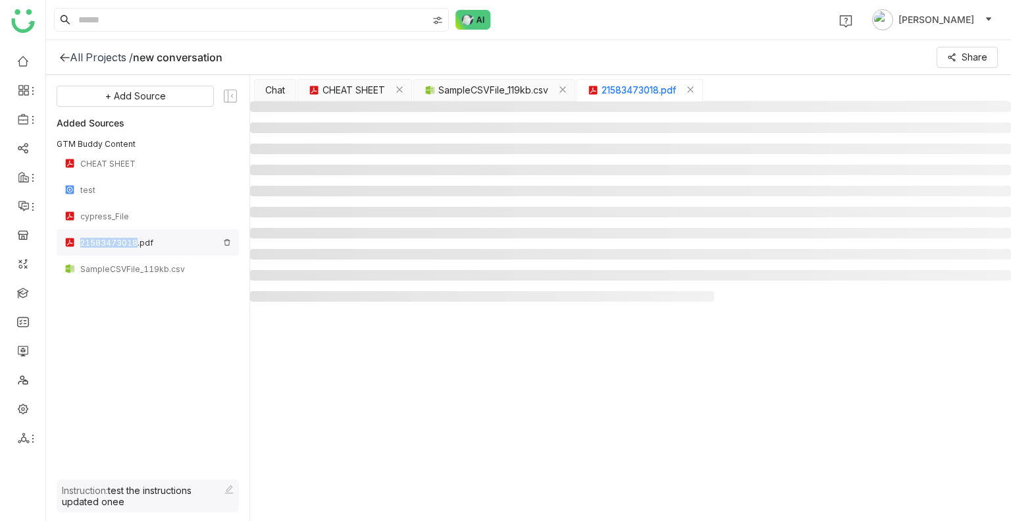
click at [119, 234] on div "21583473018.pdf" at bounding box center [148, 242] width 182 height 26
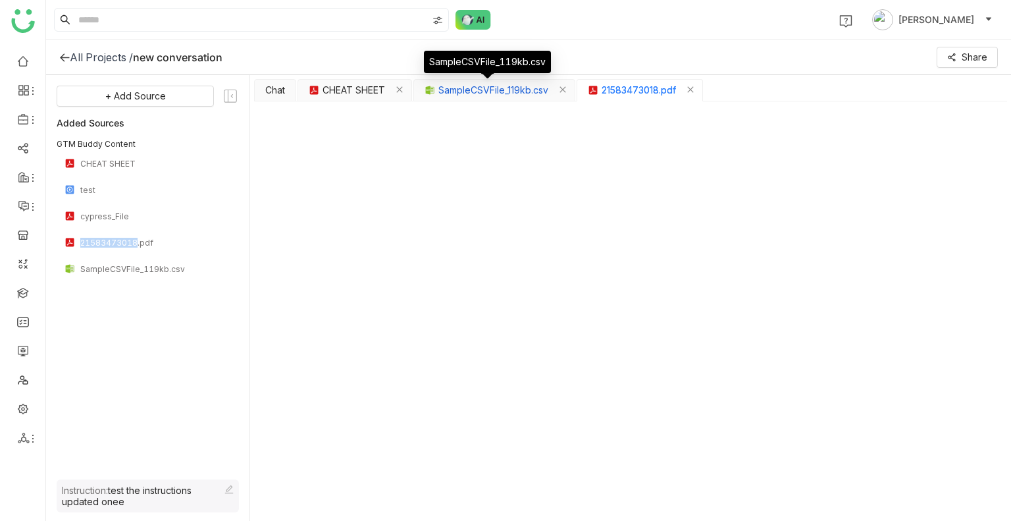
click at [525, 92] on span "SampleCSVFile_119kb.csv" at bounding box center [494, 90] width 110 height 14
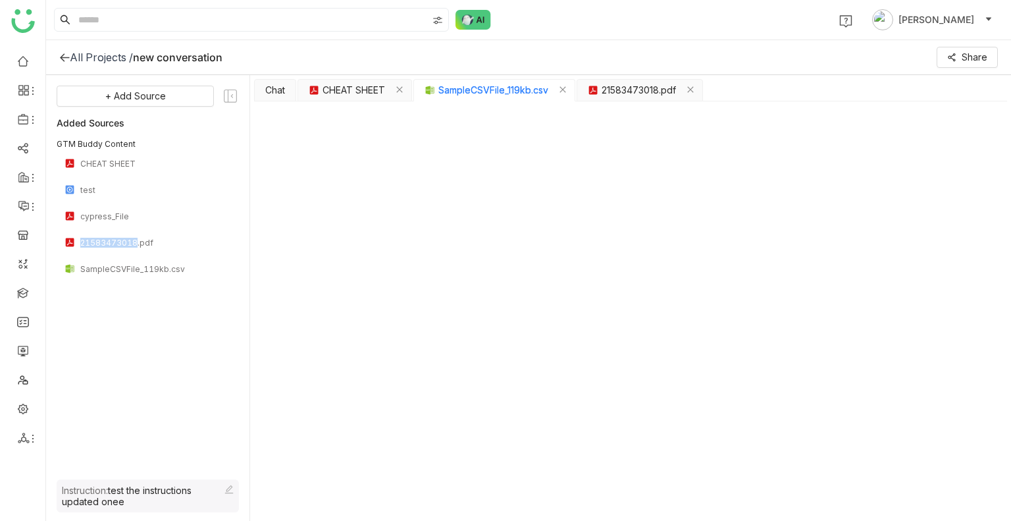
type input "*"
click at [317, 94] on img "button" at bounding box center [314, 90] width 11 height 11
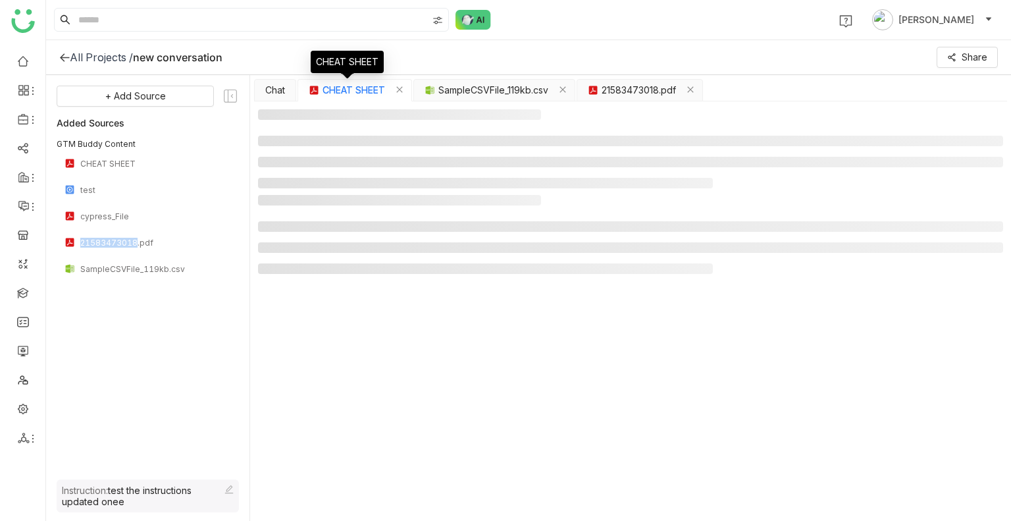
click at [317, 94] on img "button" at bounding box center [314, 90] width 11 height 11
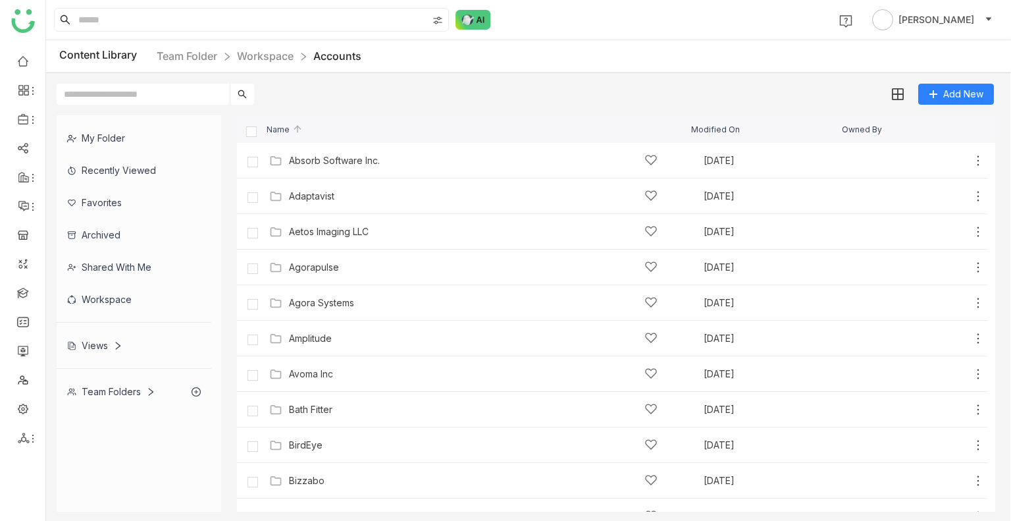
click at [165, 94] on input "text" at bounding box center [143, 94] width 173 height 21
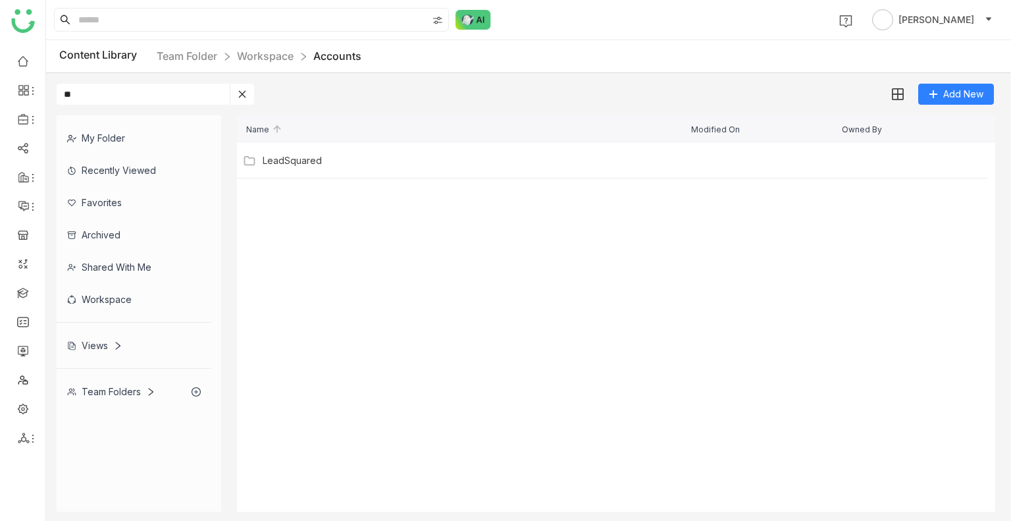
type input "*"
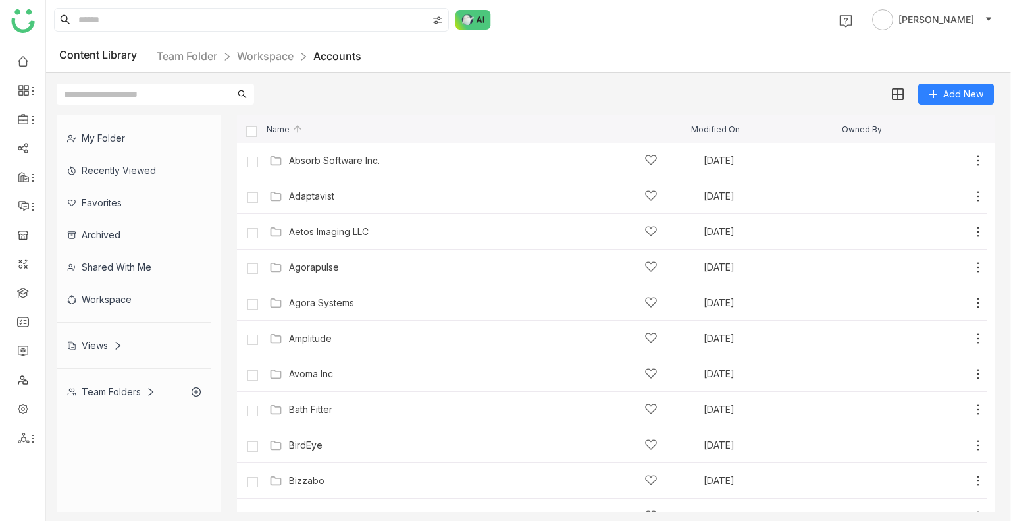
click at [266, 66] on div "Content Library Team Folder Workspace Accounts" at bounding box center [528, 56] width 965 height 33
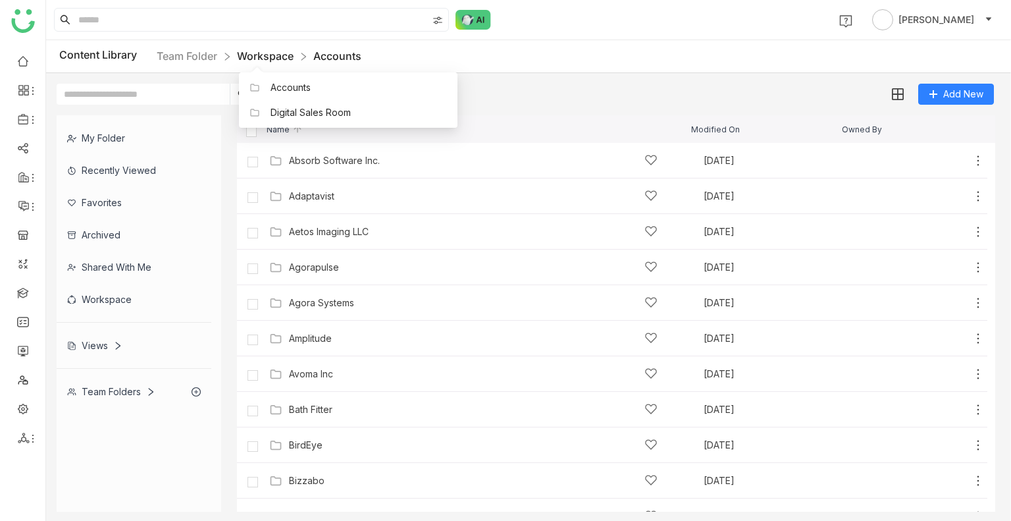
click at [267, 59] on link "Workspace" at bounding box center [265, 55] width 57 height 13
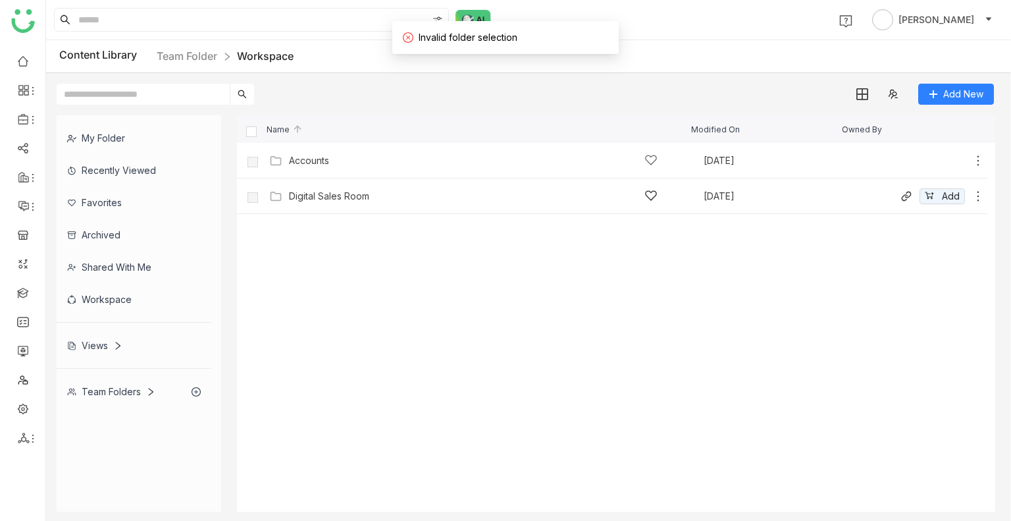
click at [292, 203] on div "Digital Sales Room [DATE] Add" at bounding box center [625, 196] width 719 height 20
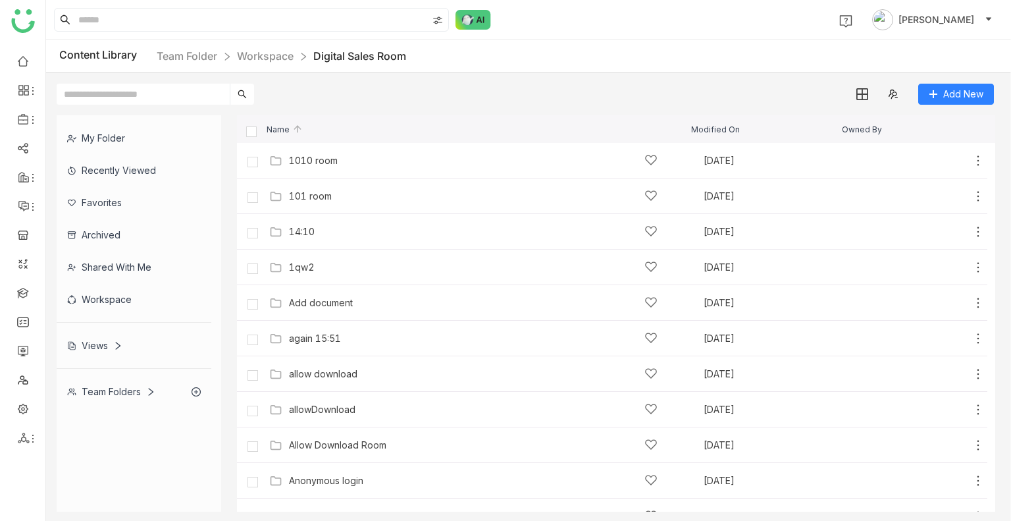
click at [119, 97] on input "text" at bounding box center [143, 94] width 173 height 21
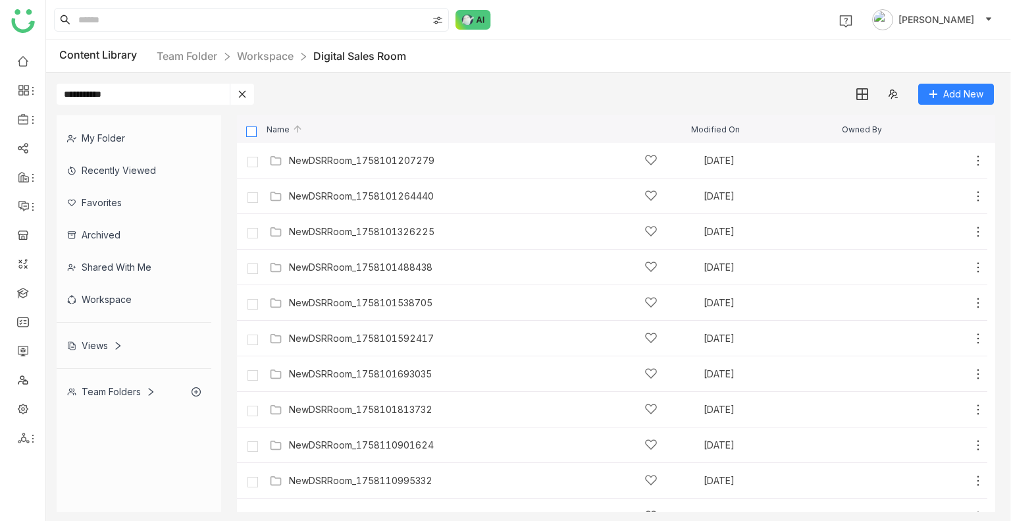
type input "**********"
click at [247, 125] on label at bounding box center [252, 131] width 12 height 12
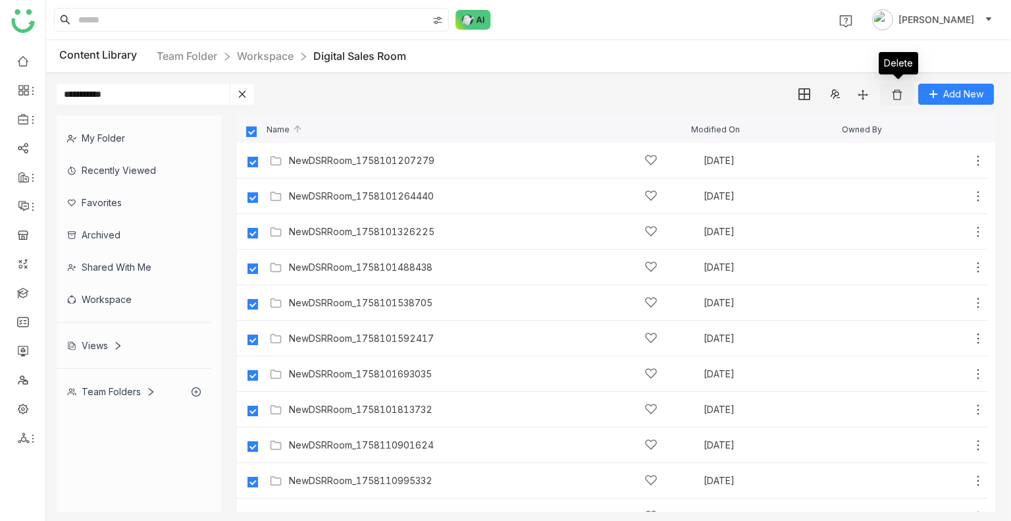
click at [901, 84] on button at bounding box center [897, 94] width 34 height 21
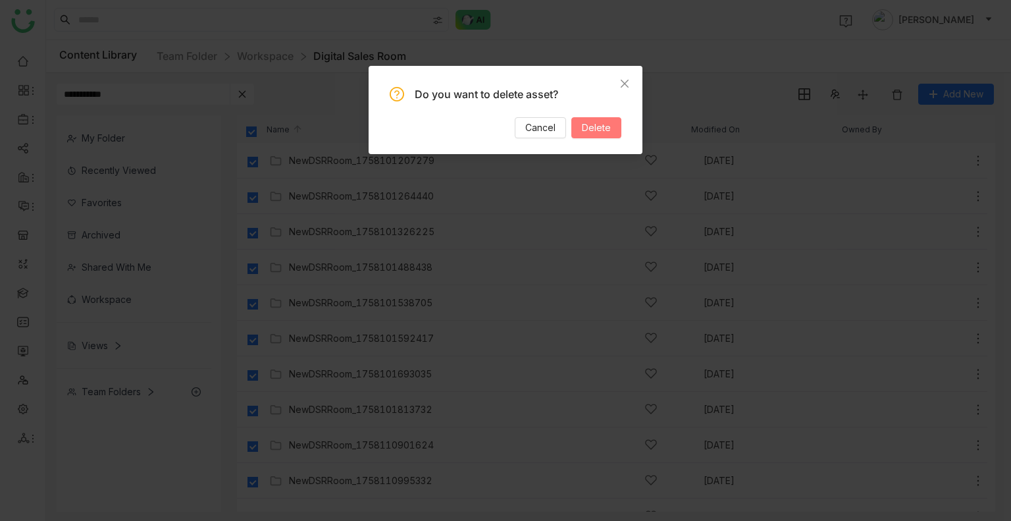
click at [596, 131] on span "Delete" at bounding box center [596, 128] width 29 height 14
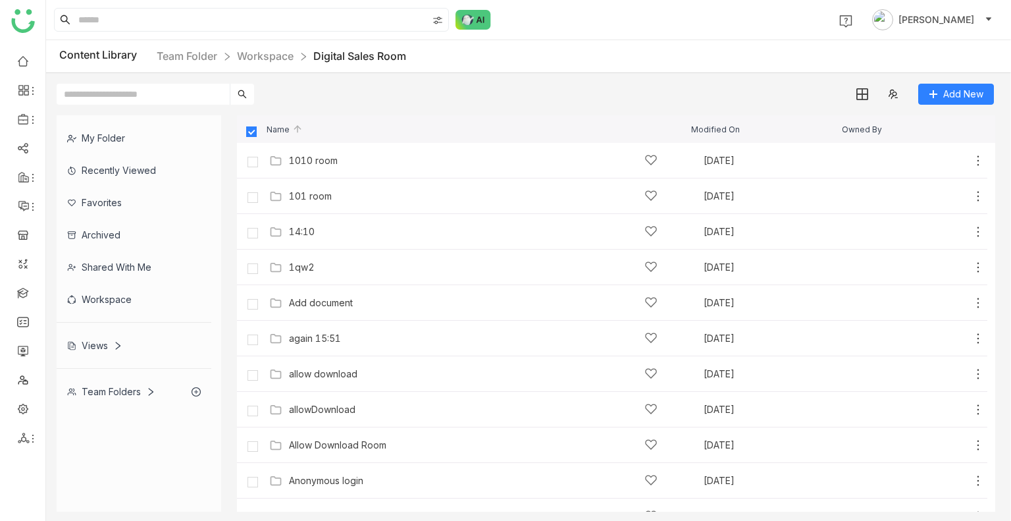
click at [170, 92] on input "text" at bounding box center [143, 94] width 173 height 21
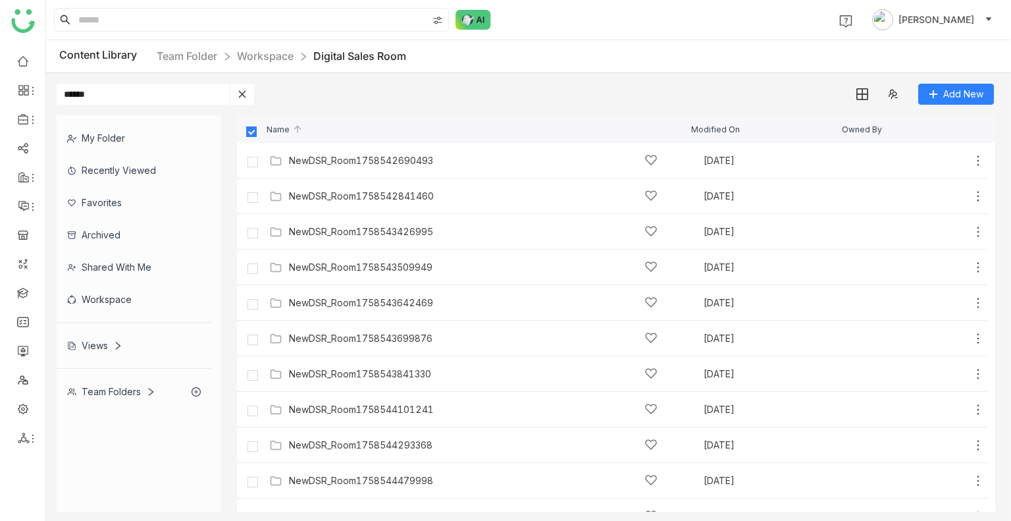
type input "******"
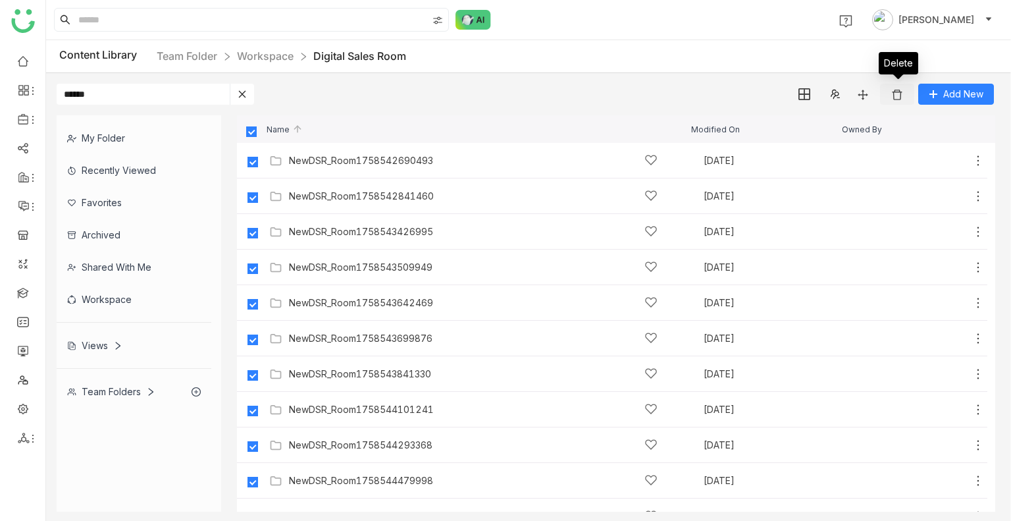
click at [897, 92] on img at bounding box center [897, 94] width 13 height 13
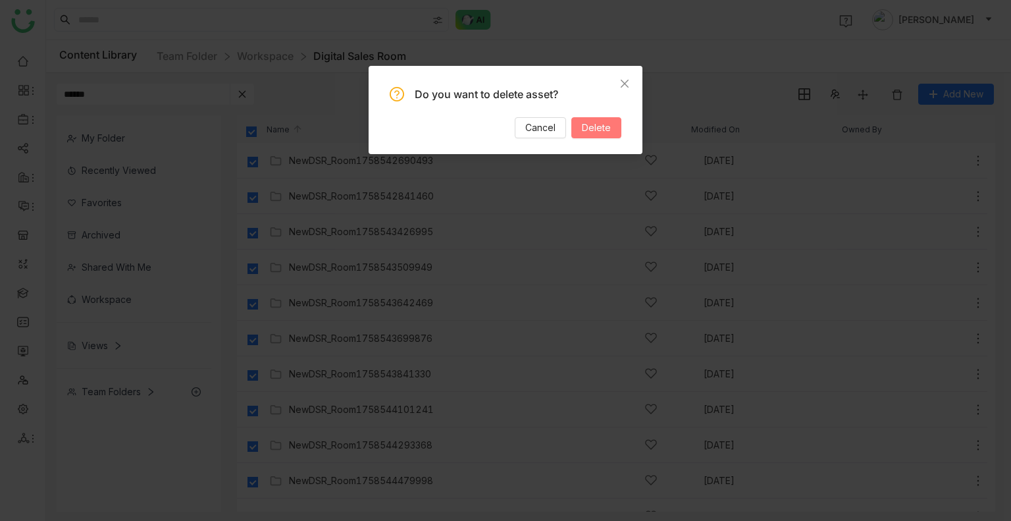
click at [599, 126] on span "Delete" at bounding box center [596, 128] width 29 height 14
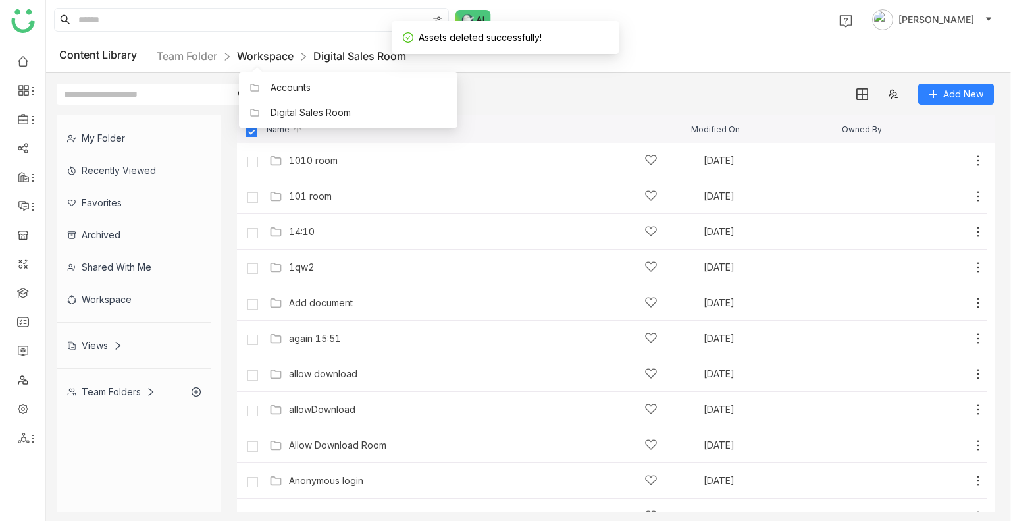
click at [270, 51] on link "Workspace" at bounding box center [265, 55] width 57 height 13
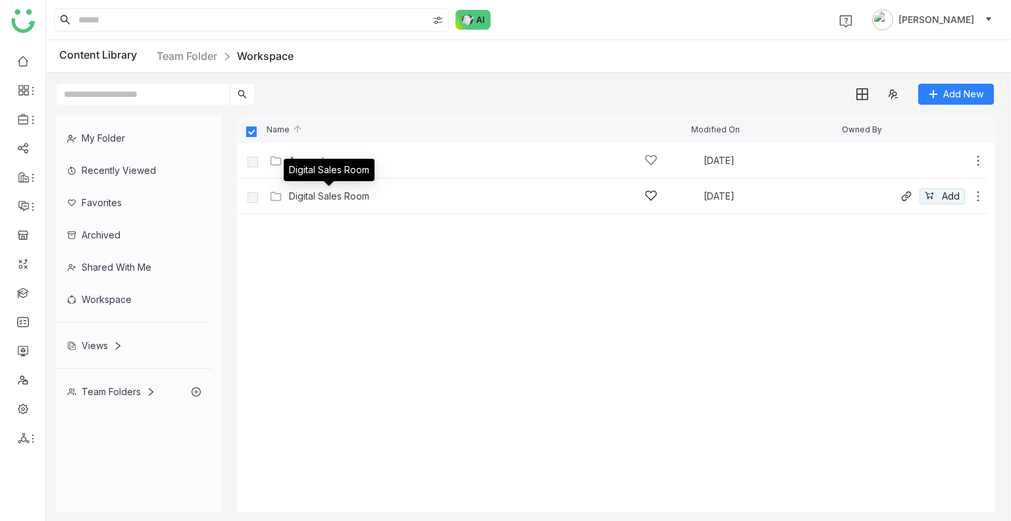
click at [306, 192] on div "Digital Sales Room" at bounding box center [329, 196] width 80 height 11
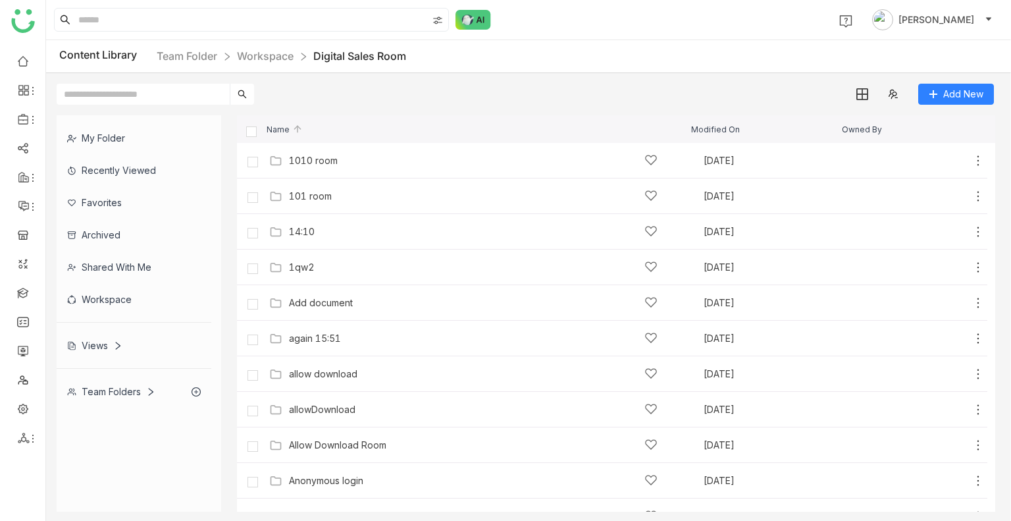
click at [142, 93] on input "text" at bounding box center [143, 94] width 173 height 21
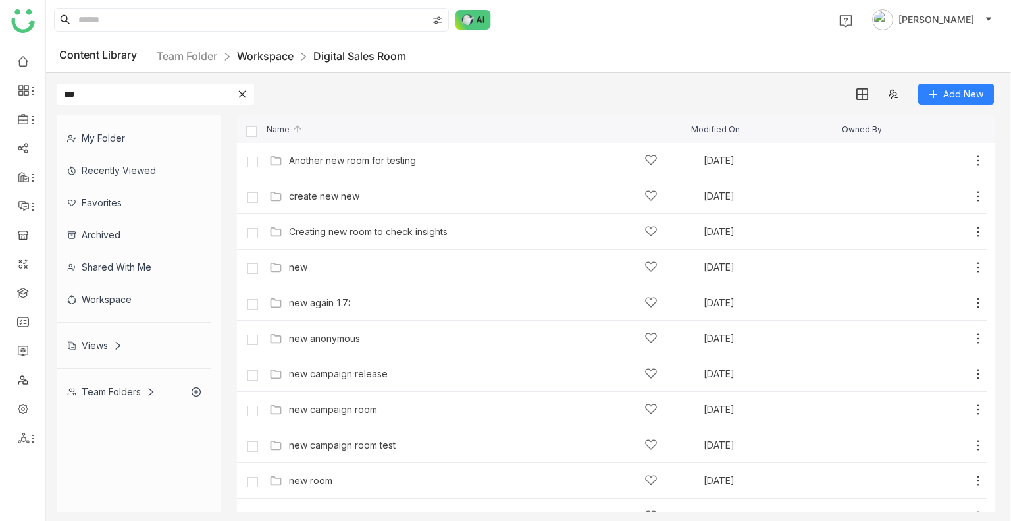
type input "***"
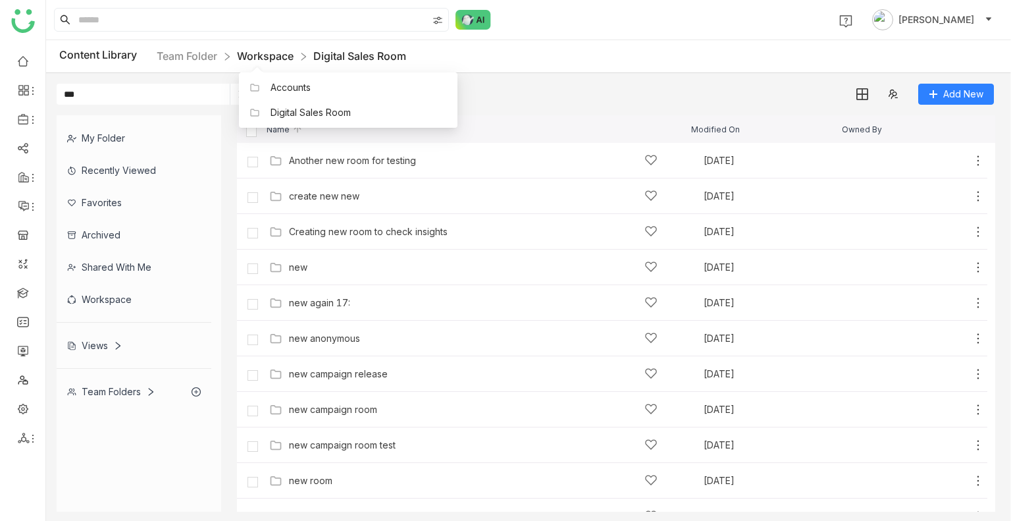
click at [277, 62] on div "Accounts Digital Sales Room" at bounding box center [348, 94] width 219 height 65
click at [274, 60] on link "Workspace" at bounding box center [265, 55] width 57 height 13
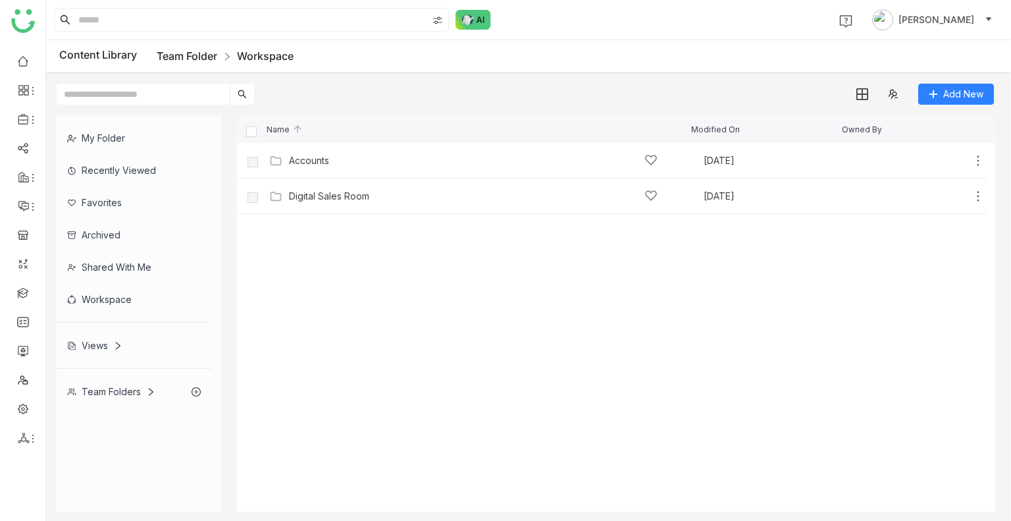
click at [204, 51] on link "Team Folder" at bounding box center [187, 55] width 61 height 13
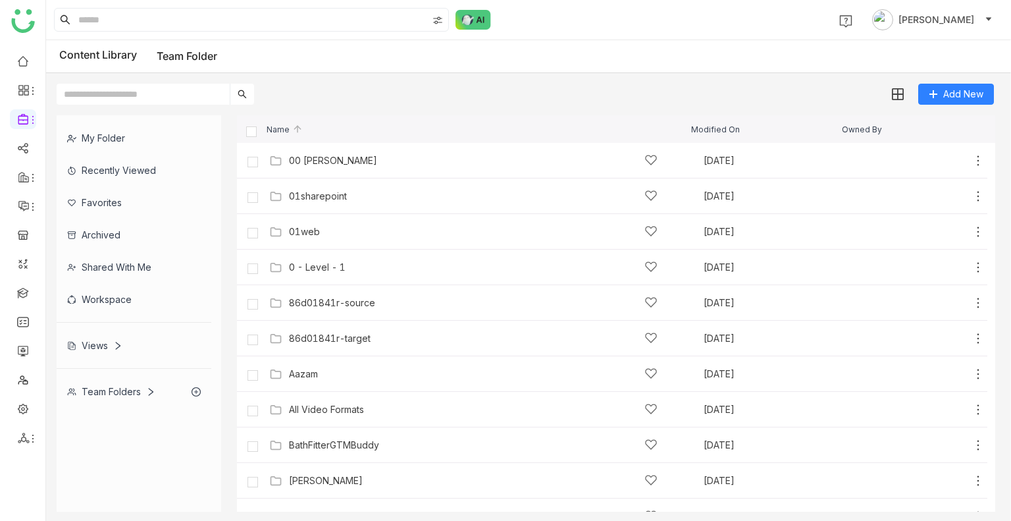
click at [92, 342] on div "Views" at bounding box center [94, 345] width 55 height 11
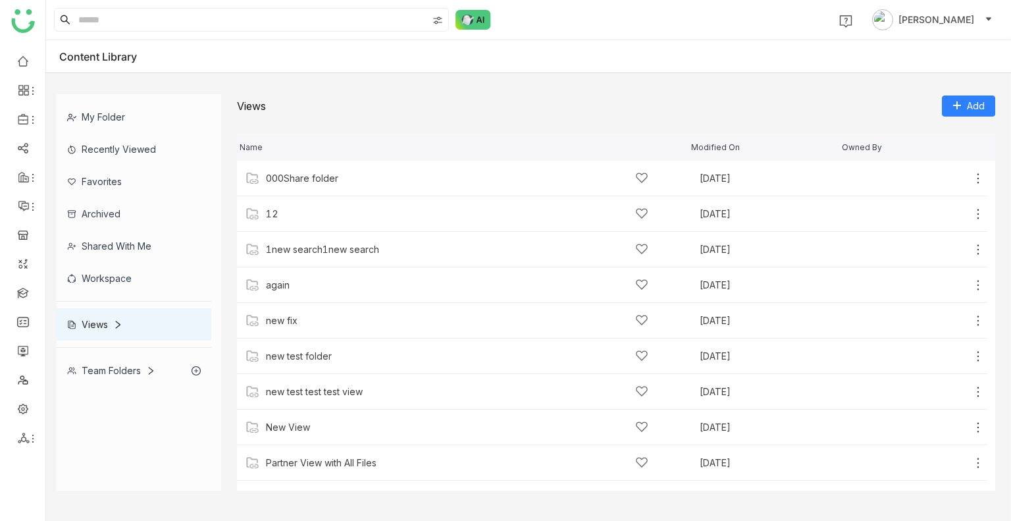
click at [100, 365] on div "Team Folders" at bounding box center [111, 370] width 88 height 11
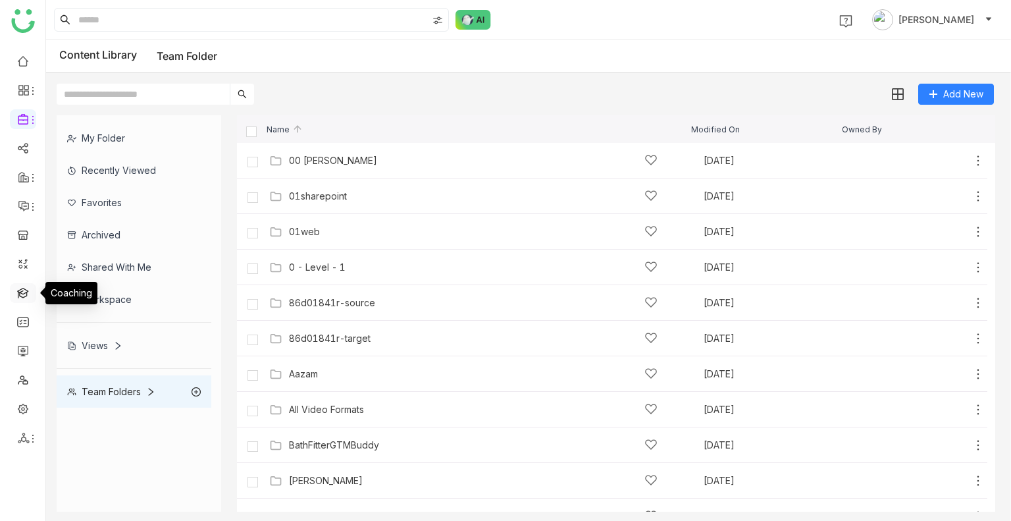
click at [24, 287] on link at bounding box center [23, 291] width 12 height 11
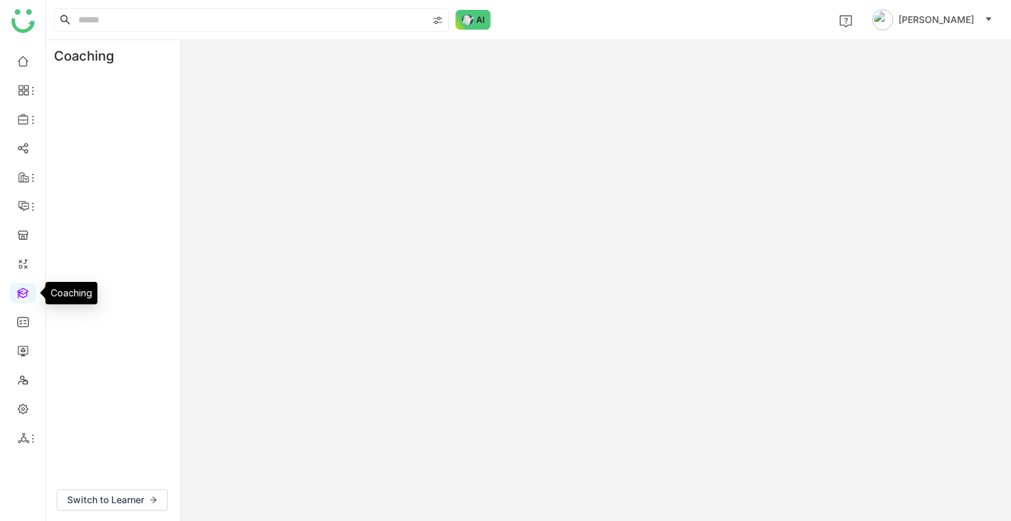
click at [24, 287] on link at bounding box center [23, 291] width 12 height 11
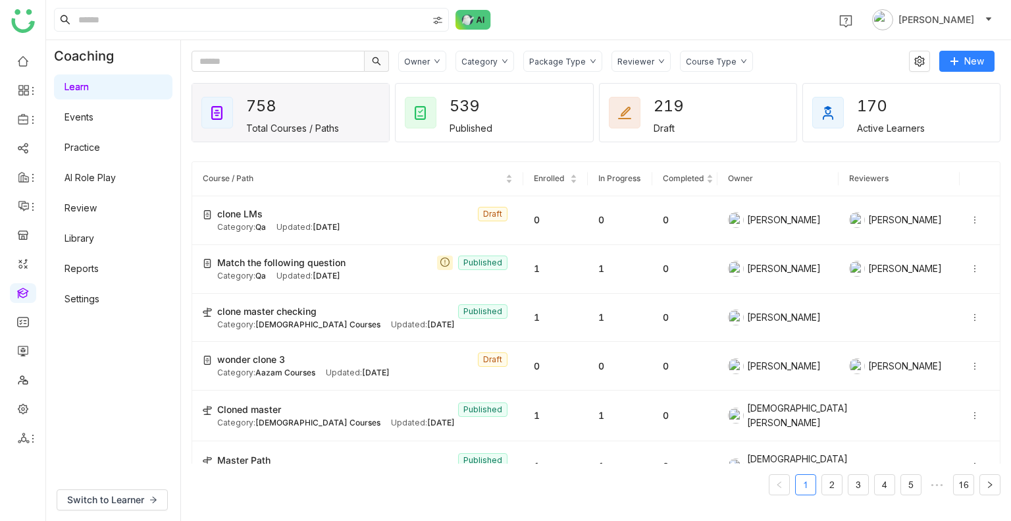
click at [100, 152] on link "Practice" at bounding box center [83, 147] width 36 height 11
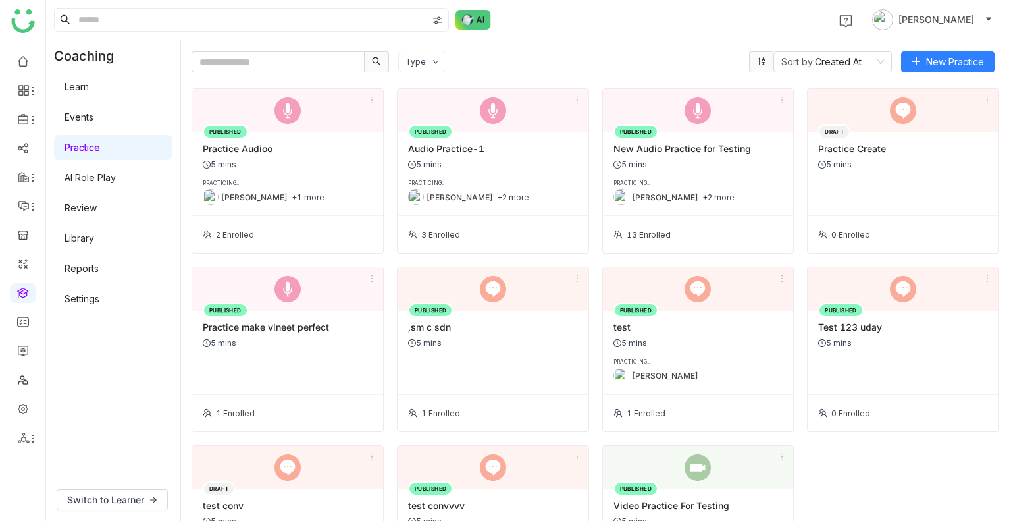
click at [92, 146] on link "Practice" at bounding box center [83, 147] width 36 height 11
click at [292, 183] on div "PRACTICING.." at bounding box center [288, 183] width 170 height 7
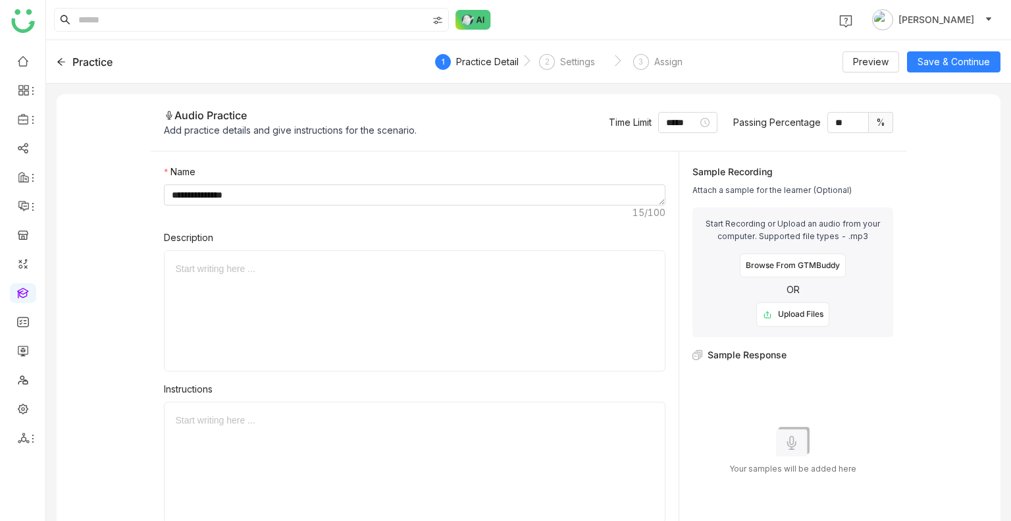
click at [770, 265] on div "Browse From GTMBuddy" at bounding box center [793, 266] width 106 height 24
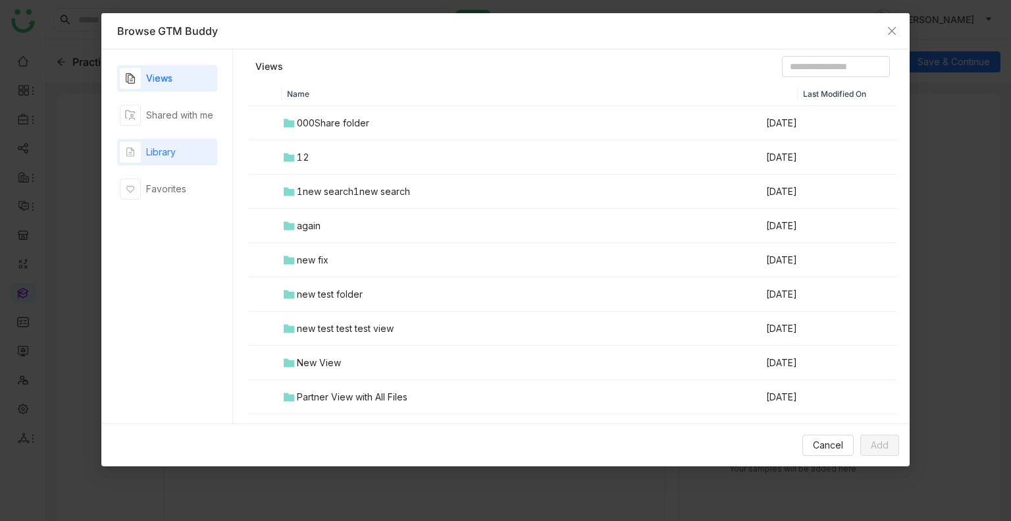
click at [165, 147] on div "Library" at bounding box center [161, 152] width 30 height 14
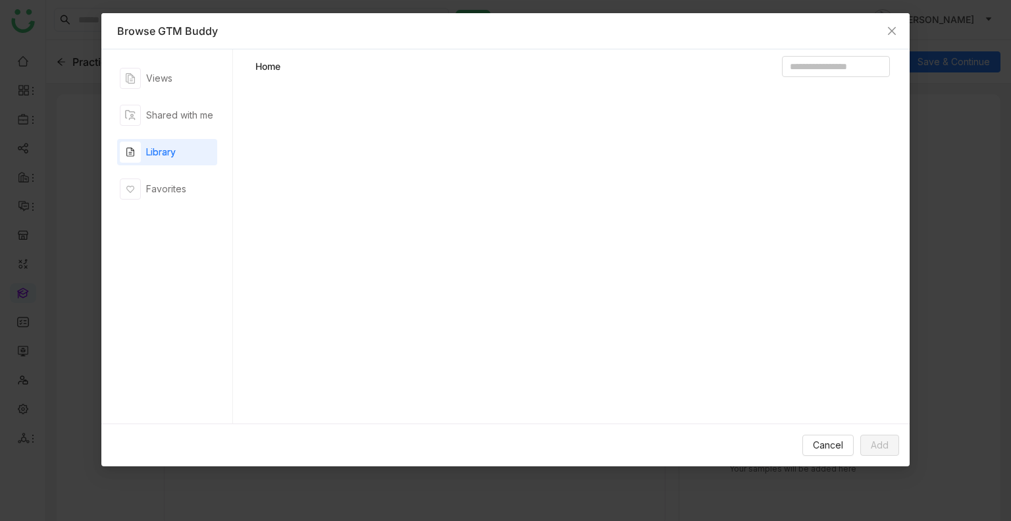
click at [165, 147] on div "Library" at bounding box center [161, 152] width 30 height 14
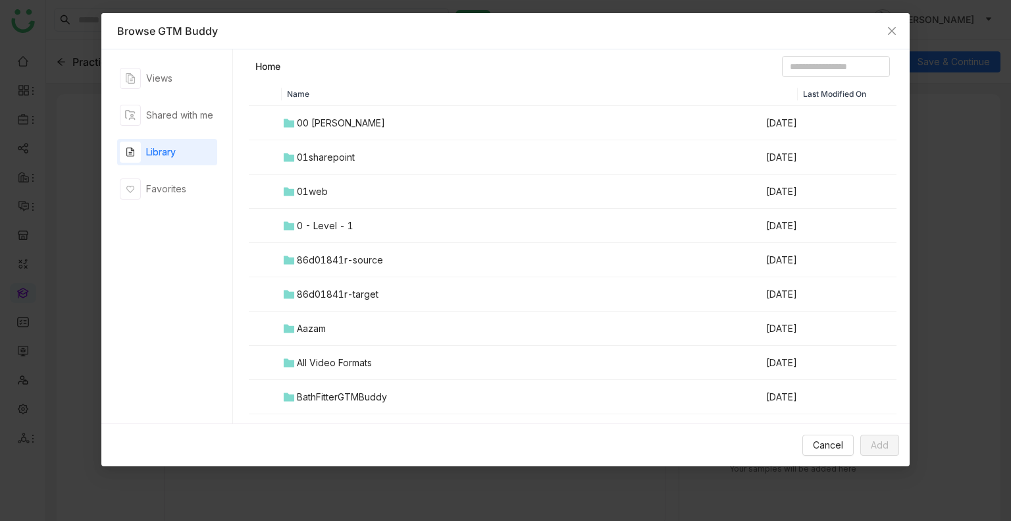
click at [313, 134] on td "00 Arif Folder" at bounding box center [524, 123] width 484 height 34
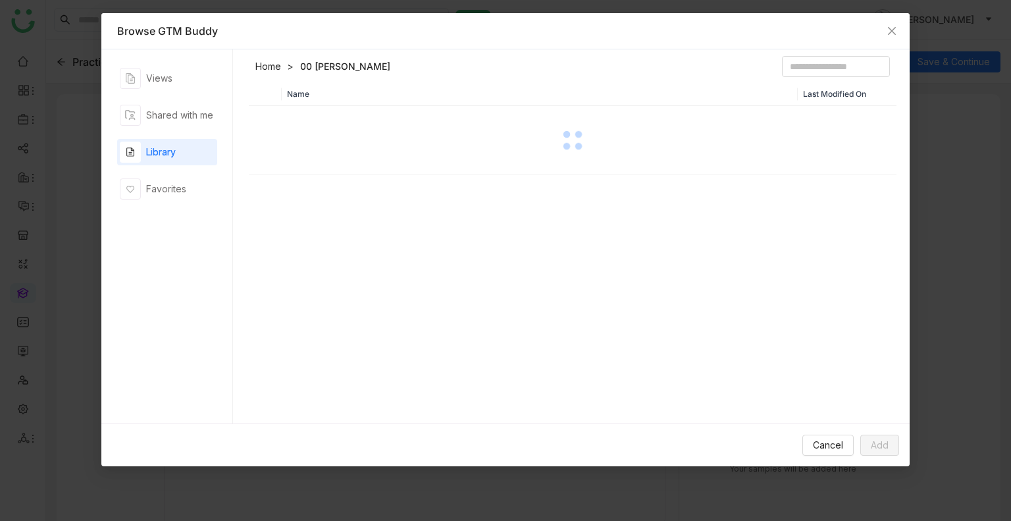
click at [313, 134] on div at bounding box center [573, 140] width 646 height 66
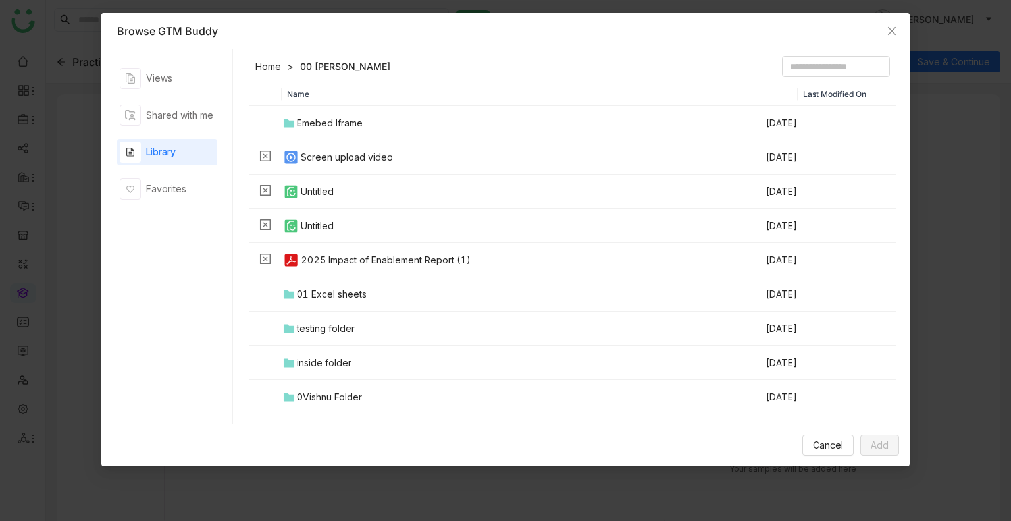
click at [334, 292] on div "01 Excel sheets" at bounding box center [332, 294] width 70 height 14
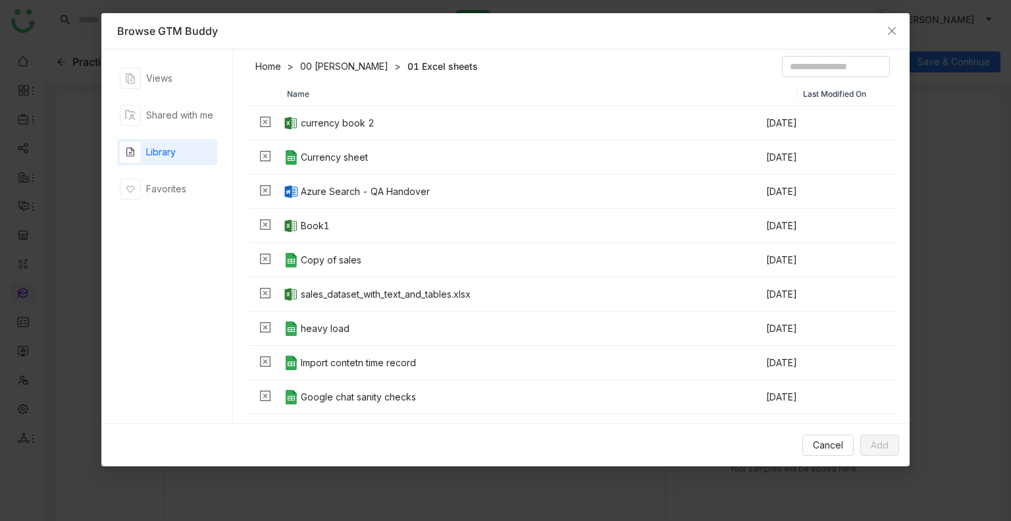
click at [327, 60] on link "00 Arif Folder" at bounding box center [344, 66] width 88 height 13
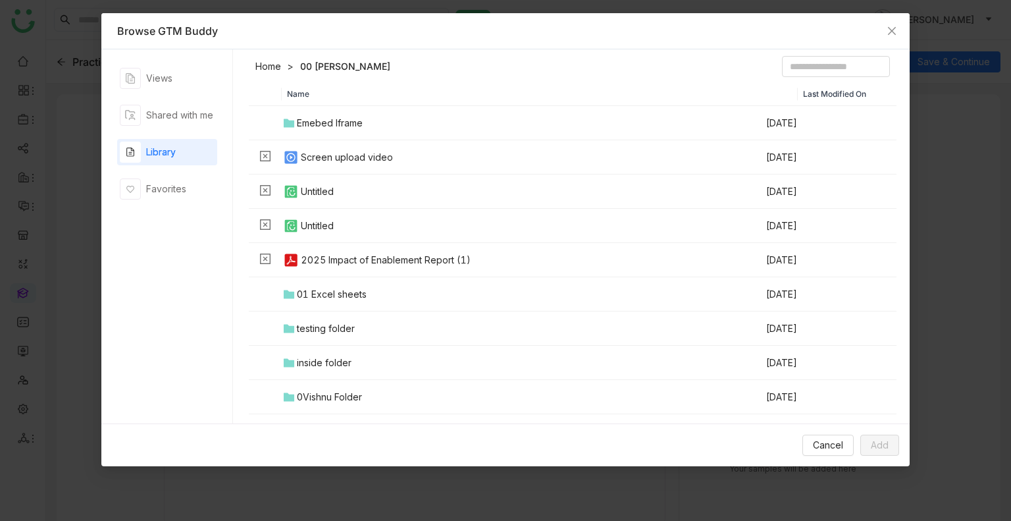
click at [278, 63] on link "Home" at bounding box center [268, 66] width 26 height 13
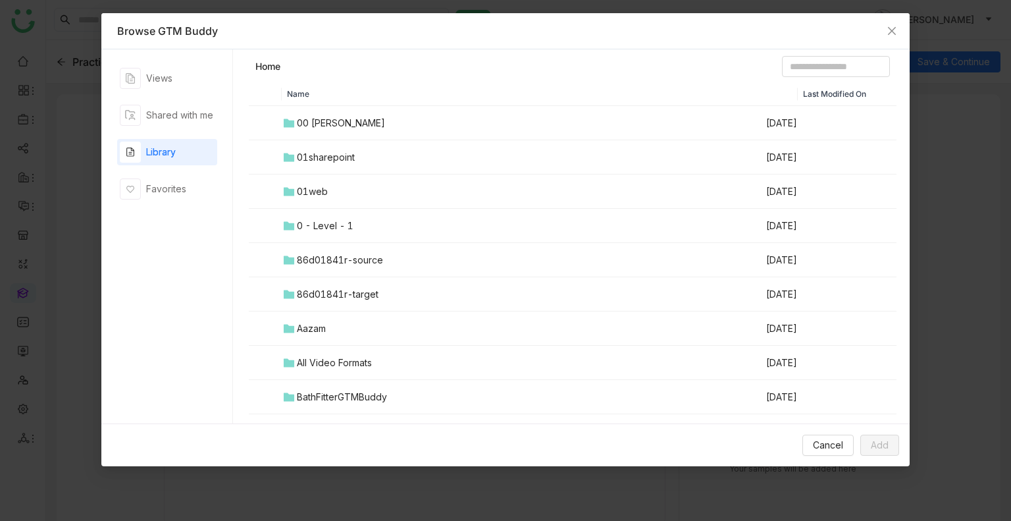
click at [313, 192] on div "01web" at bounding box center [312, 191] width 31 height 14
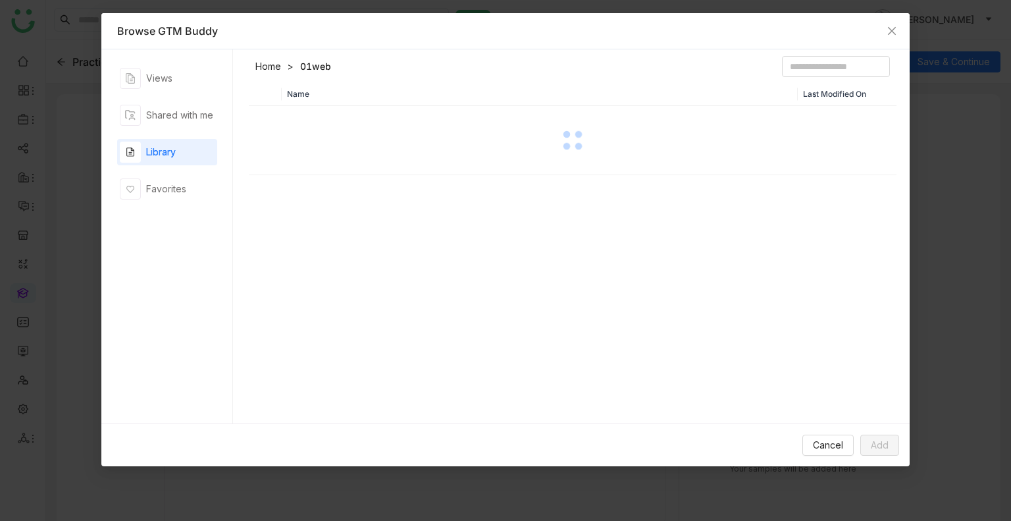
click at [313, 192] on div "Name Last Modified On" at bounding box center [573, 256] width 649 height 348
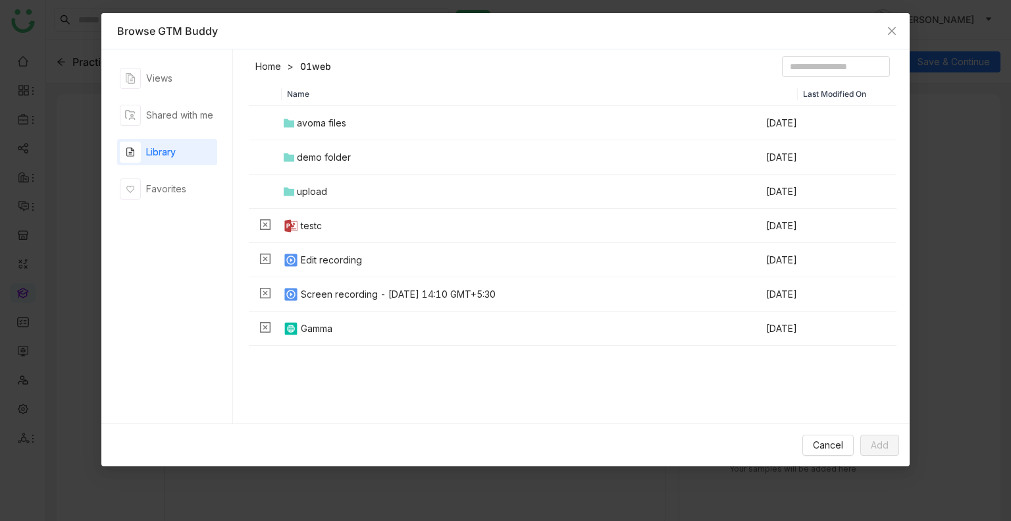
click at [269, 62] on link "Home" at bounding box center [268, 66] width 26 height 13
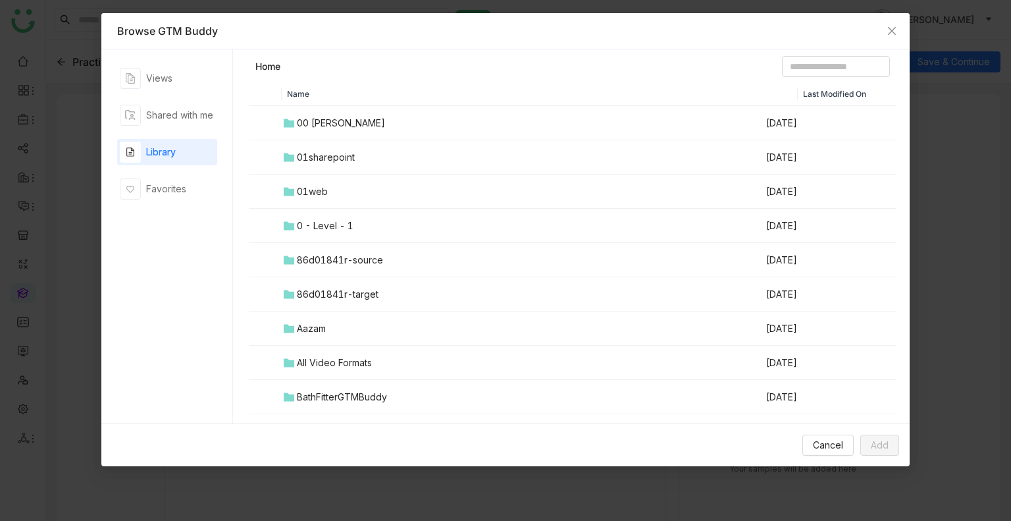
click at [311, 153] on div "01sharepoint" at bounding box center [326, 157] width 58 height 14
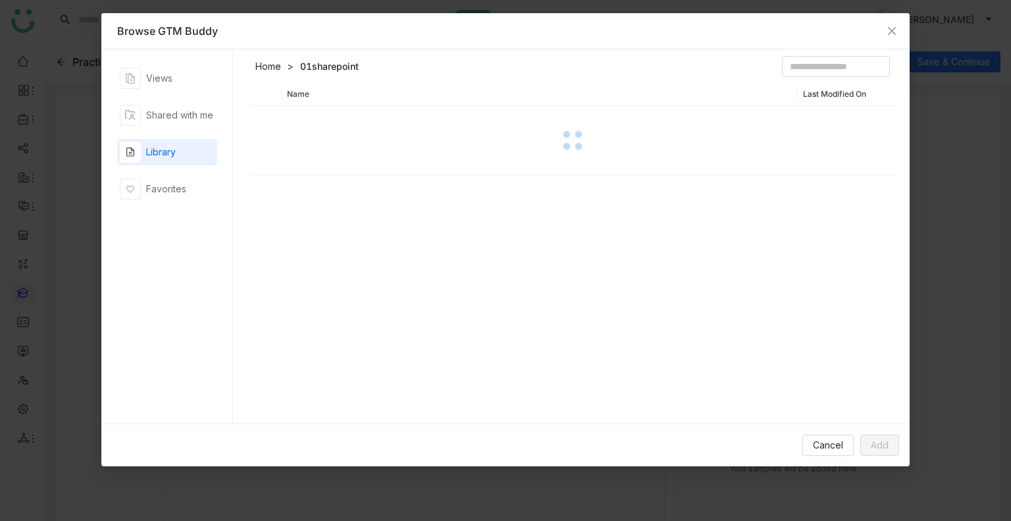
click at [311, 153] on div at bounding box center [573, 140] width 646 height 66
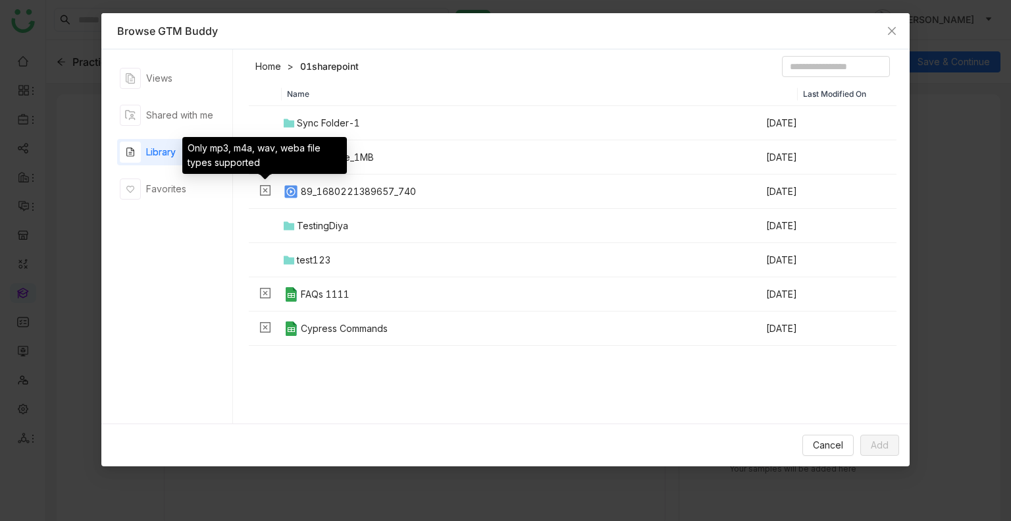
click at [261, 186] on icon at bounding box center [265, 190] width 12 height 12
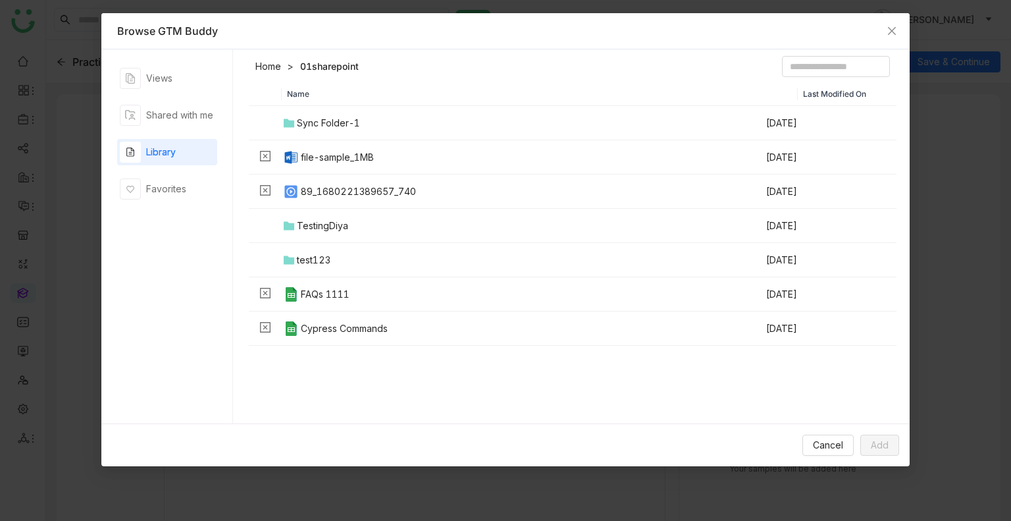
click at [158, 159] on div "Library" at bounding box center [161, 152] width 30 height 14
click at [782, 63] on input at bounding box center [836, 66] width 108 height 21
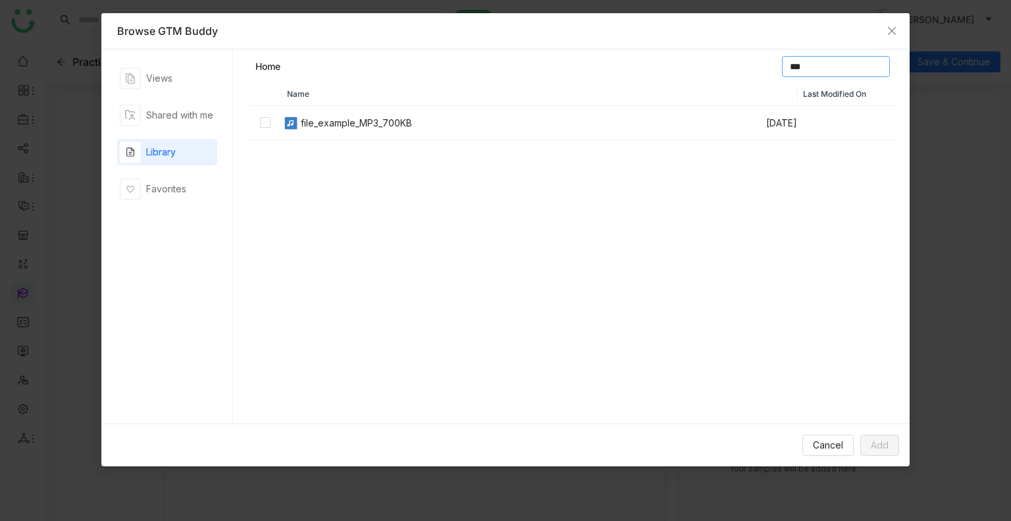
type input "***"
click at [873, 443] on span "Add" at bounding box center [880, 445] width 18 height 14
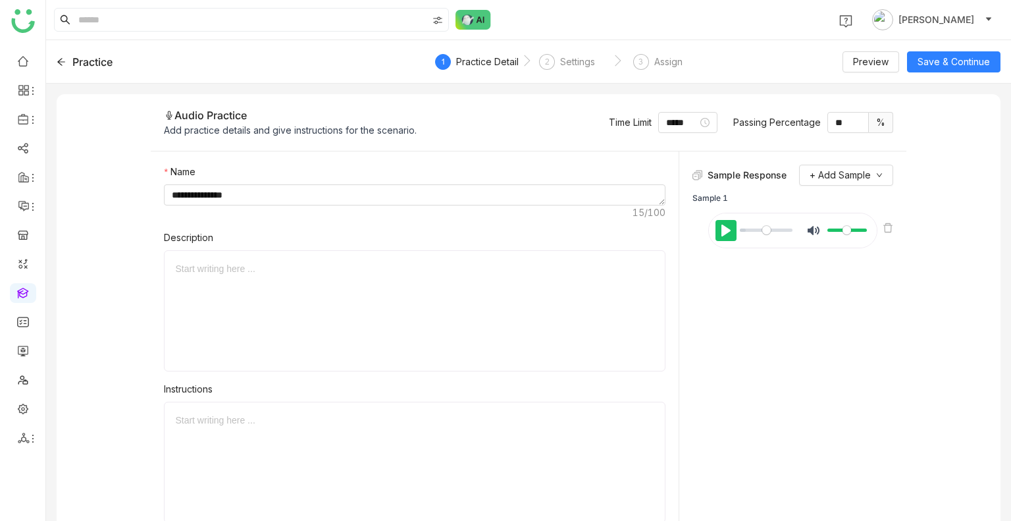
click at [724, 222] on button "Pause Play" at bounding box center [726, 230] width 21 height 21
type input "****"
click at [726, 230] on button "Pause Play" at bounding box center [726, 230] width 21 height 21
type input "****"
type input "***"
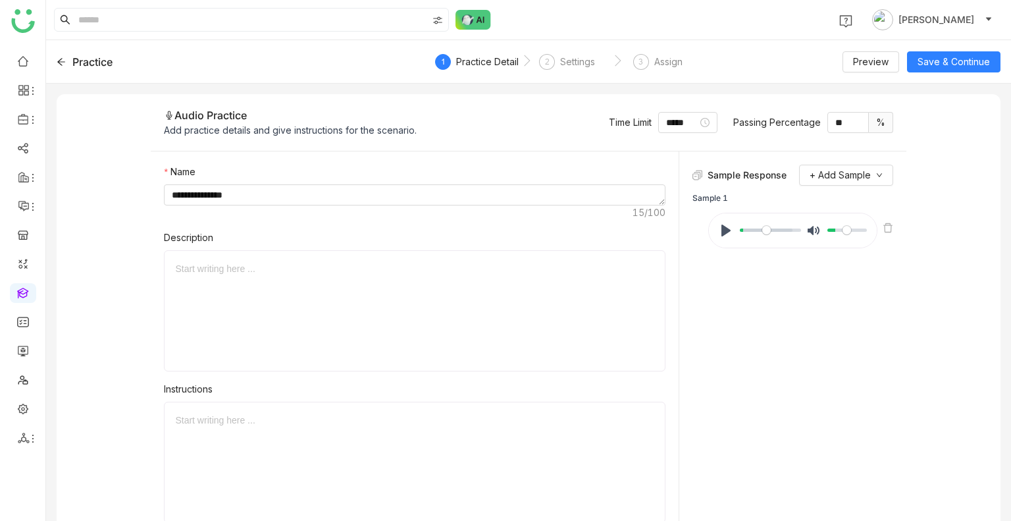
click at [828, 228] on input "Volume" at bounding box center [848, 230] width 40 height 13
click at [838, 169] on span "+ Add Sample" at bounding box center [840, 175] width 61 height 14
click at [830, 200] on span "Browse From GTMBuddy" at bounding box center [852, 202] width 109 height 14
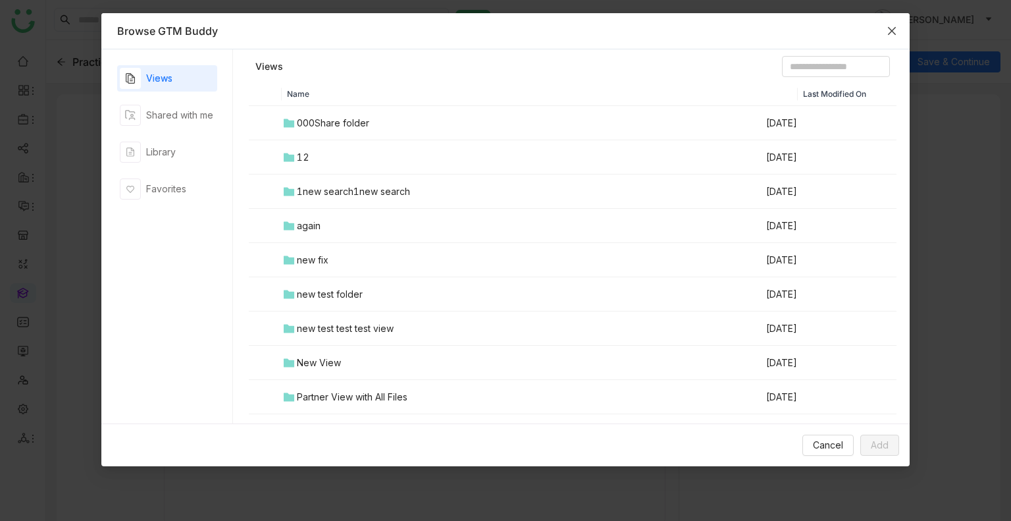
click at [896, 28] on icon "Close" at bounding box center [892, 31] width 11 height 11
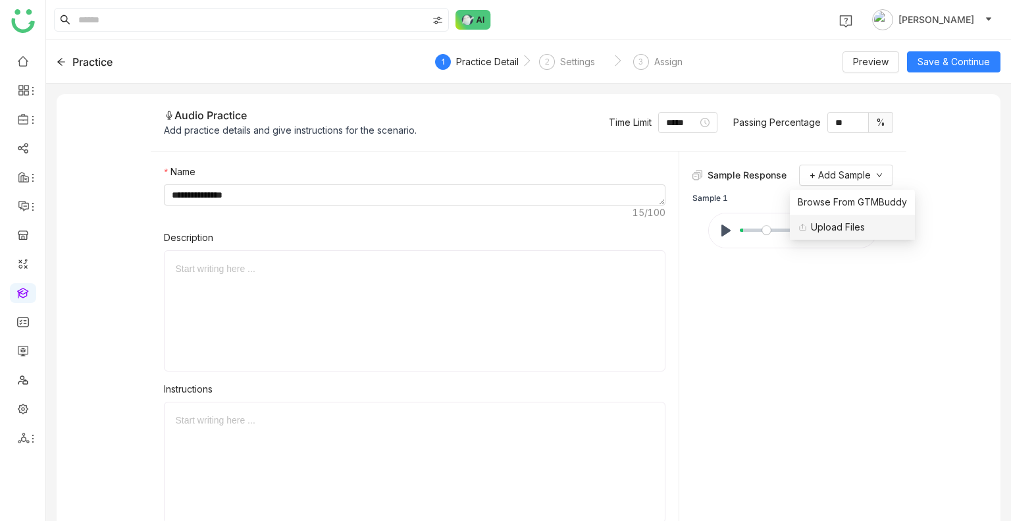
click at [846, 223] on span "Upload Files" at bounding box center [831, 227] width 67 height 14
click at [829, 193] on li "Browse From GTMBuddy" at bounding box center [852, 202] width 125 height 25
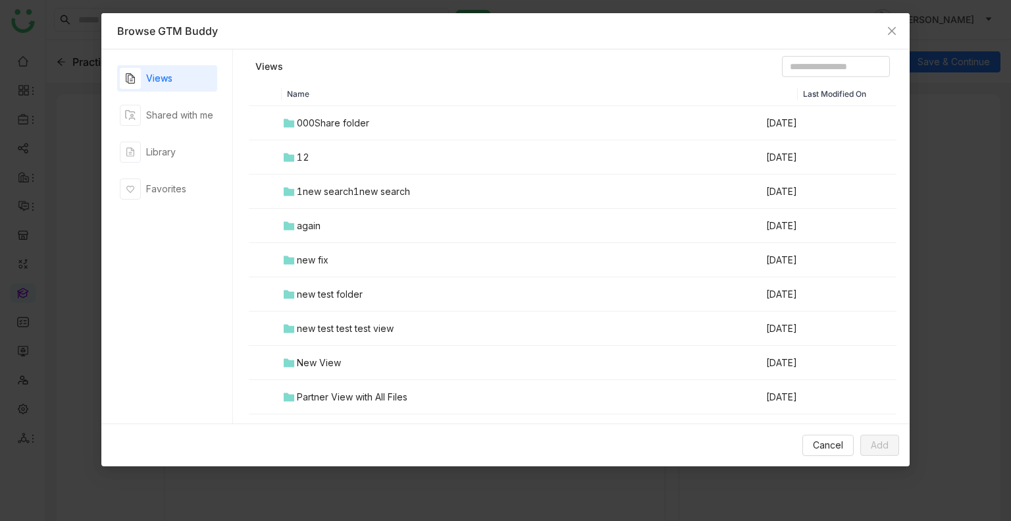
click at [344, 165] on td "12" at bounding box center [524, 157] width 484 height 34
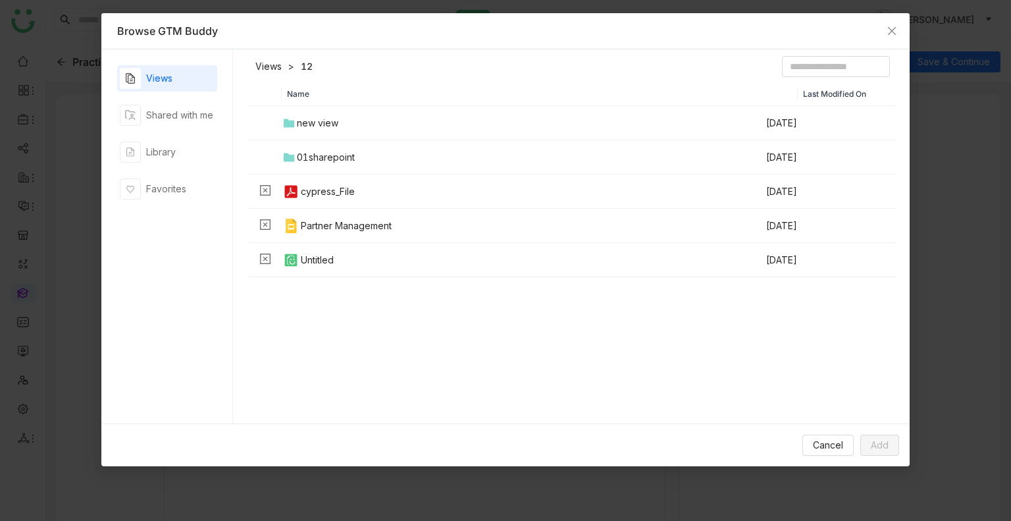
click at [344, 165] on td "01sharepoint" at bounding box center [524, 157] width 484 height 34
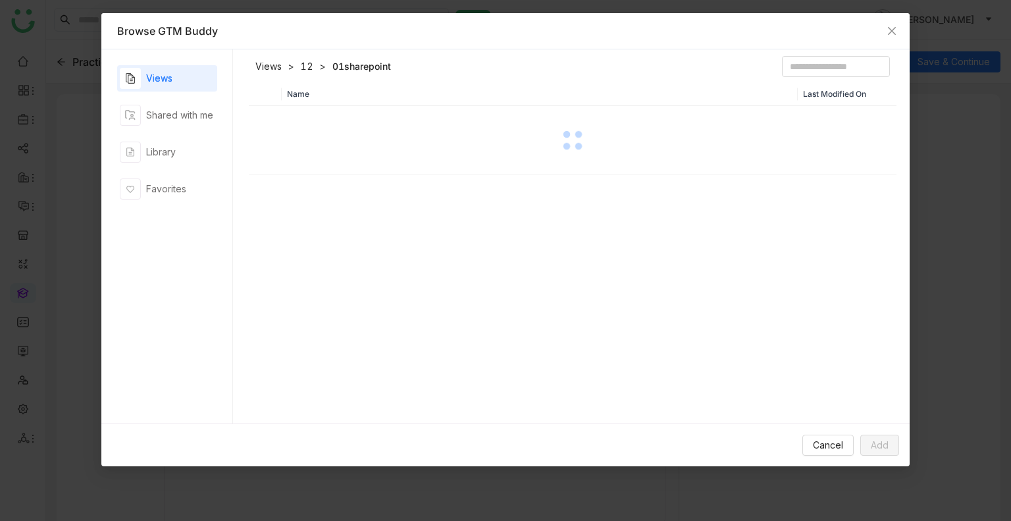
click at [344, 165] on div at bounding box center [573, 140] width 646 height 66
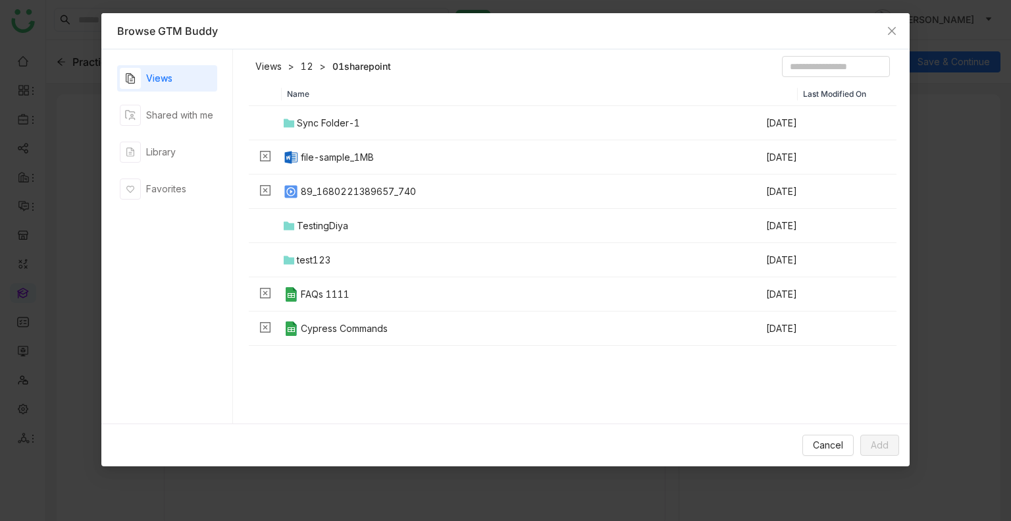
click at [308, 78] on header "Views 12 01sharepoint" at bounding box center [573, 69] width 649 height 26
click at [307, 63] on link "12" at bounding box center [307, 66] width 13 height 13
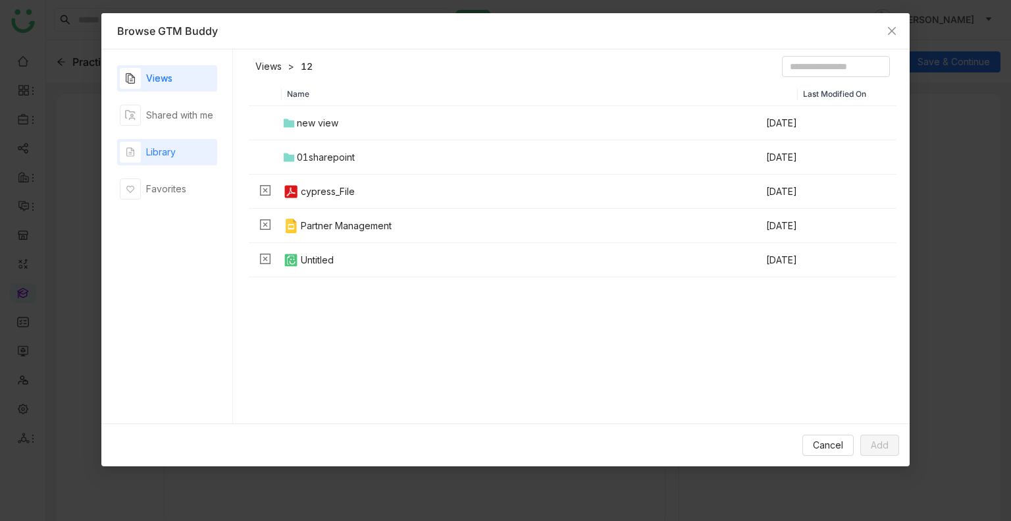
click at [153, 157] on div "Library" at bounding box center [161, 152] width 30 height 14
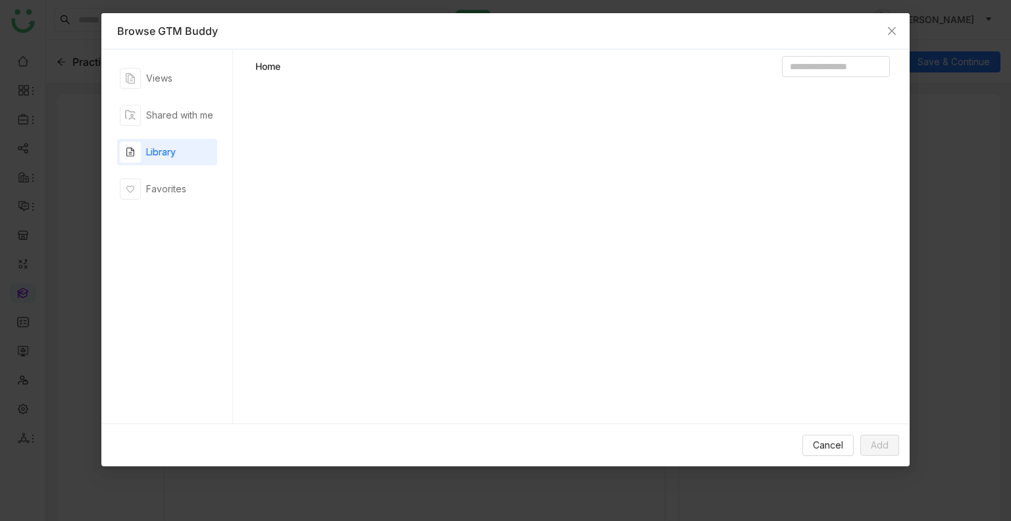
click at [153, 157] on div "Library" at bounding box center [161, 152] width 30 height 14
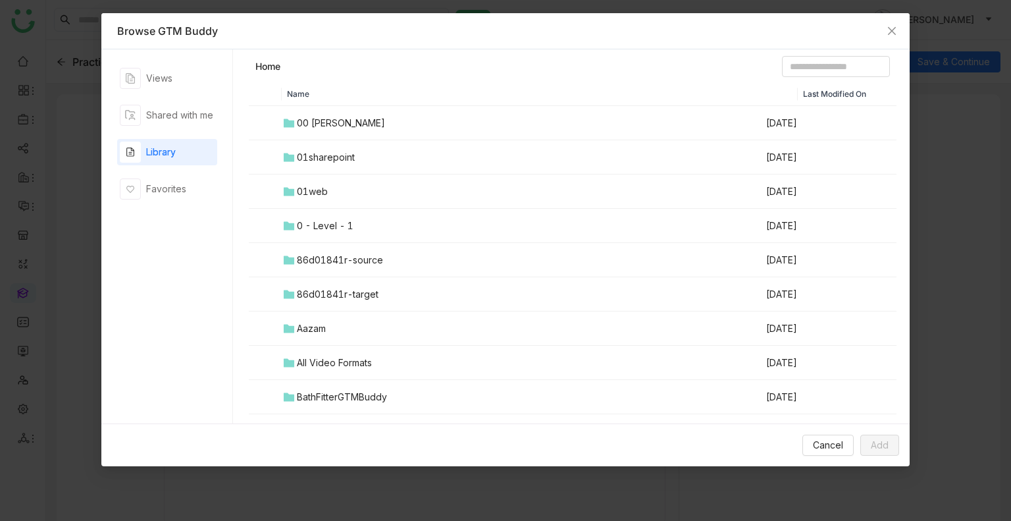
click at [329, 121] on div "00 Arif Folder" at bounding box center [341, 123] width 88 height 14
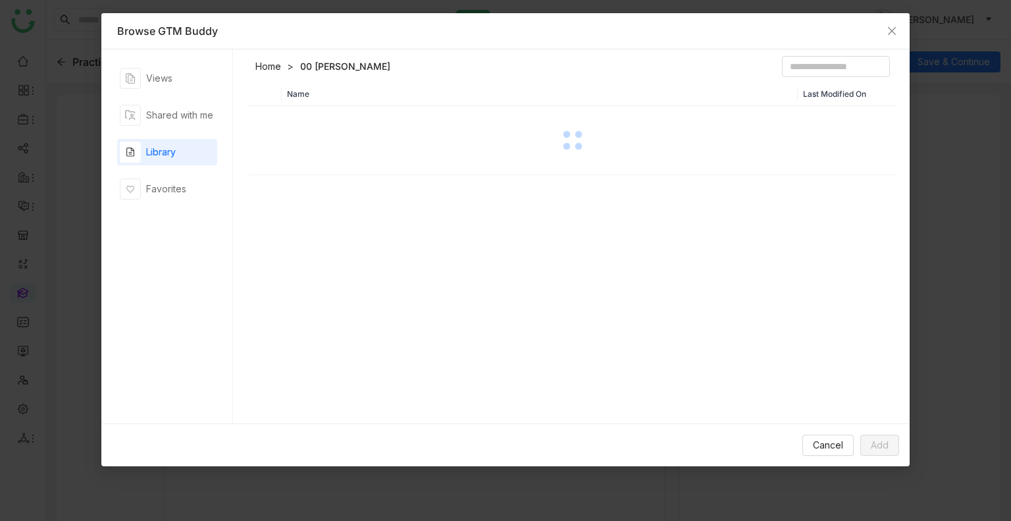
click at [329, 121] on div at bounding box center [573, 140] width 646 height 66
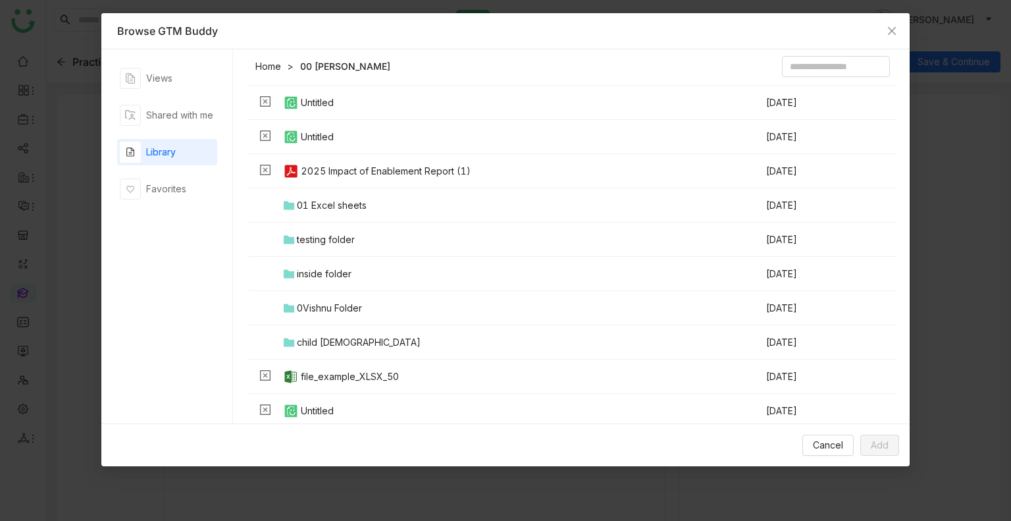
scroll to position [83, 0]
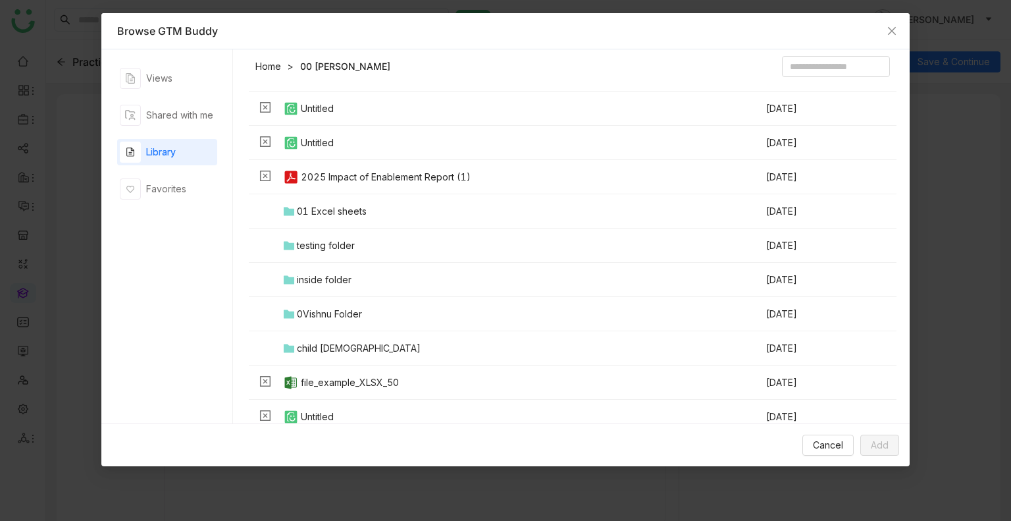
click at [318, 214] on div "01 Excel sheets" at bounding box center [332, 211] width 70 height 14
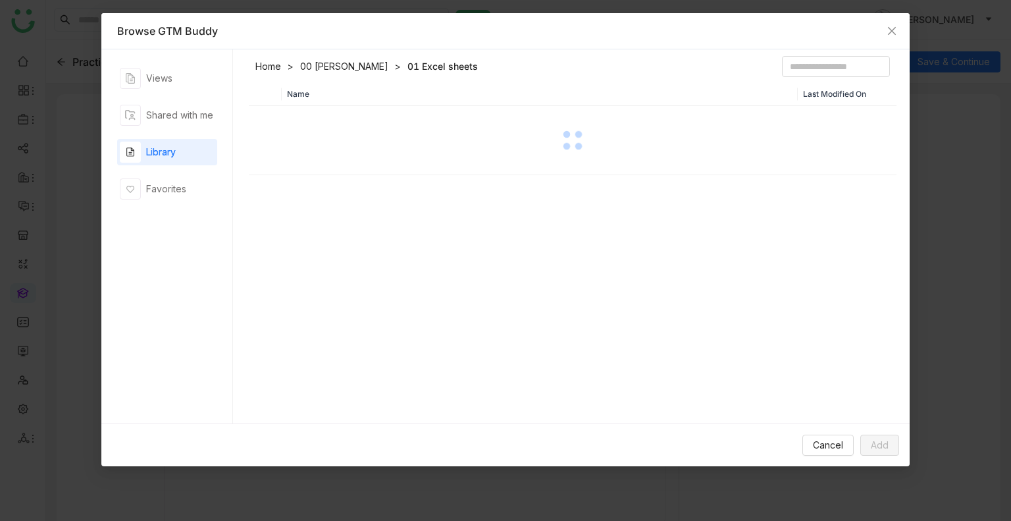
click at [318, 214] on div "Name Last Modified On" at bounding box center [573, 256] width 649 height 348
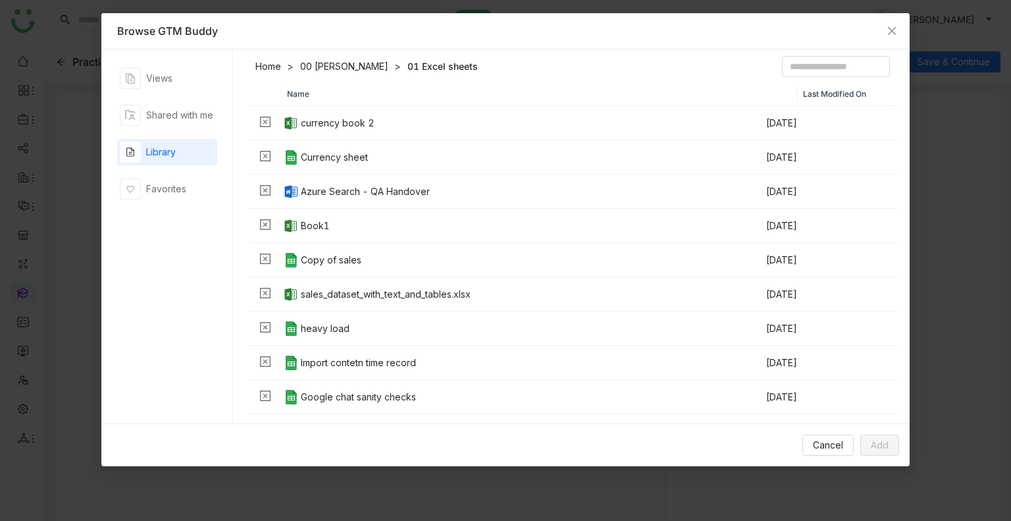
click at [362, 86] on th "Name" at bounding box center [540, 94] width 517 height 24
click at [332, 72] on link "00 Arif Folder" at bounding box center [344, 66] width 88 height 13
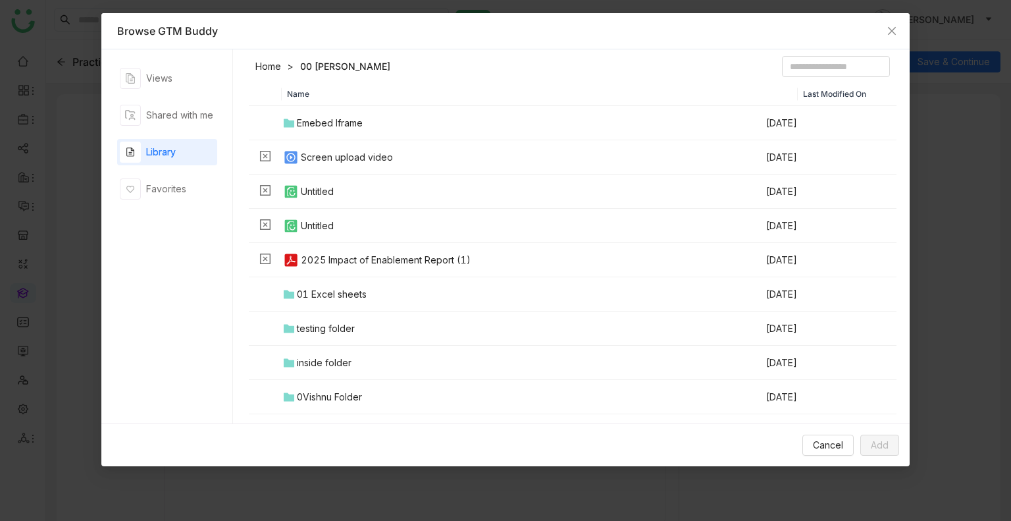
click at [340, 331] on div "testing folder" at bounding box center [326, 328] width 58 height 14
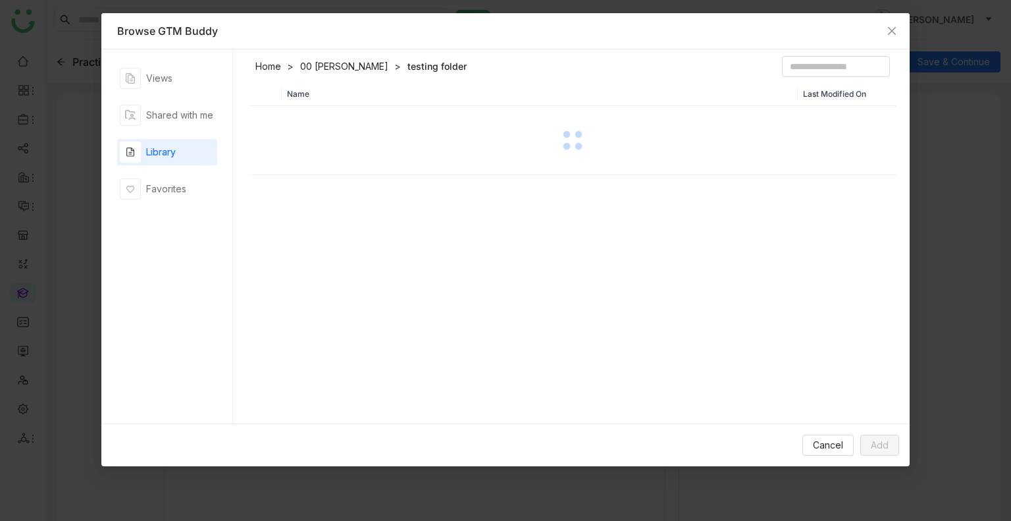
click at [340, 331] on div "Name Last Modified On" at bounding box center [573, 256] width 649 height 348
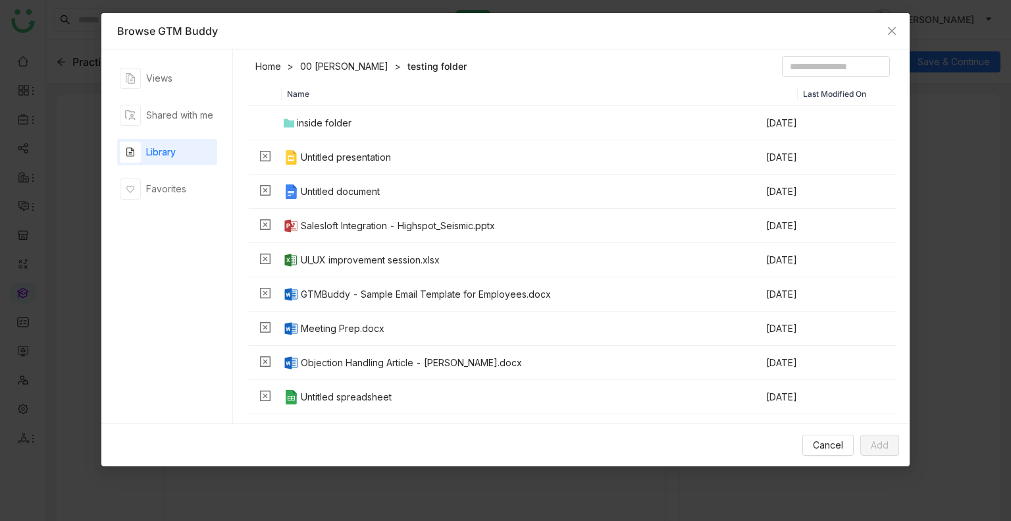
click at [384, 84] on th "Name" at bounding box center [540, 94] width 517 height 24
click at [327, 121] on div "inside folder" at bounding box center [324, 123] width 55 height 14
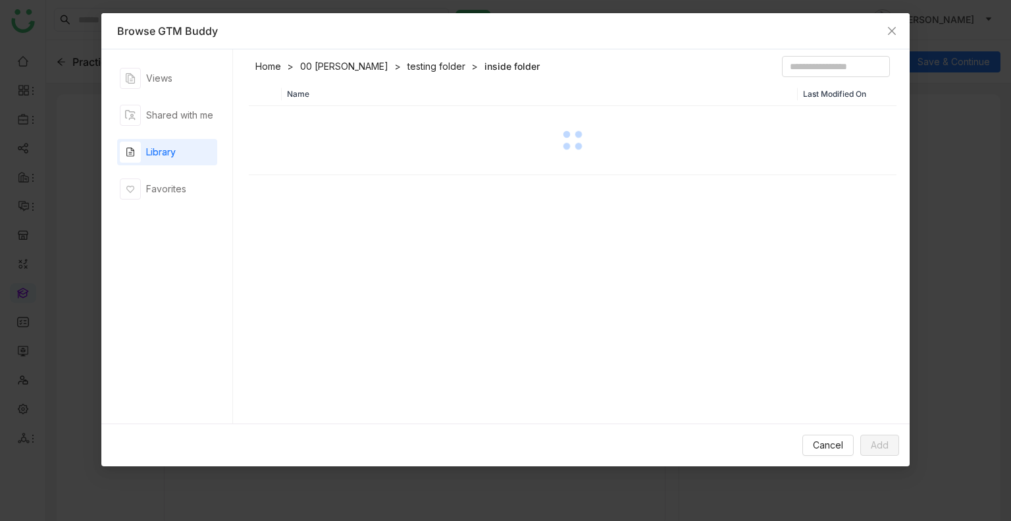
click at [327, 121] on div at bounding box center [573, 140] width 646 height 66
click at [331, 70] on link "00 Arif Folder" at bounding box center [344, 66] width 88 height 13
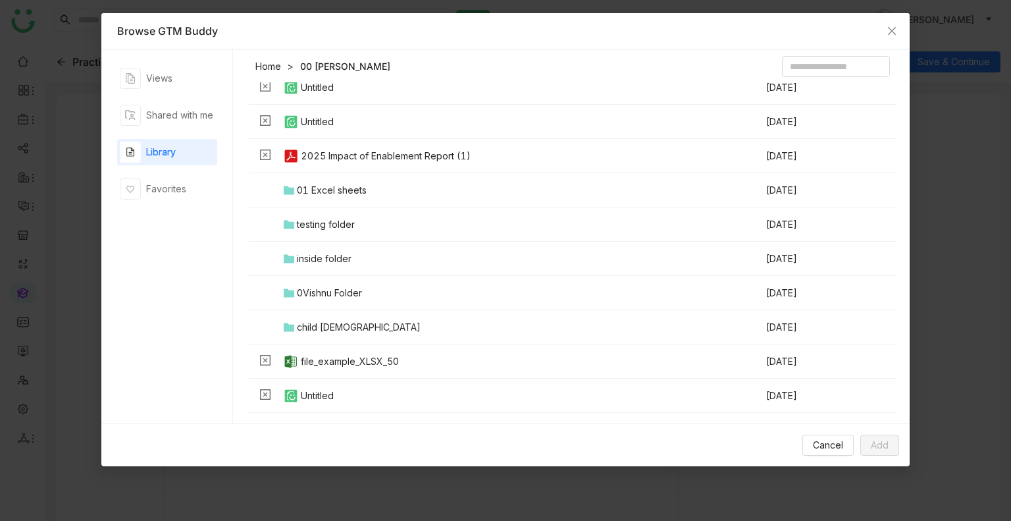
scroll to position [111, 0]
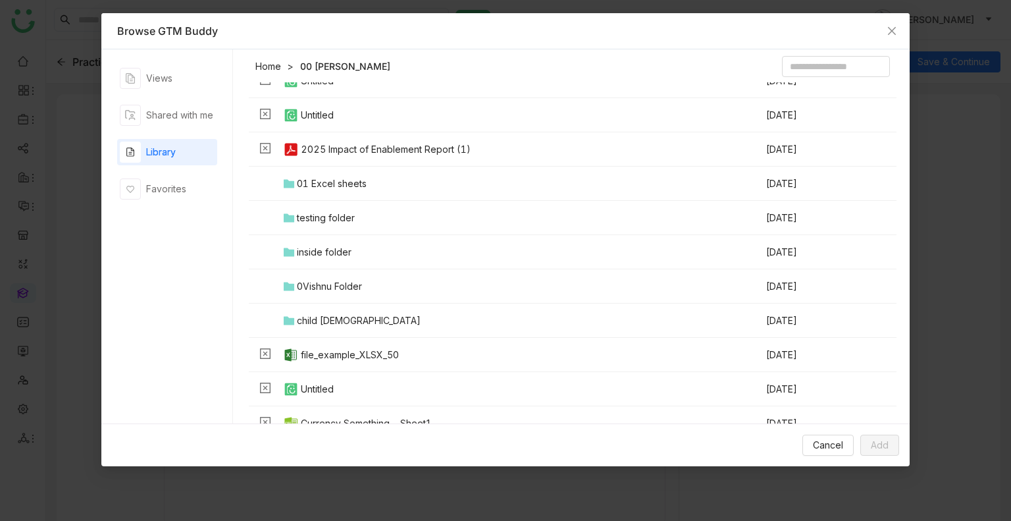
click at [329, 288] on div "0Vishnu Folder" at bounding box center [329, 286] width 65 height 14
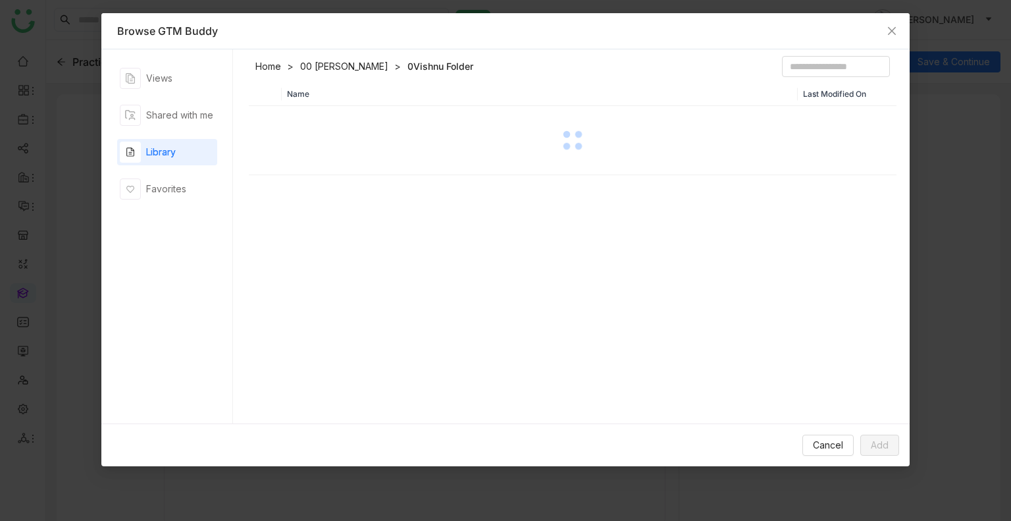
click at [329, 288] on div "Name Last Modified On" at bounding box center [573, 256] width 649 height 348
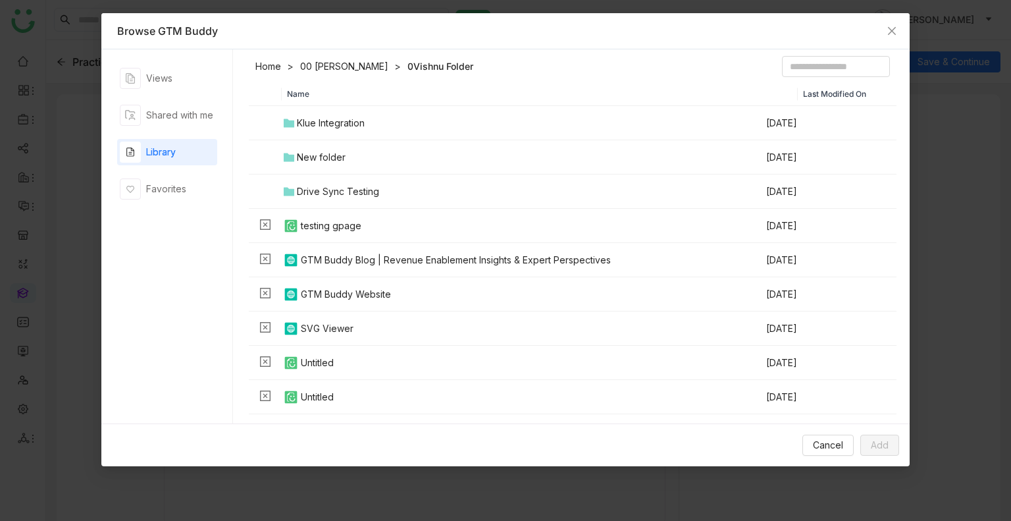
click at [369, 81] on header "Home 00 Arif Folder 0Vishnu Folder" at bounding box center [573, 69] width 649 height 26
click at [333, 111] on td "Klue Integration" at bounding box center [524, 123] width 484 height 34
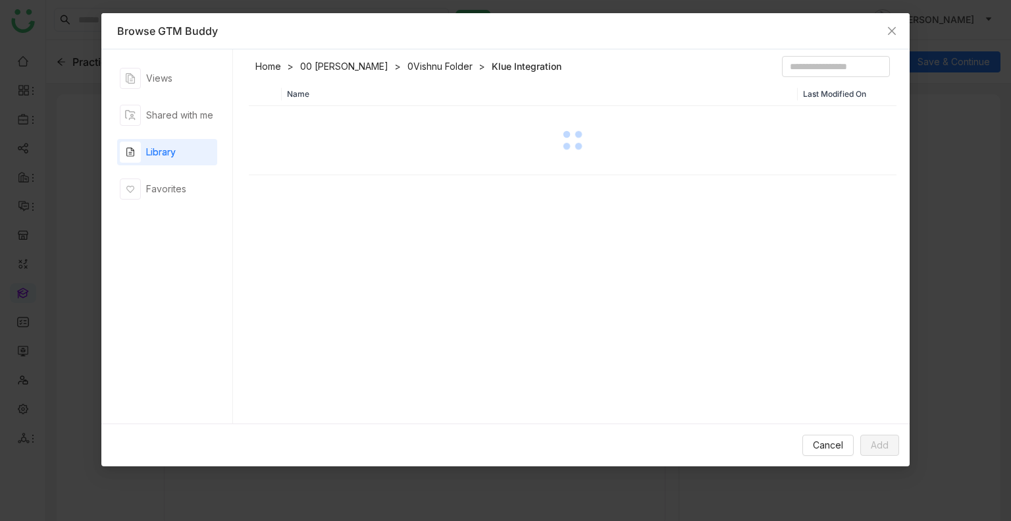
click at [333, 111] on div at bounding box center [573, 140] width 646 height 66
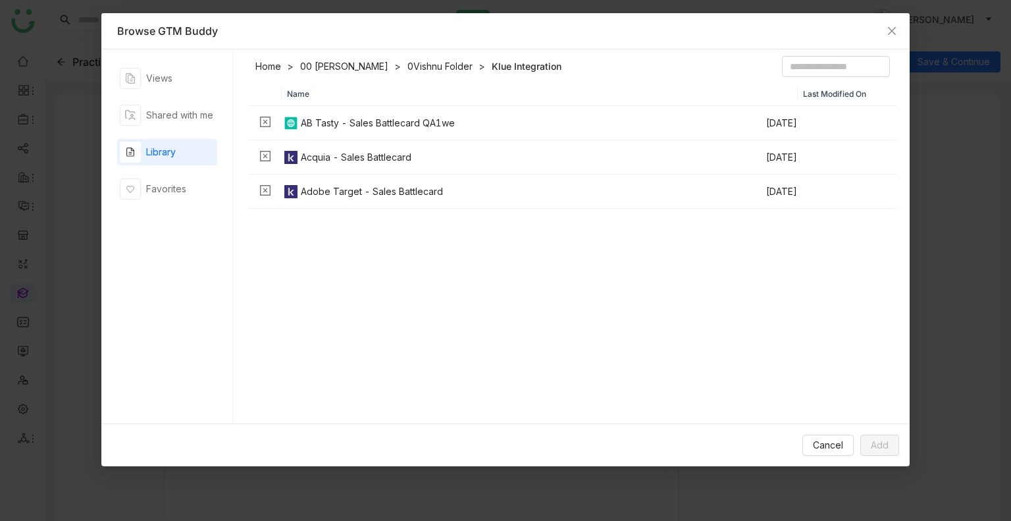
click at [343, 57] on header "Home 00 Arif Folder 0Vishnu Folder Klue Integration" at bounding box center [573, 69] width 649 height 26
click at [333, 65] on link "00 Arif Folder" at bounding box center [344, 66] width 88 height 13
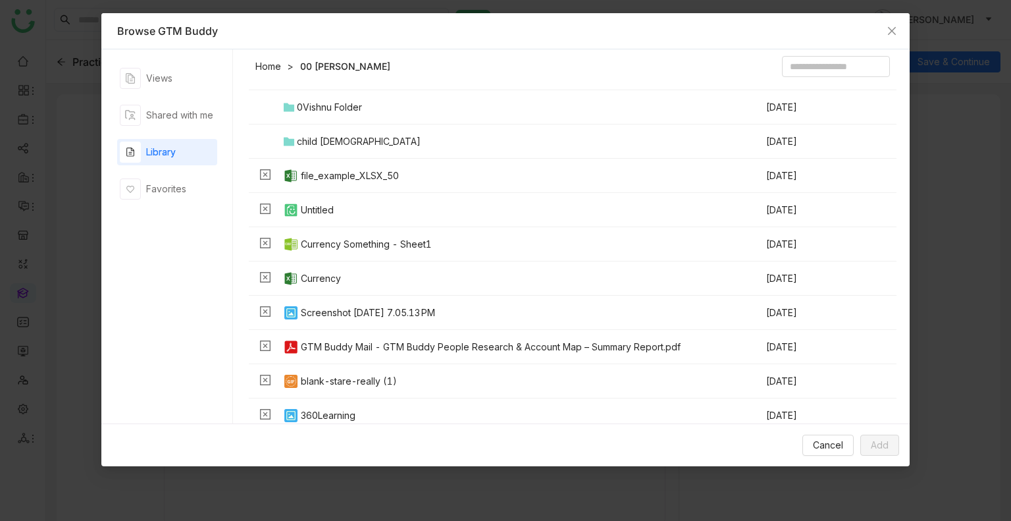
scroll to position [292, 0]
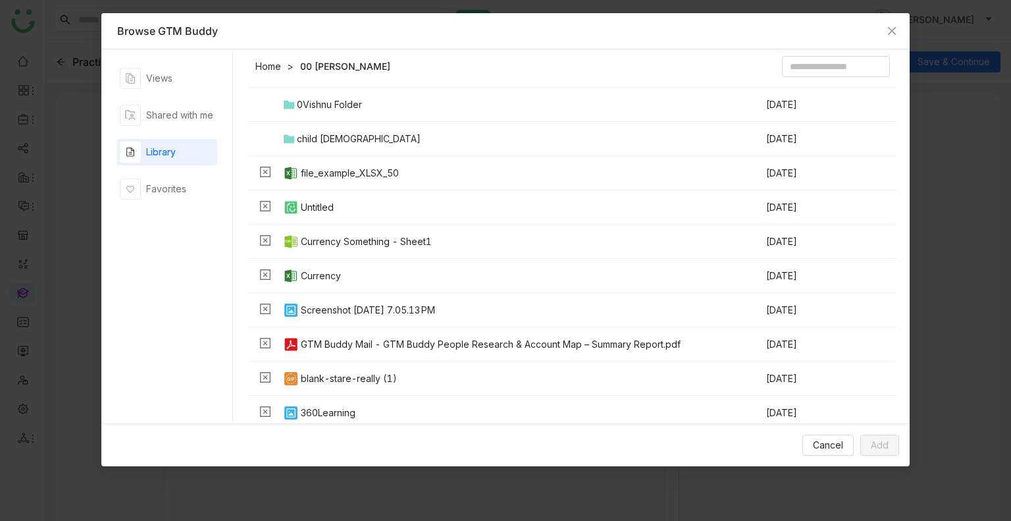
click at [331, 140] on td "child 1" at bounding box center [524, 139] width 484 height 34
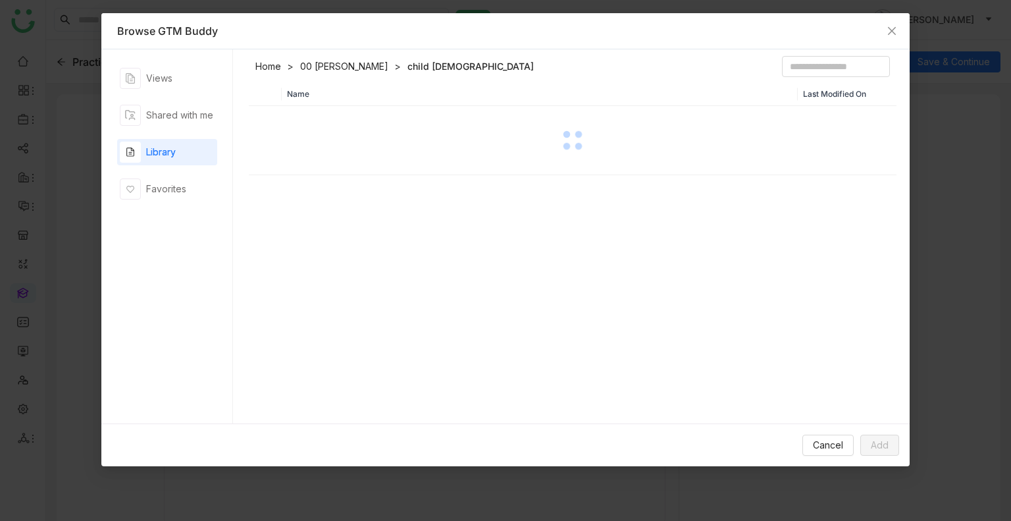
click at [331, 140] on div at bounding box center [573, 140] width 646 height 66
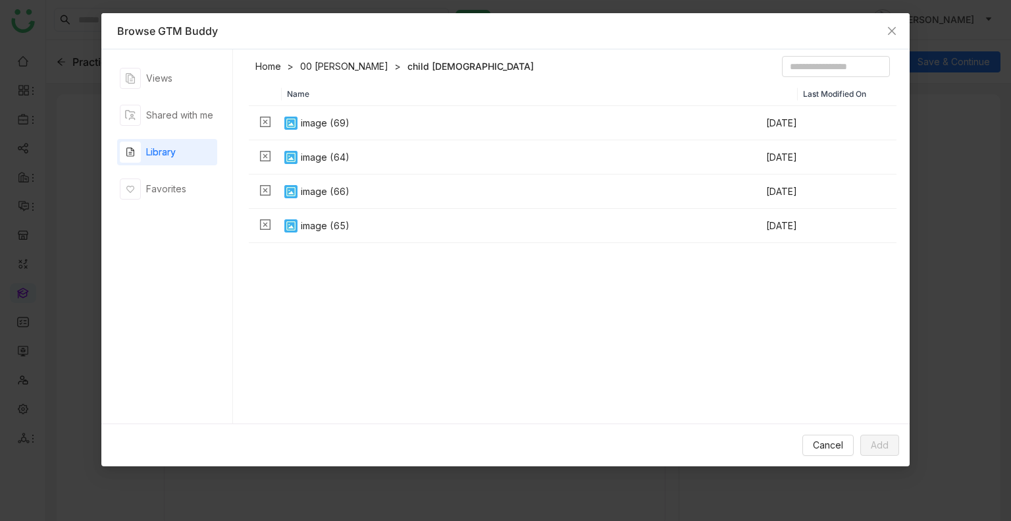
click at [340, 69] on link "00 Arif Folder" at bounding box center [344, 66] width 88 height 13
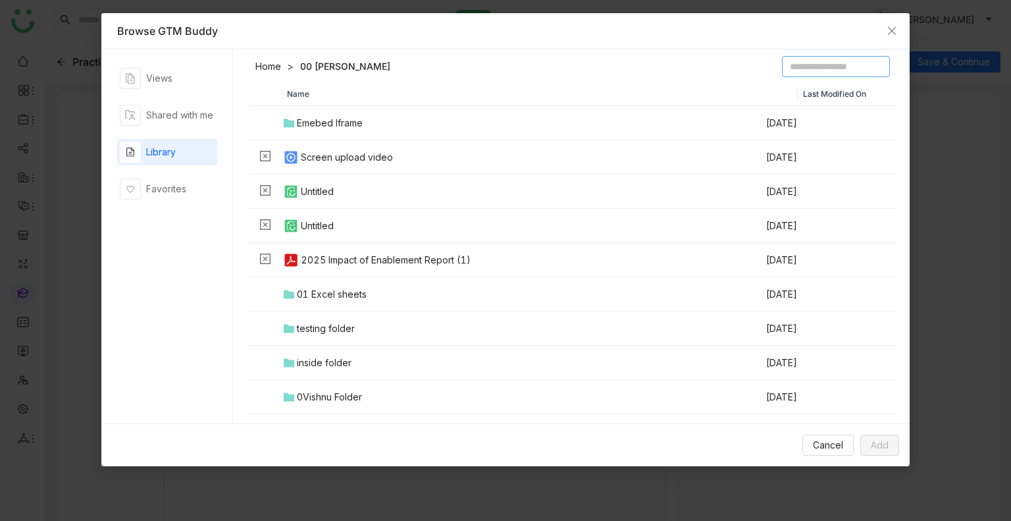
click at [782, 57] on input at bounding box center [836, 66] width 108 height 21
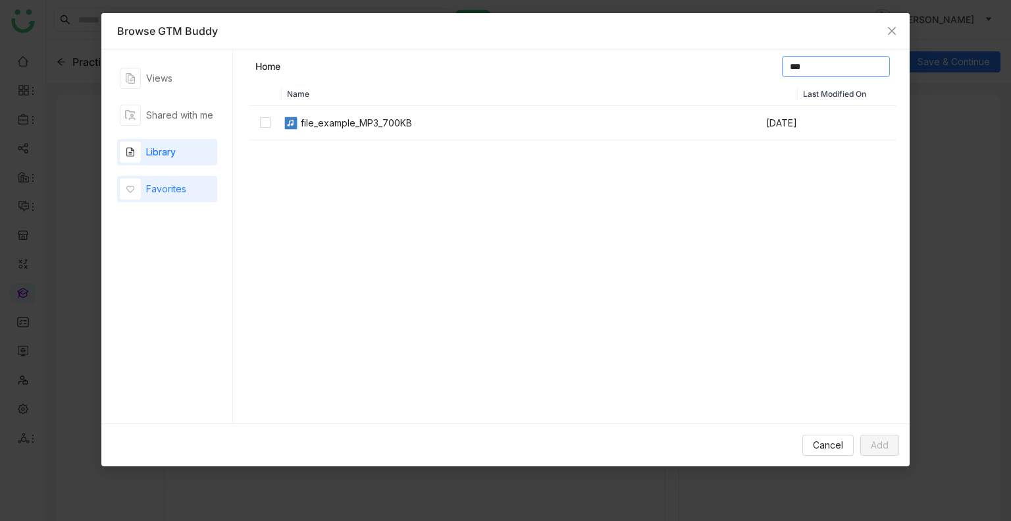
type input "***"
click at [153, 181] on div "Favorites" at bounding box center [153, 188] width 67 height 21
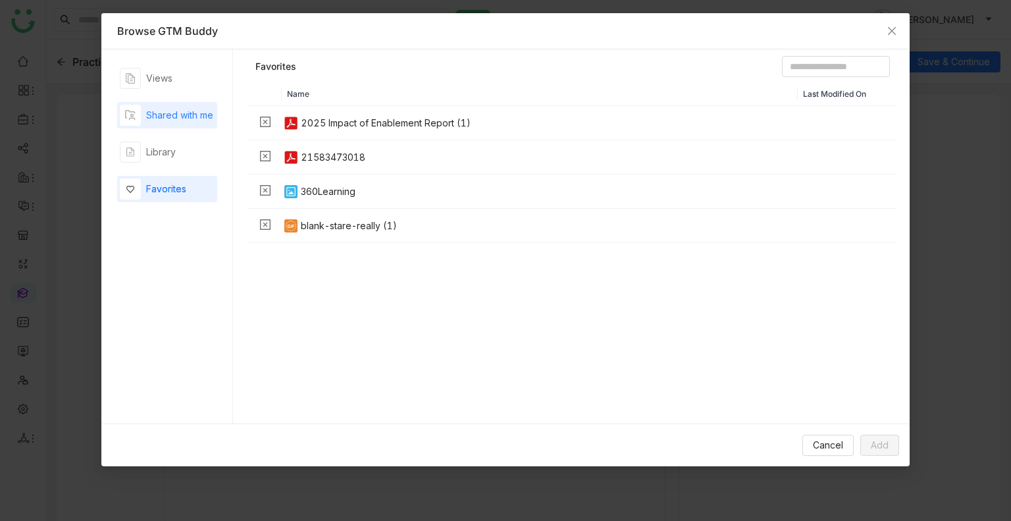
click at [175, 102] on div "Shared with me" at bounding box center [167, 115] width 100 height 26
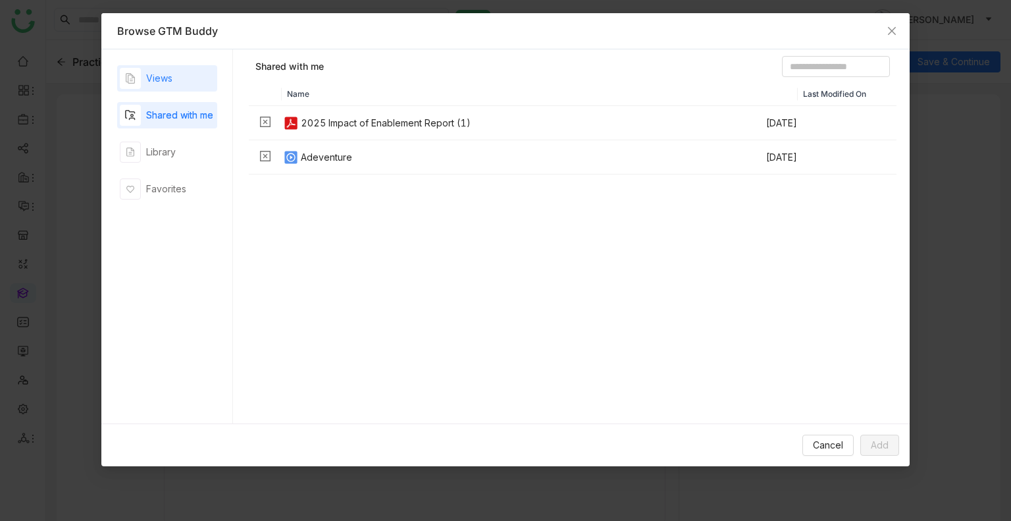
click at [165, 83] on div "Views" at bounding box center [159, 78] width 26 height 14
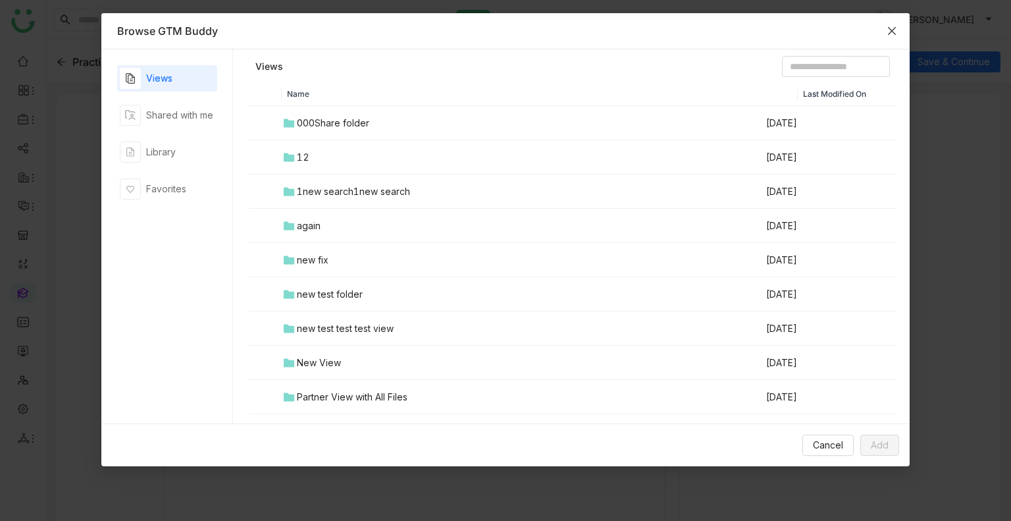
click at [892, 26] on icon "Close" at bounding box center [892, 31] width 11 height 11
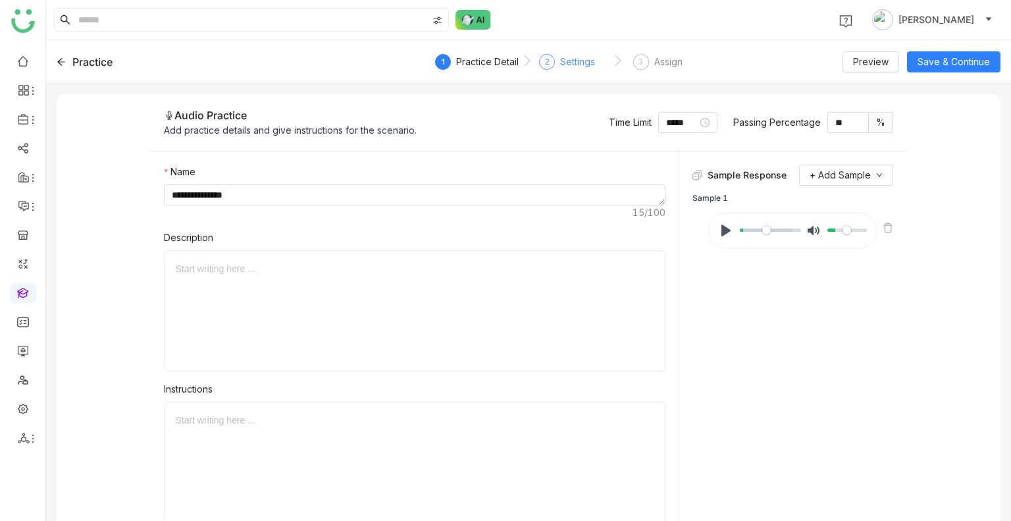
click at [577, 61] on div "Settings" at bounding box center [577, 62] width 35 height 16
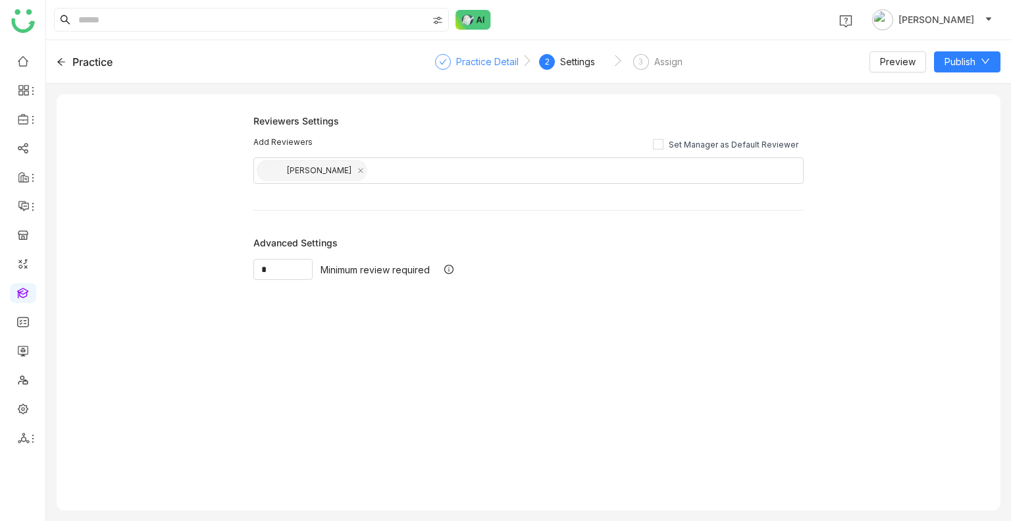
click at [495, 59] on div "Practice Detail" at bounding box center [487, 62] width 63 height 16
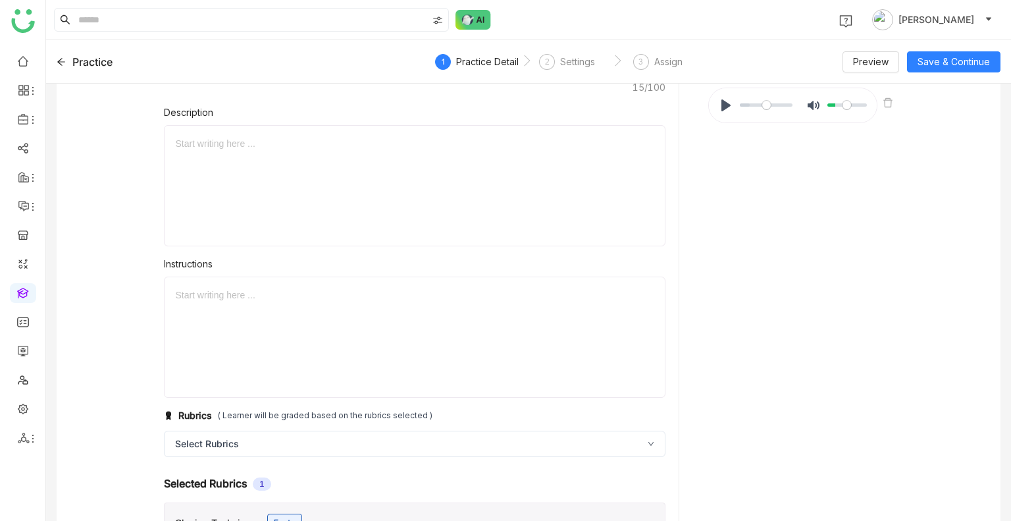
scroll to position [59, 0]
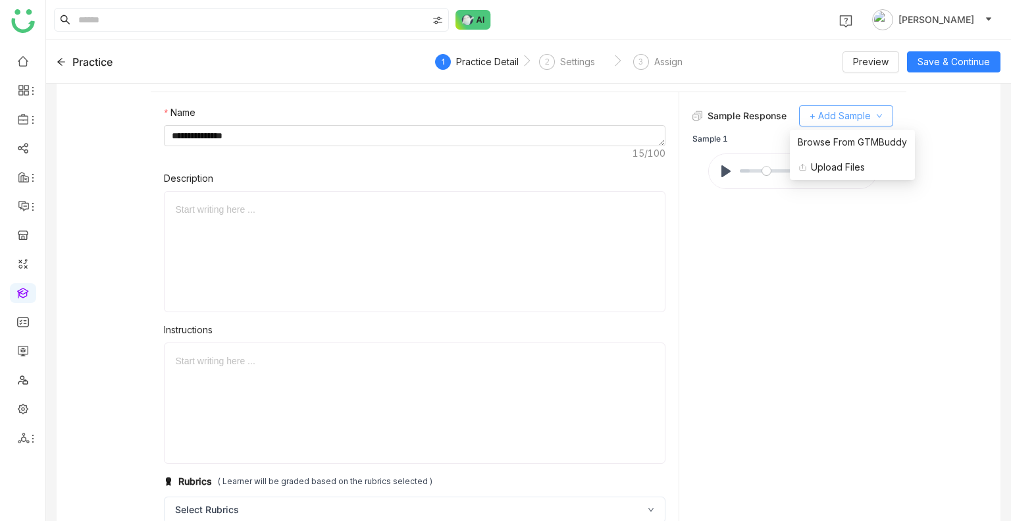
click at [843, 107] on button "+ Add Sample" at bounding box center [846, 115] width 94 height 21
click at [817, 138] on span "Browse From GTMBuddy" at bounding box center [852, 142] width 109 height 14
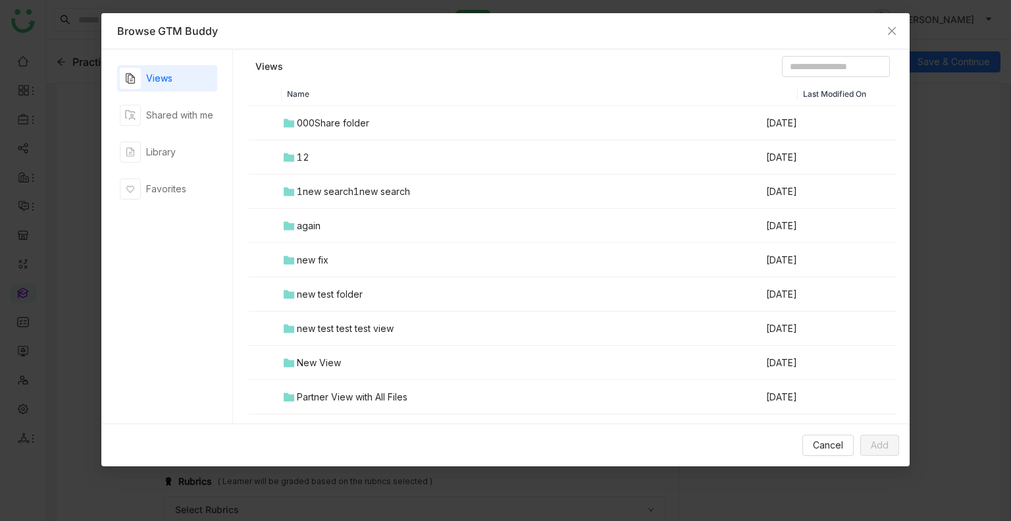
click at [347, 173] on td "12" at bounding box center [524, 157] width 484 height 34
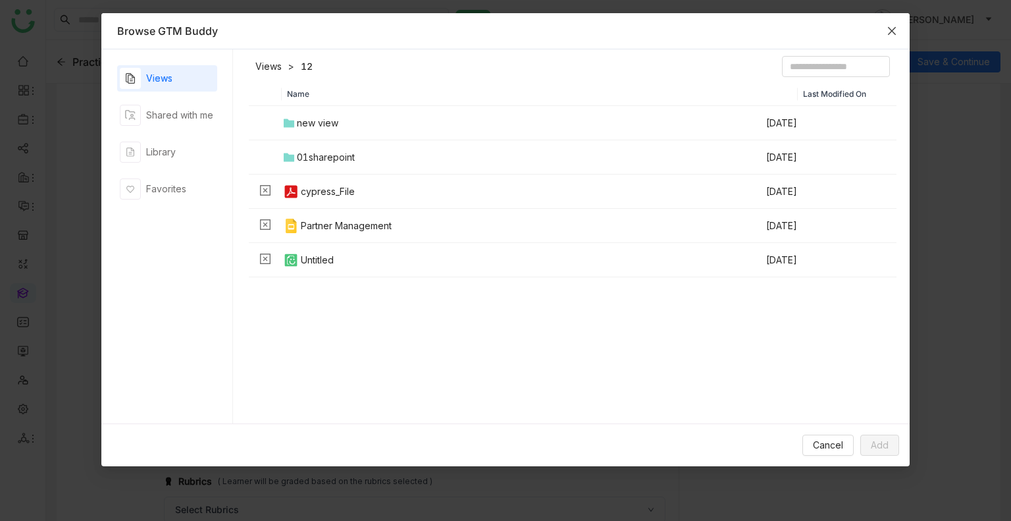
click at [887, 22] on span "Close" at bounding box center [892, 31] width 36 height 36
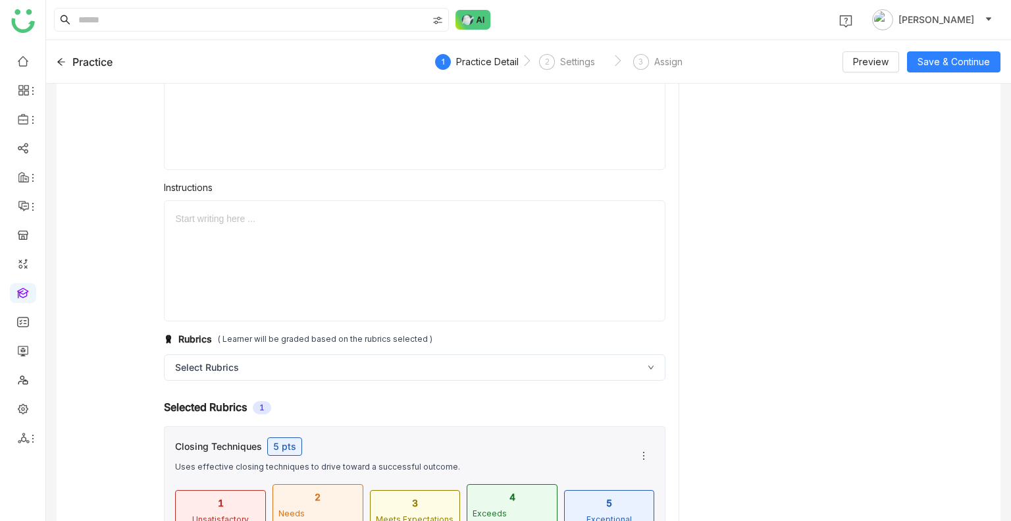
scroll to position [252, 0]
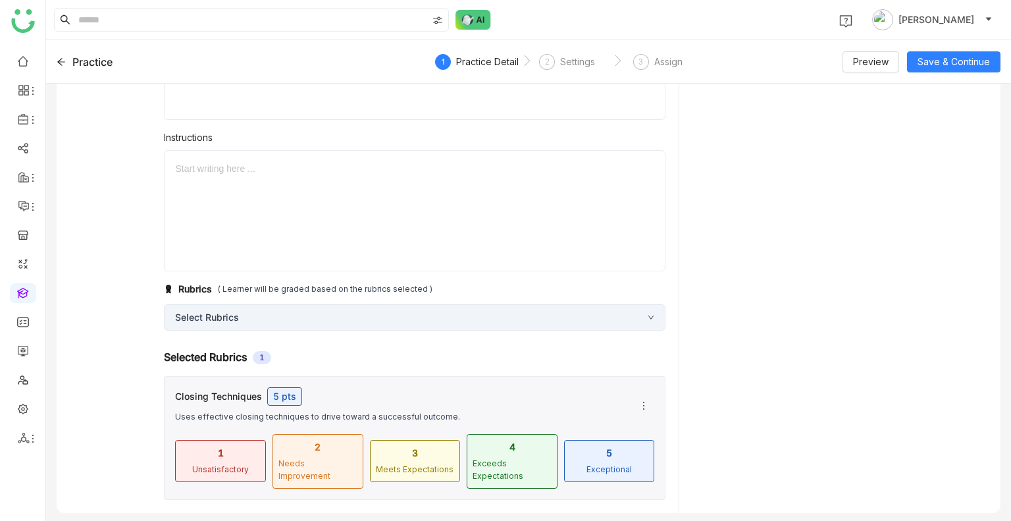
click at [256, 313] on div "Select Rubrics" at bounding box center [415, 317] width 502 height 26
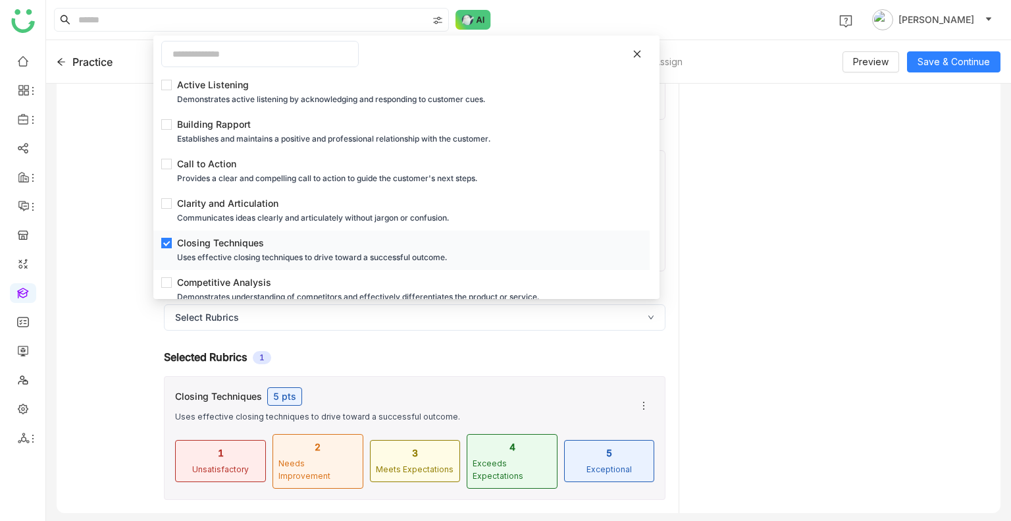
click at [234, 265] on li "Closing Techniques Uses effective closing techniques to drive toward a successf…" at bounding box center [401, 250] width 497 height 40
click at [217, 196] on div "Clarity and Articulation" at bounding box center [405, 203] width 457 height 14
click at [693, 105] on div "Sample Response + Add Sample Sample 1 Pause Play % buffered 00:00 Unmute Mute" at bounding box center [793, 273] width 200 height 720
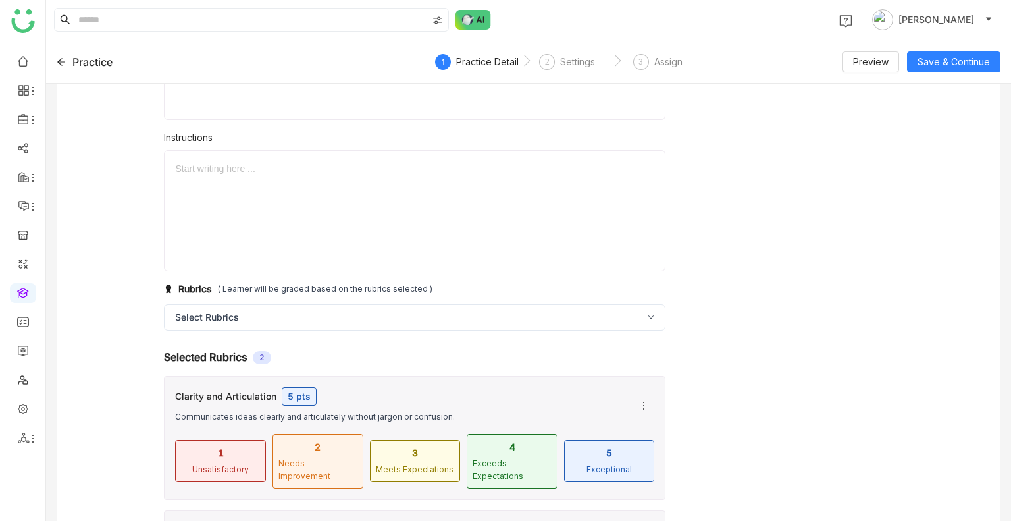
click at [939, 47] on div "Practice 1 Practice Detail 2 Settings 3 Assign Preview Save & Continue" at bounding box center [528, 61] width 965 height 43
click at [876, 52] on button "Preview" at bounding box center [871, 61] width 57 height 21
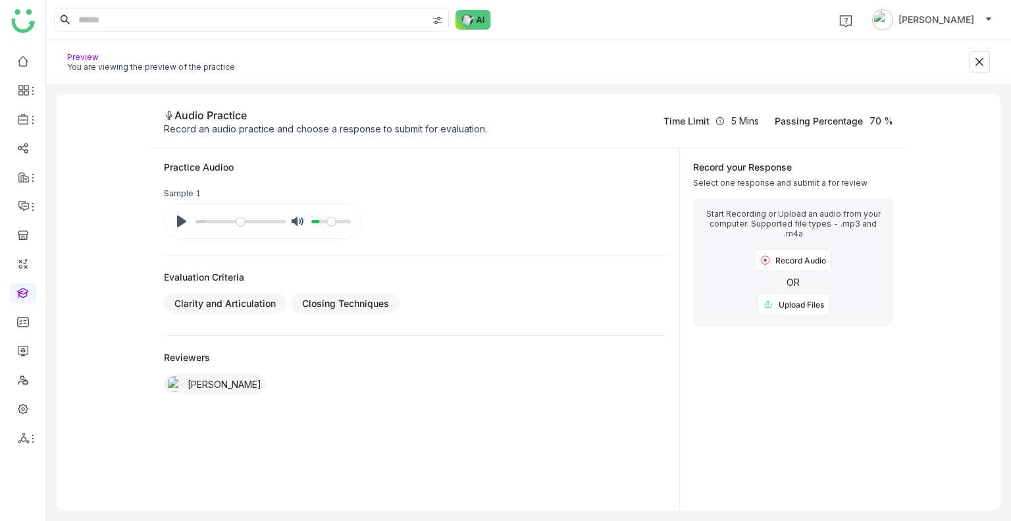
click at [769, 255] on img at bounding box center [766, 260] width 10 height 11
click at [780, 260] on div "Record Audio" at bounding box center [794, 260] width 78 height 22
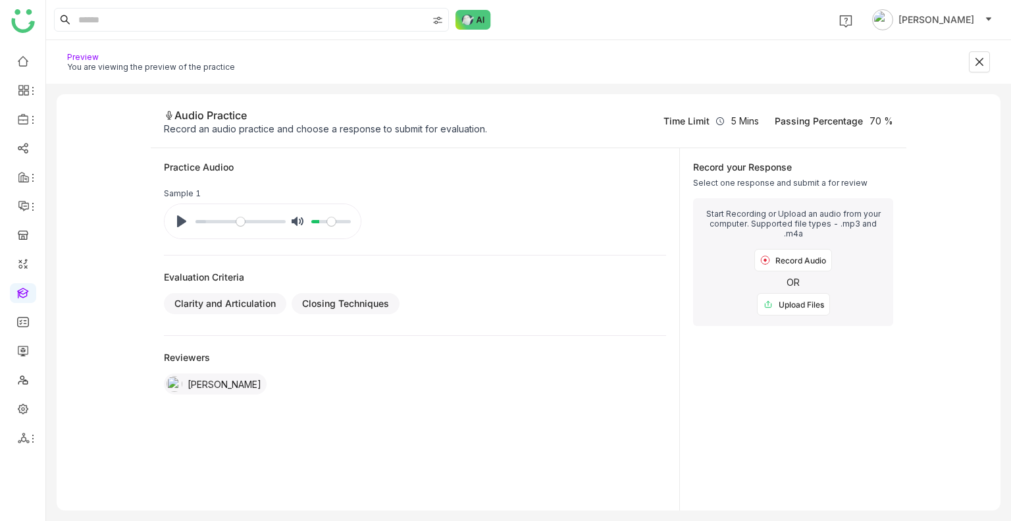
click at [782, 308] on div "Upload Files" at bounding box center [793, 304] width 73 height 22
click at [186, 214] on button "Pause Play" at bounding box center [181, 221] width 21 height 21
type input "****"
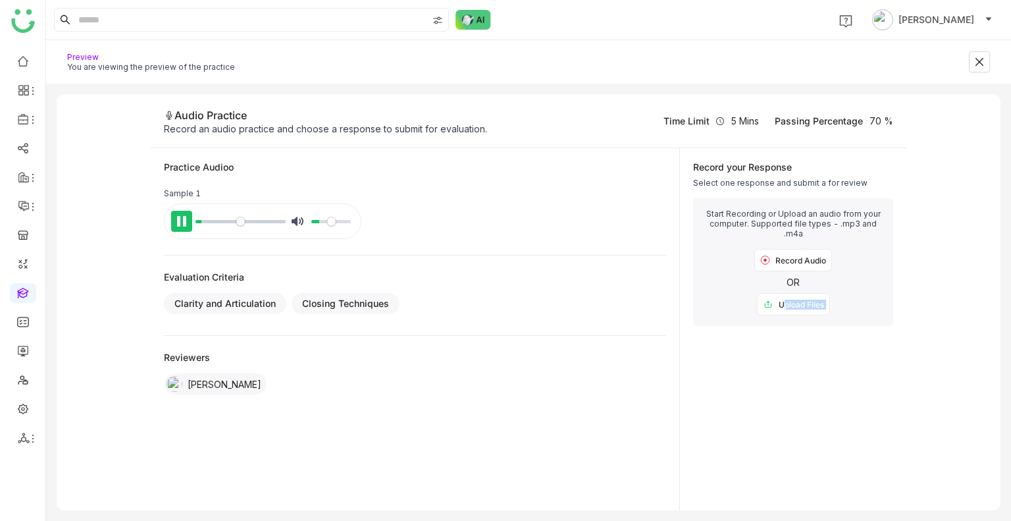
click at [186, 214] on button "Pause Play" at bounding box center [181, 221] width 21 height 21
type input "***"
click at [76, 58] on div "Preview" at bounding box center [151, 57] width 168 height 10
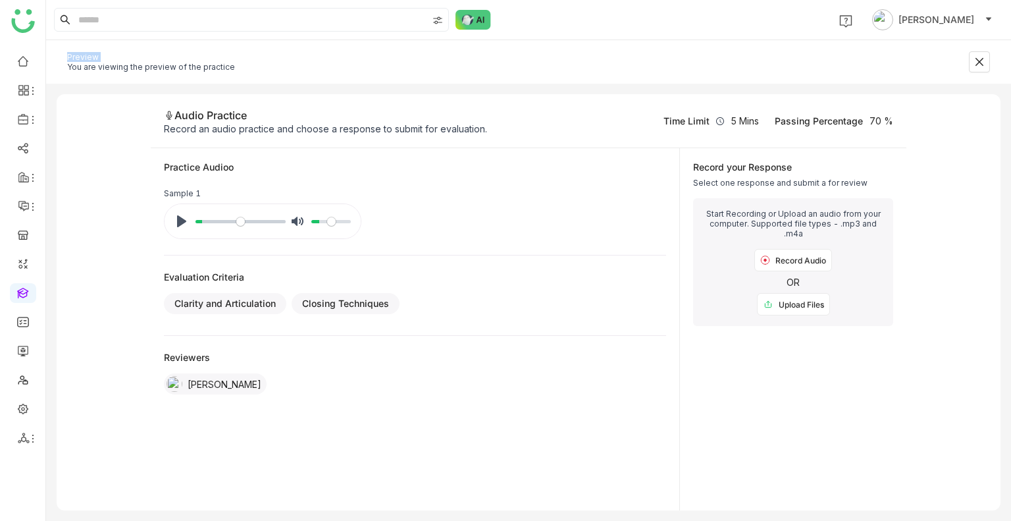
click at [76, 58] on div "Preview" at bounding box center [151, 57] width 168 height 10
click at [984, 63] on icon at bounding box center [980, 62] width 11 height 11
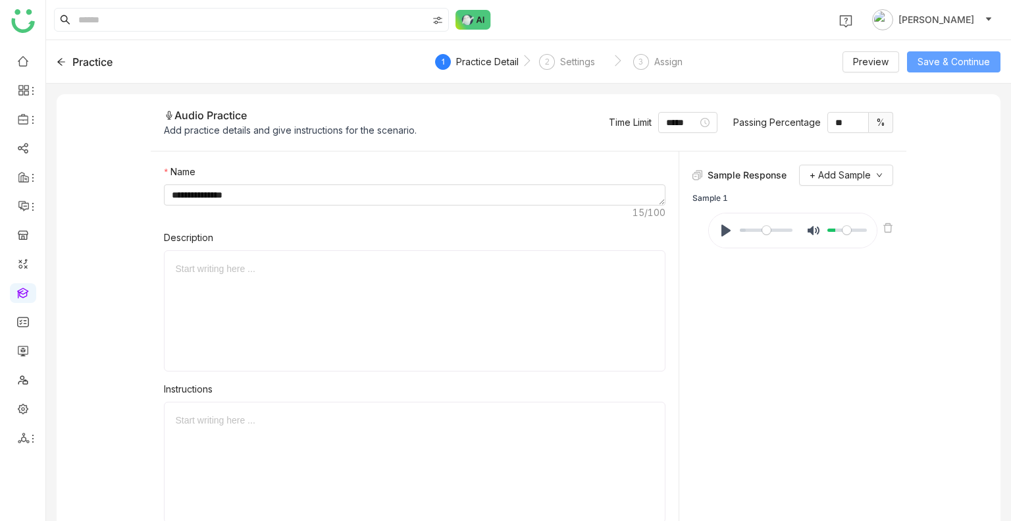
click at [944, 70] on button "Save & Continue" at bounding box center [954, 61] width 94 height 21
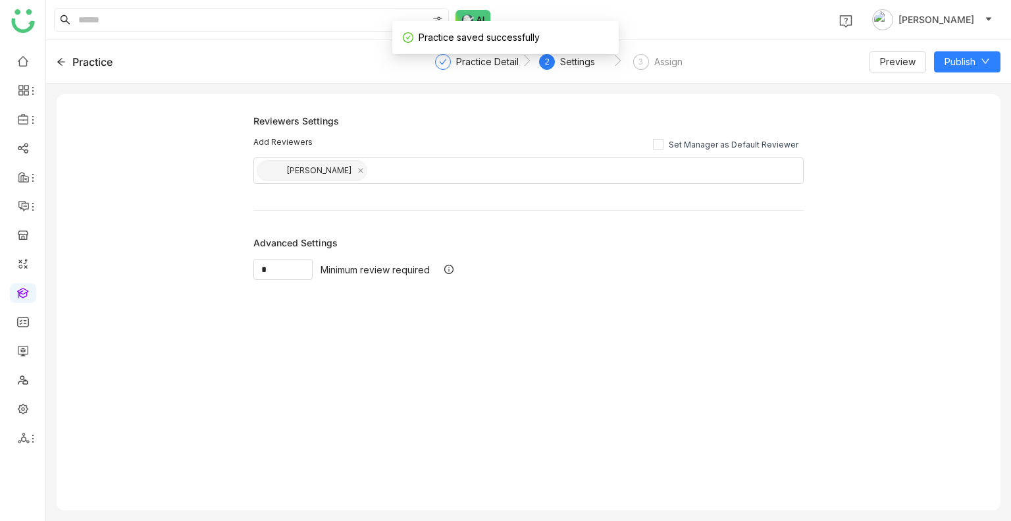
click at [61, 68] on div "Practice" at bounding box center [212, 62] width 311 height 16
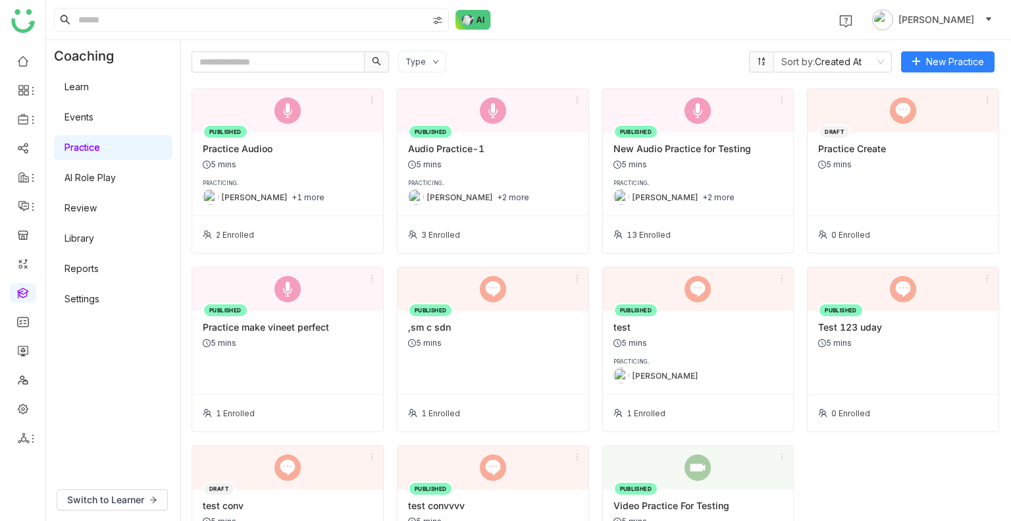
click at [71, 172] on link "AI Role Play" at bounding box center [90, 177] width 51 height 11
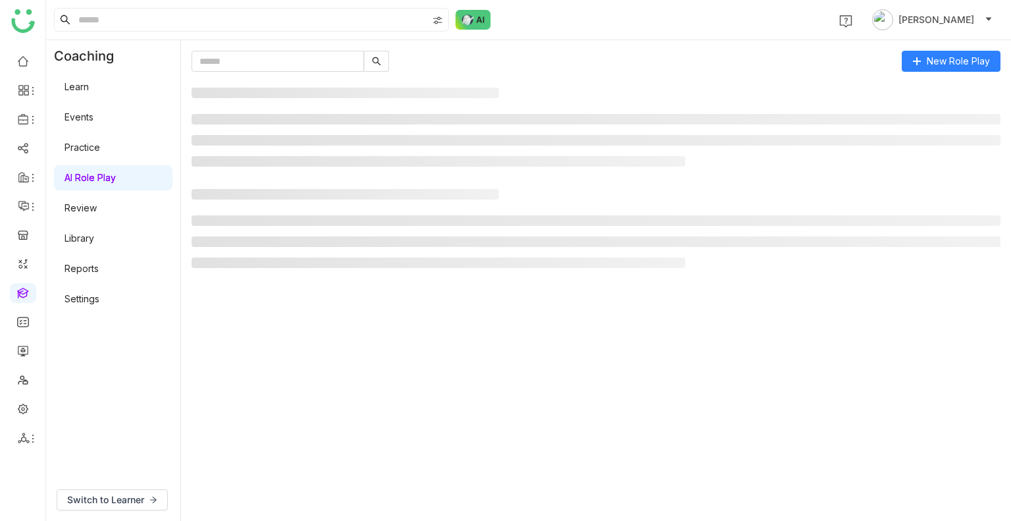
click at [71, 172] on link "AI Role Play" at bounding box center [90, 177] width 51 height 11
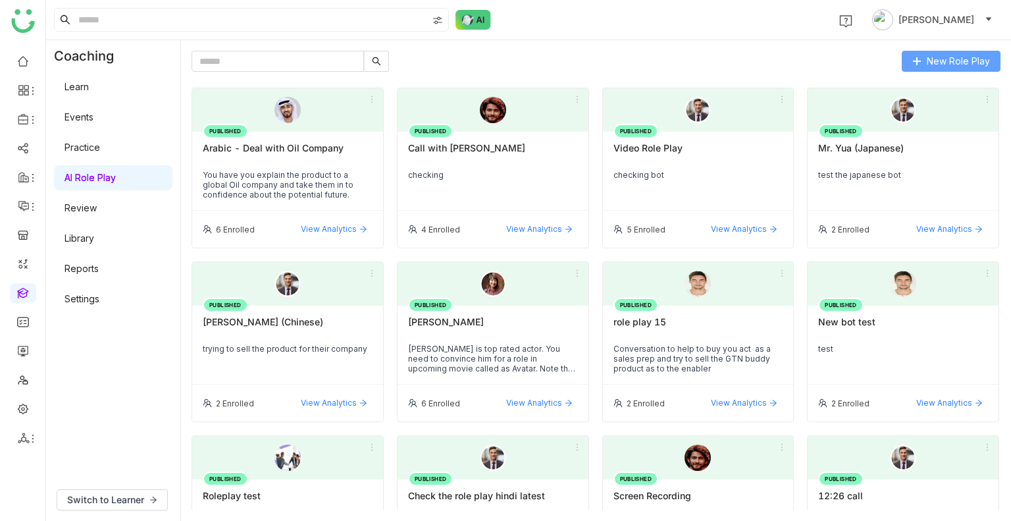
click at [927, 64] on button "New Role Play" at bounding box center [951, 61] width 99 height 21
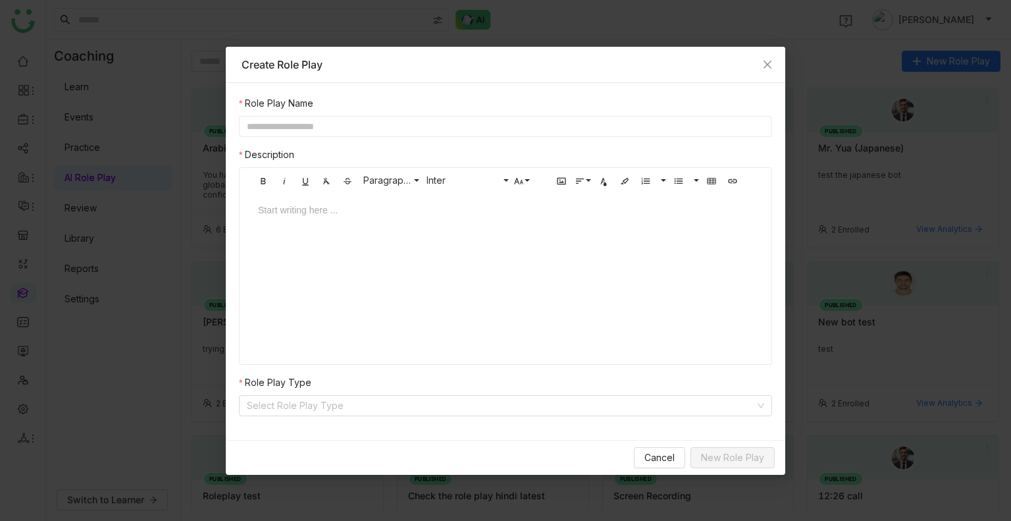
click at [321, 137] on div "Role Play Name Description Bold Italic Underline Clear Formatting Strikethrough…" at bounding box center [505, 256] width 533 height 320
click at [313, 132] on input "text" at bounding box center [505, 126] width 533 height 21
type input "**********"
click at [319, 408] on input at bounding box center [501, 406] width 508 height 20
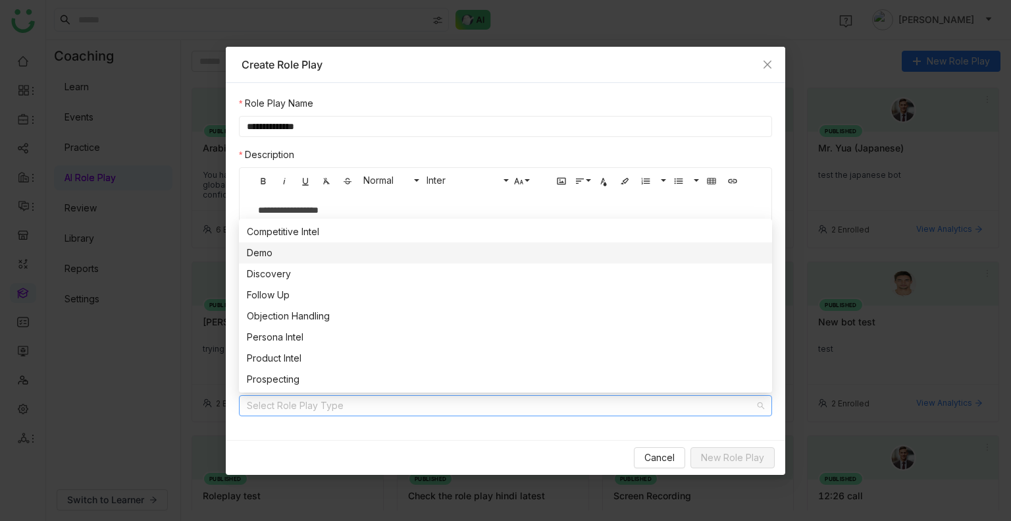
click at [279, 256] on div "Demo" at bounding box center [506, 253] width 518 height 14
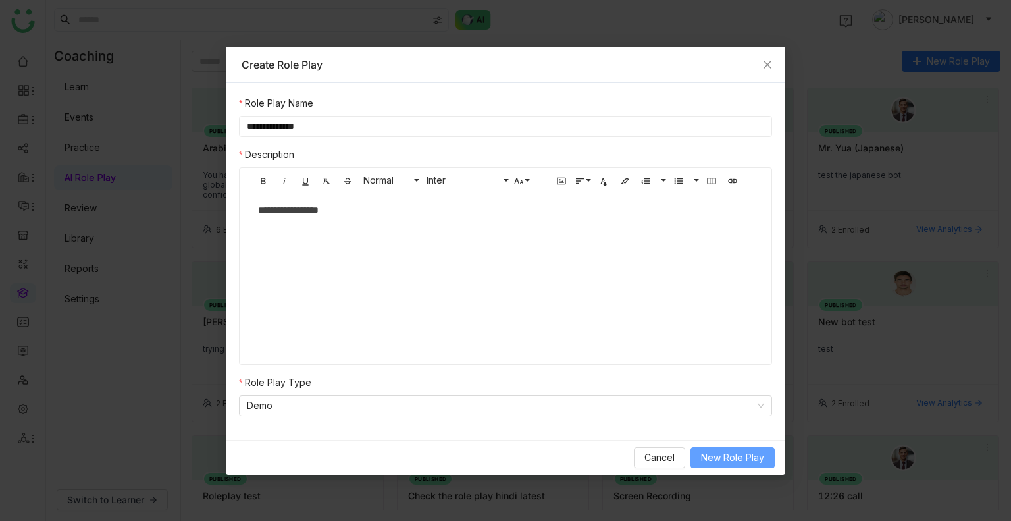
click at [728, 450] on span "New Role Play" at bounding box center [732, 457] width 63 height 14
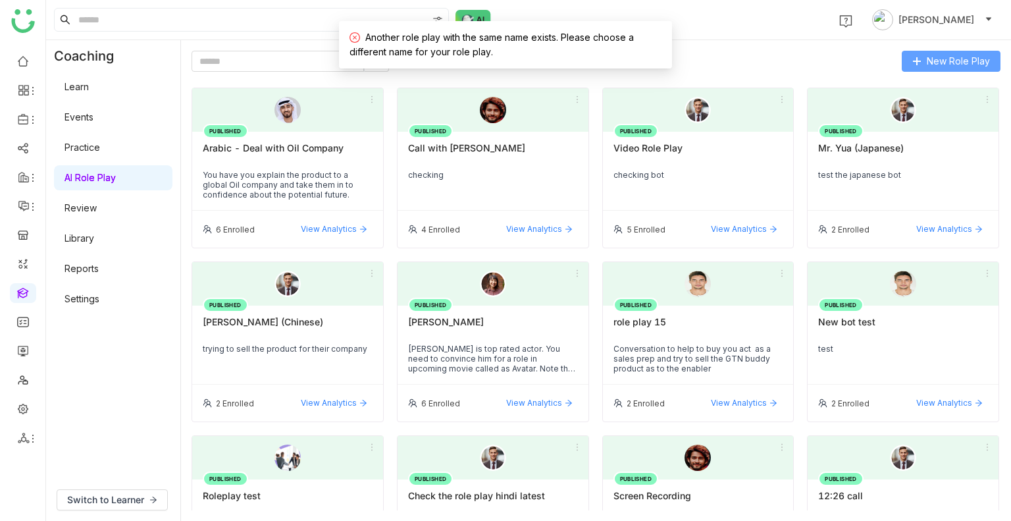
click at [940, 66] on span "New Role Play" at bounding box center [958, 61] width 63 height 14
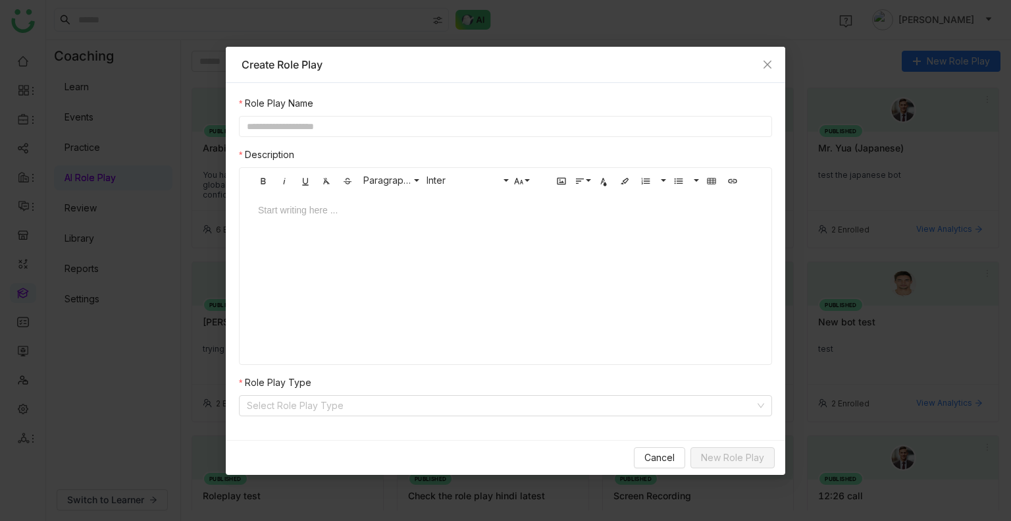
click at [412, 122] on input "text" at bounding box center [505, 126] width 533 height 21
type input "**********"
click at [331, 218] on div at bounding box center [506, 223] width 522 height 40
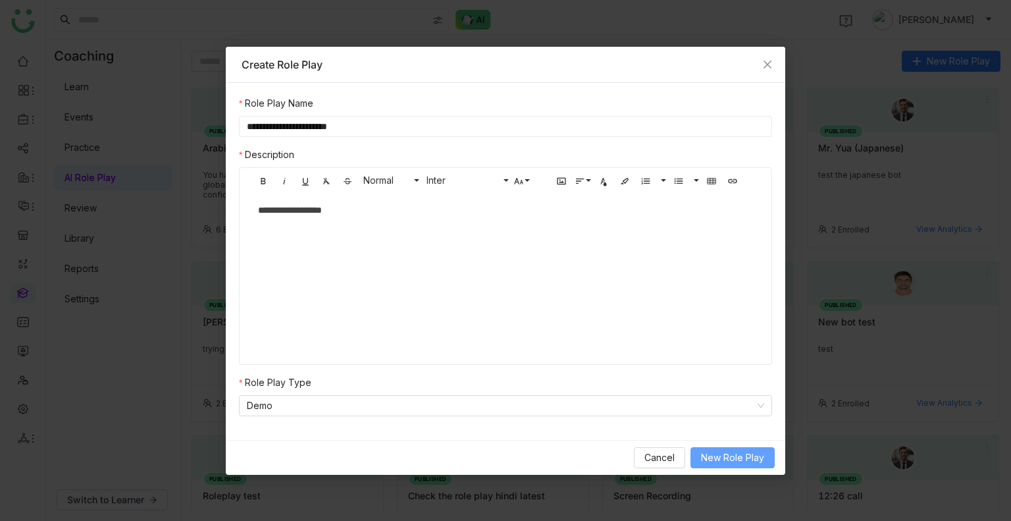
click at [722, 448] on button "New Role Play" at bounding box center [733, 457] width 84 height 21
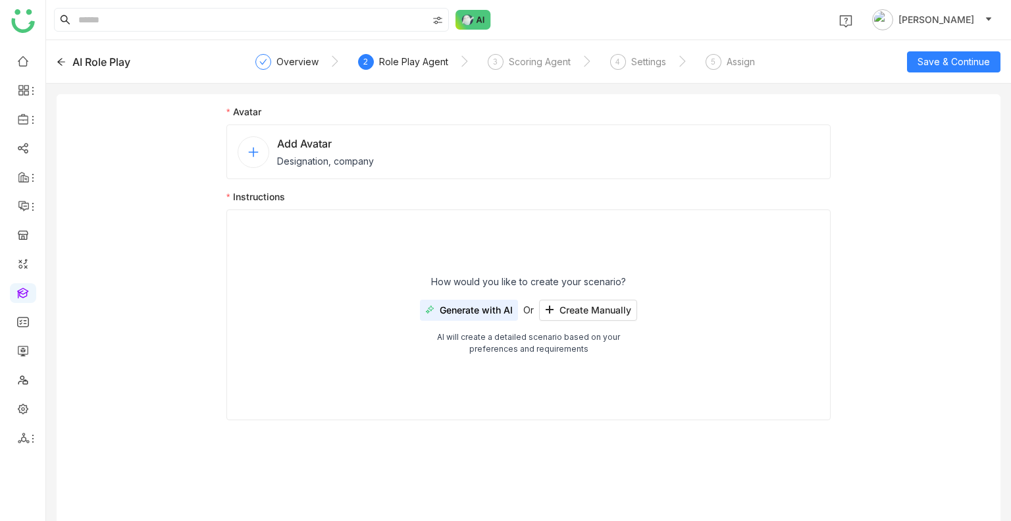
click at [295, 149] on span "Add Avatar" at bounding box center [325, 144] width 97 height 16
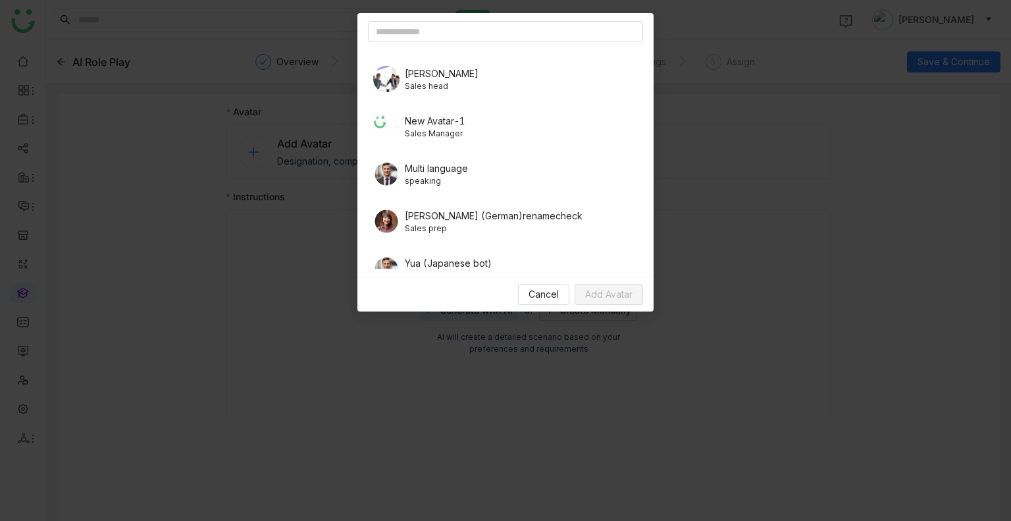
scroll to position [137, 0]
click at [448, 86] on span "Sales head" at bounding box center [442, 84] width 74 height 12
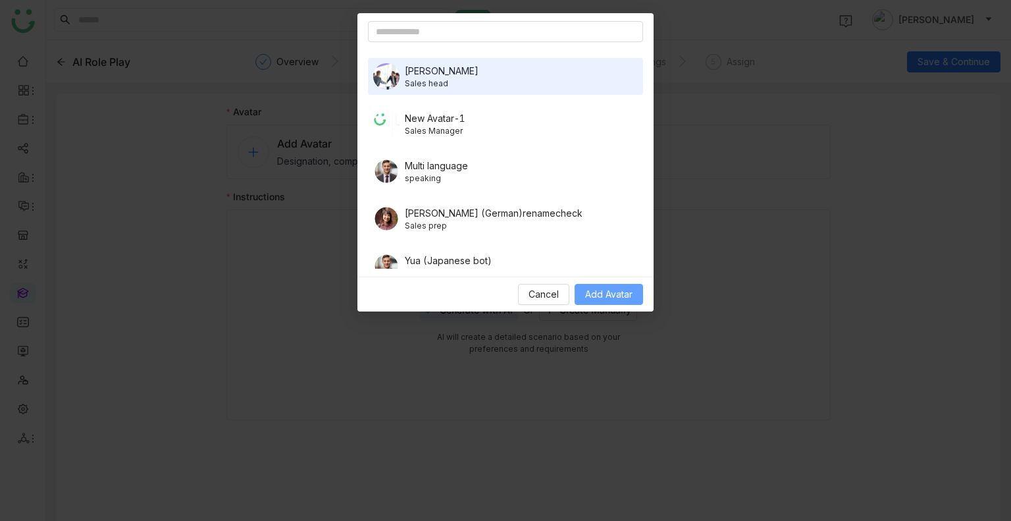
click at [602, 300] on span "Add Avatar" at bounding box center [608, 294] width 47 height 14
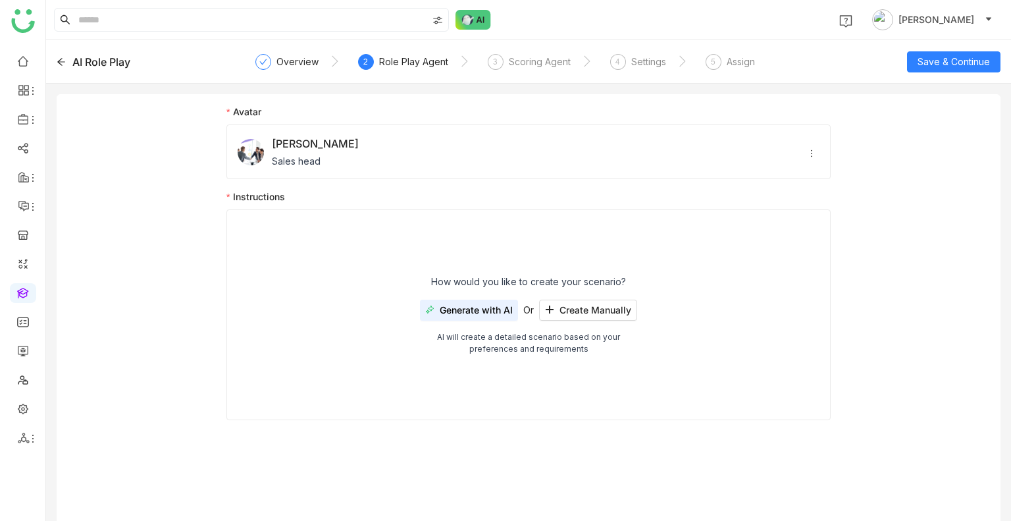
click at [466, 311] on span "Generate with AI" at bounding box center [476, 310] width 73 height 11
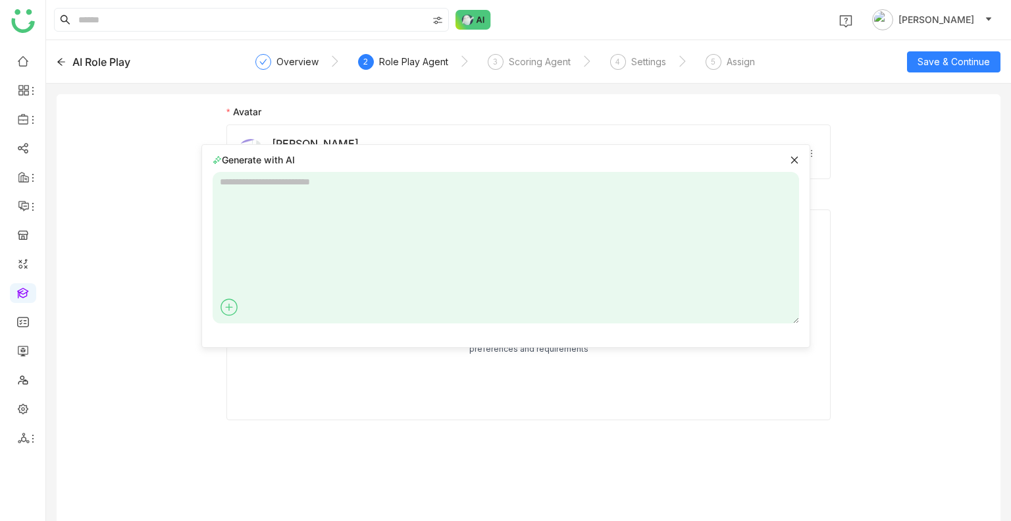
click at [287, 238] on textarea at bounding box center [506, 247] width 587 height 151
click at [225, 298] on icon at bounding box center [229, 307] width 20 height 20
click at [265, 328] on span "GTM Buddy Content" at bounding box center [279, 332] width 105 height 14
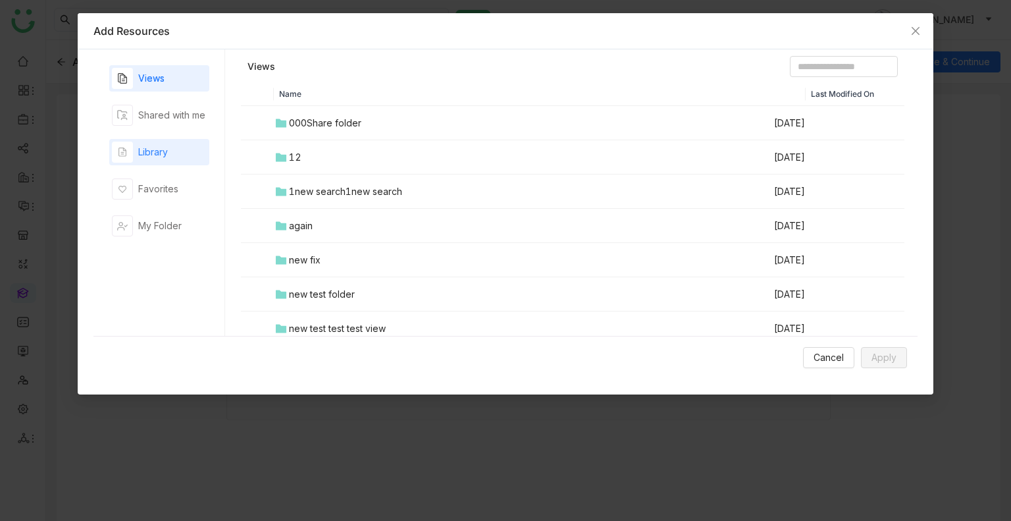
click at [194, 144] on div "Library" at bounding box center [159, 152] width 100 height 26
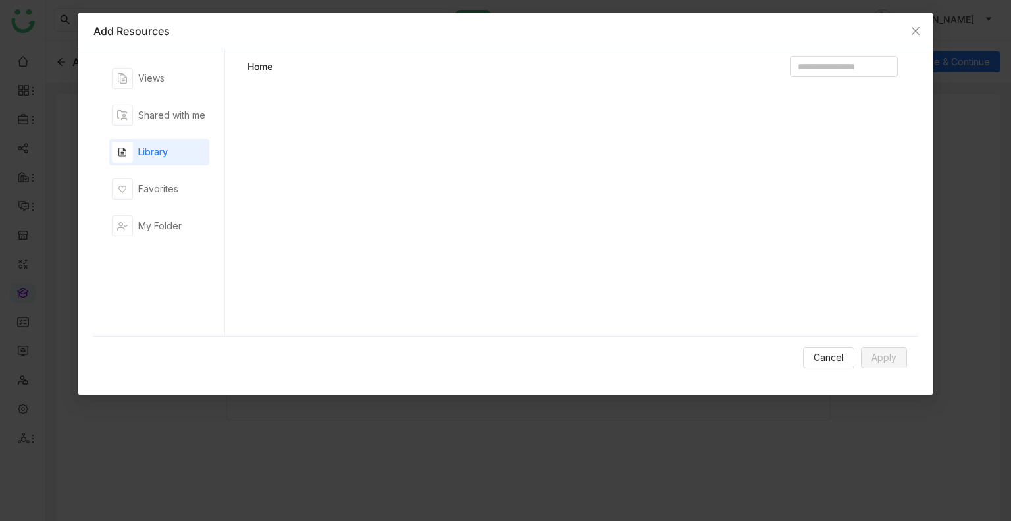
click at [194, 144] on div "Library" at bounding box center [159, 152] width 100 height 26
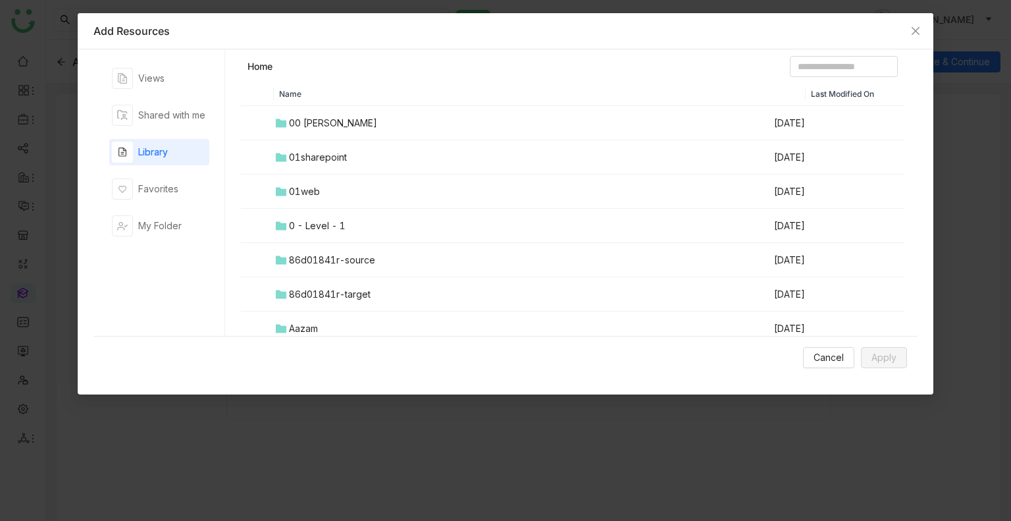
click at [369, 108] on td "00 Arif Folder" at bounding box center [523, 123] width 499 height 34
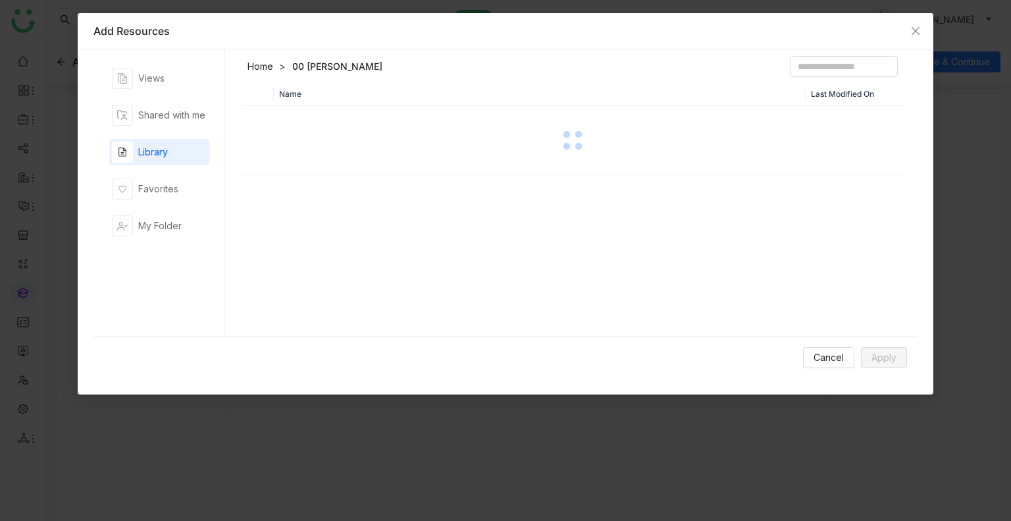
click at [369, 108] on div at bounding box center [572, 140] width 661 height 66
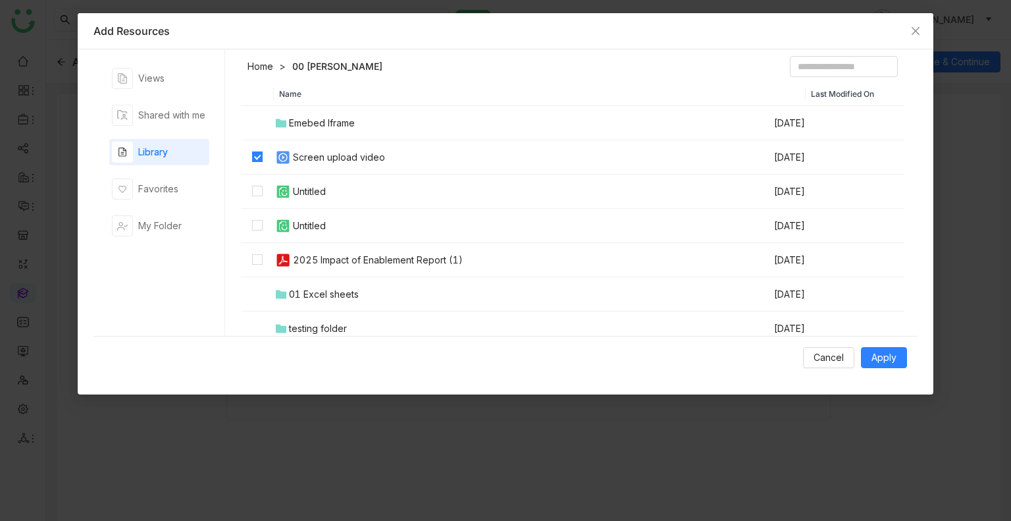
click at [282, 200] on td "Untitled" at bounding box center [523, 192] width 499 height 34
click at [265, 269] on td at bounding box center [257, 260] width 33 height 34
click at [347, 281] on td "01 Excel sheets" at bounding box center [523, 294] width 499 height 34
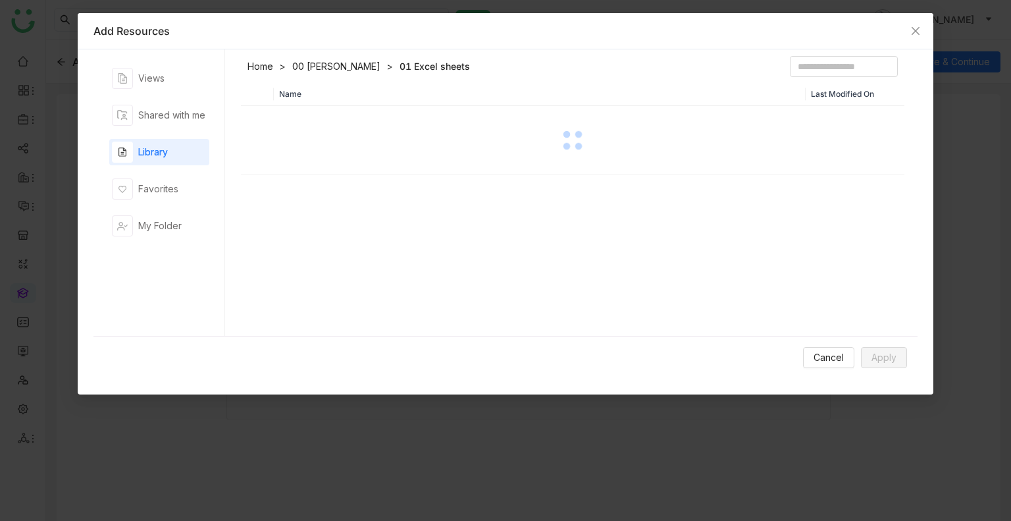
click at [347, 281] on div "Name Last Modified On" at bounding box center [573, 212] width 664 height 260
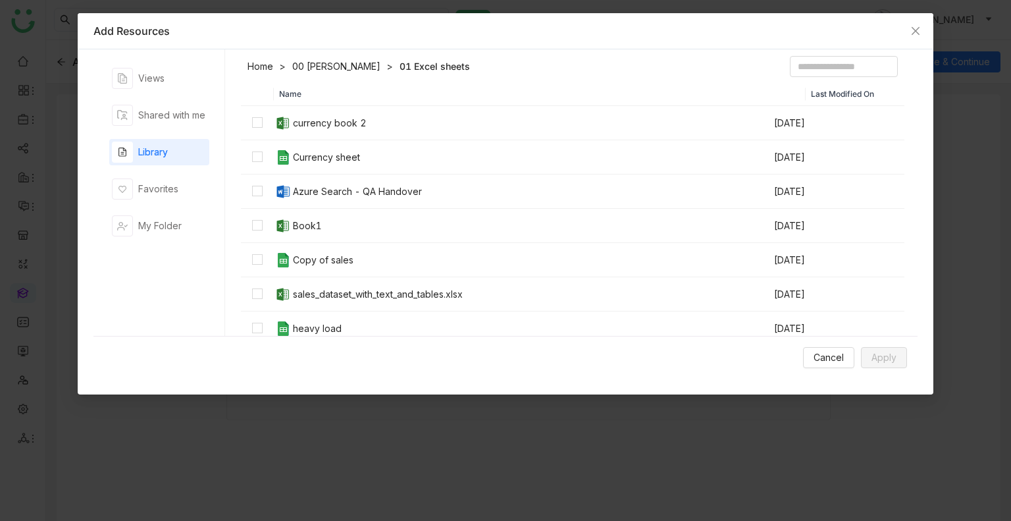
click at [348, 88] on th "Name" at bounding box center [540, 94] width 532 height 24
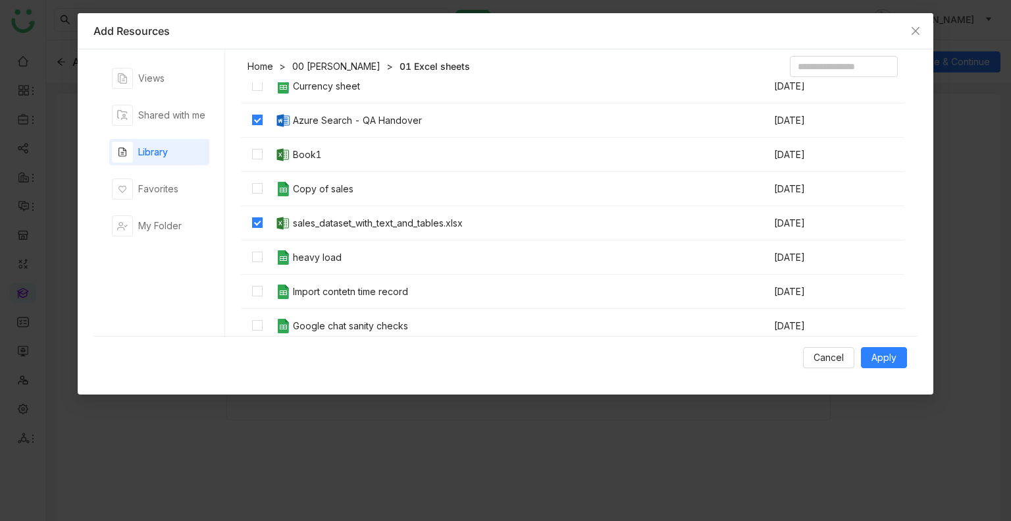
scroll to position [0, 0]
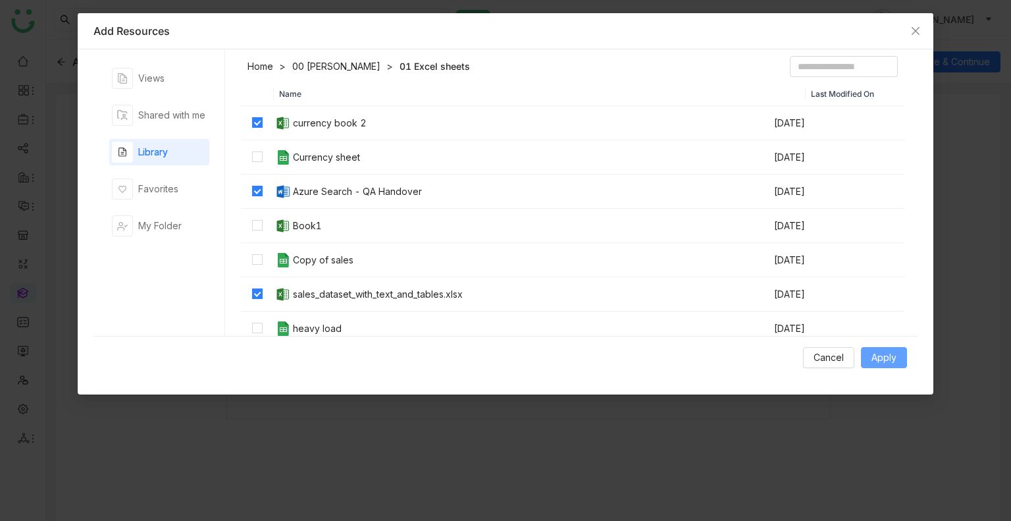
click at [873, 355] on span "Apply" at bounding box center [884, 357] width 25 height 14
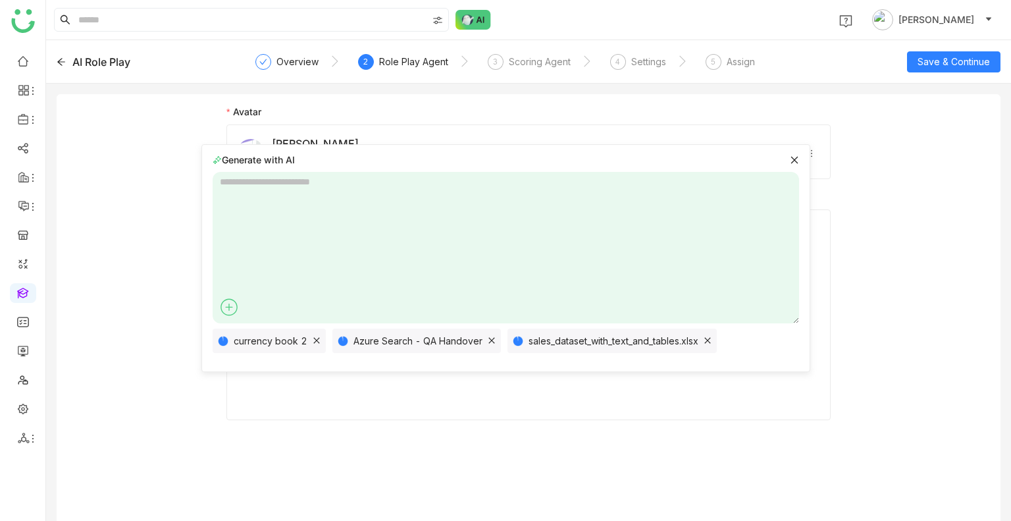
click at [228, 307] on icon at bounding box center [228, 307] width 7 height 1
click at [267, 337] on span "GTM Buddy Content" at bounding box center [279, 332] width 105 height 14
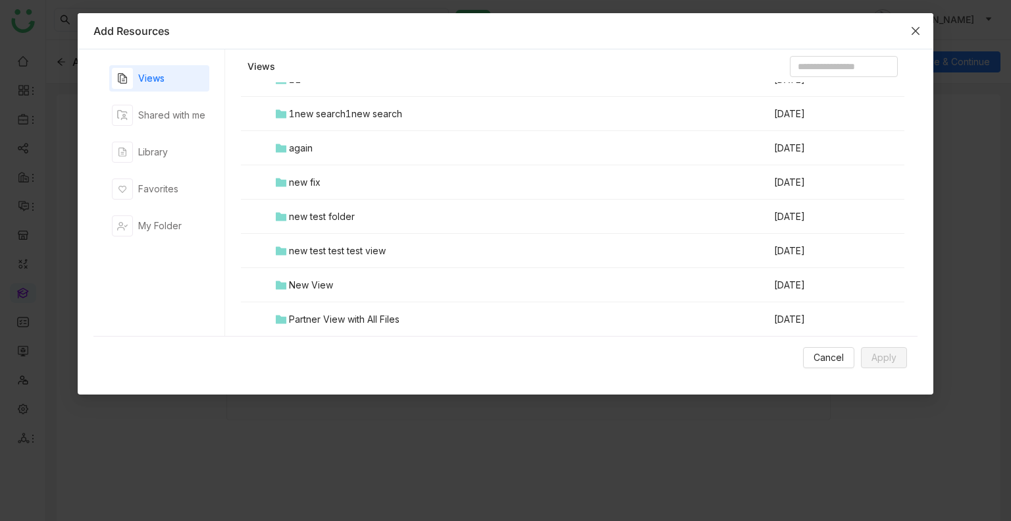
scroll to position [80, 0]
click at [300, 144] on div "again" at bounding box center [301, 145] width 24 height 14
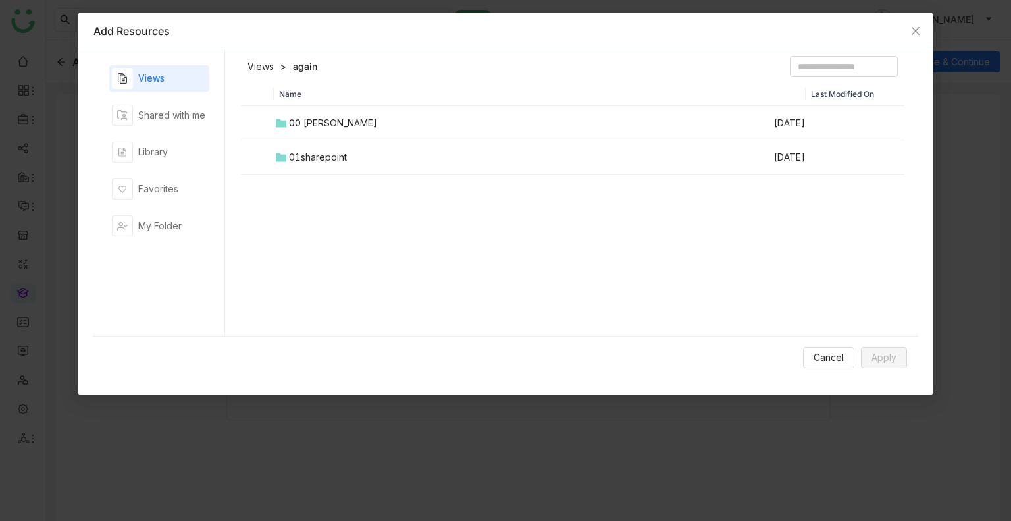
click at [286, 115] on td "00 Arif Folder" at bounding box center [523, 123] width 499 height 34
click at [286, 115] on div at bounding box center [572, 140] width 661 height 66
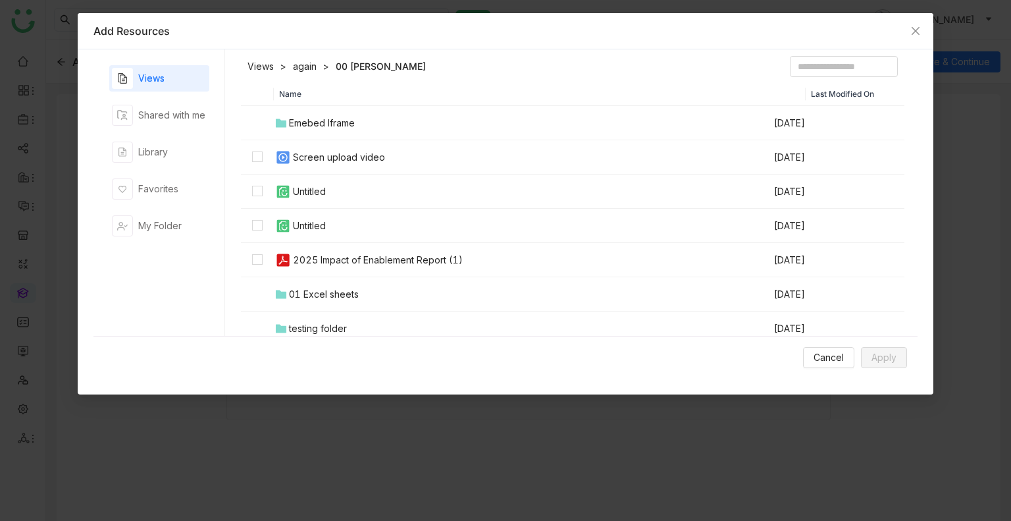
click at [263, 153] on td at bounding box center [257, 157] width 33 height 34
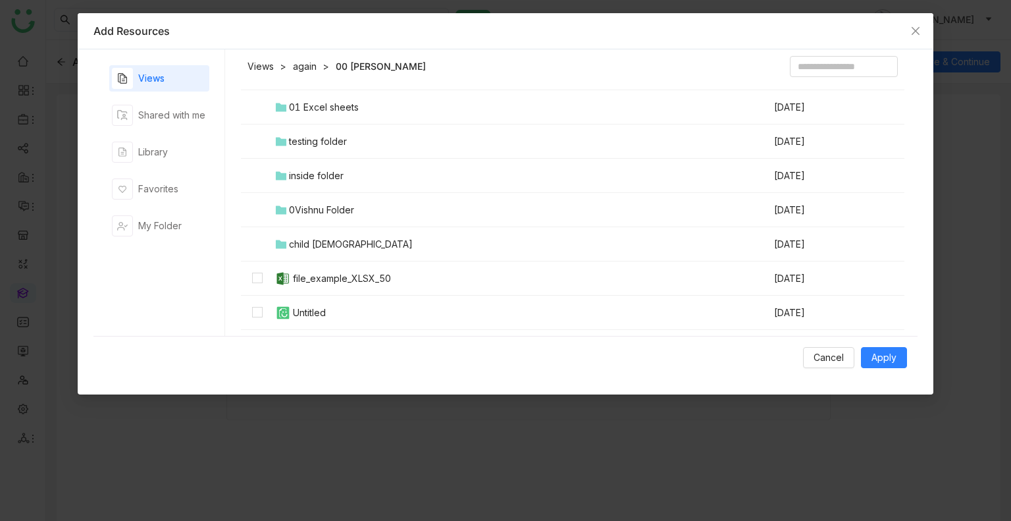
scroll to position [211, 0]
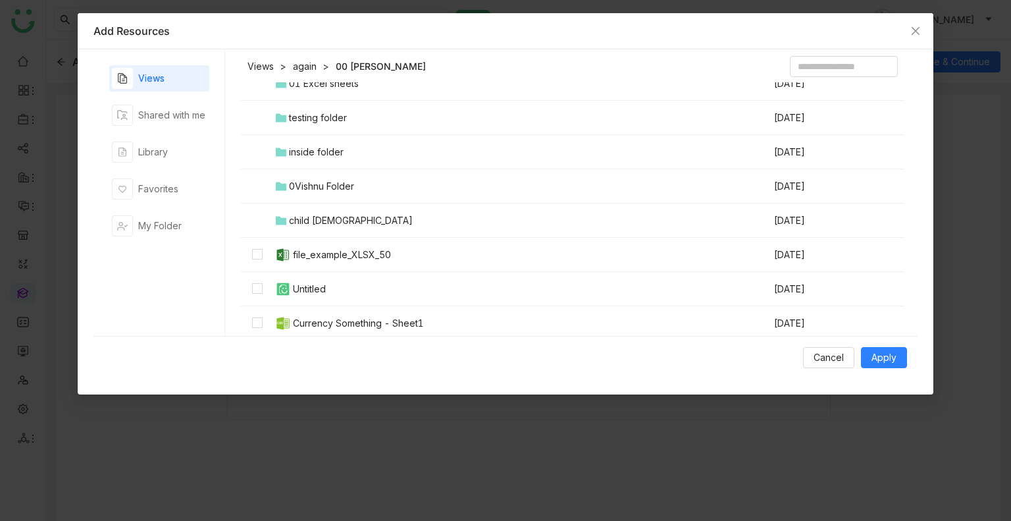
click at [321, 259] on div "file_example_XLSX_50" at bounding box center [342, 255] width 98 height 14
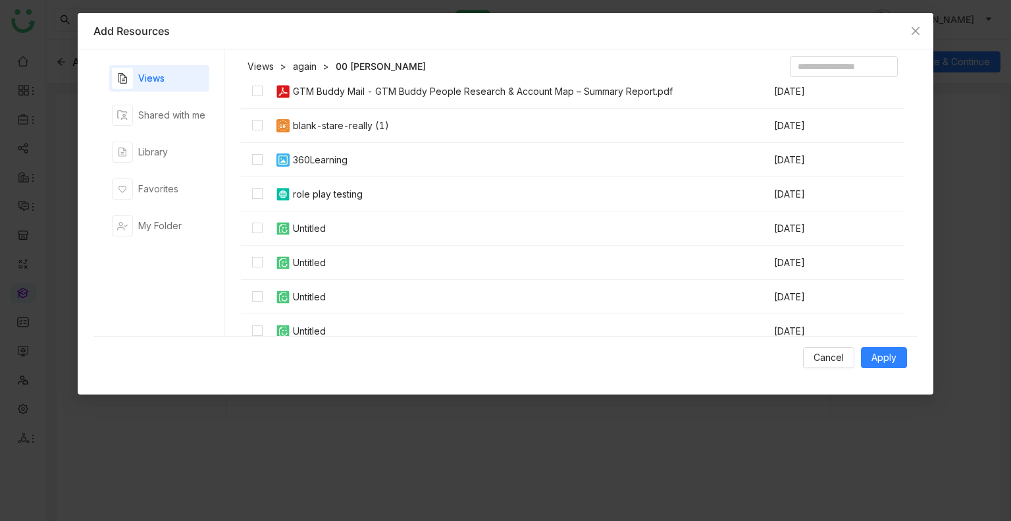
scroll to position [547, 0]
click at [292, 124] on td "blank-stare-really (1)" at bounding box center [523, 124] width 499 height 34
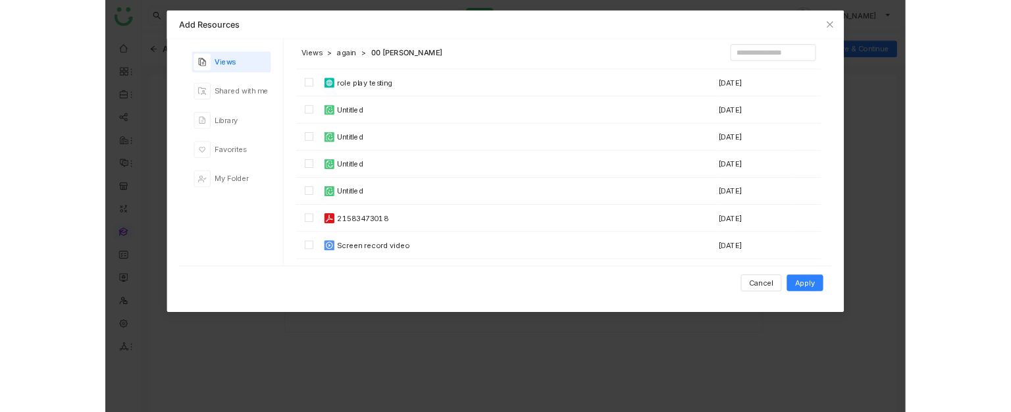
scroll to position [636, 0]
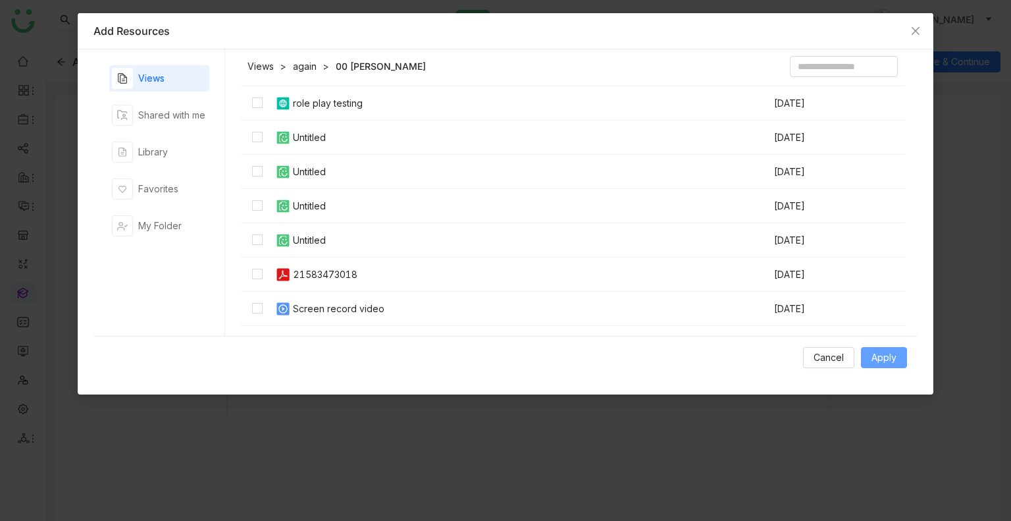
click at [870, 365] on button "Apply" at bounding box center [884, 357] width 46 height 21
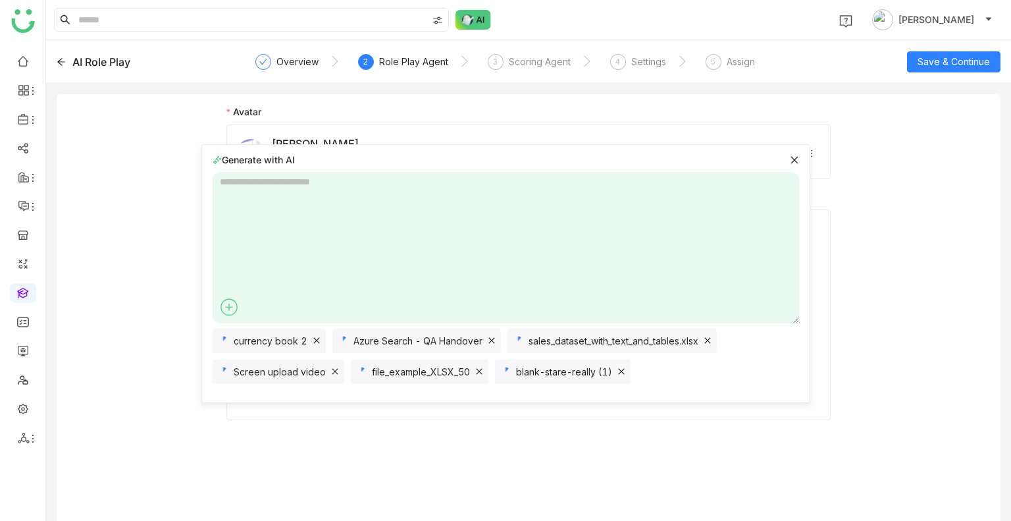
click at [286, 210] on textarea at bounding box center [506, 247] width 587 height 151
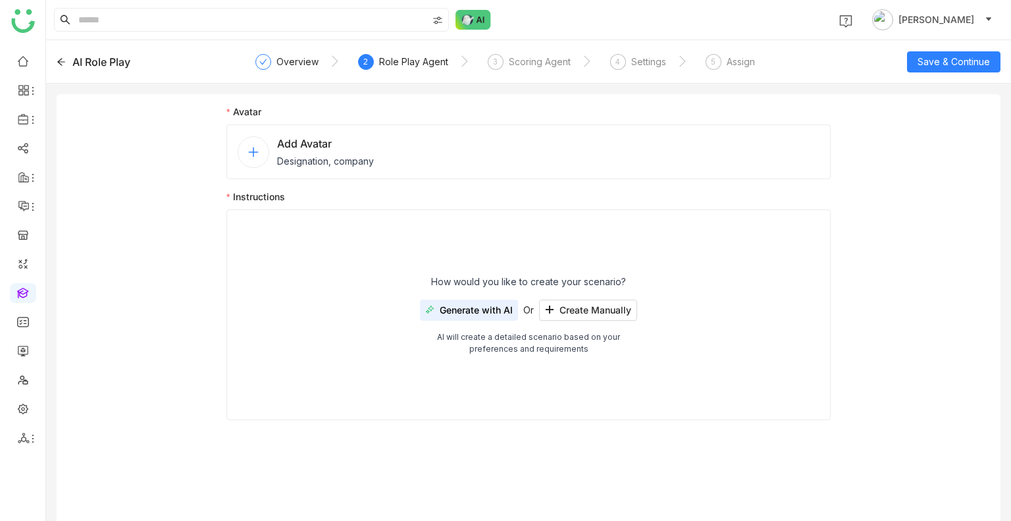
click at [338, 148] on span "Add Avatar" at bounding box center [325, 144] width 97 height 16
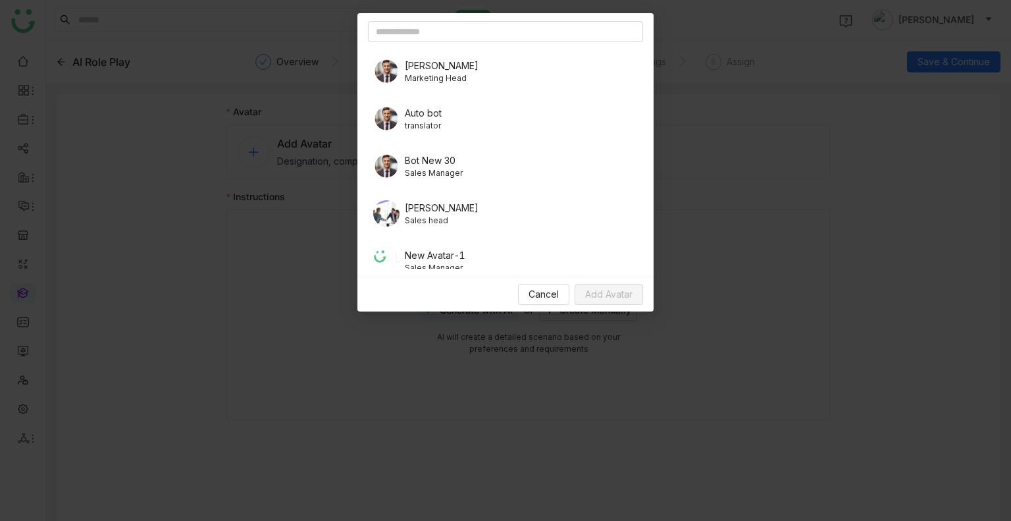
click at [440, 203] on span "[PERSON_NAME]" at bounding box center [442, 208] width 74 height 14
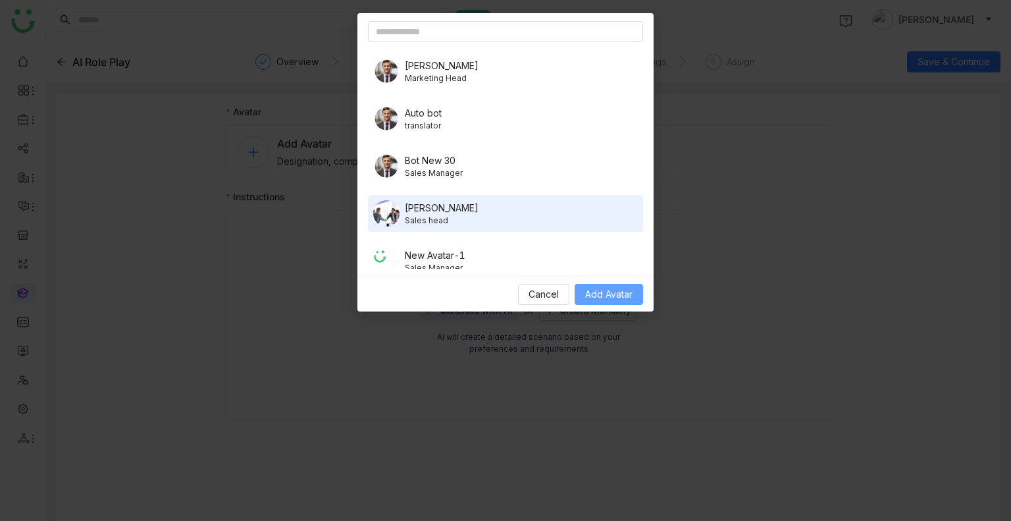
click at [600, 294] on span "Add Avatar" at bounding box center [608, 294] width 47 height 14
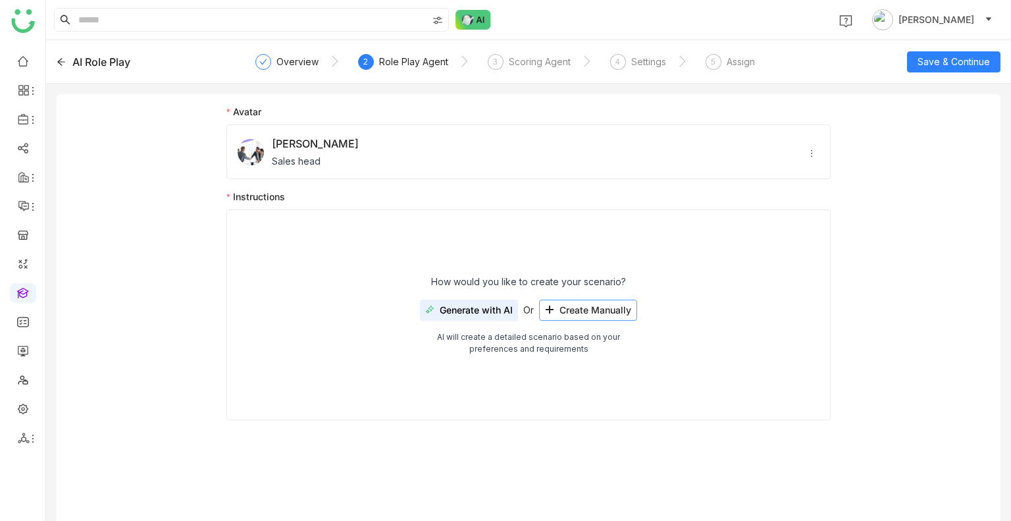
click at [593, 307] on span "Create Manually" at bounding box center [596, 310] width 72 height 11
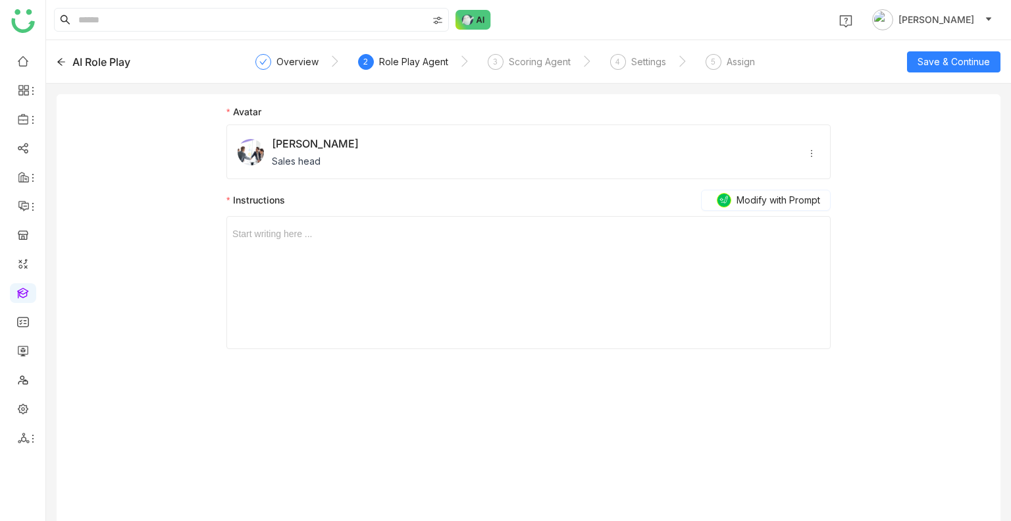
click at [753, 211] on nz-form-label "Instructions Modify with Prompt" at bounding box center [529, 203] width 605 height 26
click at [69, 63] on div "AI Role Play" at bounding box center [151, 62] width 189 height 16
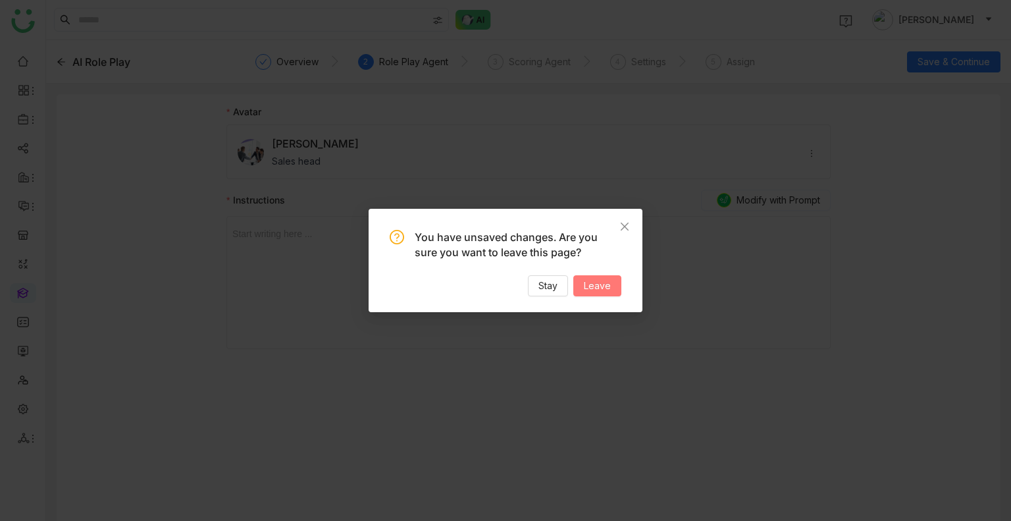
click at [603, 296] on button "Leave" at bounding box center [598, 285] width 48 height 21
